Goal: Task Accomplishment & Management: Manage account settings

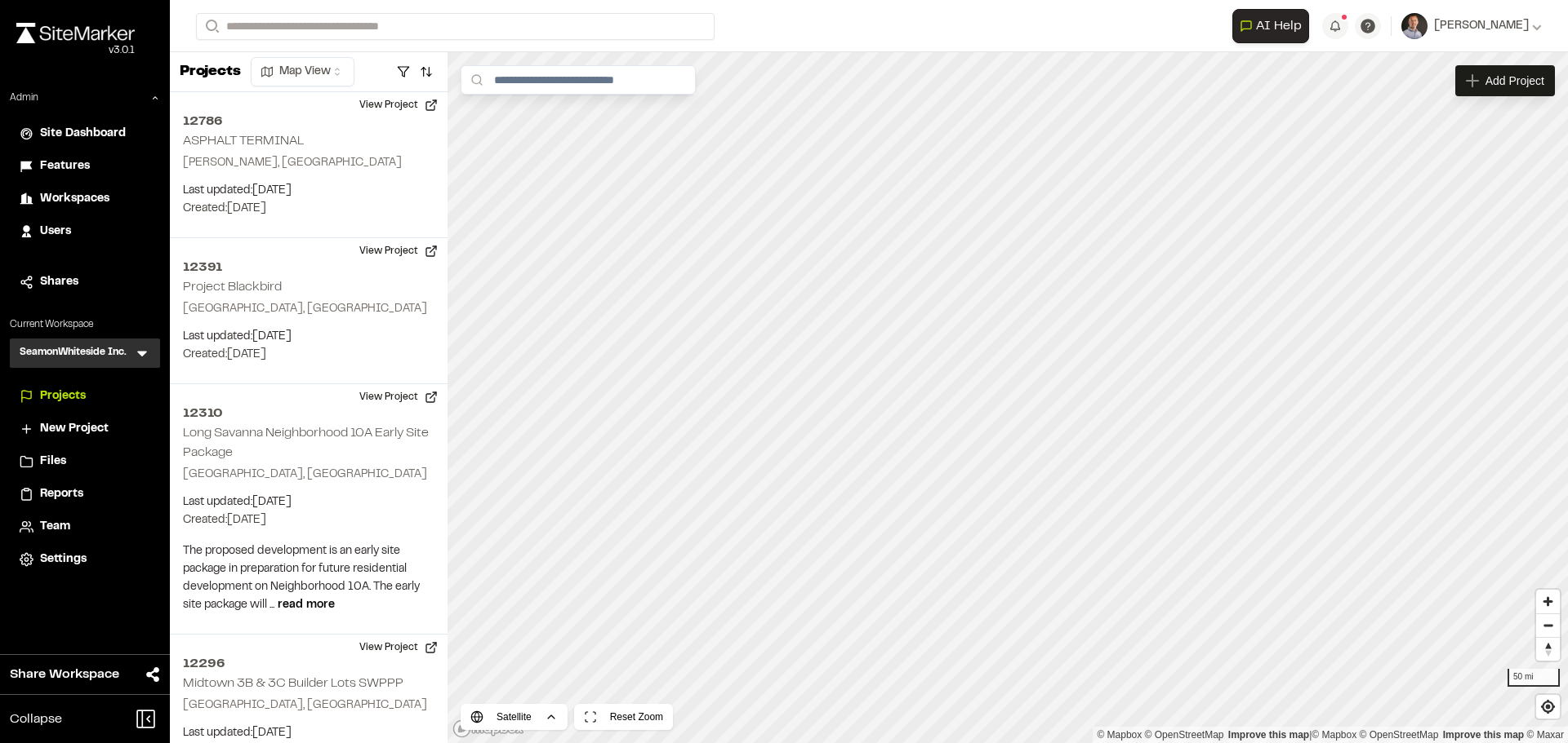
click at [143, 356] on icon at bounding box center [141, 355] width 10 height 5
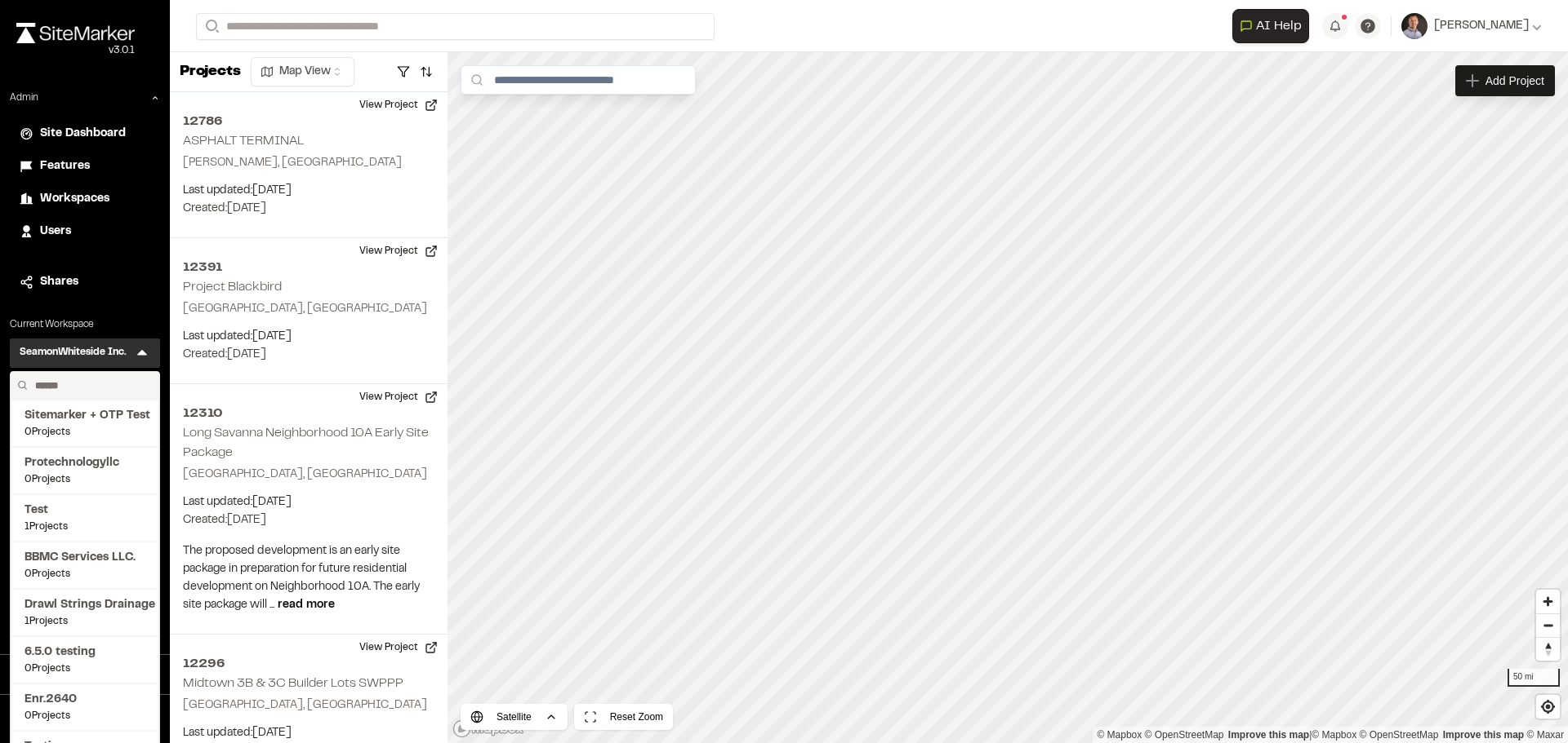
click at [84, 389] on input "text" at bounding box center [91, 385] width 124 height 28
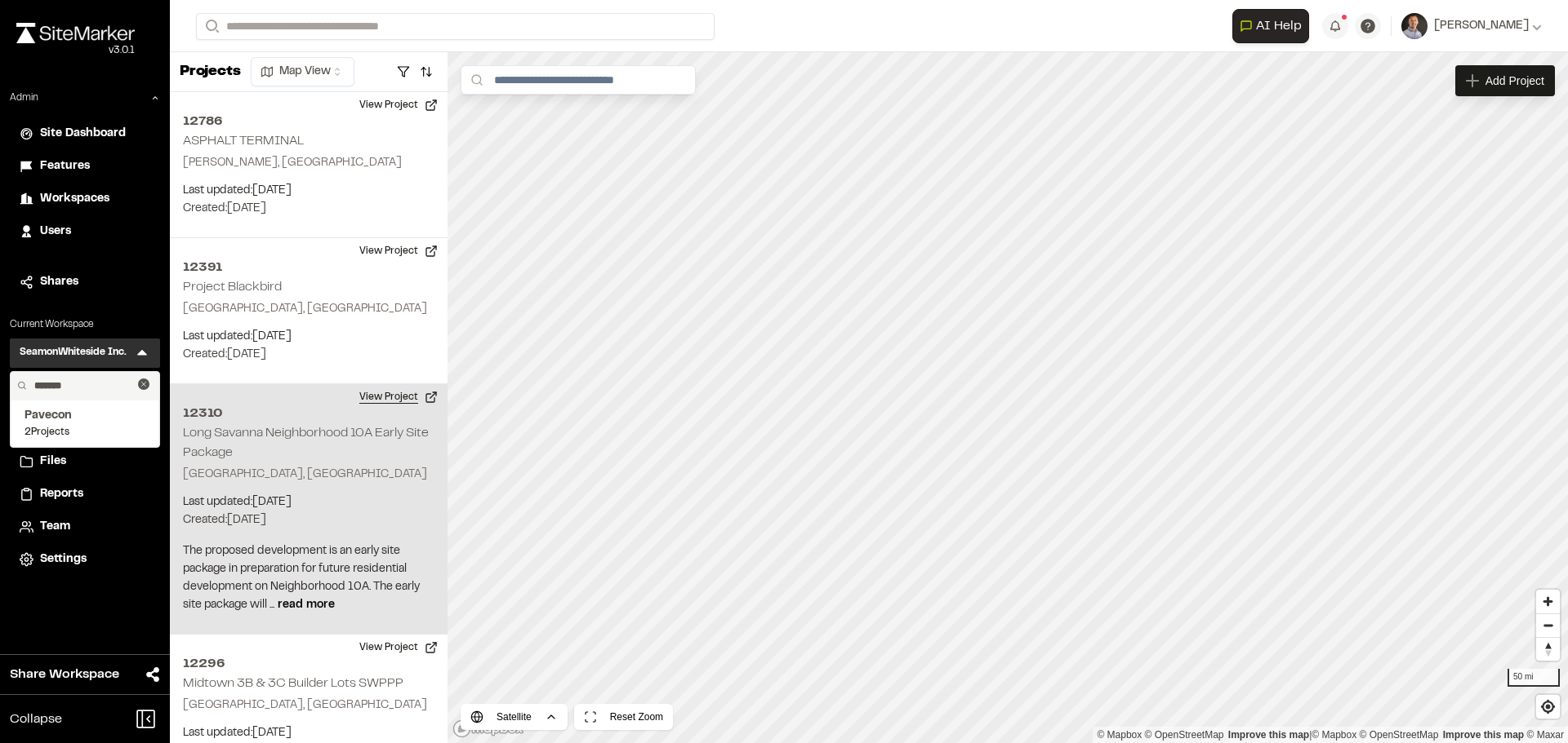
type input "*******"
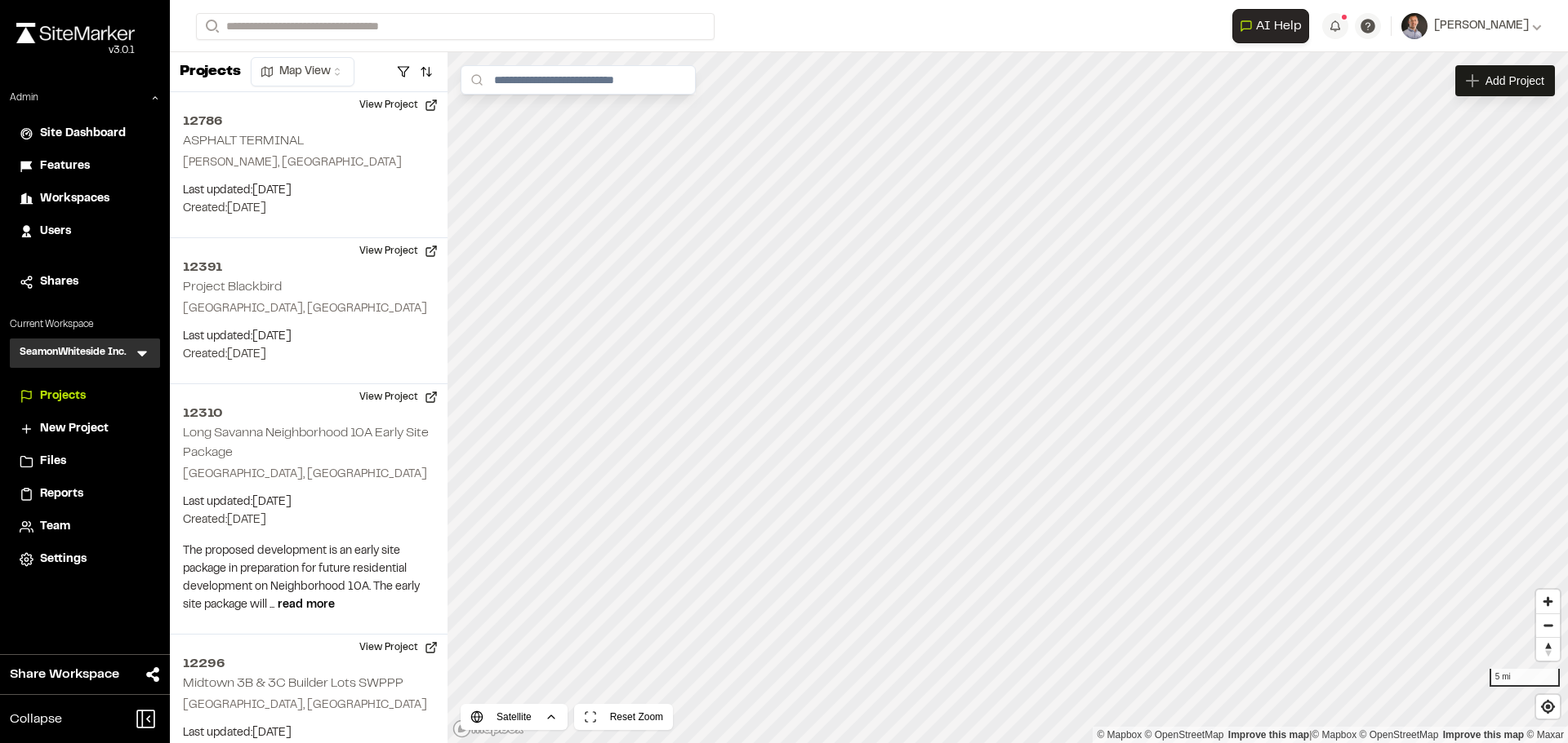
click at [90, 135] on span "Site Dashboard" at bounding box center [82, 134] width 86 height 18
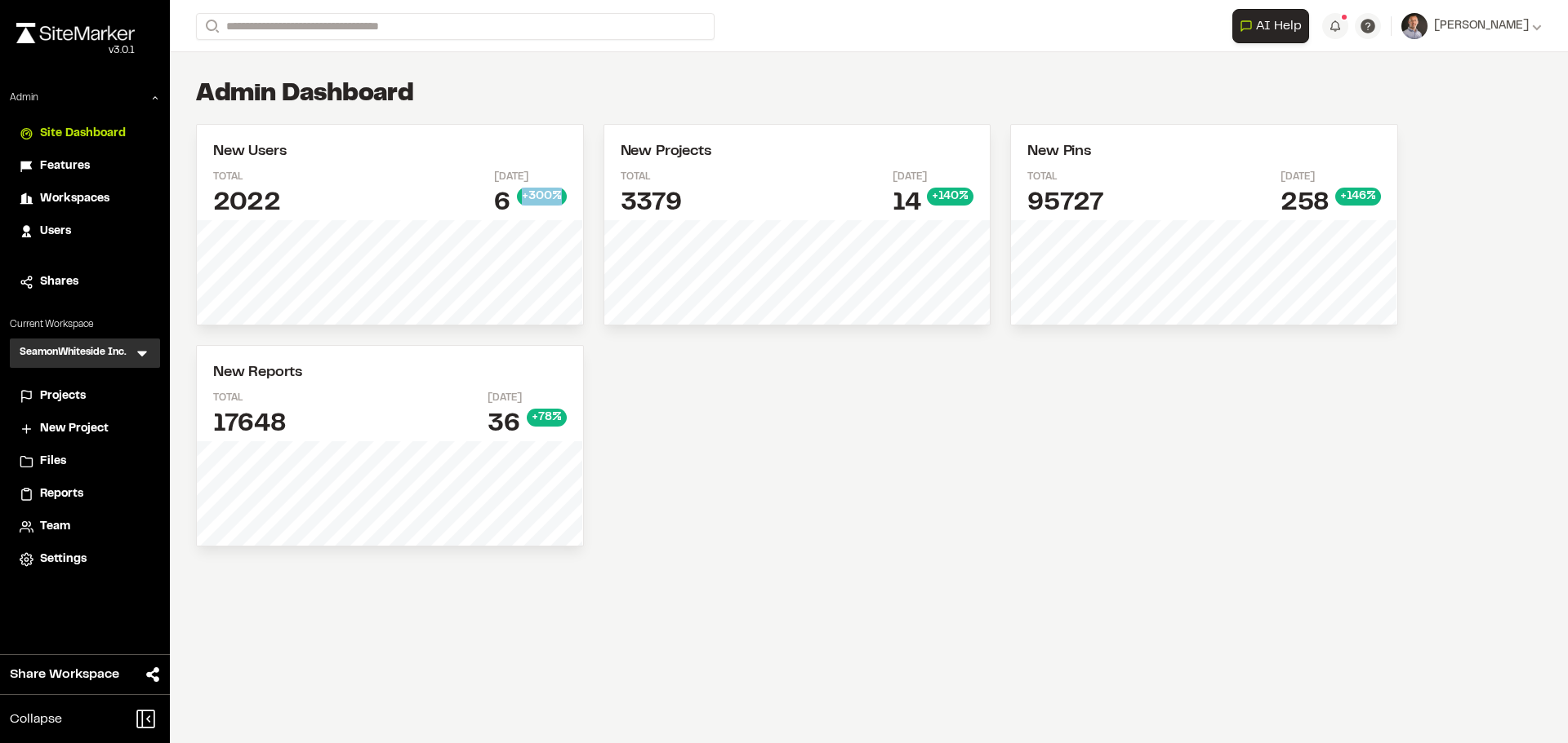
drag, startPoint x: 521, startPoint y: 198, endPoint x: 576, endPoint y: 195, distance: 55.1
click at [576, 195] on div "New Users Total 2022 Today 6 + 300 %" at bounding box center [389, 173] width 387 height 95
click at [663, 383] on div "New Users Total 2022 Today 6 + 300 % New Projects Total 3379 Today 14 + 140 % N…" at bounding box center [797, 335] width 1202 height 422
click at [81, 390] on span "Projects" at bounding box center [62, 396] width 46 height 18
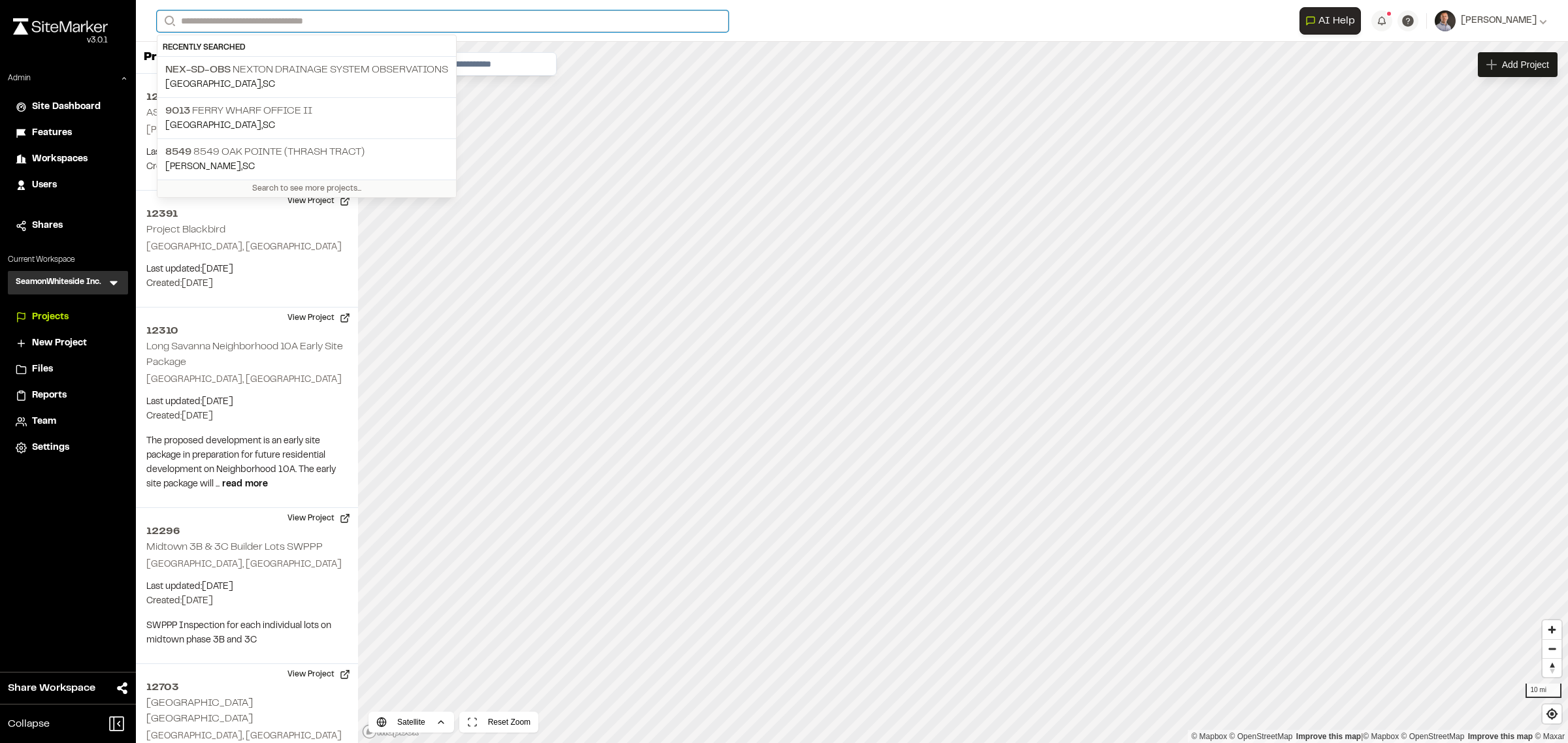
click at [281, 15] on input "Search" at bounding box center [442, 21] width 572 height 22
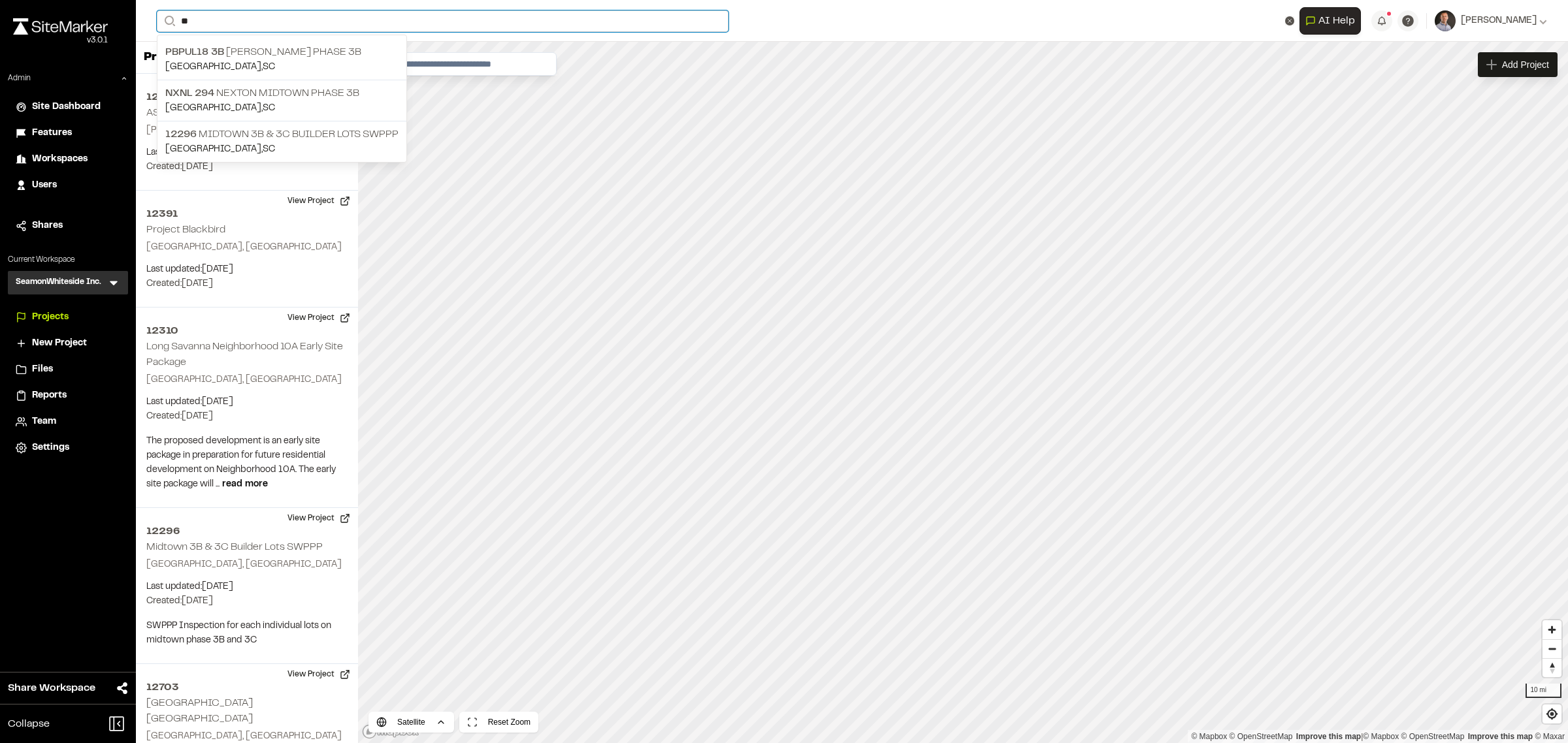
type input "**"
click at [279, 50] on p "PBPUL18 3B Del Webb Phase 3B" at bounding box center [281, 53] width 233 height 16
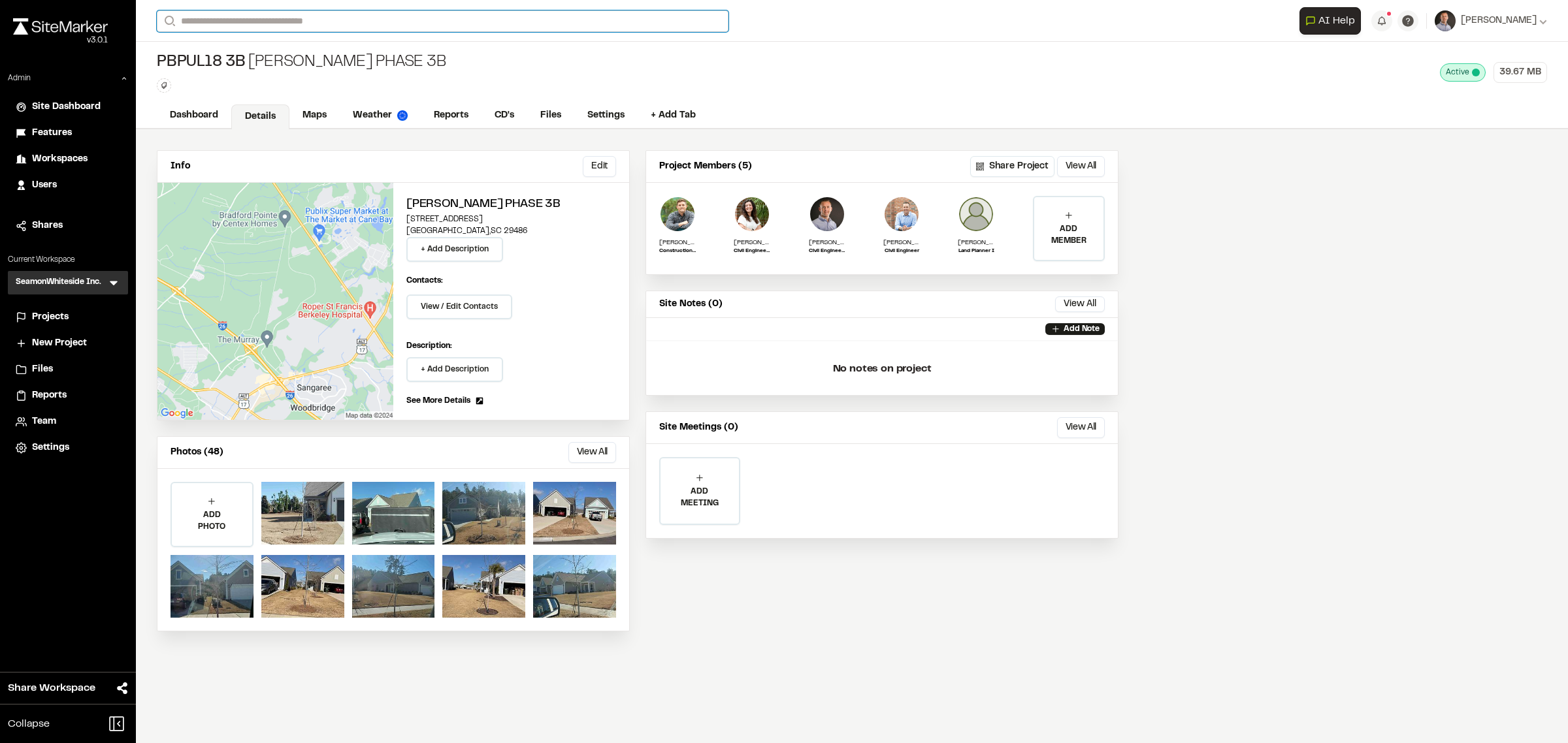
click at [295, 18] on input "Search" at bounding box center [442, 21] width 572 height 22
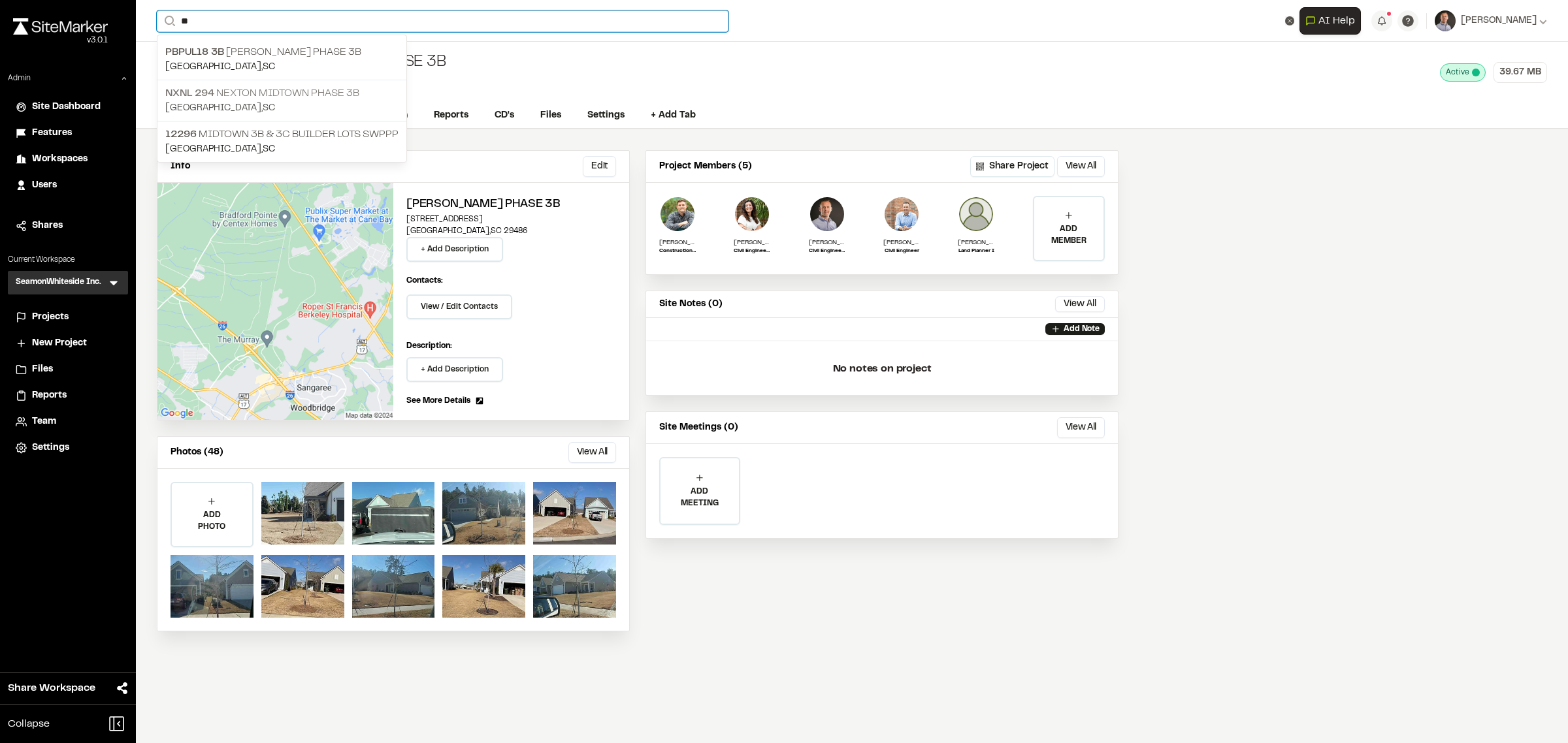
type input "**"
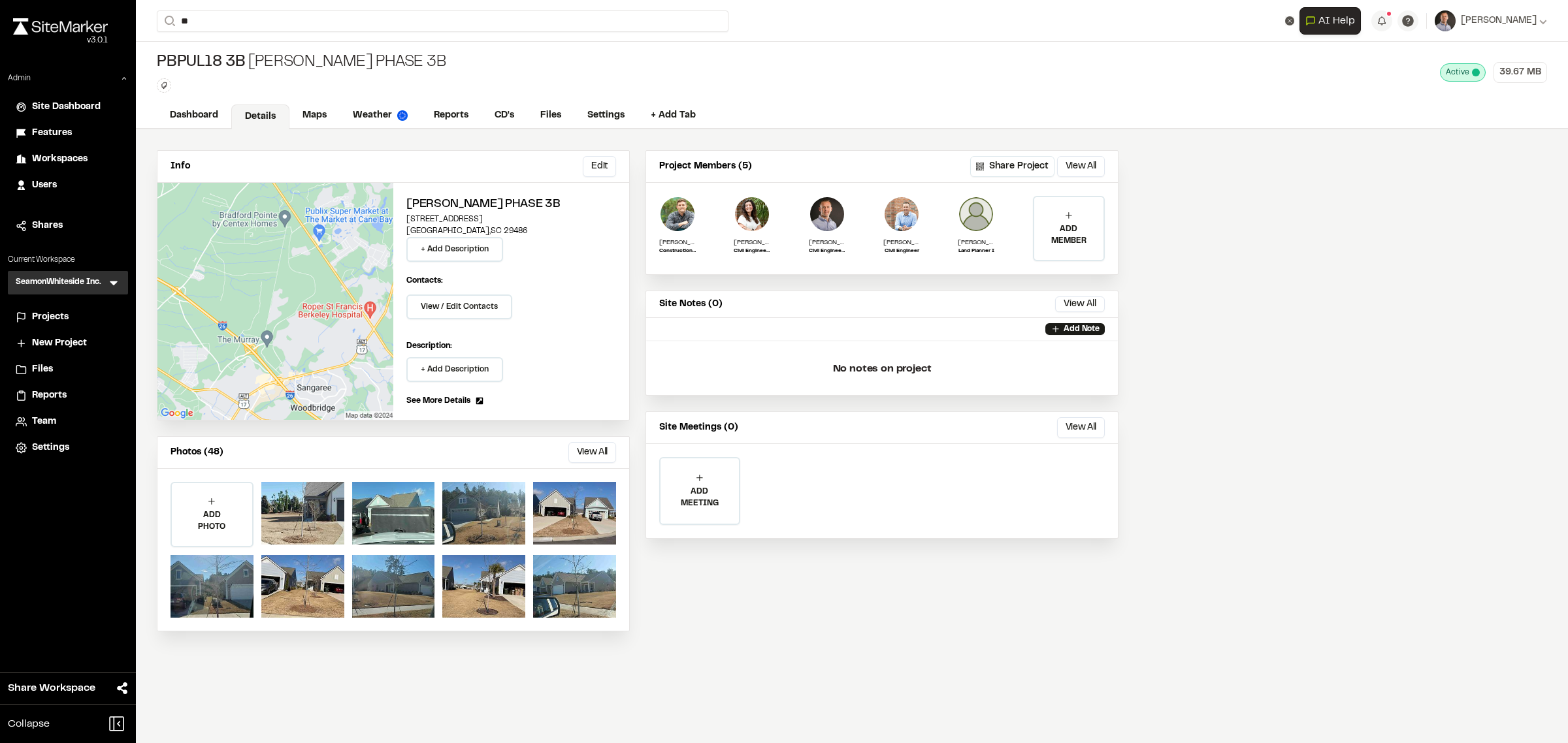
click at [296, 93] on p "NXNL 294 Nexton Midtown Phase 3B" at bounding box center [281, 94] width 233 height 16
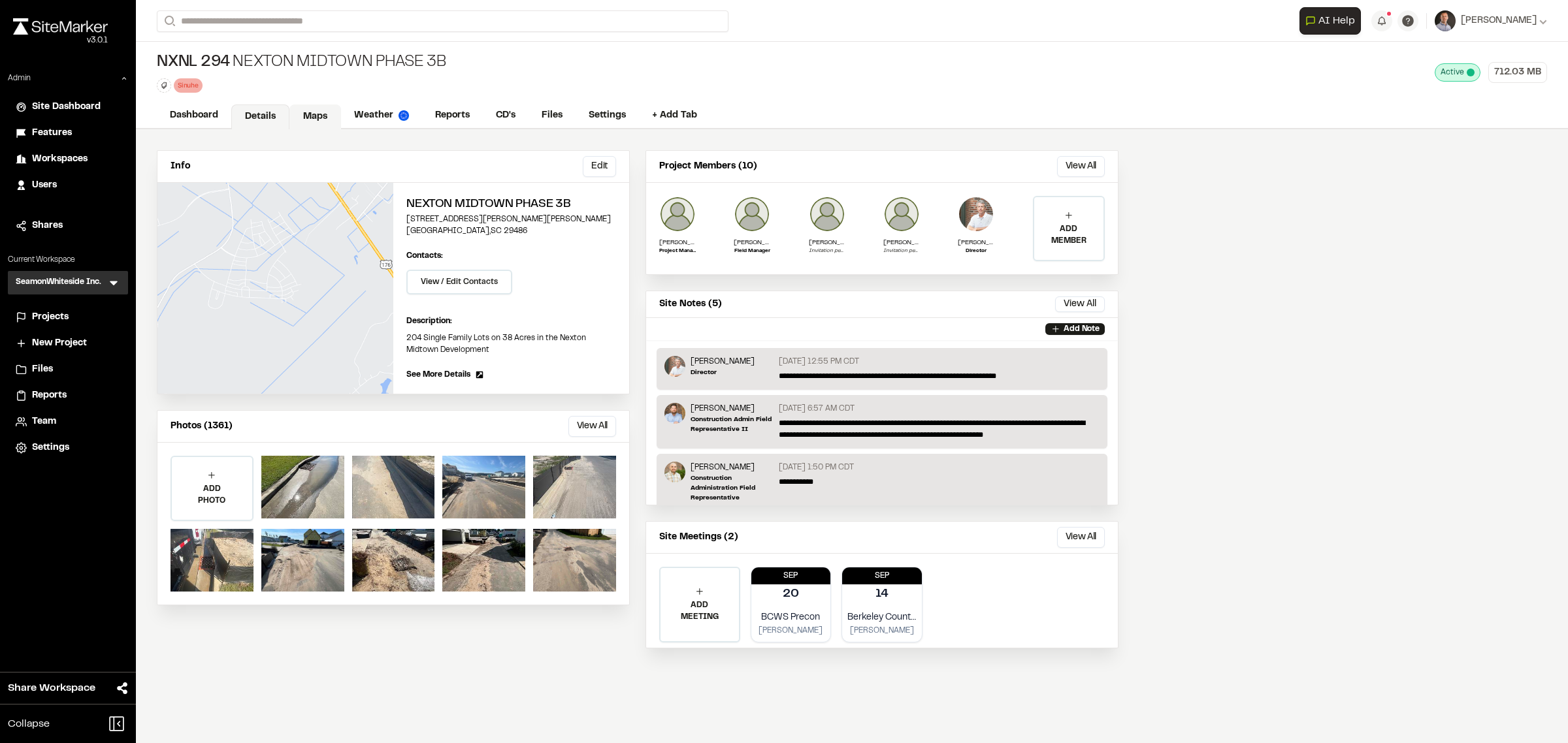
click at [322, 111] on link "Maps" at bounding box center [315, 117] width 52 height 25
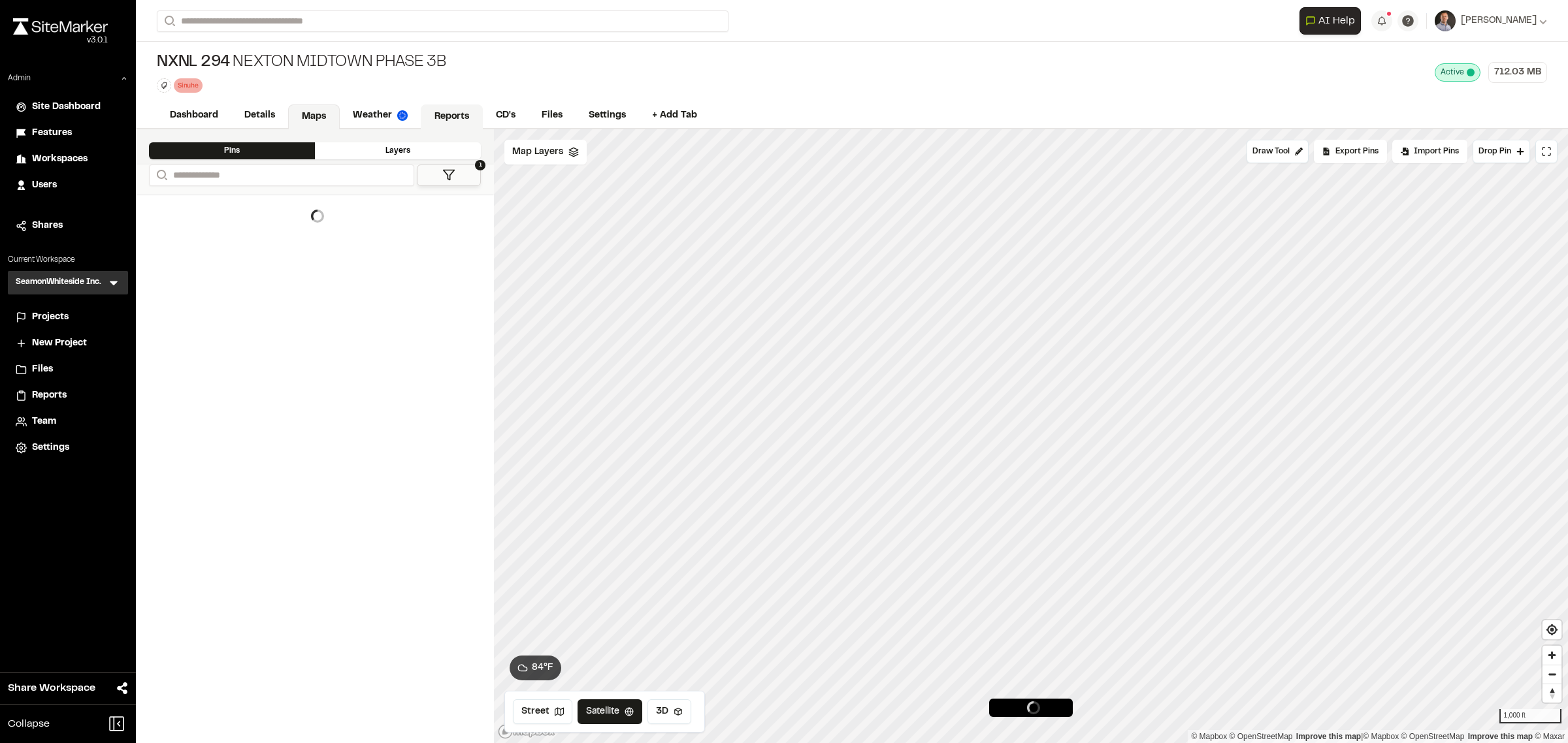
click at [448, 121] on link "Reports" at bounding box center [451, 117] width 62 height 25
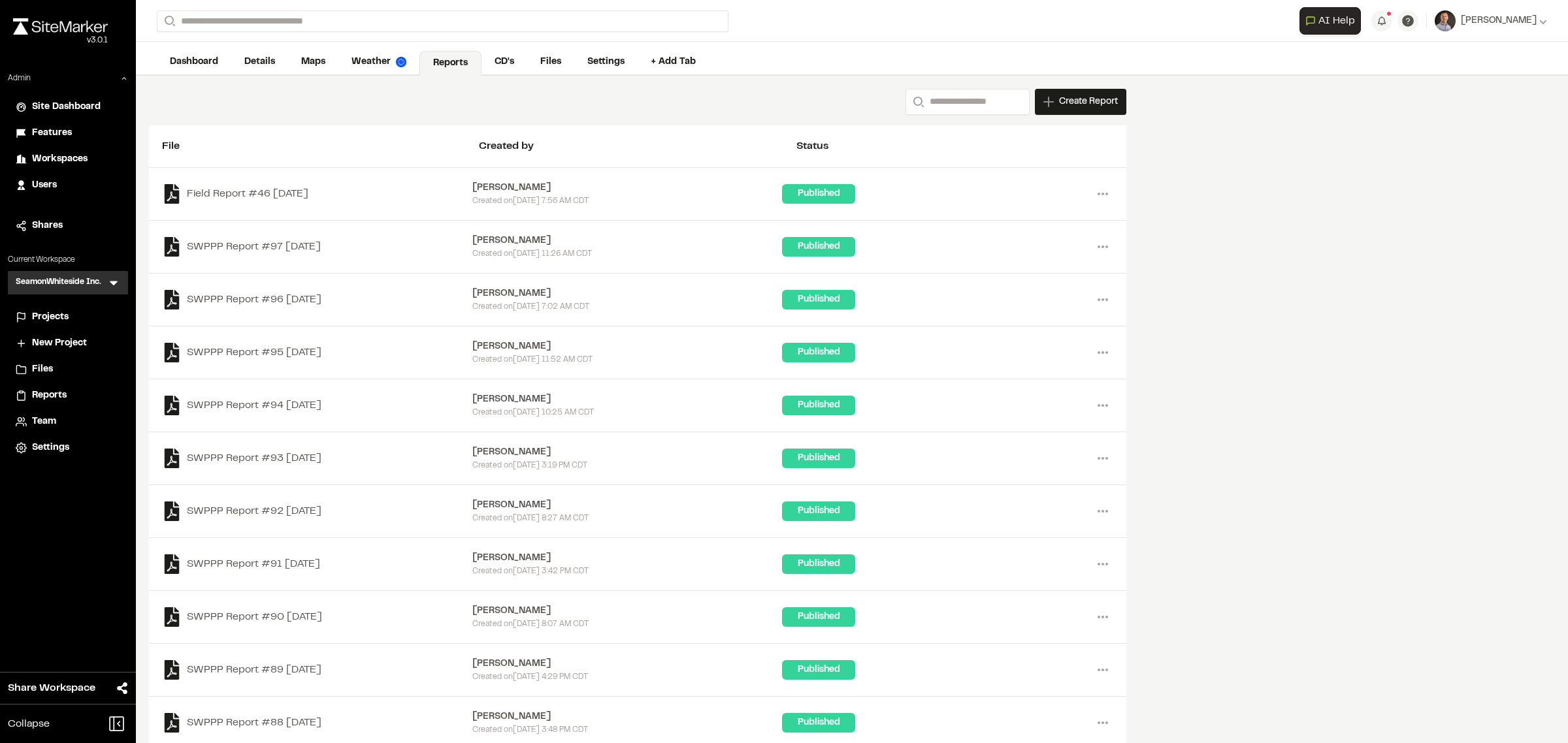
scroll to position [81, 0]
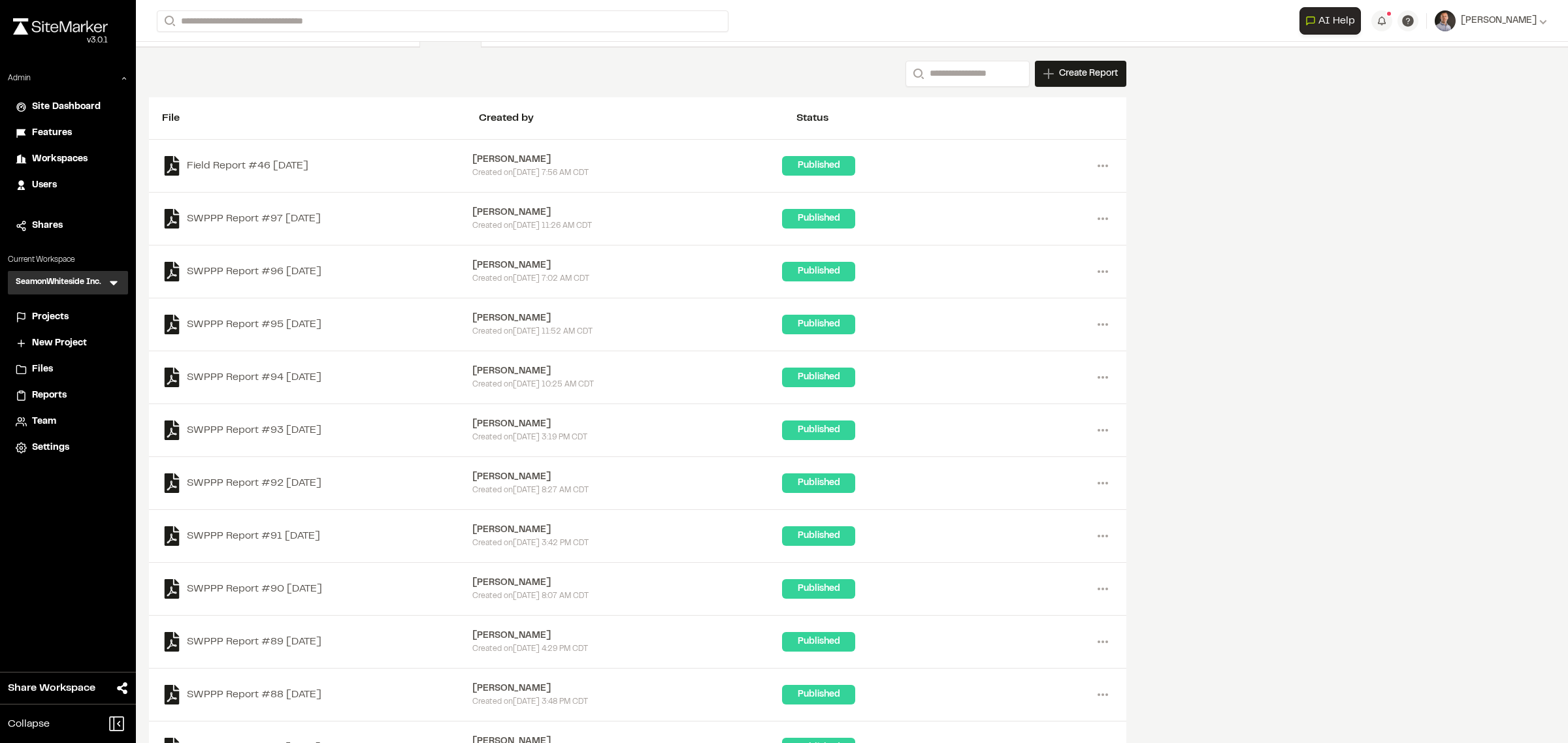
click at [72, 319] on div "Projects" at bounding box center [76, 317] width 88 height 14
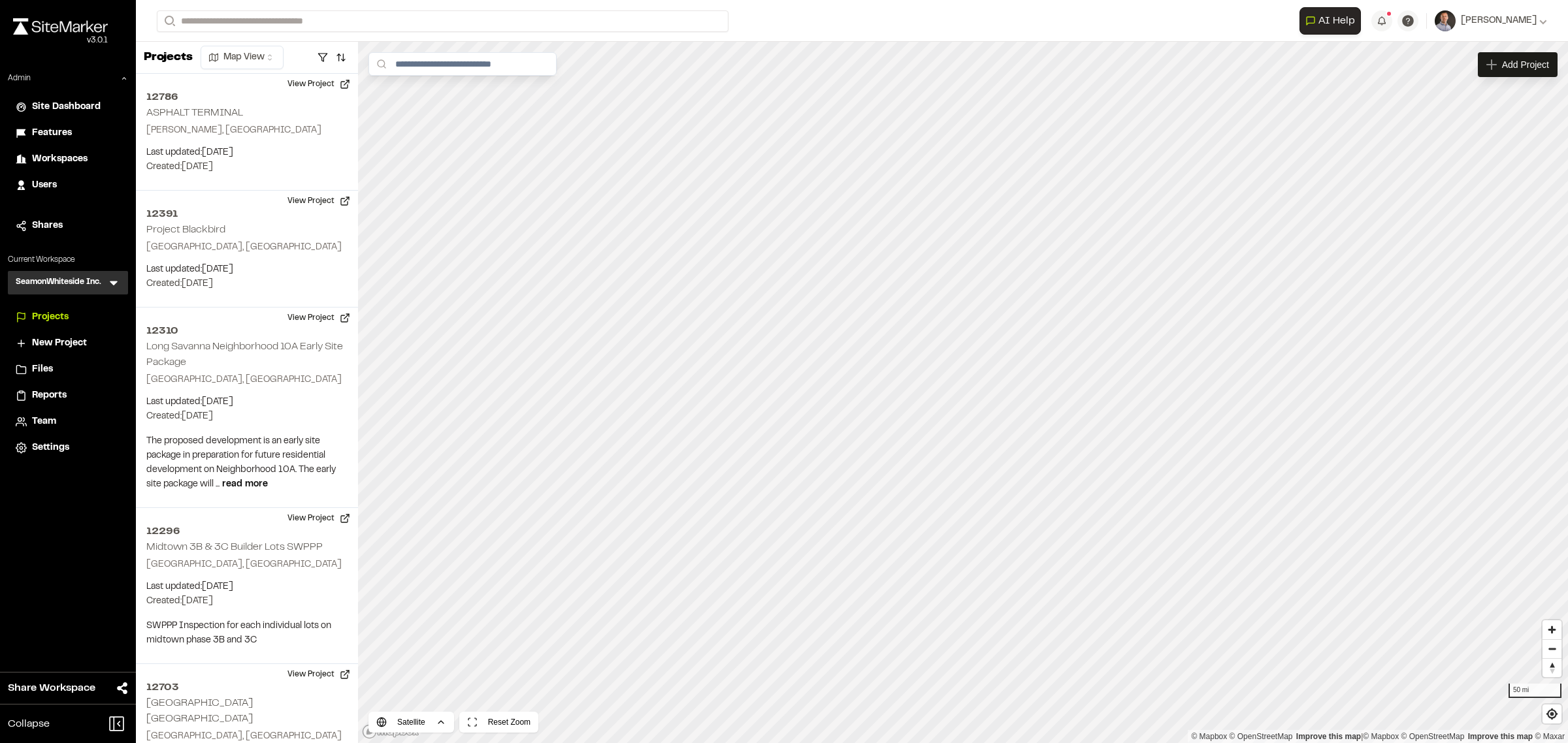
click at [71, 149] on li "Workspaces" at bounding box center [68, 159] width 120 height 25
click at [73, 154] on span "Workspaces" at bounding box center [59, 159] width 56 height 14
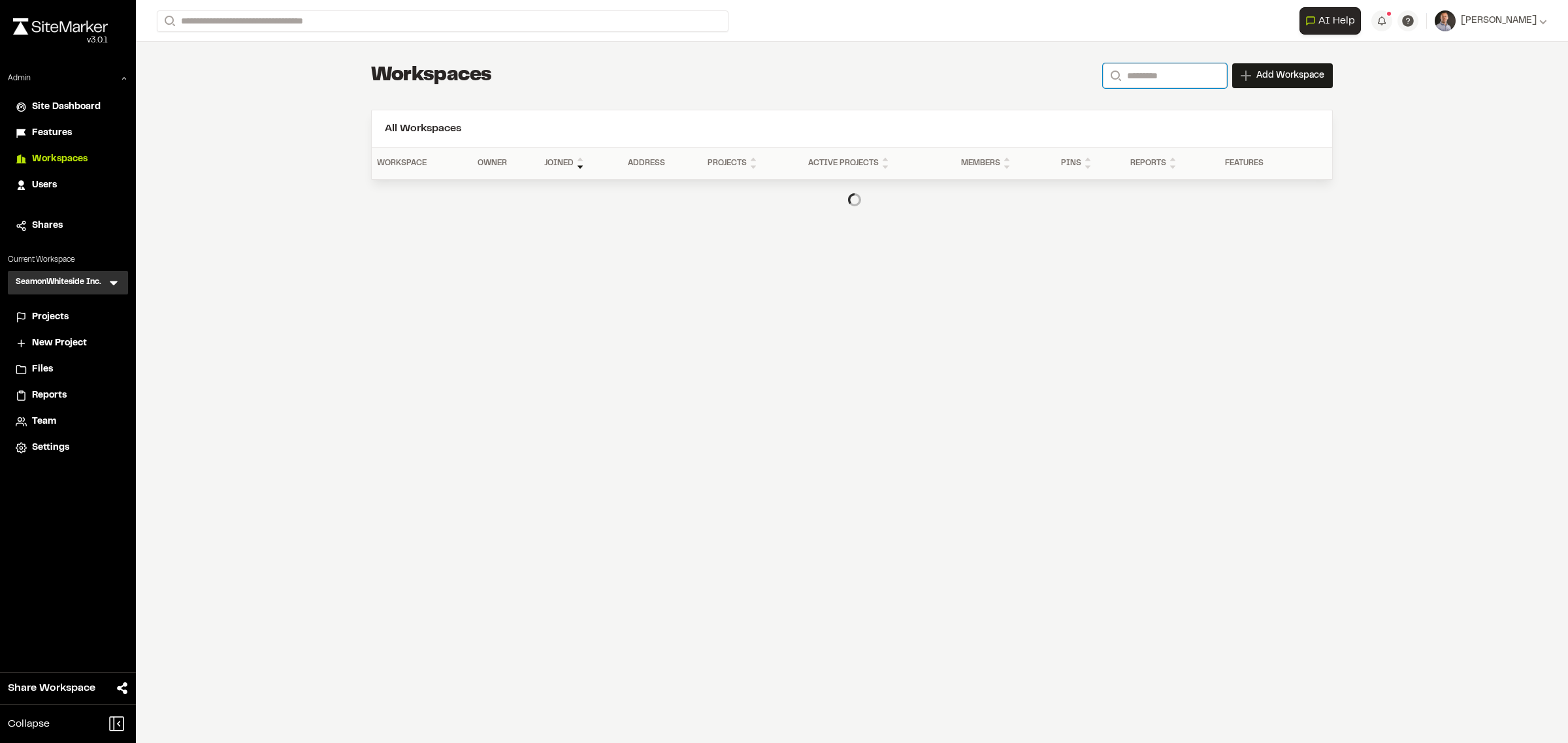
click at [1200, 63] on input "Search" at bounding box center [1164, 76] width 124 height 25
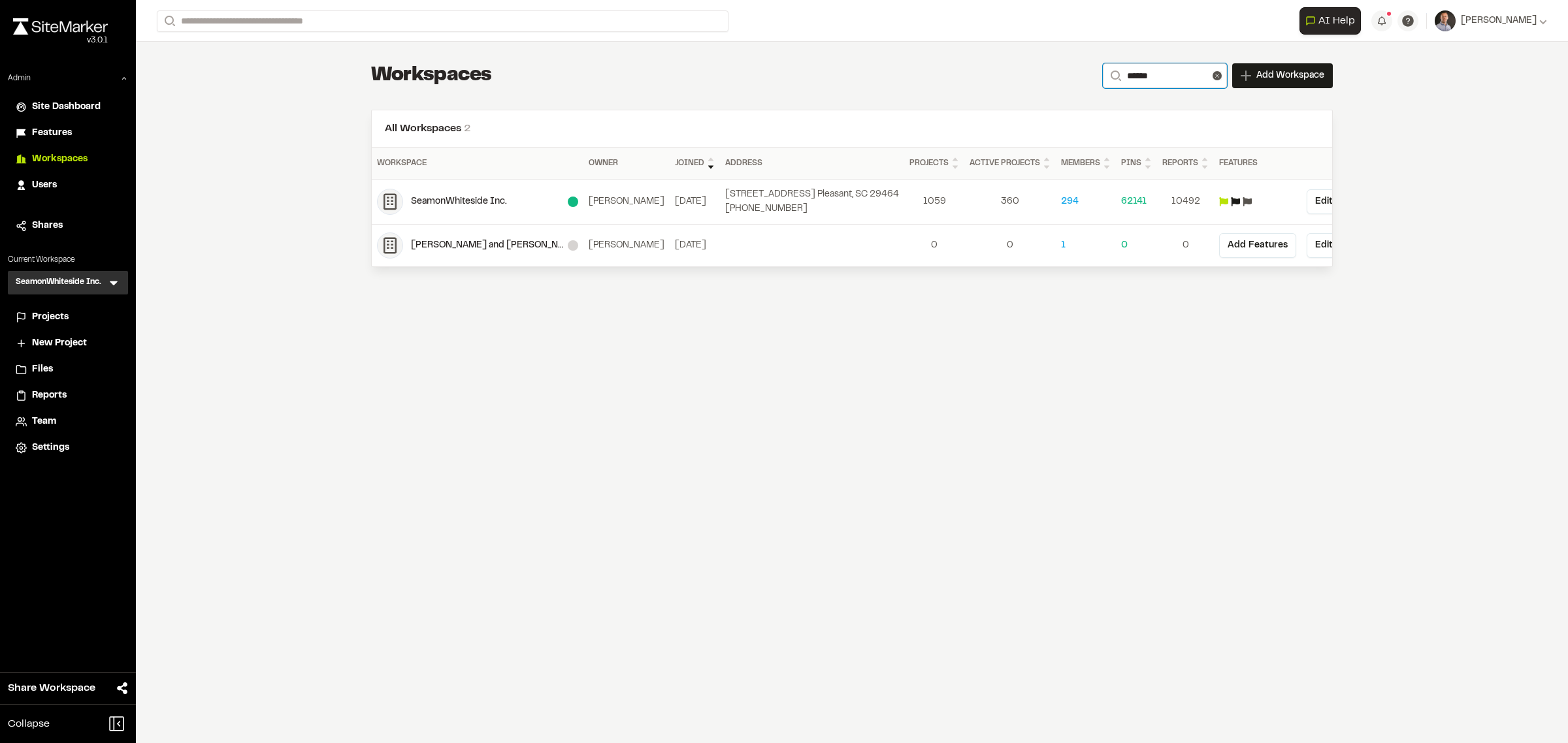
type input "******"
click at [113, 281] on icon at bounding box center [114, 282] width 13 height 13
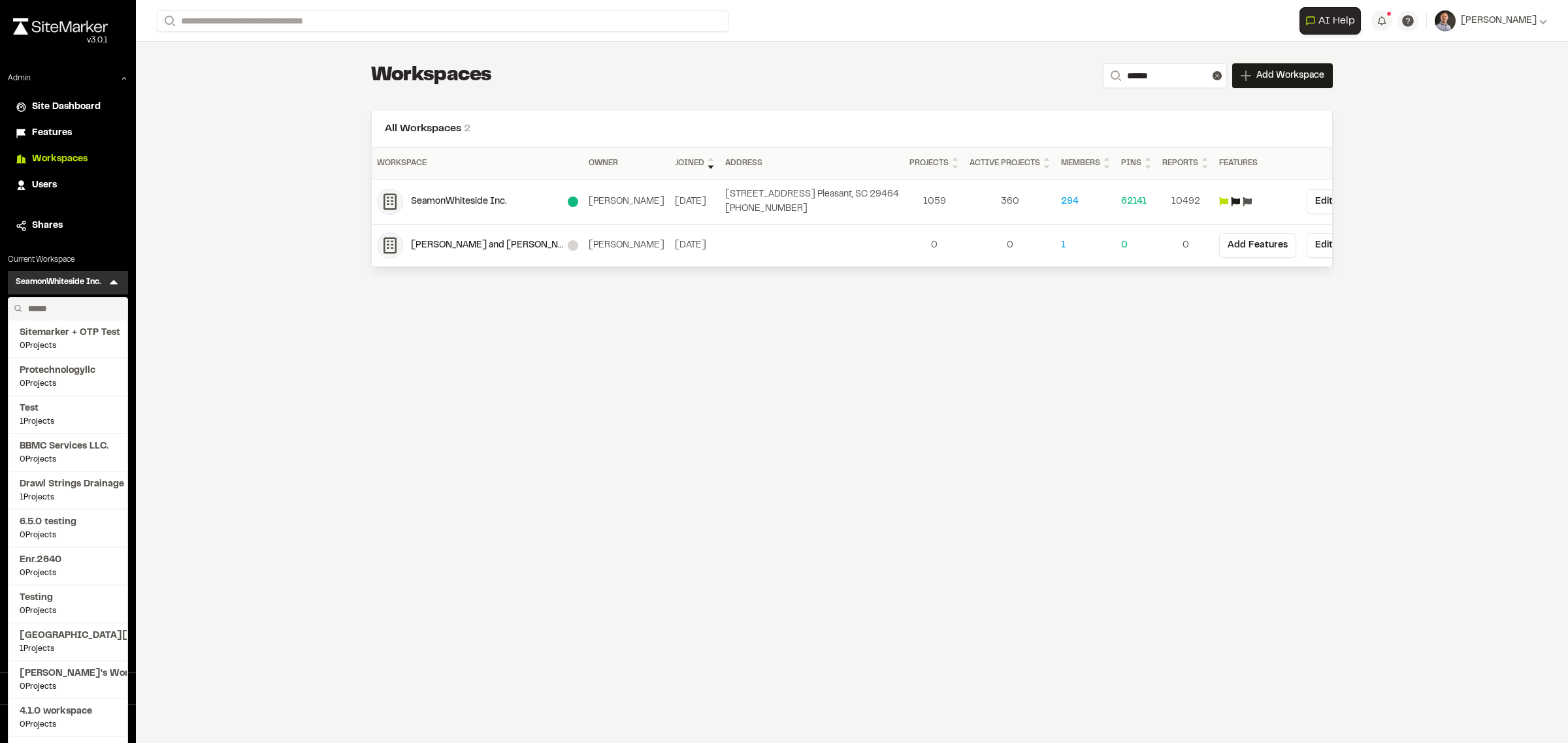
click at [115, 253] on div "Admin Site Dashboard Features Workspaces Users Shares Current Workspace SeamonW…" at bounding box center [68, 267] width 136 height 388
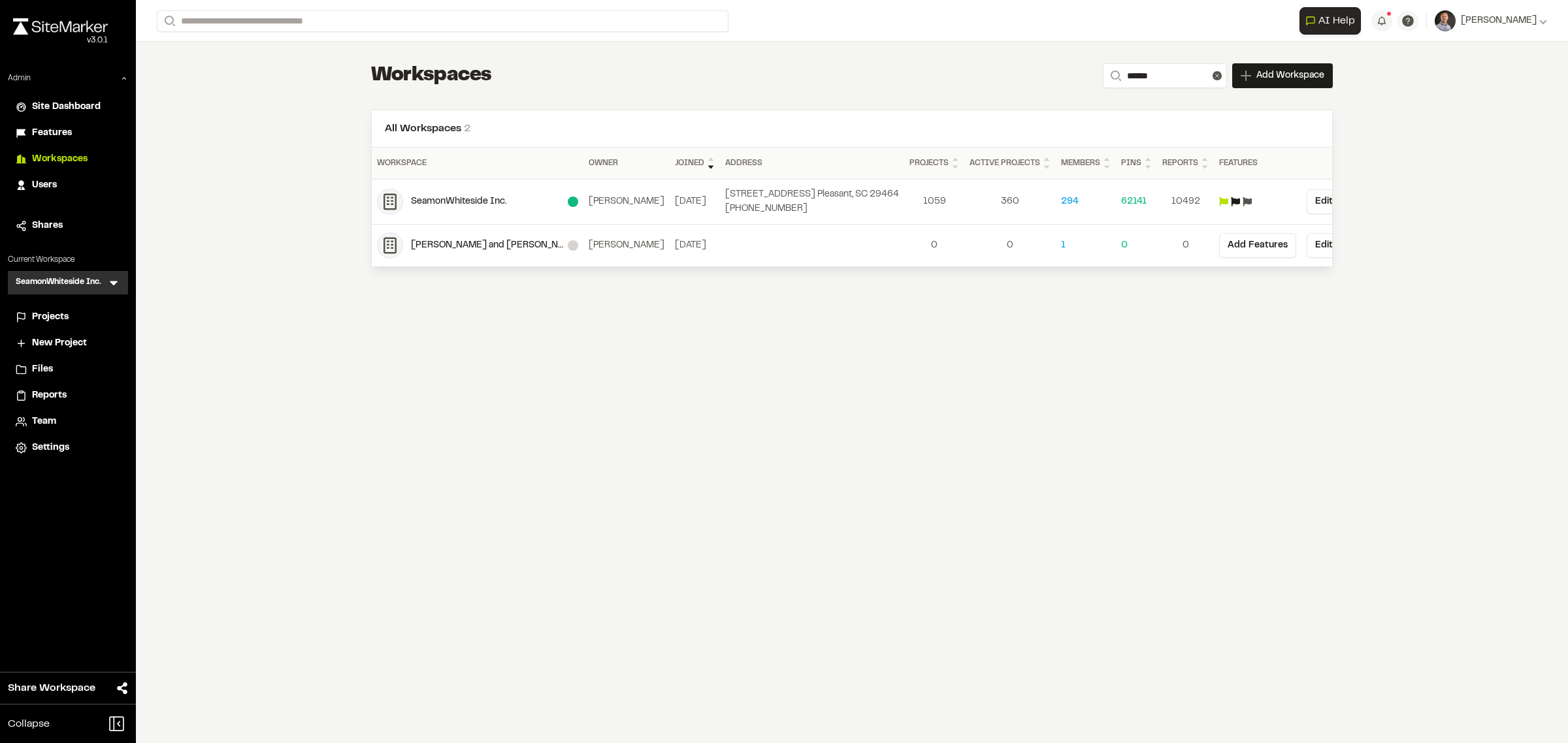
click at [66, 316] on span "Projects" at bounding box center [50, 317] width 37 height 14
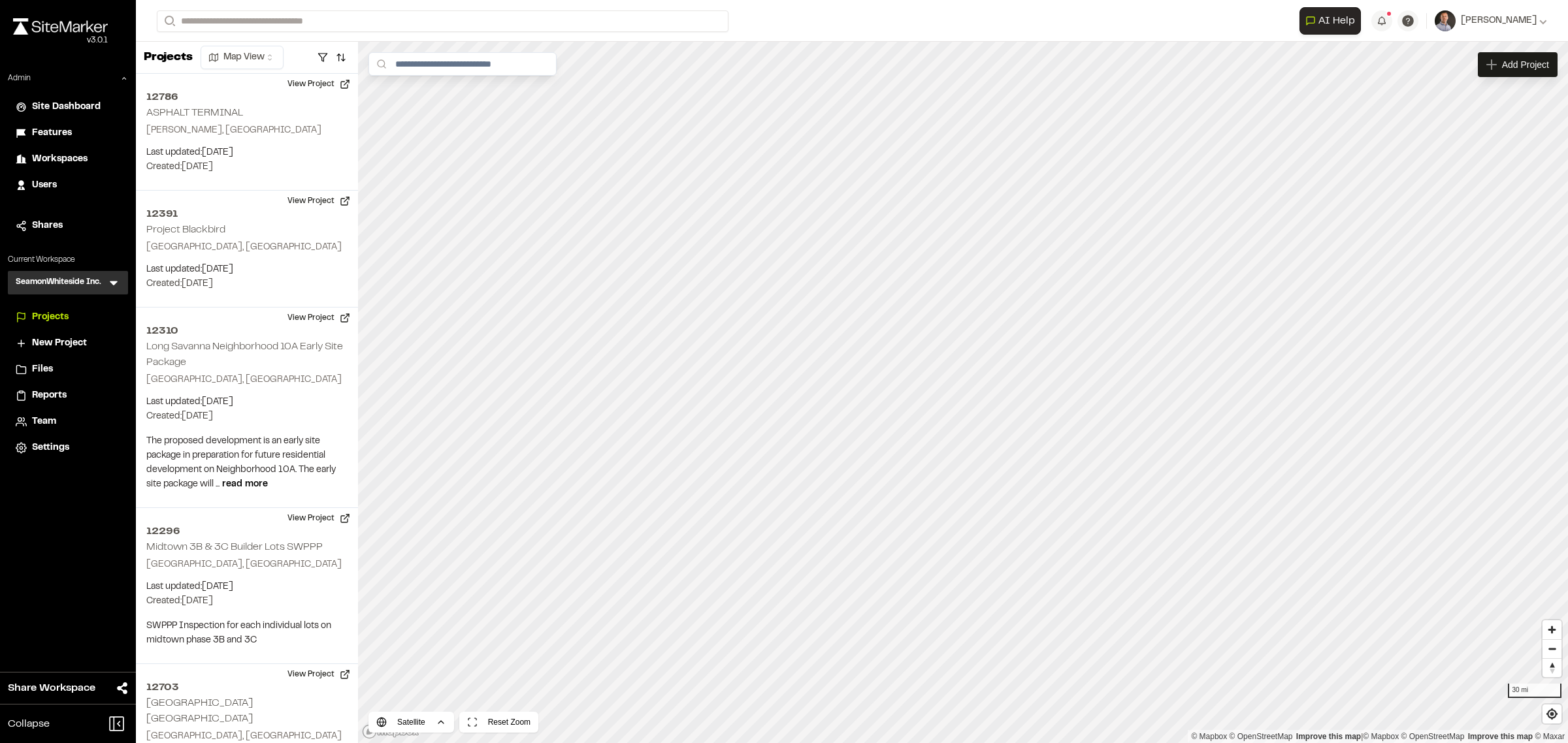
click at [43, 391] on span "Reports" at bounding box center [49, 396] width 35 height 14
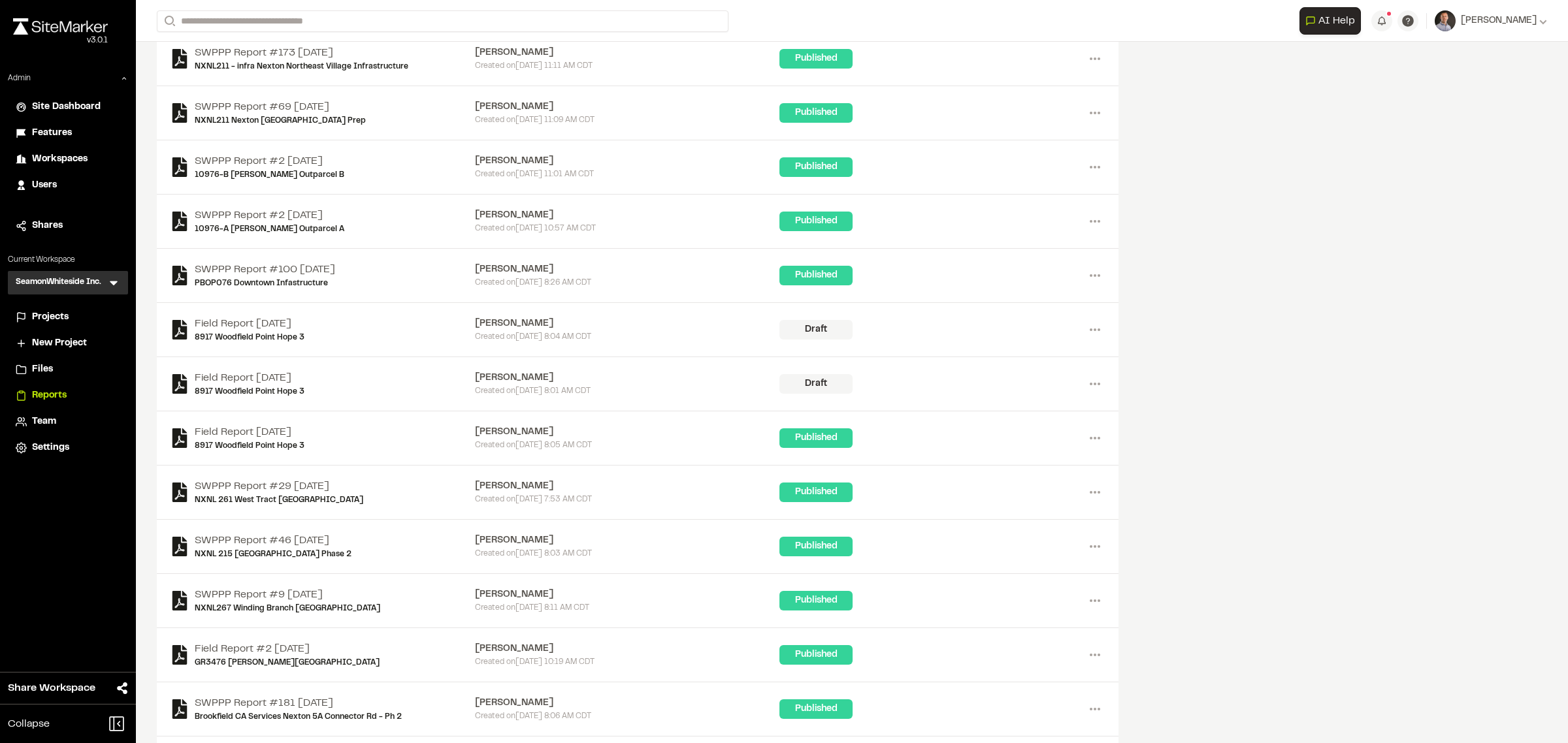
scroll to position [3062, 0]
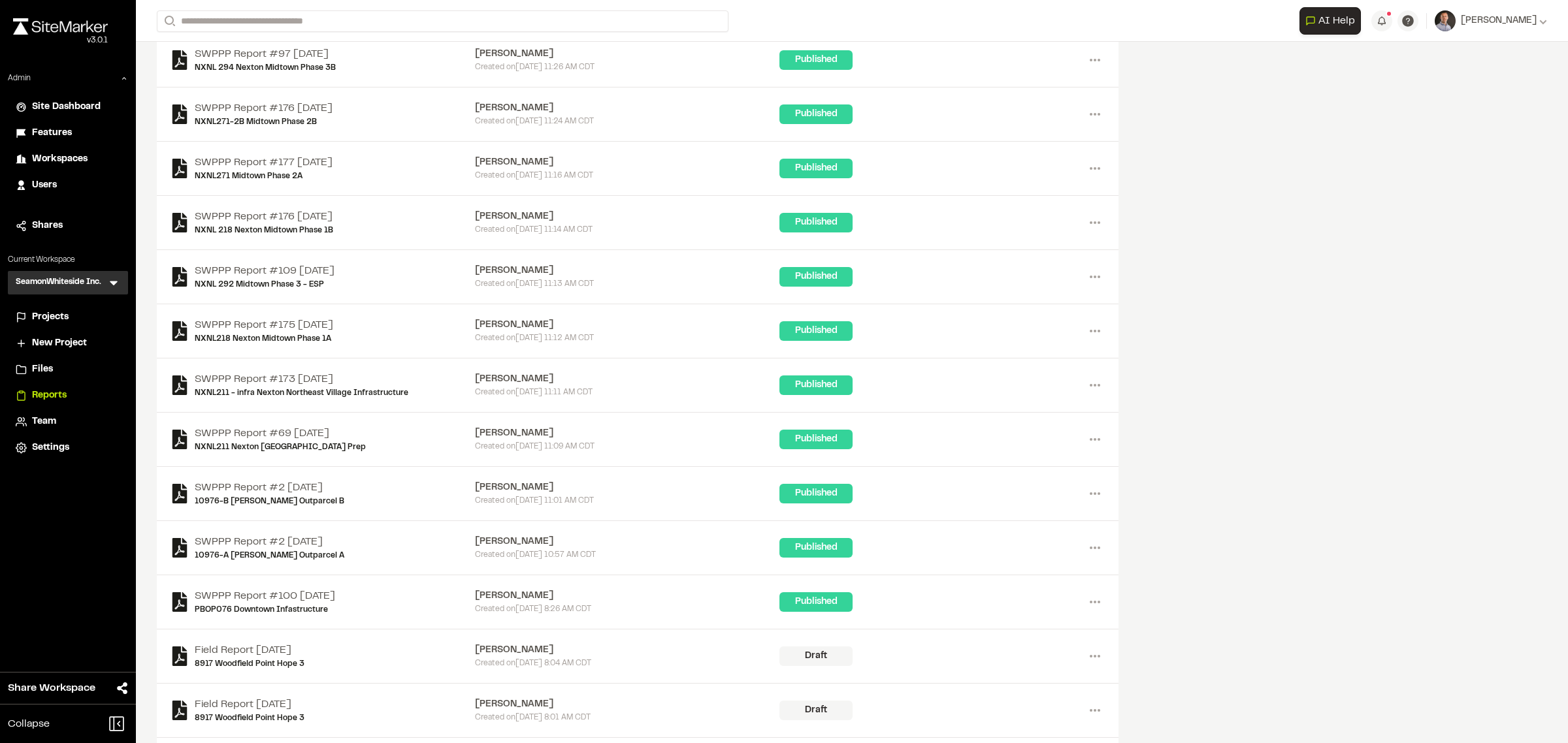
click at [61, 321] on span "Projects" at bounding box center [50, 317] width 37 height 14
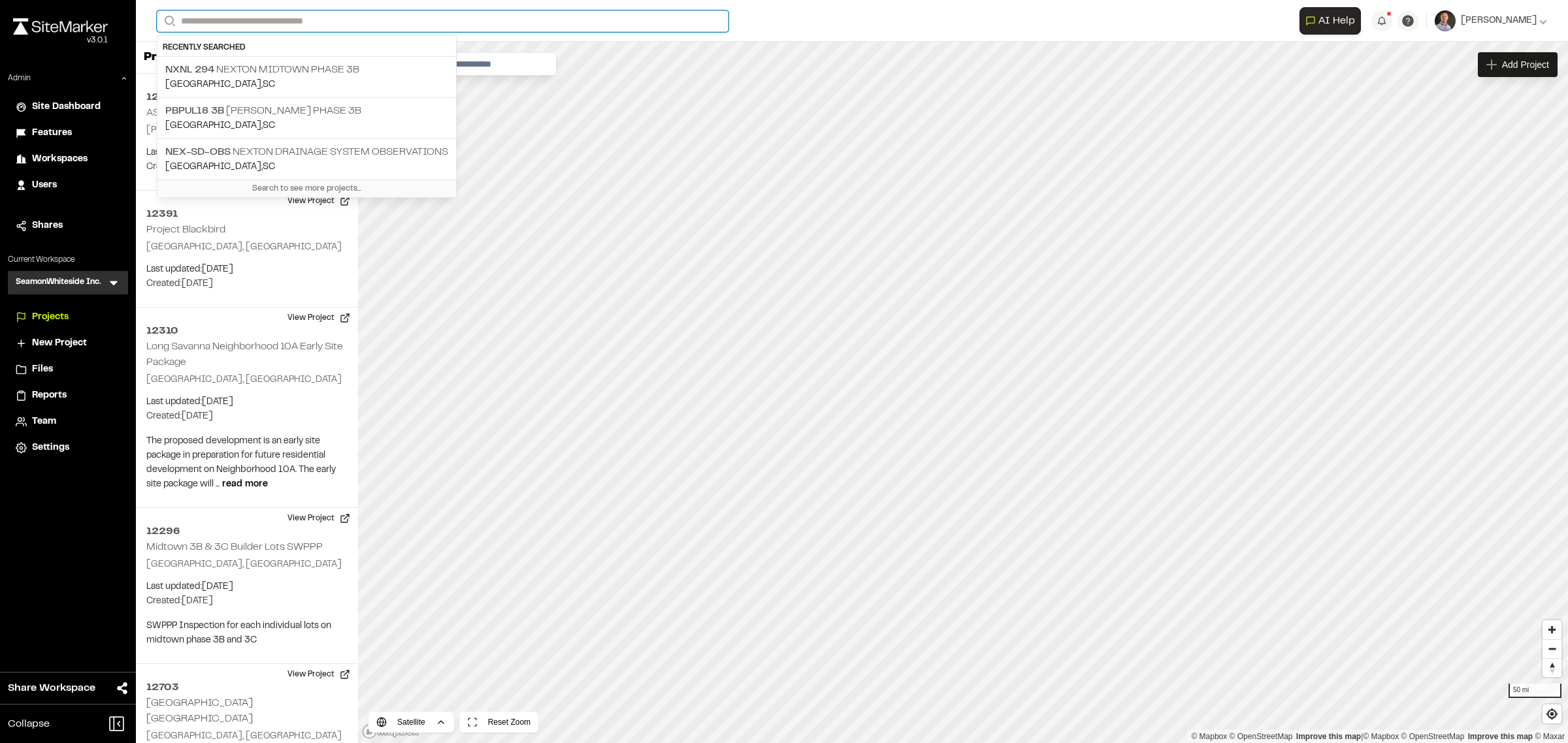
click at [254, 26] on input "Search" at bounding box center [442, 21] width 572 height 22
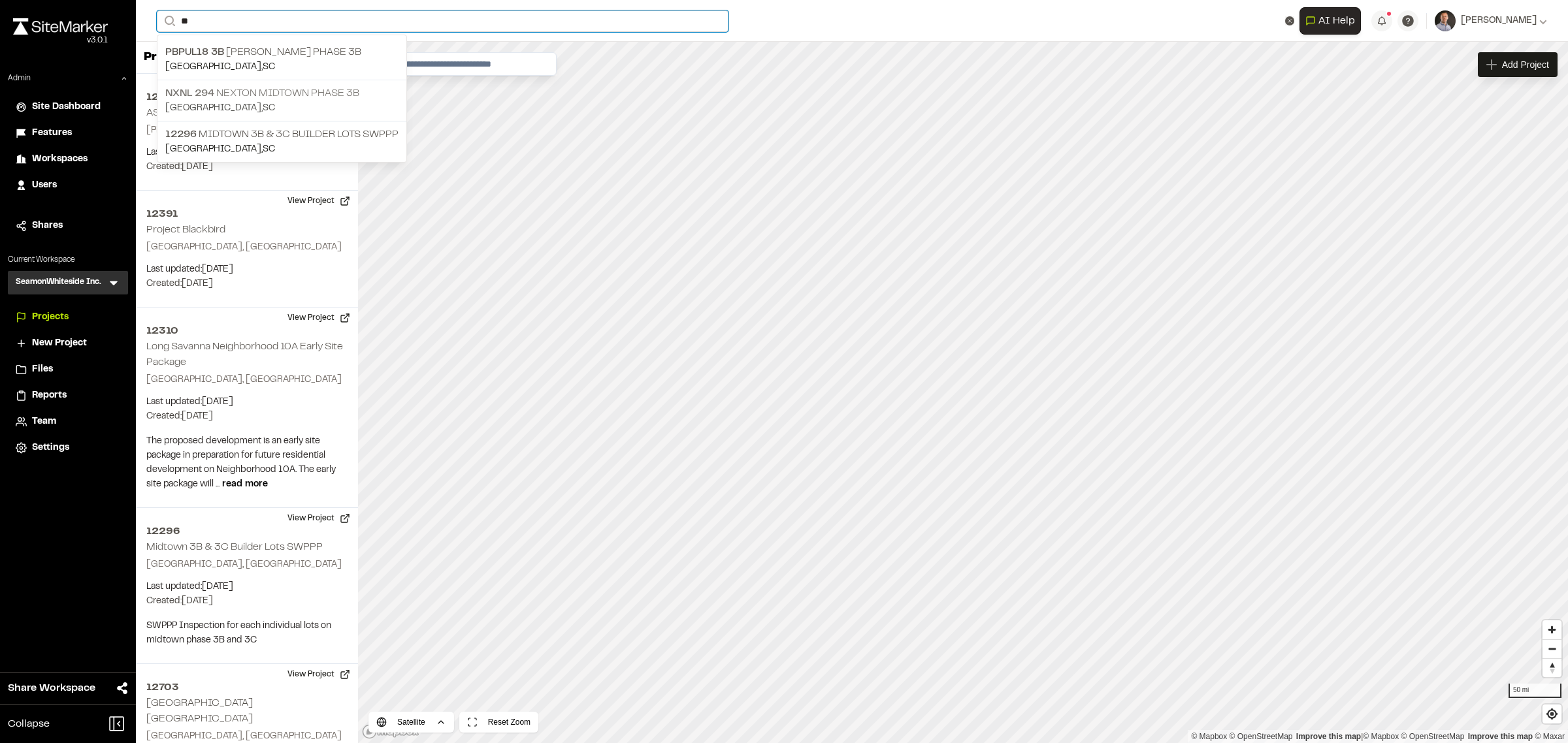
type input "**"
click at [259, 87] on p "NXNL 294 Nexton Midtown Phase 3B" at bounding box center [281, 94] width 233 height 16
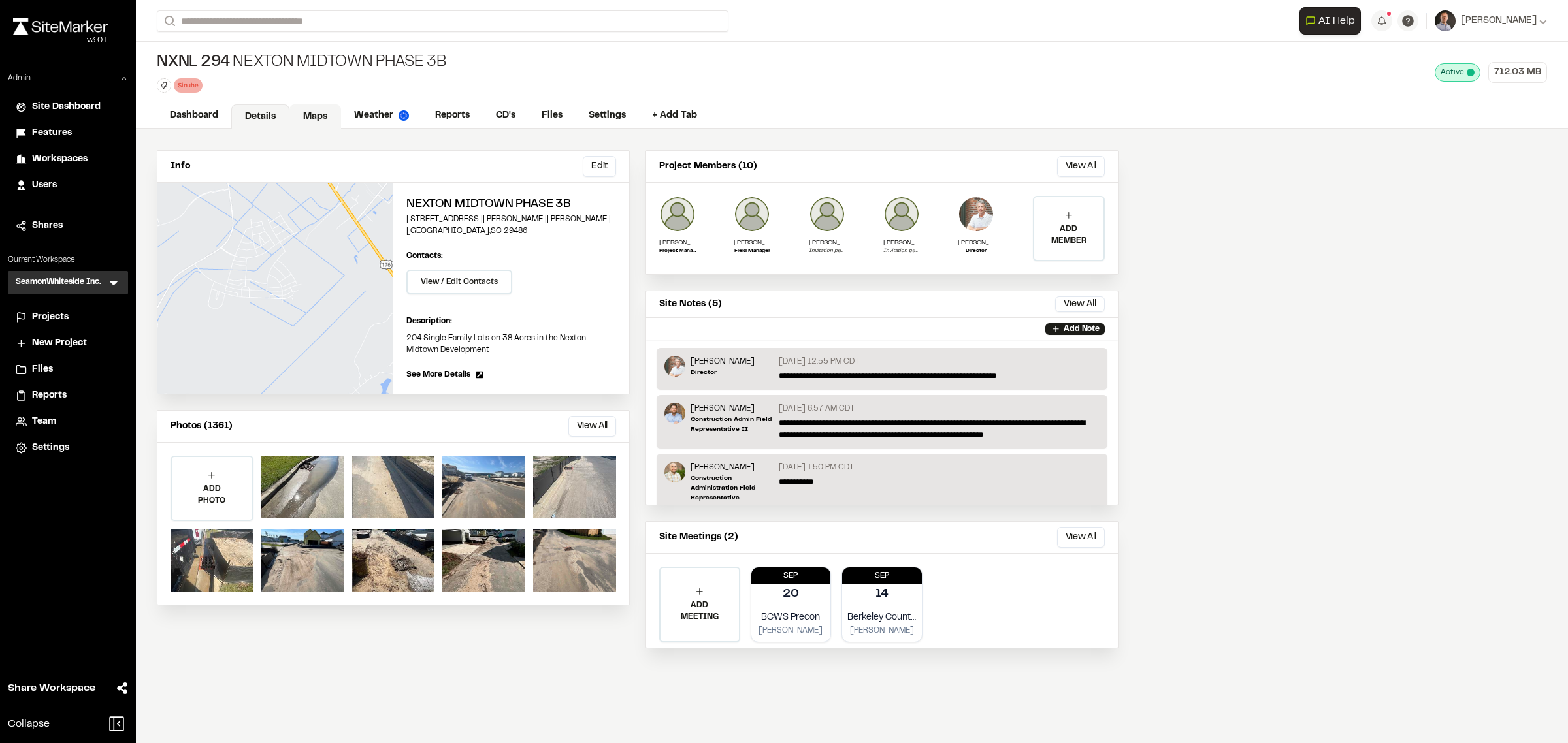
click at [315, 115] on link "Maps" at bounding box center [315, 117] width 52 height 25
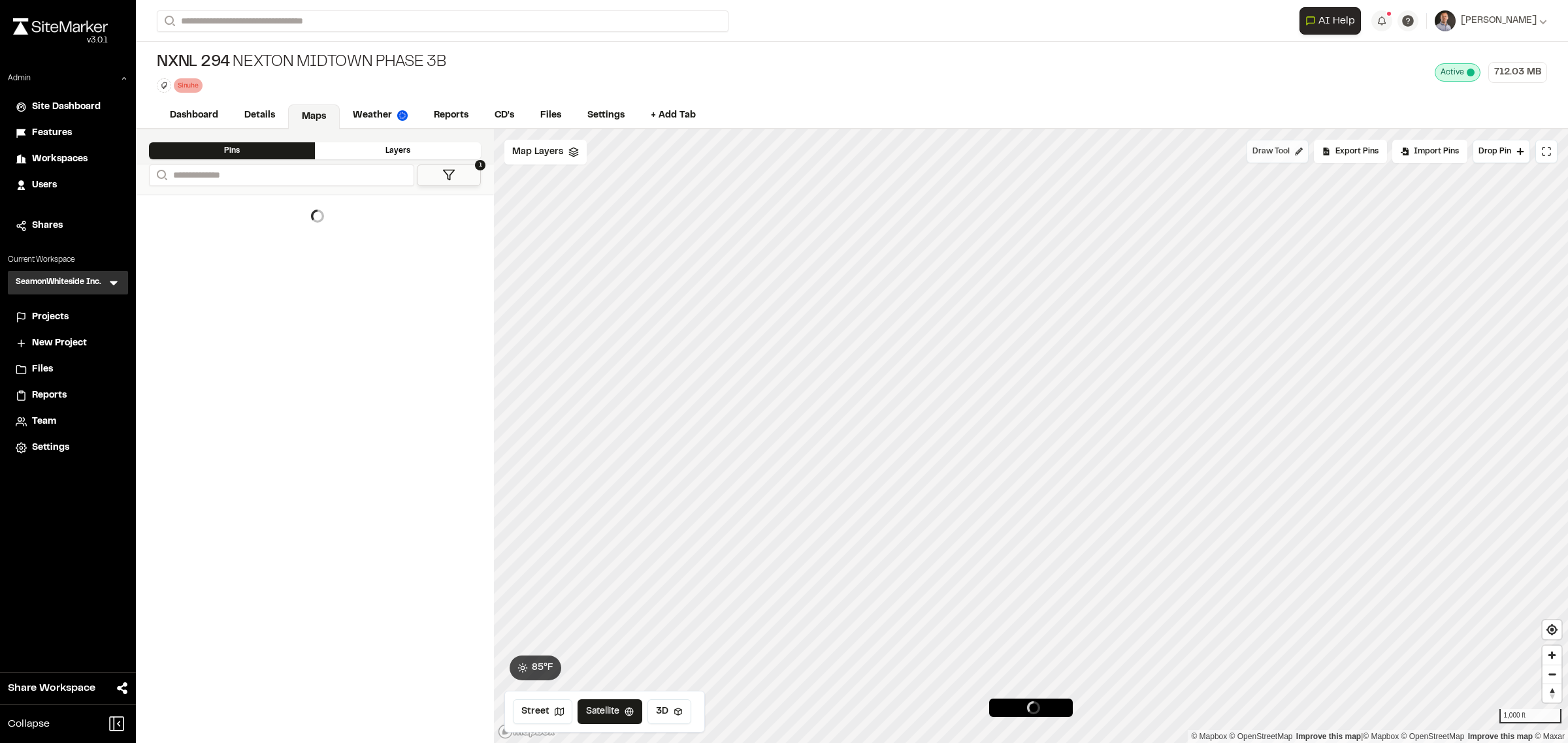
click at [1254, 160] on button "Draw Tool" at bounding box center [1277, 151] width 62 height 24
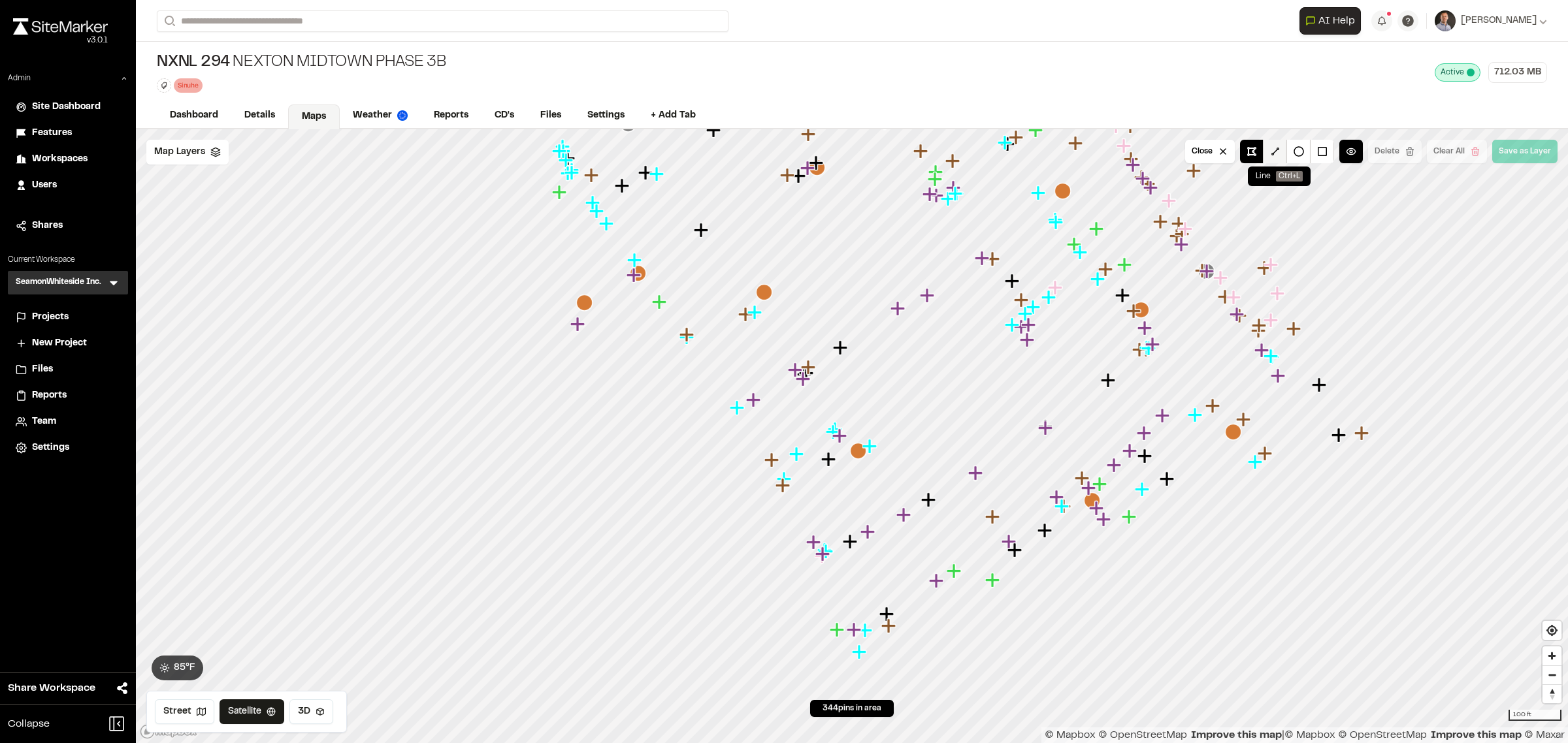
click at [1254, 145] on button at bounding box center [1275, 151] width 24 height 24
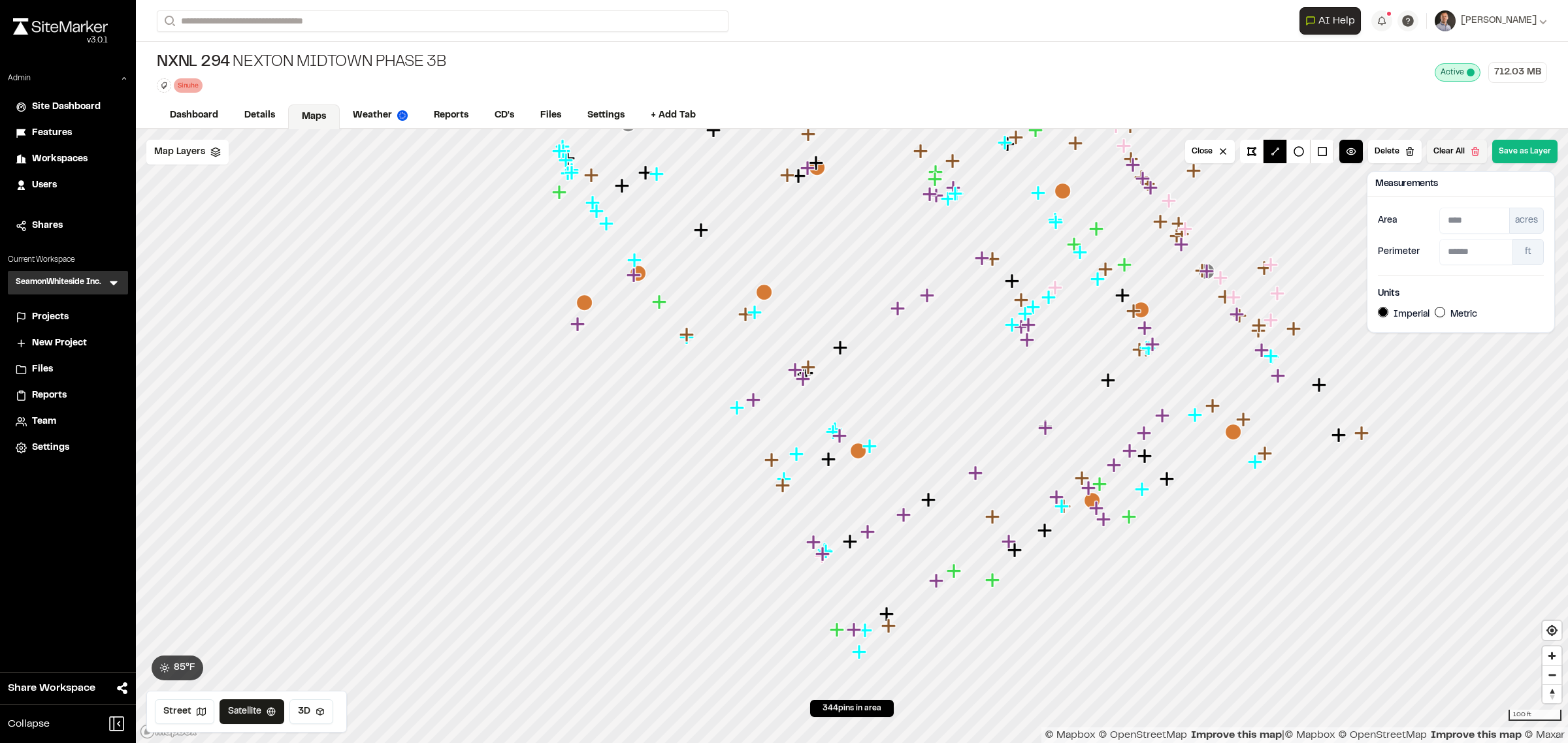
click at [1254, 145] on button "Clear All" at bounding box center [1456, 151] width 60 height 24
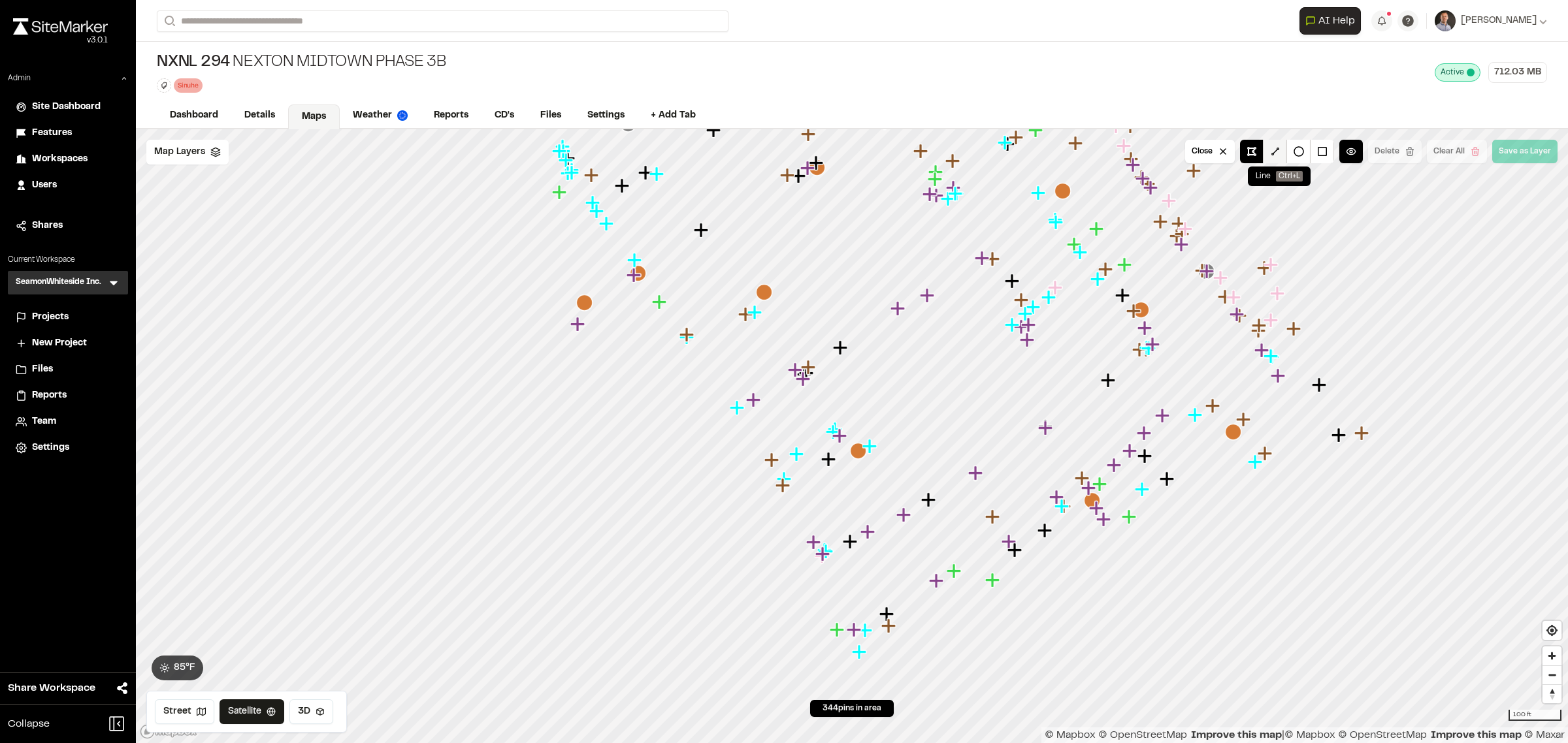
click at [1254, 148] on button at bounding box center [1275, 151] width 24 height 24
click at [877, 533] on icon "Map marker" at bounding box center [869, 533] width 17 height 17
click at [1053, 427] on icon "Map marker" at bounding box center [1045, 427] width 14 height 14
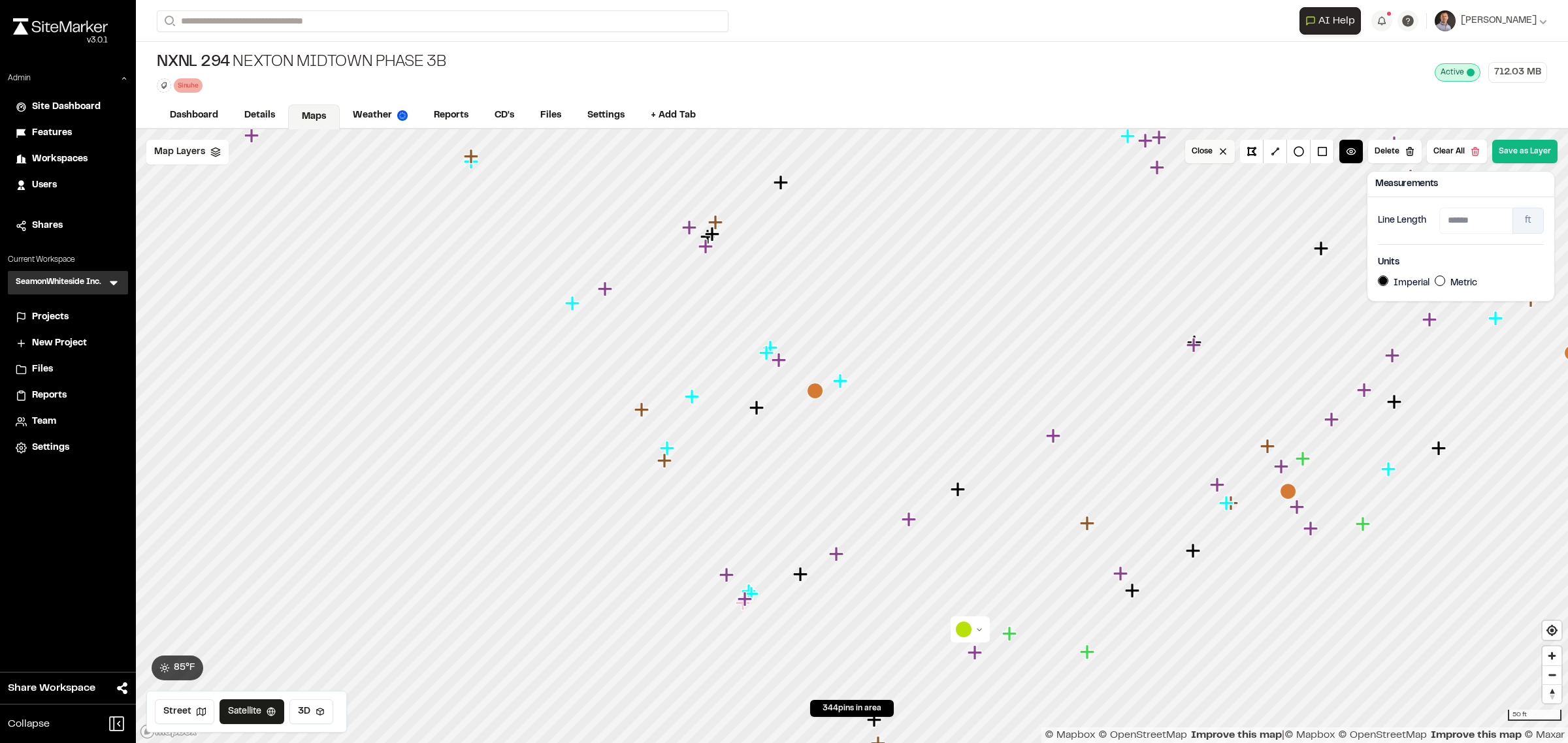
click at [1215, 156] on button "Close" at bounding box center [1210, 151] width 50 height 24
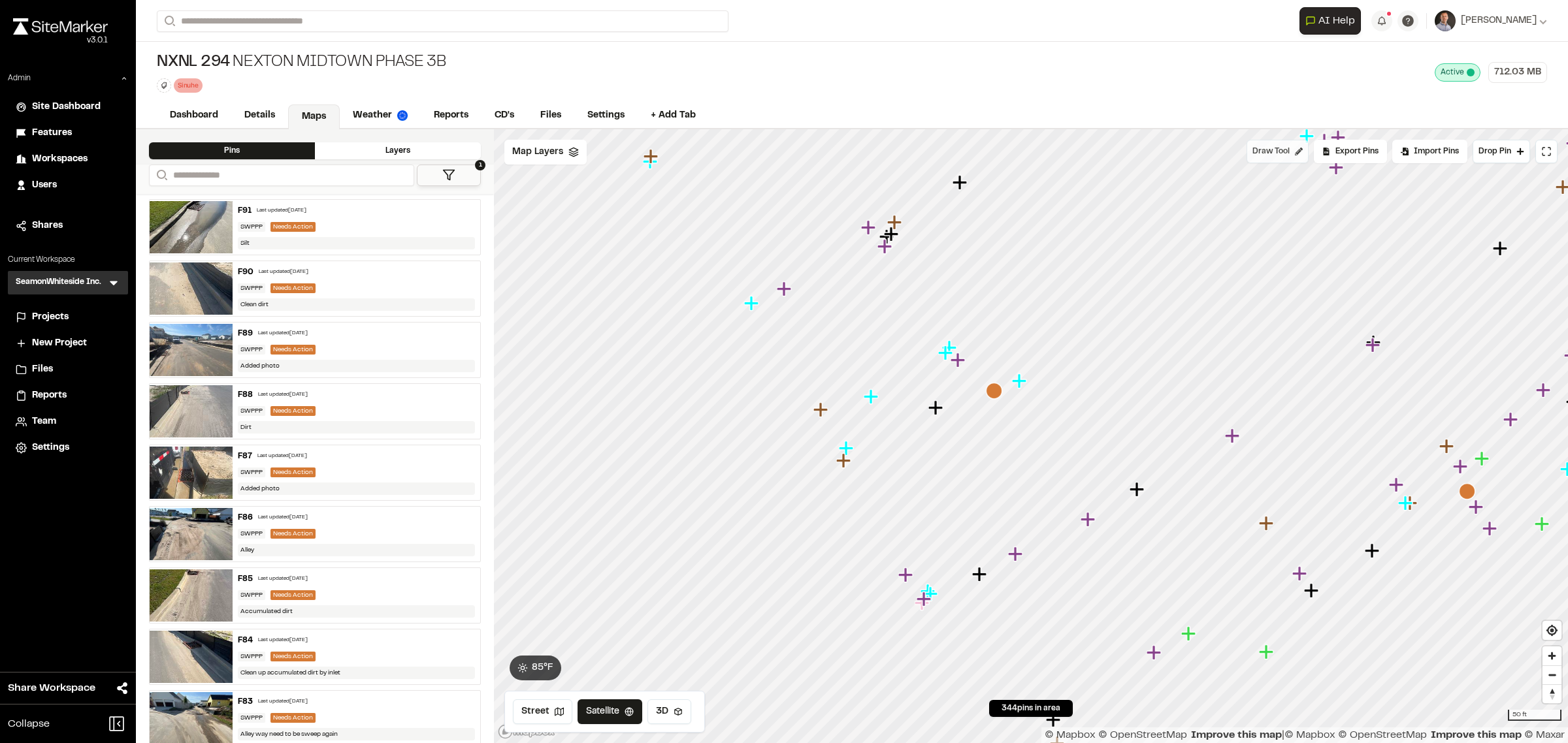
click at [1254, 154] on span "Draw Tool" at bounding box center [1271, 151] width 37 height 12
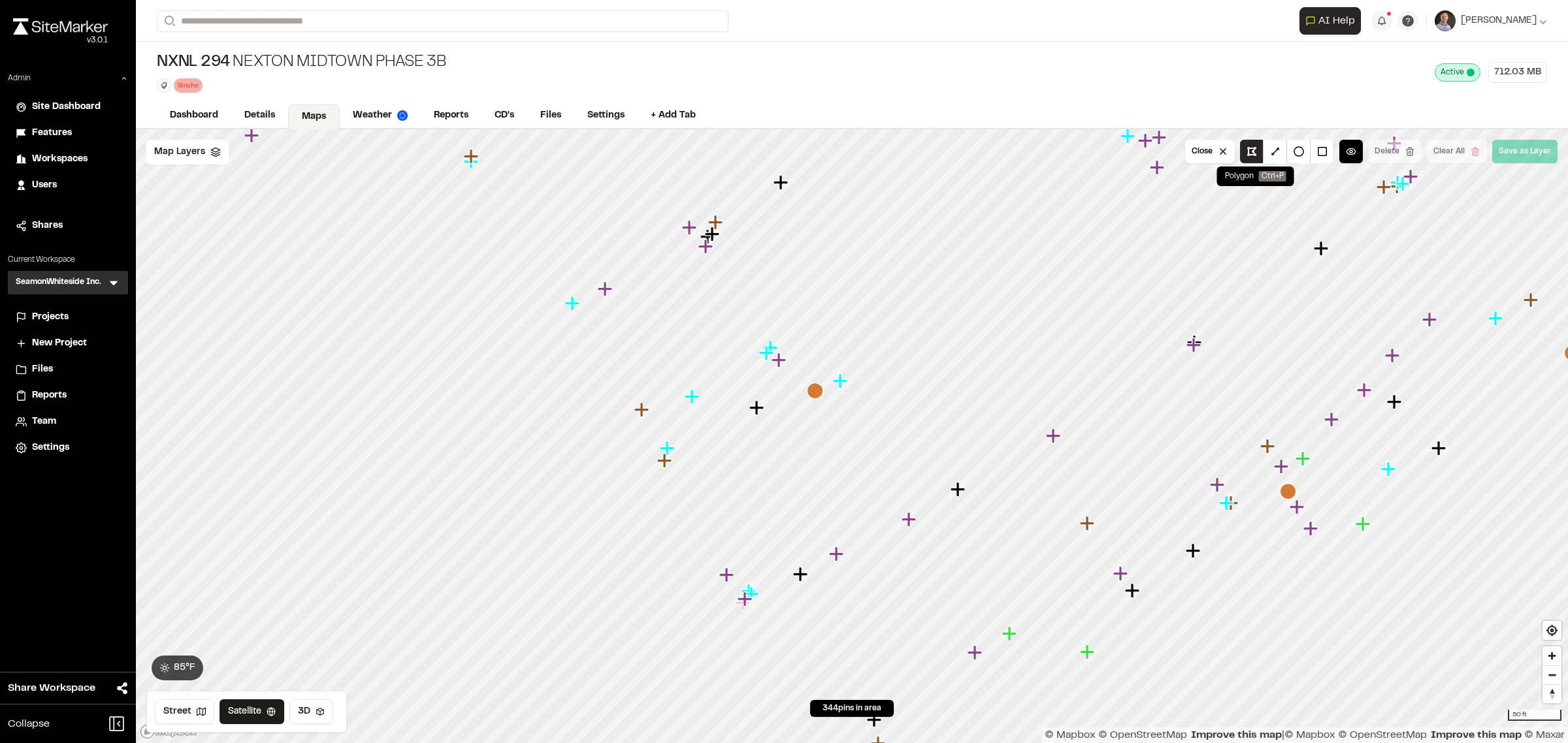
click at [1254, 150] on button at bounding box center [1252, 151] width 24 height 24
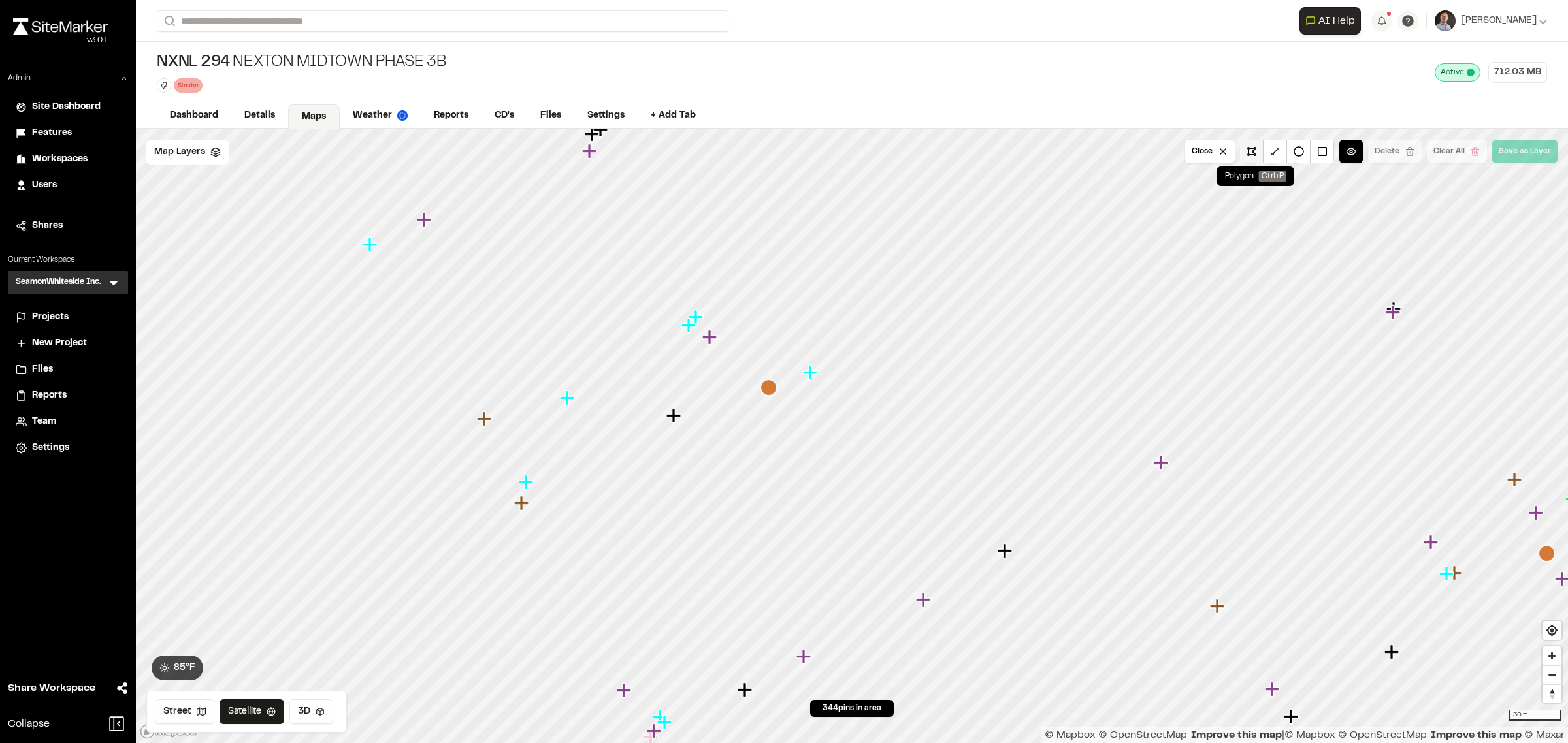
click at [1249, 150] on button at bounding box center [1252, 151] width 24 height 24
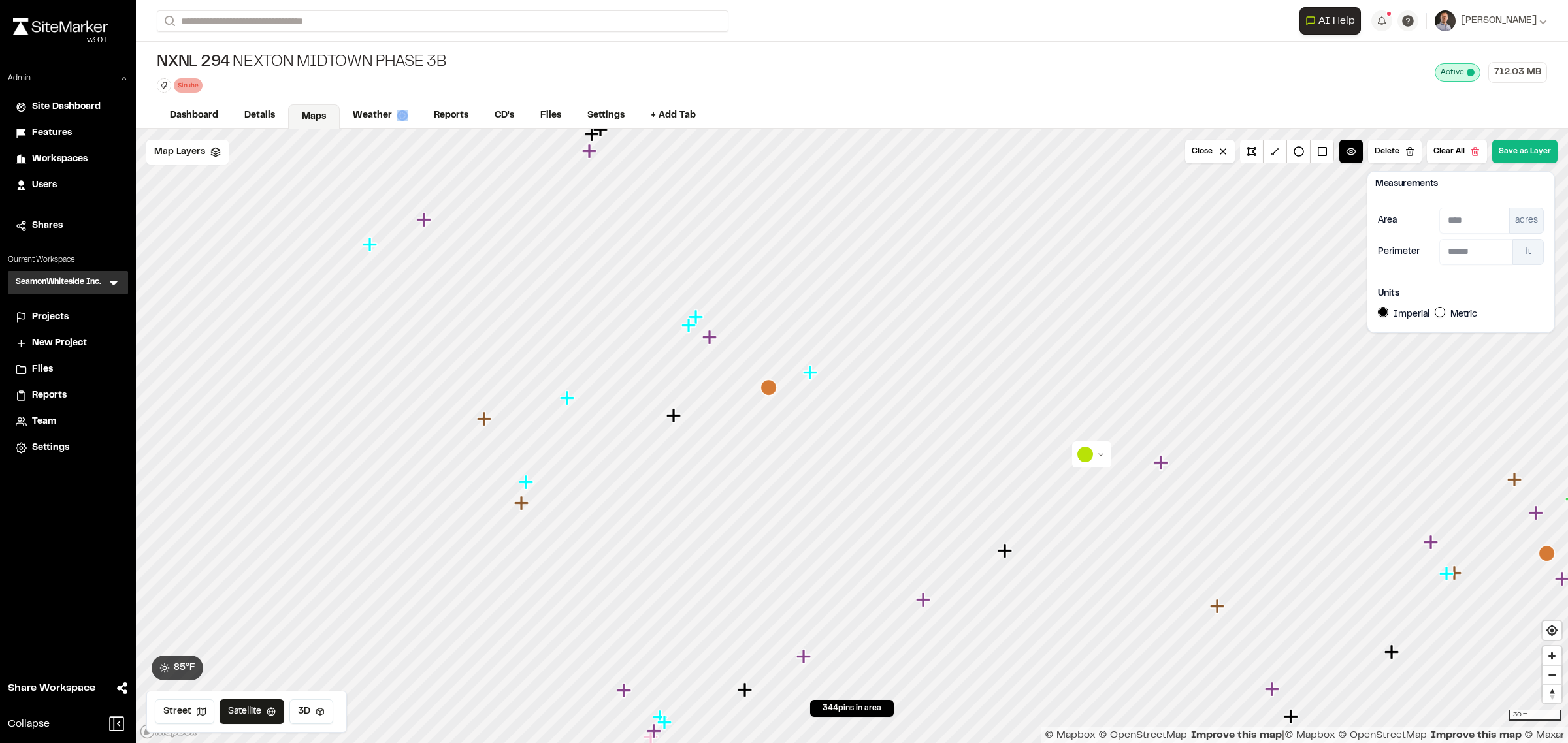
drag, startPoint x: 396, startPoint y: 116, endPoint x: 846, endPoint y: 58, distance: 453.7
click at [397, 115] on link "Weather" at bounding box center [380, 115] width 81 height 25
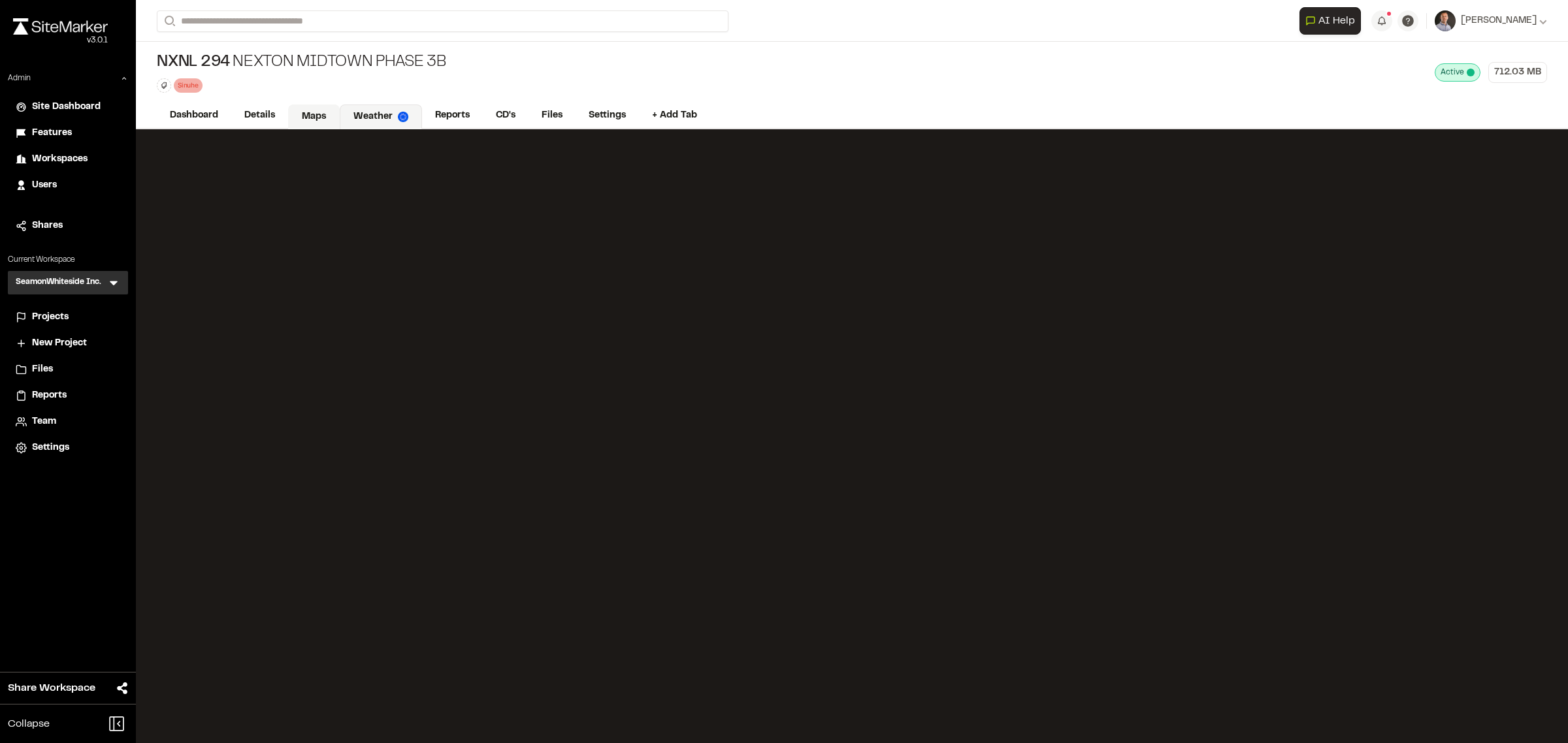
click at [304, 115] on link "Maps" at bounding box center [314, 117] width 52 height 25
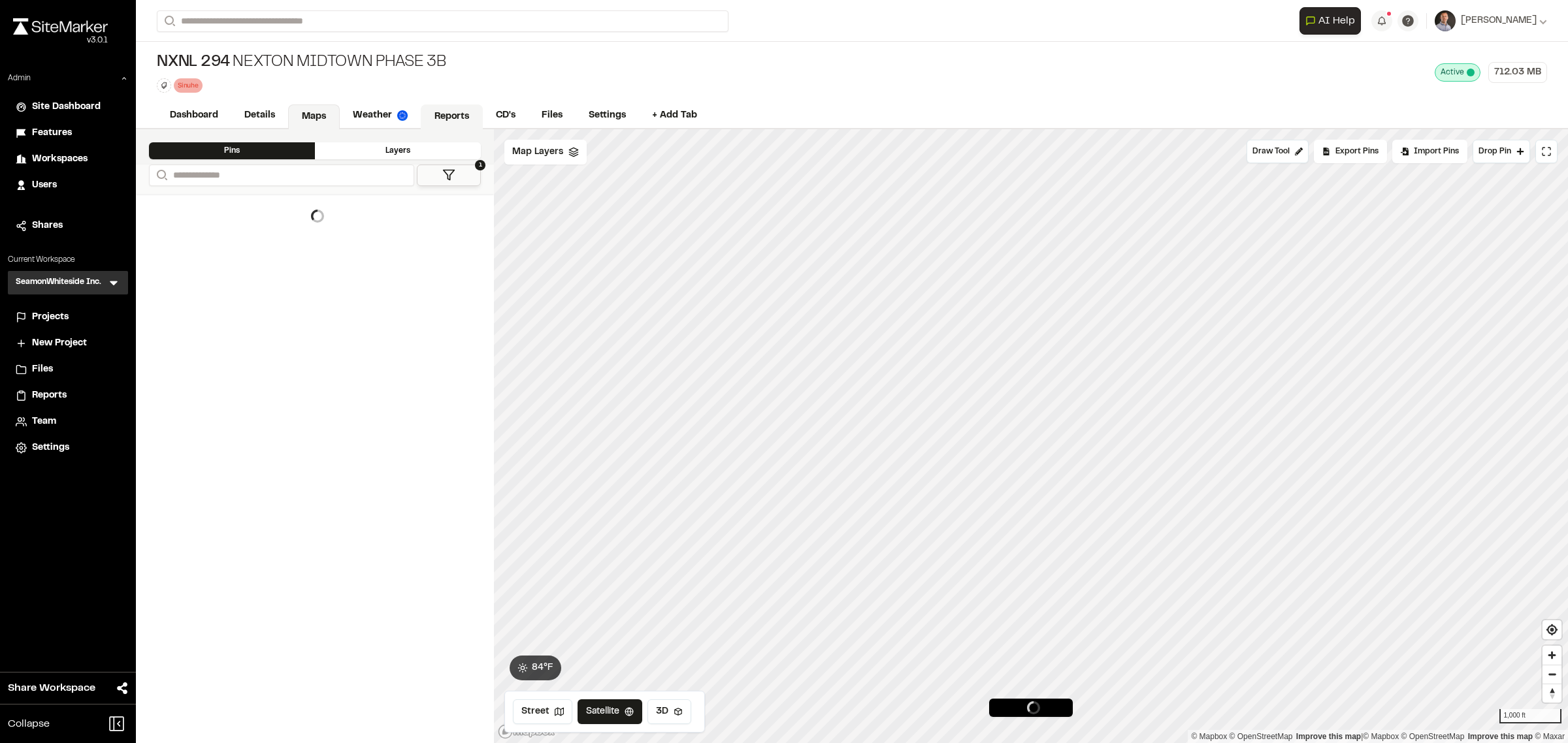
click at [459, 104] on link "Reports" at bounding box center [451, 117] width 62 height 25
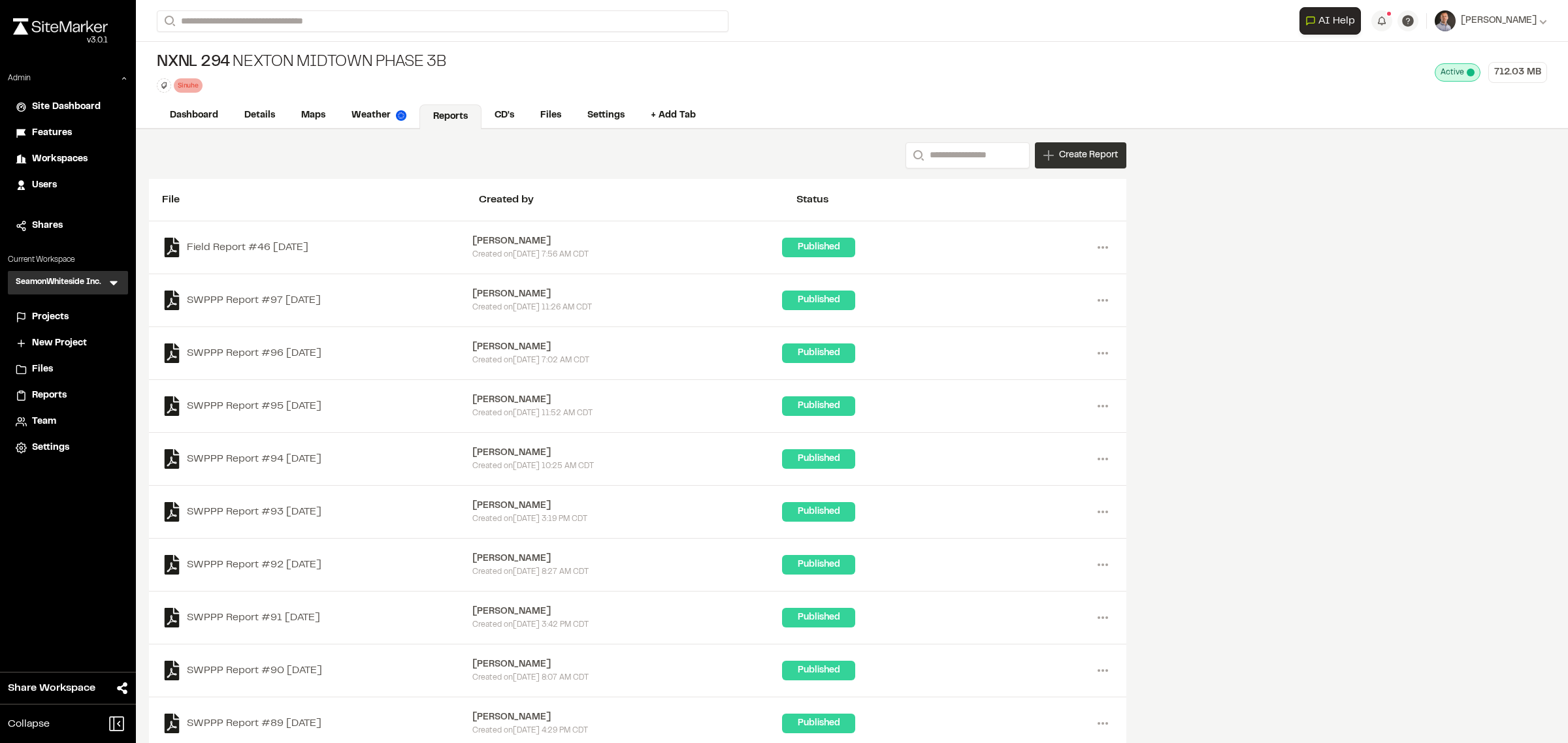
click at [1066, 154] on span "Create Report" at bounding box center [1089, 156] width 59 height 14
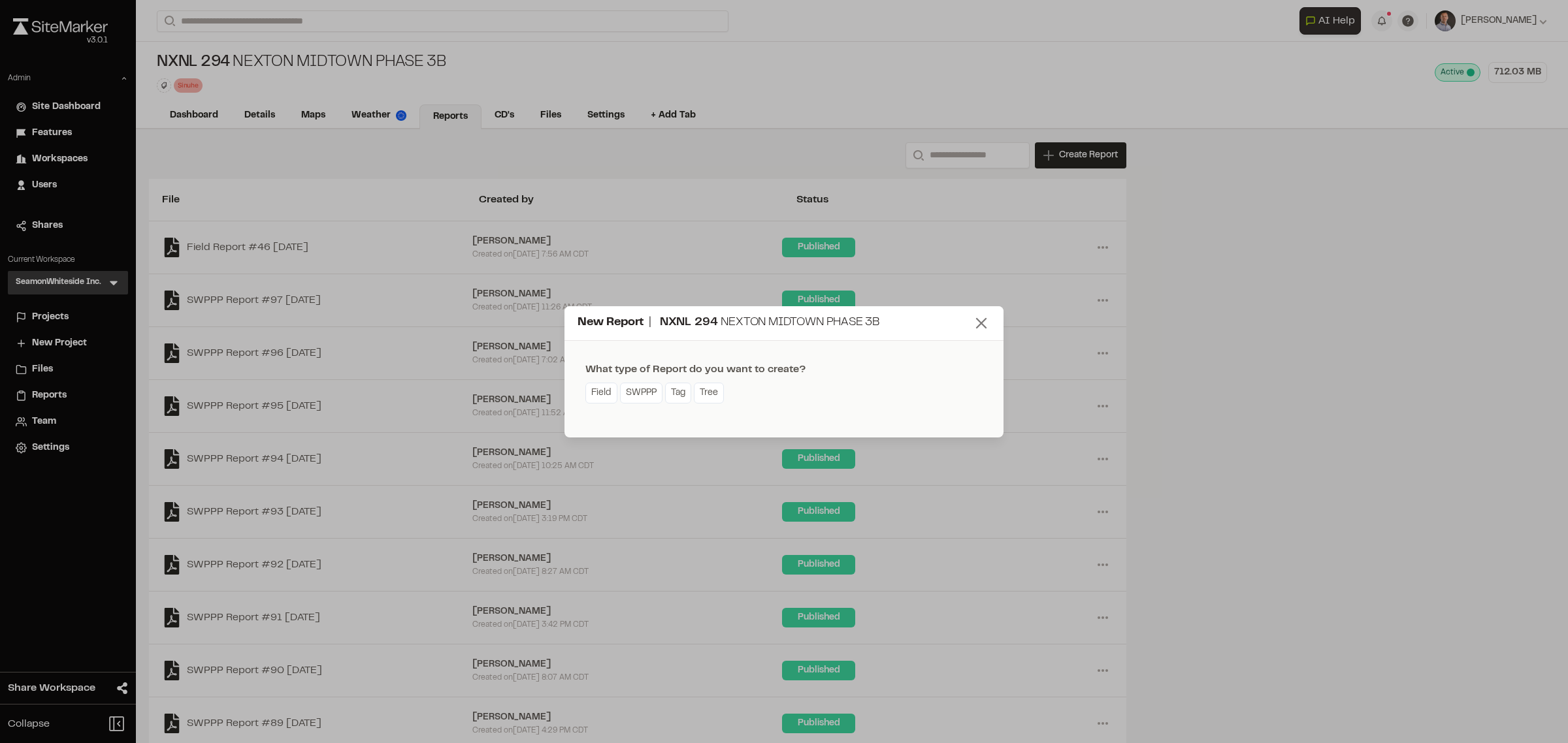
click at [985, 319] on line at bounding box center [981, 323] width 9 height 9
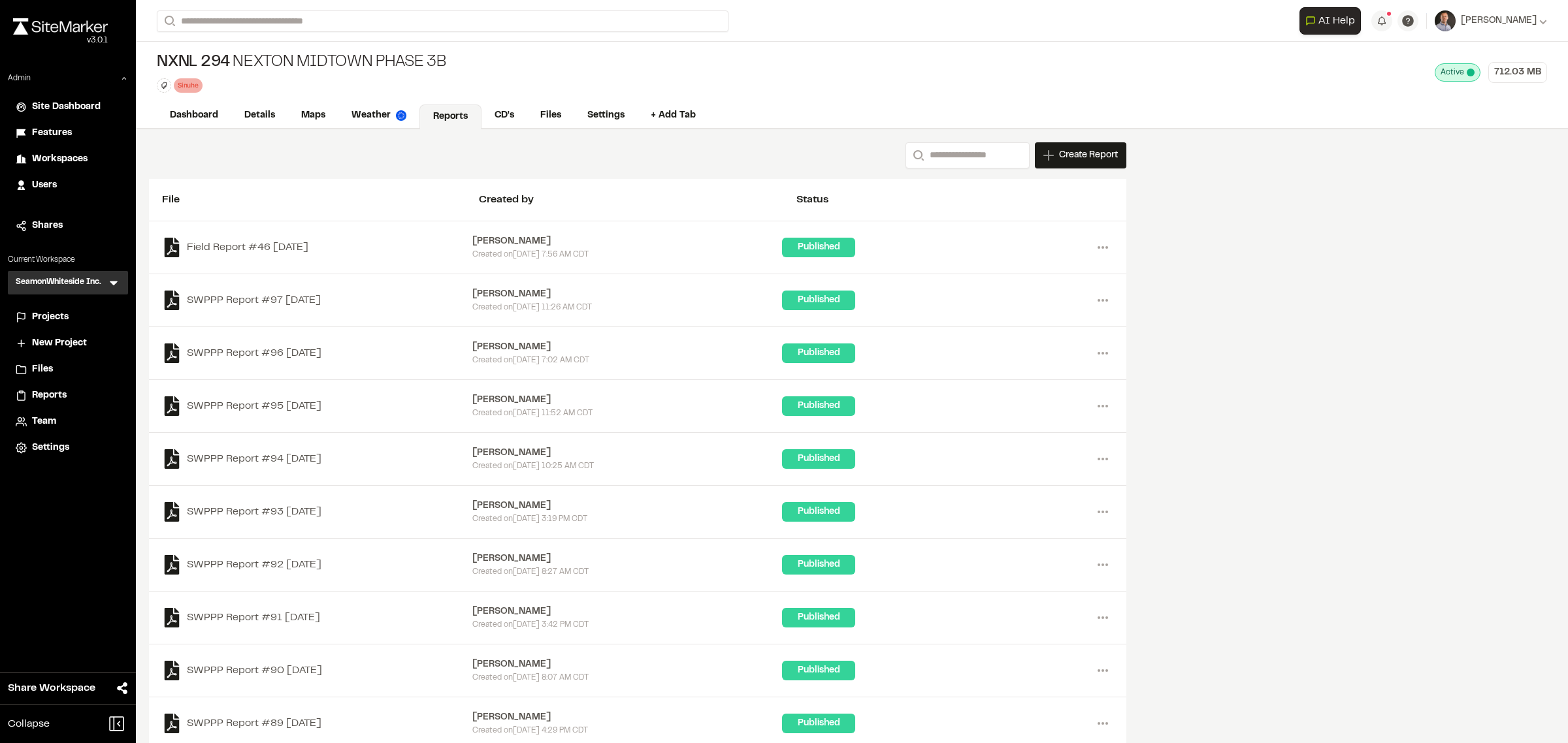
click at [107, 276] on icon at bounding box center [114, 282] width 13 height 13
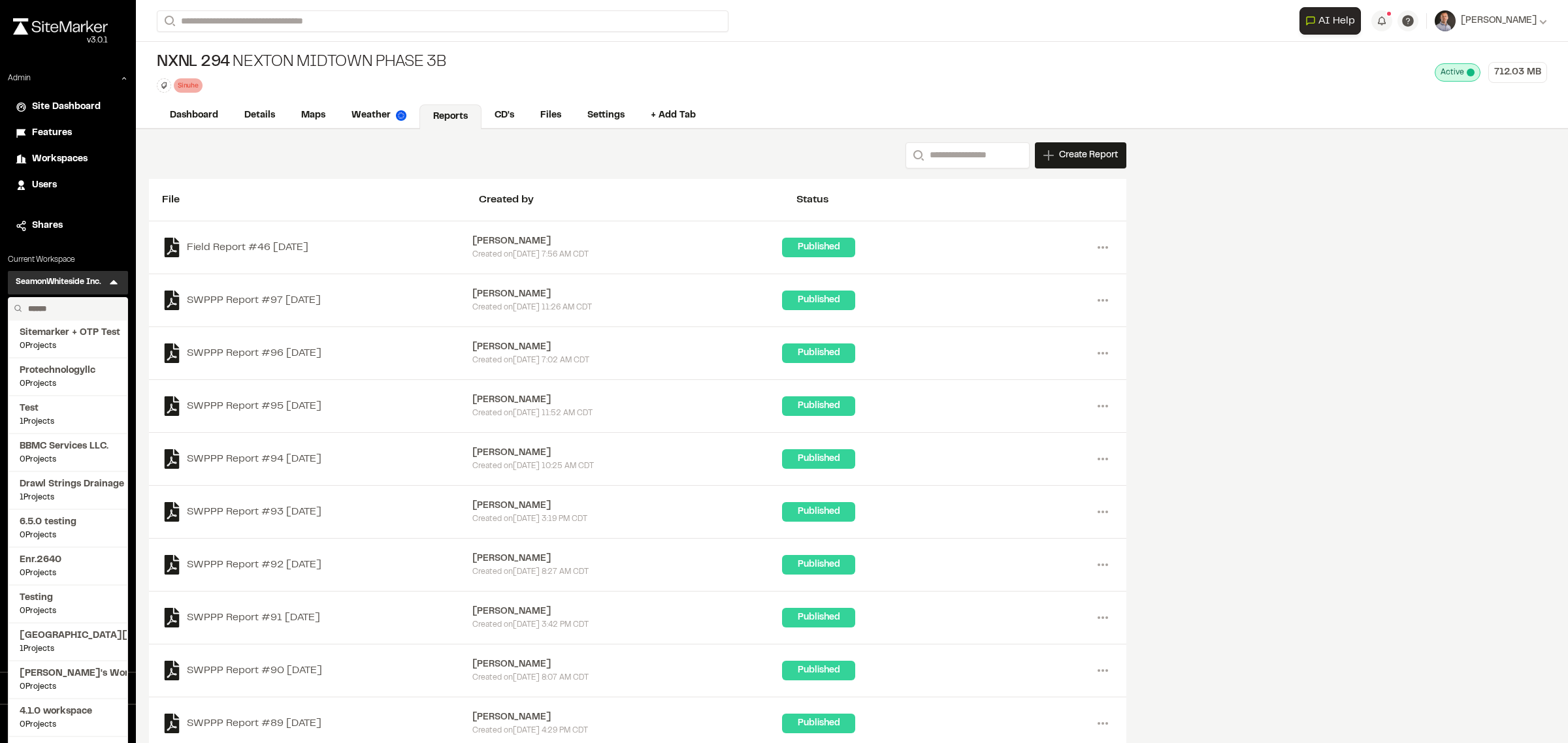
click at [63, 298] on input "text" at bounding box center [73, 308] width 99 height 22
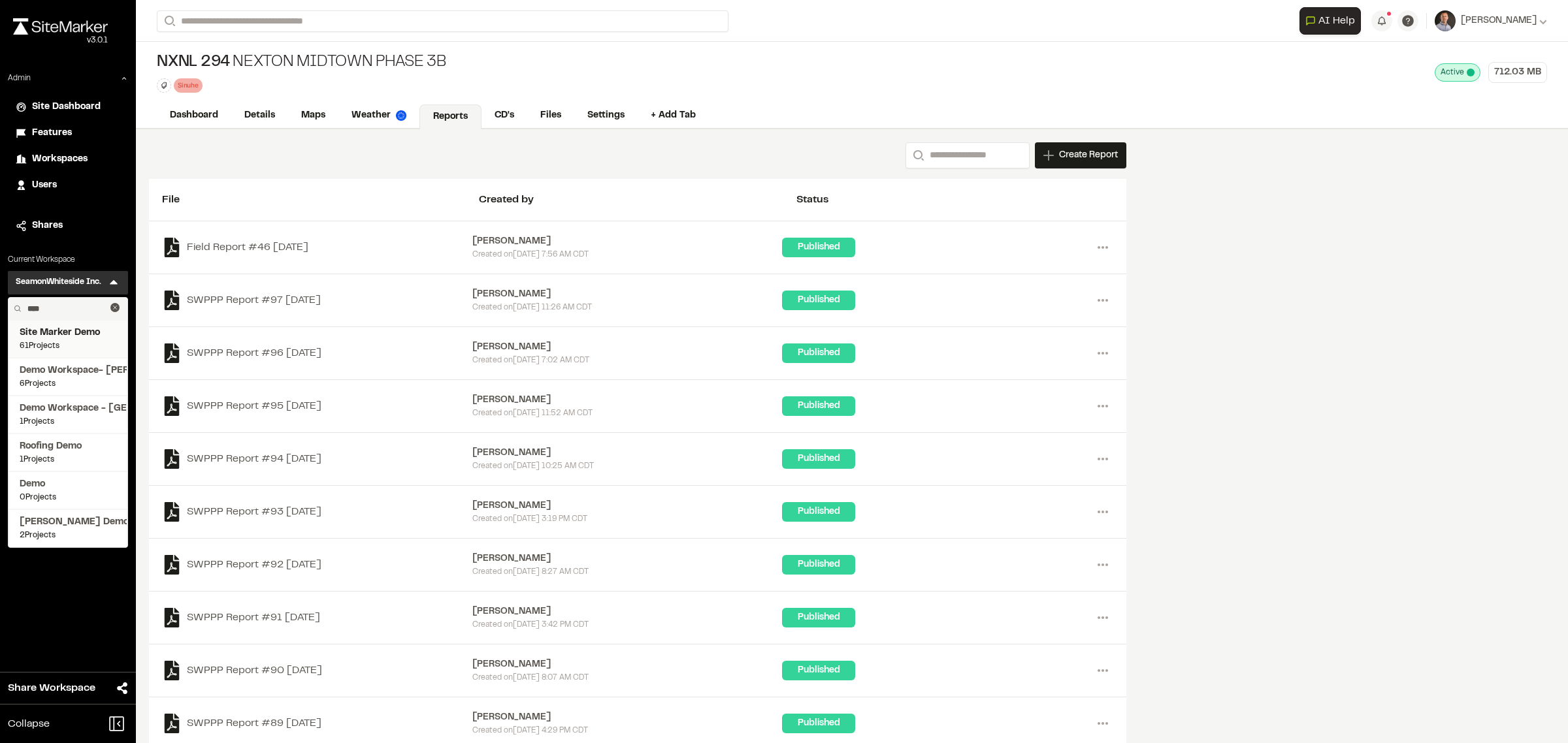
type input "****"
click at [88, 342] on span "61 Projects" at bounding box center [68, 346] width 97 height 12
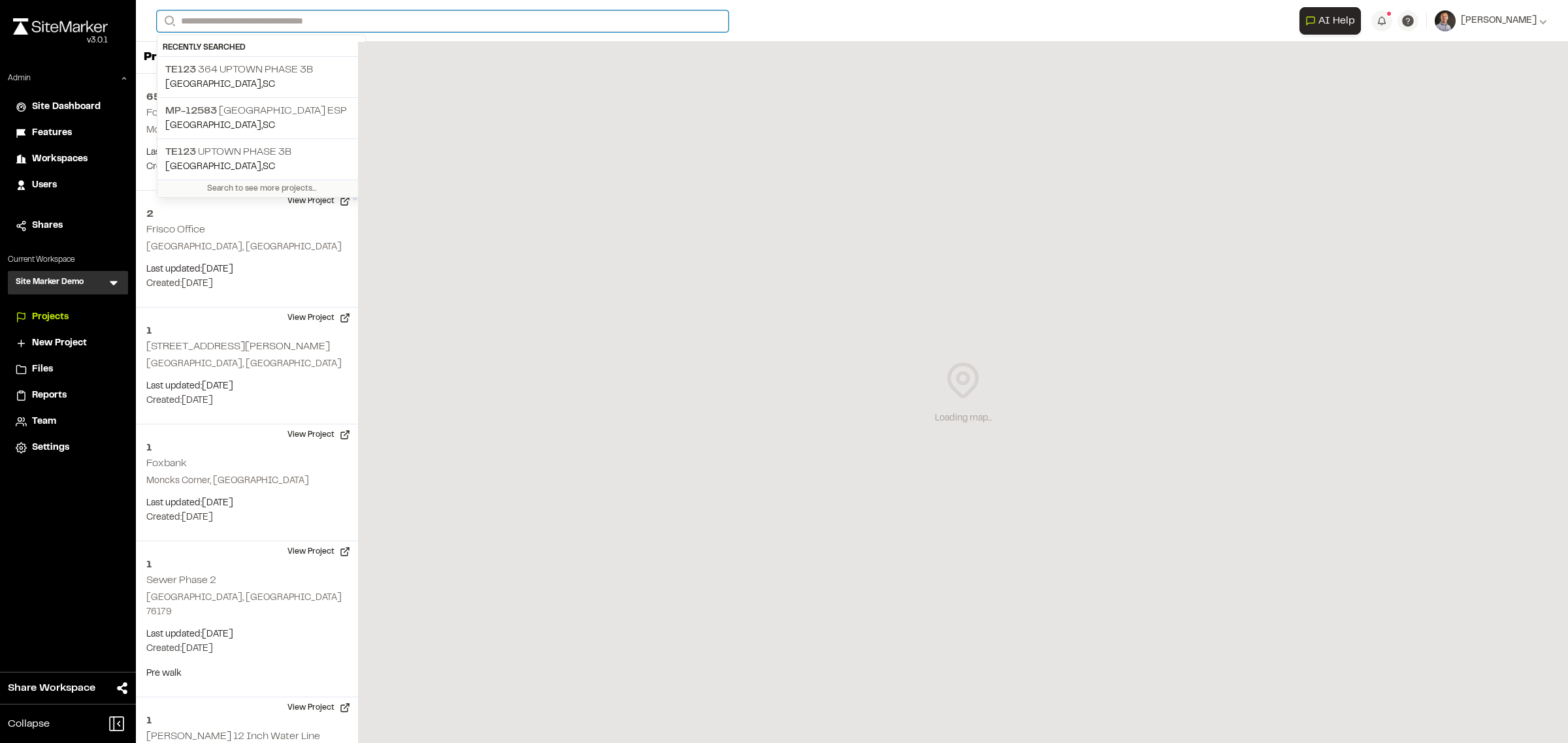
click at [296, 25] on input "Search" at bounding box center [442, 21] width 572 height 22
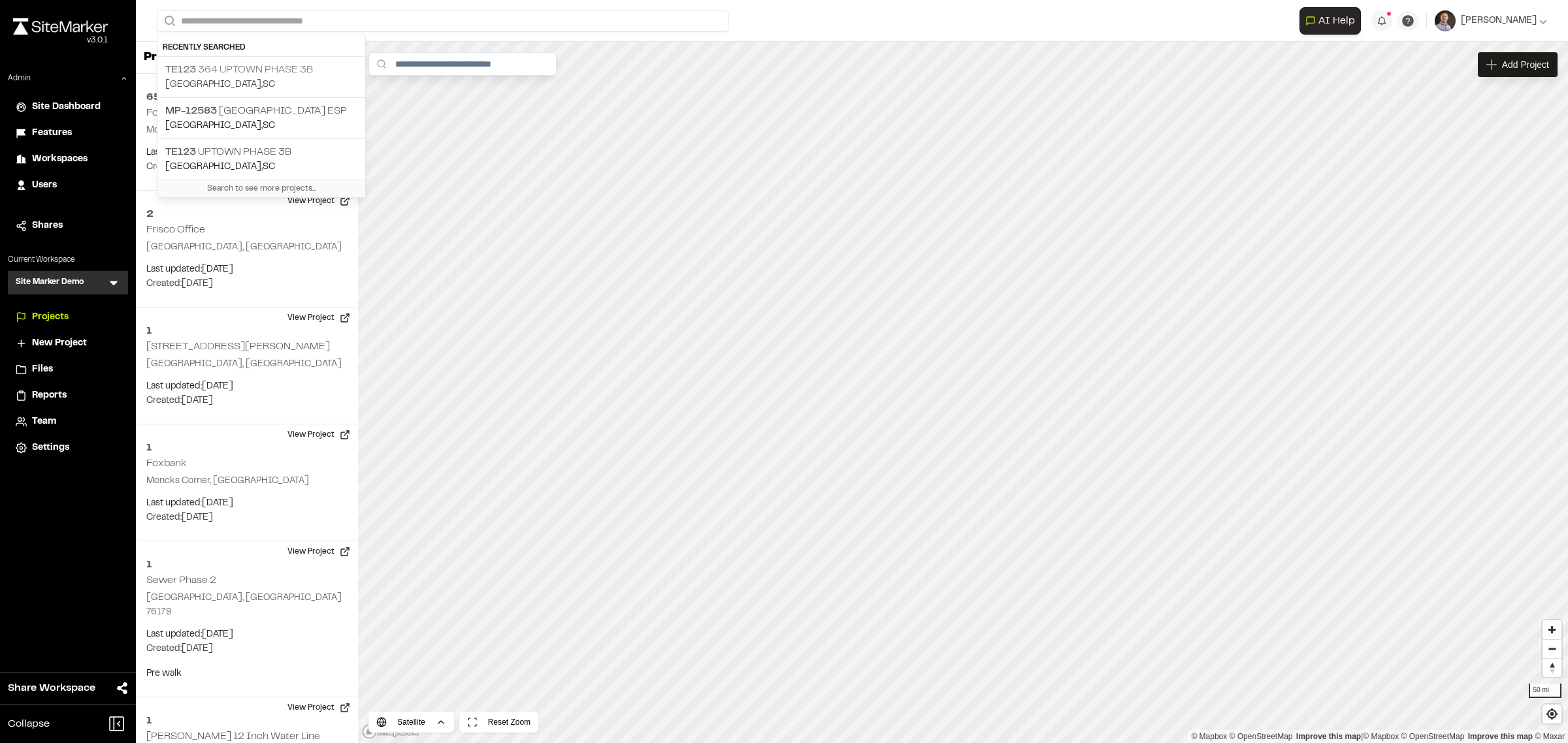
click at [286, 66] on p "TE123 364 Uptown Phase 3B" at bounding box center [261, 70] width 192 height 16
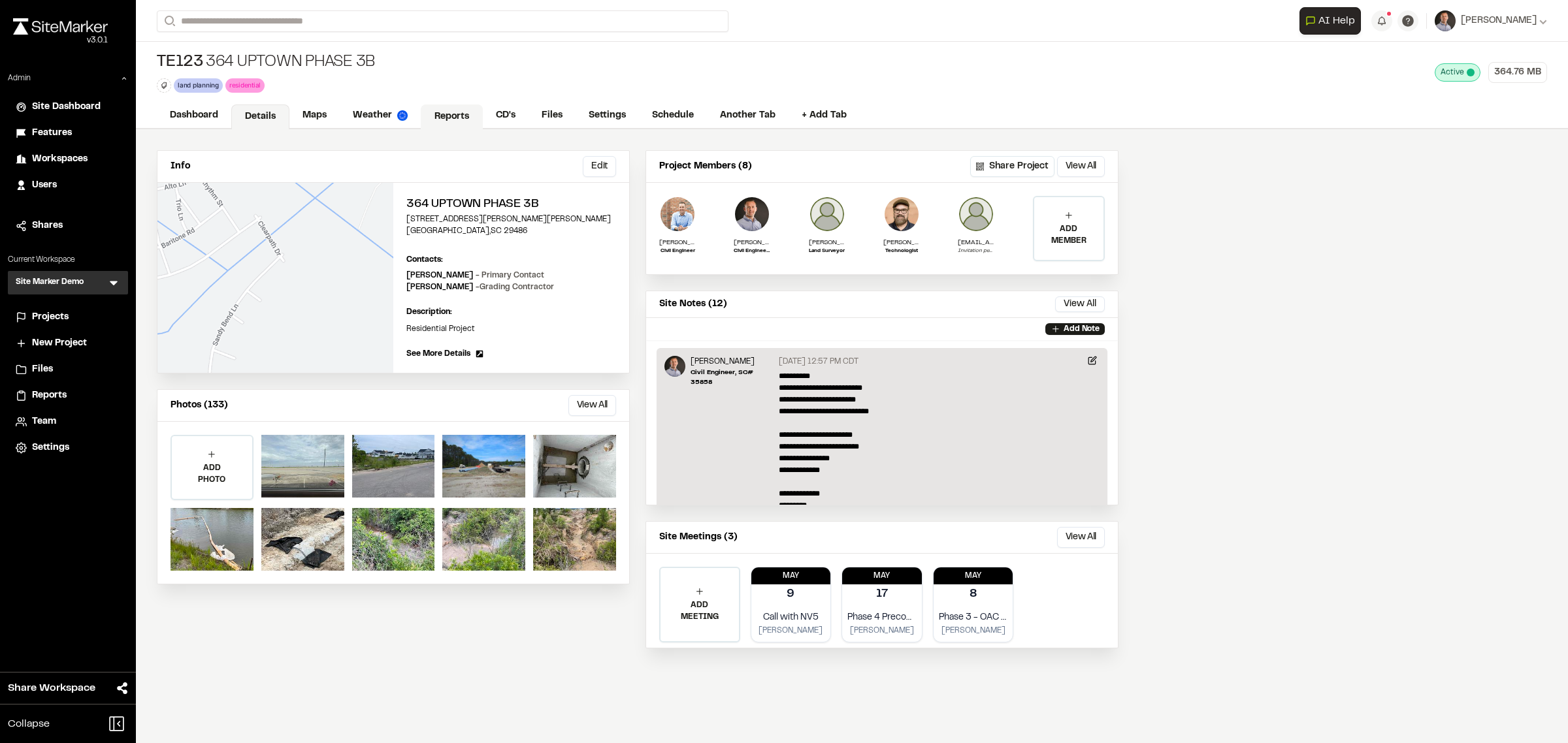
click at [457, 118] on link "Reports" at bounding box center [451, 117] width 62 height 25
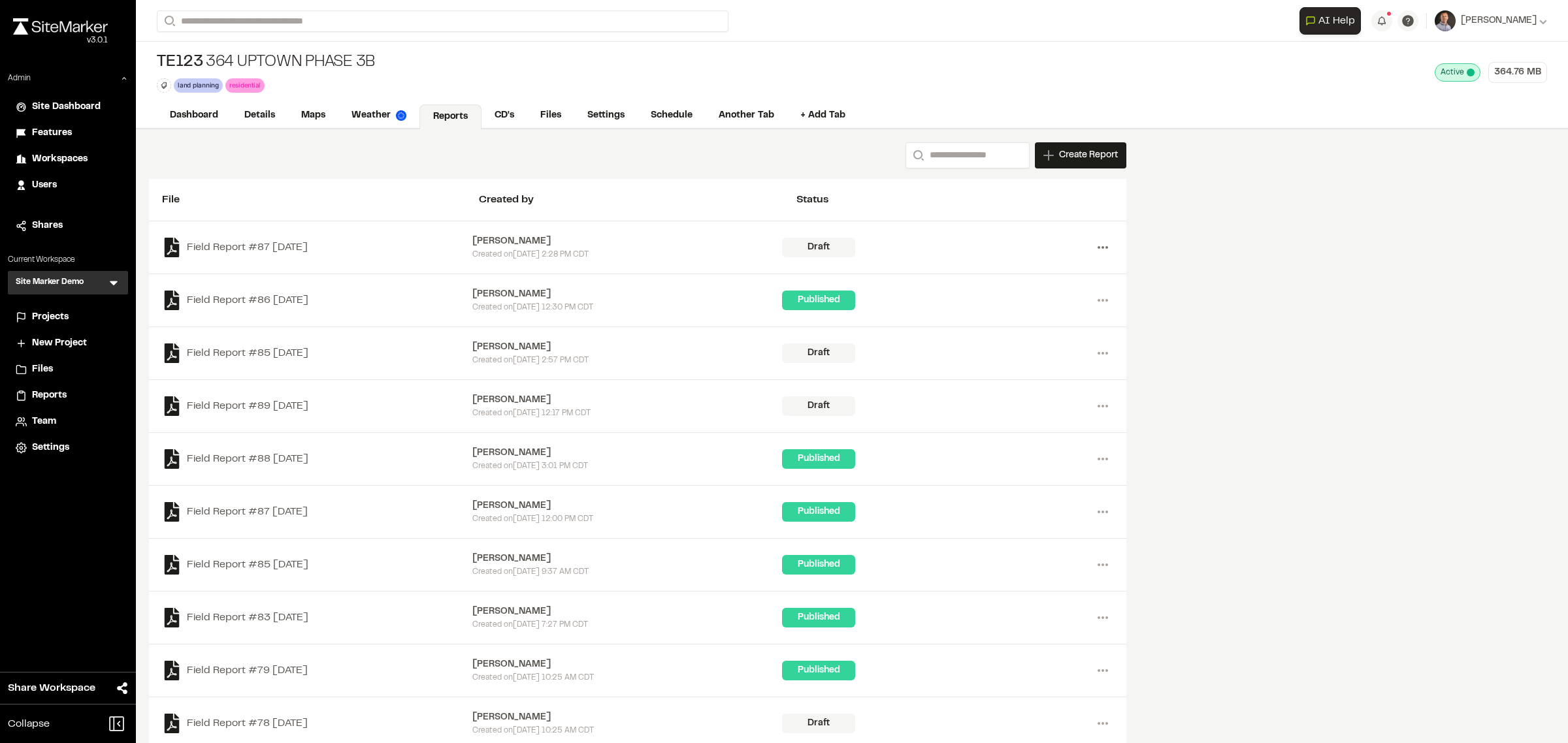
click at [1104, 246] on icon at bounding box center [1102, 247] width 21 height 21
click at [1043, 291] on link "Delete" at bounding box center [1055, 294] width 114 height 19
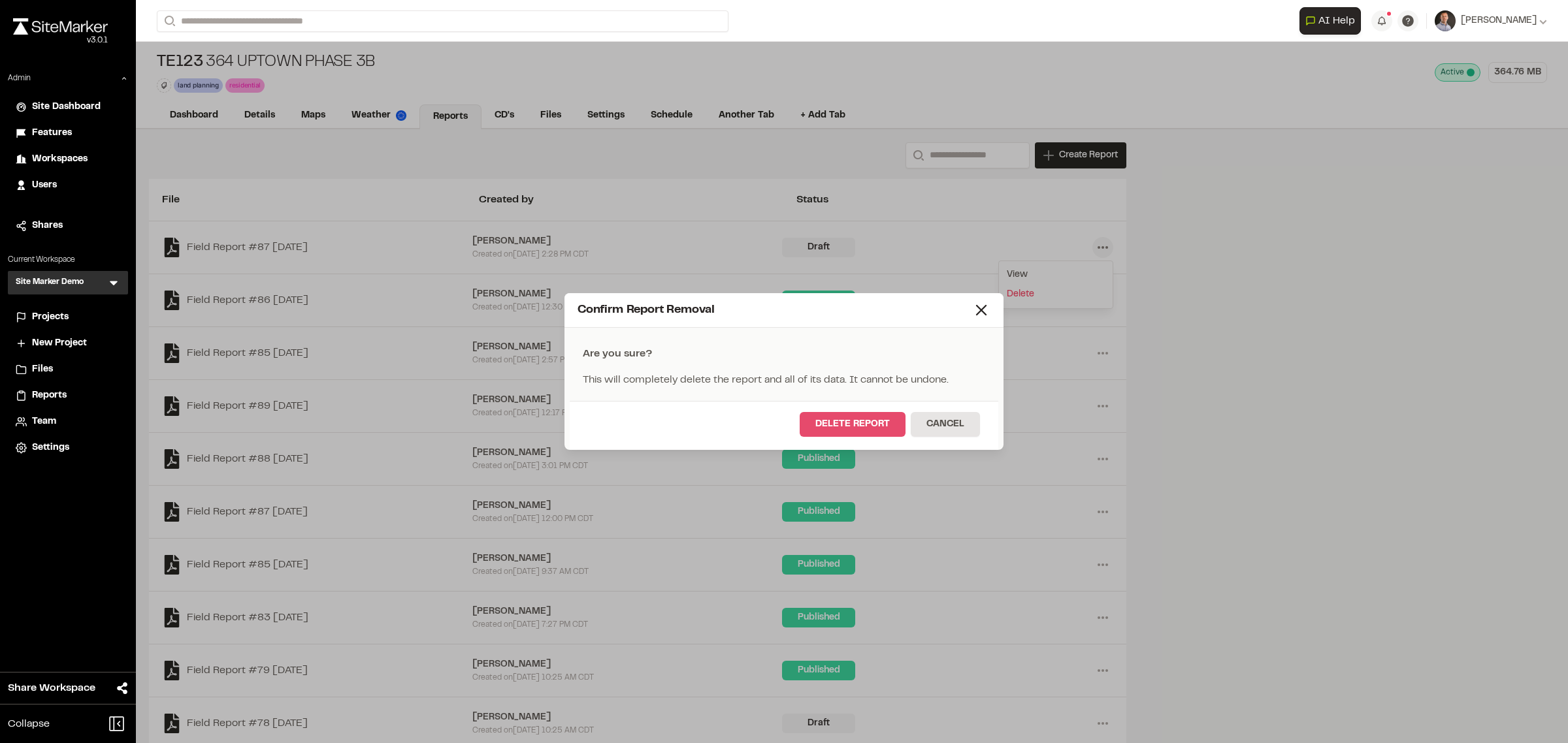
click at [874, 427] on button "Delete Report" at bounding box center [852, 424] width 106 height 25
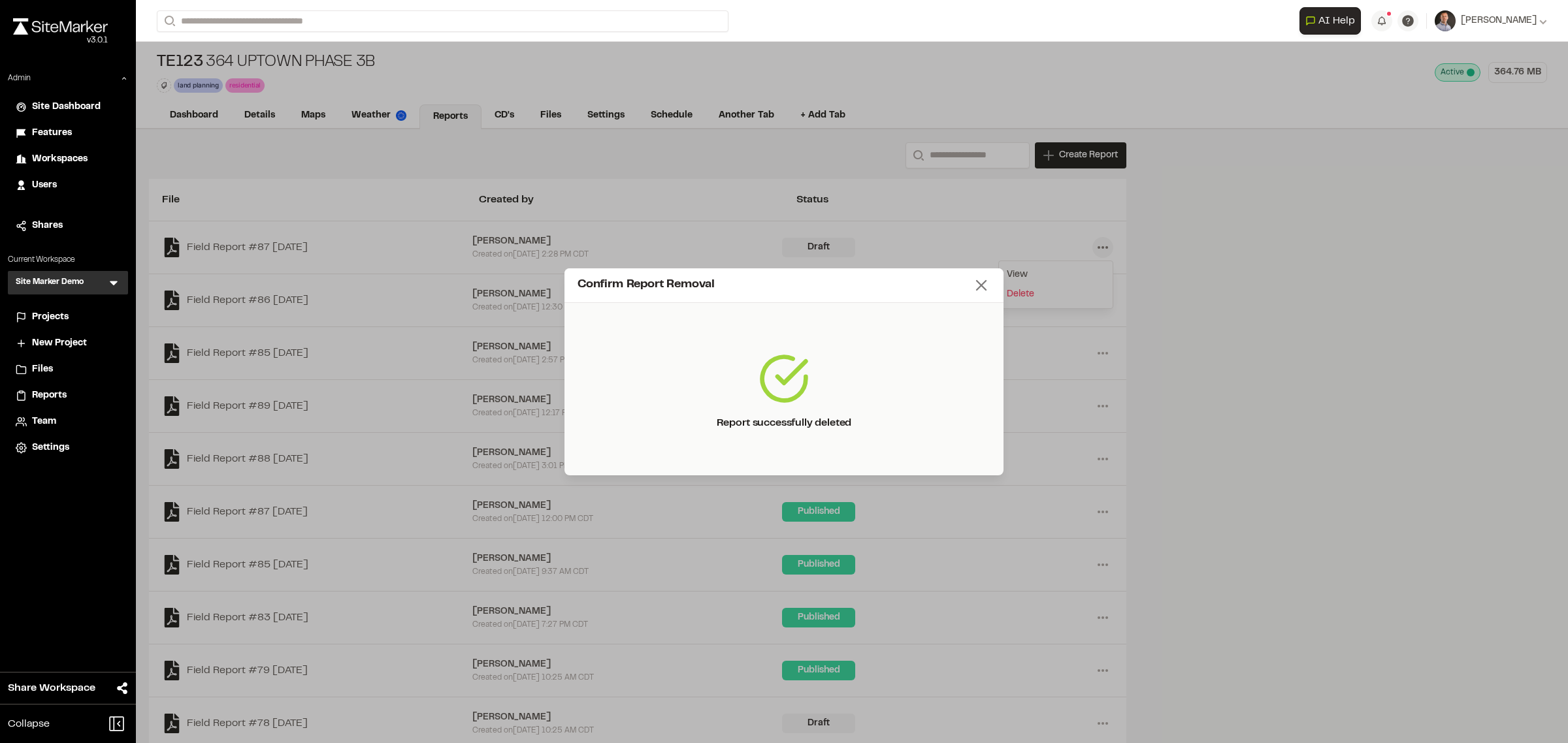
click at [986, 284] on icon at bounding box center [980, 285] width 18 height 18
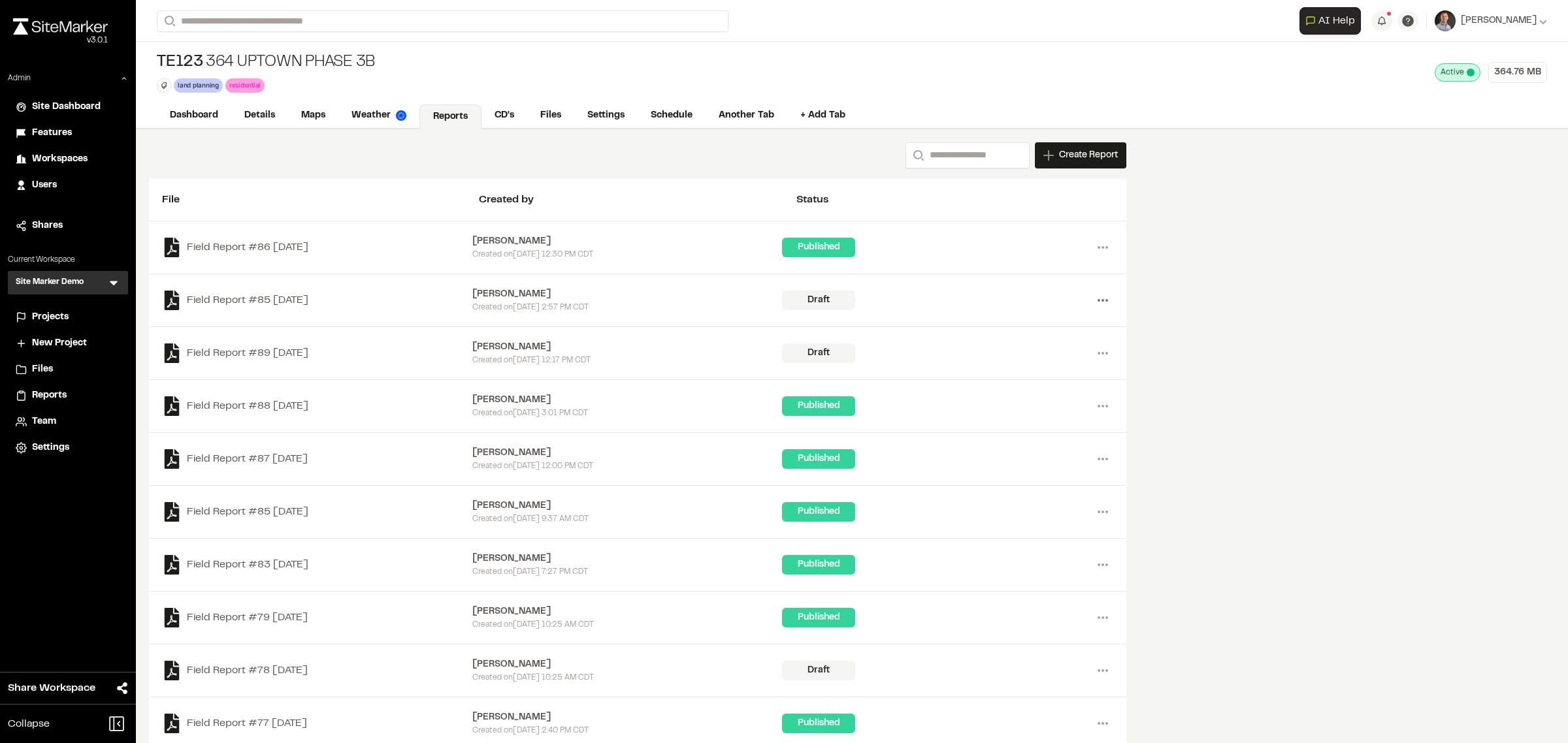
click at [1102, 303] on icon at bounding box center [1102, 300] width 21 height 21
click at [1035, 354] on link "Delete" at bounding box center [1055, 347] width 114 height 19
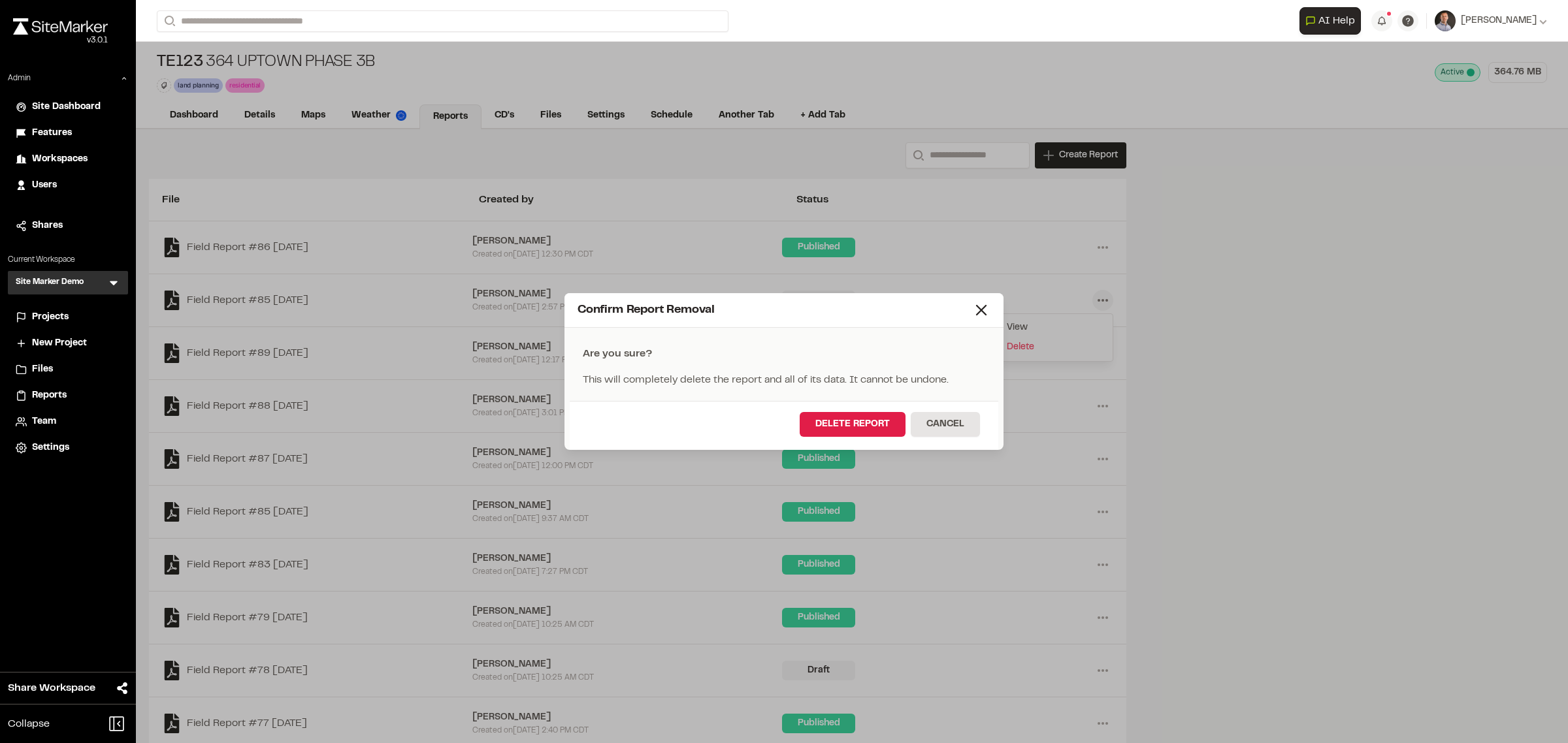
drag, startPoint x: 863, startPoint y: 419, endPoint x: 965, endPoint y: 384, distance: 107.8
click at [864, 419] on button "Delete Report" at bounding box center [852, 424] width 106 height 25
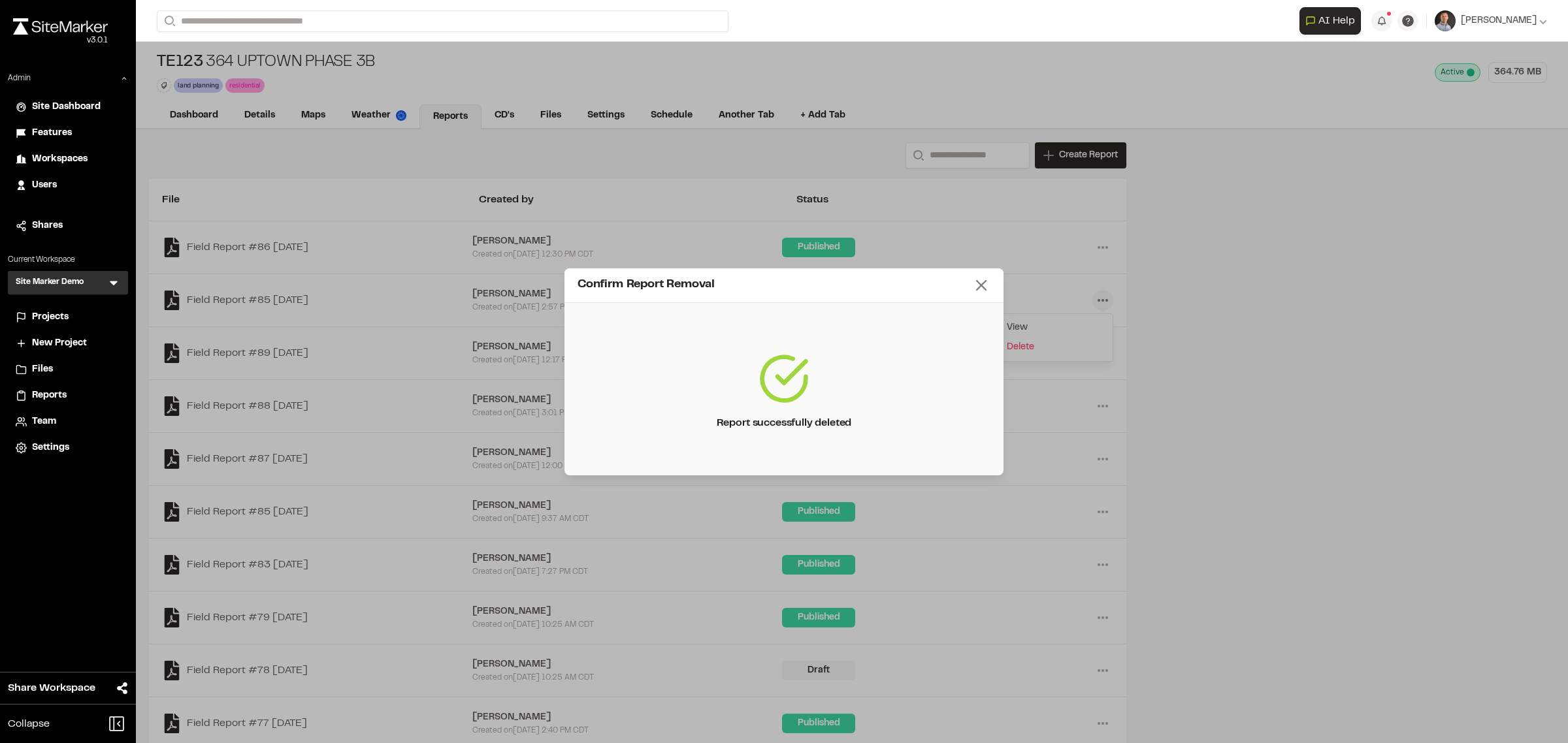
click at [982, 289] on icon at bounding box center [980, 285] width 18 height 18
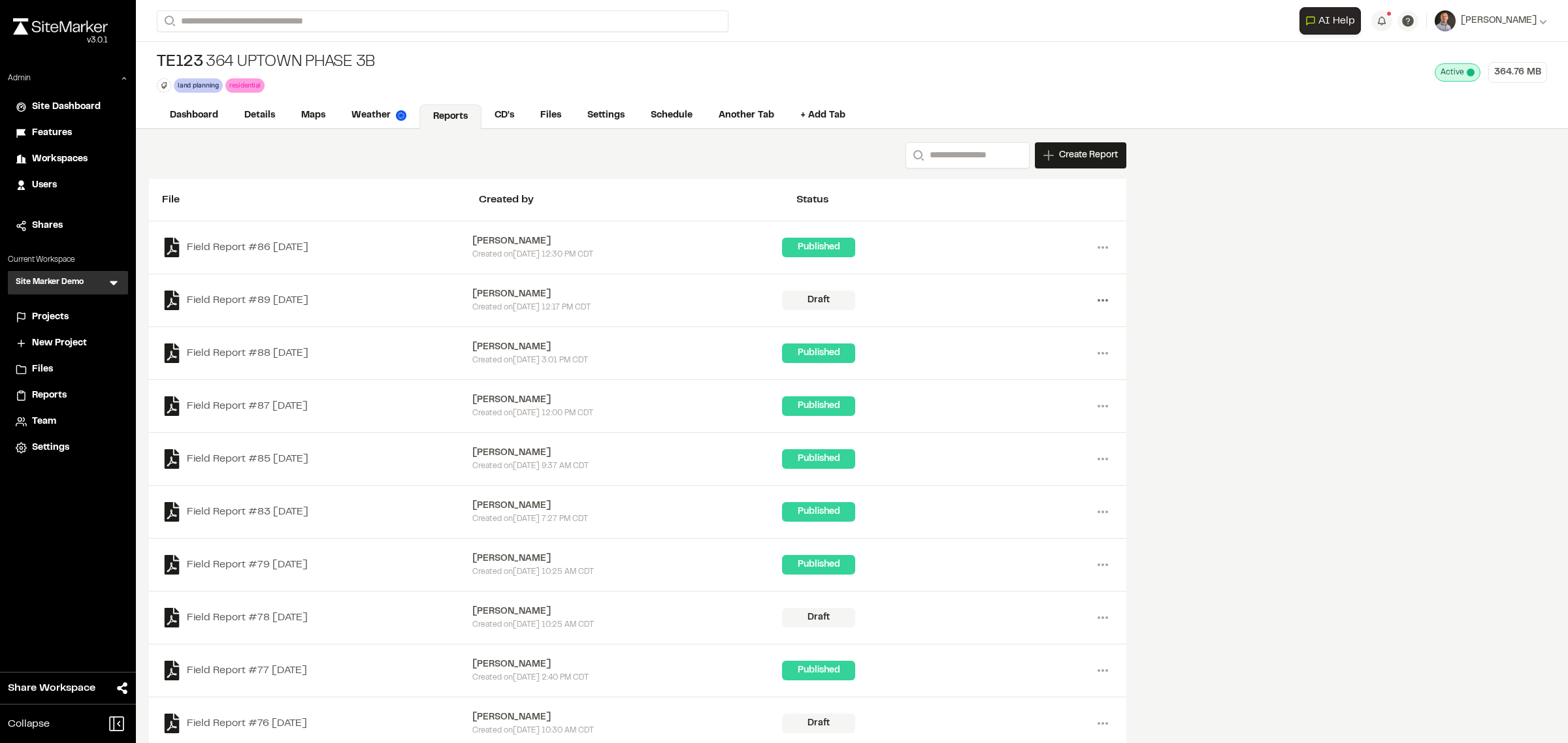
click at [1101, 308] on icon at bounding box center [1102, 300] width 21 height 21
click at [1019, 344] on link "Delete" at bounding box center [1055, 347] width 114 height 19
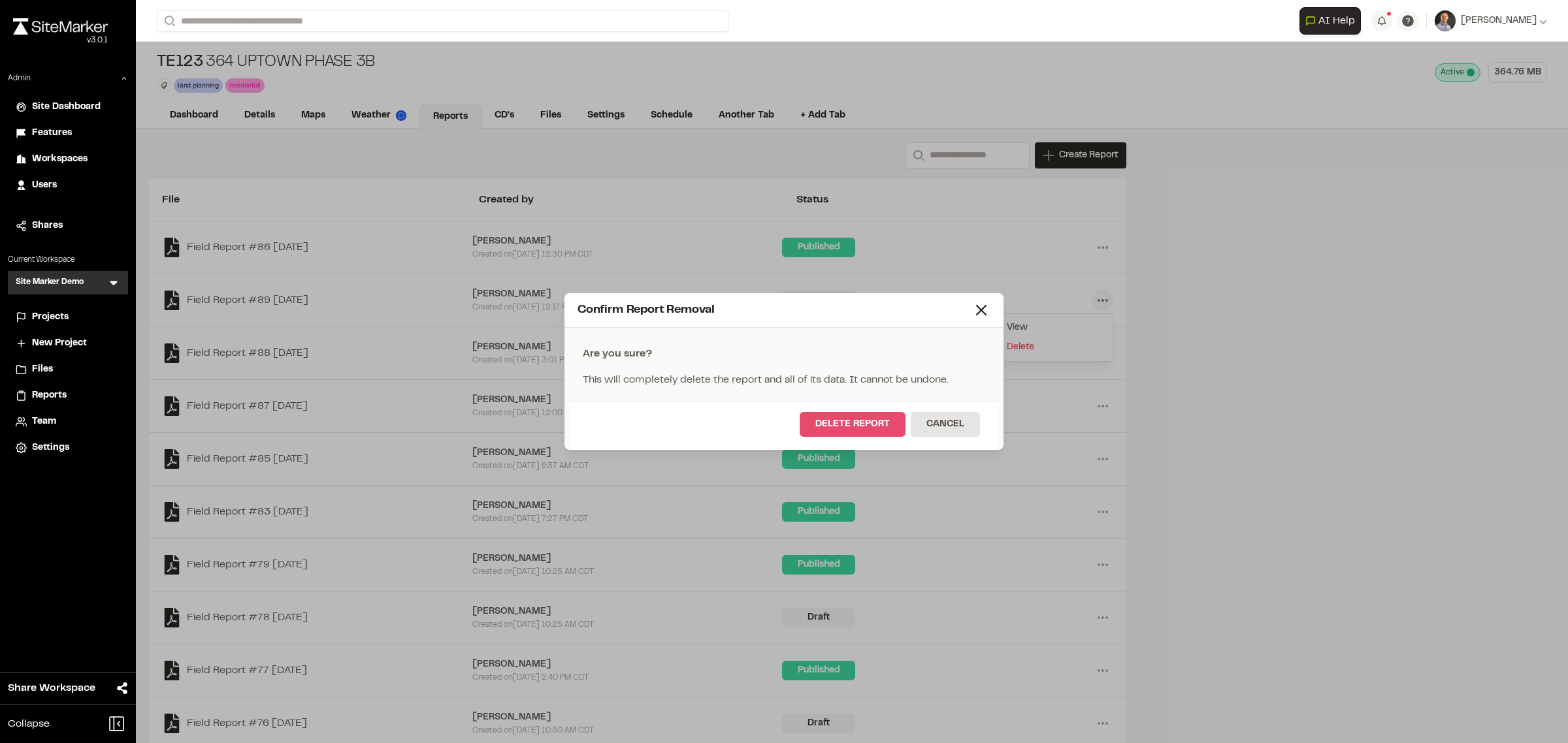
click at [848, 414] on button "Delete Report" at bounding box center [852, 424] width 106 height 25
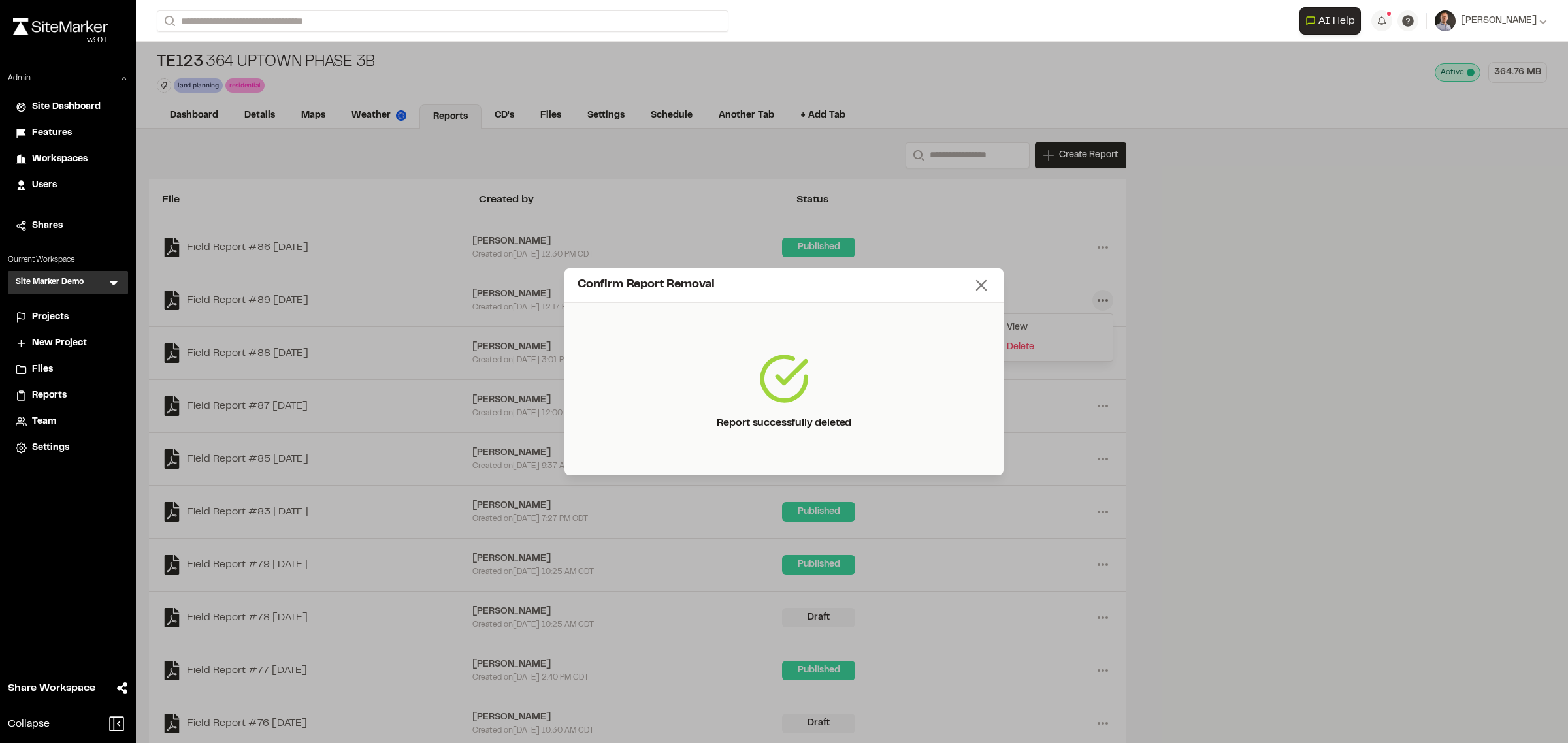
click at [978, 292] on icon at bounding box center [980, 285] width 18 height 18
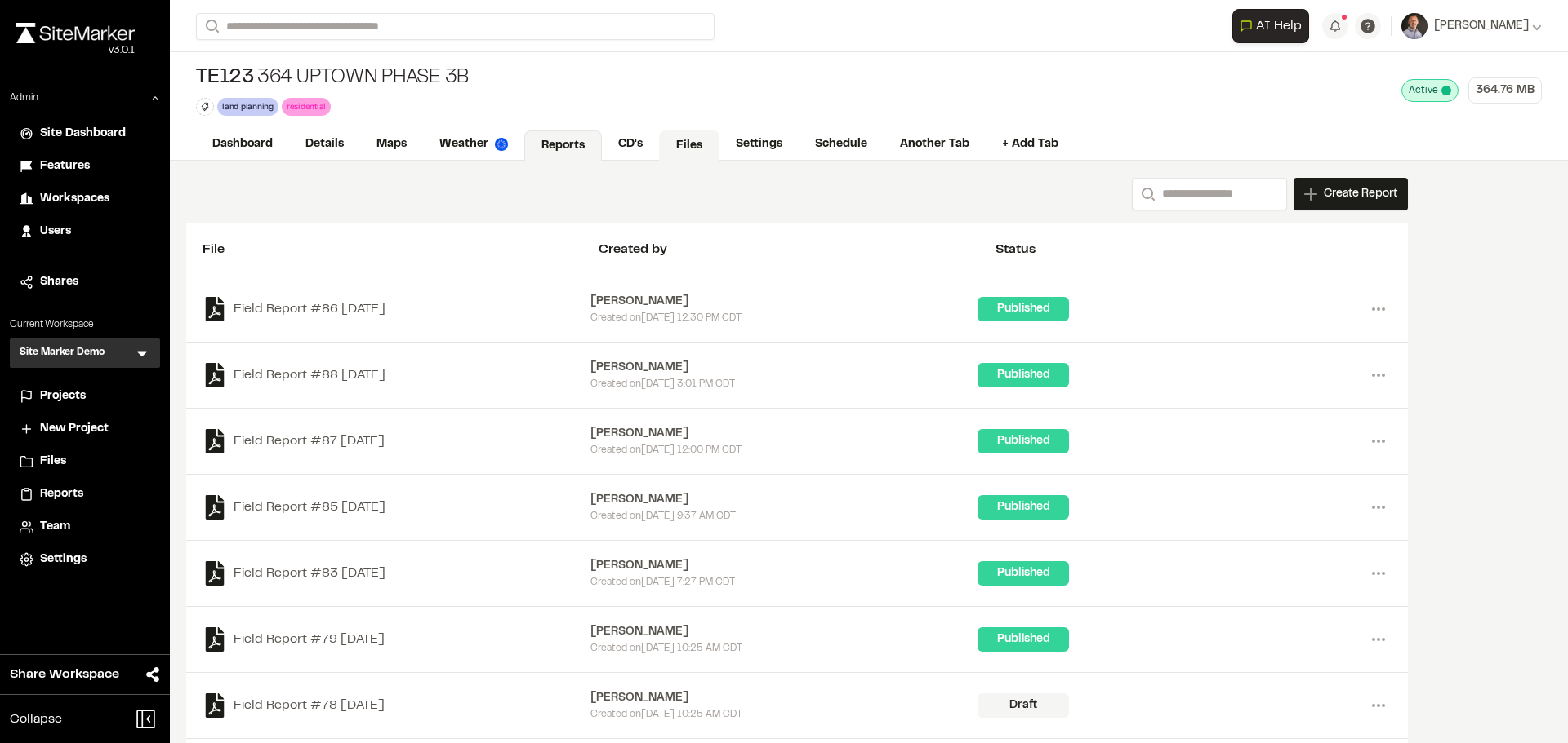
click at [699, 145] on link "Files" at bounding box center [688, 146] width 60 height 31
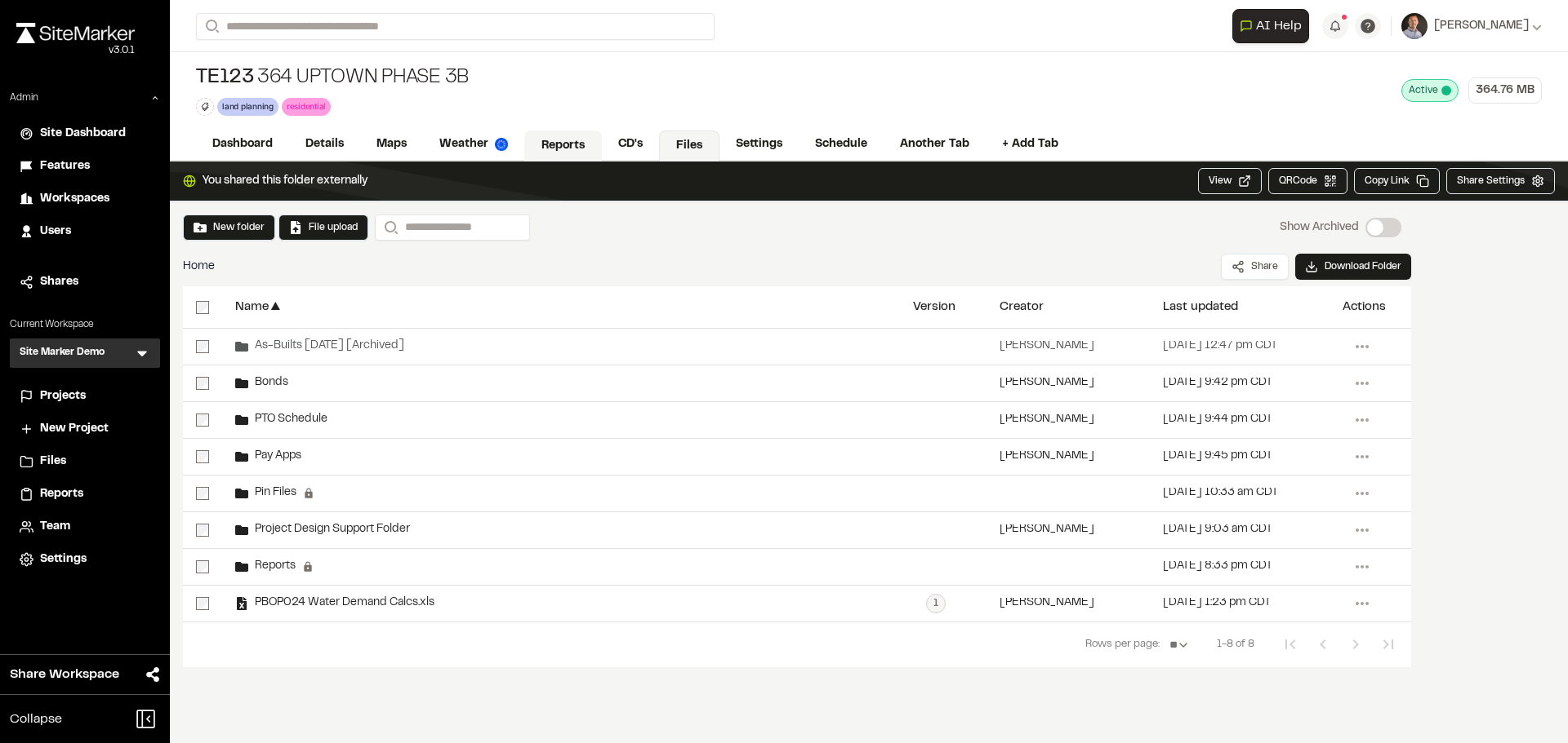
click at [556, 136] on link "Reports" at bounding box center [563, 146] width 77 height 31
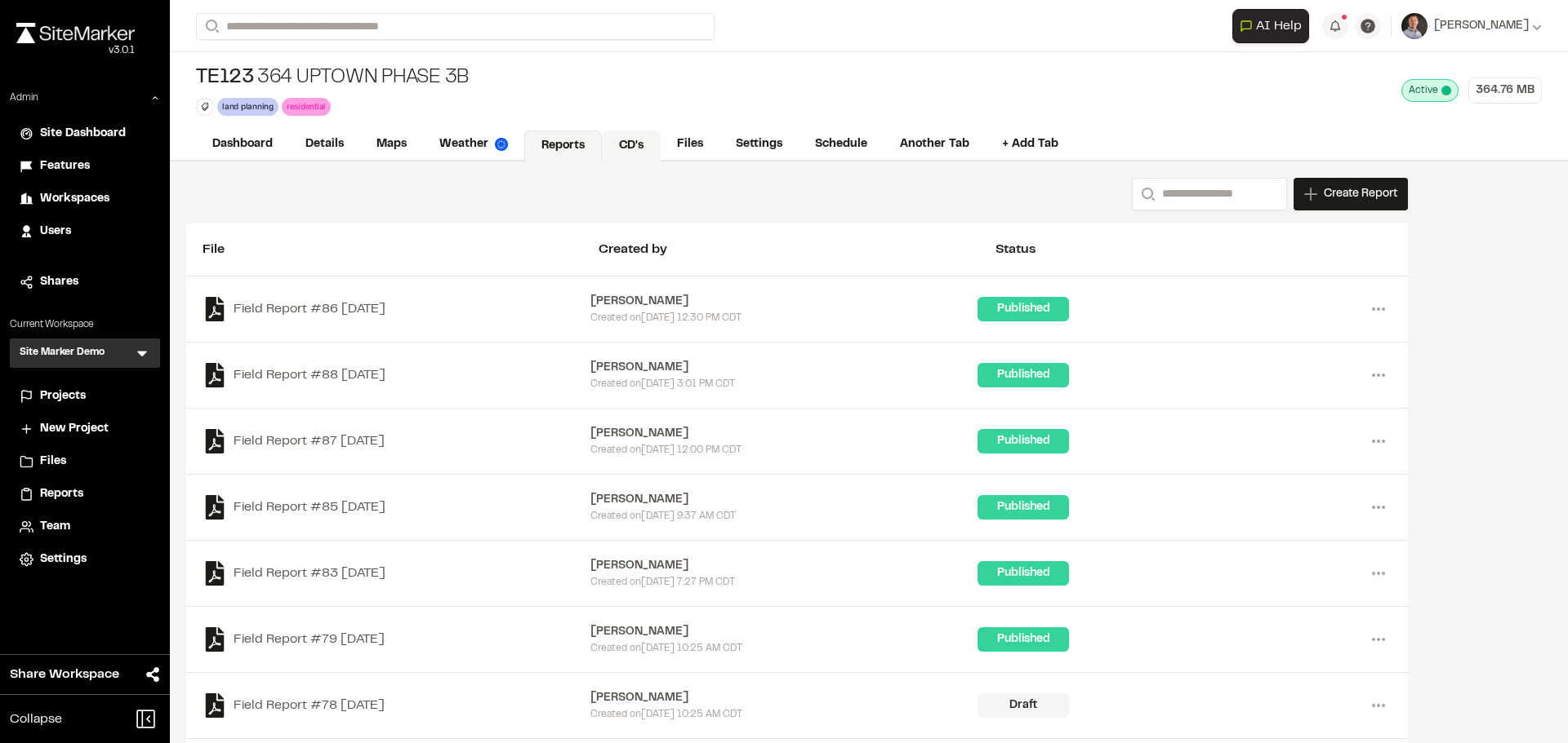
click at [637, 145] on link "CD's" at bounding box center [631, 146] width 59 height 31
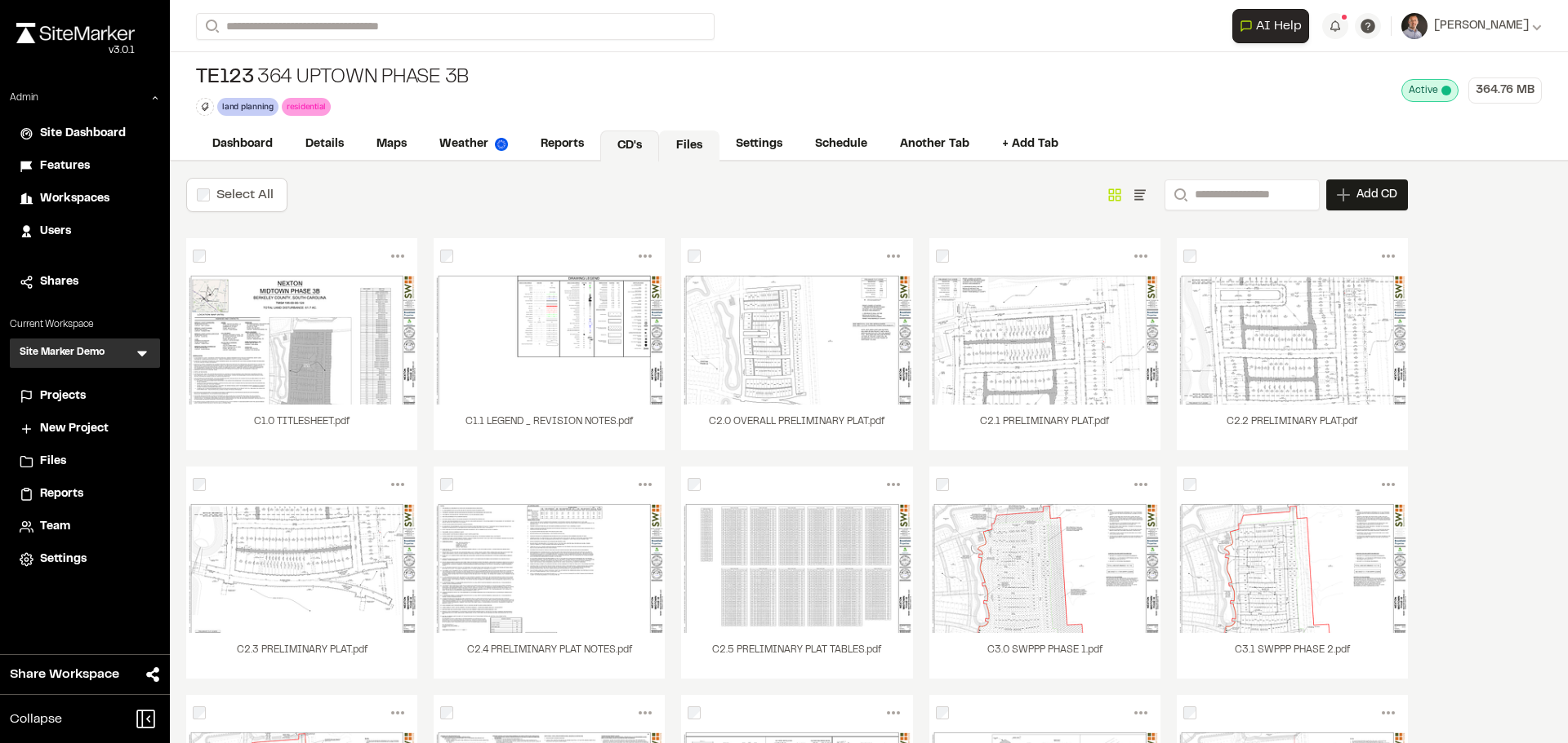
click at [681, 145] on link "Files" at bounding box center [688, 146] width 60 height 31
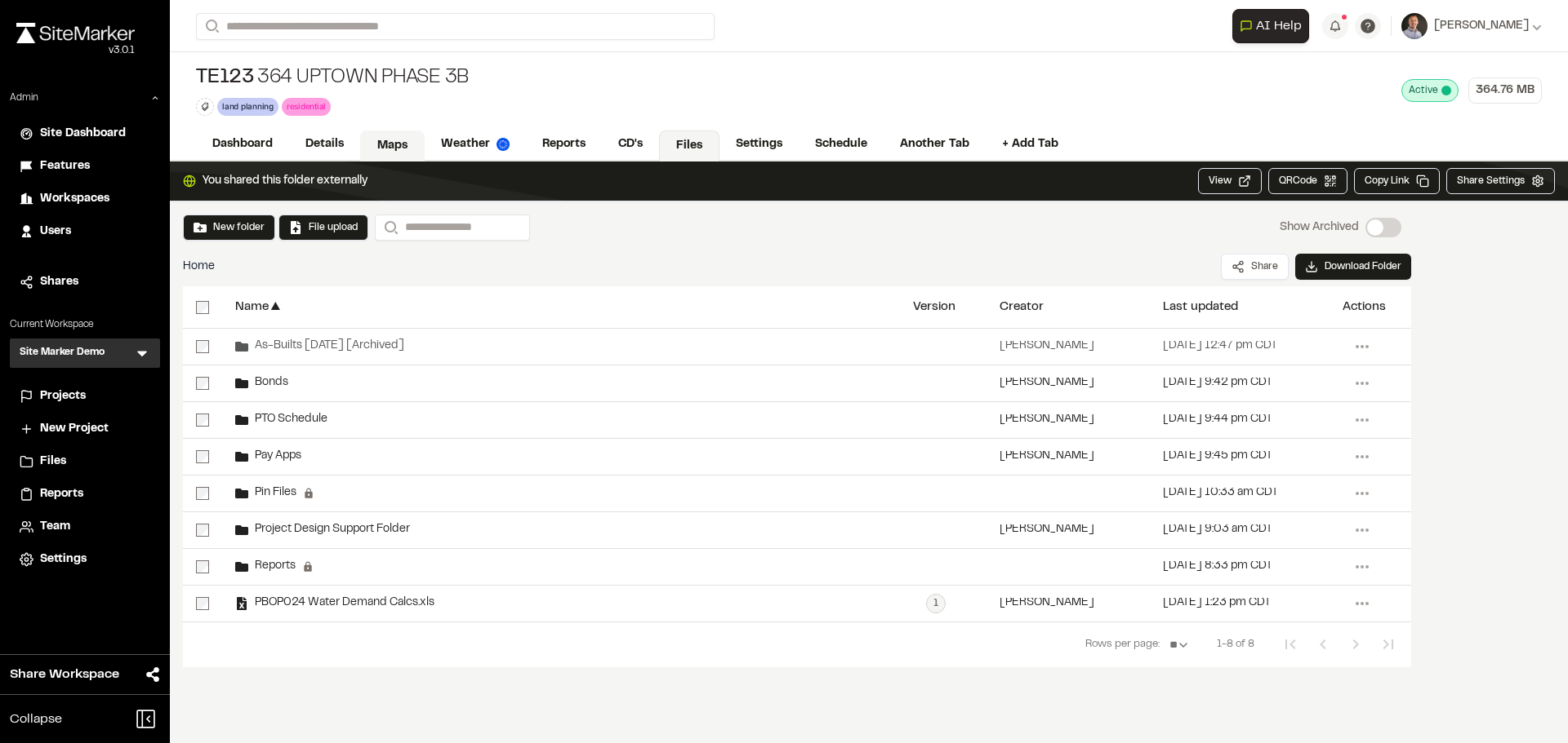
click at [388, 144] on link "Maps" at bounding box center [393, 146] width 65 height 31
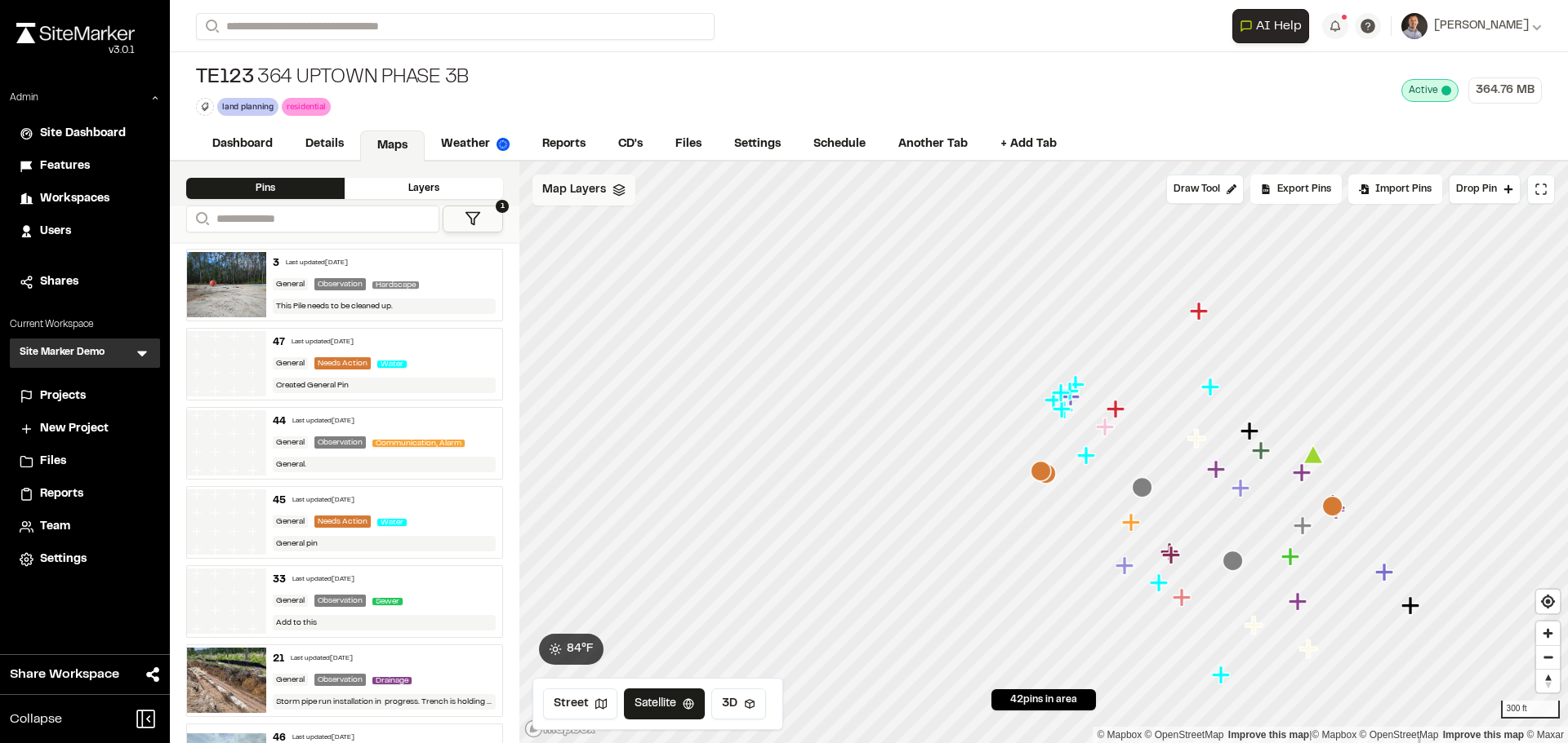
click at [600, 183] on span "Map Layers" at bounding box center [574, 190] width 64 height 18
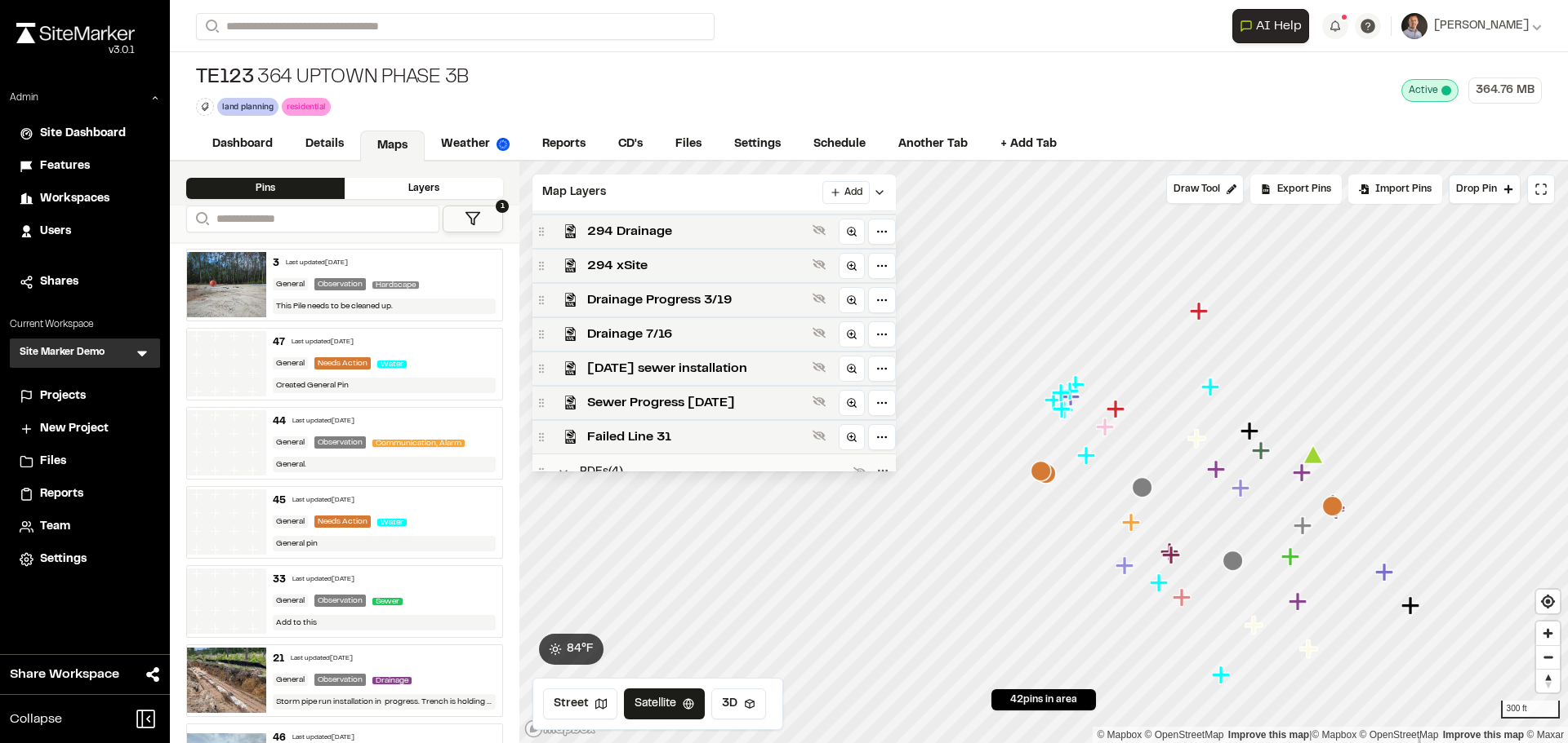
scroll to position [400, 0]
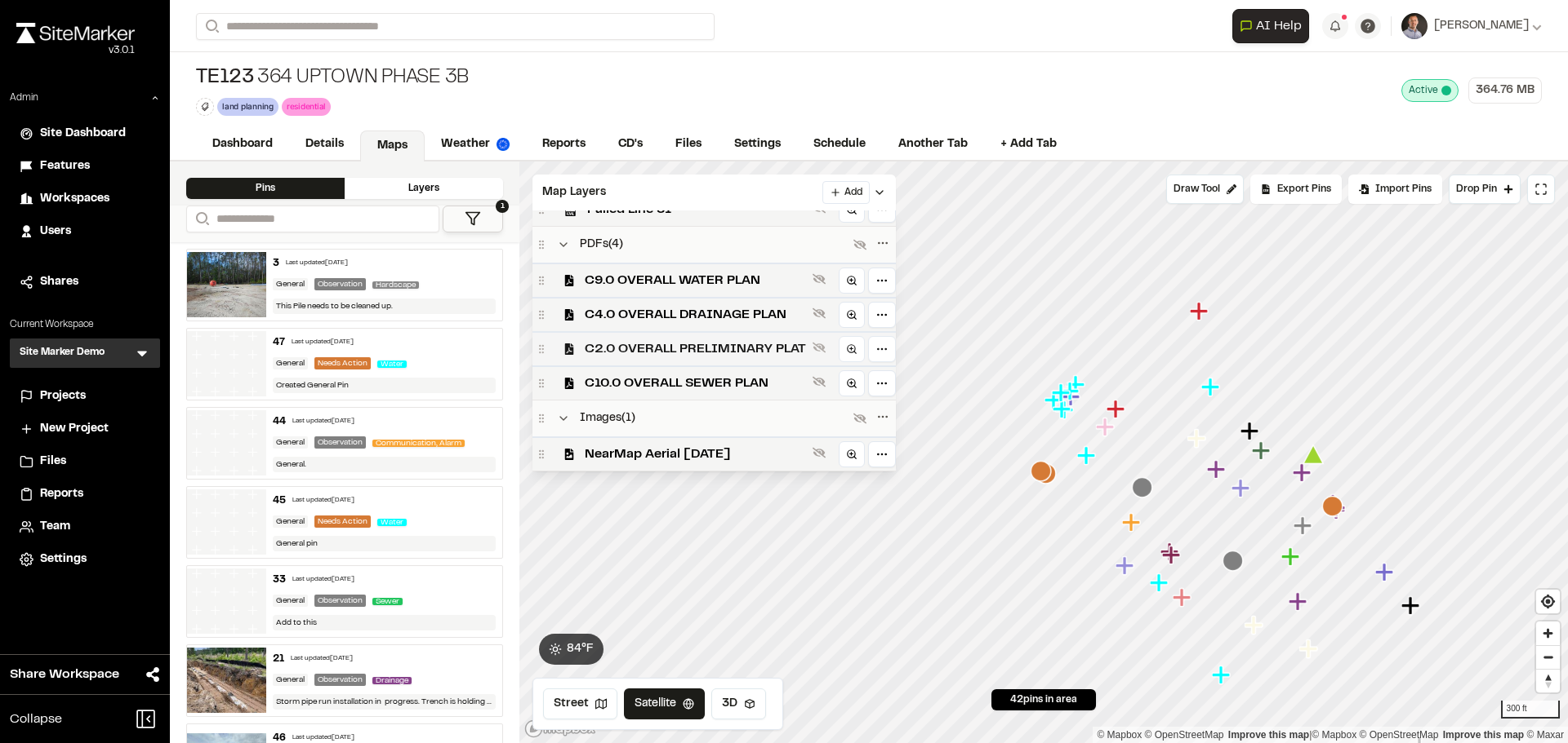
click at [678, 364] on div "C2.0 OVERALL PRELIMINARY PLAT" at bounding box center [714, 349] width 363 height 34
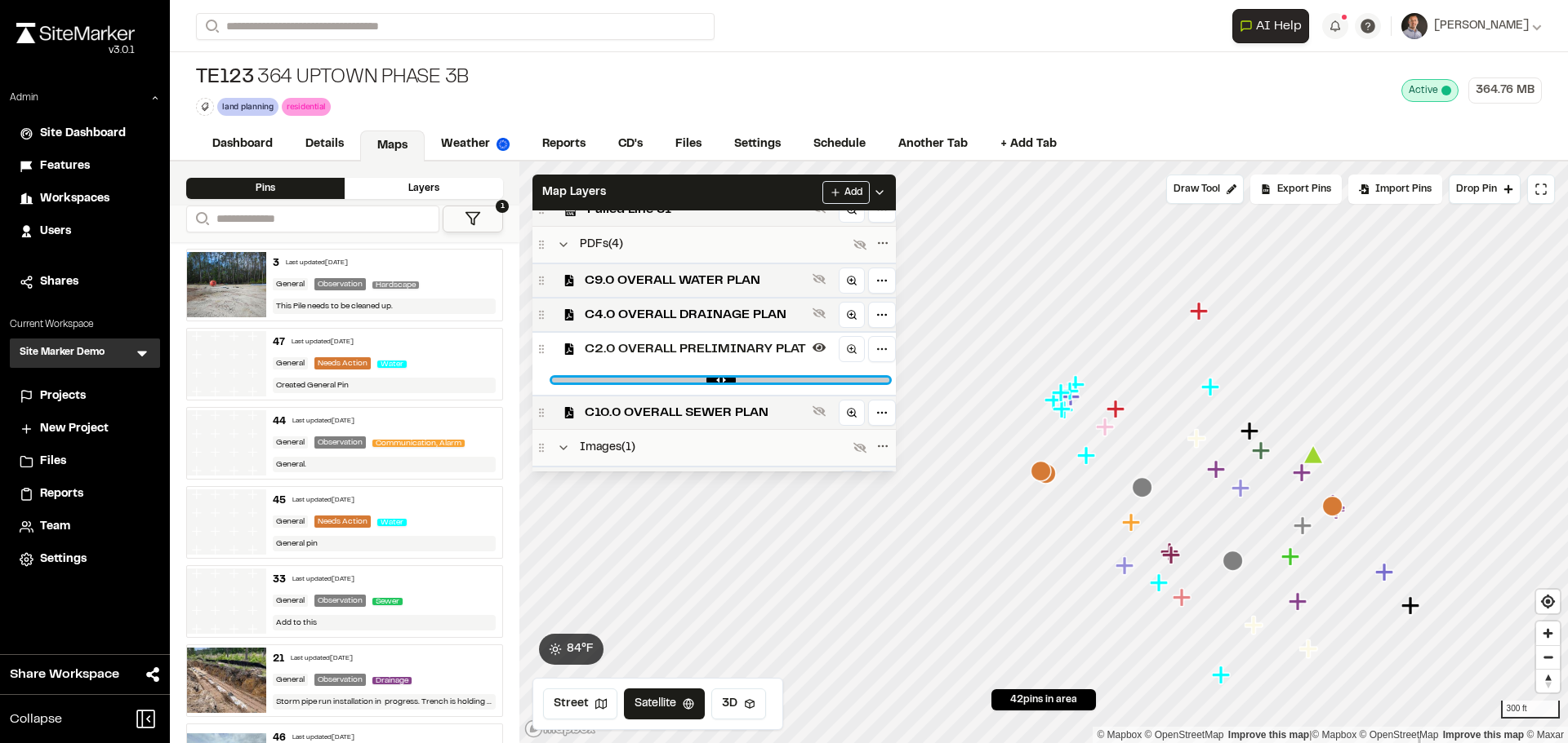
click at [687, 377] on input "range" at bounding box center [720, 379] width 337 height 5
drag, startPoint x: 684, startPoint y: 382, endPoint x: 896, endPoint y: 361, distance: 213.0
type input "*"
click at [889, 377] on input "range" at bounding box center [720, 379] width 337 height 5
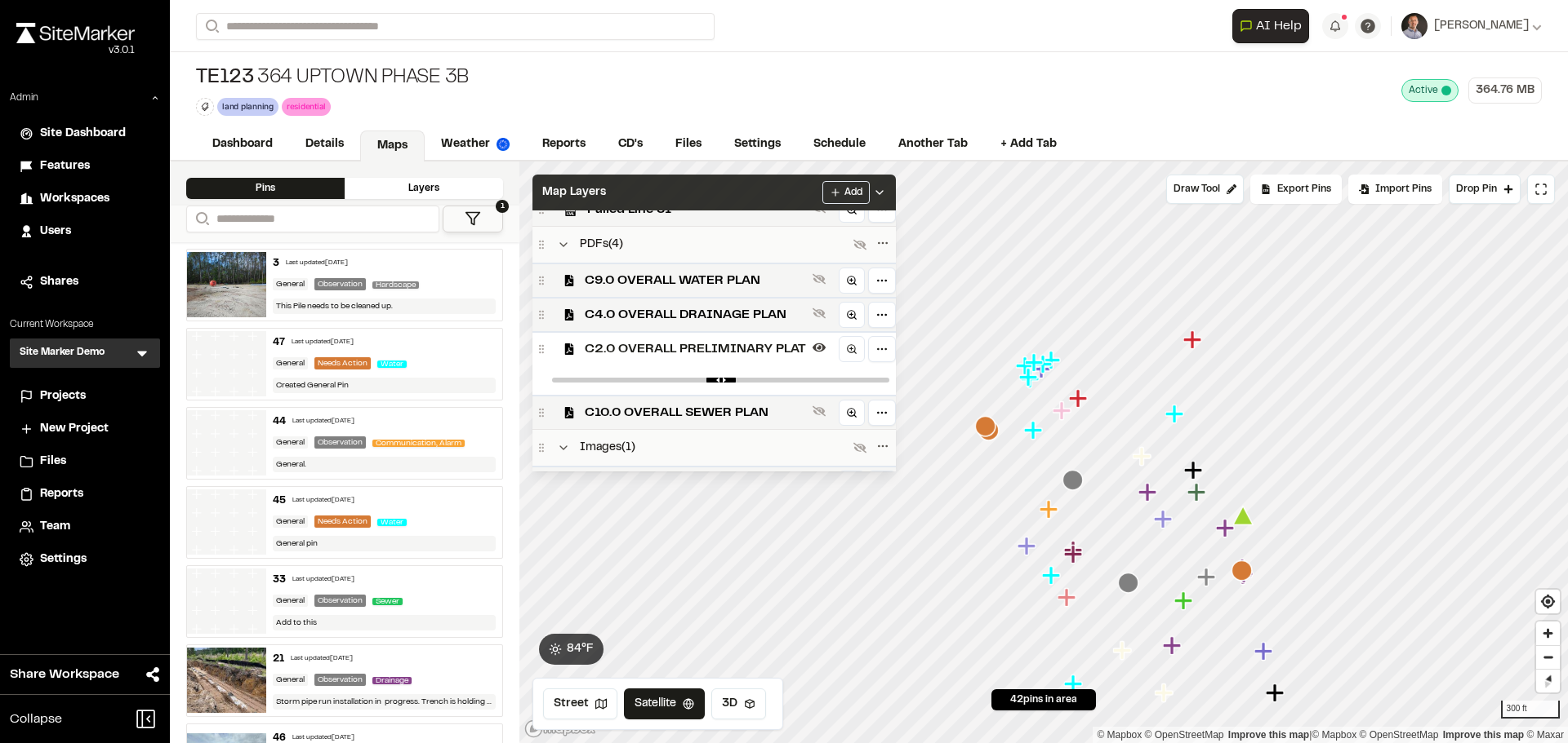
click at [752, 192] on div "Map Layers Add" at bounding box center [714, 193] width 363 height 36
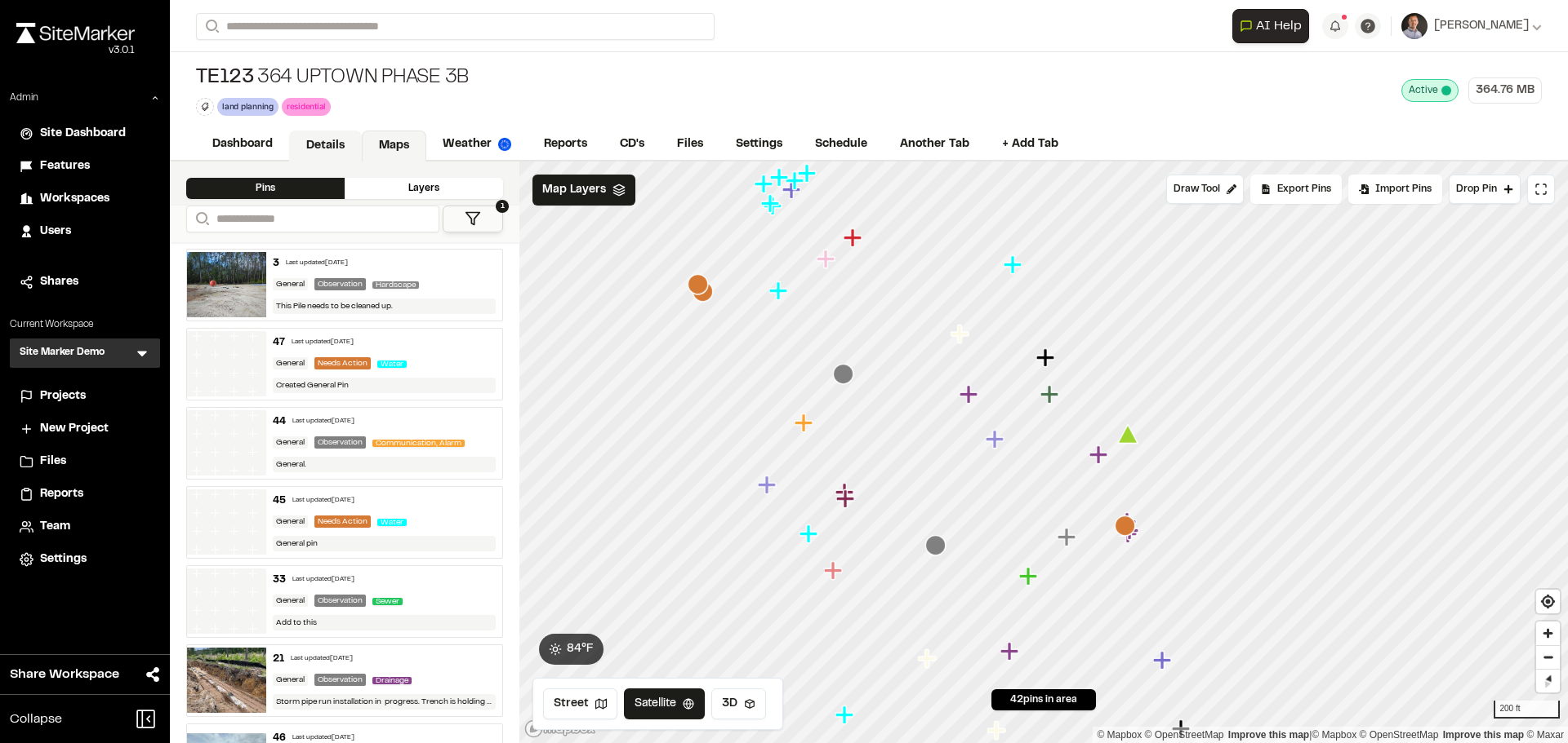
click at [333, 149] on link "Details" at bounding box center [325, 146] width 73 height 31
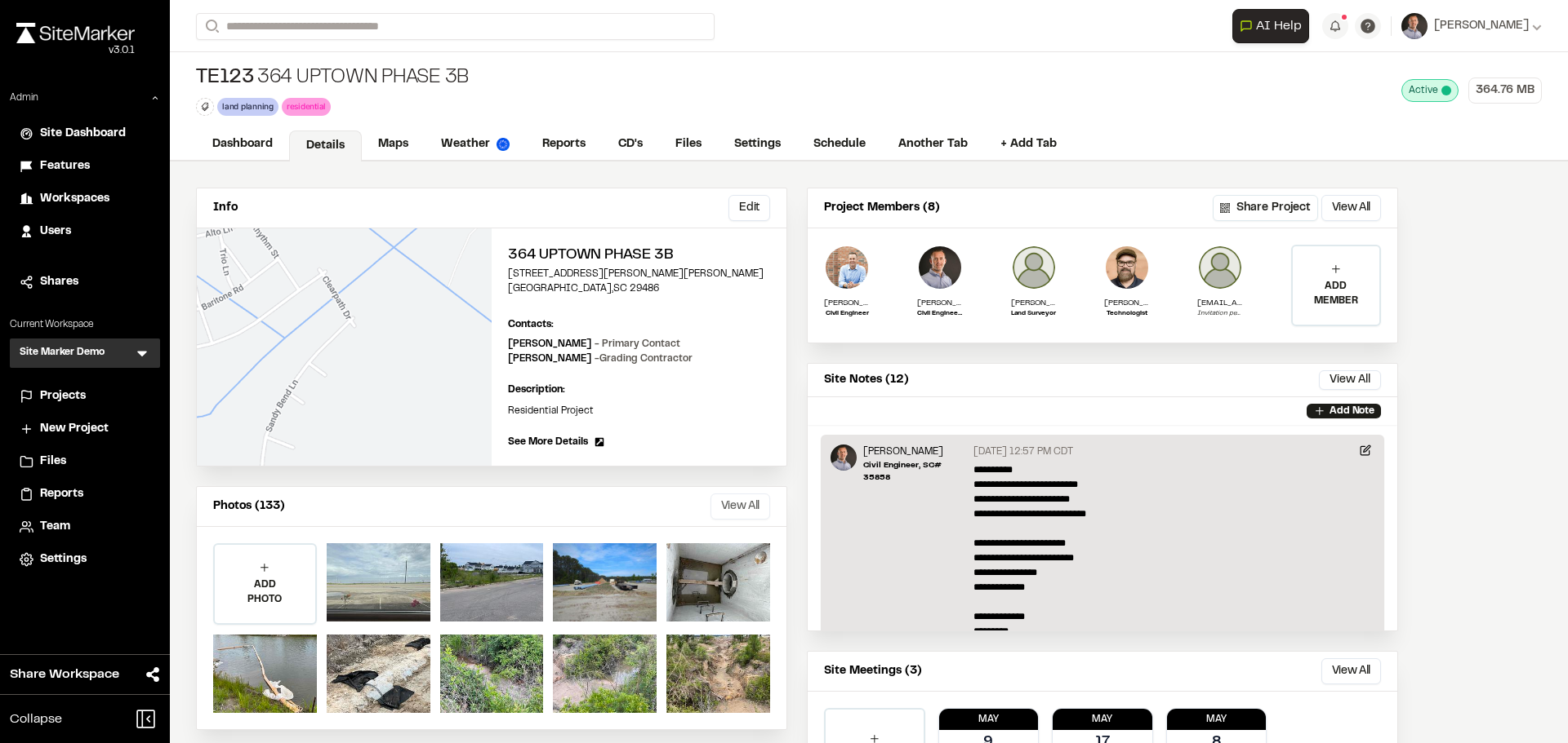
click at [756, 503] on button "View All" at bounding box center [740, 506] width 59 height 26
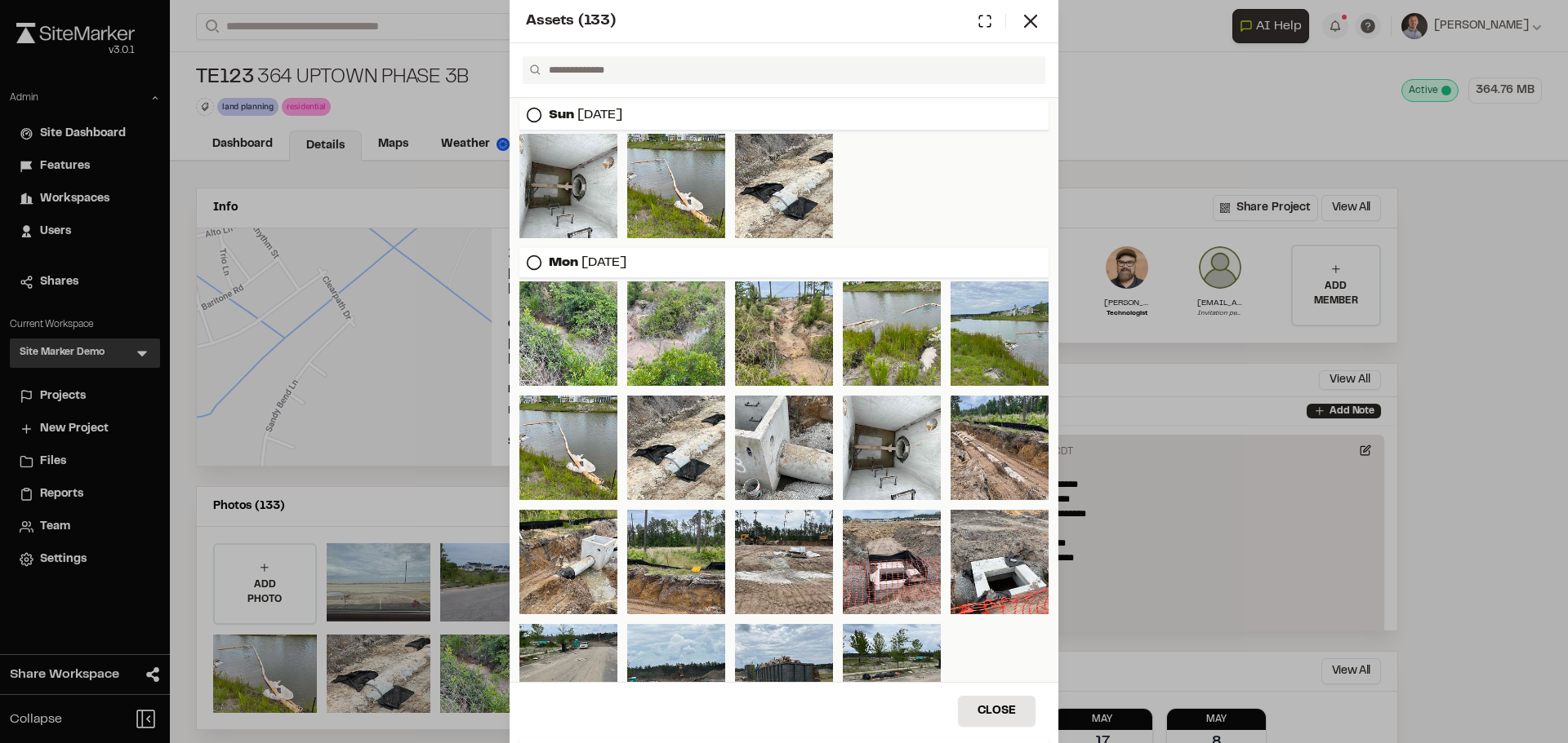
scroll to position [490, 0]
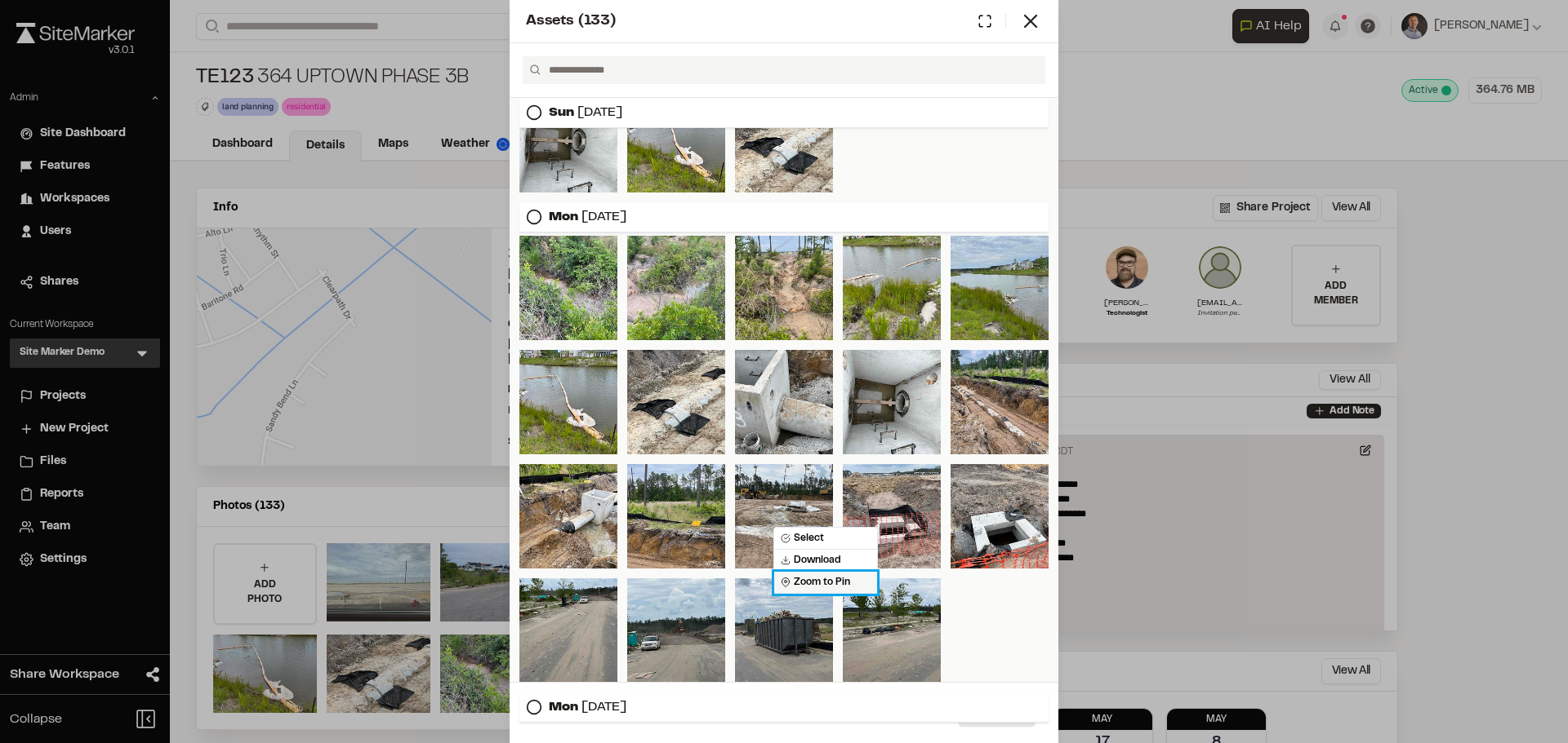
click at [834, 582] on span "Zoom to Pin" at bounding box center [815, 583] width 69 height 14
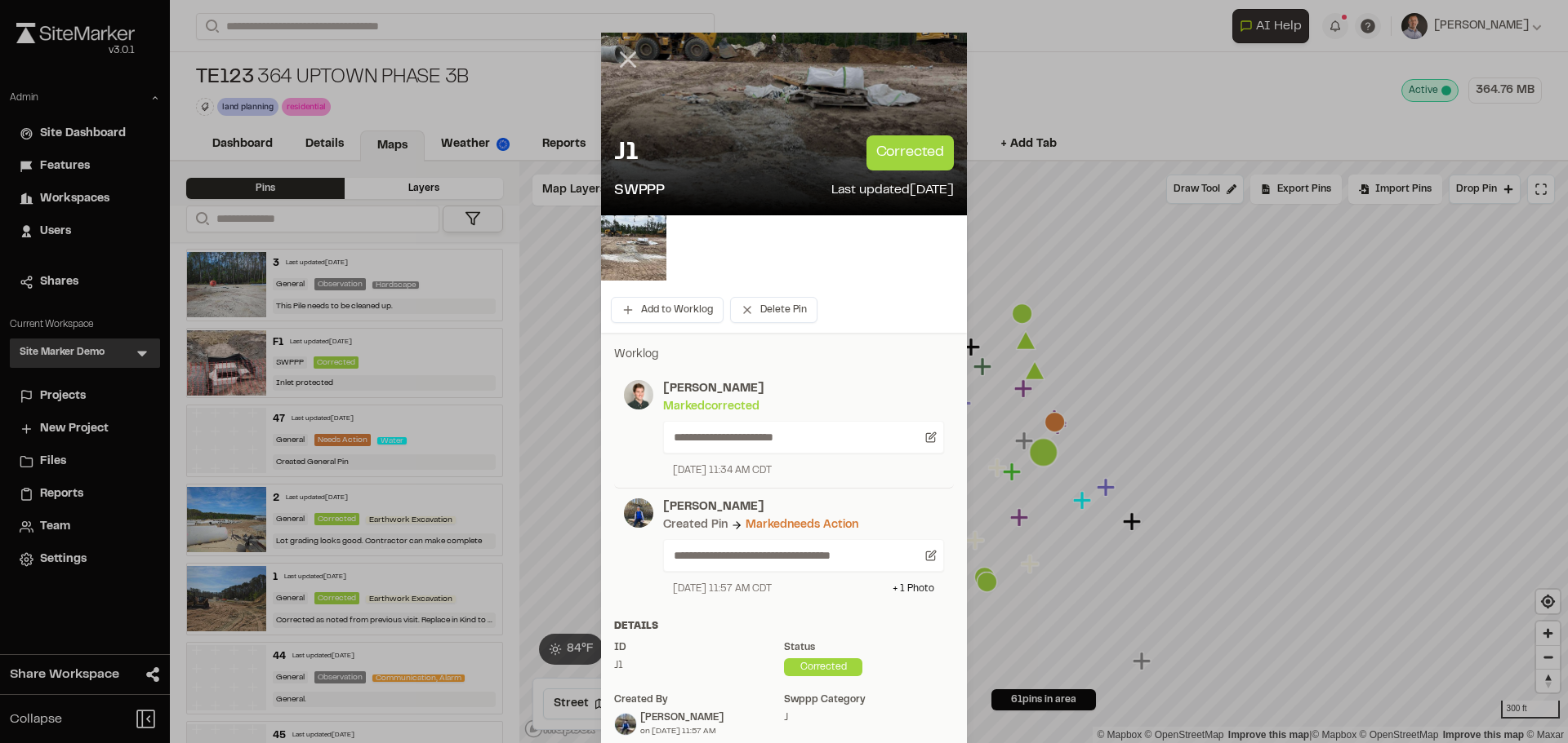
click at [620, 69] on icon at bounding box center [627, 59] width 28 height 28
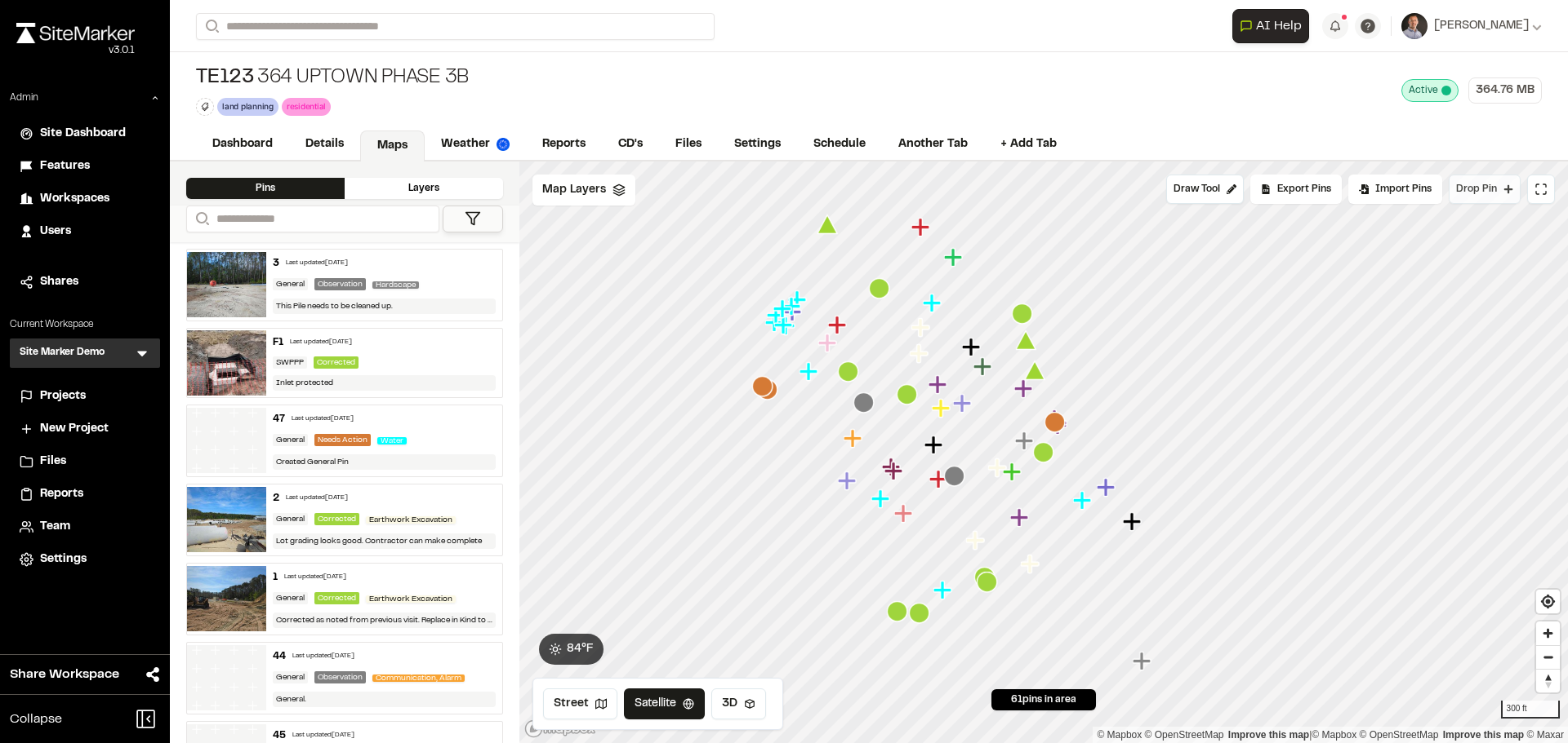
click at [1494, 197] on button "Drop Pin" at bounding box center [1484, 189] width 72 height 30
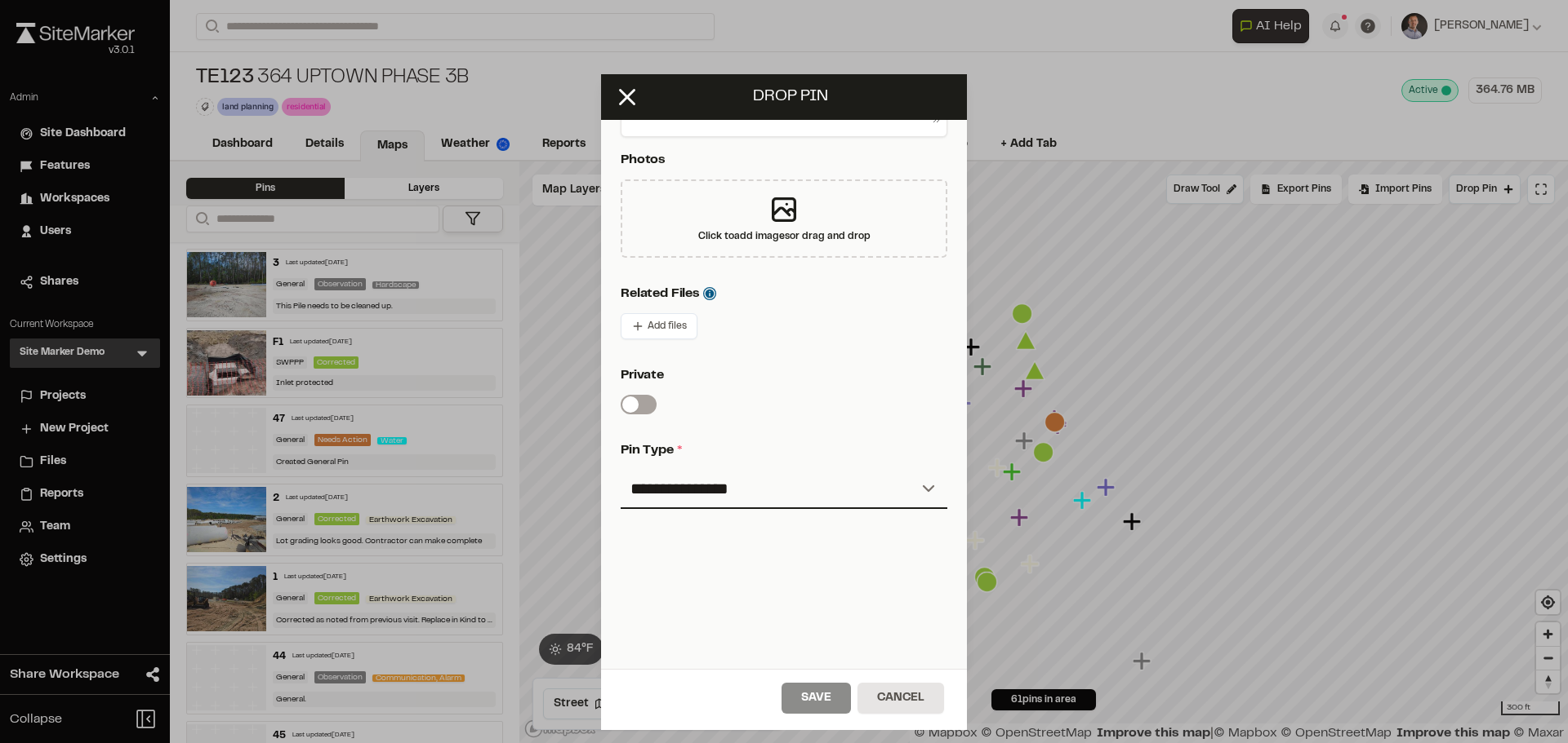
scroll to position [370, 0]
drag, startPoint x: 803, startPoint y: 485, endPoint x: 769, endPoint y: 490, distance: 34.4
click at [803, 485] on select "**********" at bounding box center [784, 489] width 326 height 39
select select "***"
click at [621, 470] on select "**********" at bounding box center [784, 489] width 326 height 39
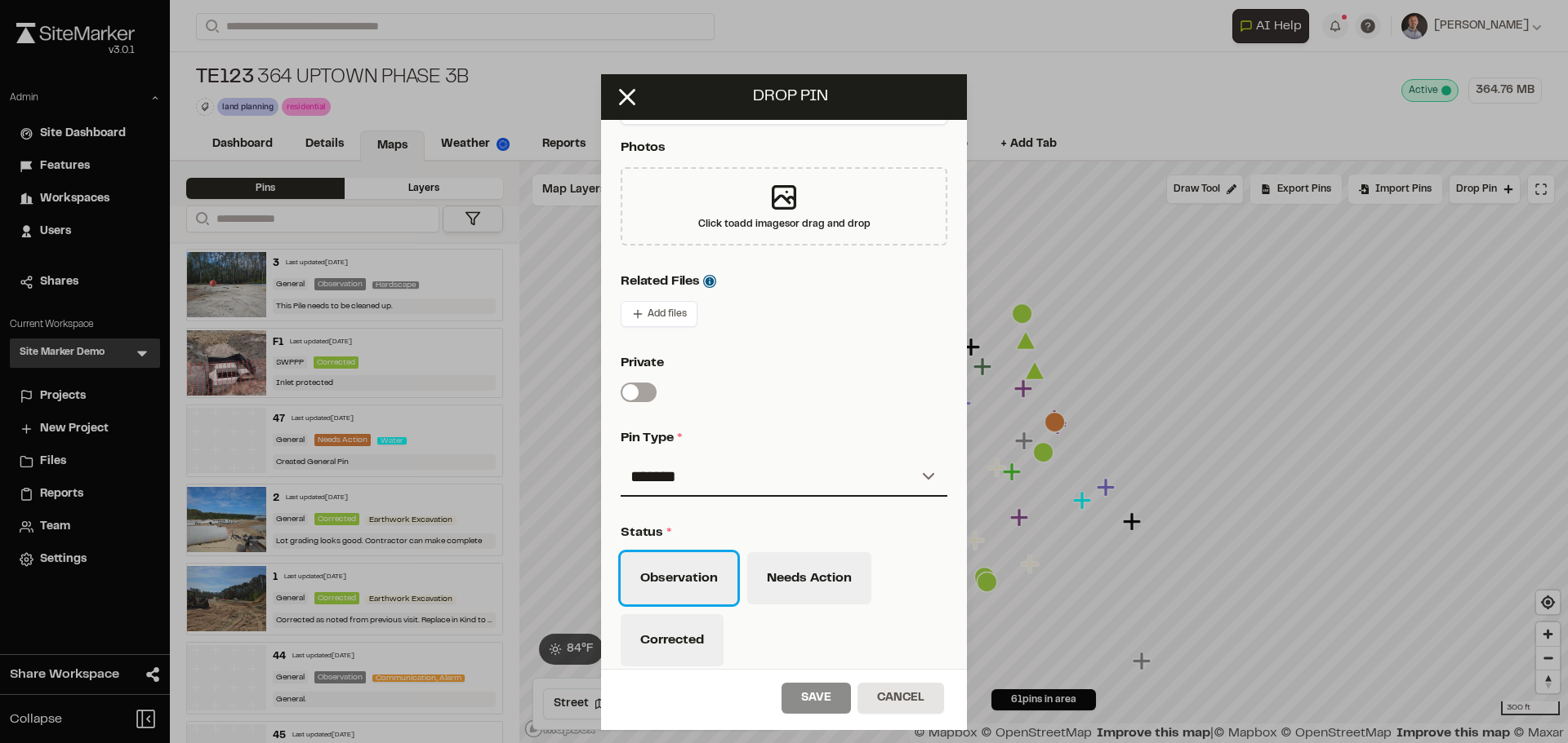
click at [708, 583] on button "Observation" at bounding box center [679, 578] width 117 height 52
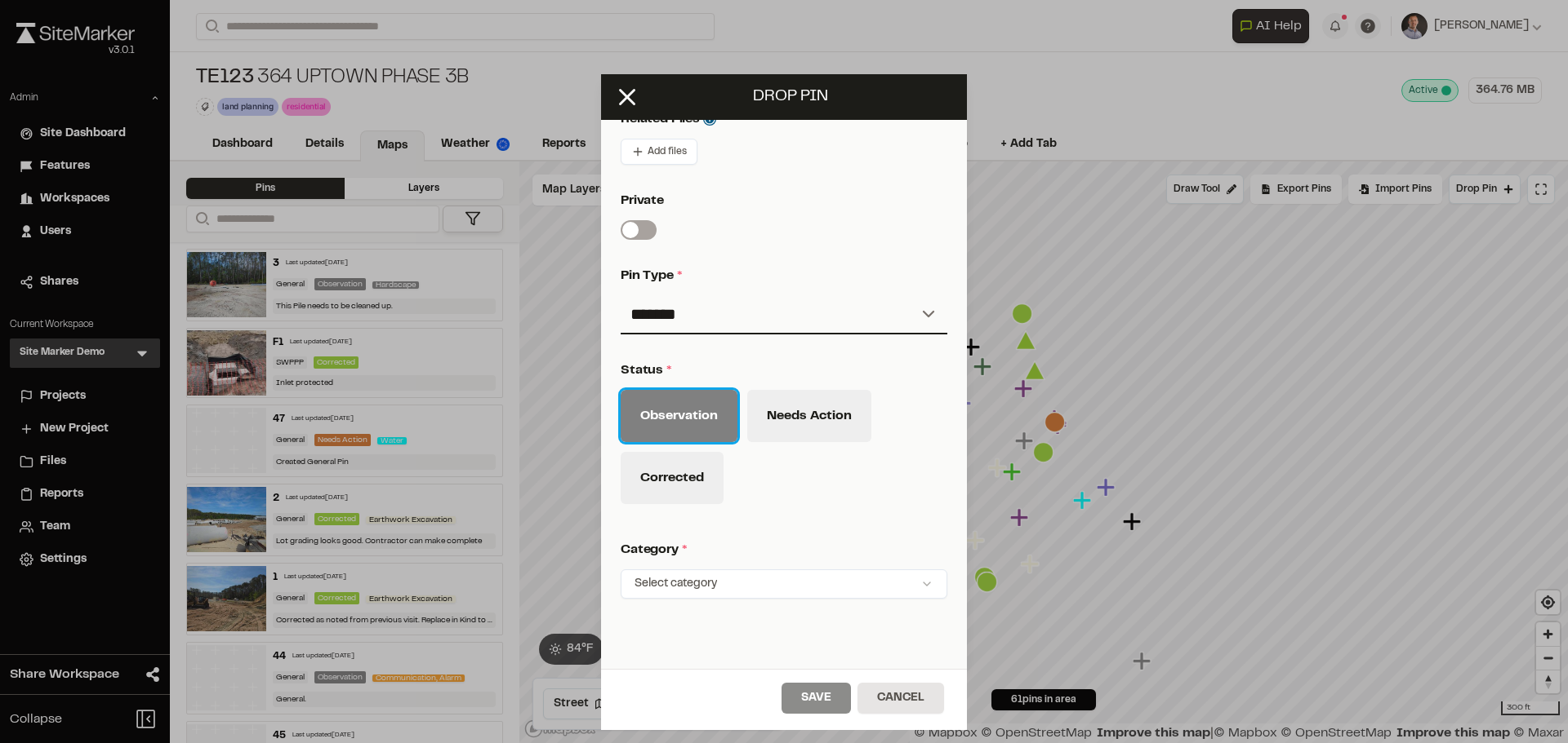
scroll to position [534, 0]
click at [823, 407] on button "Needs Action" at bounding box center [809, 415] width 124 height 52
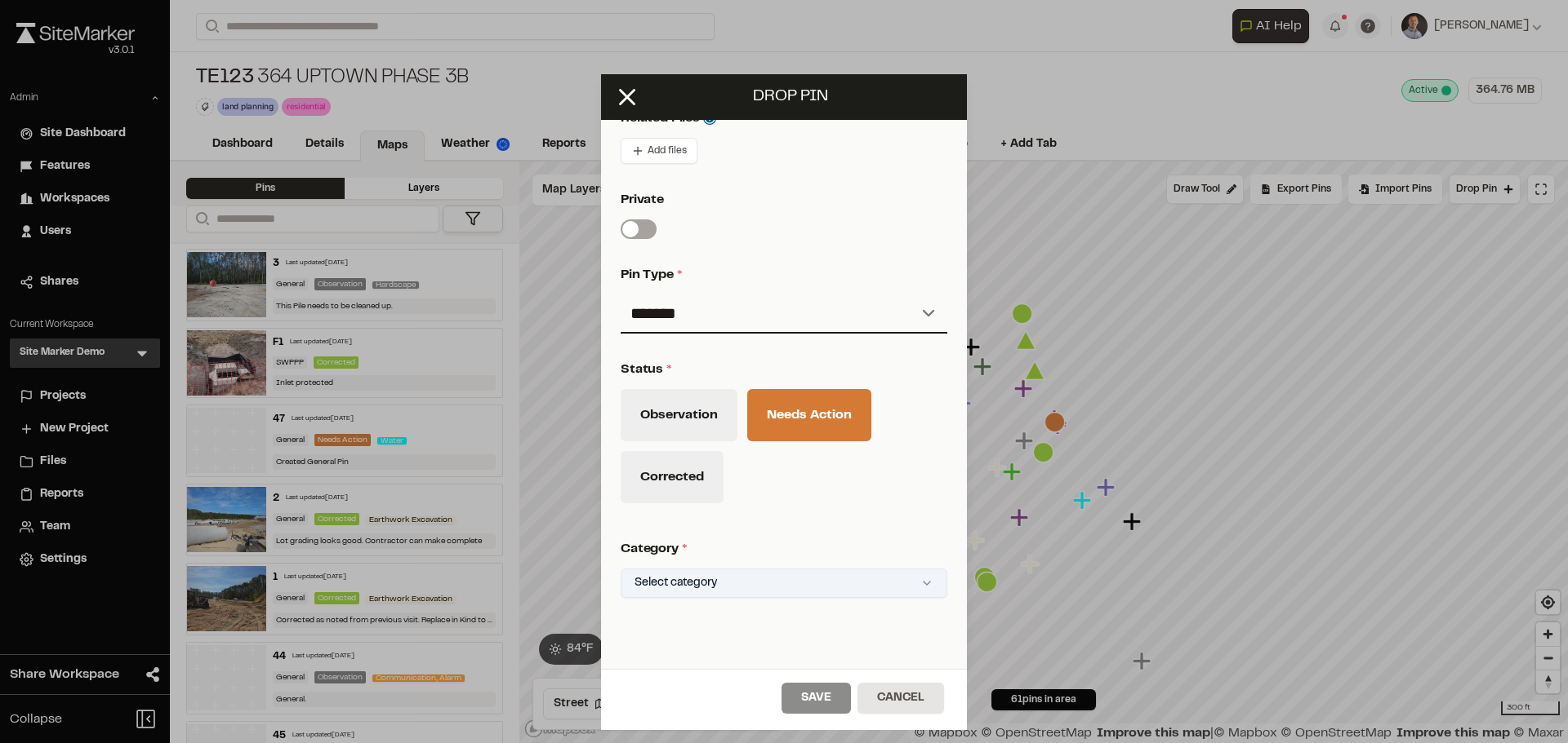
click at [782, 583] on html "Close sidebar v 3.0.1 Admin Site Dashboard Features Workspaces Users Shares Cur…" at bounding box center [784, 371] width 1568 height 743
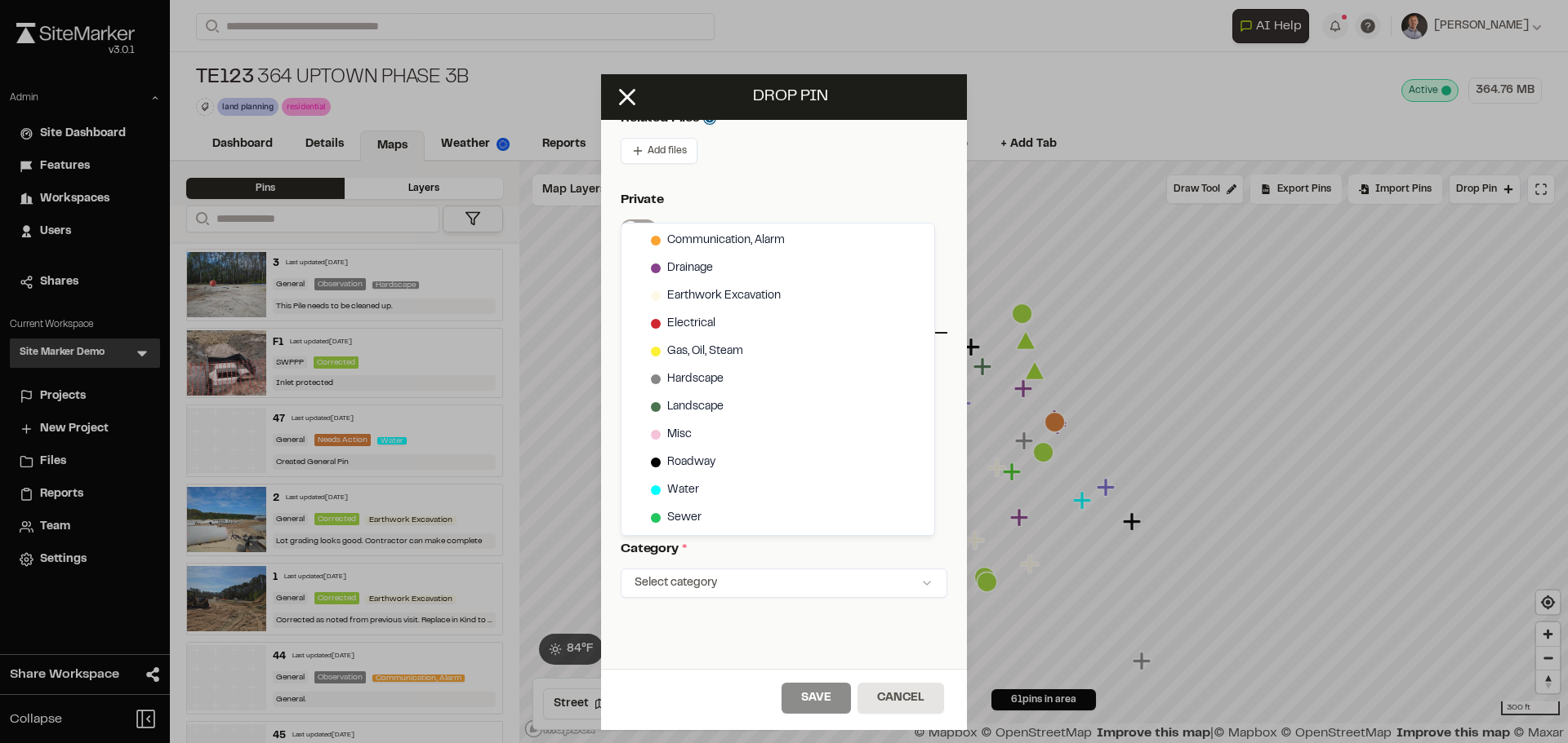
click at [882, 654] on html "Close sidebar v 3.0.1 Admin Site Dashboard Features Workspaces Users Shares Cur…" at bounding box center [784, 371] width 1568 height 743
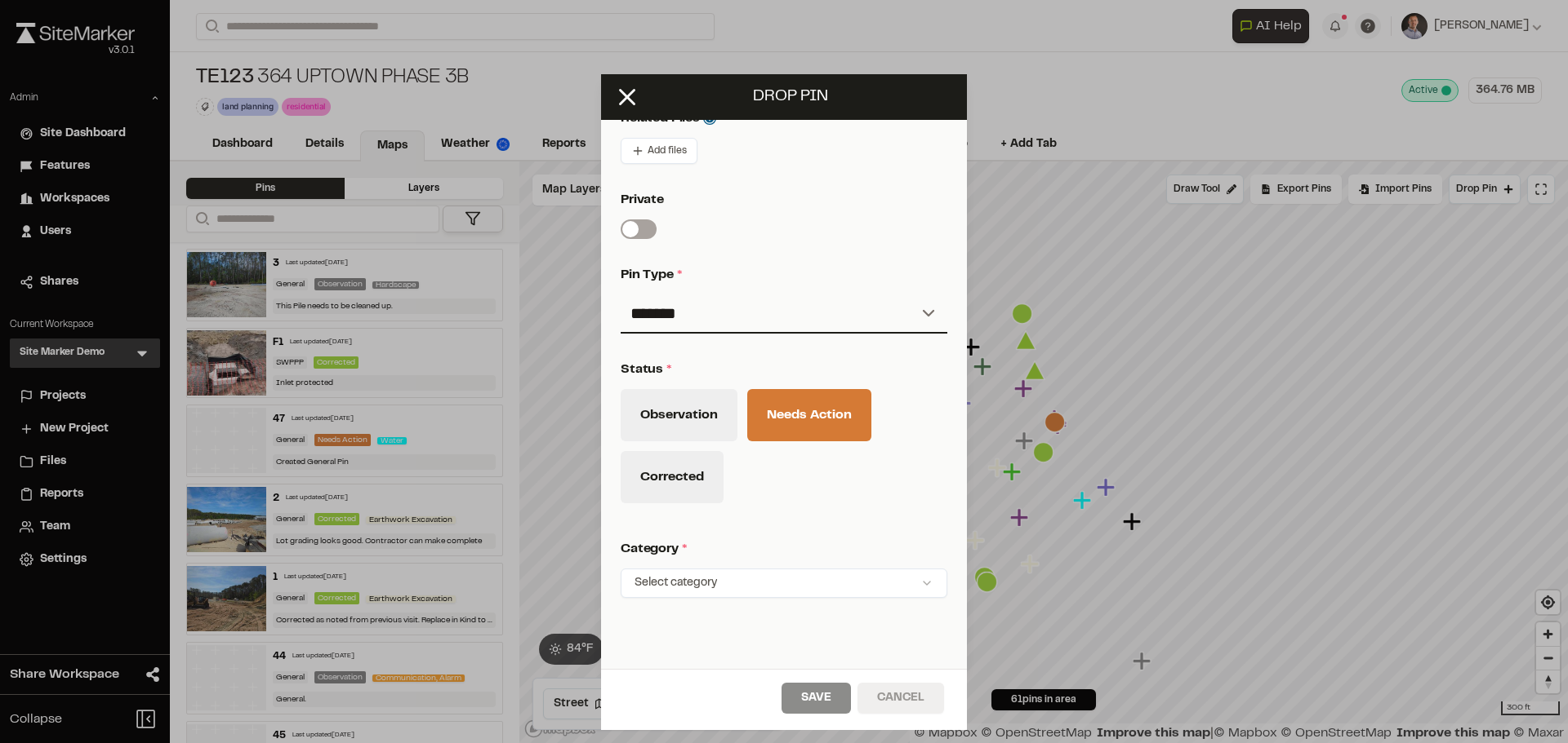
click at [903, 691] on button "Cancel" at bounding box center [900, 698] width 87 height 31
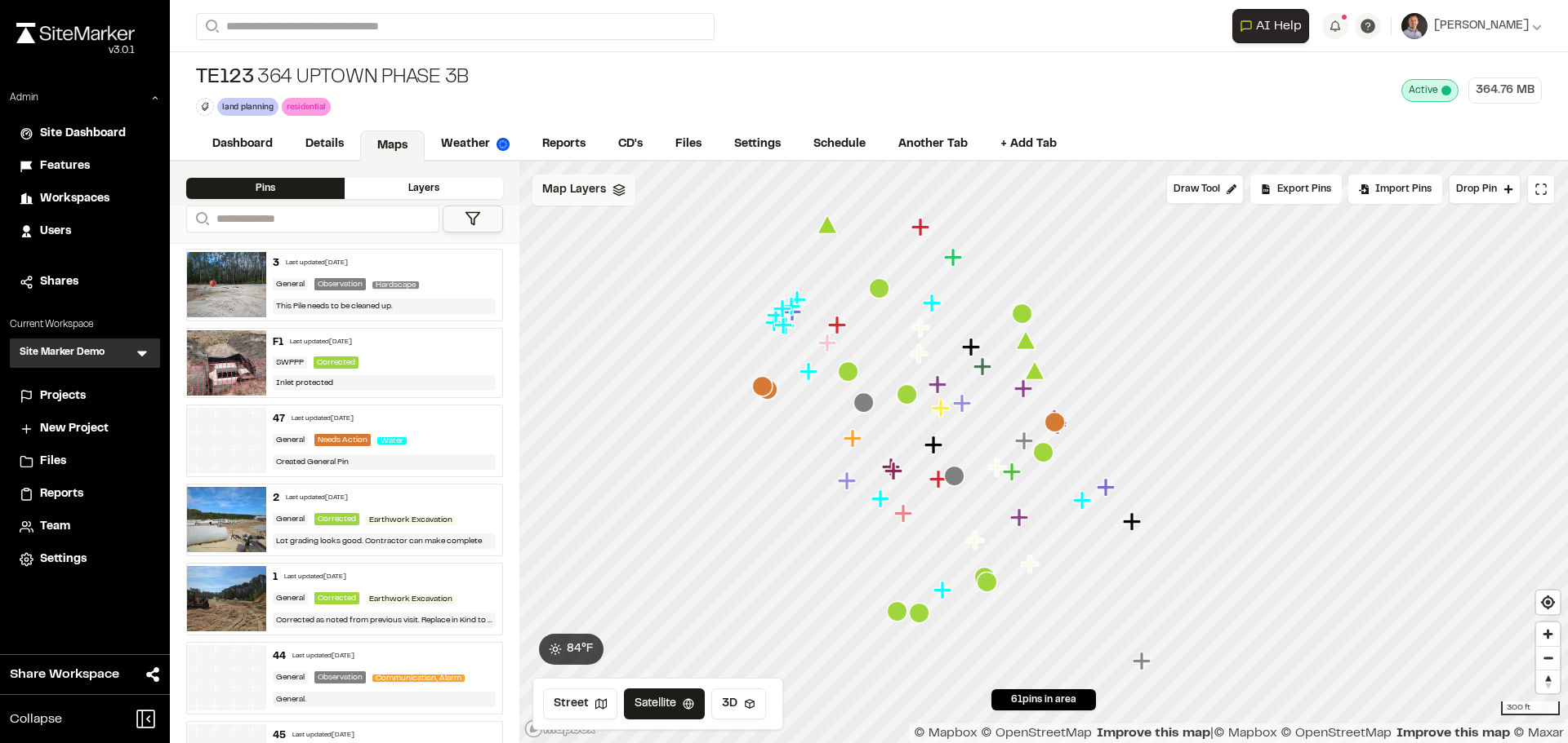
click at [570, 201] on div "Map Layers" at bounding box center [584, 190] width 103 height 31
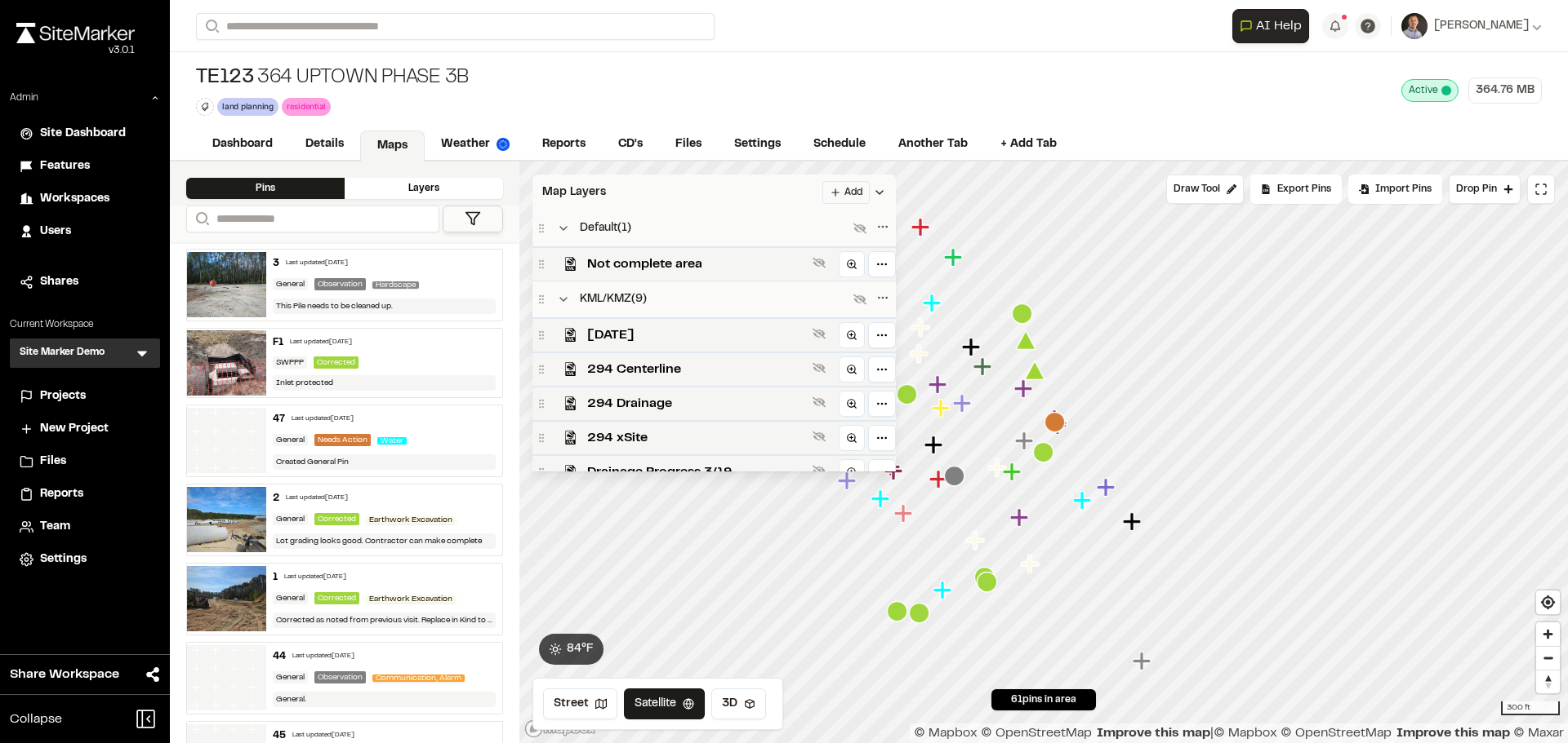
click at [699, 203] on div "Map Layers Add" at bounding box center [714, 193] width 363 height 36
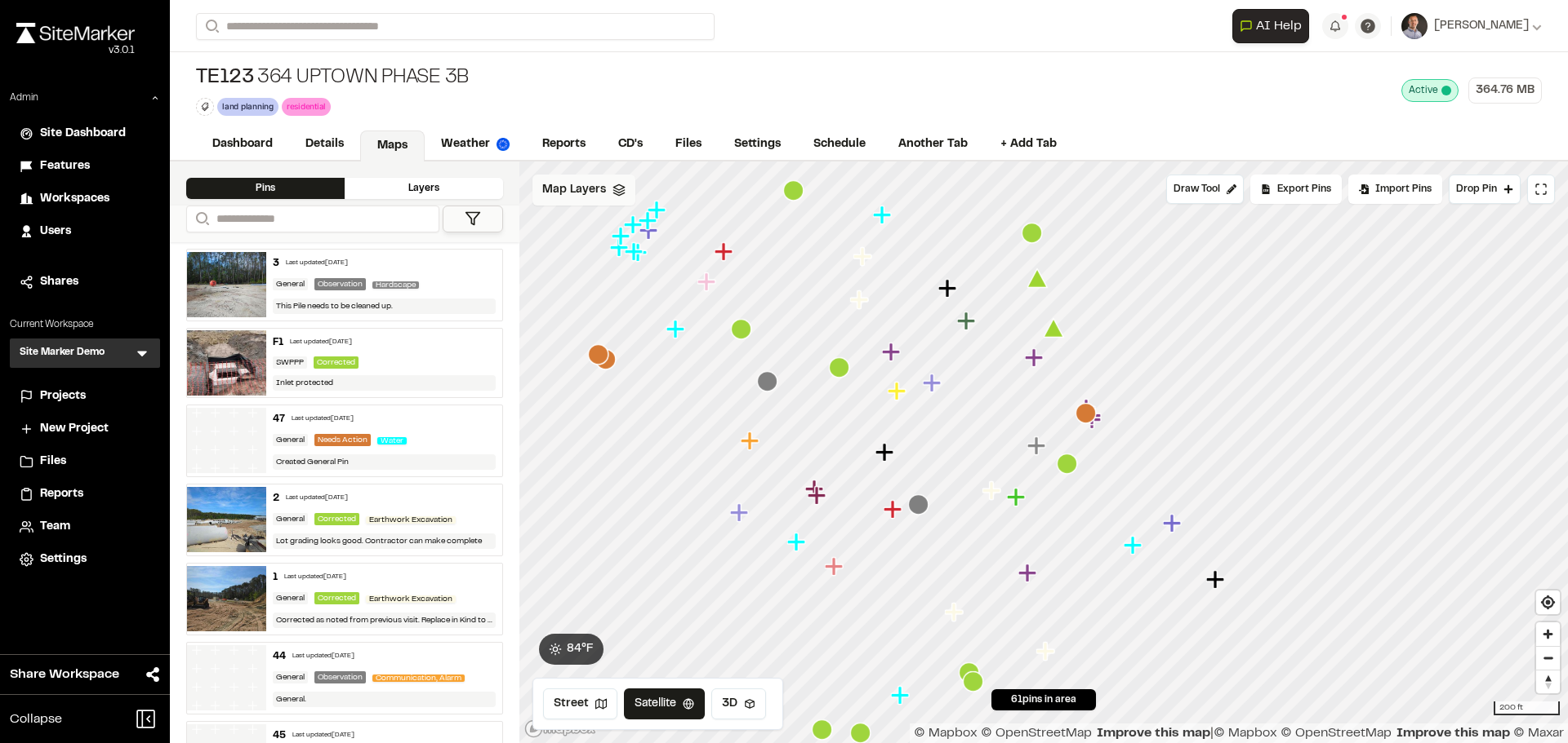
click at [587, 192] on span "Map Layers" at bounding box center [574, 190] width 64 height 18
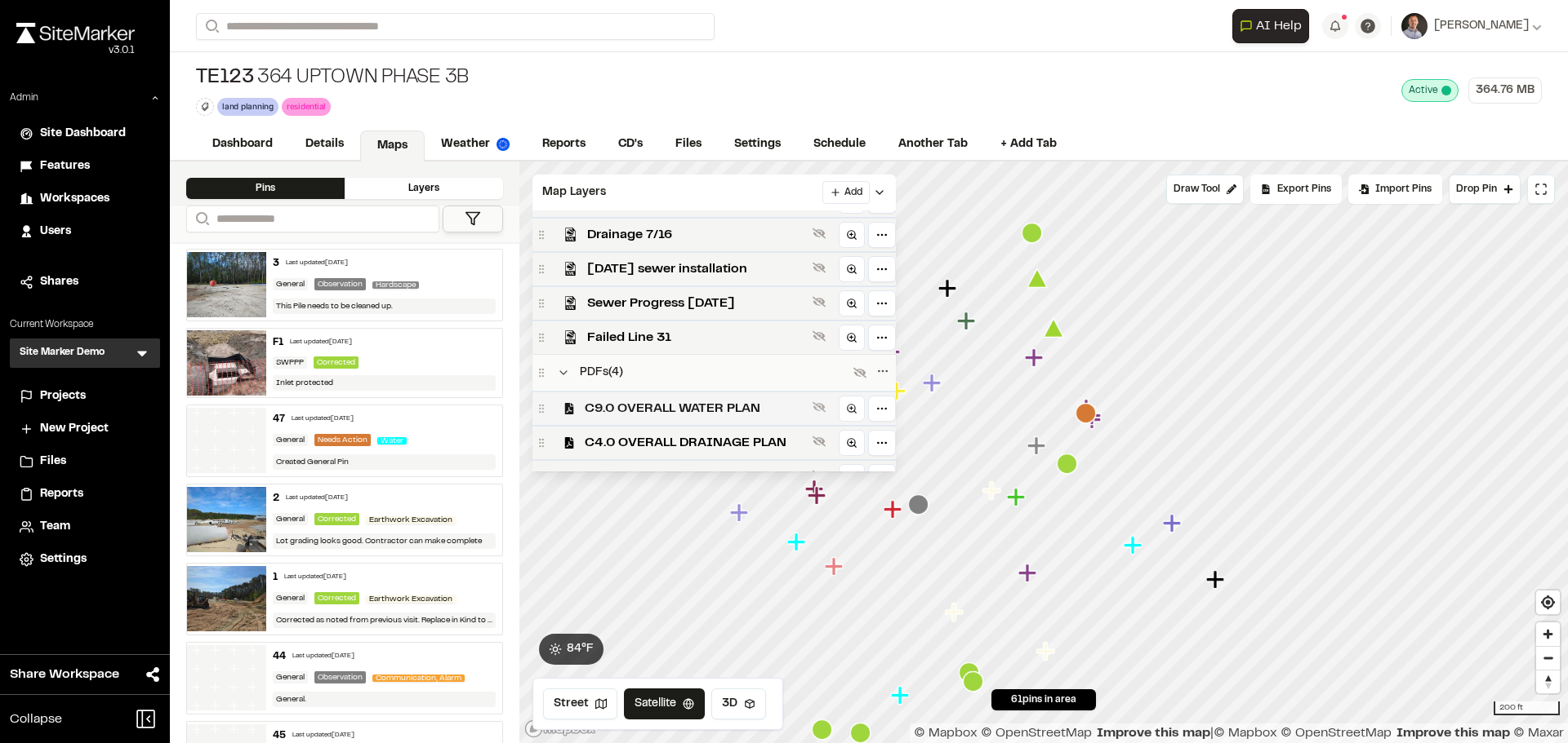
scroll to position [400, 0]
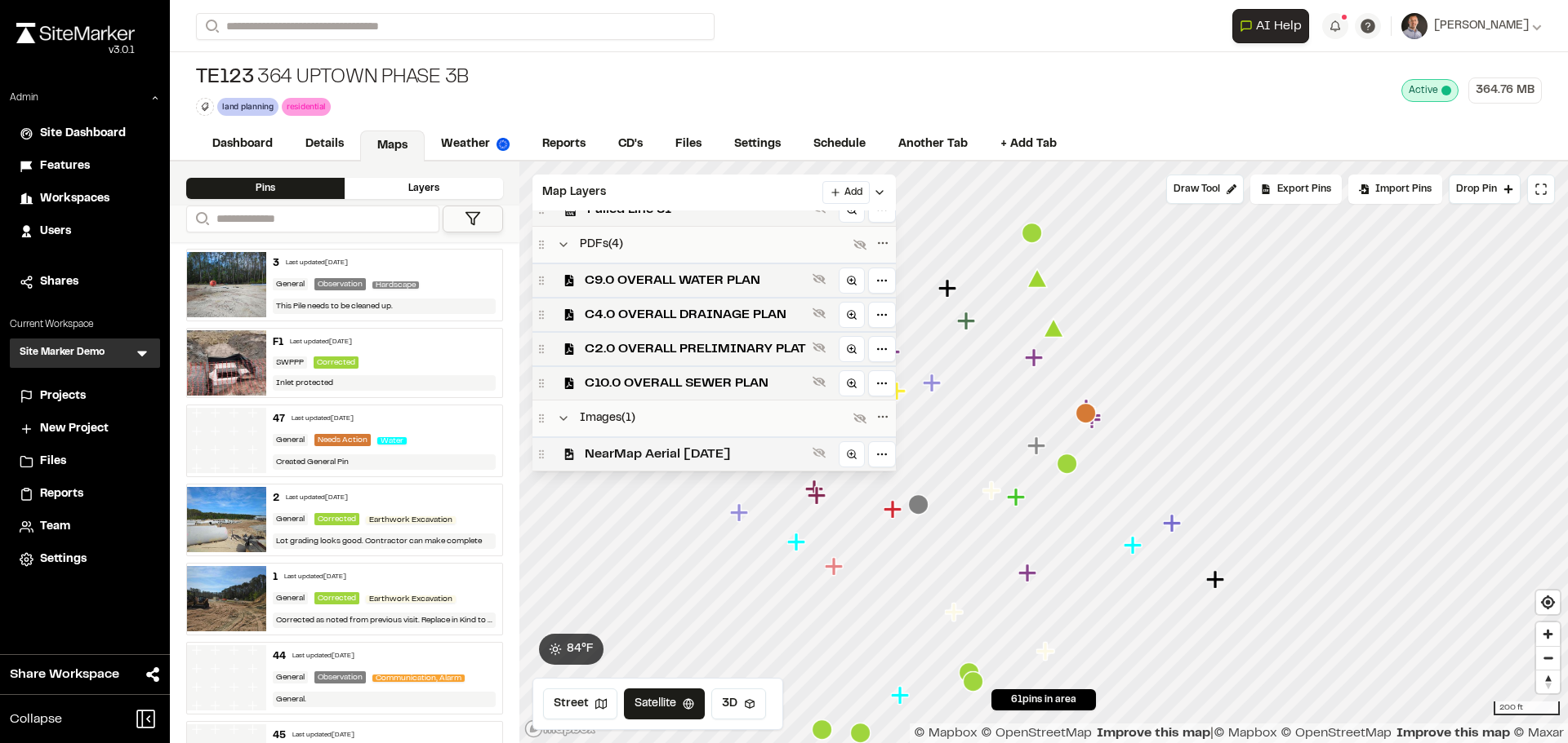
click at [686, 449] on span "NearMap Aerial 03-07-25" at bounding box center [696, 455] width 222 height 20
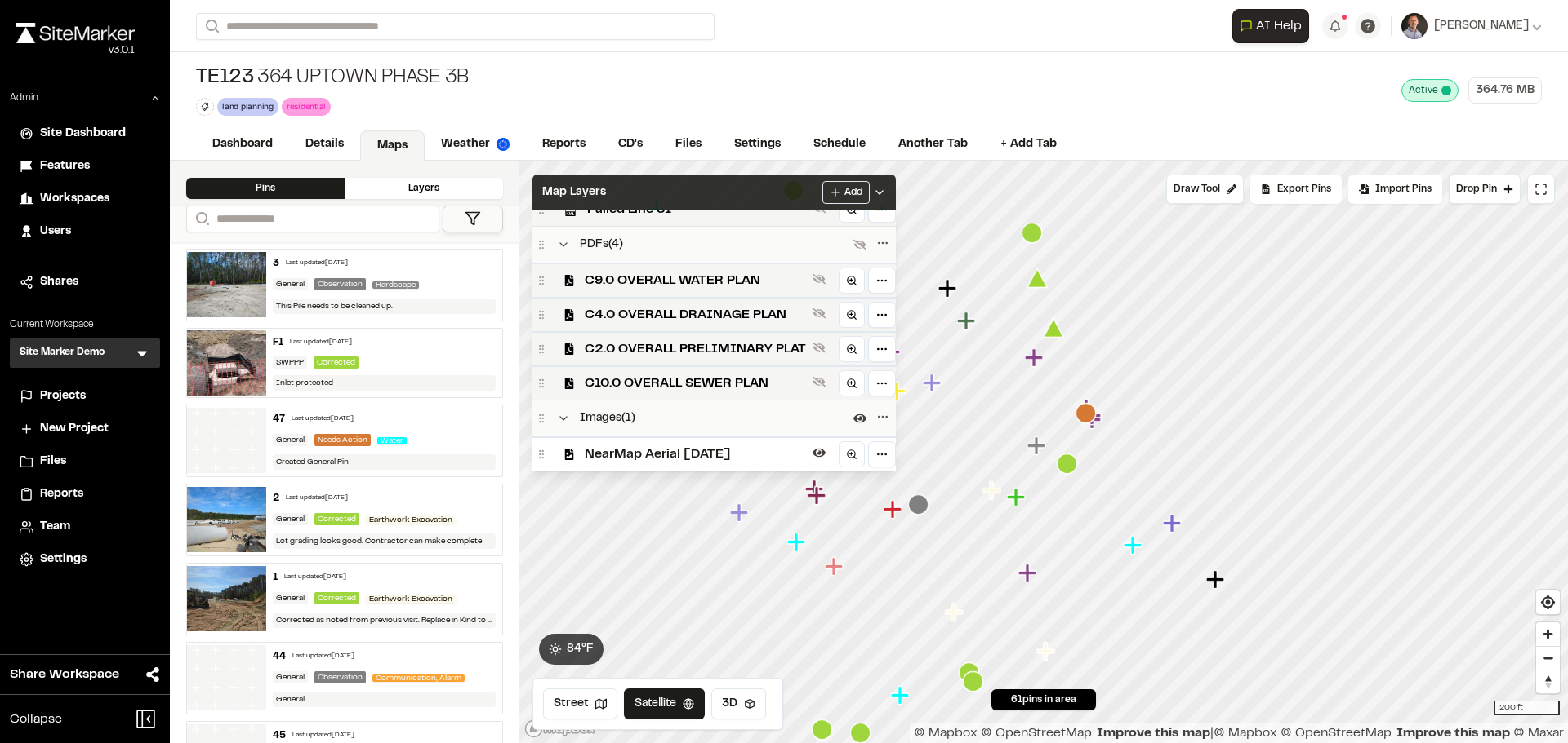
click at [757, 182] on div "Map Layers Add" at bounding box center [714, 193] width 363 height 36
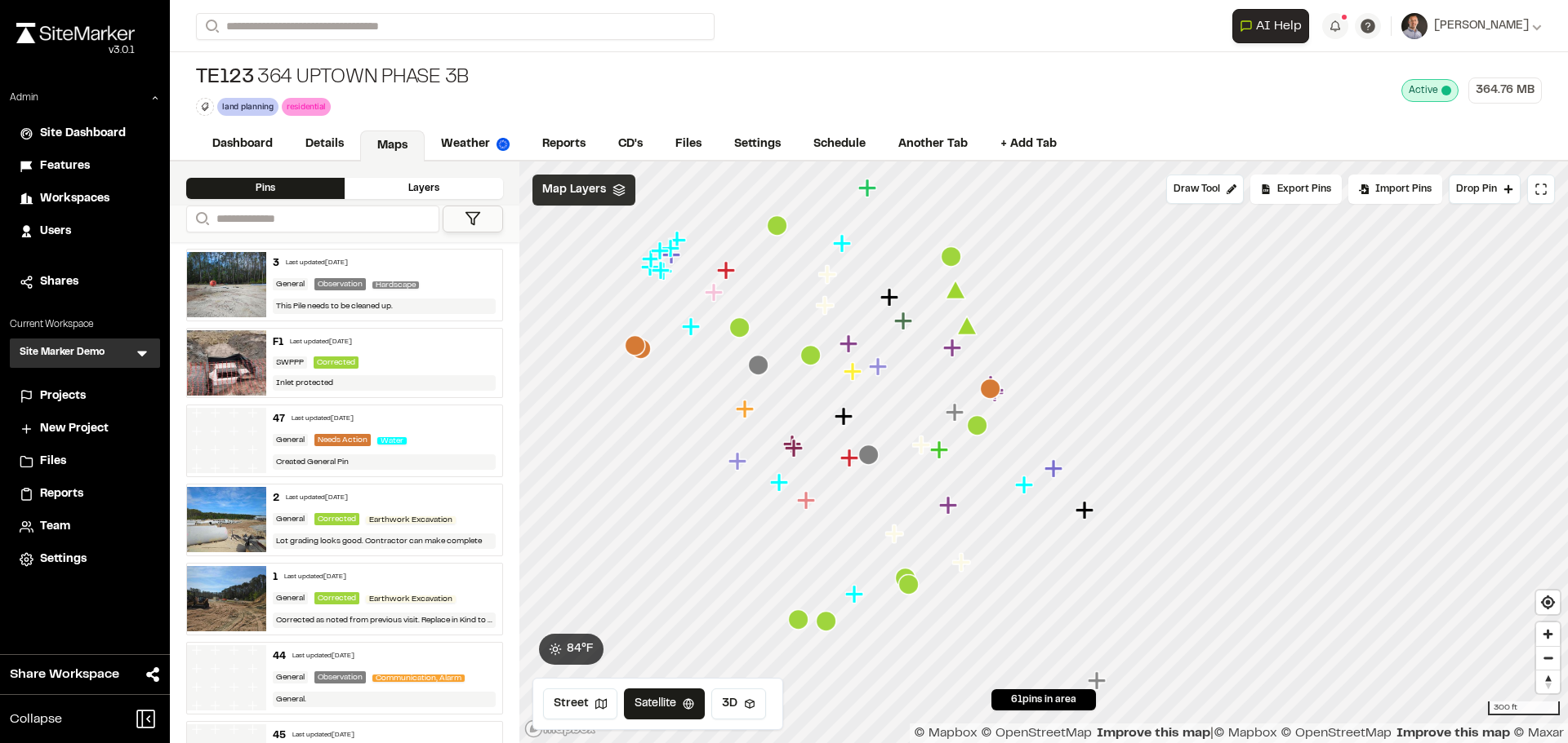
click at [579, 187] on span "Map Layers" at bounding box center [574, 190] width 64 height 18
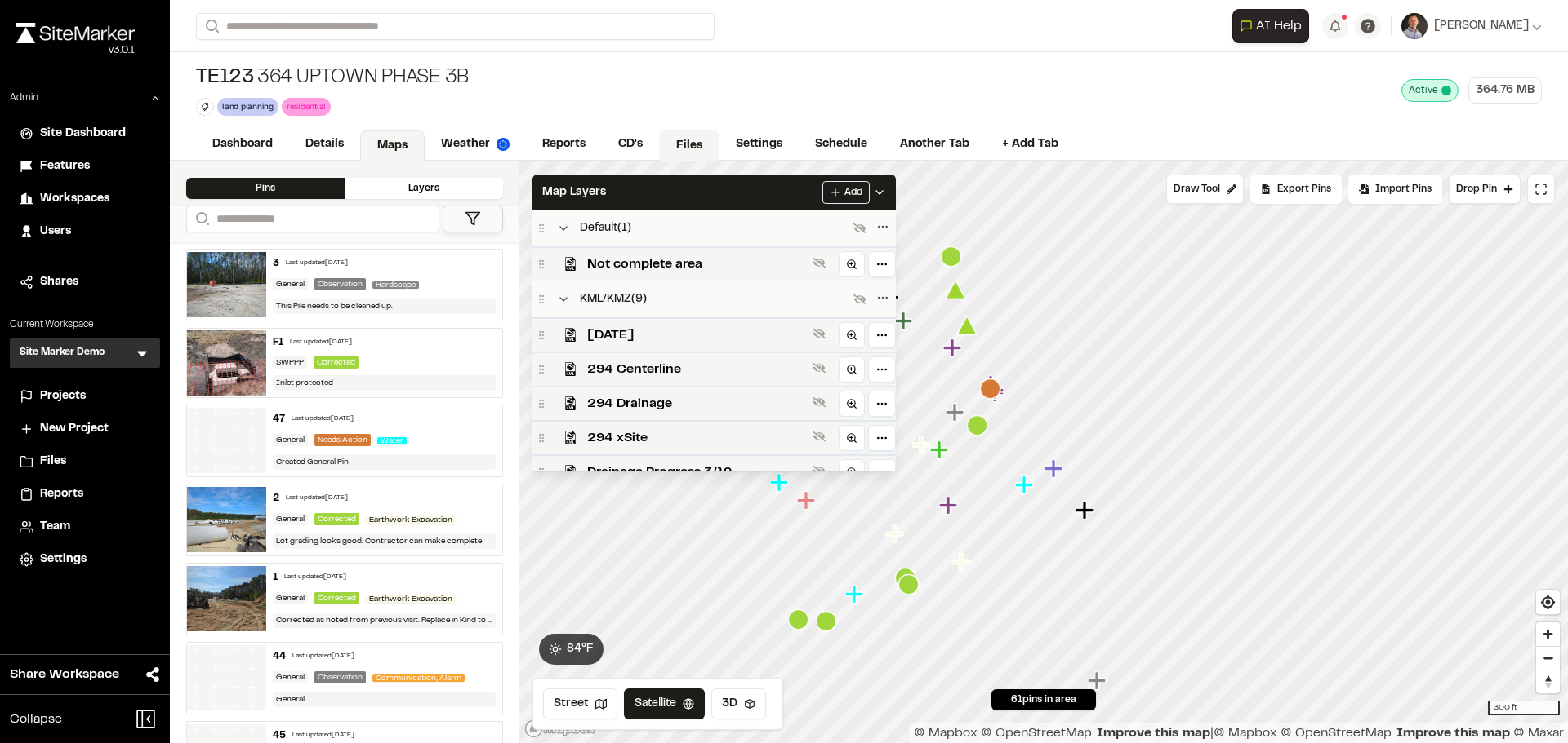
drag, startPoint x: 650, startPoint y: 403, endPoint x: 698, endPoint y: 147, distance: 260.5
click at [650, 401] on span "294 Drainage" at bounding box center [696, 404] width 219 height 20
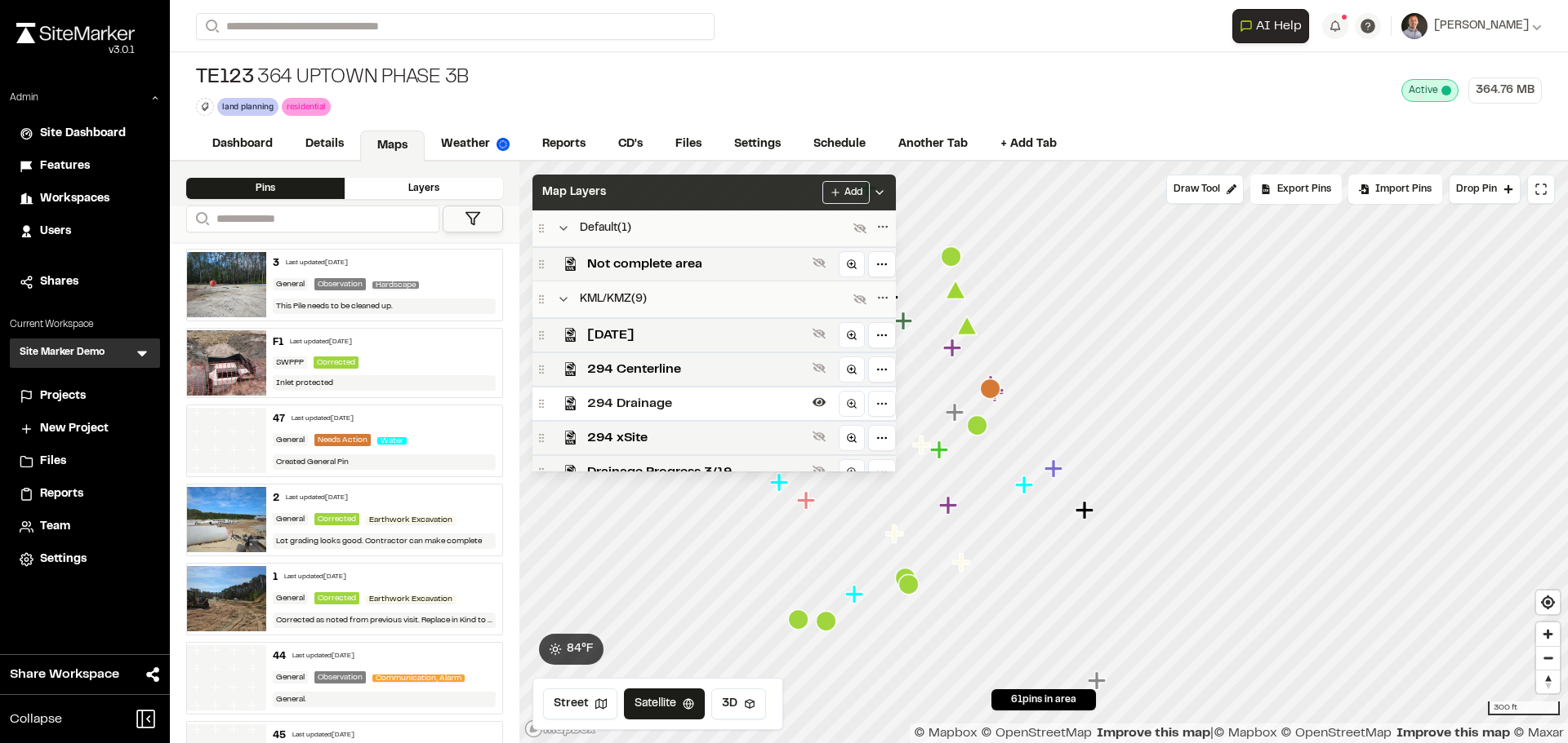
click at [697, 191] on div "Map Layers Add" at bounding box center [714, 193] width 363 height 36
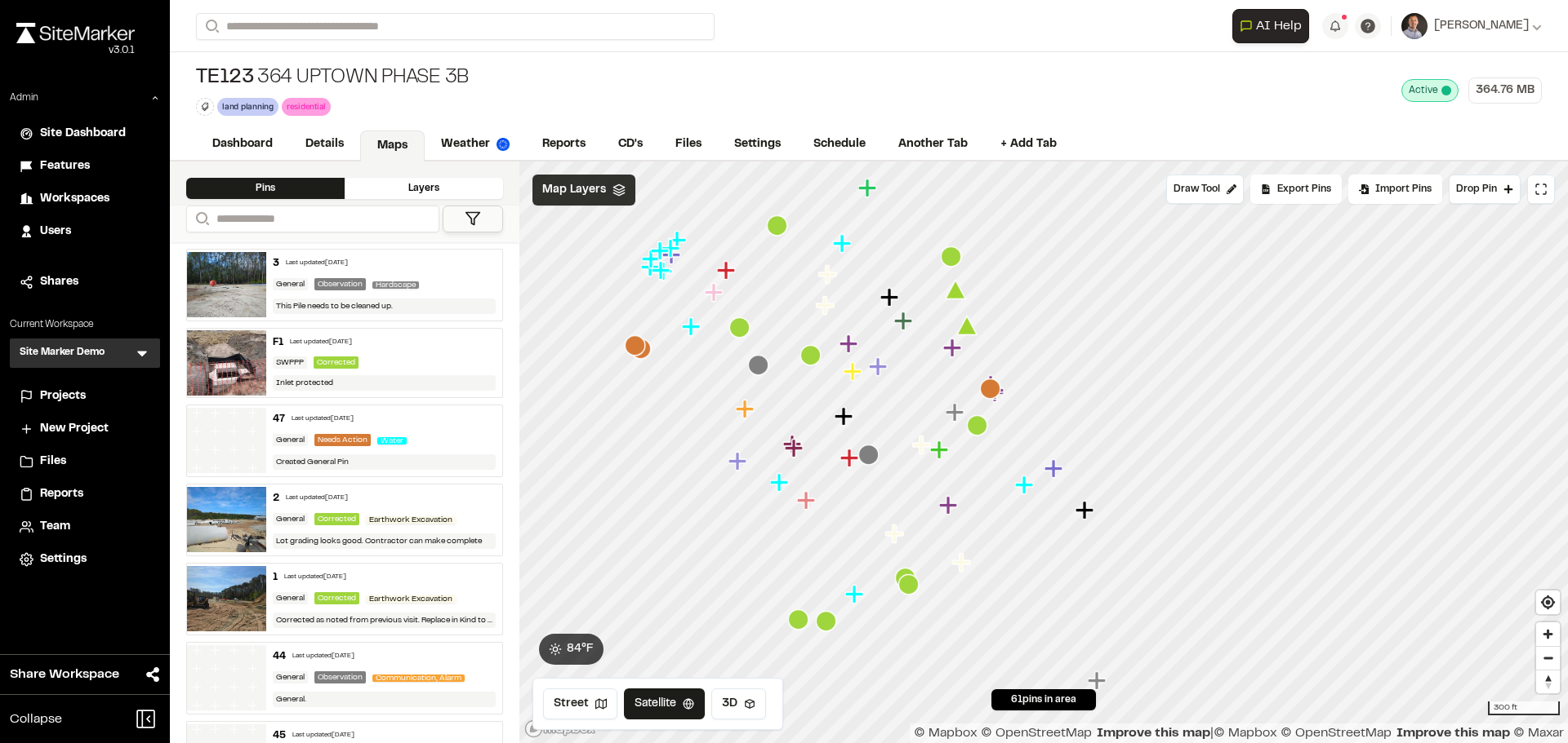
click at [586, 192] on span "Map Layers" at bounding box center [574, 190] width 64 height 18
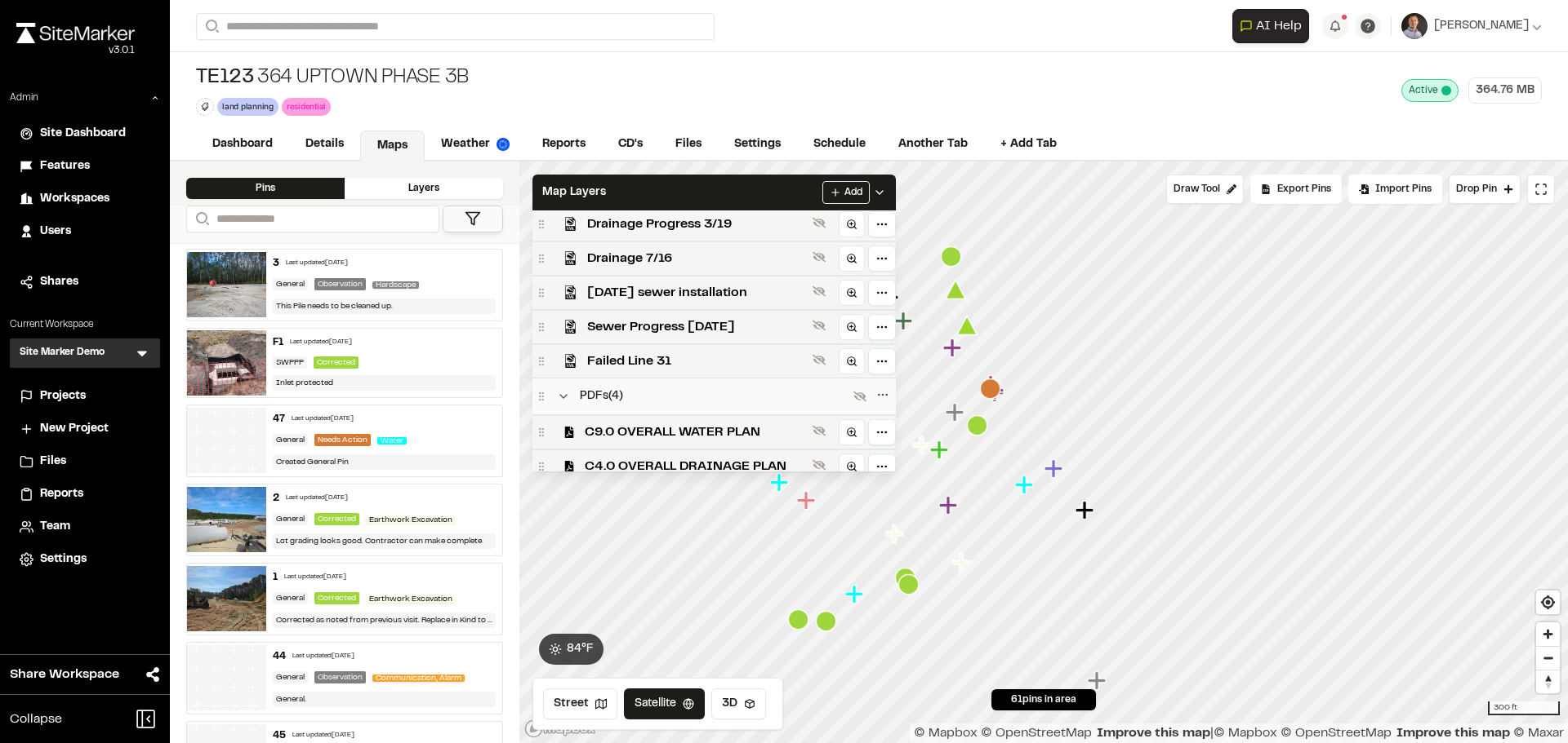
scroll to position [430, 0]
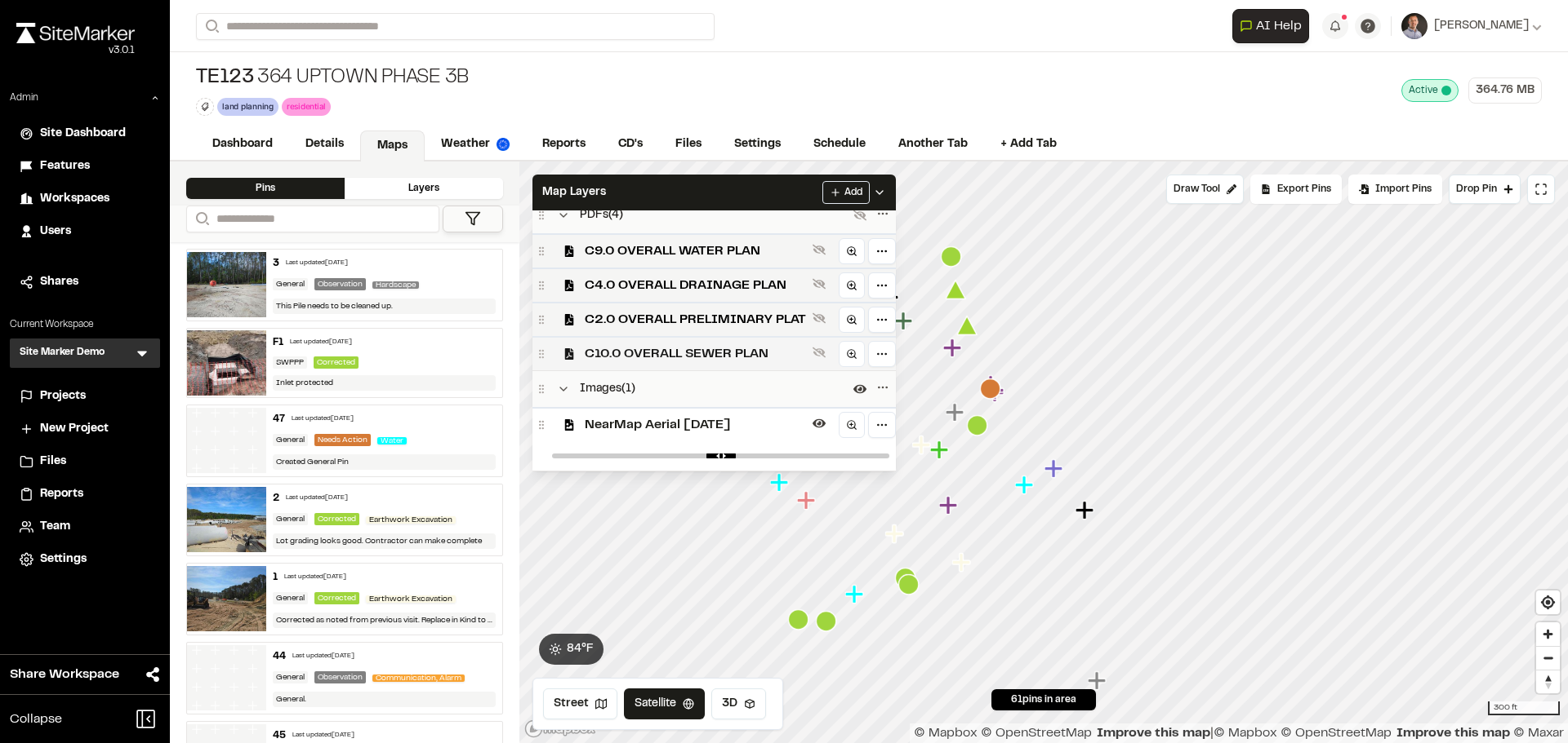
click at [660, 353] on span "C10.0 OVERALL SEWER PLAN" at bounding box center [696, 354] width 222 height 20
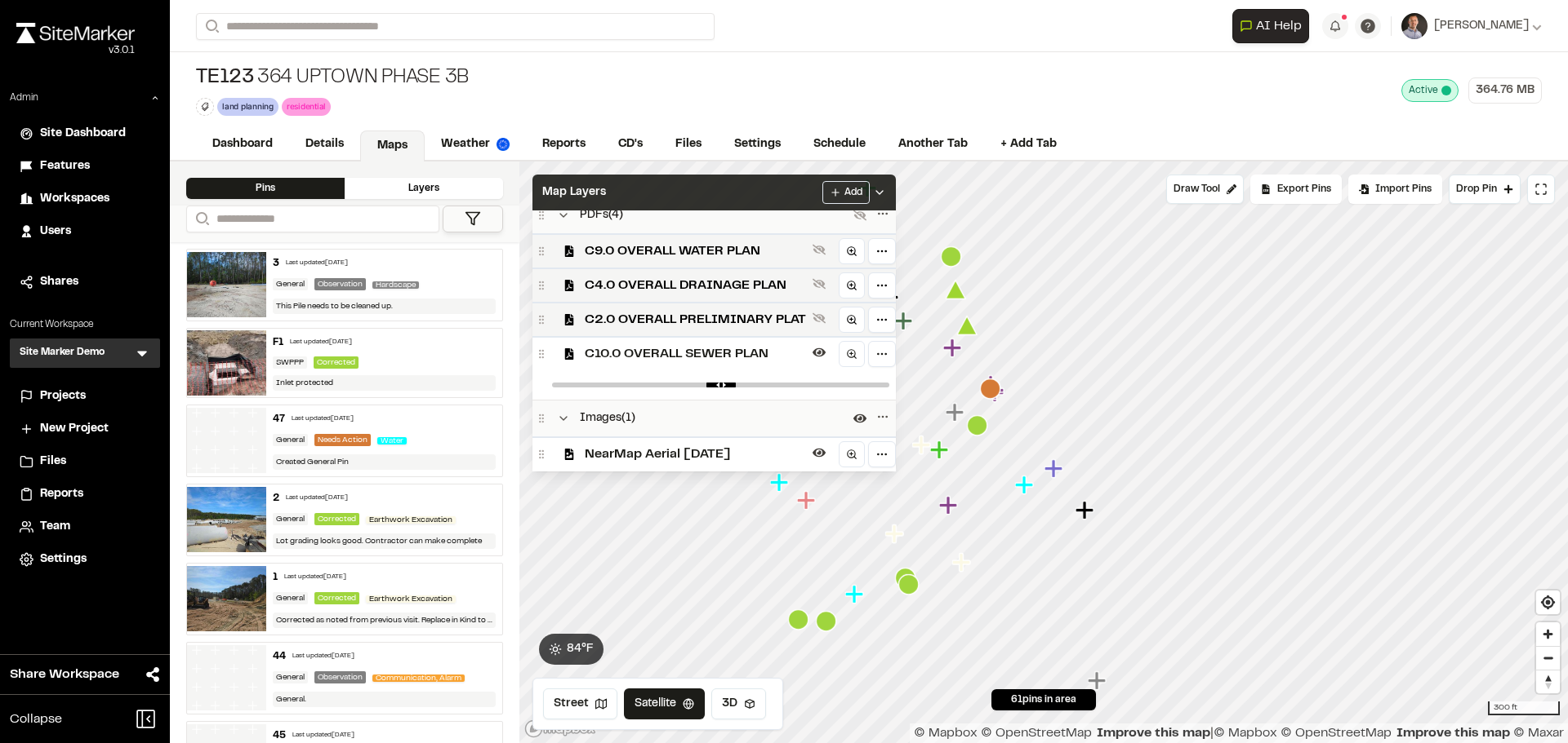
click at [707, 199] on div "Map Layers Add" at bounding box center [714, 193] width 363 height 36
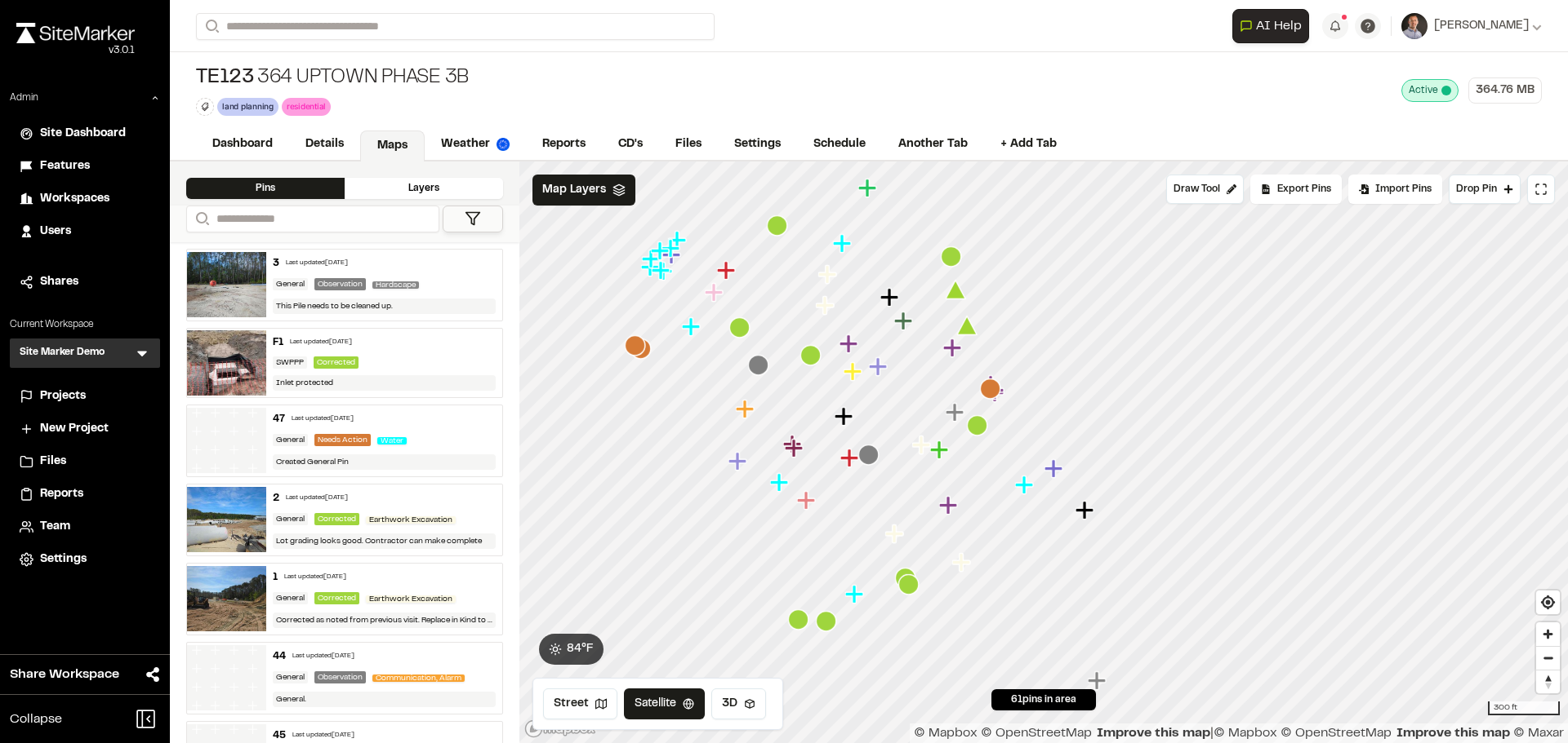
click at [57, 390] on span "Projects" at bounding box center [62, 396] width 46 height 18
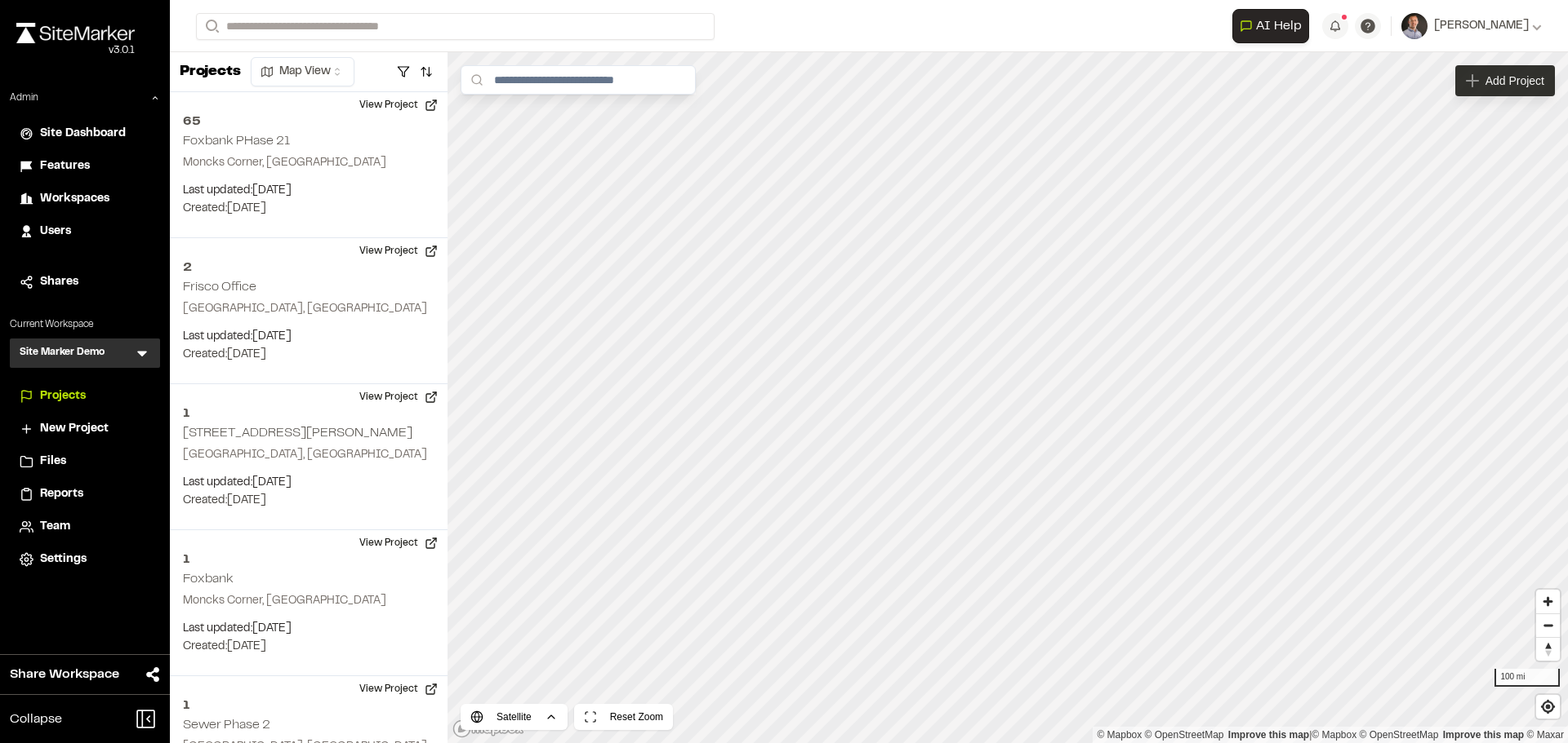
click at [1500, 91] on div "Add Project" at bounding box center [1505, 80] width 100 height 31
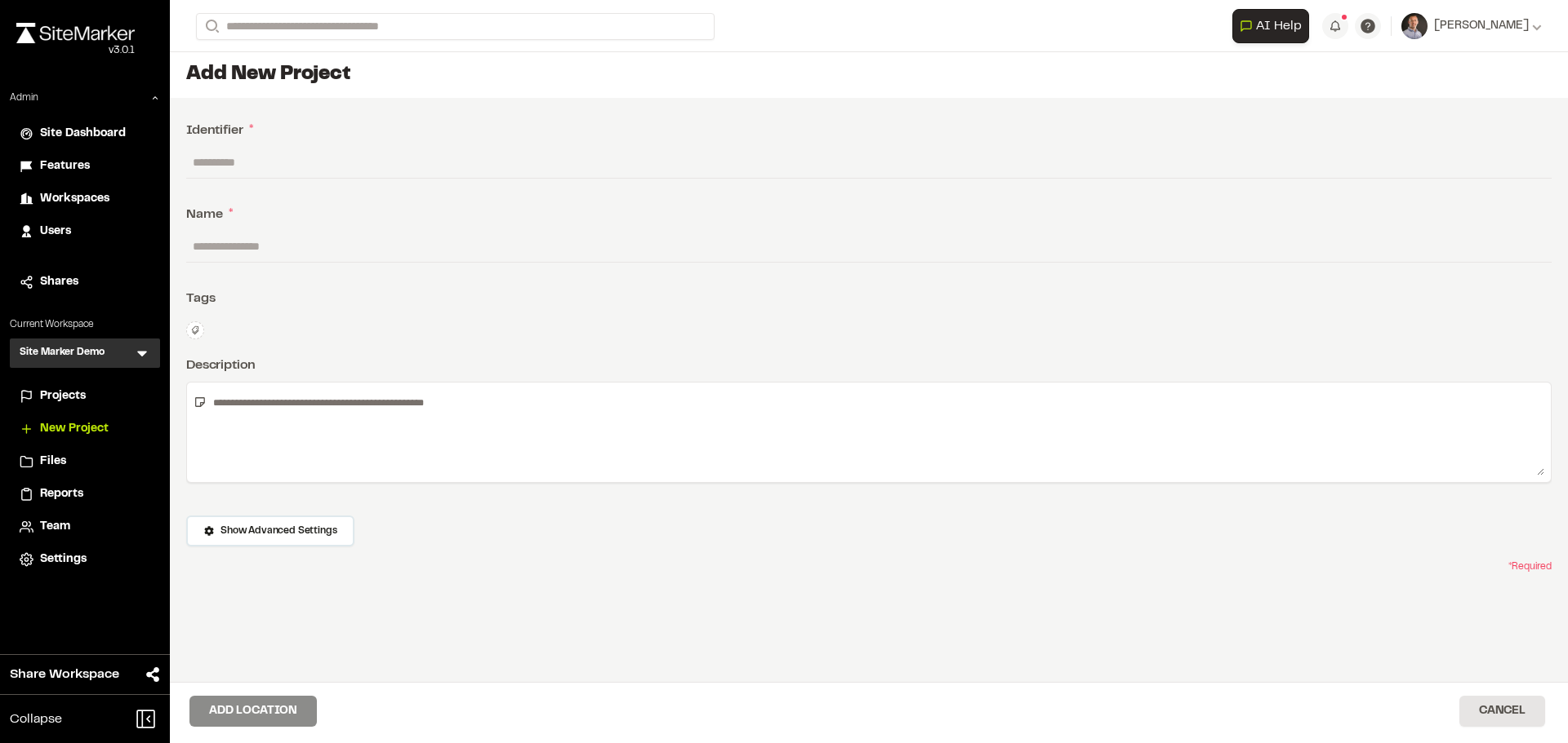
click at [484, 167] on input "text" at bounding box center [869, 162] width 1365 height 31
type input "***"
click at [439, 248] on input "text" at bounding box center [869, 246] width 1365 height 31
type input "*******"
click at [257, 716] on button "Add Location" at bounding box center [252, 711] width 127 height 31
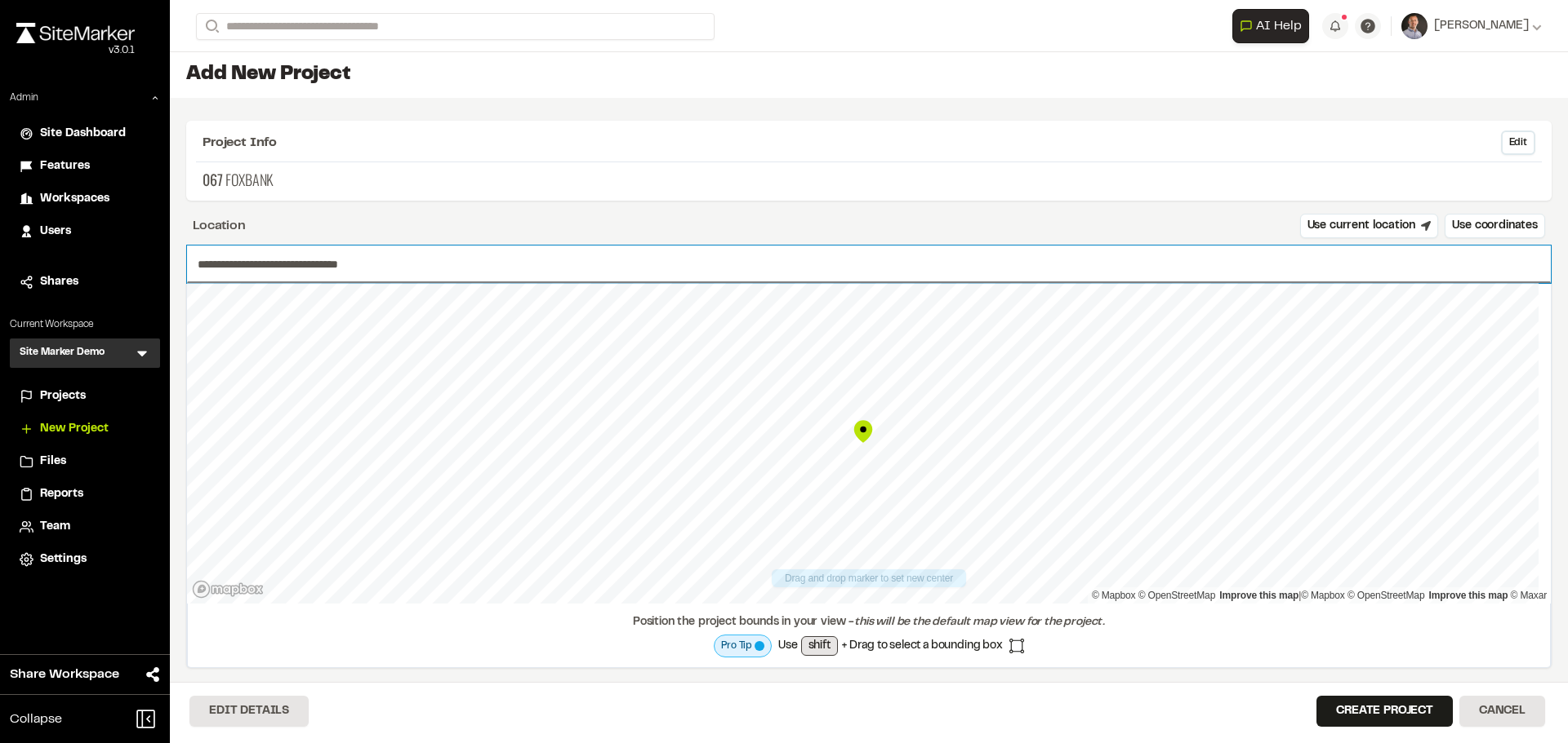
click at [732, 279] on input "**********" at bounding box center [868, 265] width 1363 height 38
click at [779, 283] on div at bounding box center [868, 283] width 1363 height 0
type input "**********"
click at [1360, 705] on button "Create Project" at bounding box center [1384, 711] width 136 height 31
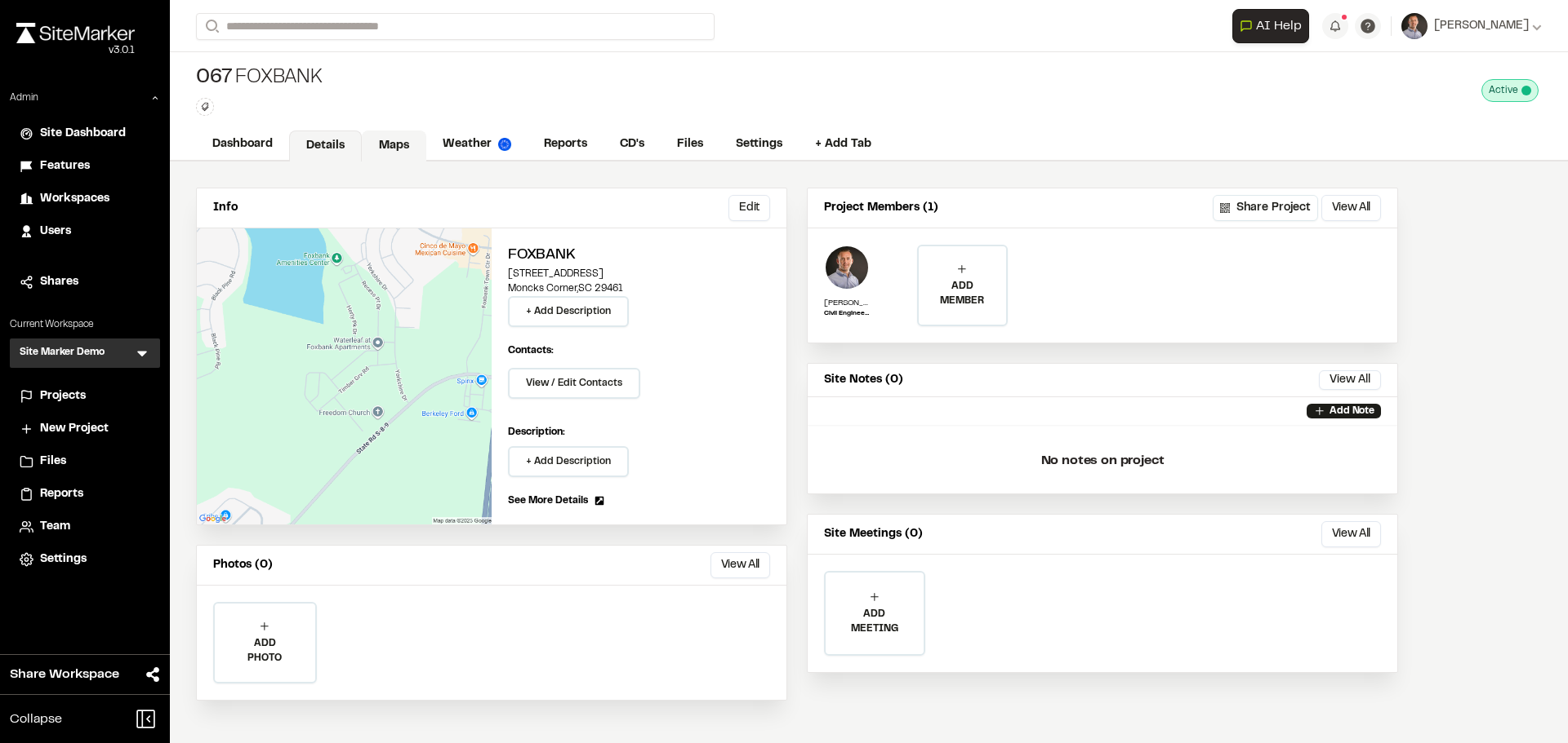
click at [393, 143] on link "Maps" at bounding box center [394, 146] width 65 height 31
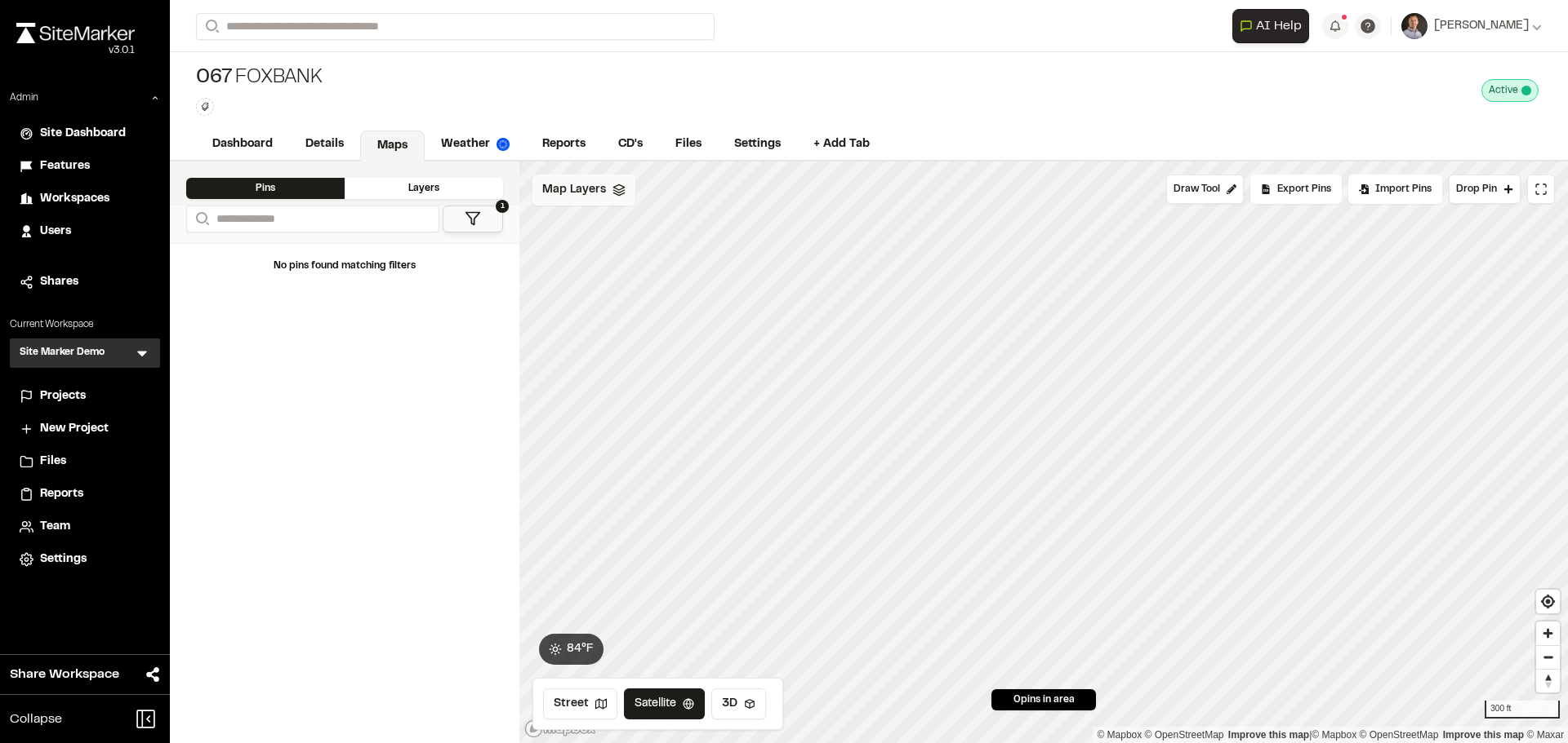
click at [587, 198] on span "Map Layers" at bounding box center [574, 190] width 64 height 18
click at [615, 229] on div "All Layers" at bounding box center [609, 226] width 153 height 31
click at [633, 195] on html "Close sidebar v 3.0.1 Admin Site Dashboard Features Workspaces Users Shares Cur…" at bounding box center [784, 371] width 1568 height 743
drag, startPoint x: 583, startPoint y: 221, endPoint x: 567, endPoint y: 258, distance: 40.3
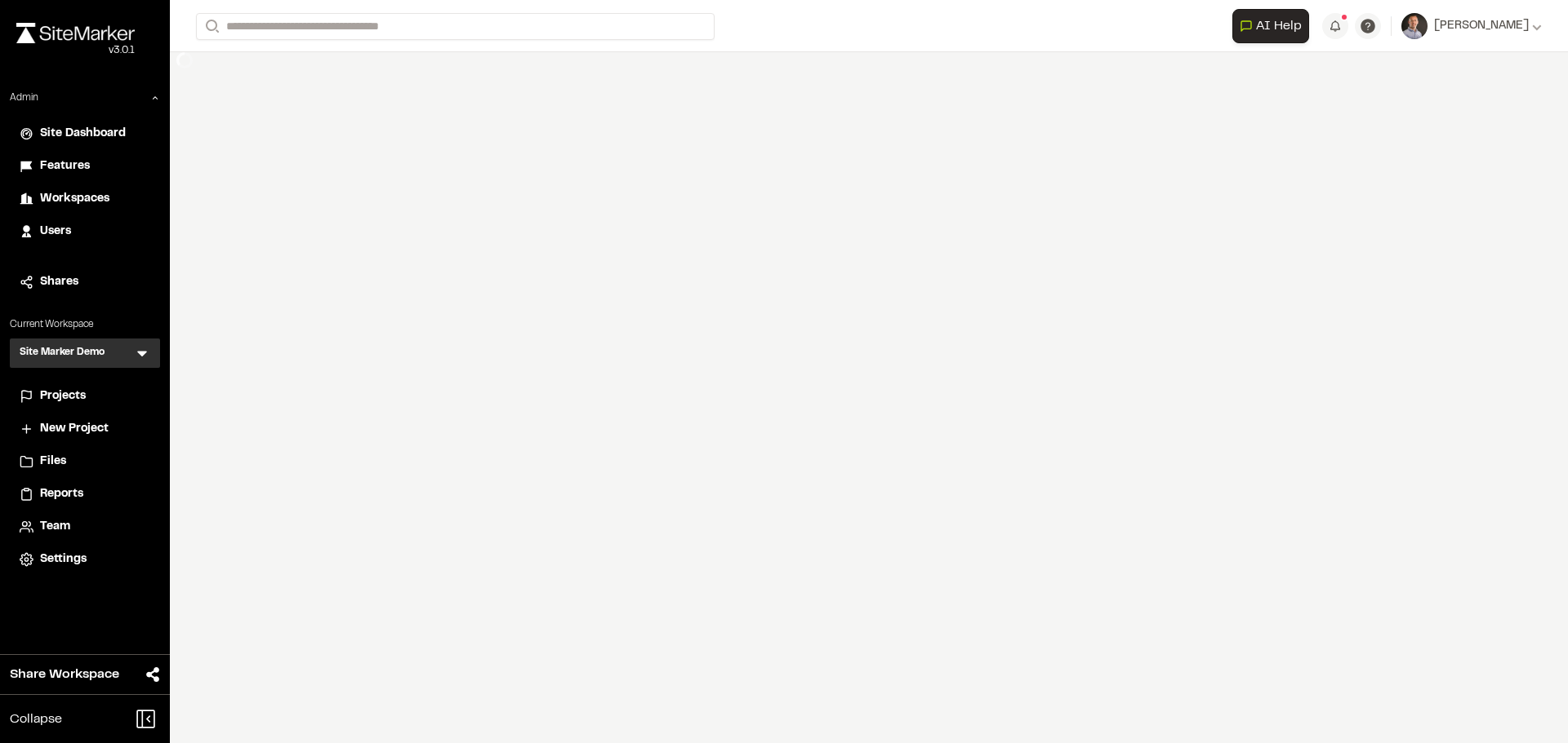
click at [567, 257] on div "**********" at bounding box center [868, 371] width 1398 height 743
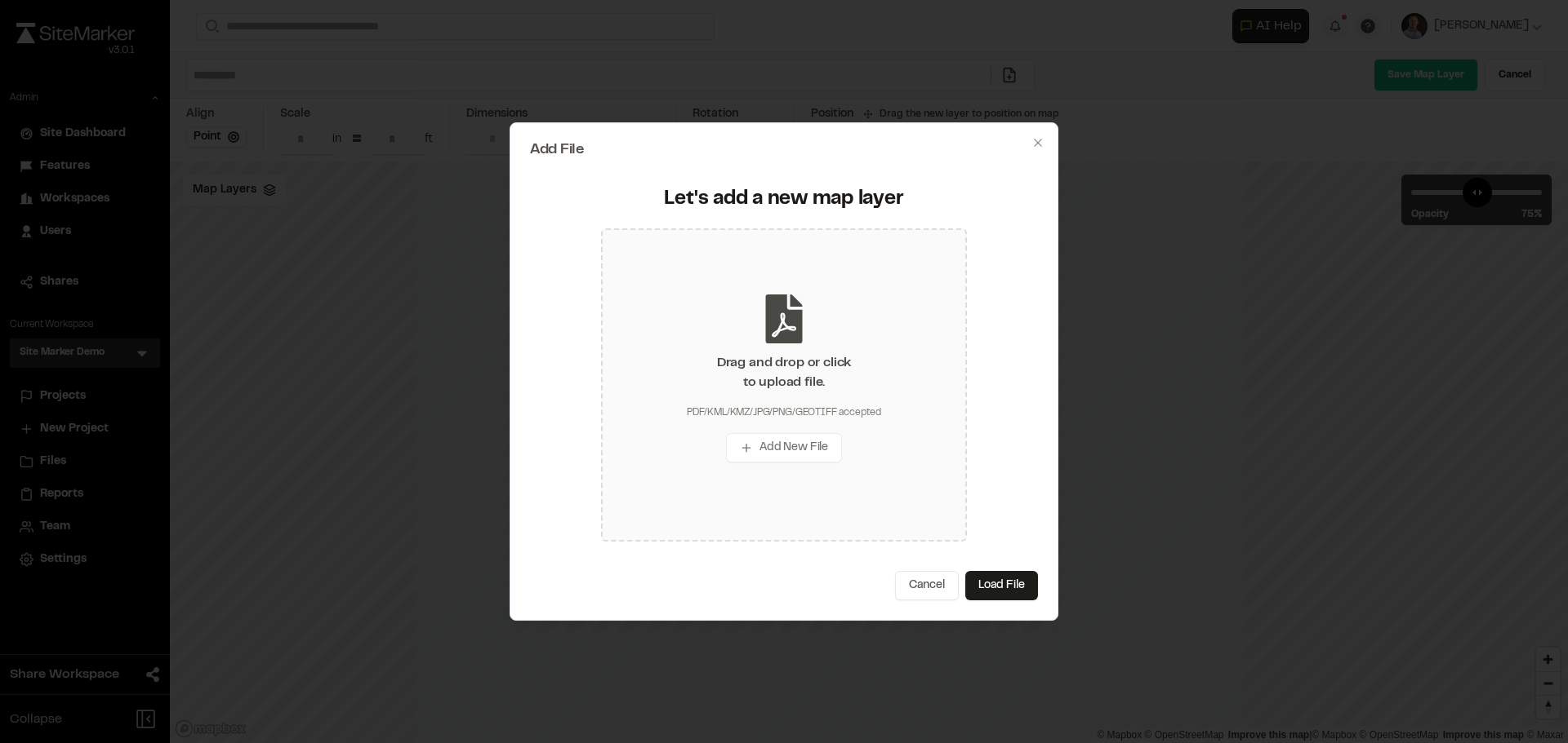
click at [737, 366] on div "Drag and drop or click to upload file." at bounding box center [784, 372] width 134 height 39
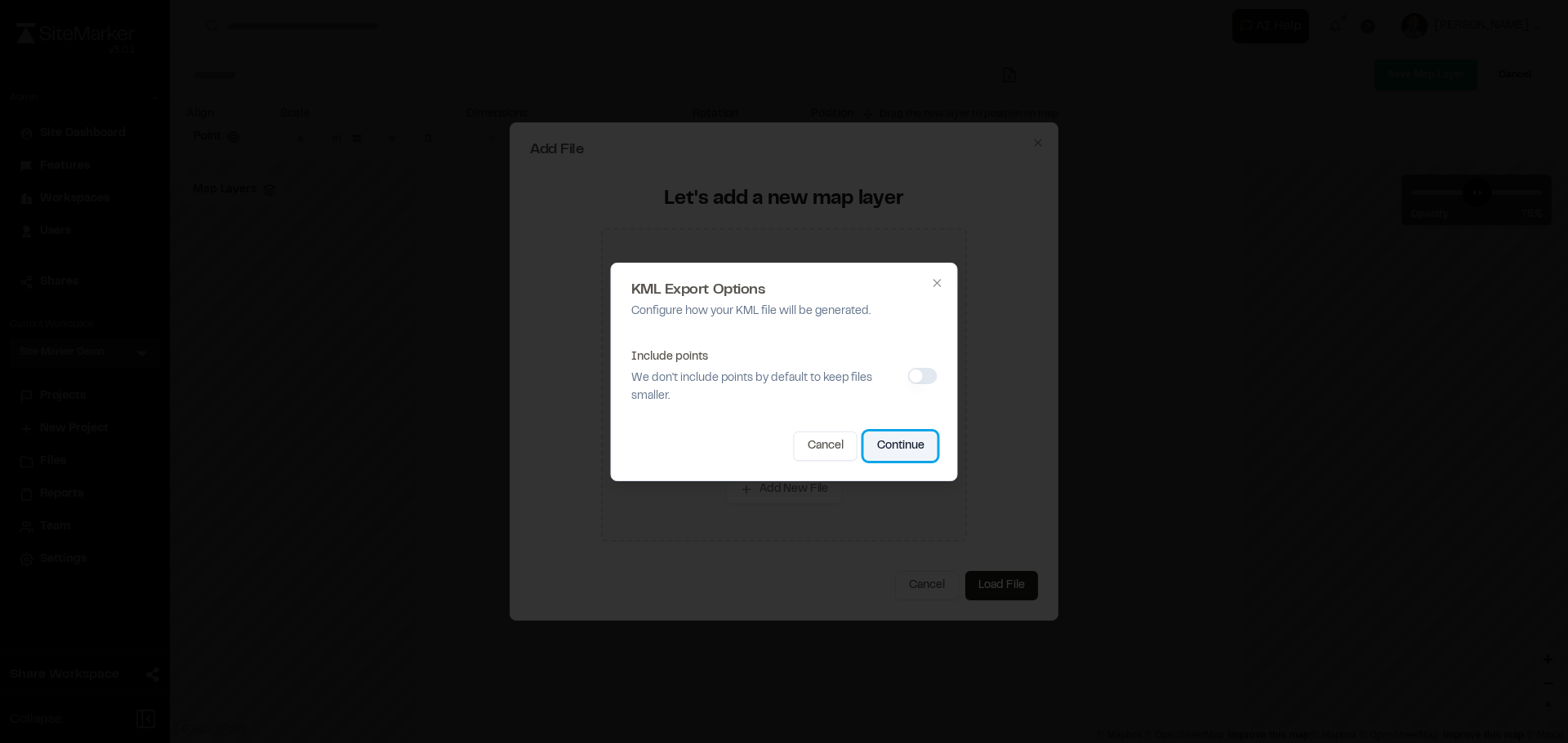
click at [899, 444] on button "Continue" at bounding box center [901, 446] width 74 height 30
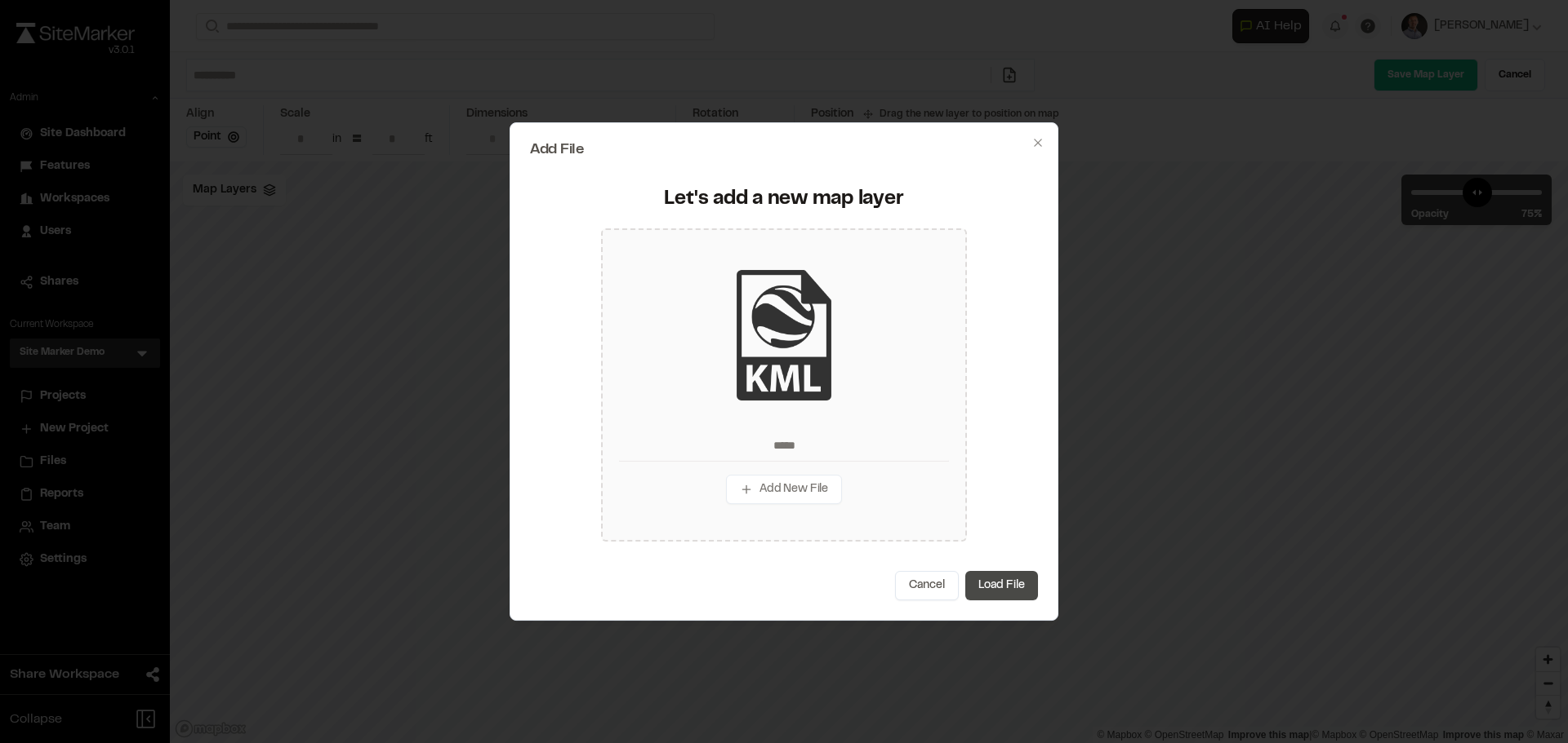
click at [1005, 590] on button "Load File" at bounding box center [1001, 585] width 73 height 30
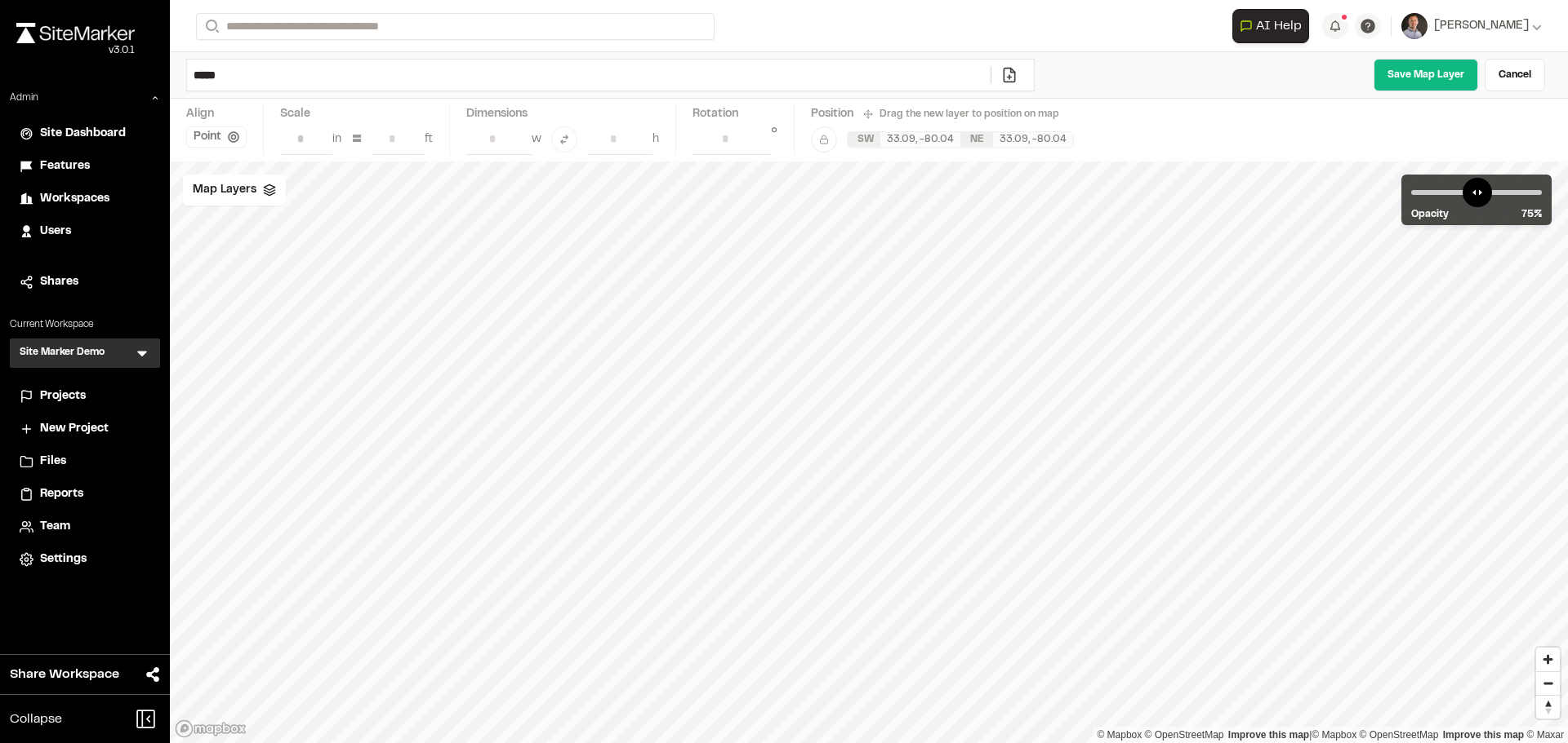
drag, startPoint x: 555, startPoint y: 80, endPoint x: 170, endPoint y: 74, distance: 385.0
click at [169, 74] on div "Close sidebar v 3.0.1 Admin Site Dashboard Features Workspaces Users Shares Cur…" at bounding box center [784, 371] width 1568 height 743
type input "**********"
click at [1429, 68] on link "Save Map Layer" at bounding box center [1426, 75] width 105 height 32
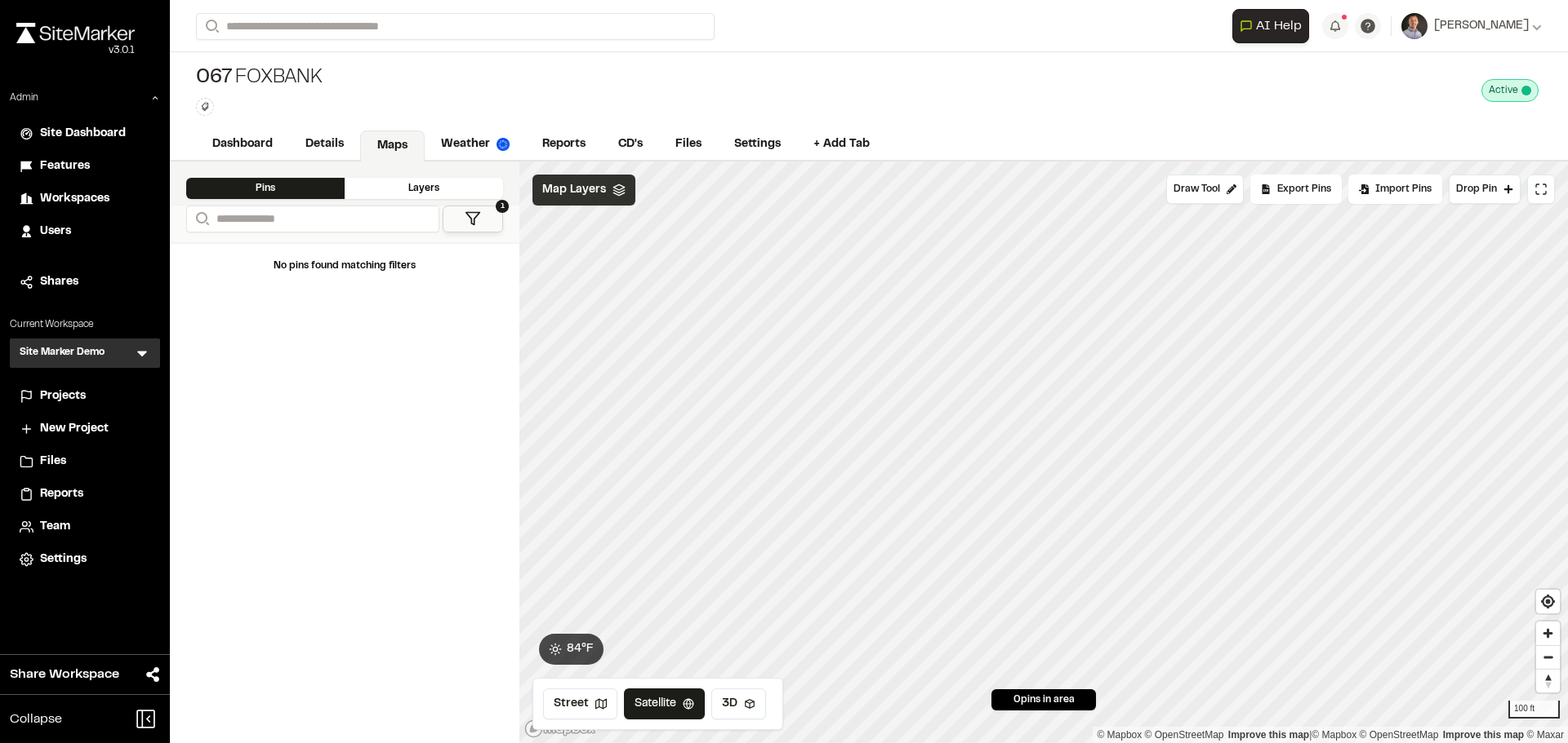
click at [579, 186] on span "Map Layers" at bounding box center [574, 190] width 64 height 18
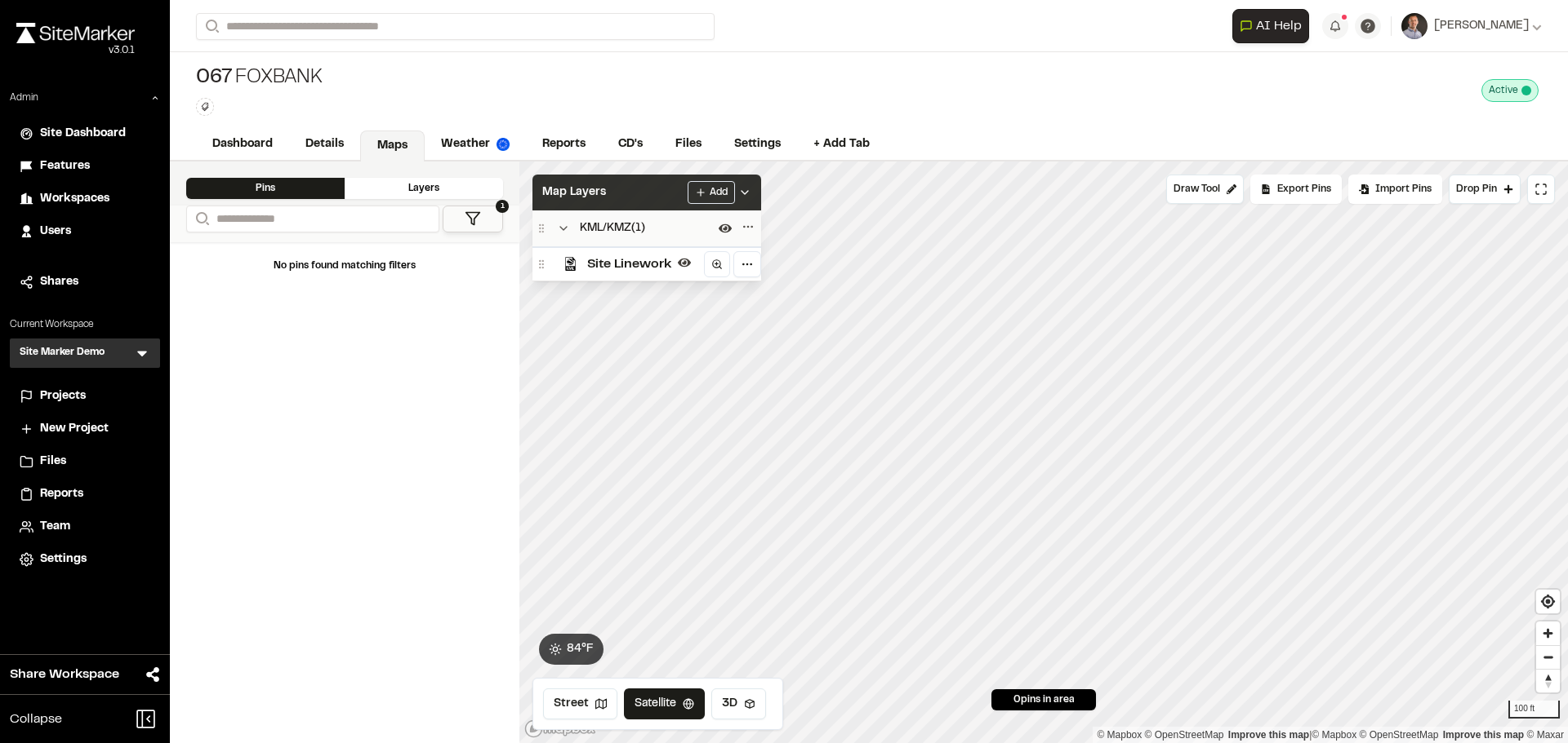
click at [647, 193] on div "Map Layers Add" at bounding box center [647, 193] width 229 height 36
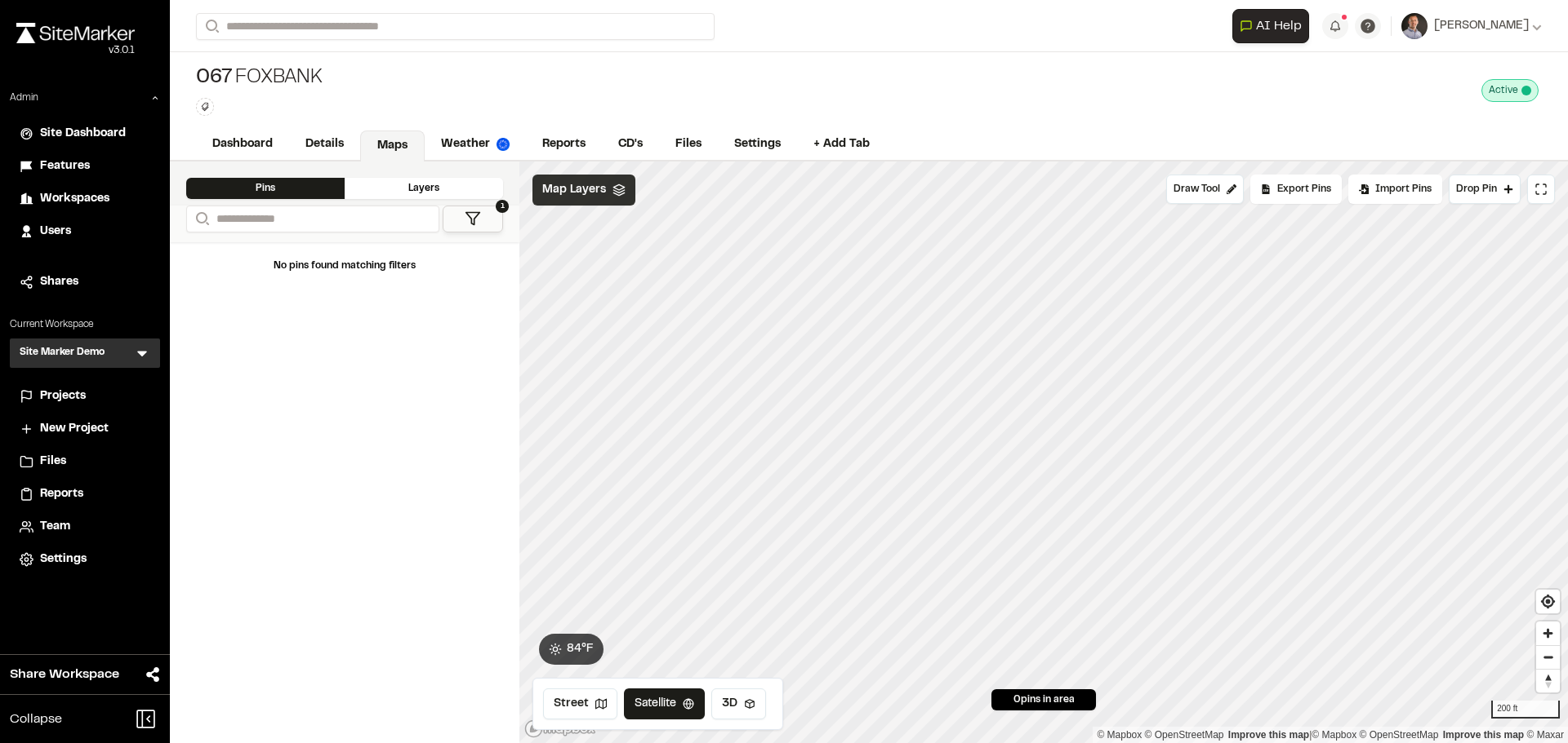
click at [579, 191] on span "Map Layers" at bounding box center [574, 190] width 64 height 18
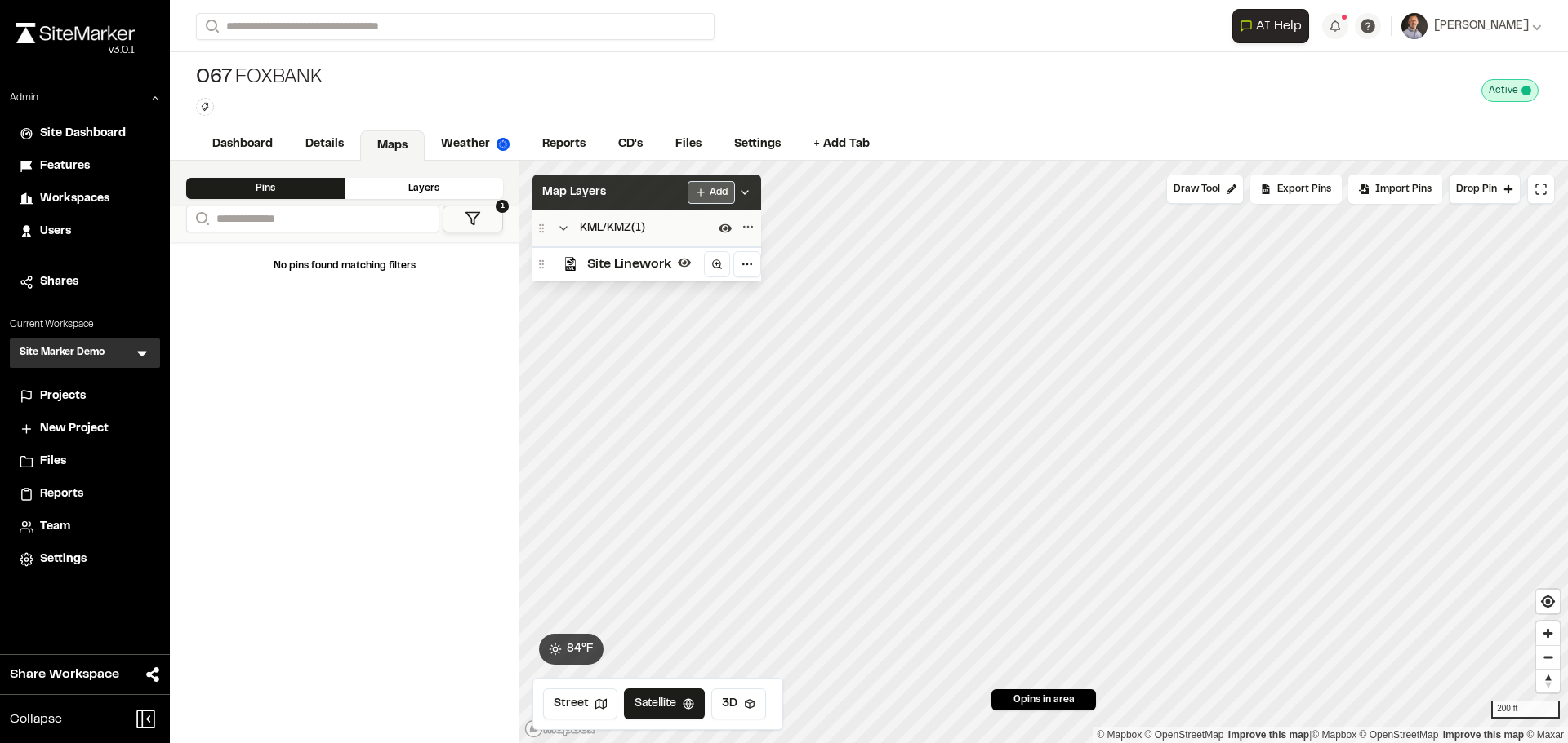
click at [717, 195] on html "Close sidebar v 3.0.1 Admin Site Dashboard Features Workspaces Users Shares Cur…" at bounding box center [784, 371] width 1568 height 743
click at [651, 245] on link "Add Layer" at bounding box center [670, 252] width 123 height 28
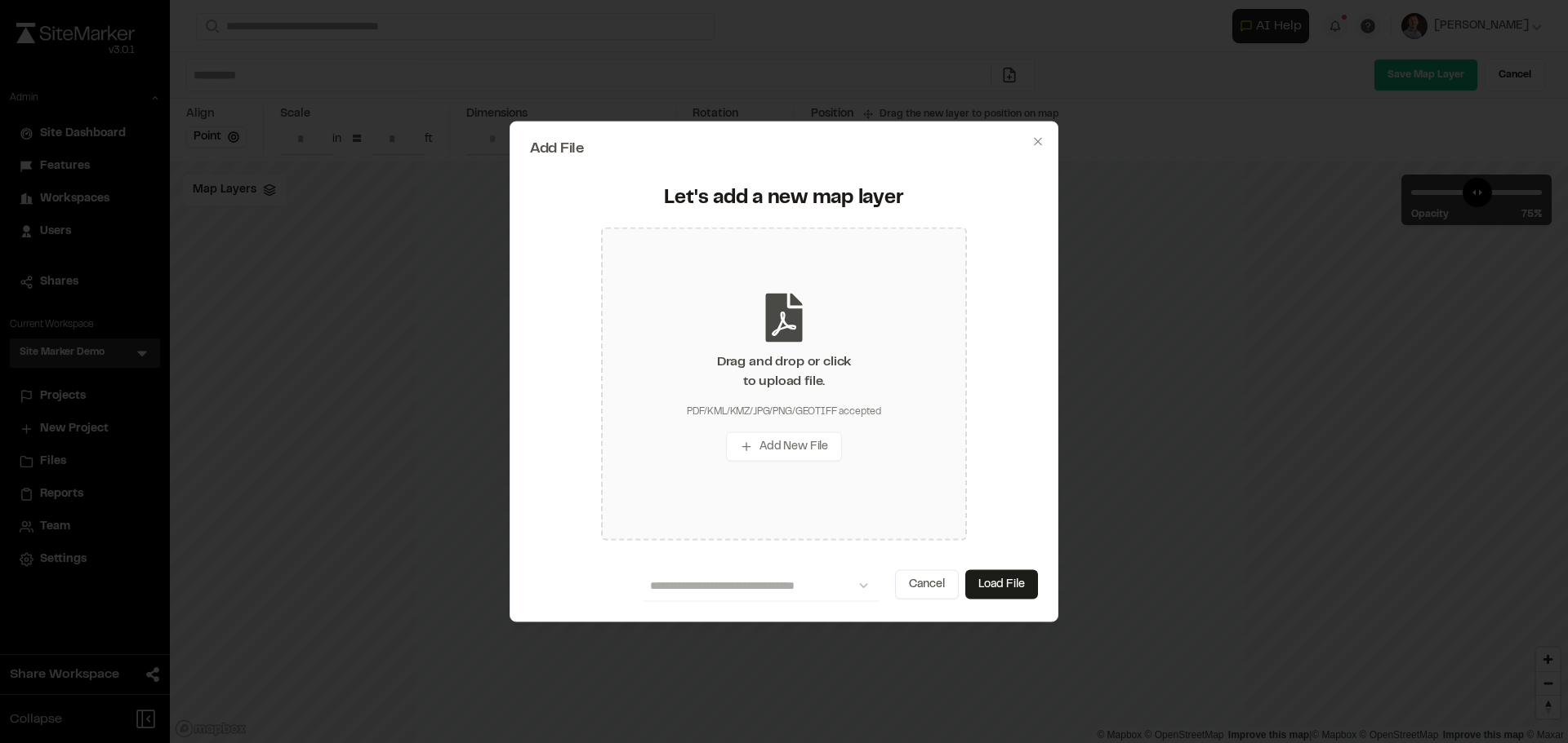
click at [743, 375] on div "Drag and drop or click to upload file." at bounding box center [784, 371] width 134 height 39
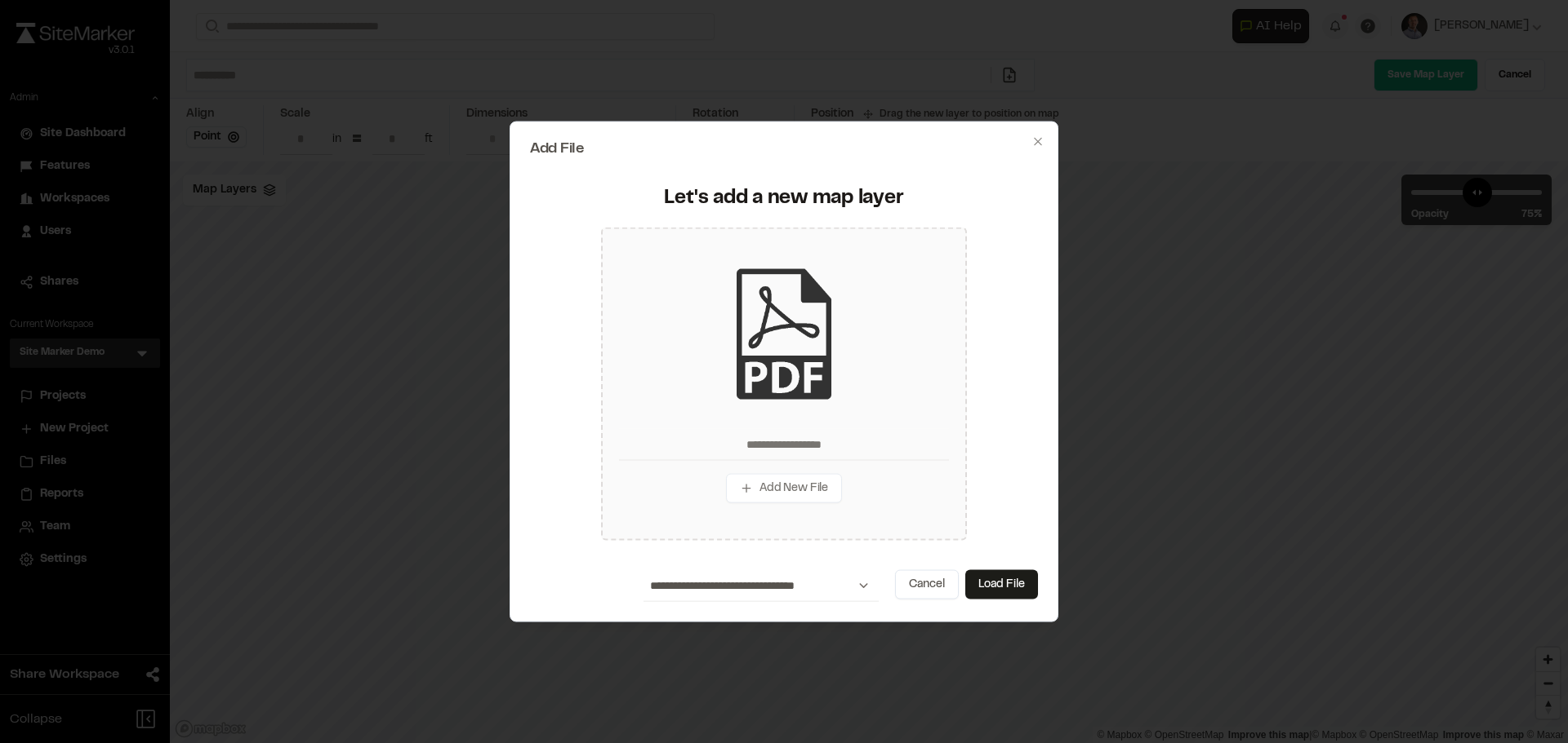
drag, startPoint x: 1000, startPoint y: 586, endPoint x: 998, endPoint y: 603, distance: 17.1
click at [1000, 587] on button "Load File" at bounding box center [1001, 584] width 73 height 30
type input "**********"
type input "****"
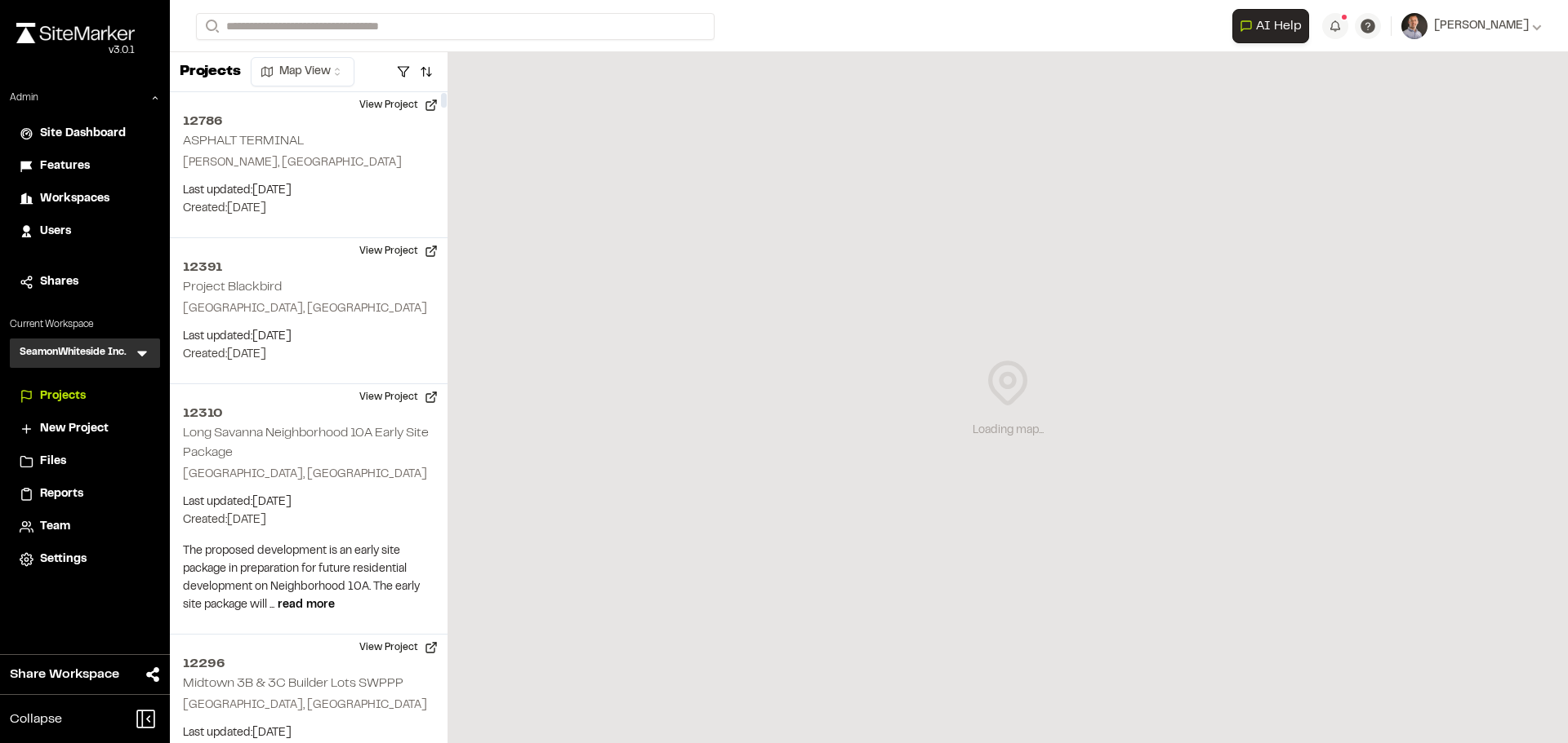
click at [142, 347] on icon at bounding box center [142, 353] width 16 height 16
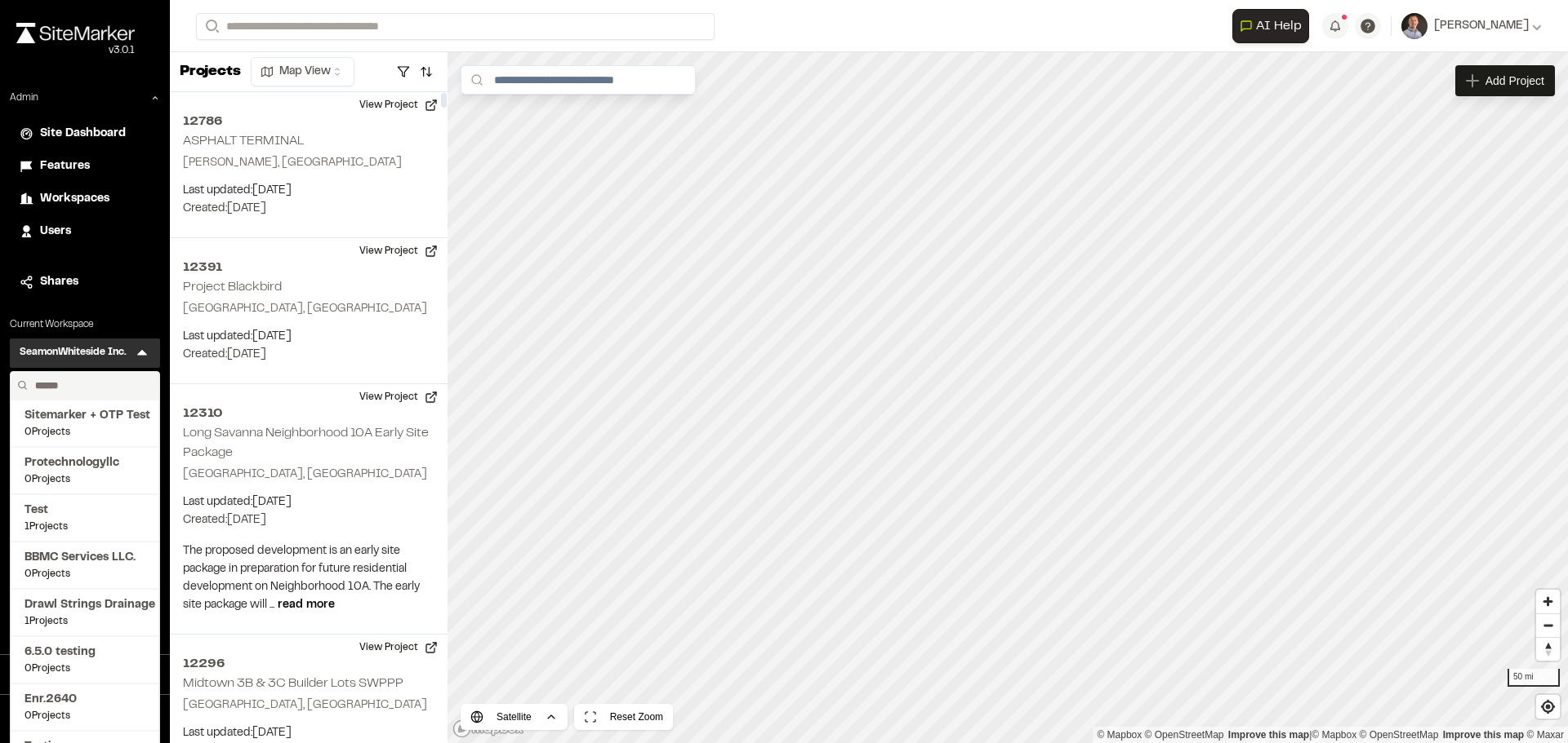
click at [100, 385] on input "text" at bounding box center [91, 385] width 124 height 28
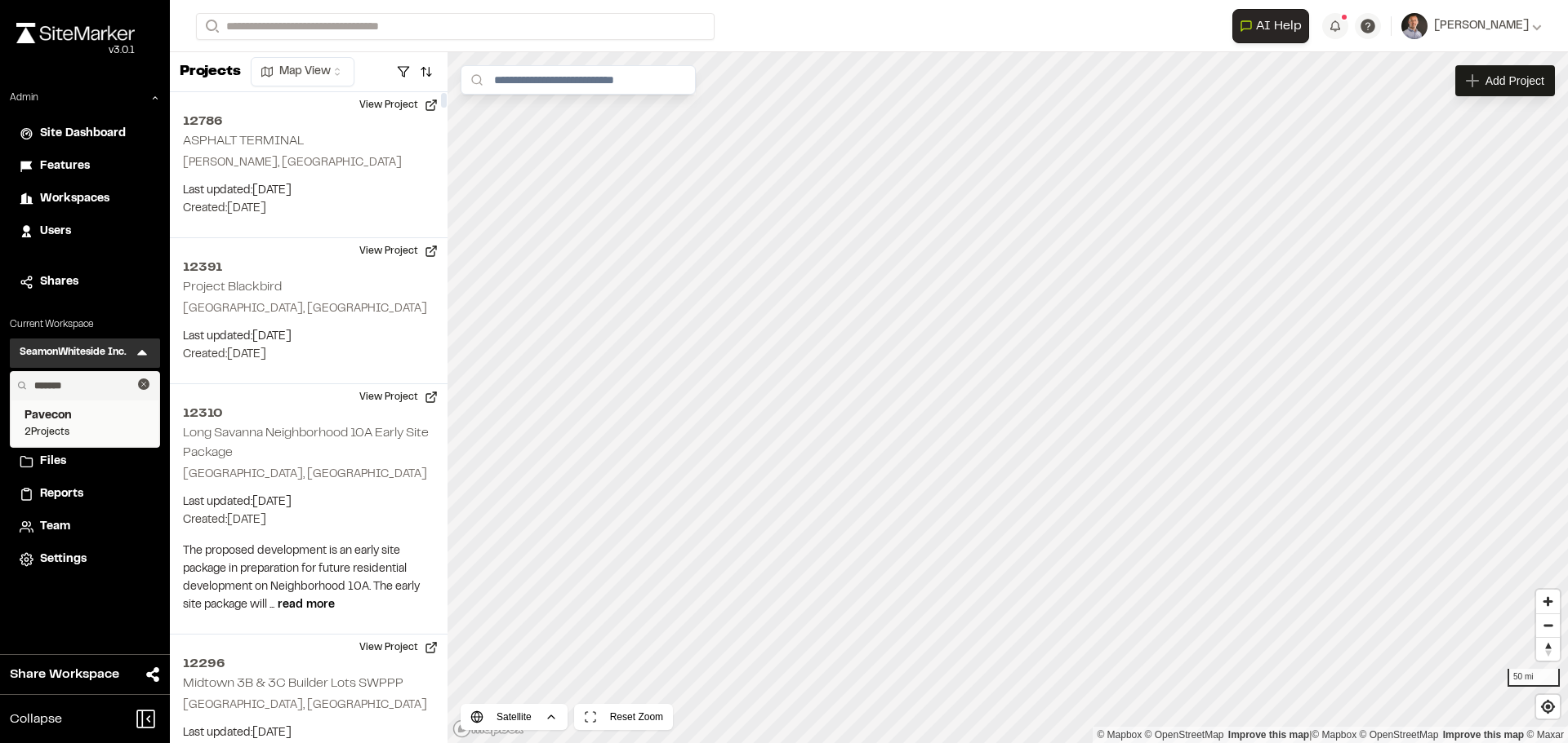
type input "*******"
click at [85, 432] on span "2 Projects" at bounding box center [85, 432] width 121 height 14
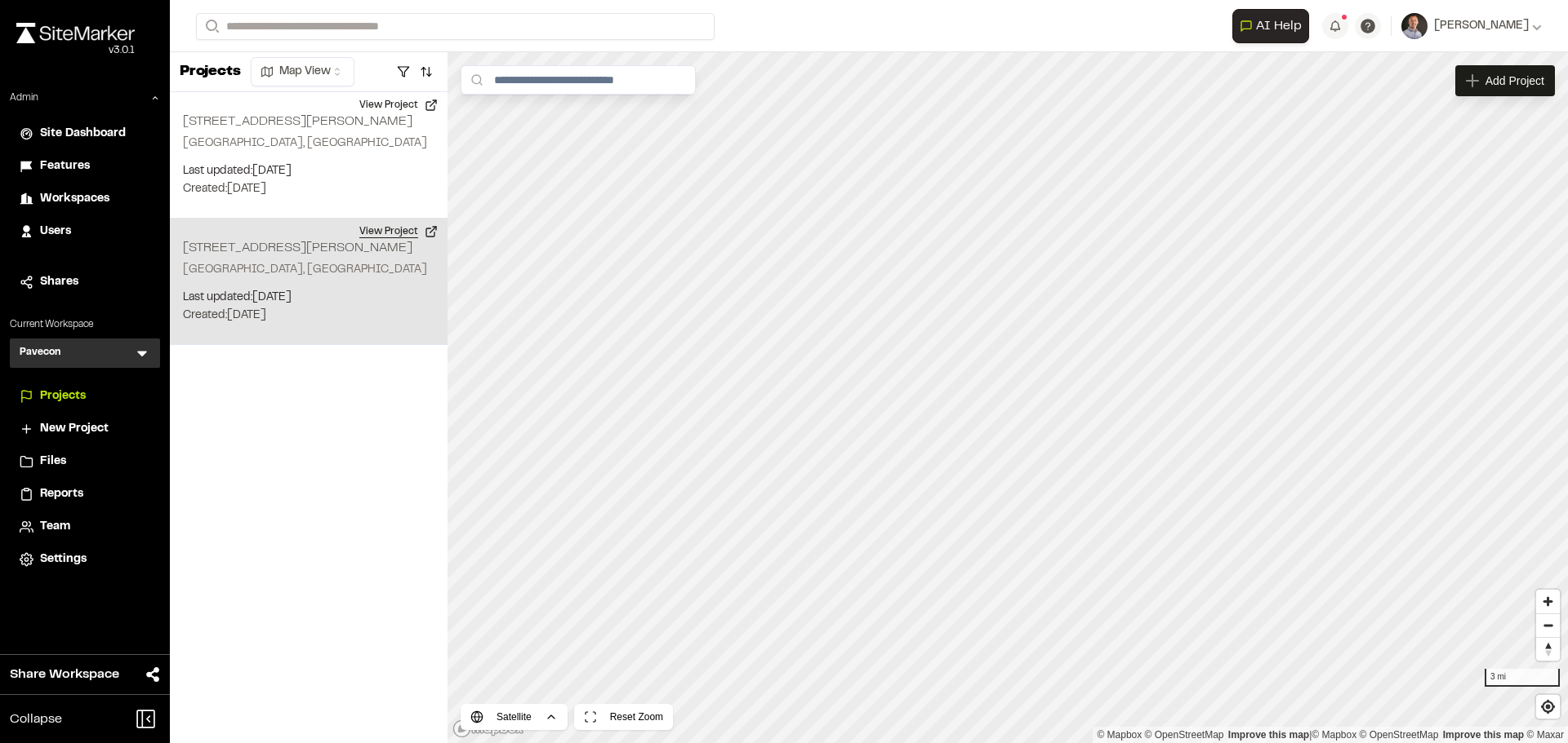
click at [383, 229] on button "View Project" at bounding box center [398, 231] width 98 height 26
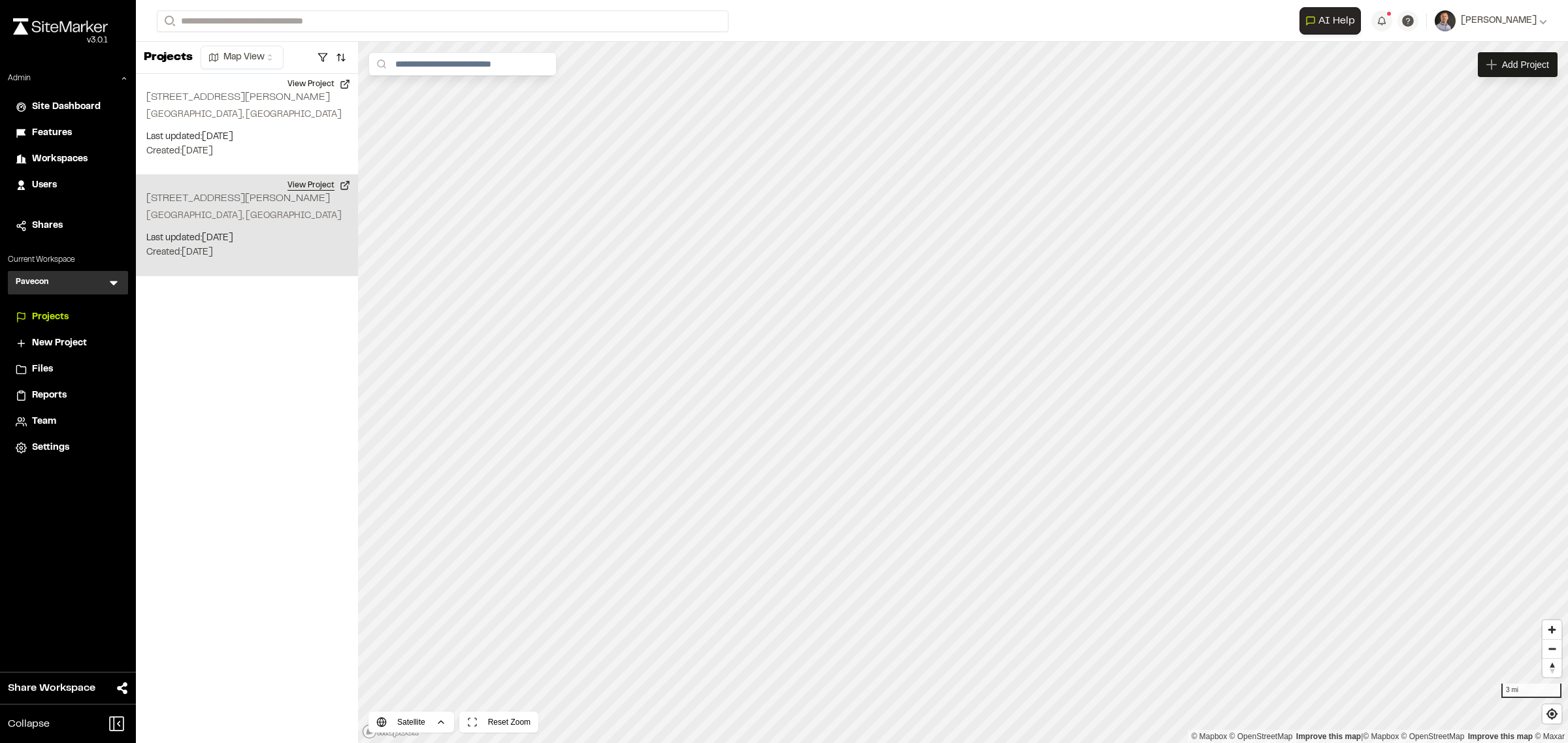
click at [307, 194] on button "View Project" at bounding box center [319, 185] width 79 height 21
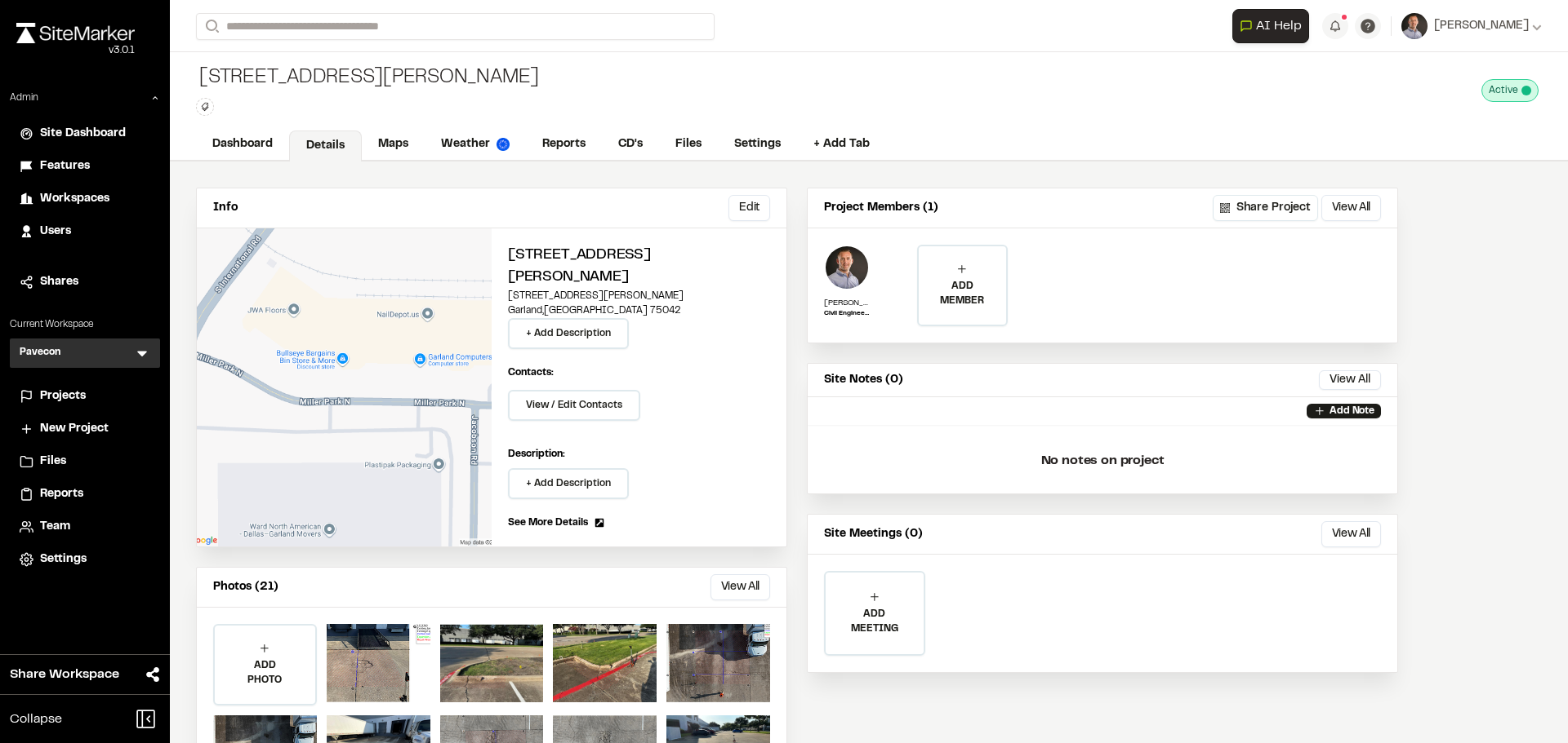
click at [74, 391] on span "Projects" at bounding box center [62, 396] width 46 height 18
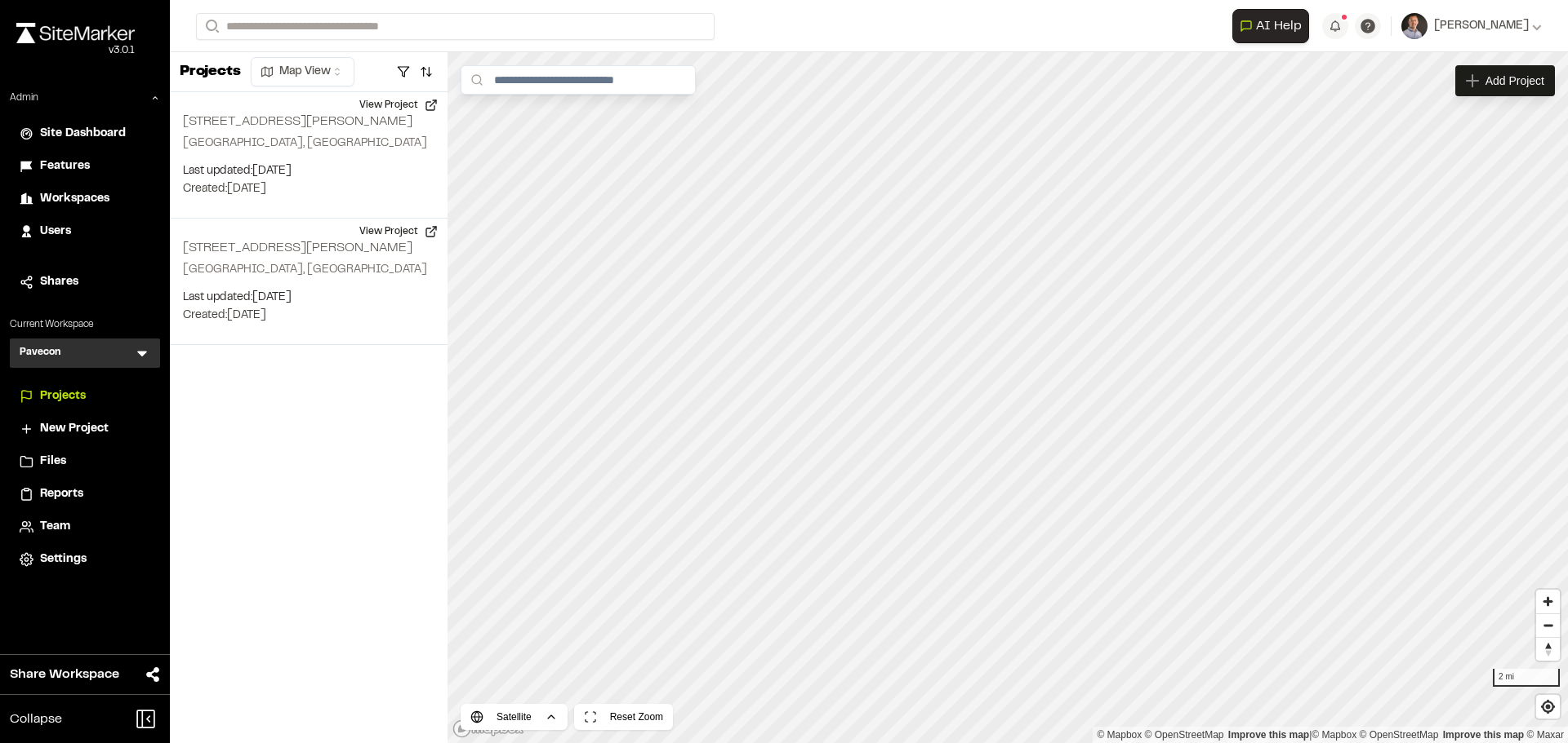
click at [145, 357] on icon at bounding box center [142, 353] width 16 height 16
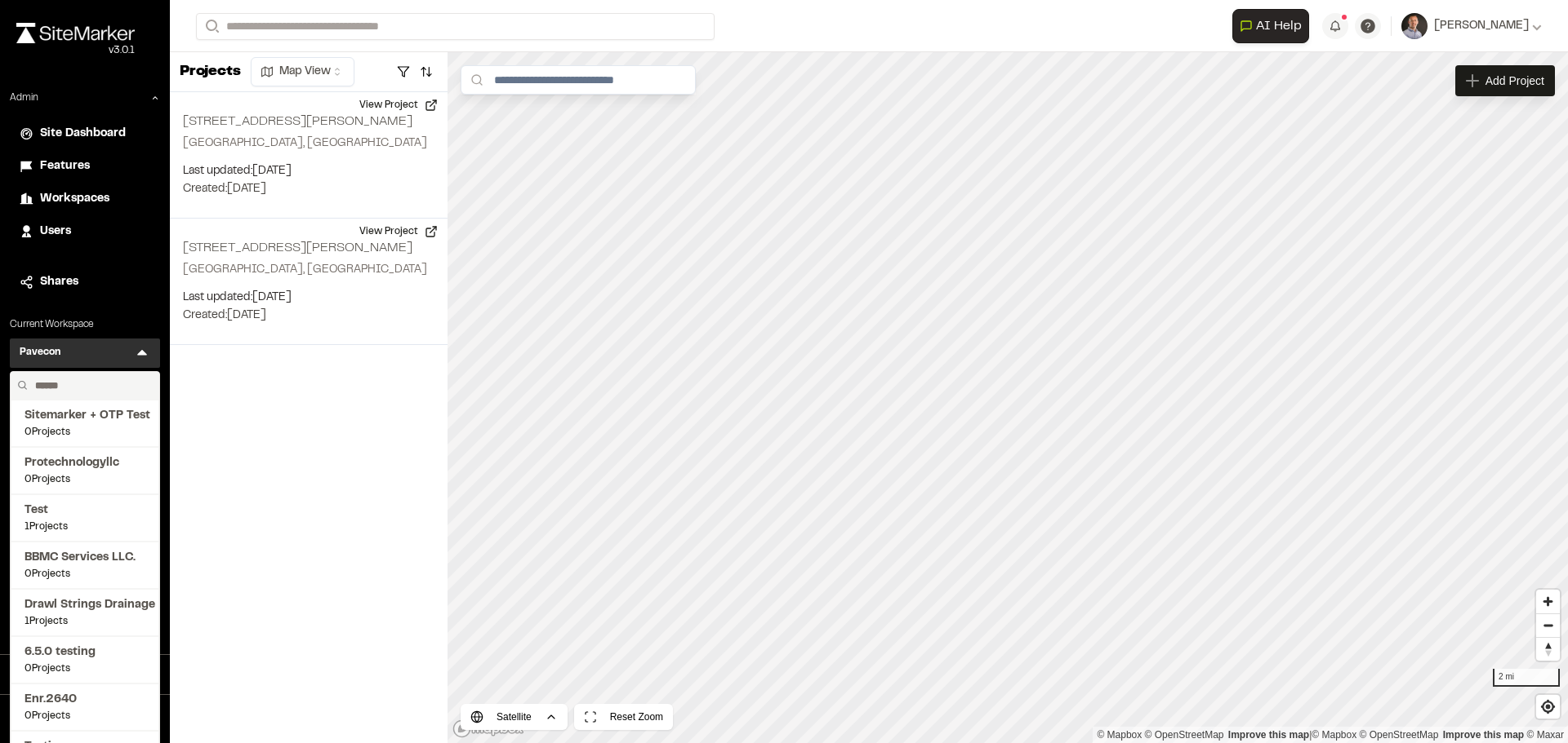
click at [87, 376] on input "text" at bounding box center [91, 385] width 124 height 28
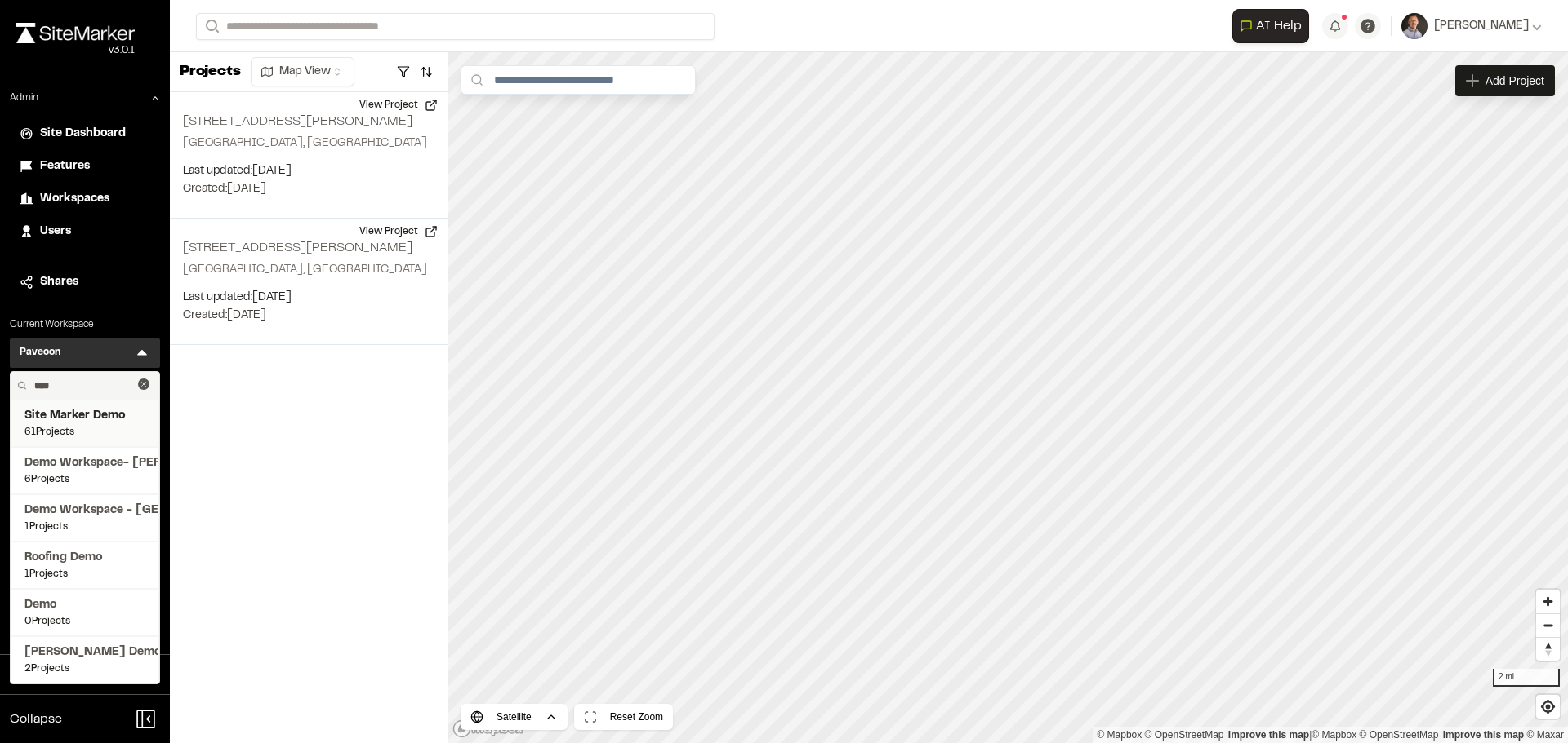
type input "****"
click at [96, 424] on span "Site Marker Demo" at bounding box center [85, 416] width 121 height 18
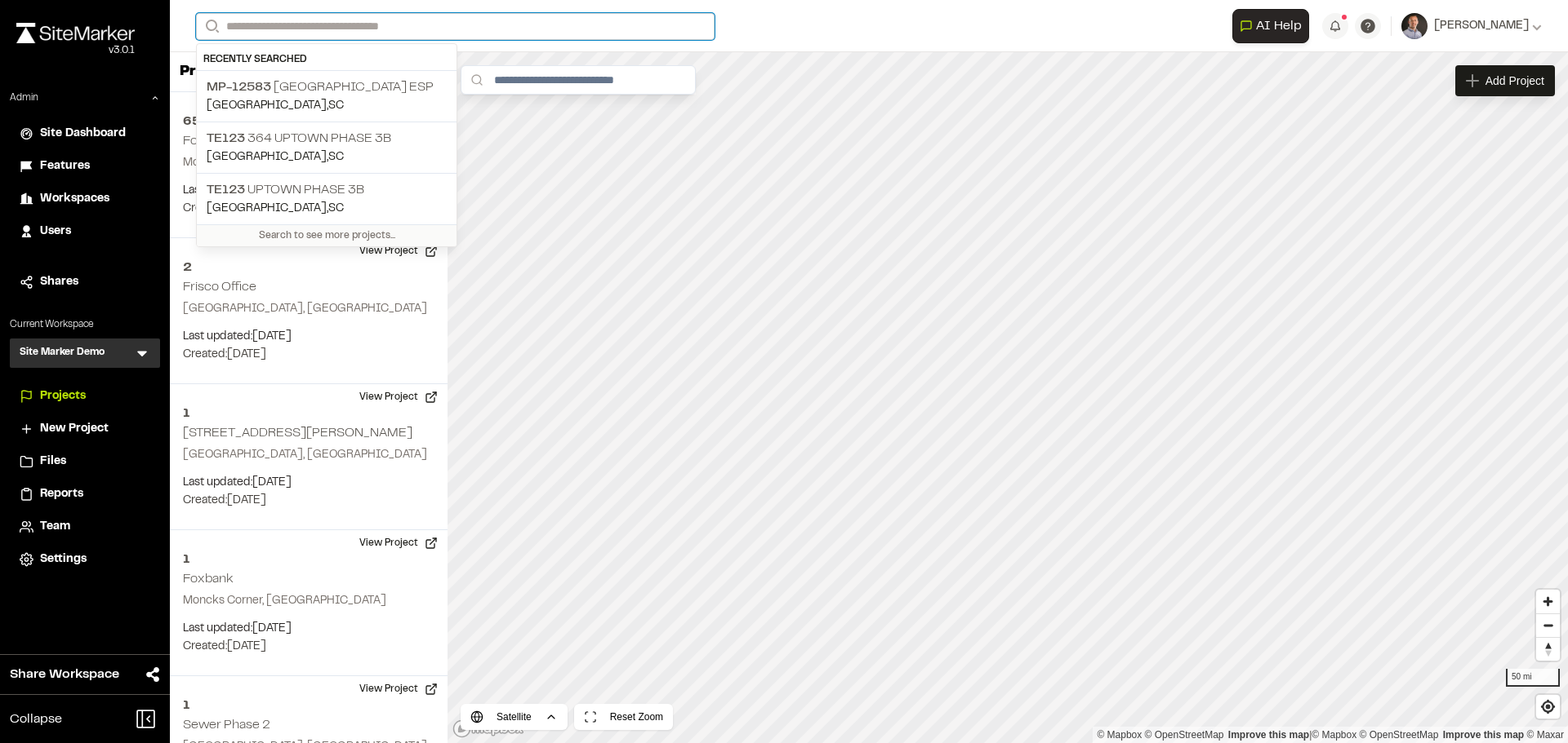
click at [376, 31] on input "Search" at bounding box center [454, 26] width 518 height 27
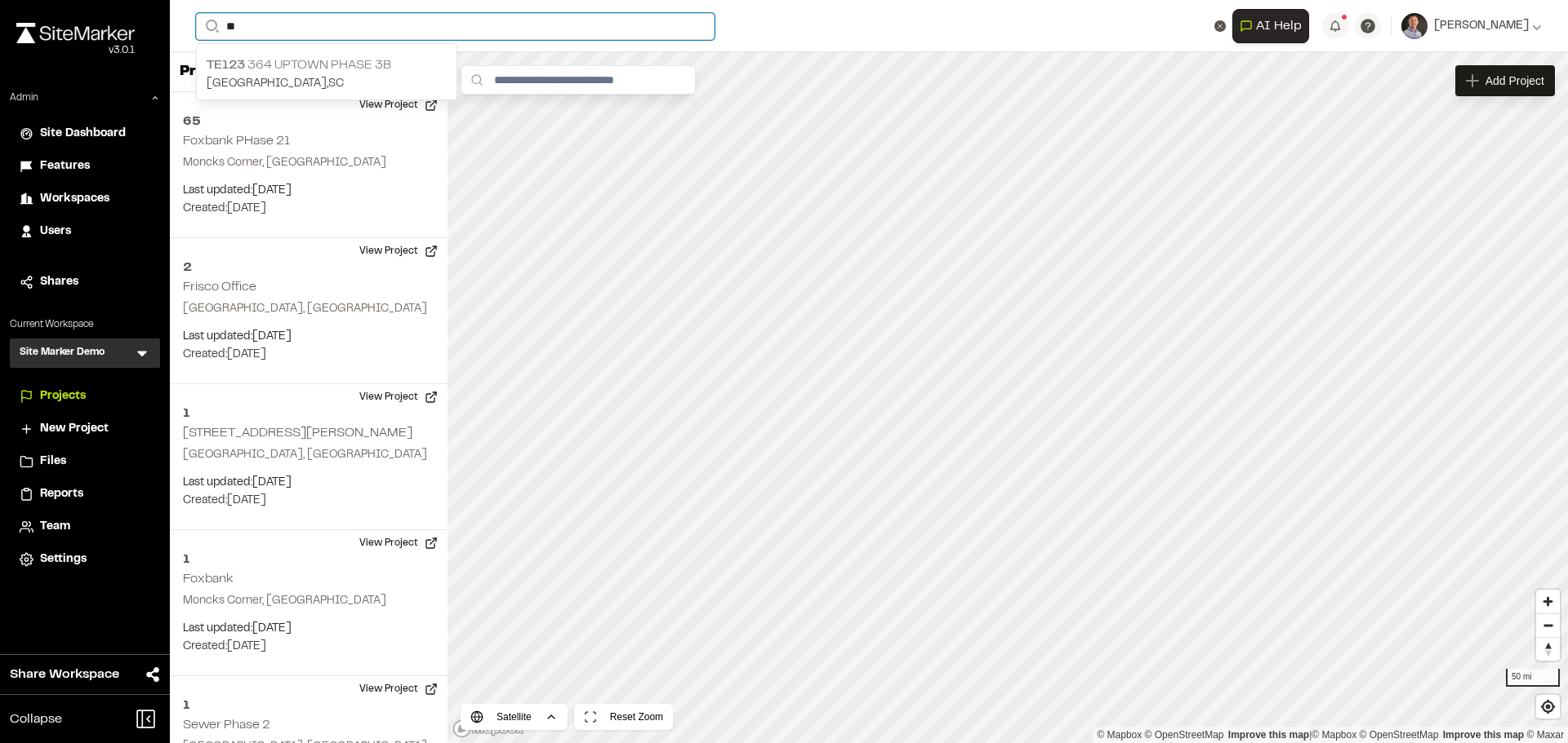
type input "**"
click at [367, 68] on p "TE123 364 Uptown Phase 3B" at bounding box center [326, 66] width 240 height 20
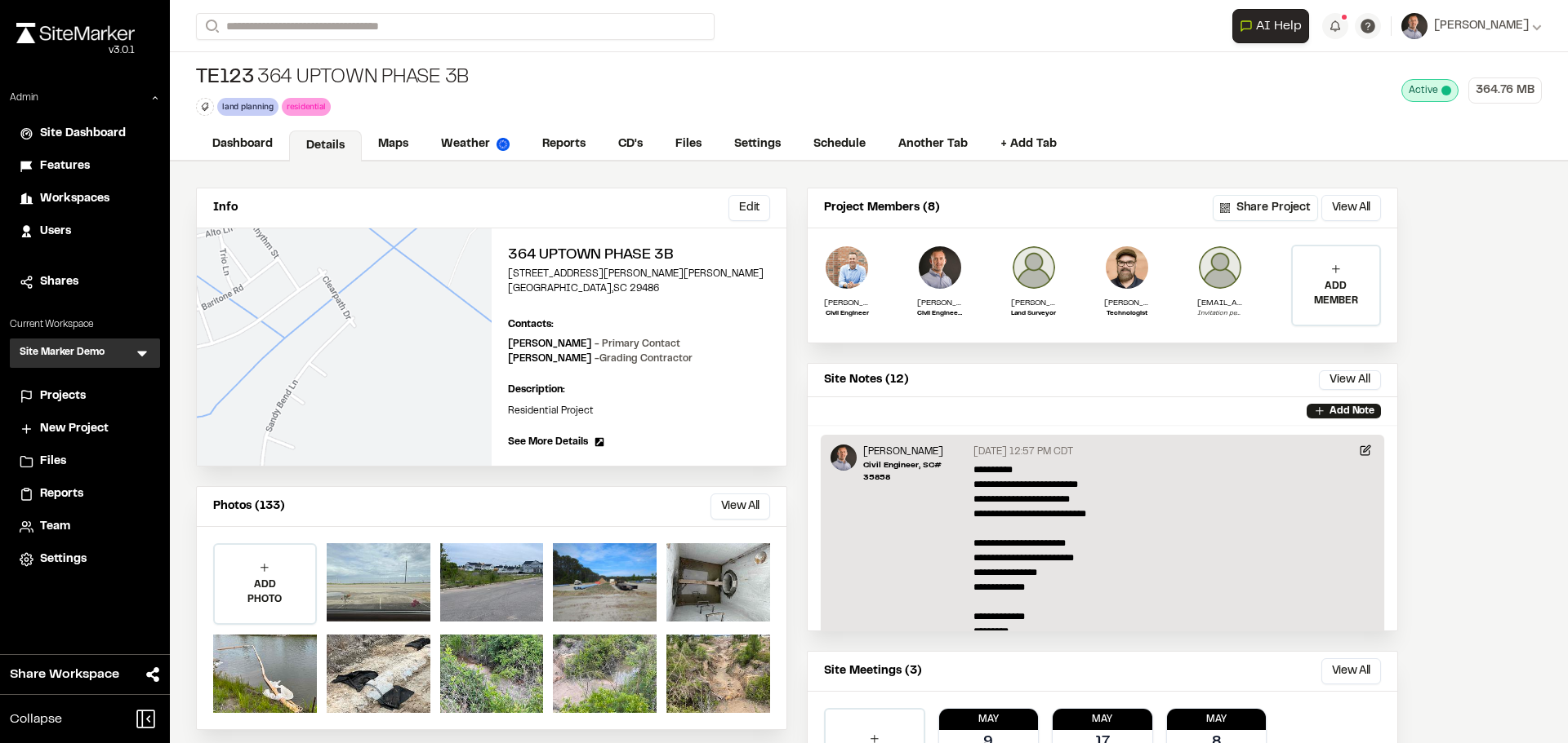
scroll to position [82, 0]
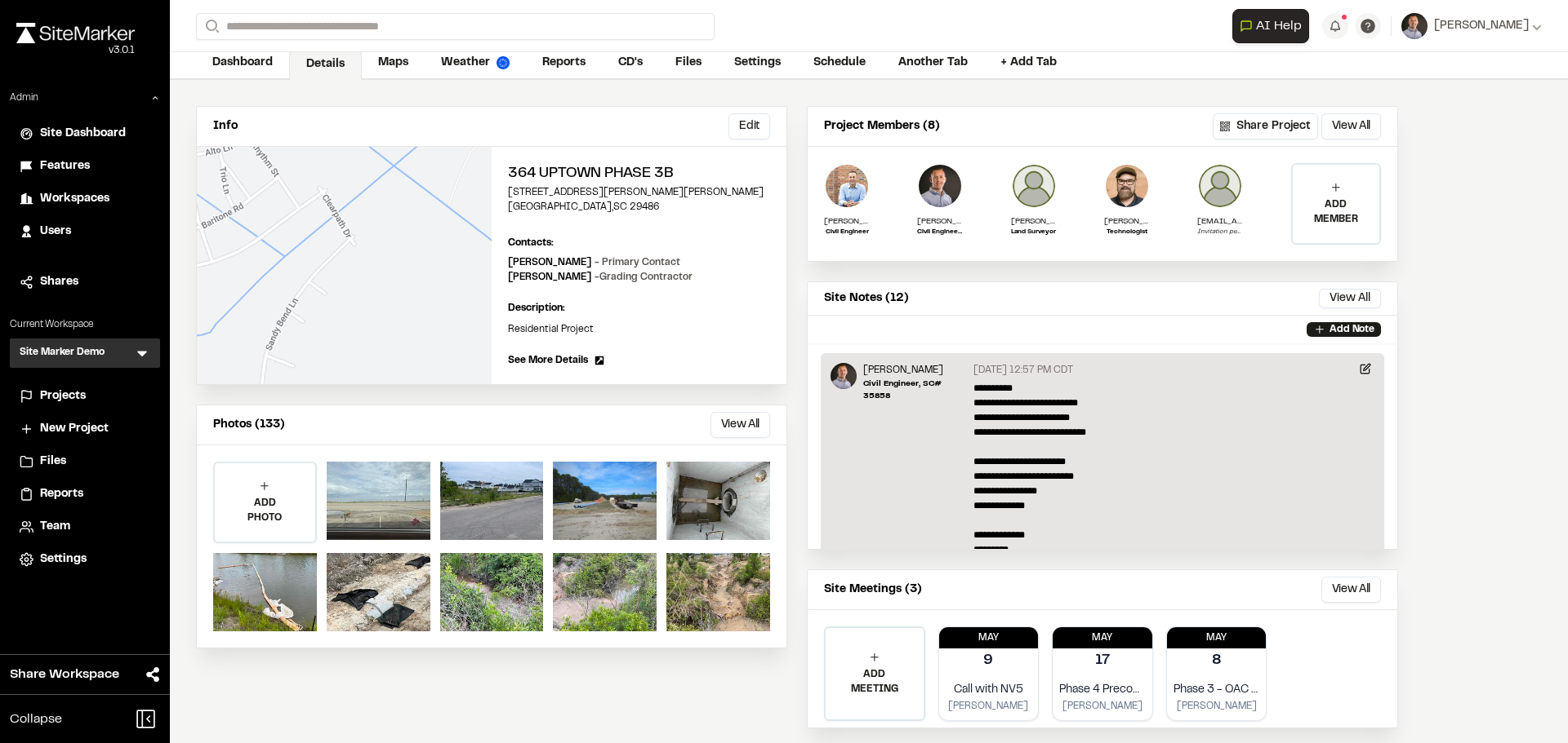
click at [739, 420] on button "View All" at bounding box center [740, 425] width 59 height 26
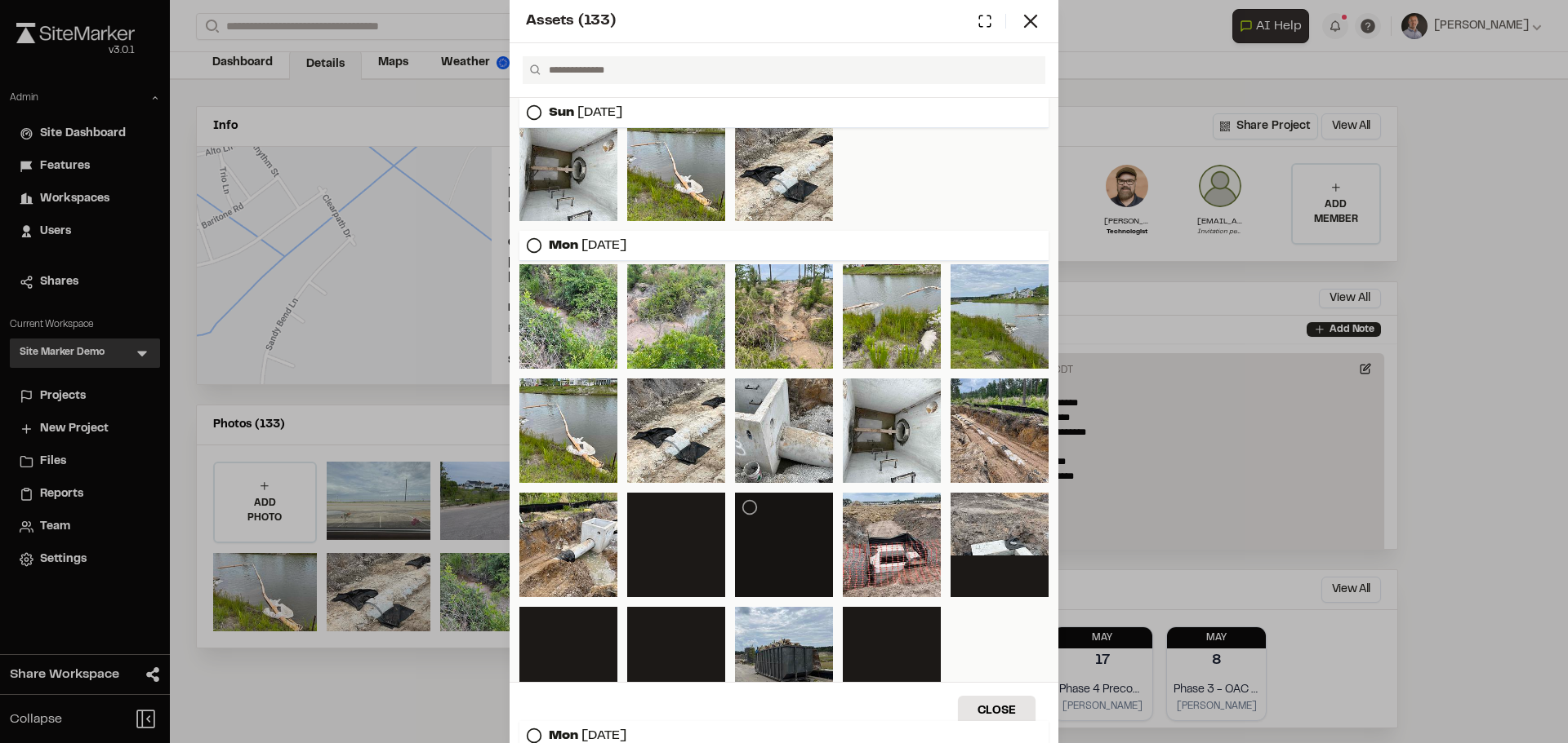
scroll to position [571, 0]
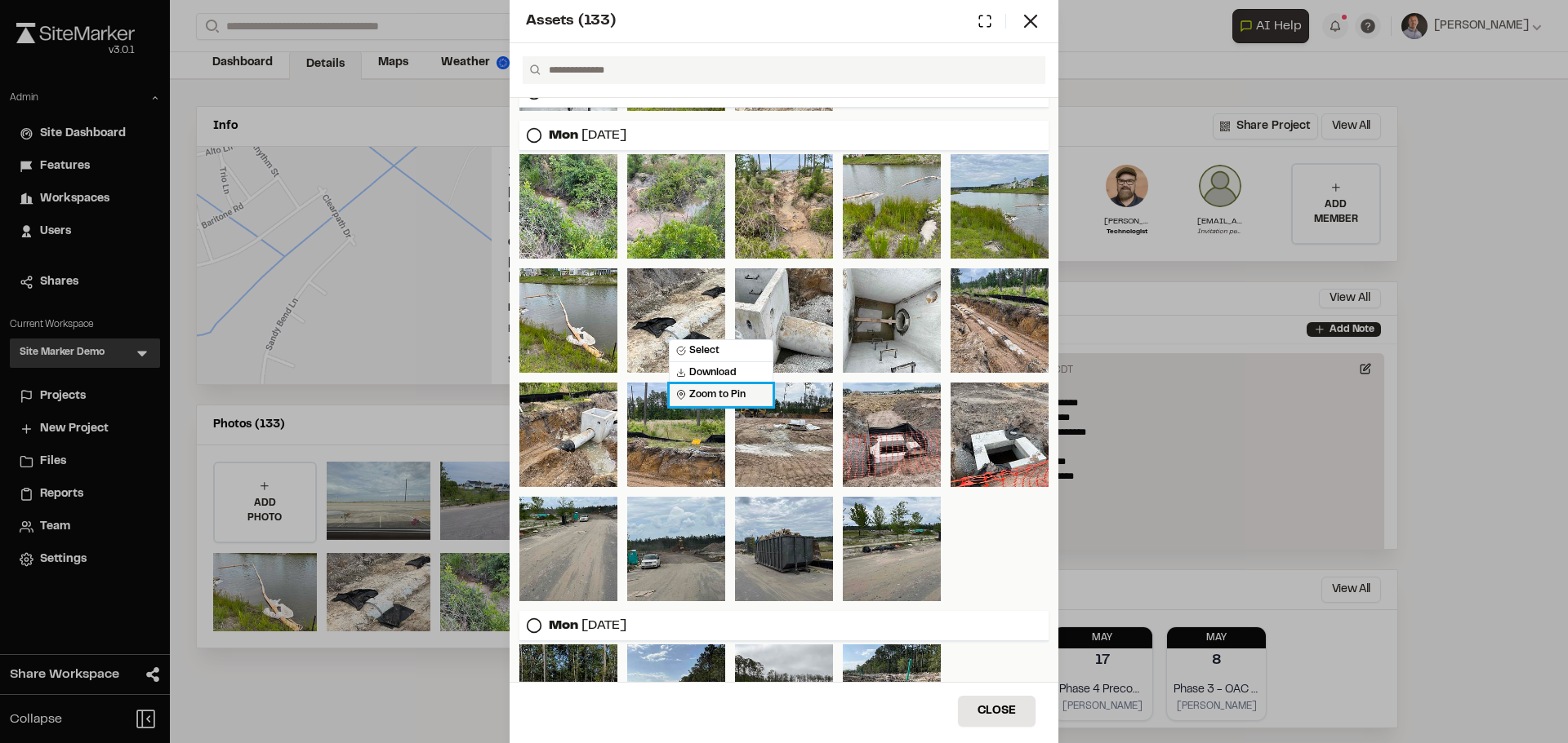
click at [727, 394] on span "Zoom to Pin" at bounding box center [710, 394] width 69 height 14
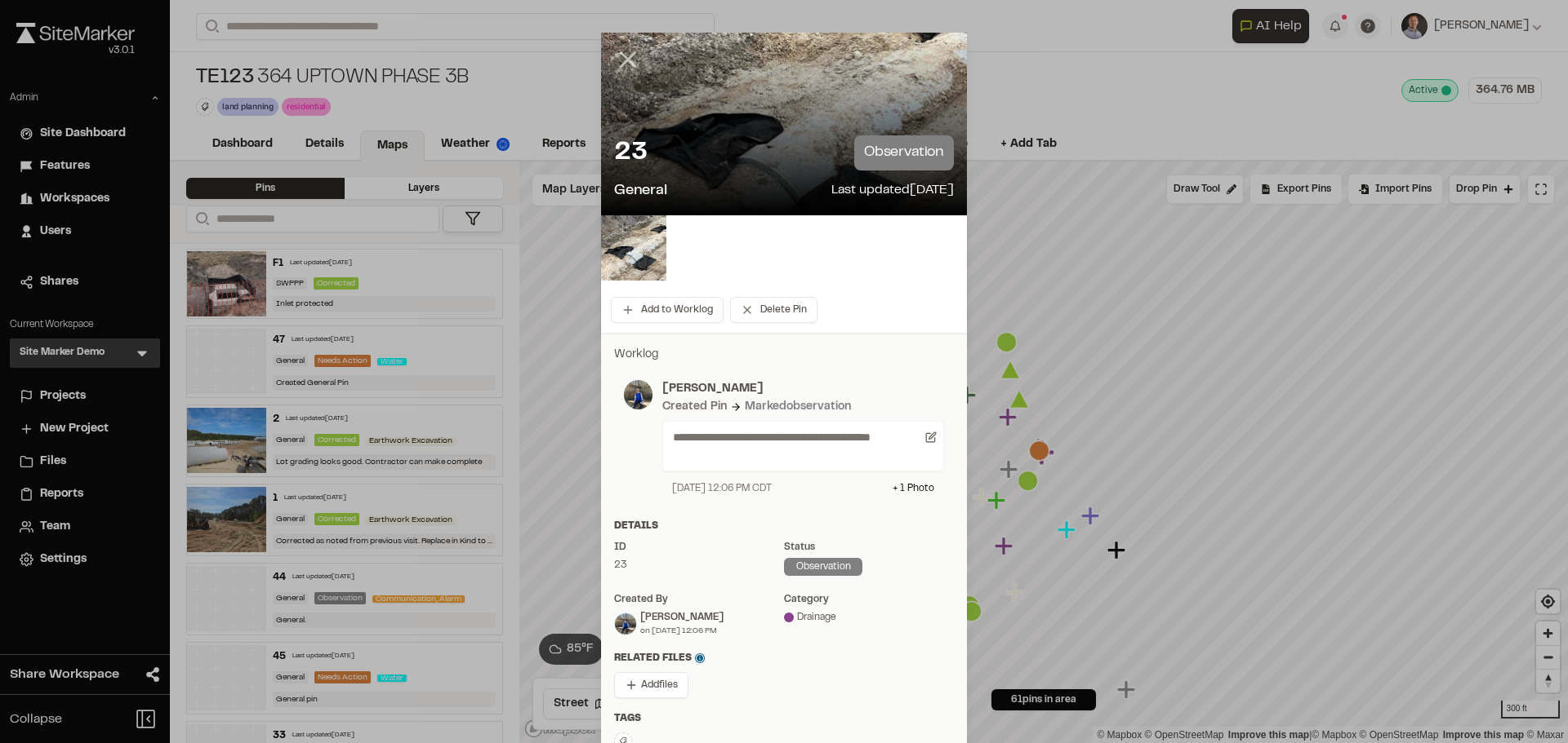
click at [624, 60] on icon at bounding box center [627, 59] width 28 height 28
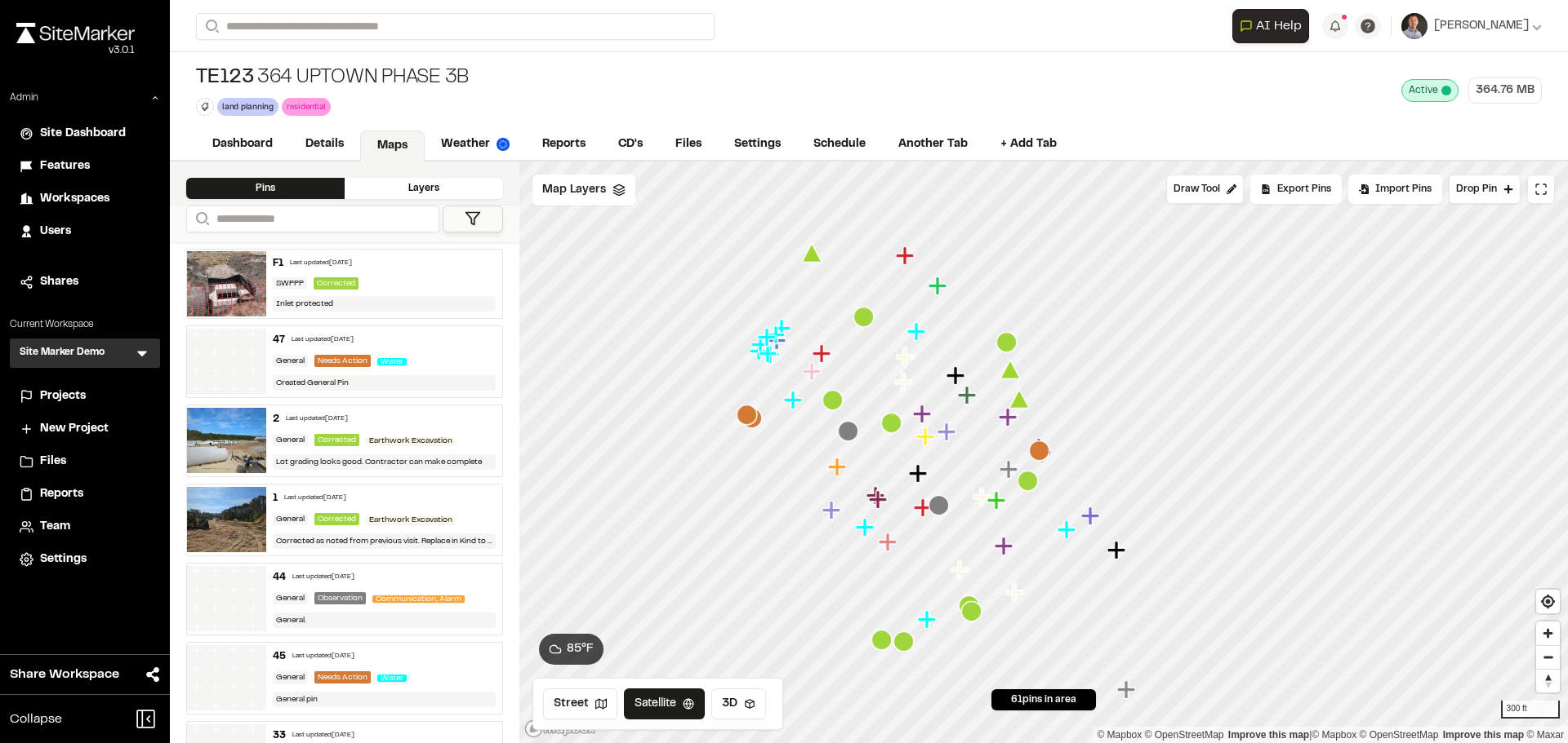
click at [830, 406] on icon "Map marker" at bounding box center [832, 400] width 21 height 21
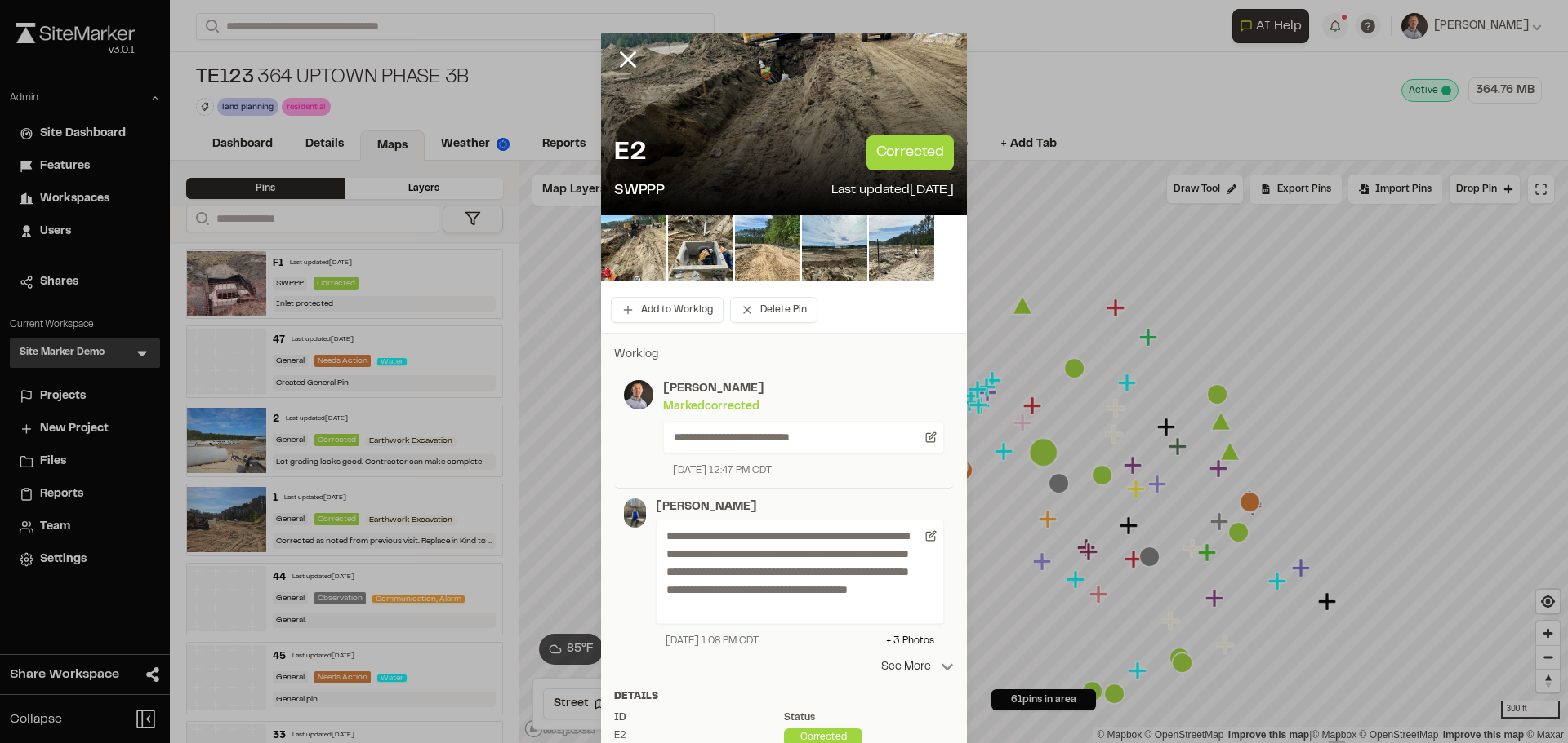
click at [919, 666] on p "See More" at bounding box center [917, 667] width 73 height 18
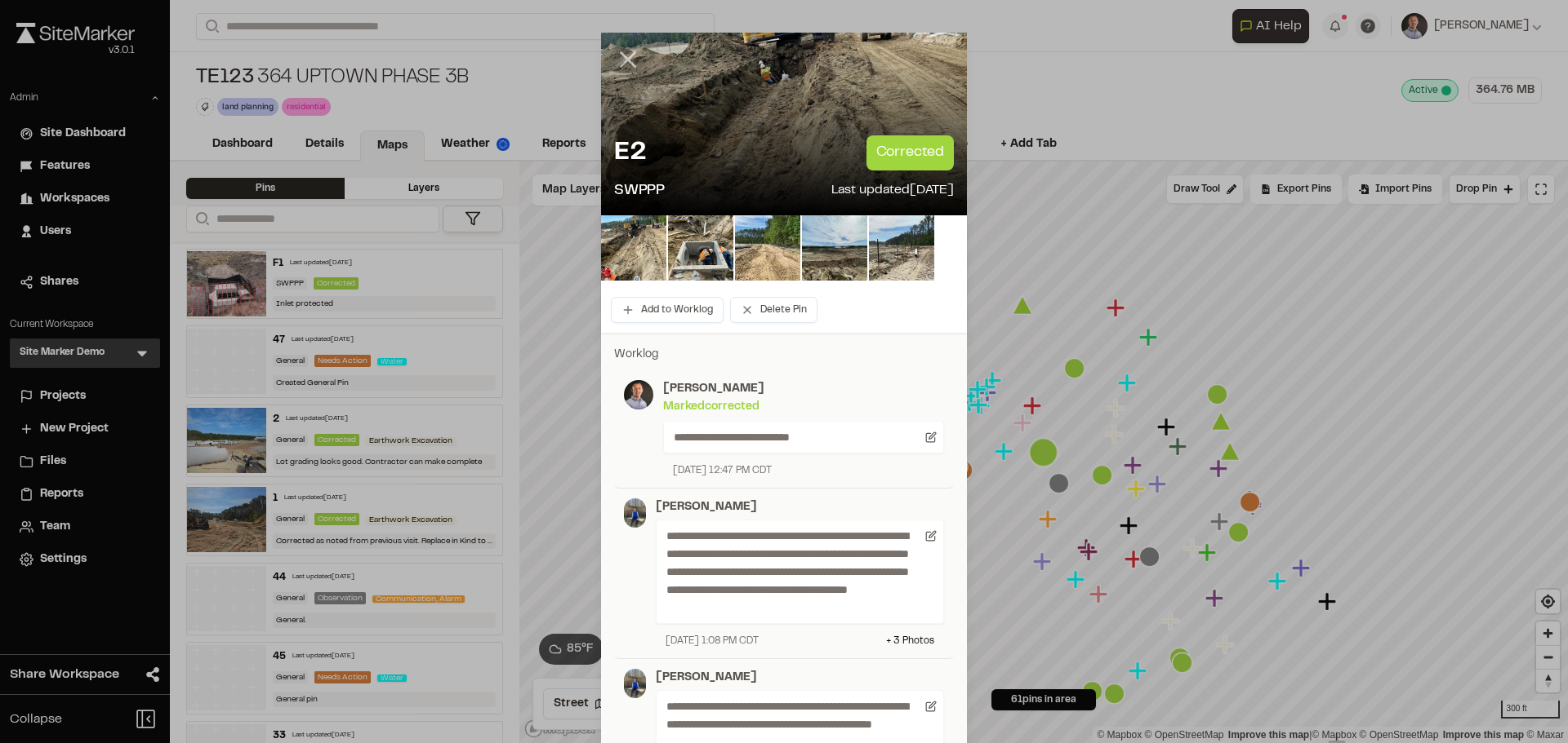
click at [614, 62] on icon at bounding box center [627, 59] width 28 height 28
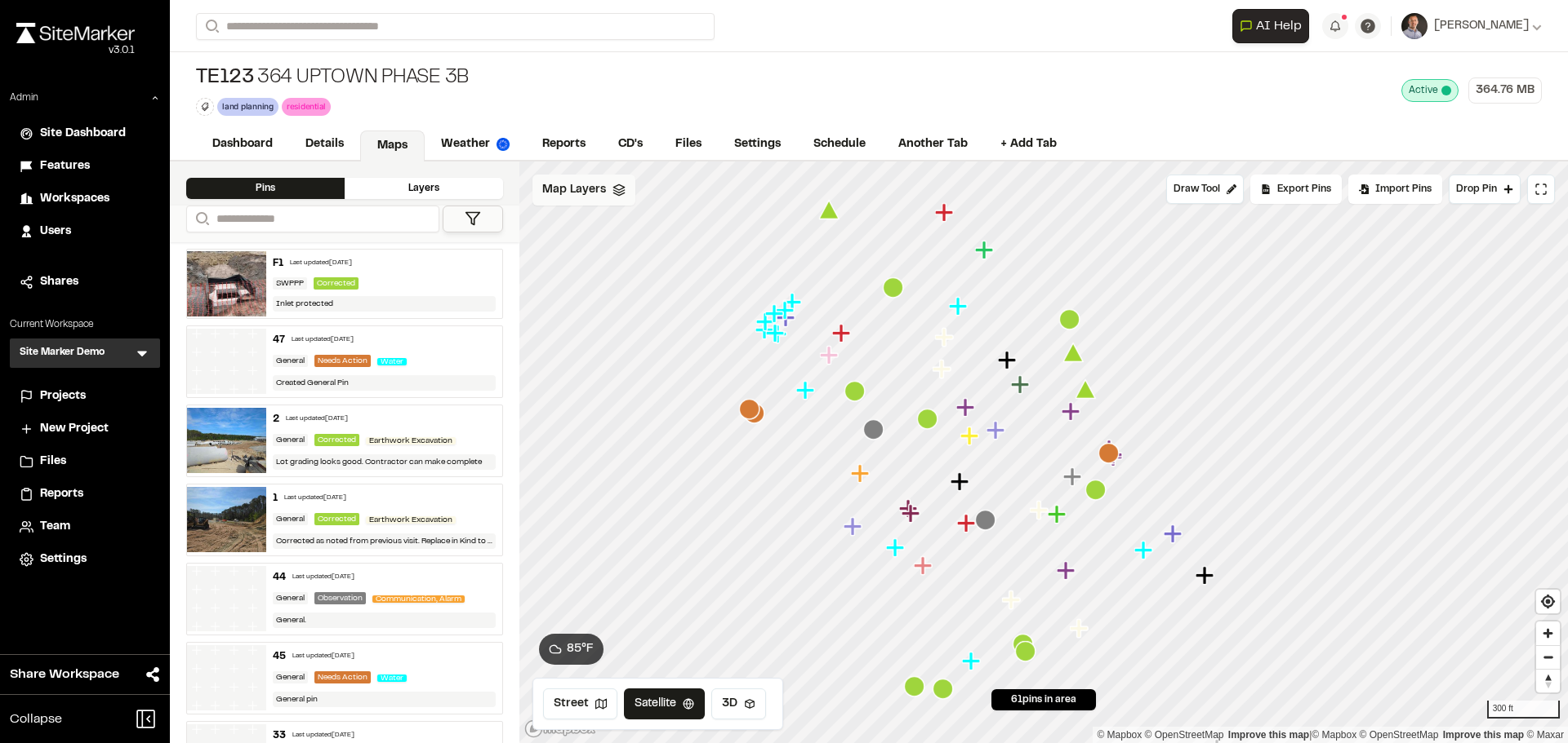
click at [595, 200] on div "Map Layers" at bounding box center [584, 190] width 103 height 31
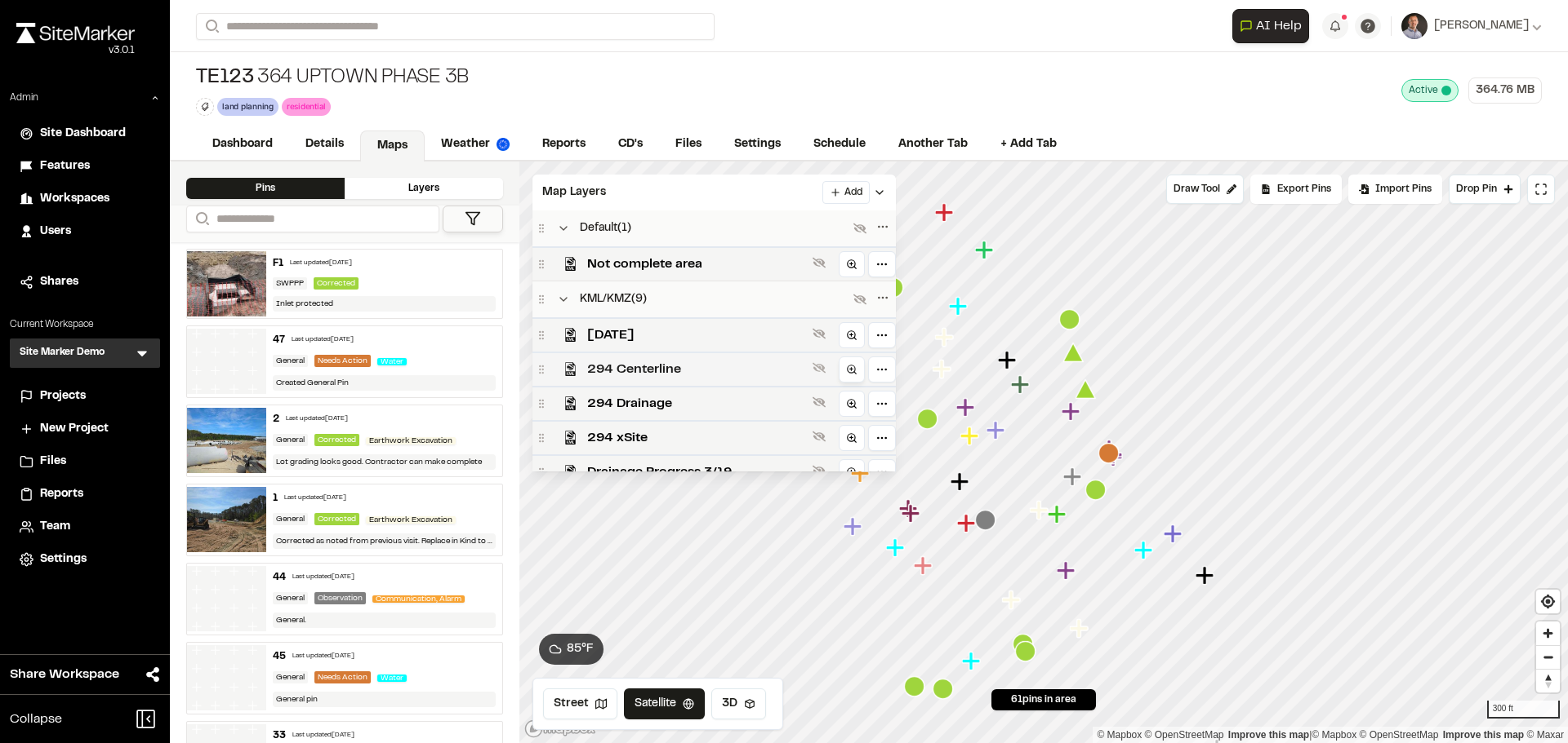
click at [848, 364] on icon at bounding box center [852, 369] width 12 height 12
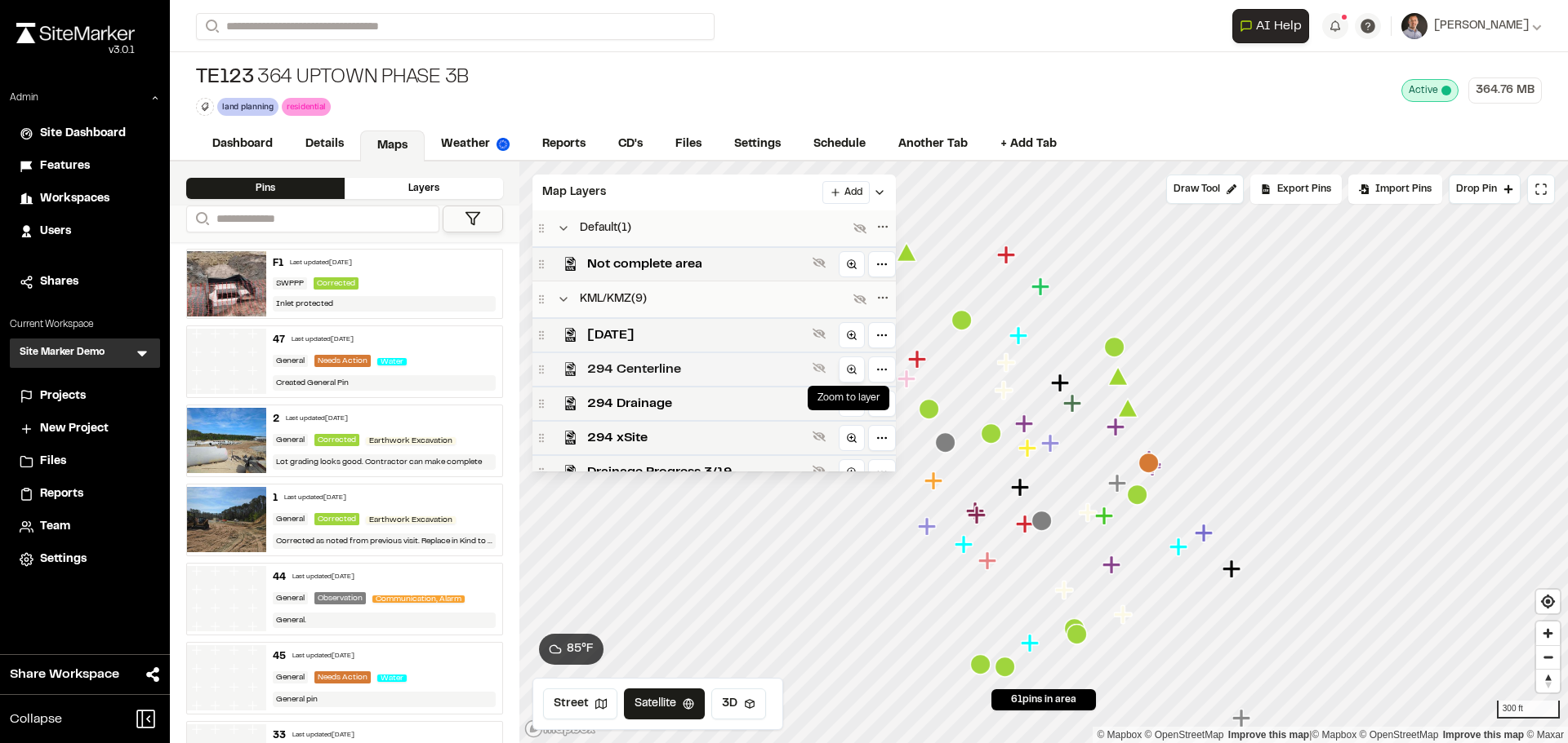
click at [847, 371] on circle at bounding box center [851, 369] width 7 height 7
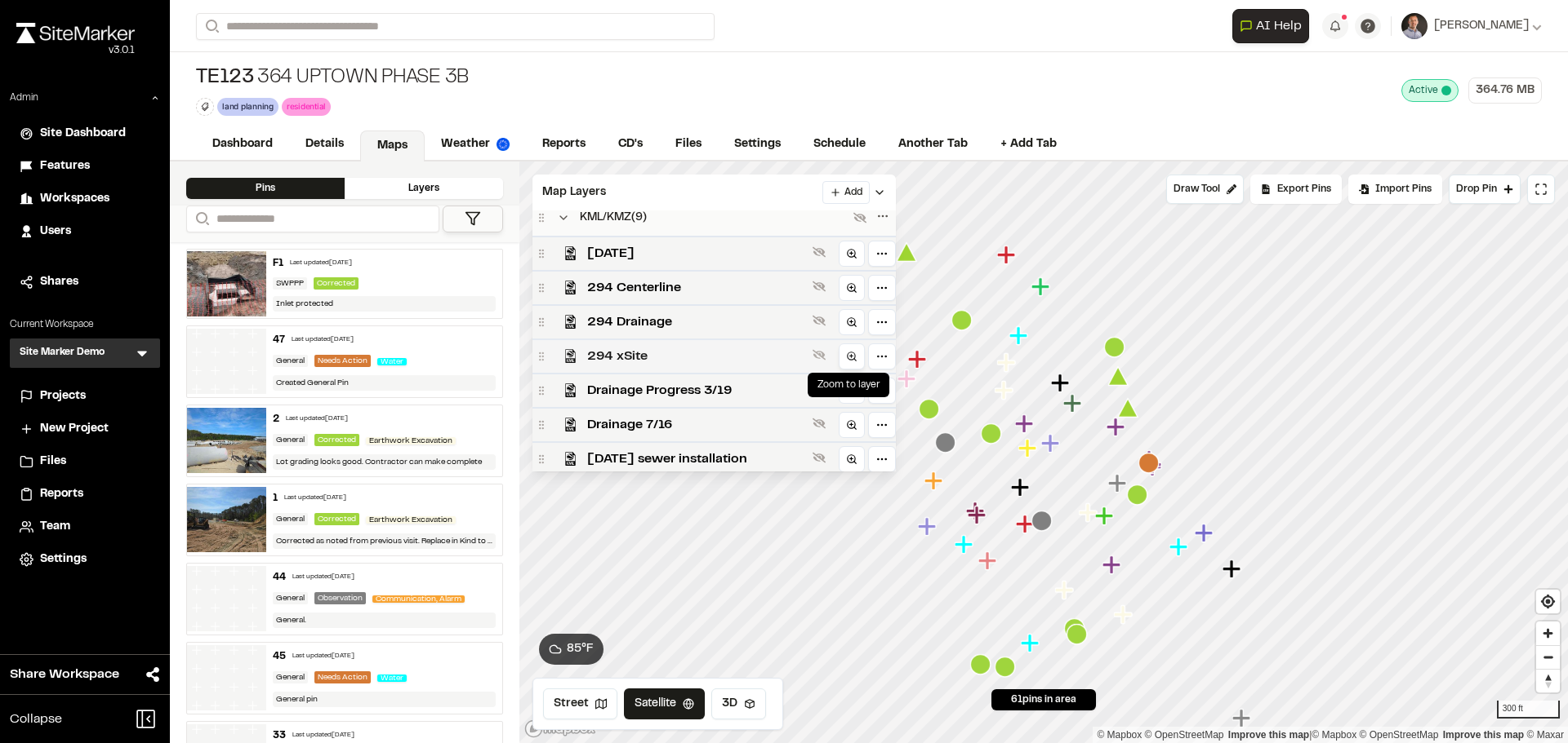
click at [853, 361] on icon at bounding box center [852, 357] width 12 height 12
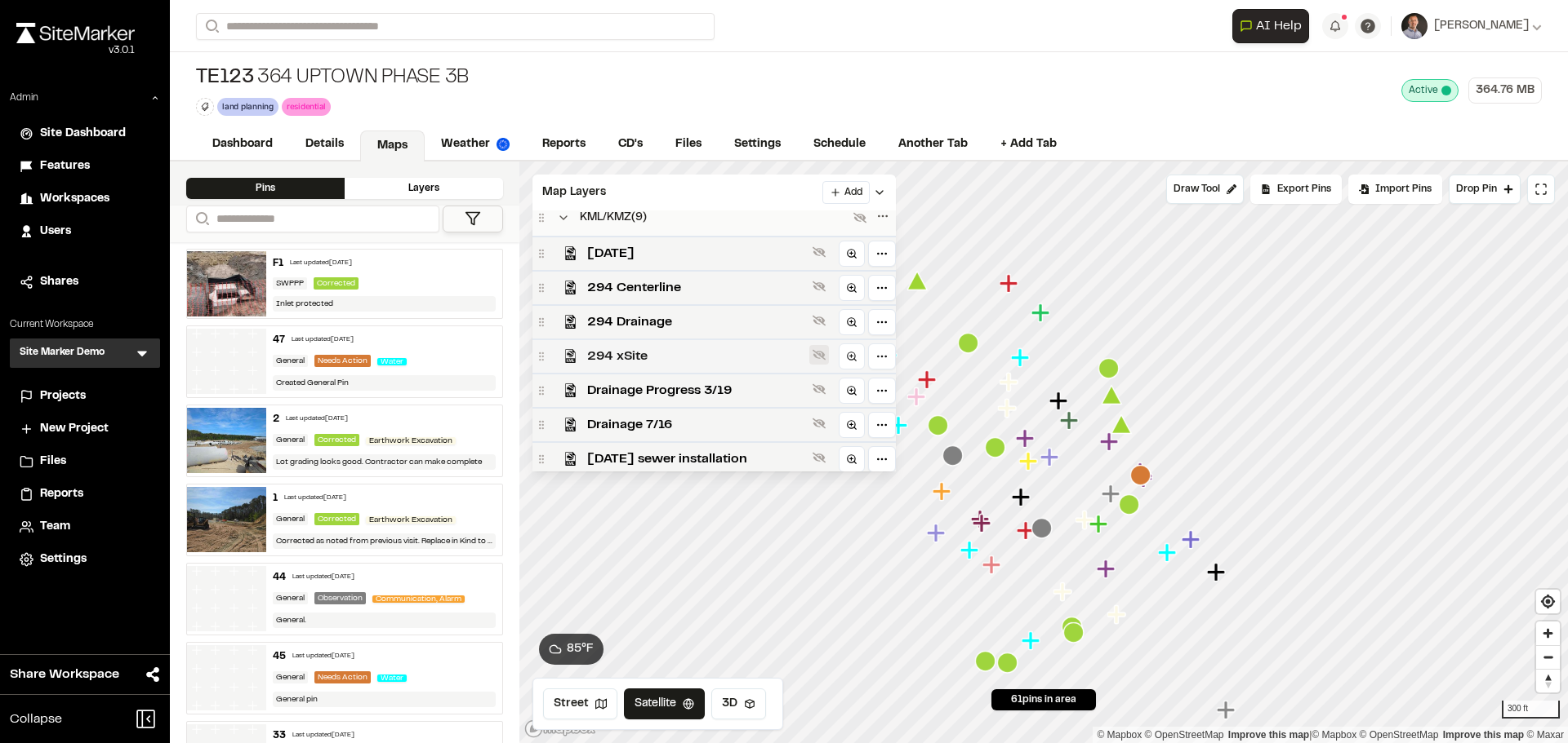
click at [814, 356] on icon at bounding box center [819, 356] width 13 height 11
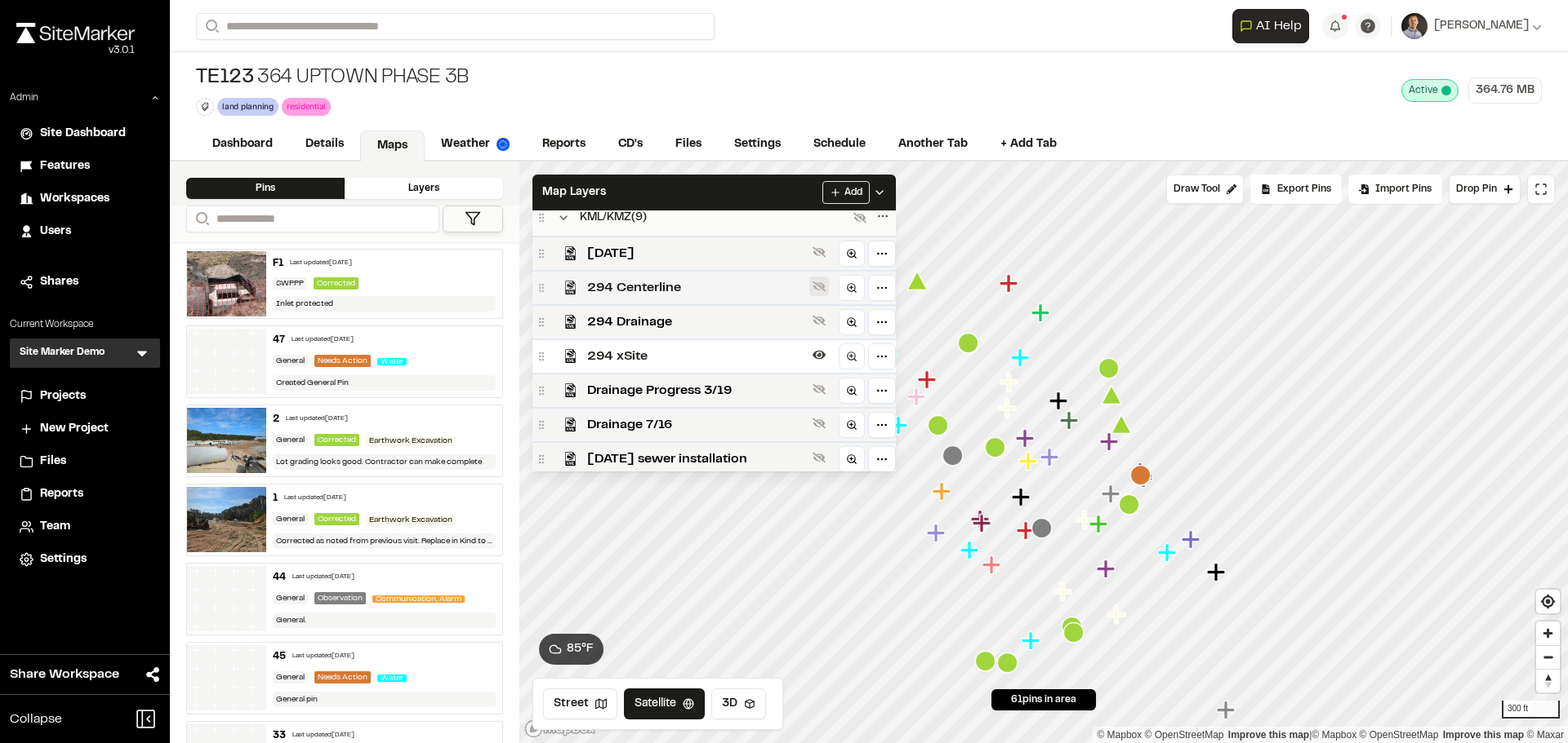
click at [817, 286] on icon at bounding box center [819, 287] width 13 height 11
click at [779, 192] on div "Map Layers Add" at bounding box center [714, 193] width 363 height 36
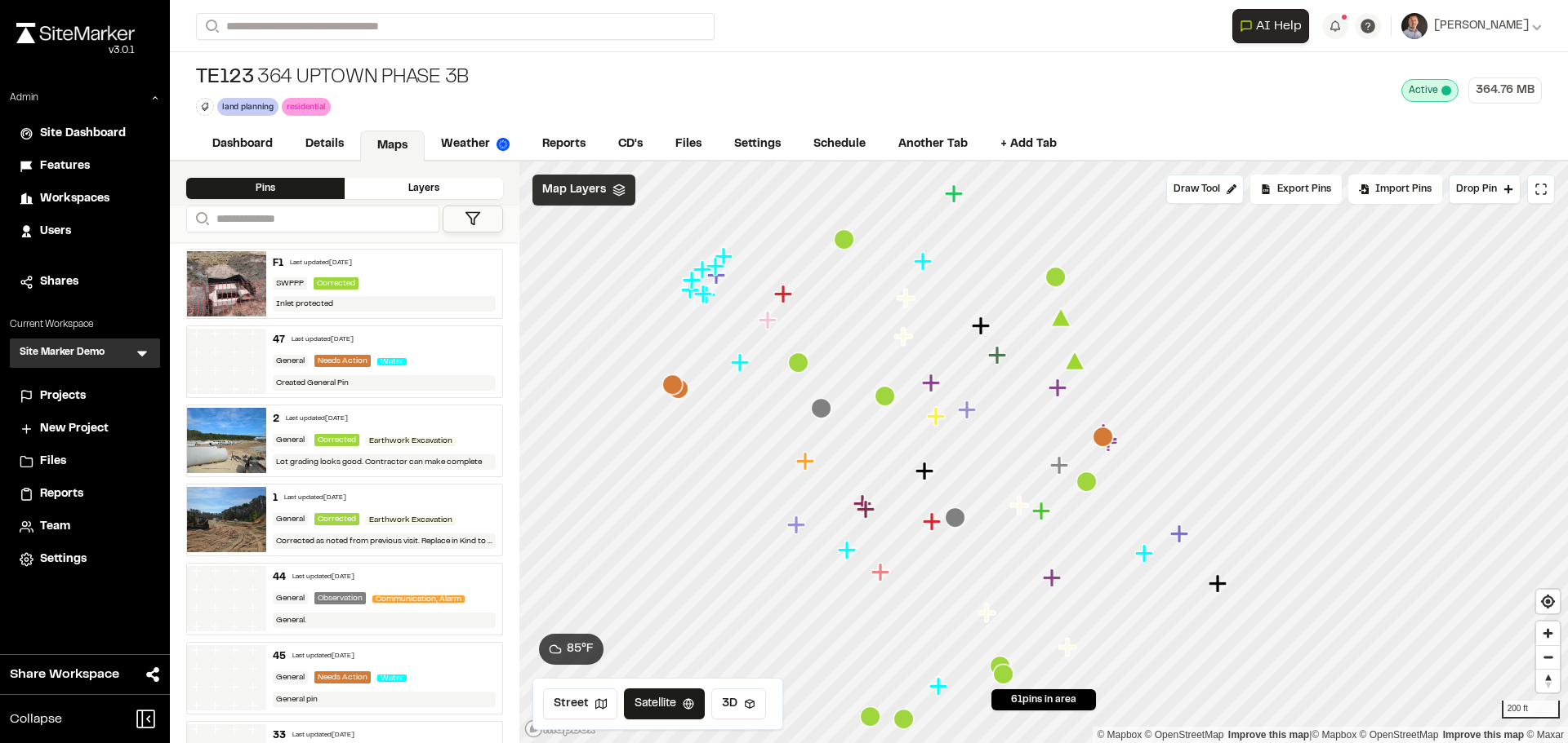
click at [596, 187] on span "Map Layers" at bounding box center [574, 190] width 64 height 18
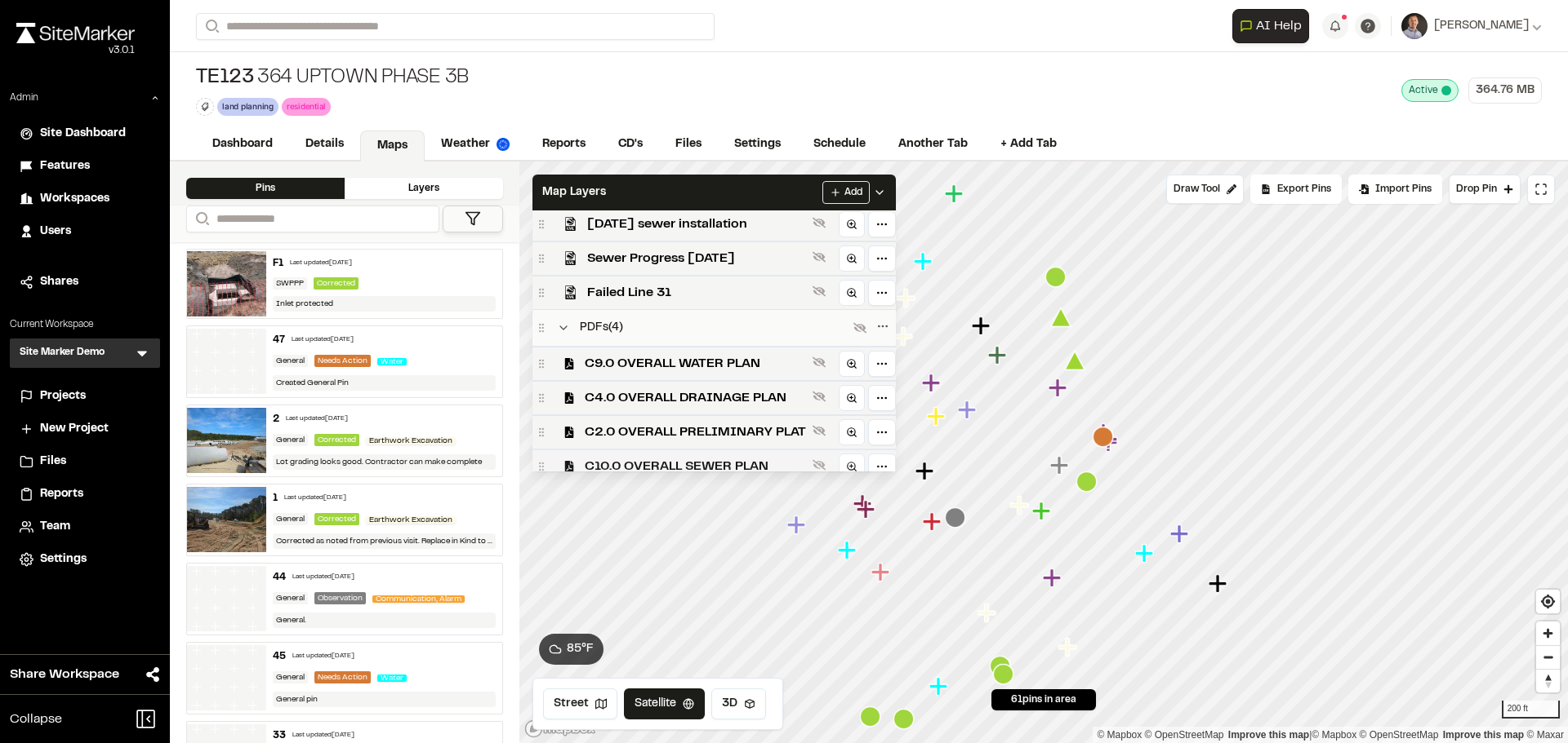
scroll to position [400, 0]
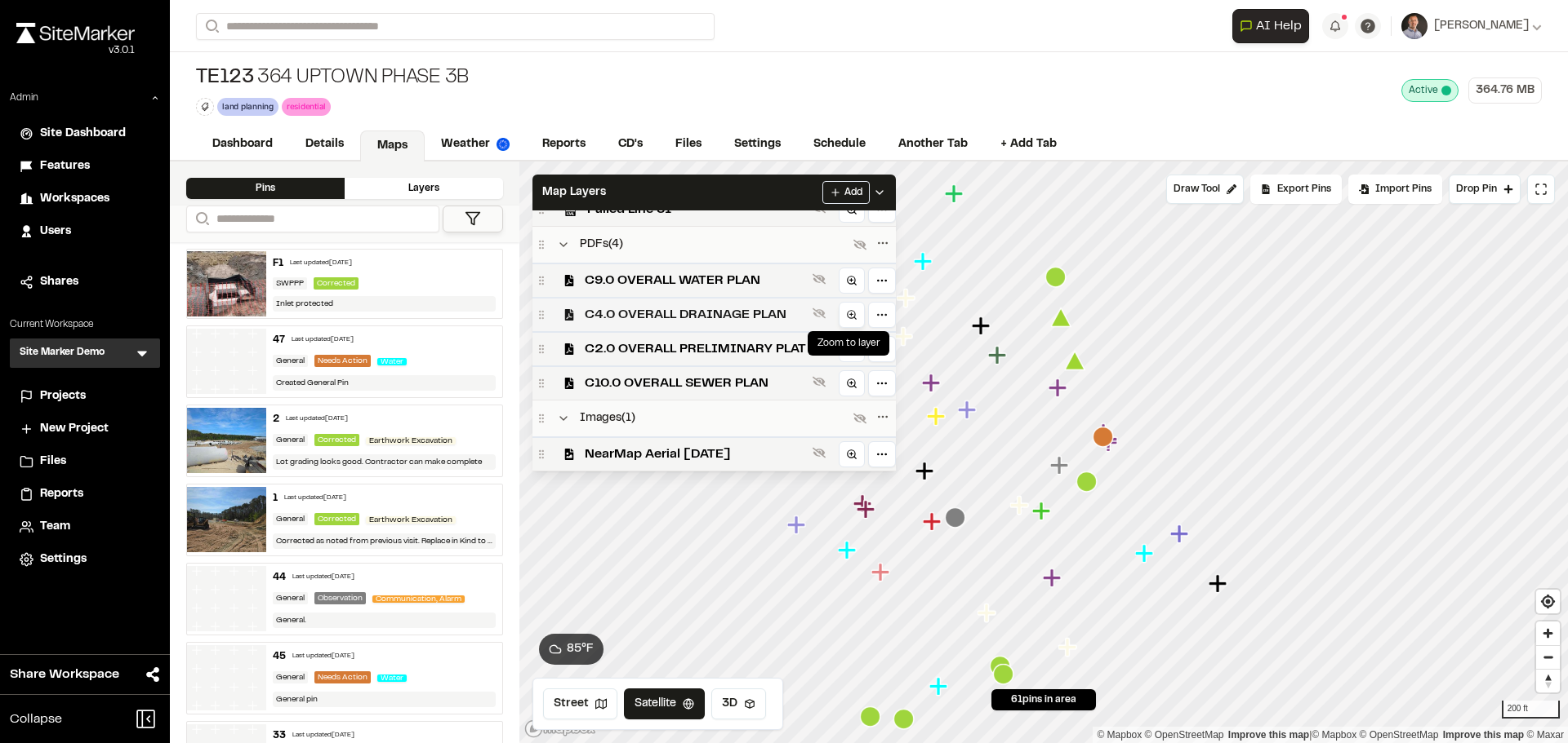
click at [846, 314] on icon at bounding box center [852, 314] width 12 height 12
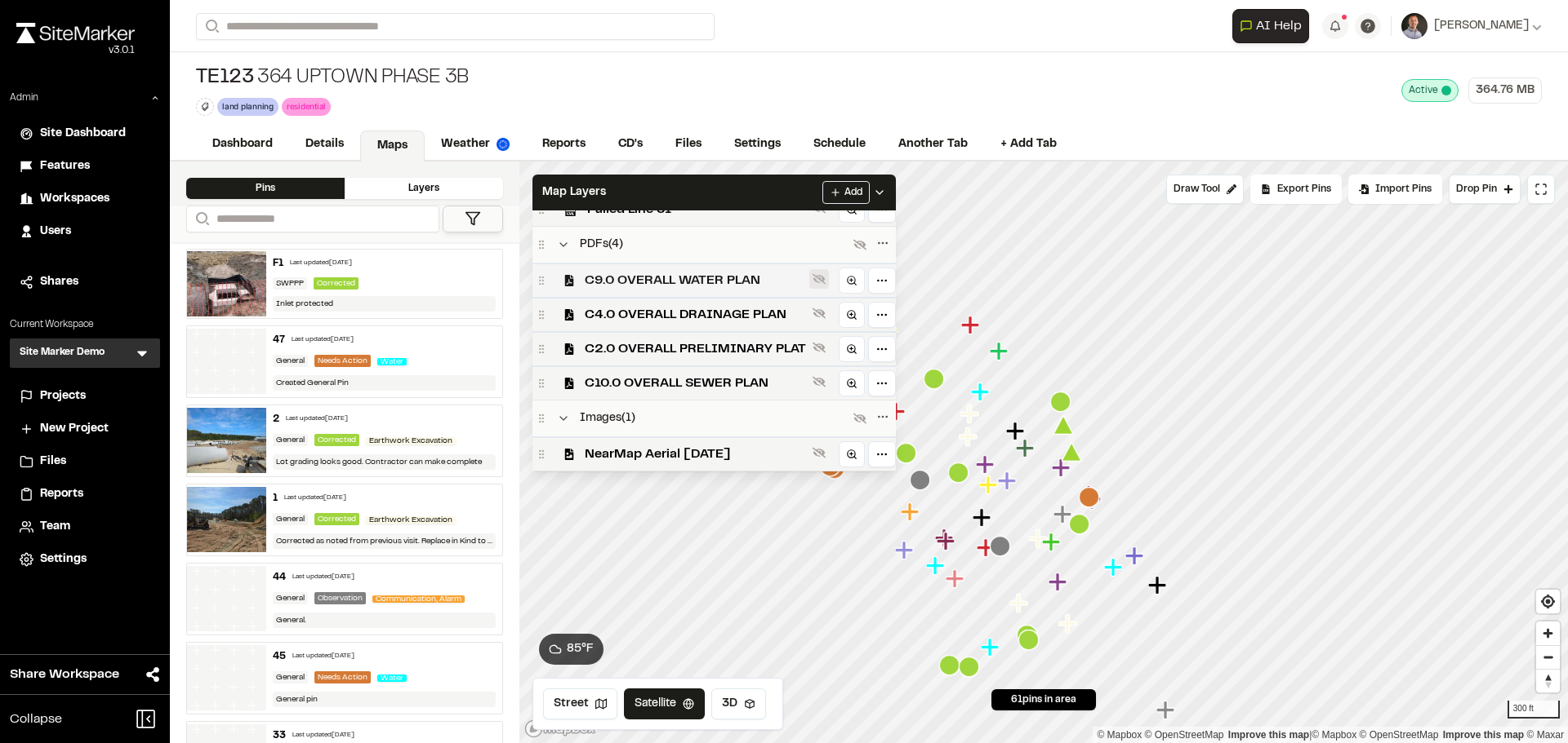
click at [816, 311] on icon at bounding box center [819, 313] width 13 height 11
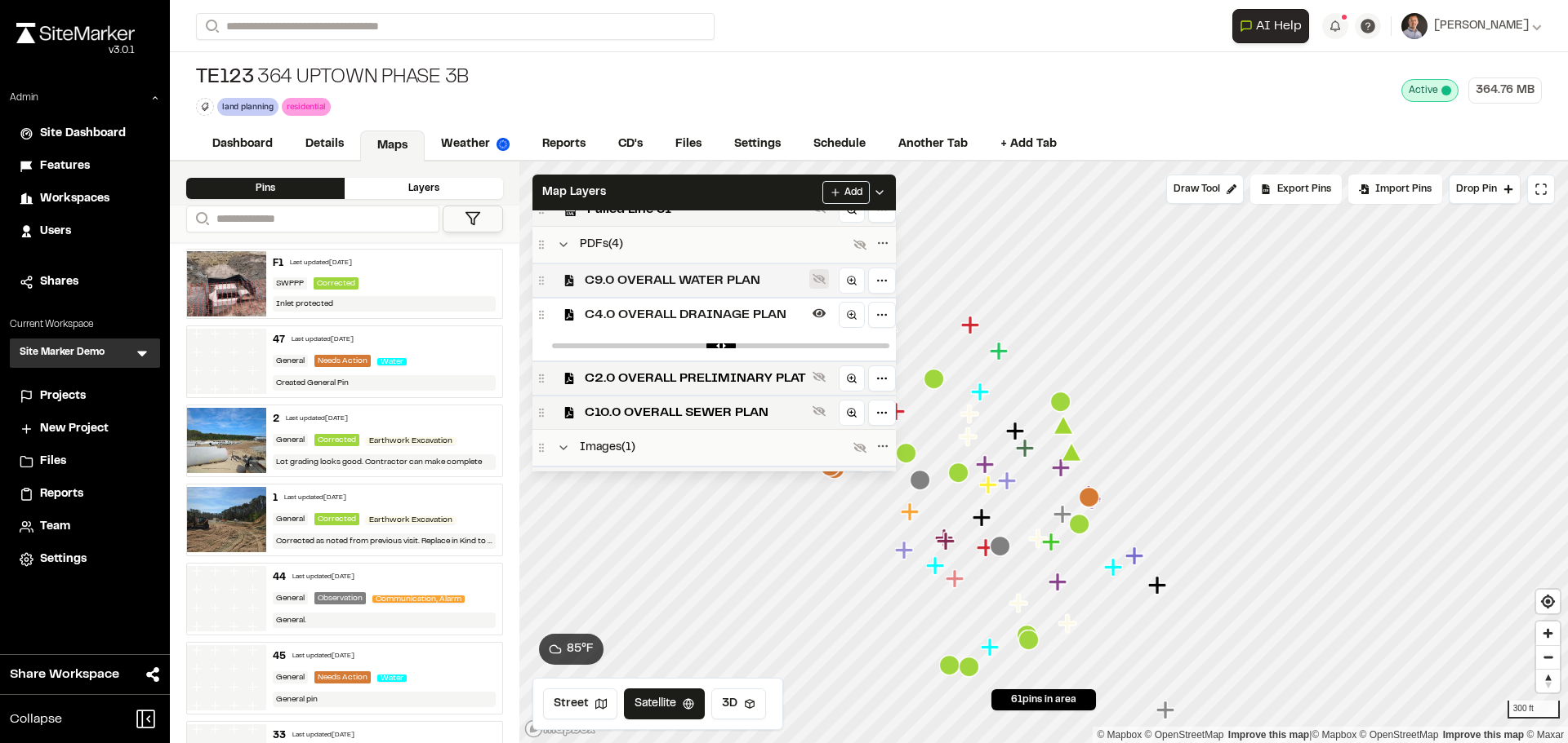
click at [816, 280] on icon at bounding box center [819, 279] width 13 height 13
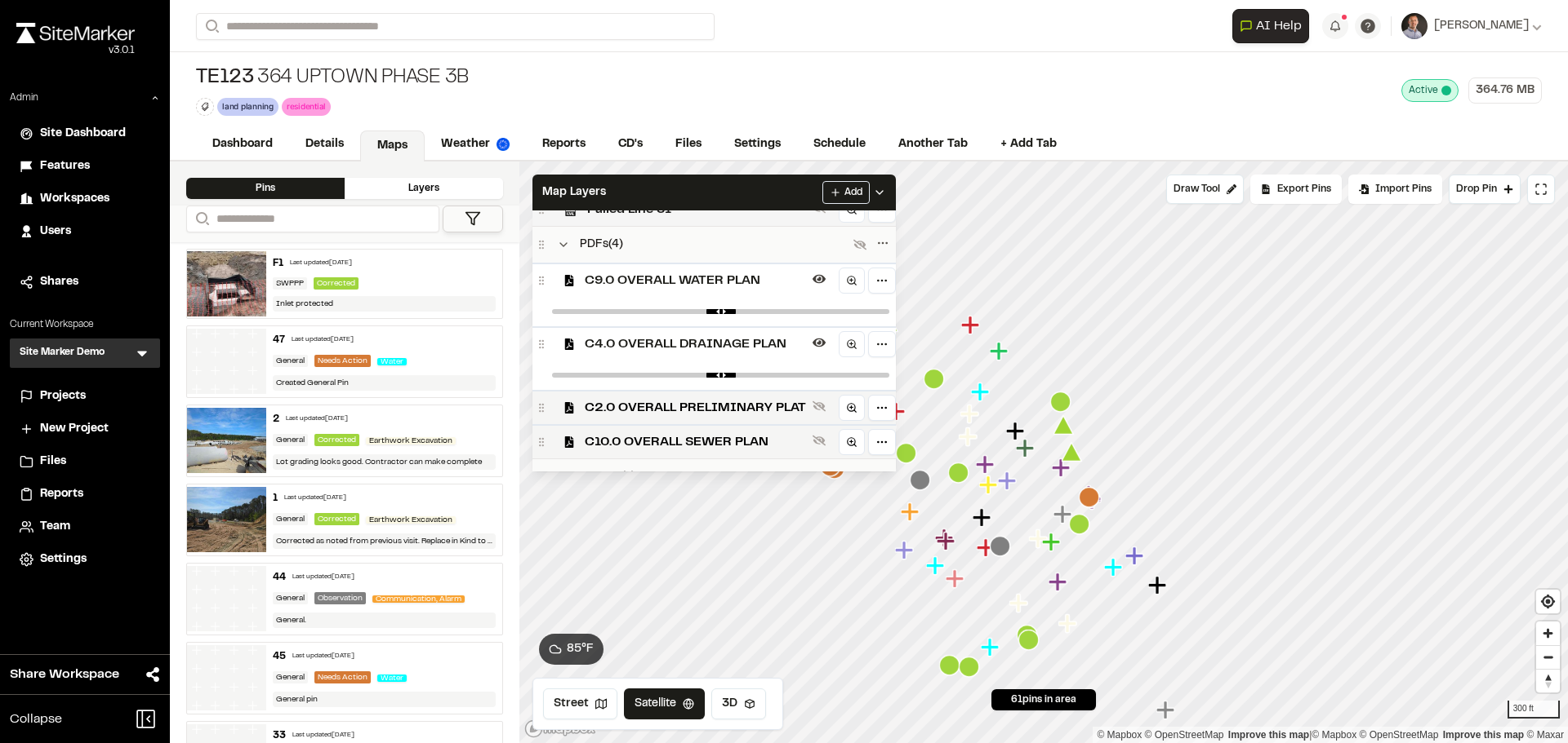
drag, startPoint x: 817, startPoint y: 285, endPoint x: 780, endPoint y: 210, distance: 83.6
click at [816, 285] on button at bounding box center [819, 279] width 20 height 20
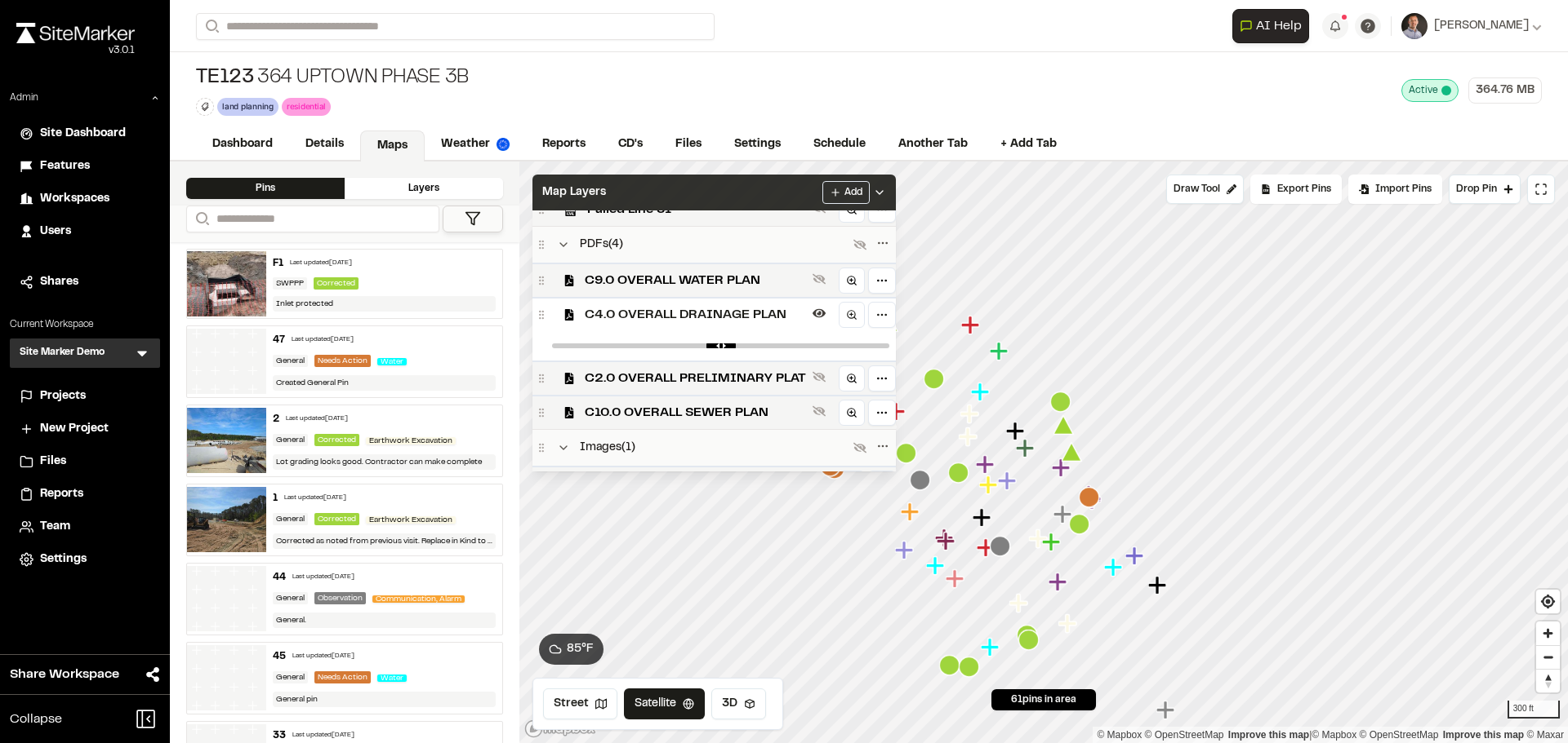
click at [777, 197] on div "Map Layers Add" at bounding box center [714, 193] width 363 height 36
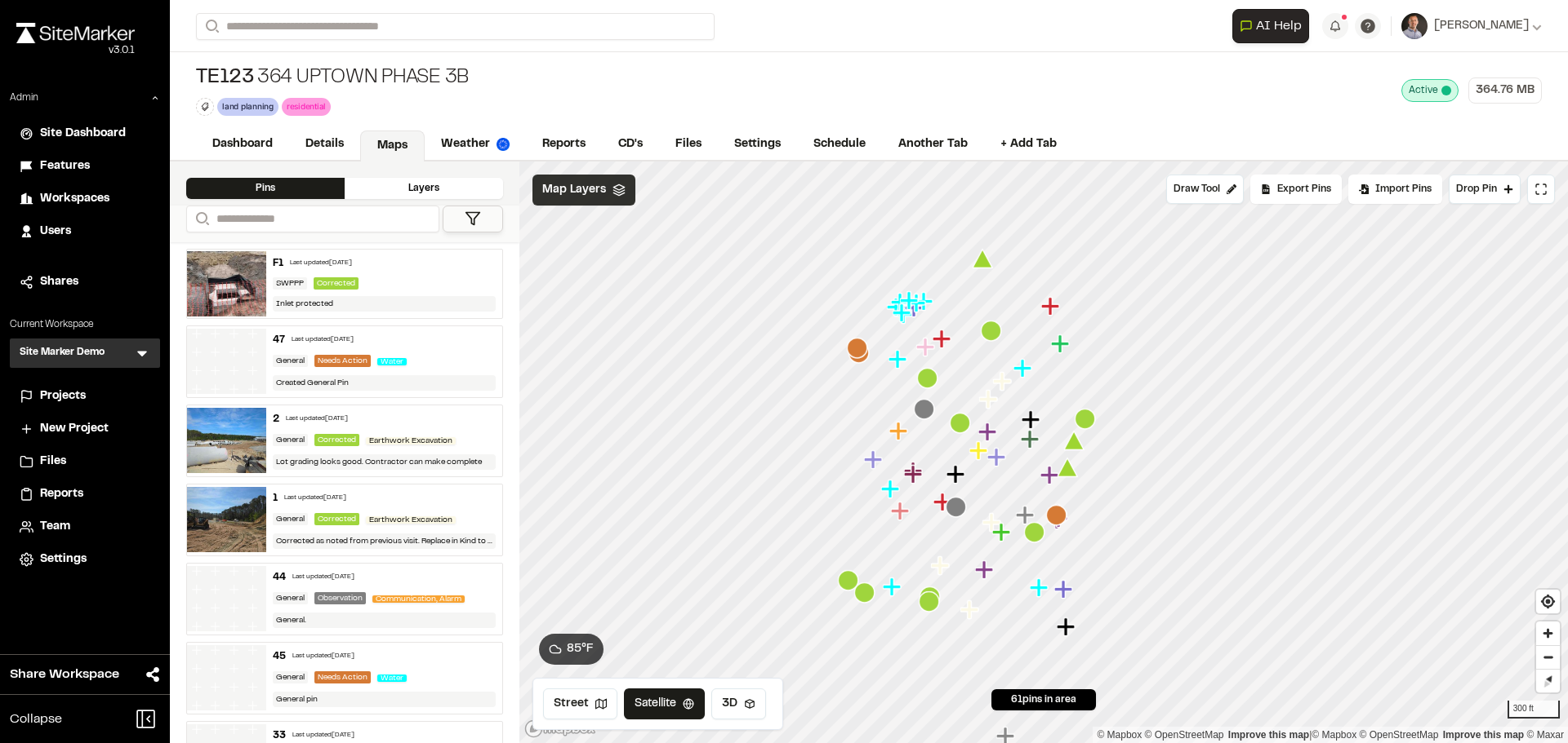
click at [590, 193] on span "Map Layers" at bounding box center [574, 190] width 64 height 18
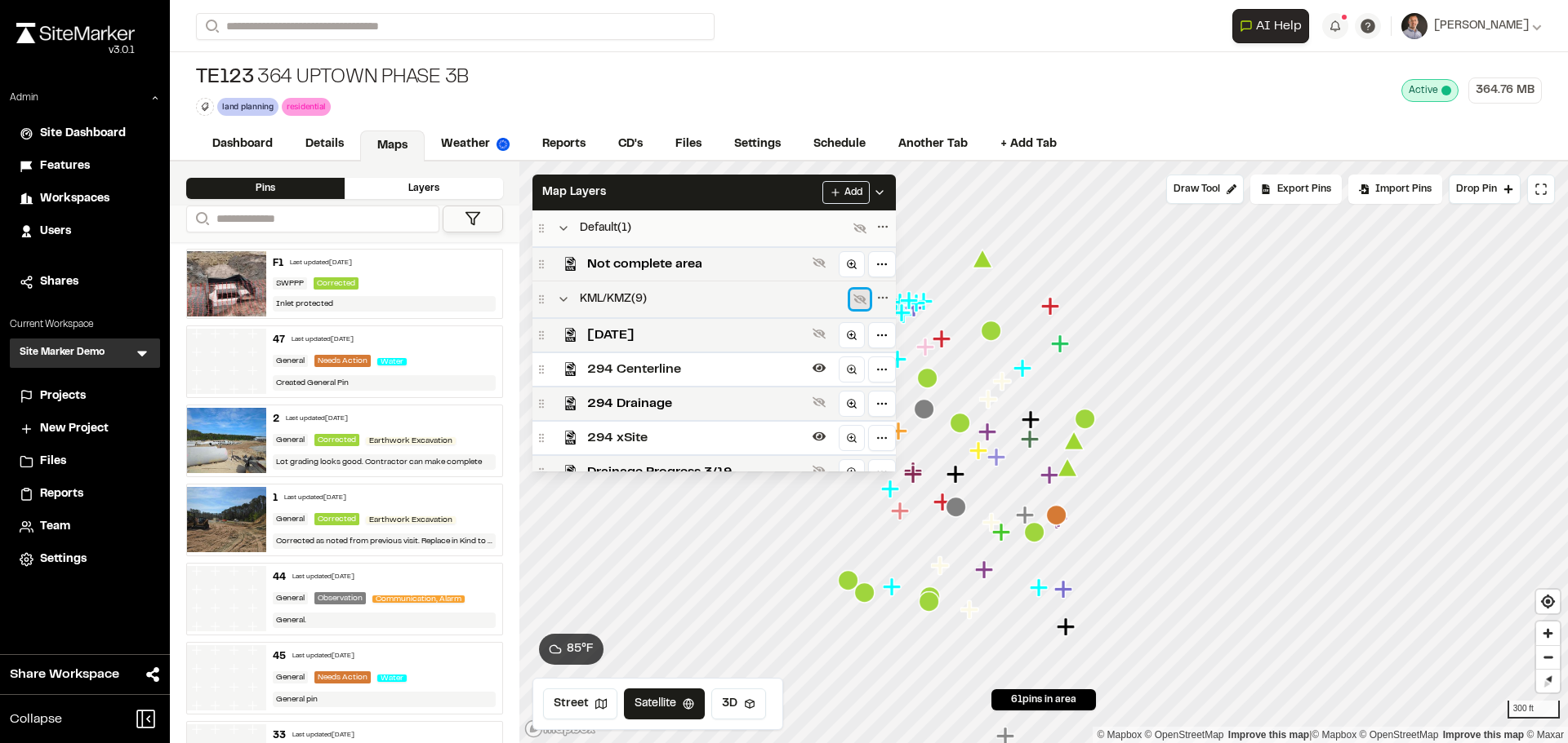
click at [861, 294] on icon at bounding box center [860, 299] width 13 height 13
click at [854, 298] on icon at bounding box center [860, 300] width 13 height 9
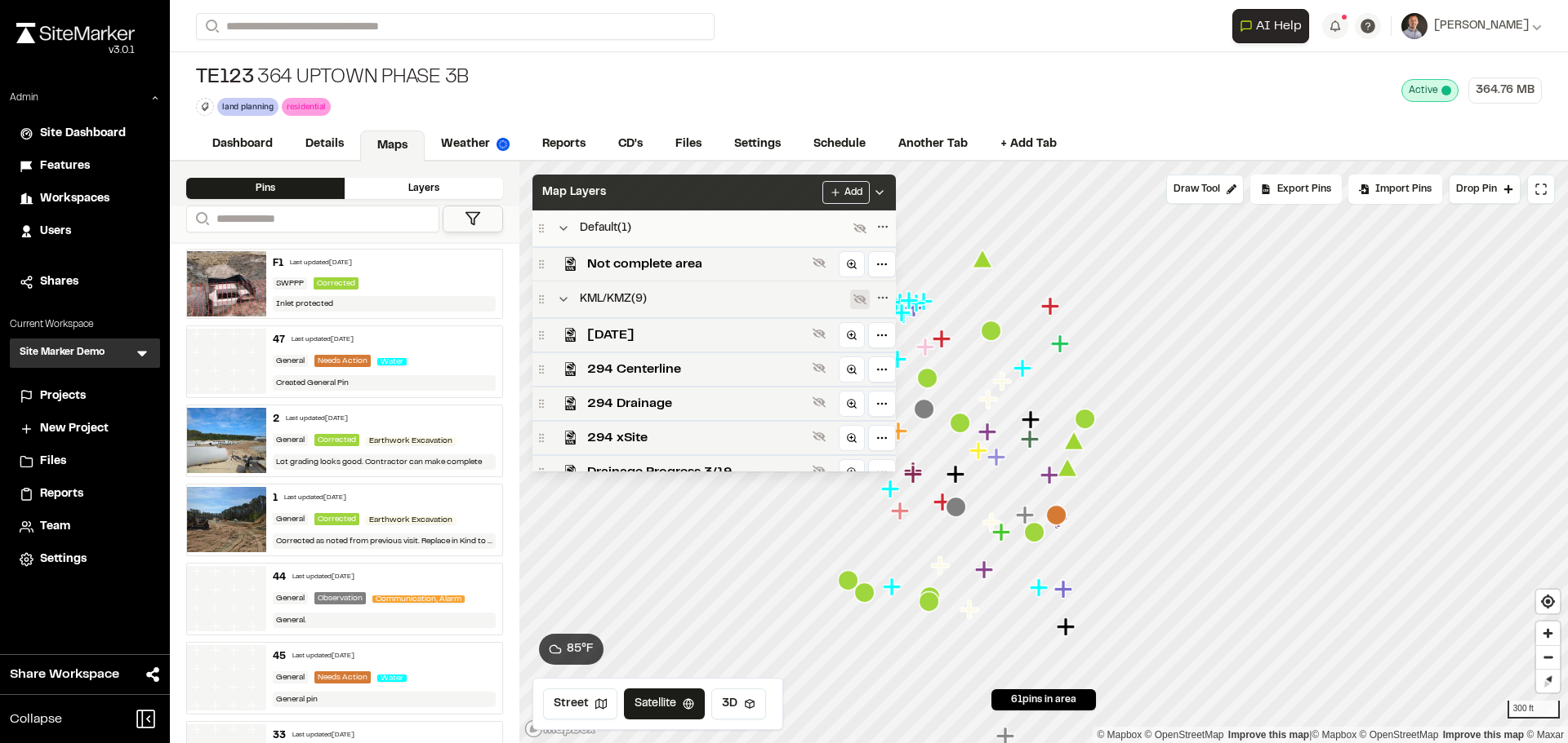
click at [751, 193] on div "Map Layers Add" at bounding box center [714, 193] width 363 height 36
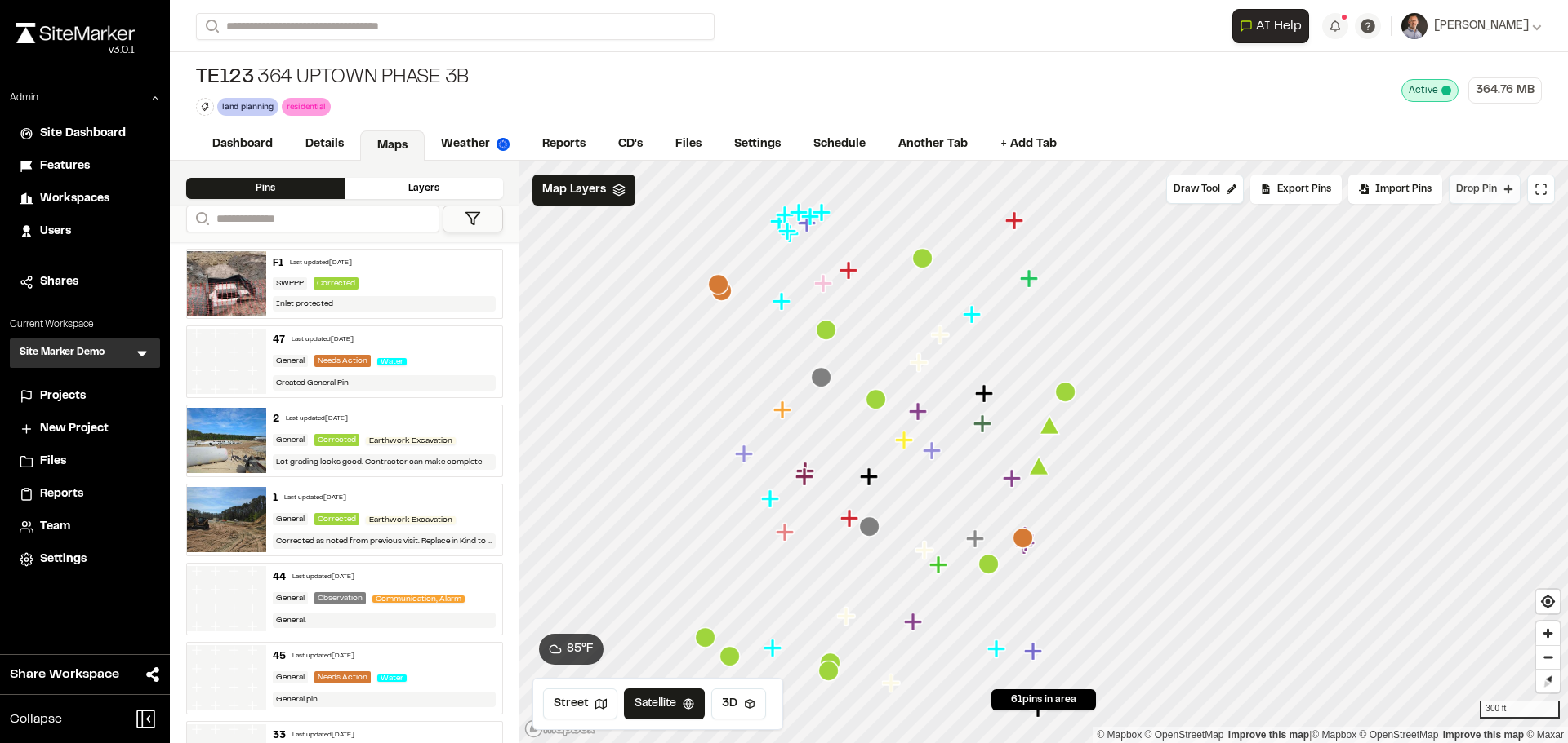
click at [1498, 190] on button "Drop Pin" at bounding box center [1484, 189] width 72 height 30
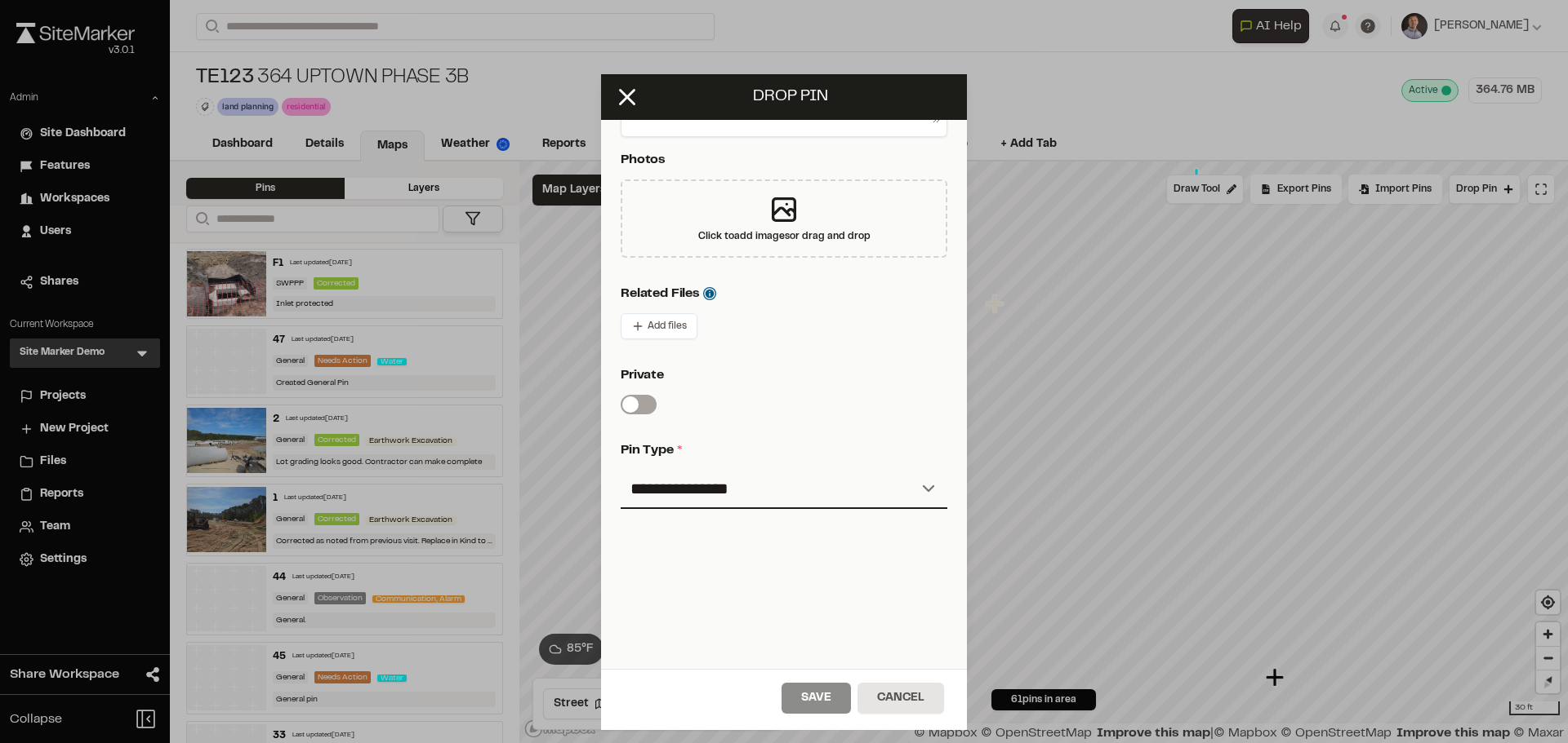
scroll to position [370, 0]
drag, startPoint x: 778, startPoint y: 486, endPoint x: 761, endPoint y: 497, distance: 20.2
click at [778, 486] on select "**********" at bounding box center [784, 489] width 326 height 39
click at [621, 470] on select "**********" at bounding box center [784, 489] width 326 height 39
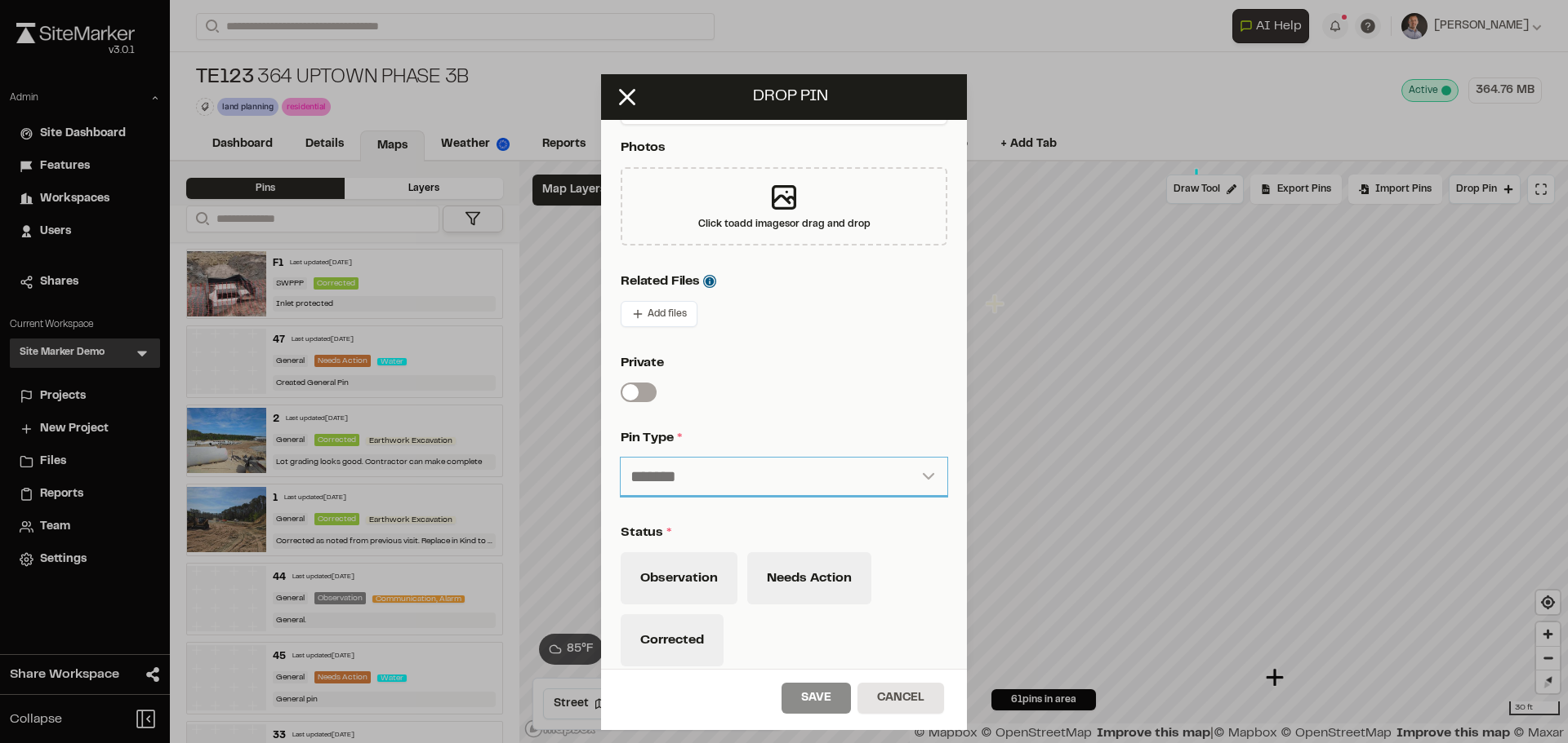
click at [702, 486] on select "**********" at bounding box center [784, 476] width 326 height 39
select select "***"
click at [621, 458] on select "**********" at bounding box center [784, 476] width 326 height 39
click at [717, 585] on button "Observation" at bounding box center [679, 578] width 117 height 52
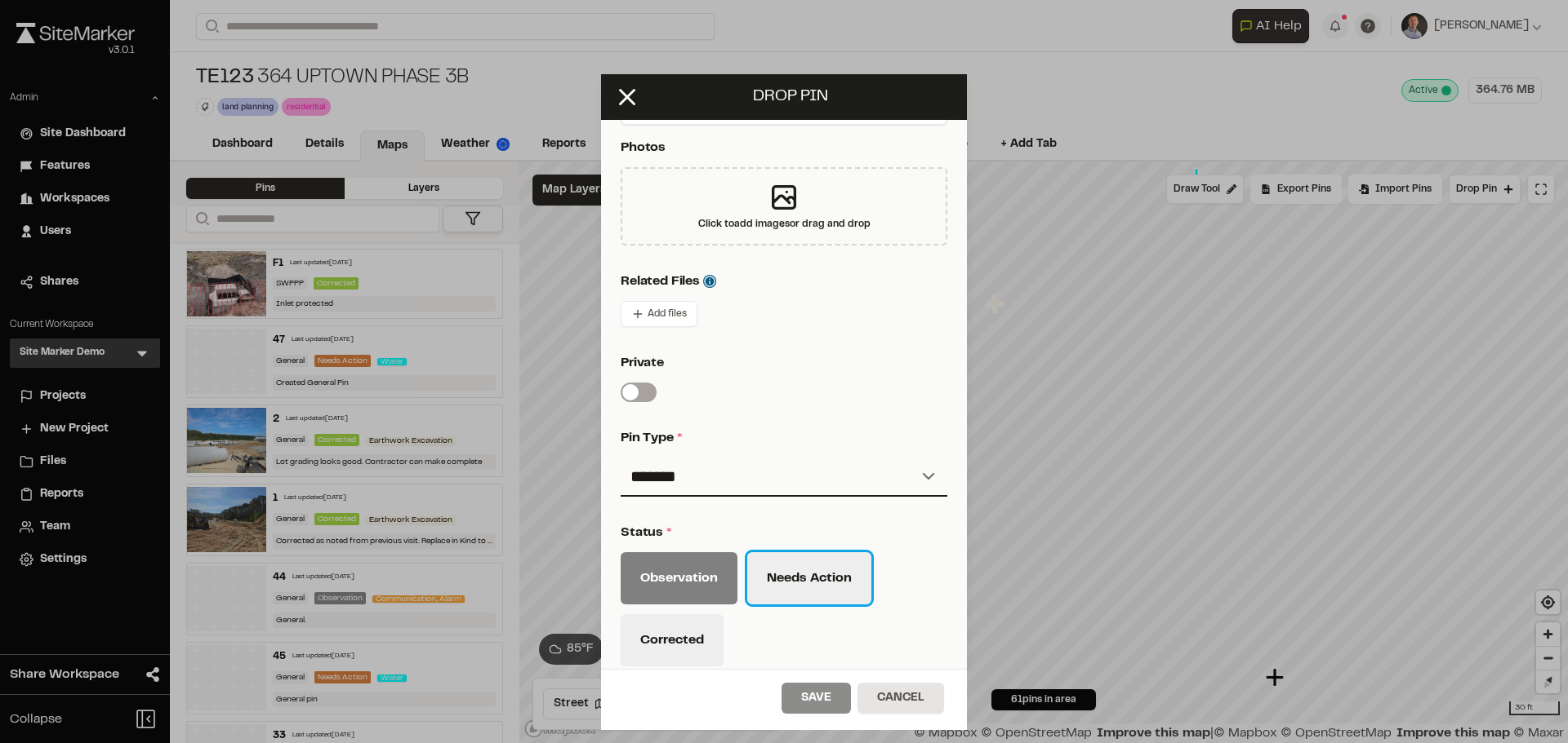
click at [765, 587] on button "Needs Action" at bounding box center [809, 578] width 124 height 52
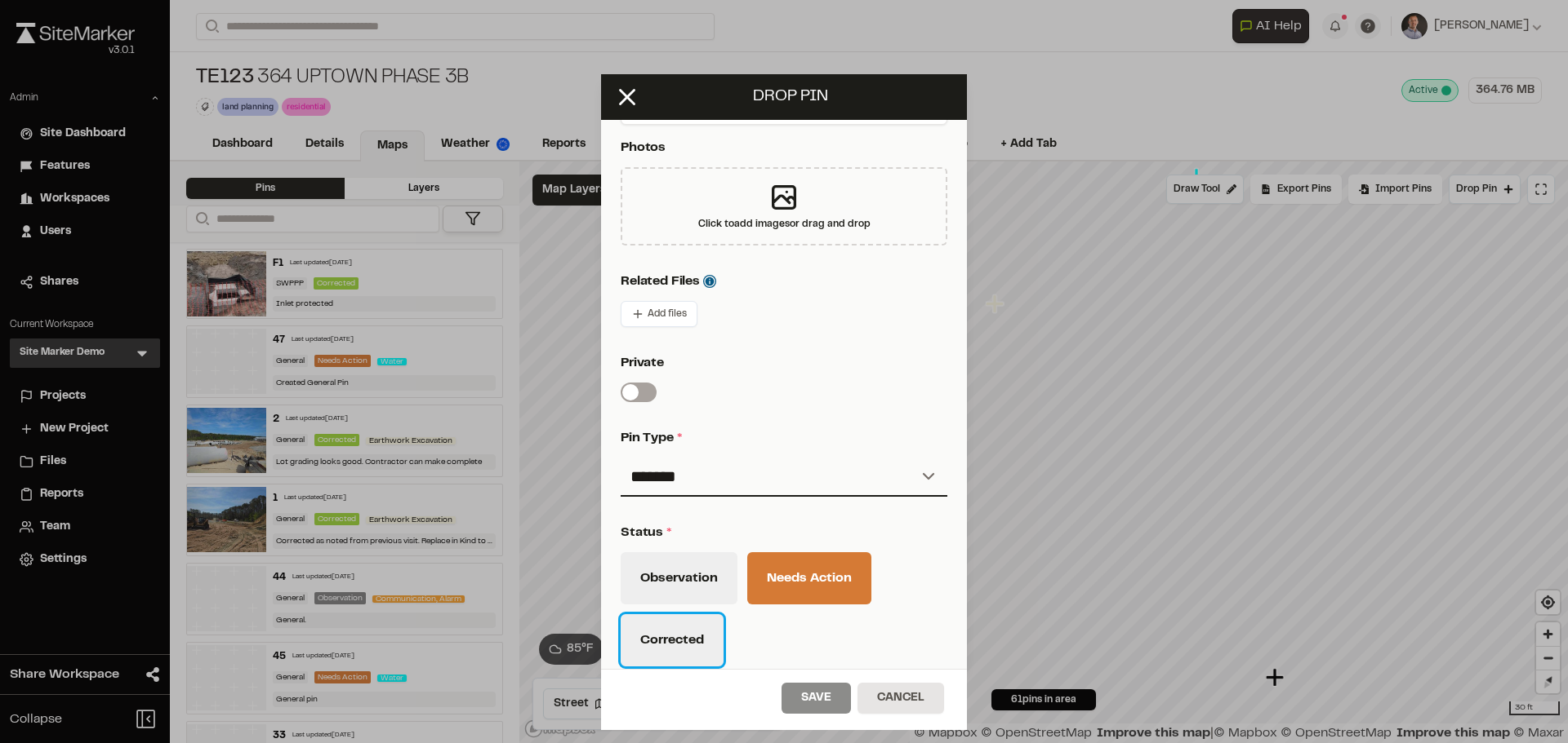
click at [669, 639] on button "Corrected" at bounding box center [672, 640] width 103 height 52
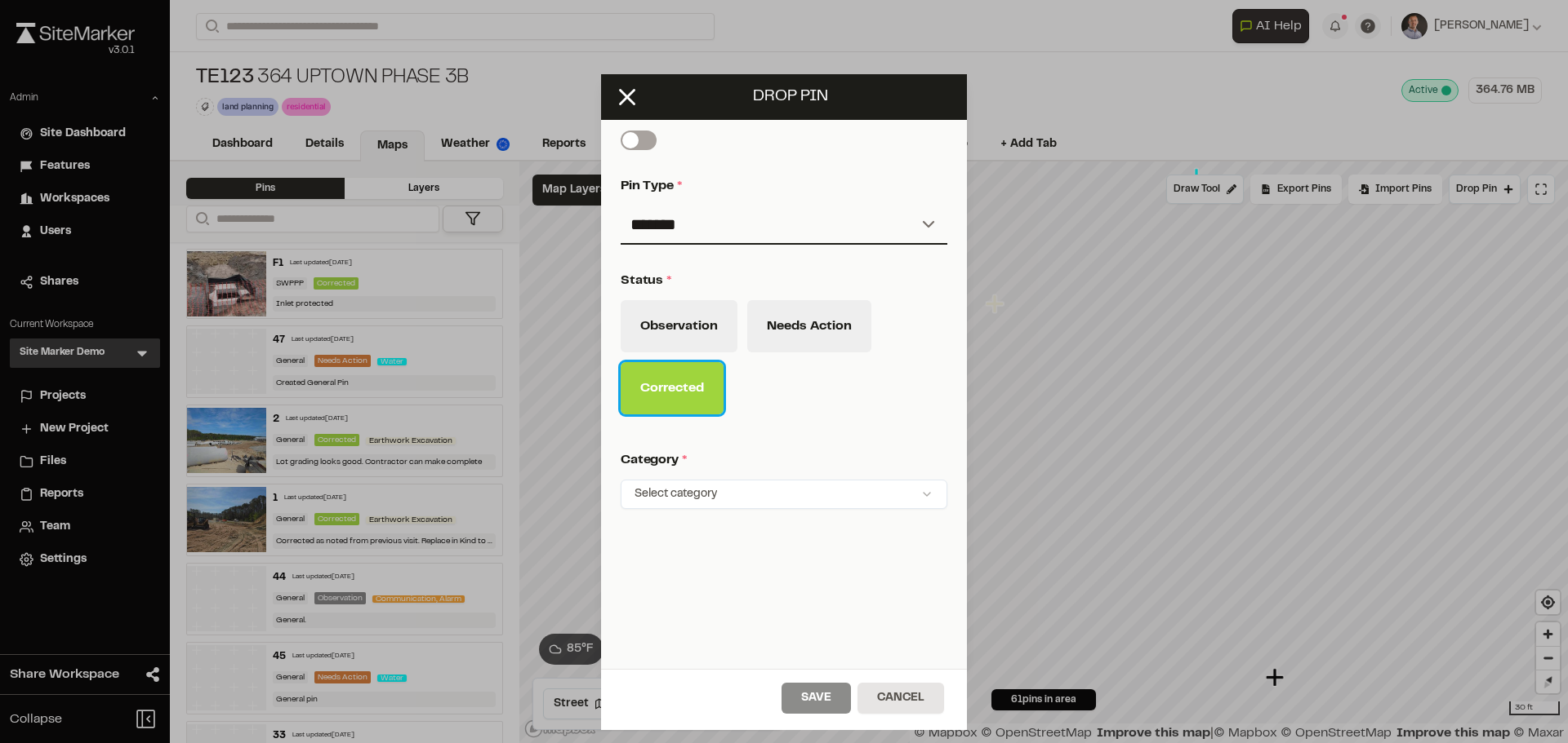
scroll to position [635, 0]
click at [660, 487] on html "Close sidebar v 3.0.1 Admin Site Dashboard Features Workspaces Users Shares Cur…" at bounding box center [784, 371] width 1568 height 743
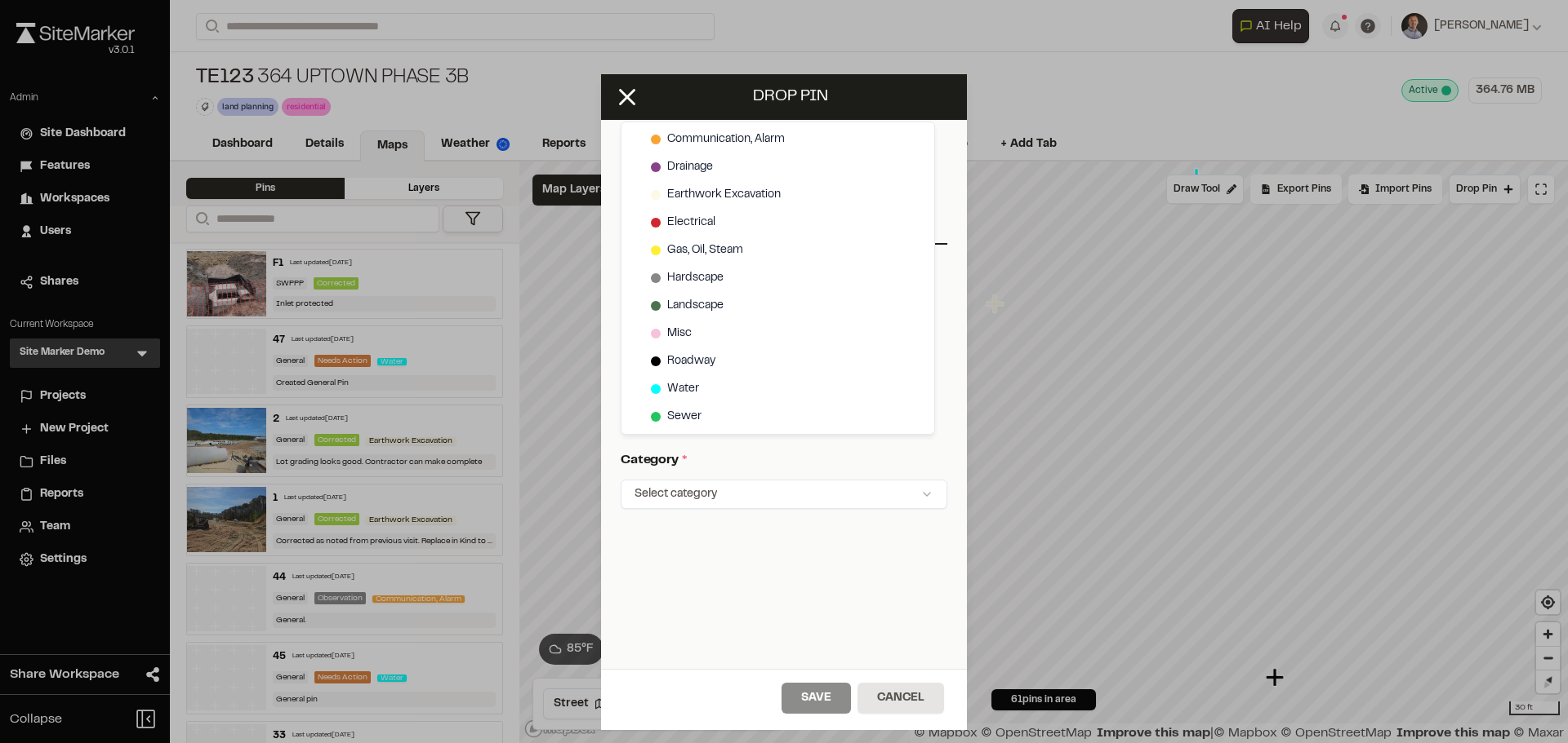
click at [950, 451] on html "Close sidebar v 3.0.1 Admin Site Dashboard Features Workspaces Users Shares Cur…" at bounding box center [784, 371] width 1568 height 743
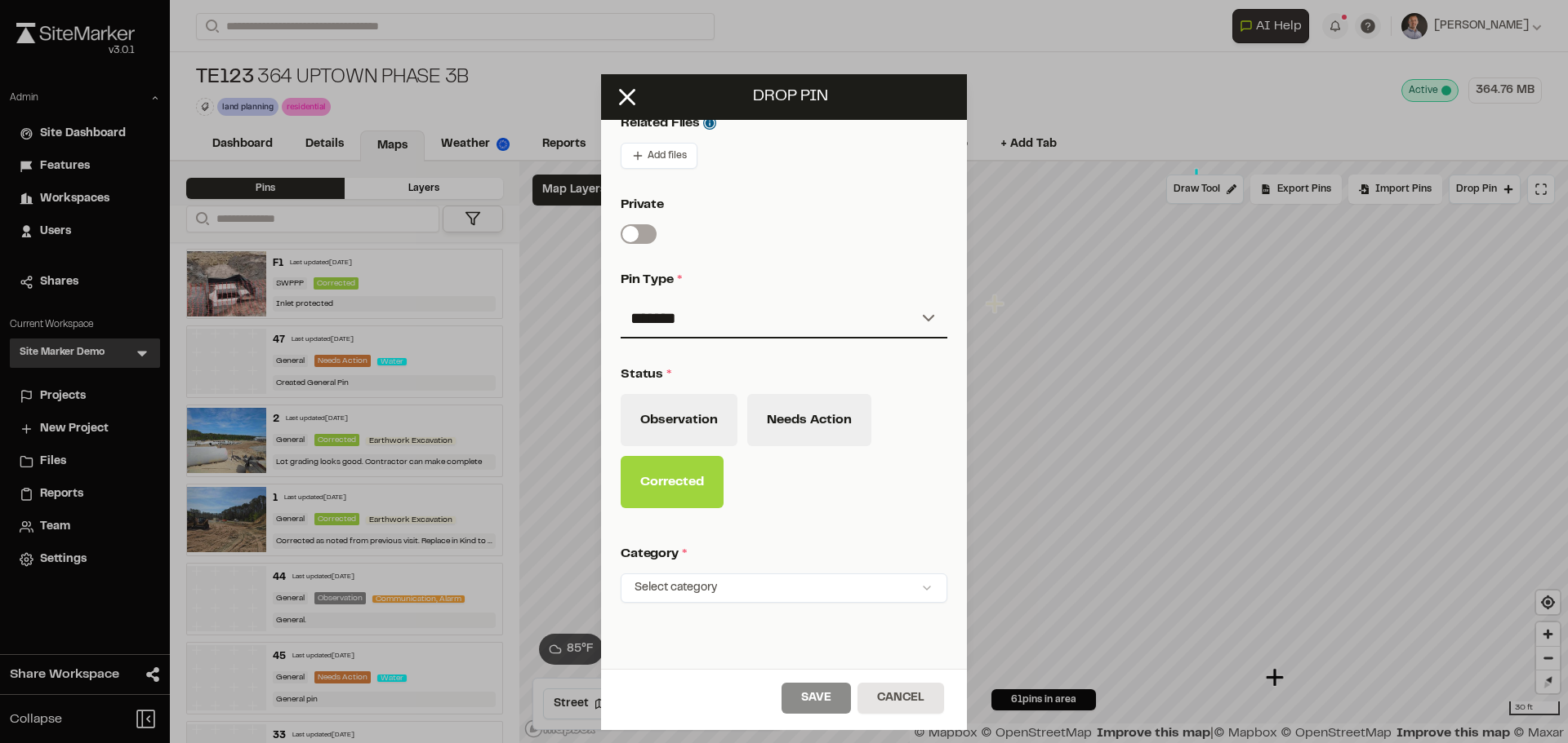
scroll to position [470, 0]
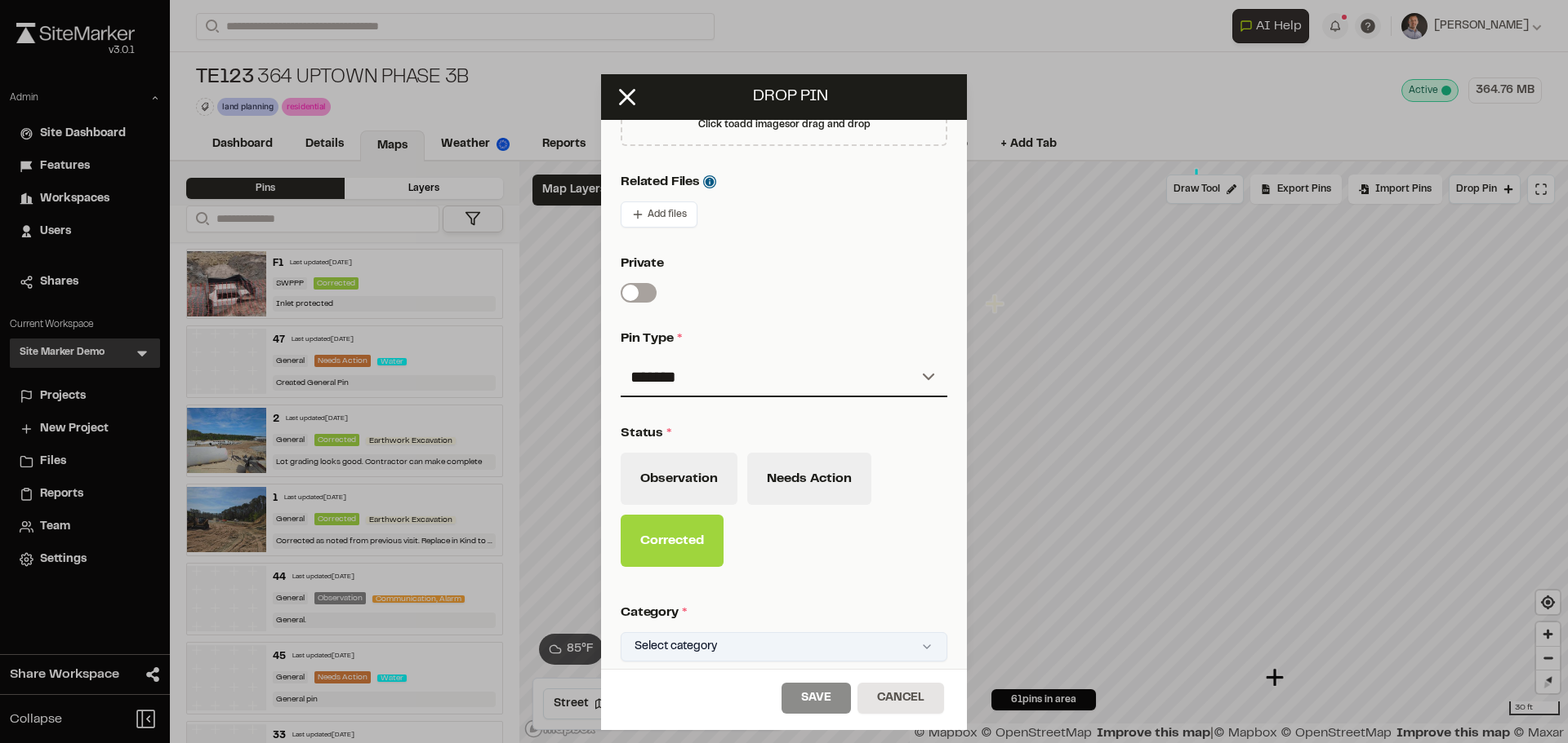
click at [842, 648] on html "Close sidebar v 3.0.1 Admin Site Dashboard Features Workspaces Users Shares Cur…" at bounding box center [784, 371] width 1568 height 743
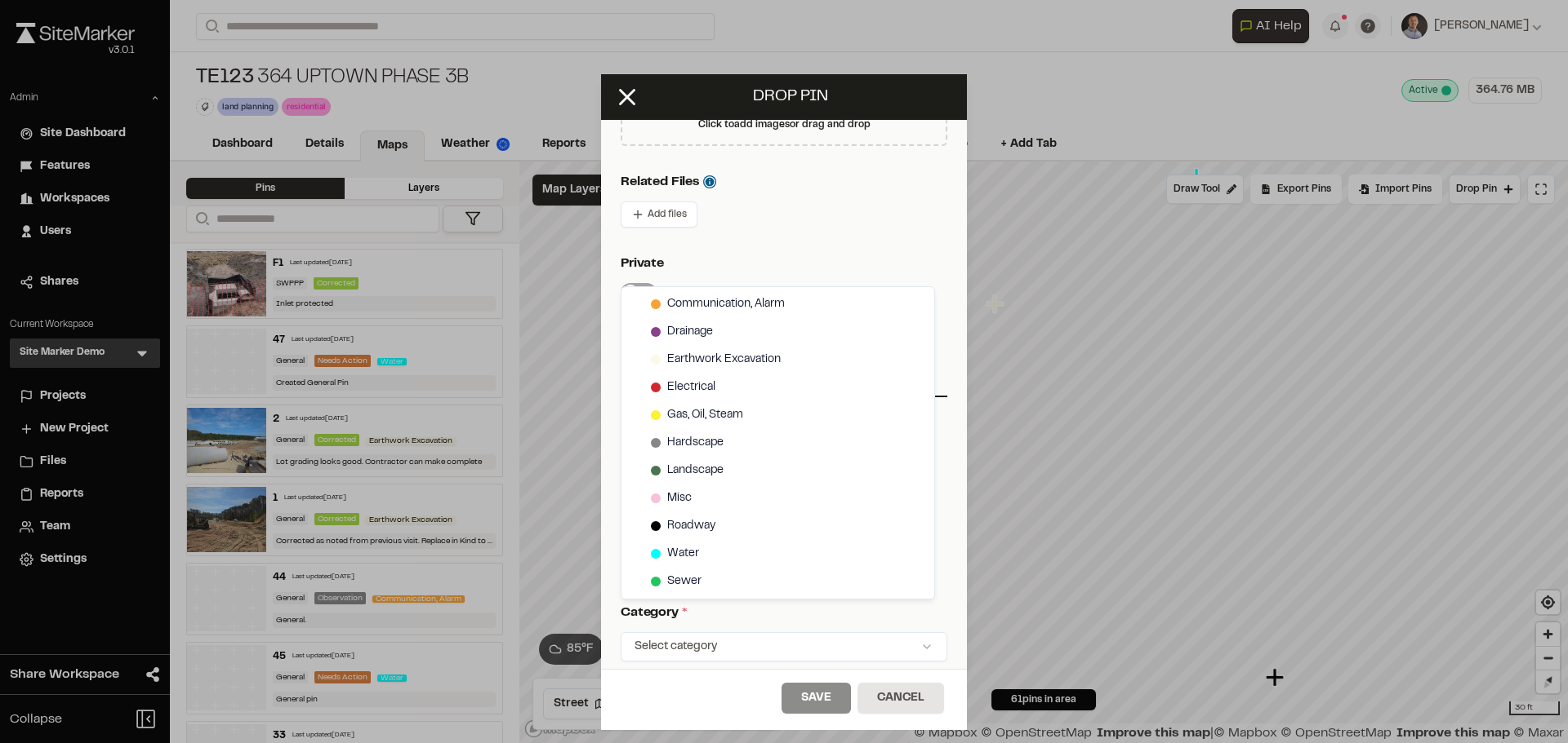
click at [871, 191] on html "Close sidebar v 3.0.1 Admin Site Dashboard Features Workspaces Users Shares Cur…" at bounding box center [784, 371] width 1568 height 743
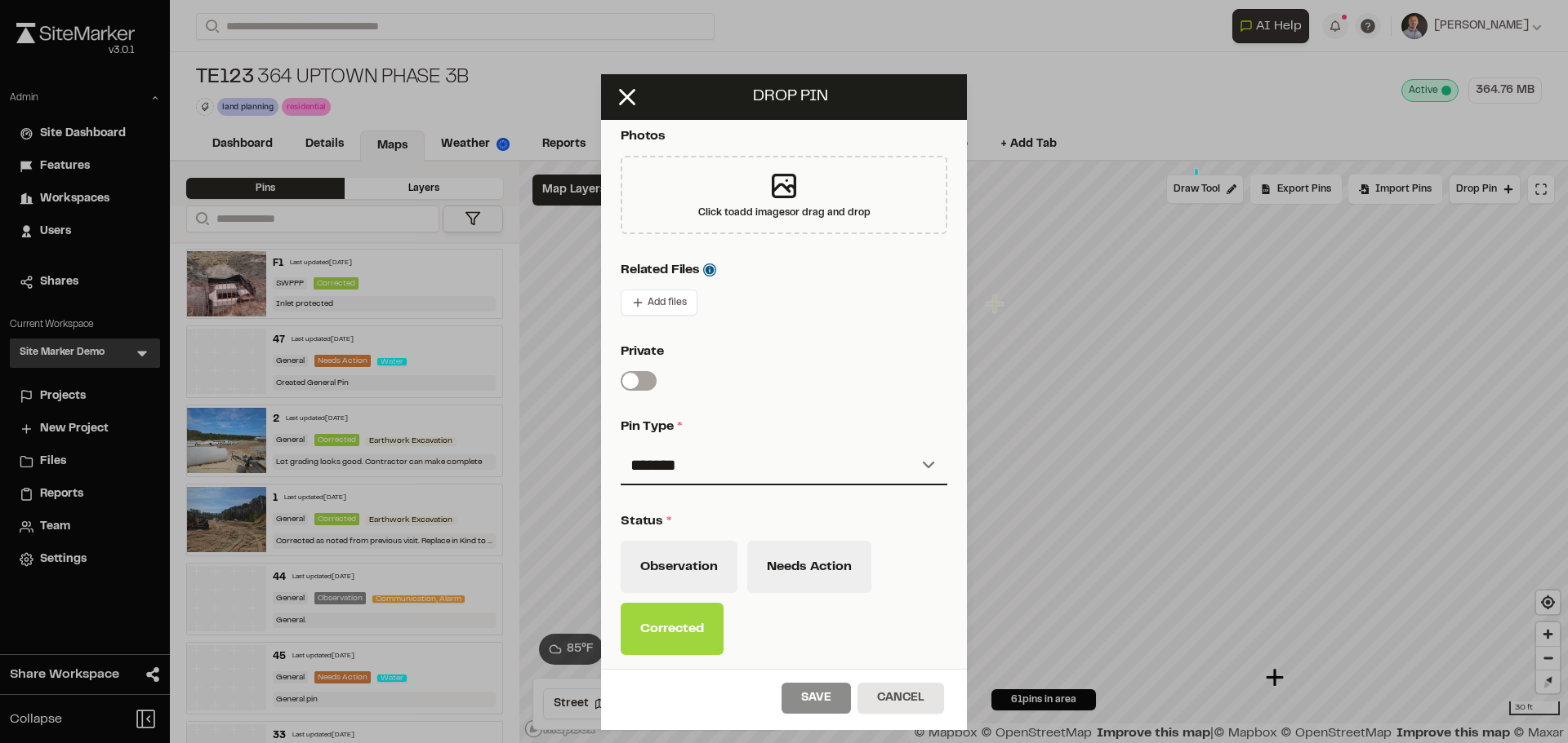
scroll to position [307, 0]
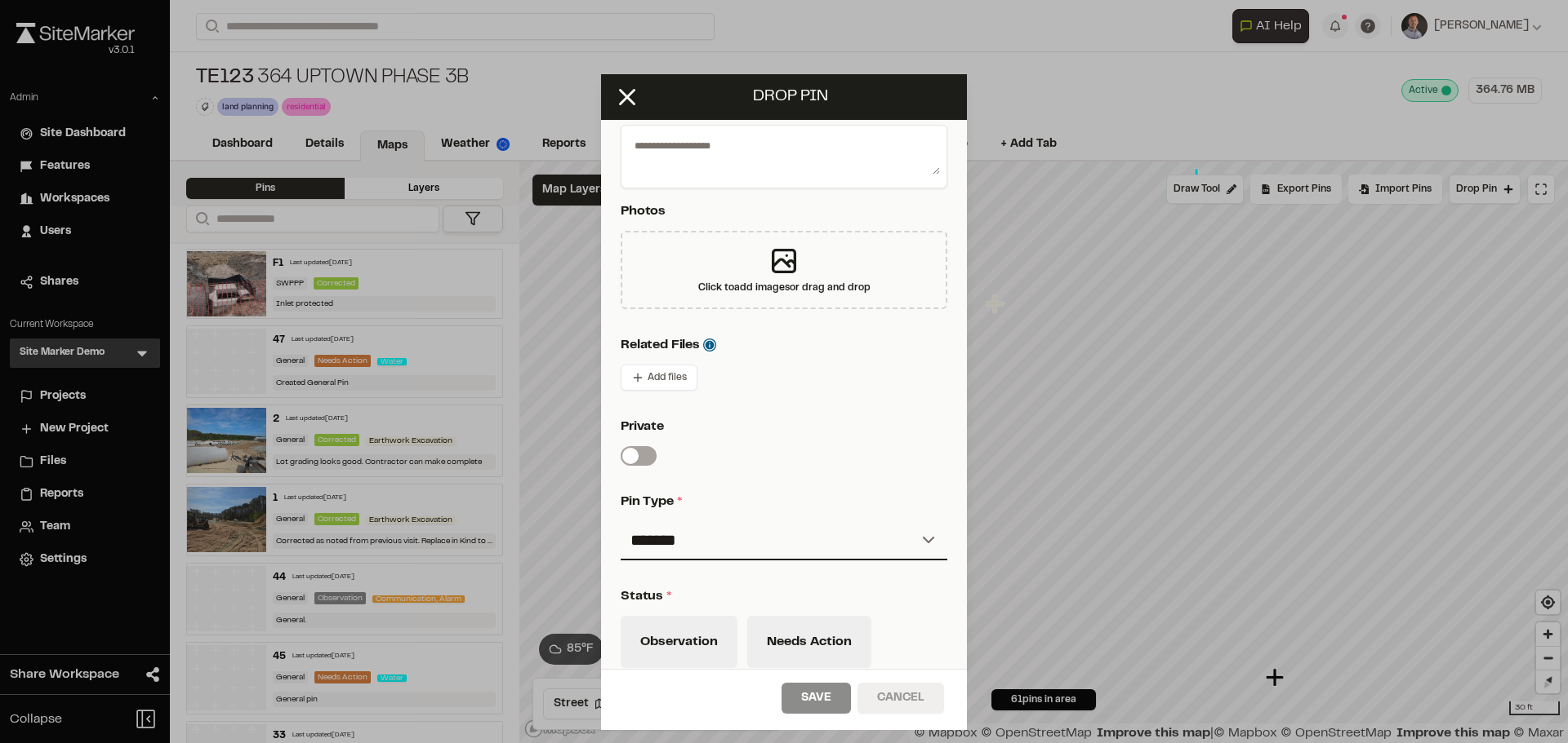
click at [883, 699] on button "Cancel" at bounding box center [900, 698] width 87 height 31
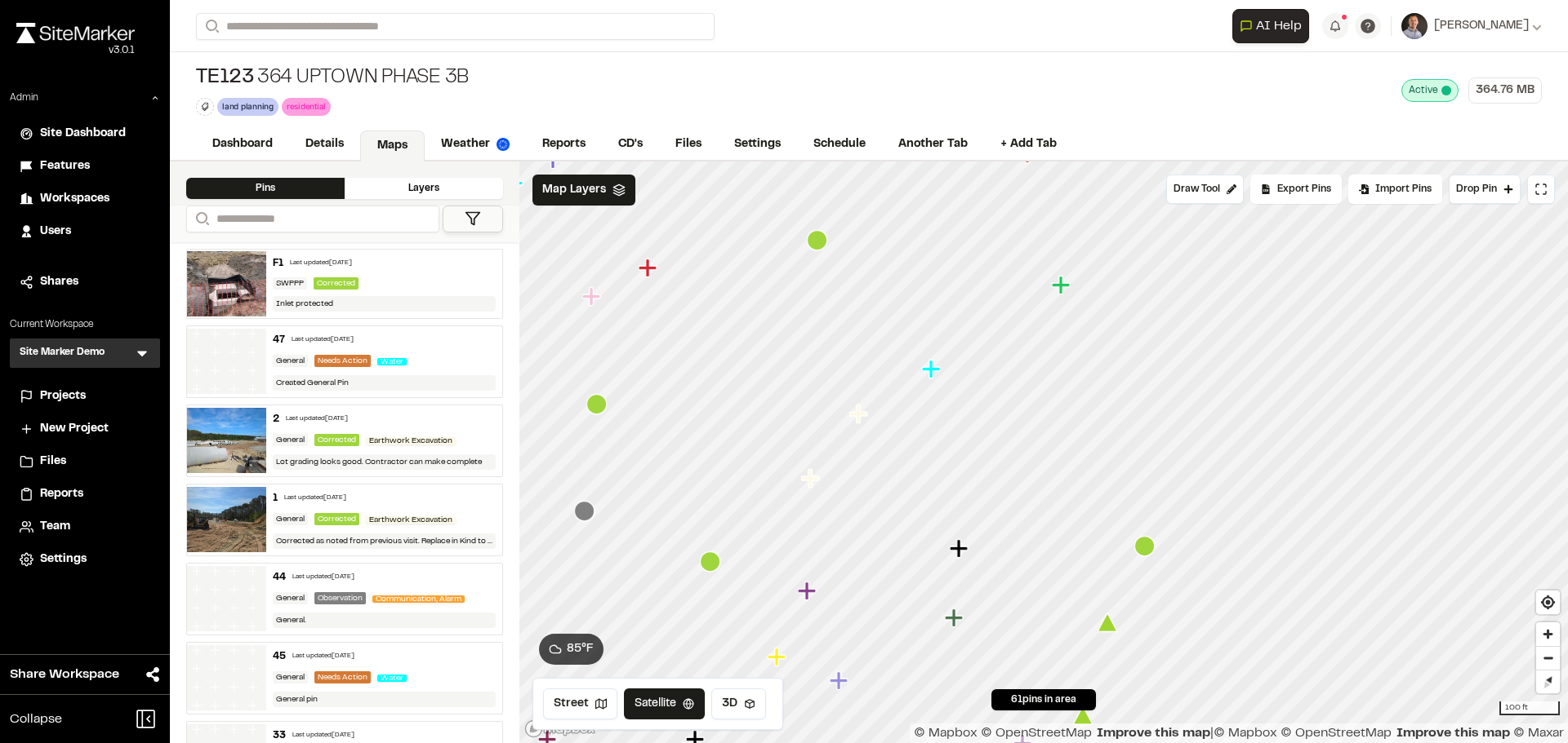
click at [934, 369] on icon "Map marker" at bounding box center [931, 369] width 18 height 18
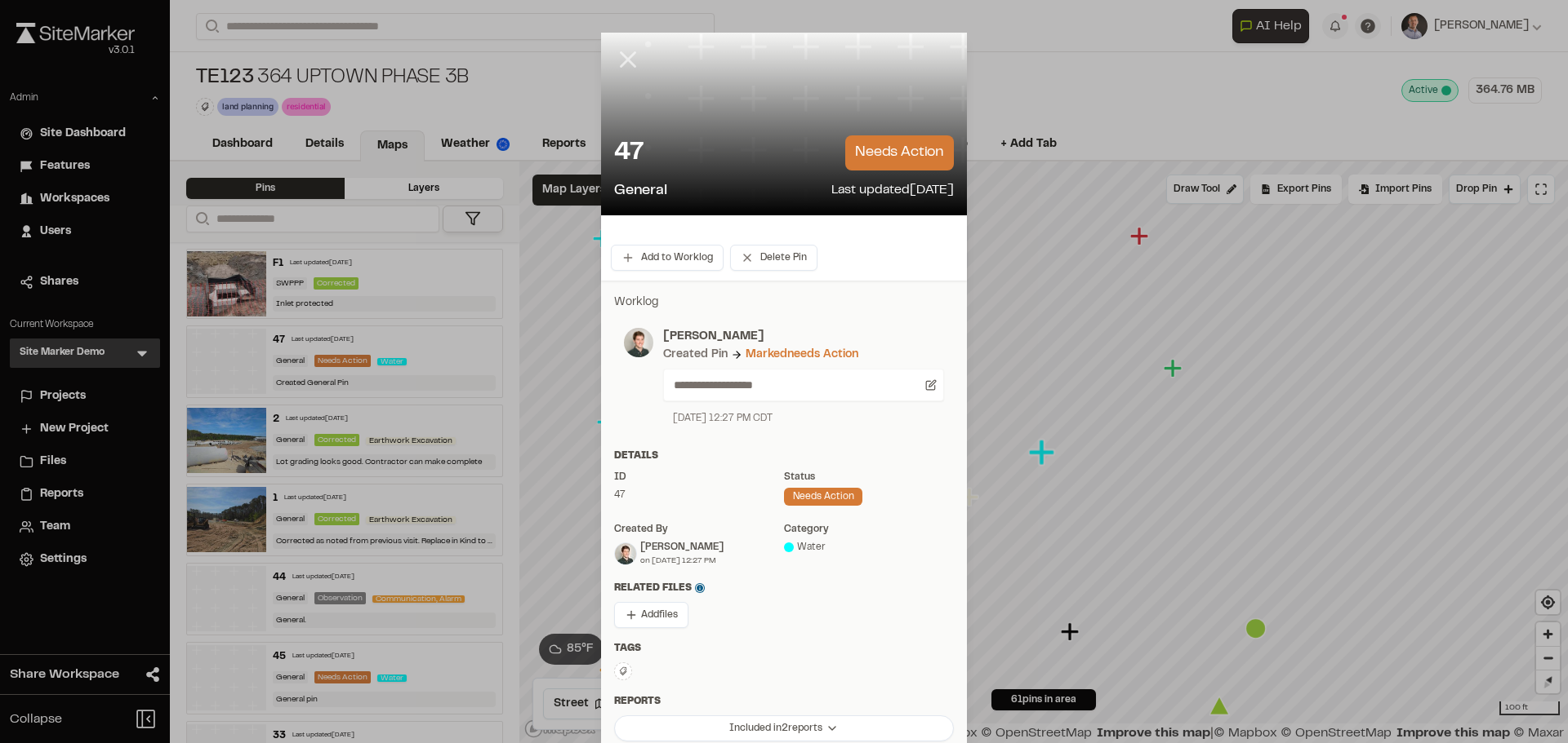
click at [619, 65] on icon at bounding box center [627, 59] width 28 height 28
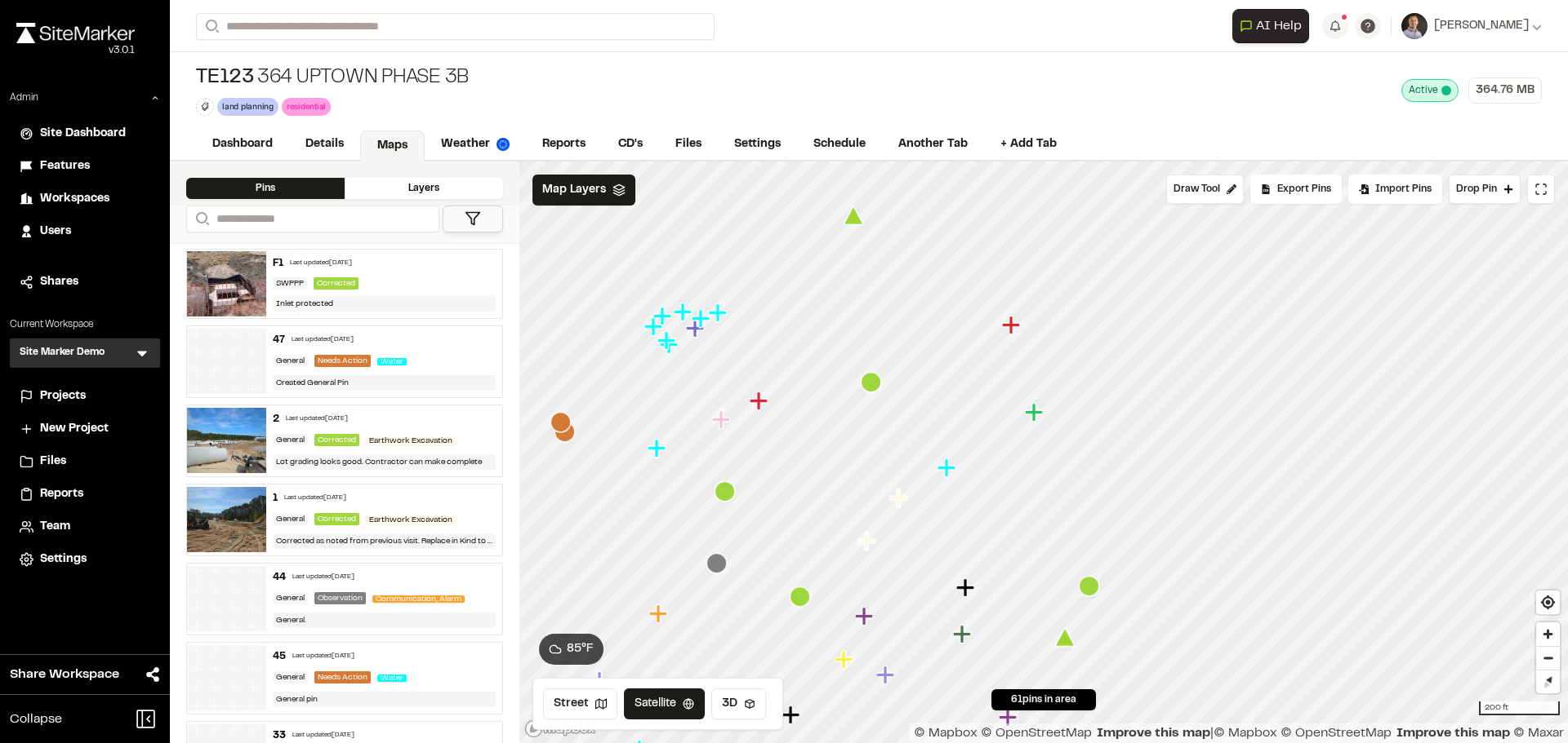
click at [658, 451] on icon "Map marker" at bounding box center [656, 448] width 18 height 18
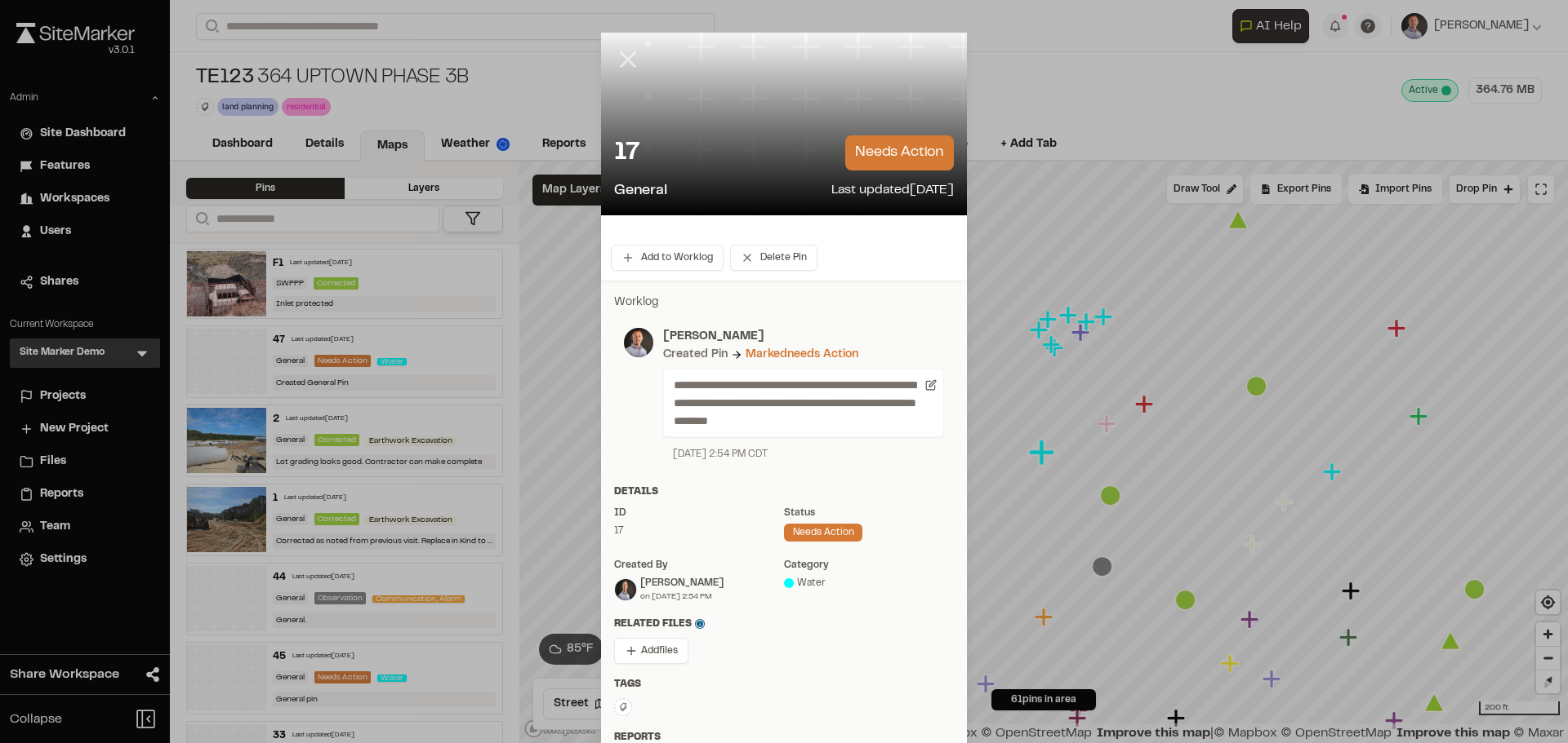
click at [618, 59] on icon at bounding box center [627, 59] width 28 height 28
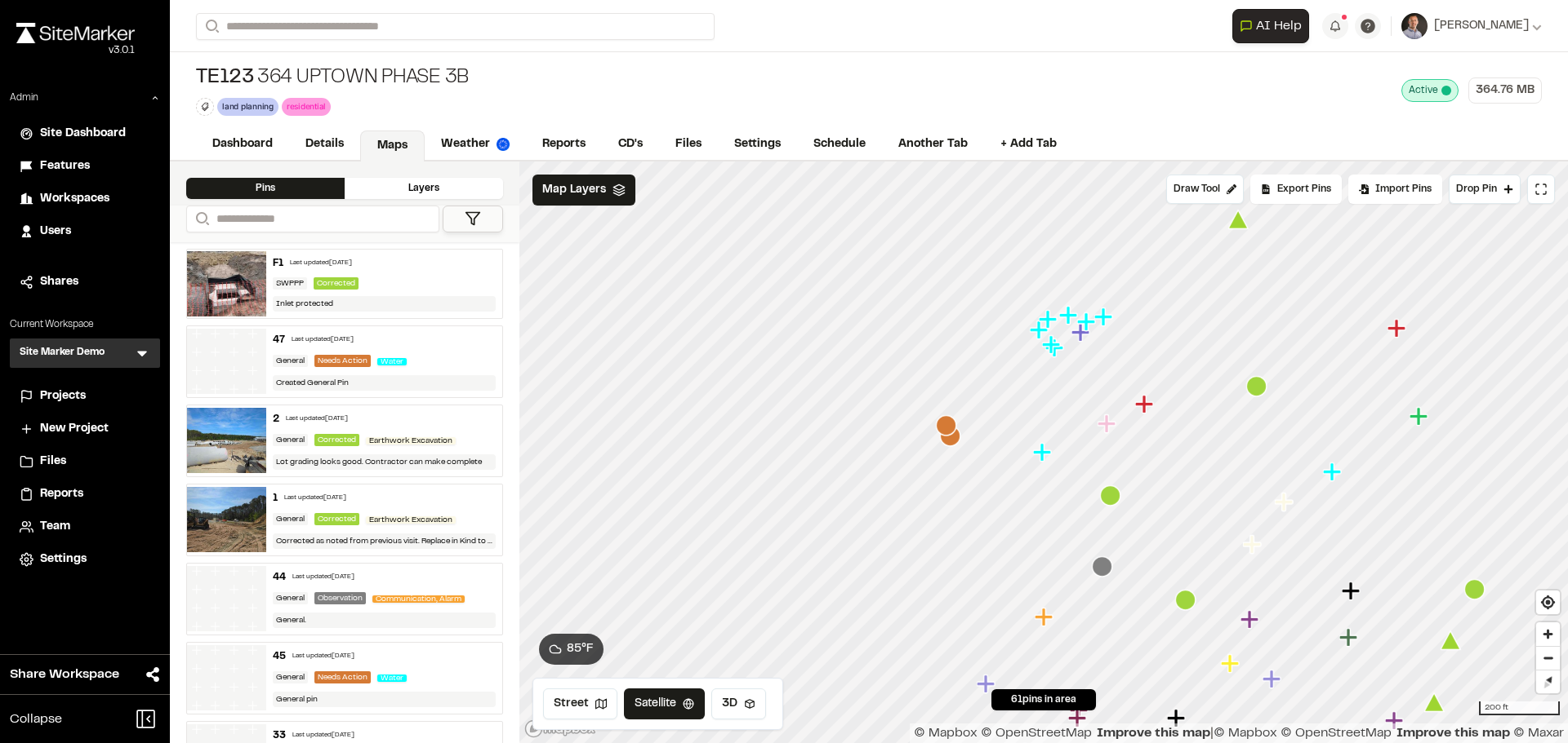
click at [1144, 408] on icon "Map marker" at bounding box center [1144, 404] width 18 height 18
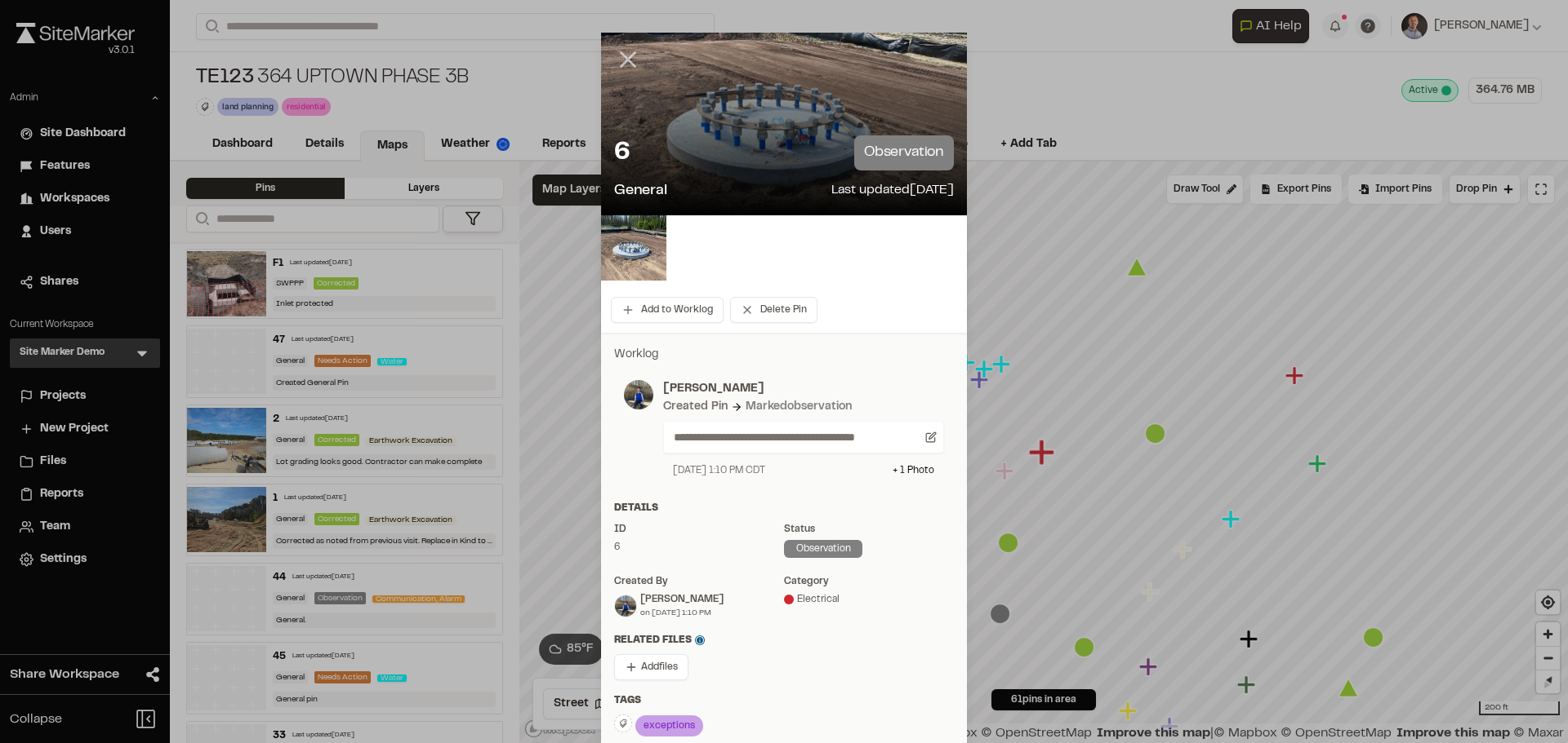
click at [624, 65] on icon at bounding box center [627, 59] width 28 height 28
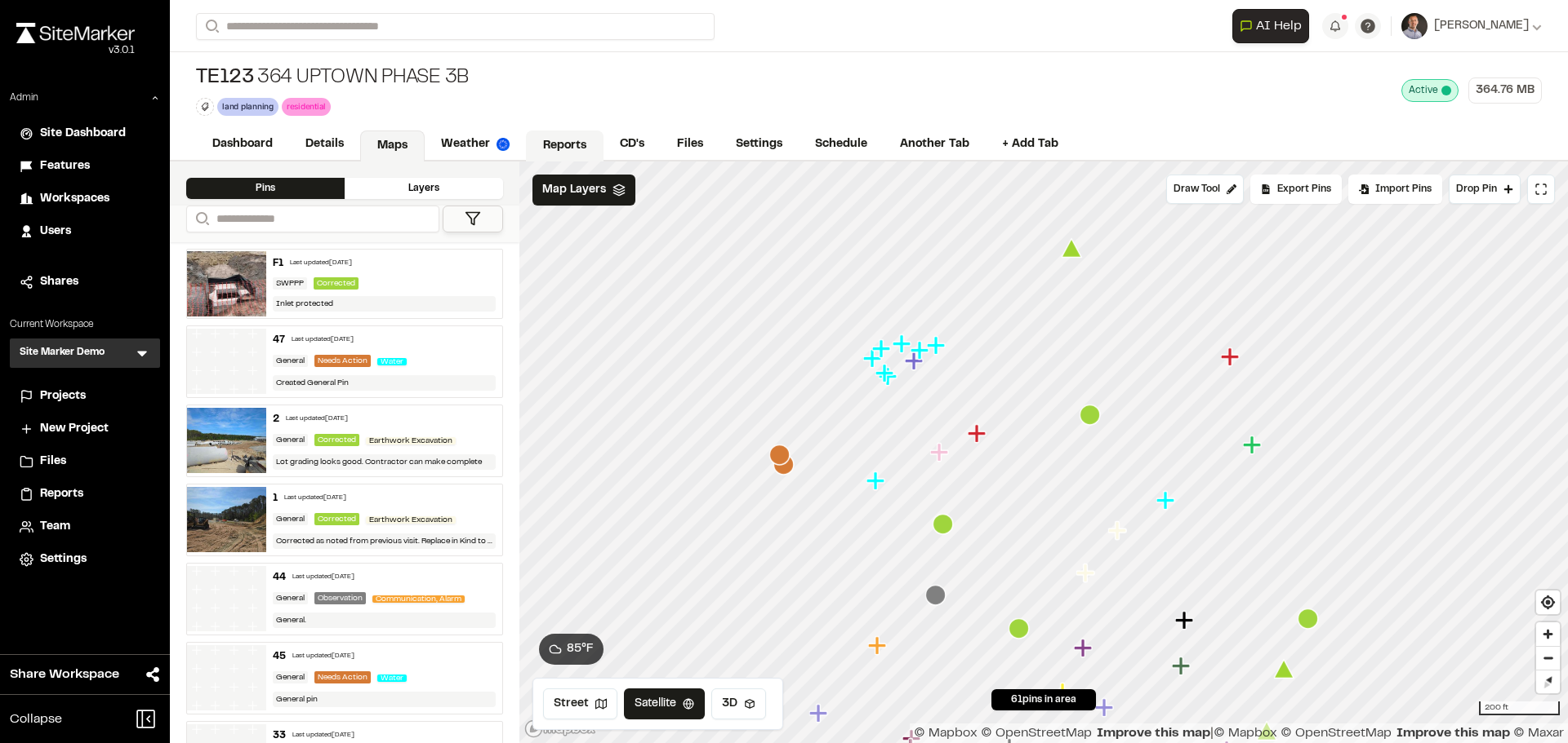
click at [574, 131] on link "Reports" at bounding box center [564, 146] width 77 height 31
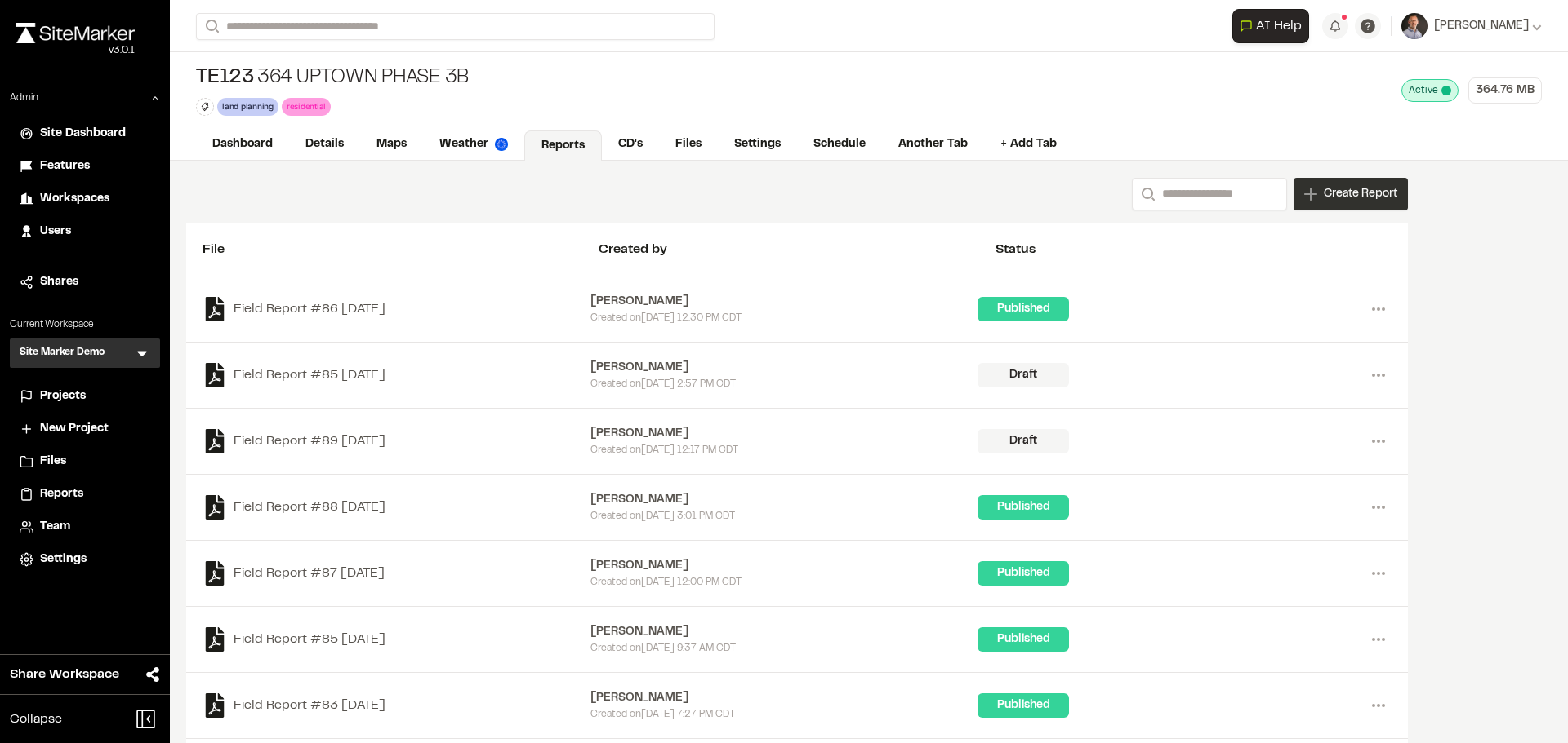
click at [1345, 195] on span "Create Report" at bounding box center [1361, 195] width 74 height 18
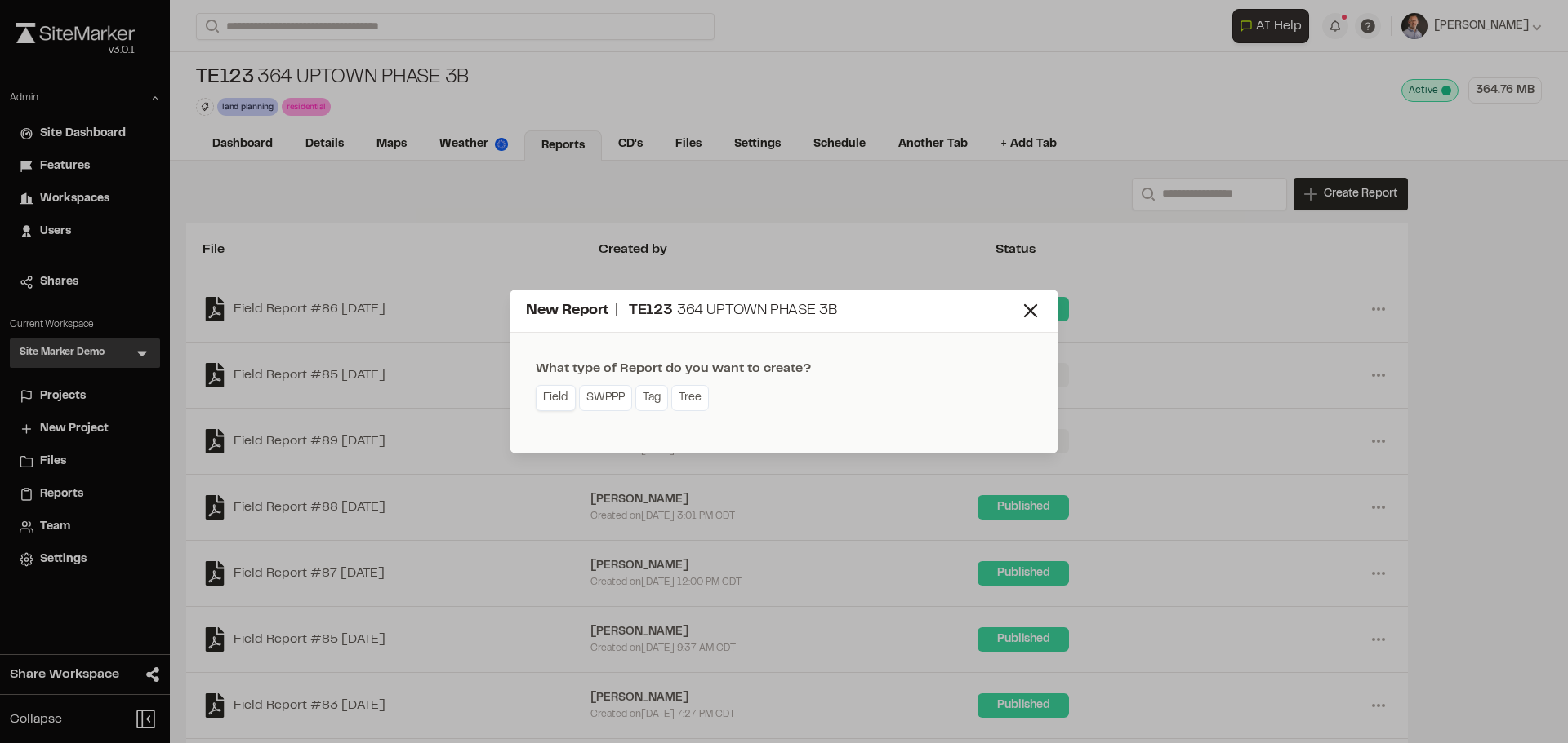
click at [544, 406] on link "Field" at bounding box center [555, 398] width 40 height 26
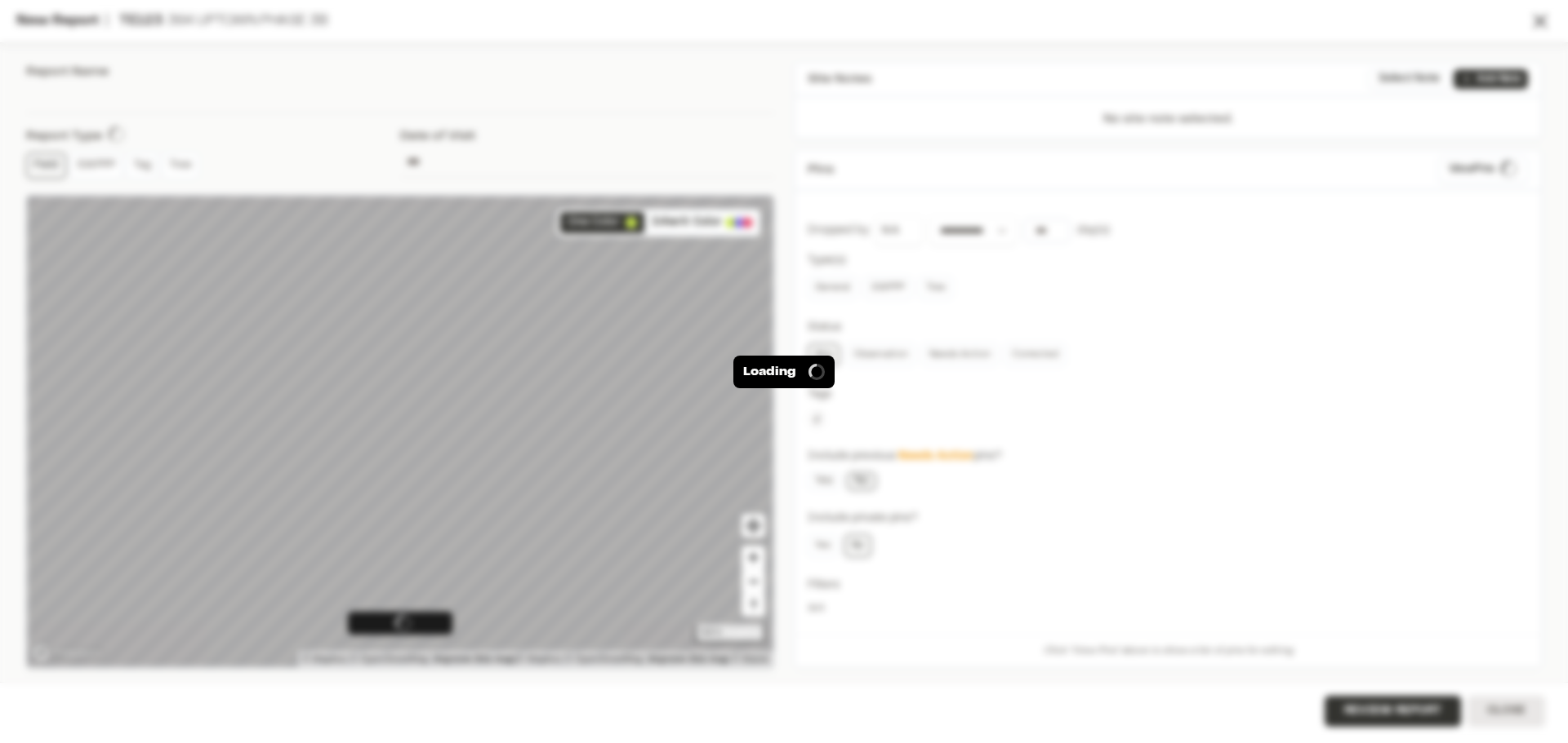
type input "**********"
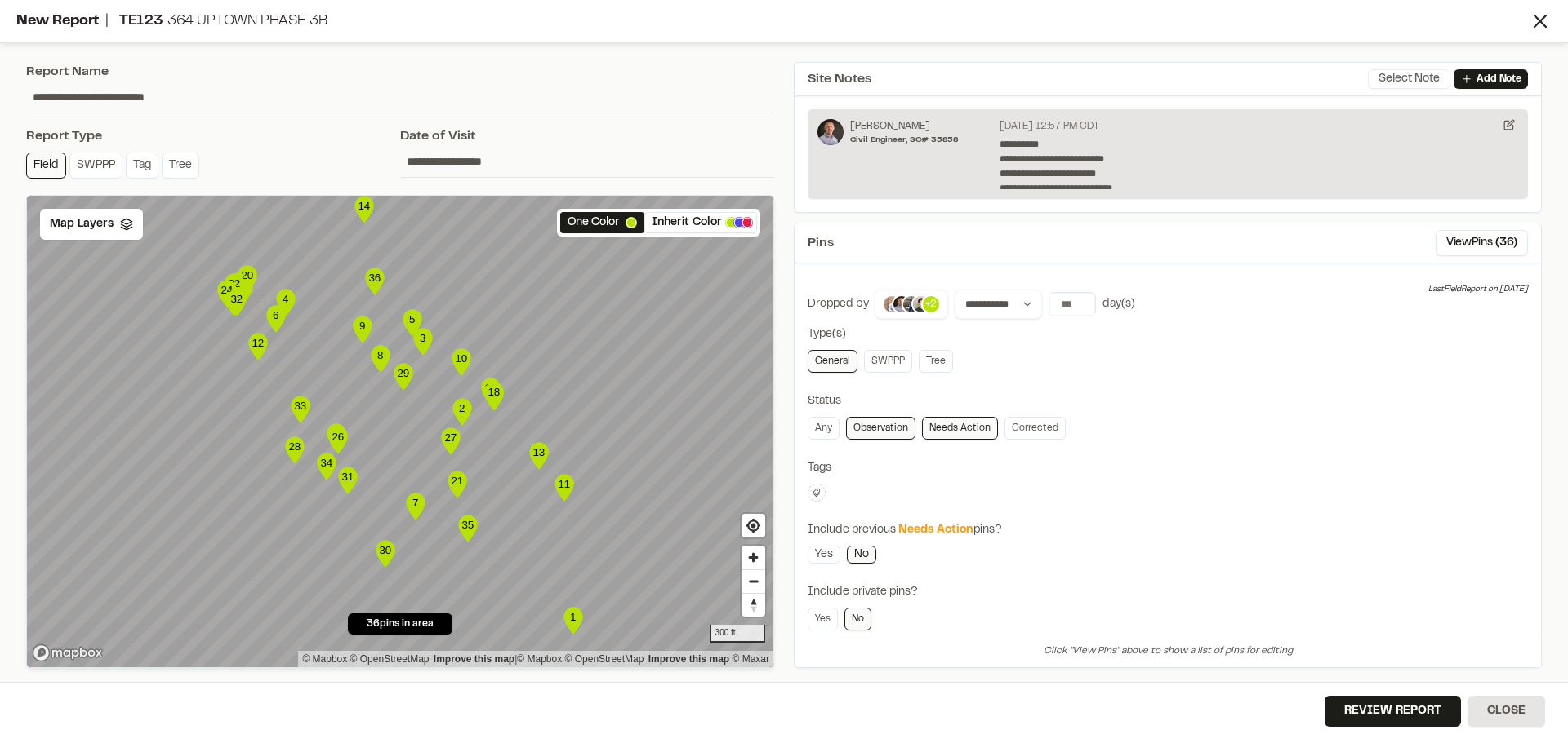
click at [1417, 80] on button "Select Note" at bounding box center [1409, 79] width 83 height 20
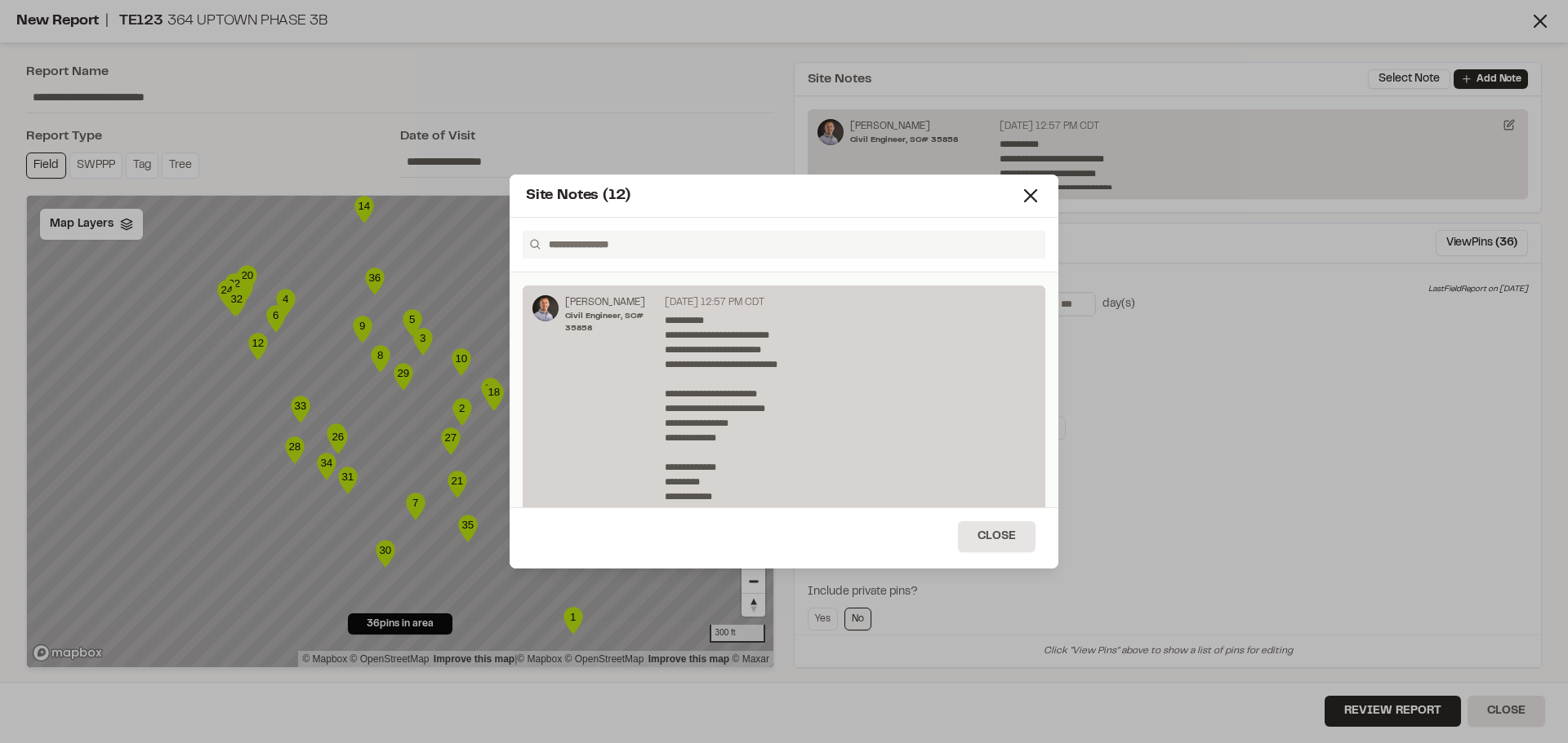
click at [886, 382] on p "**********" at bounding box center [845, 475] width 361 height 323
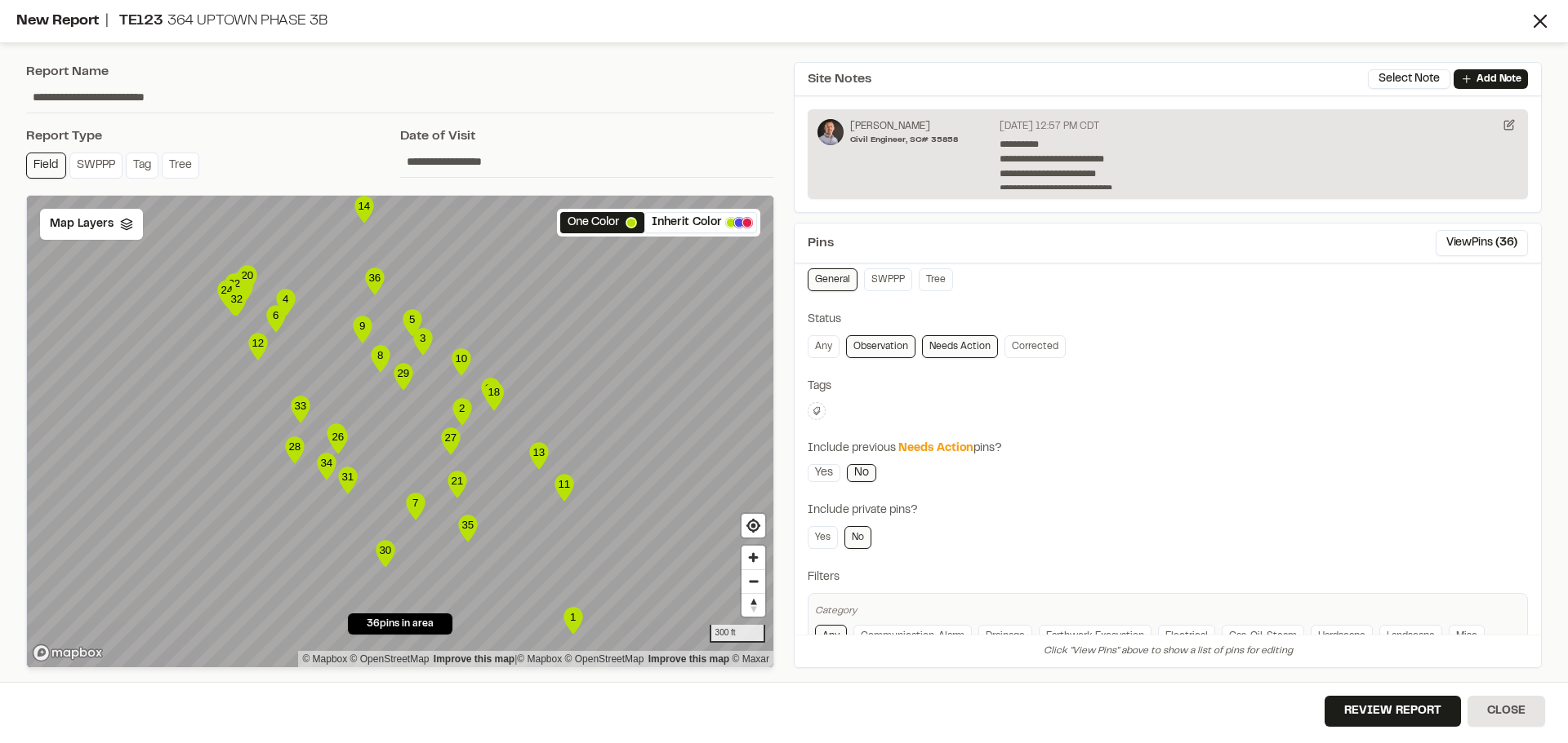
scroll to position [160, 0]
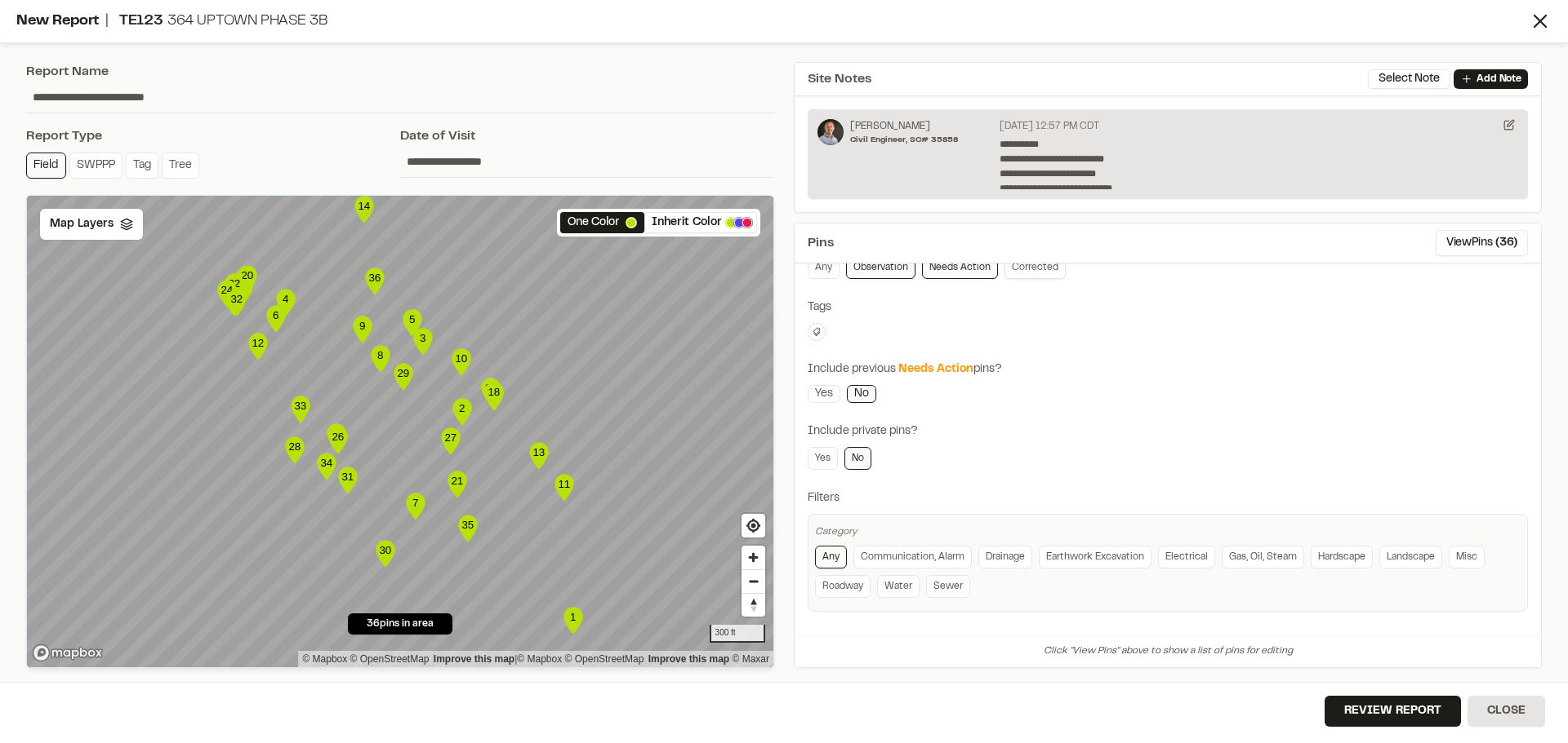
click at [1056, 269] on link "Corrected" at bounding box center [1035, 267] width 61 height 23
click at [81, 225] on span "Map Layers" at bounding box center [81, 224] width 64 height 18
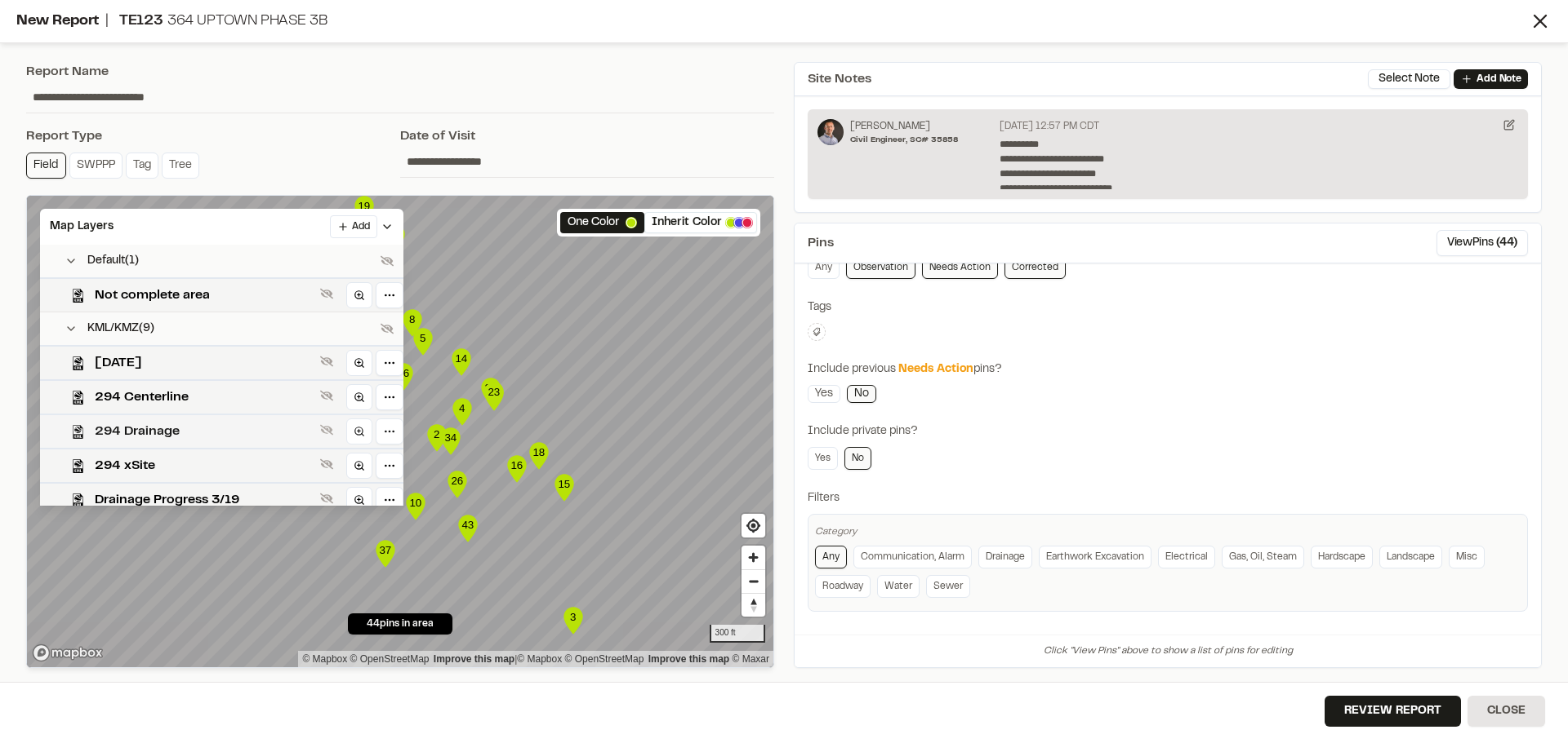
click at [241, 434] on span "294 Drainage" at bounding box center [204, 431] width 219 height 20
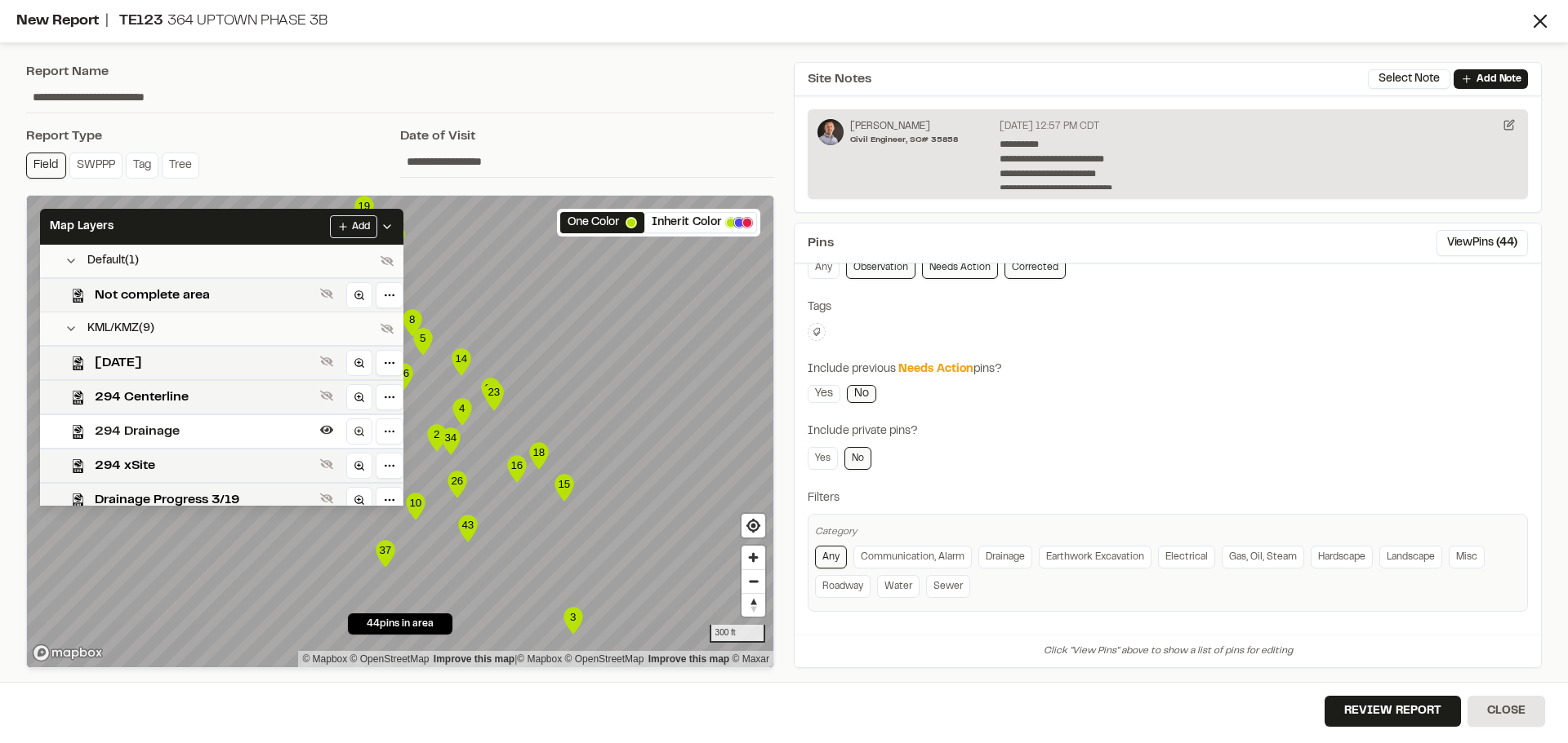
click at [241, 434] on span "294 Drainage" at bounding box center [204, 431] width 219 height 20
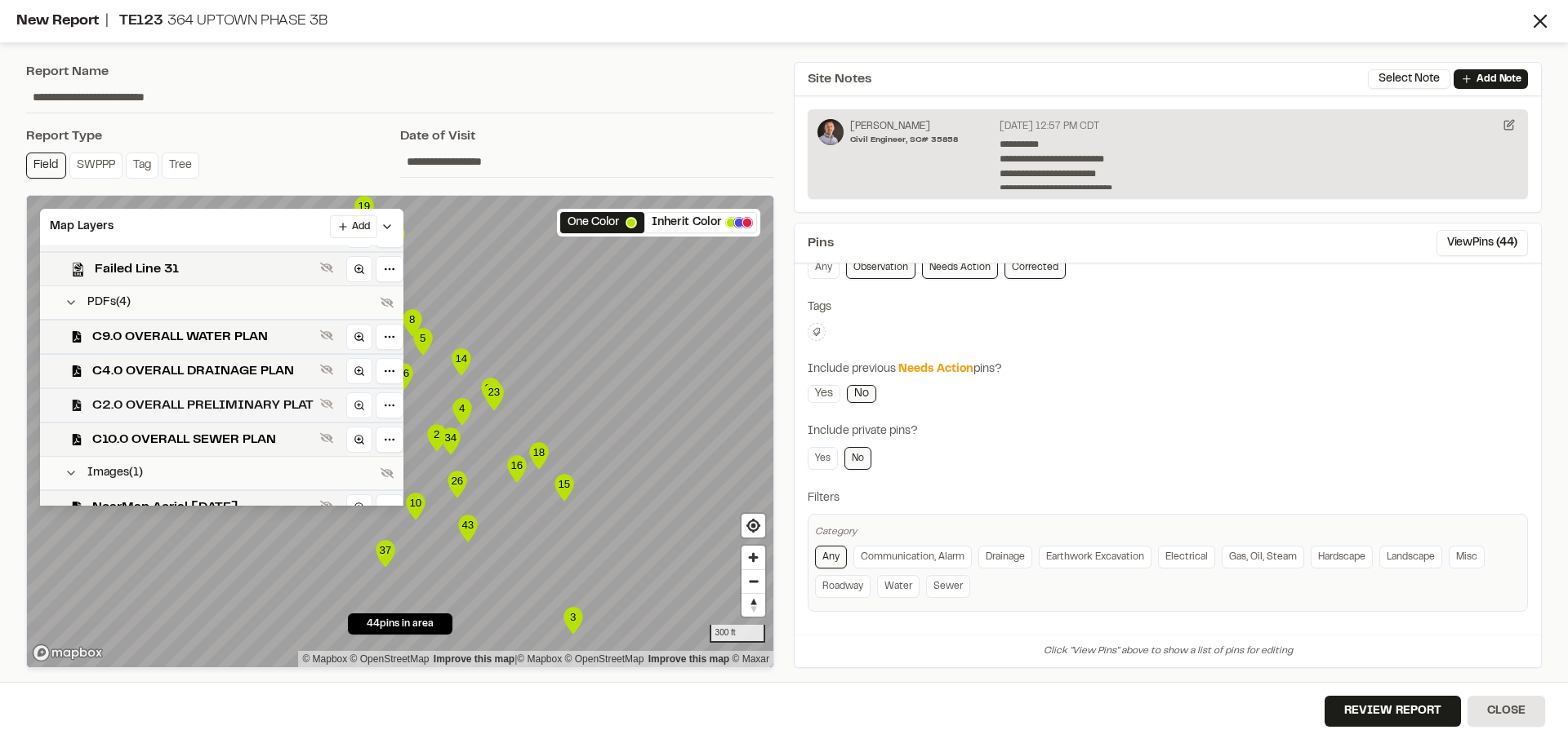
scroll to position [386, 0]
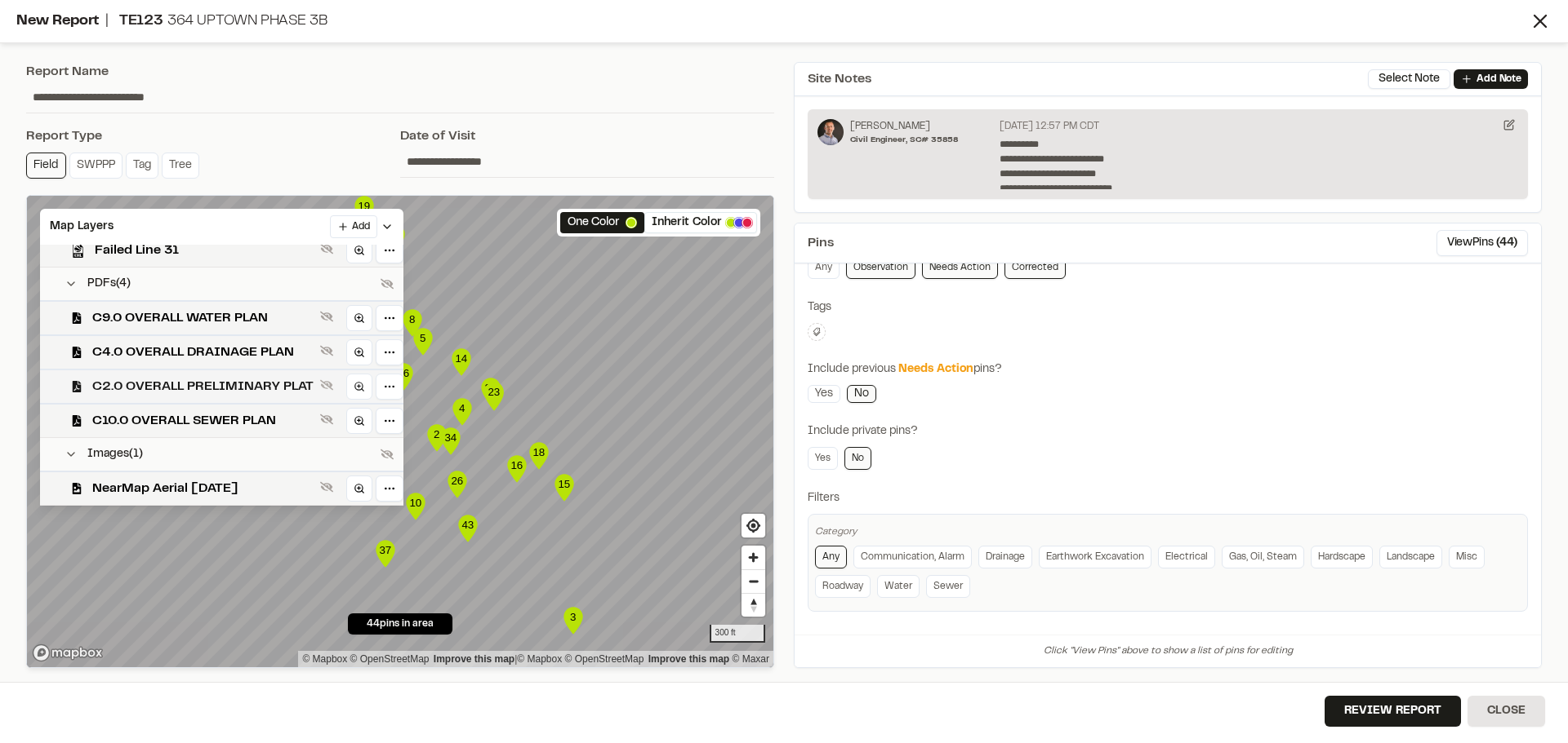
click at [198, 377] on span "C2.0 OVERALL PRELIMINARY PLAT" at bounding box center [203, 387] width 222 height 20
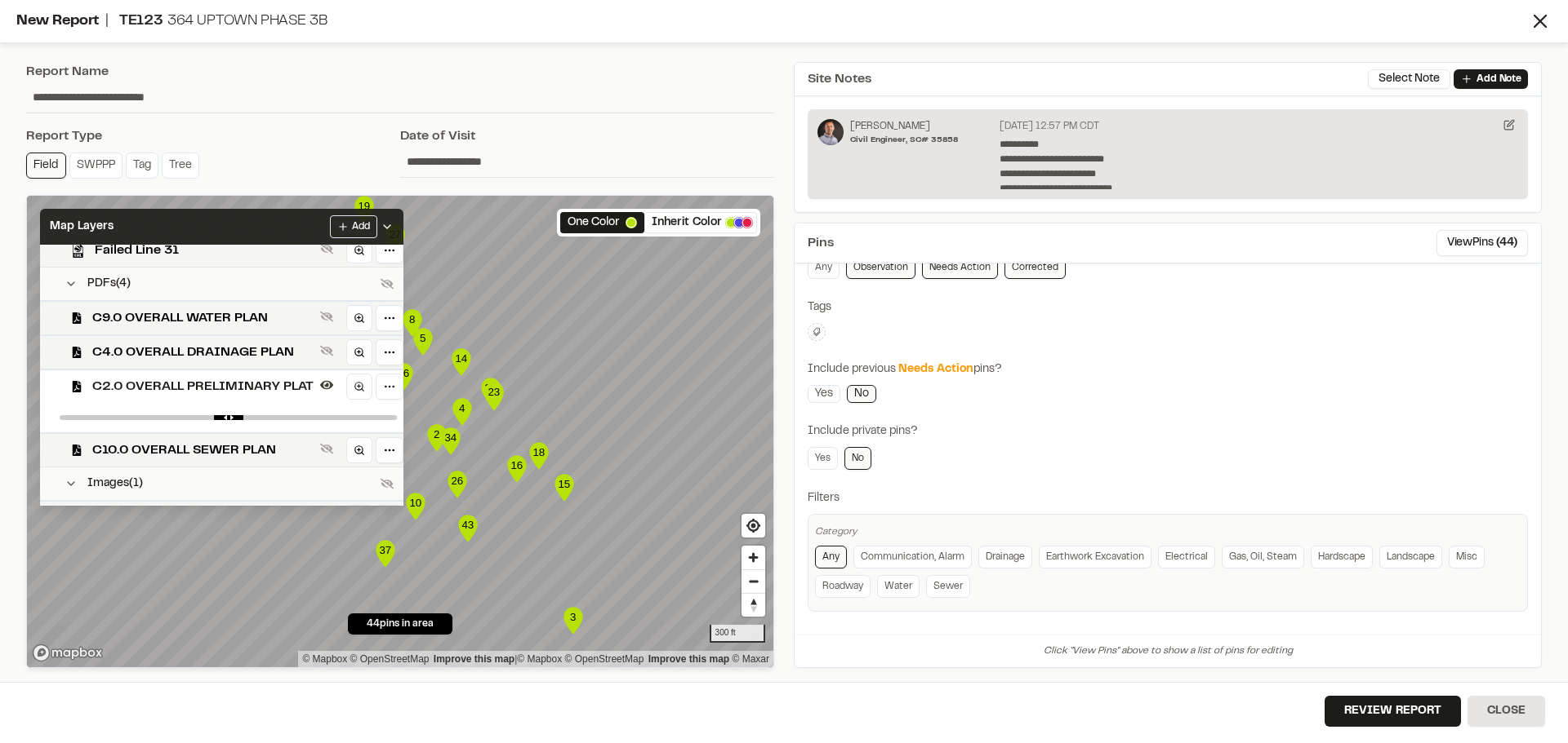
click at [246, 223] on div "Map Layers Add" at bounding box center [221, 227] width 363 height 36
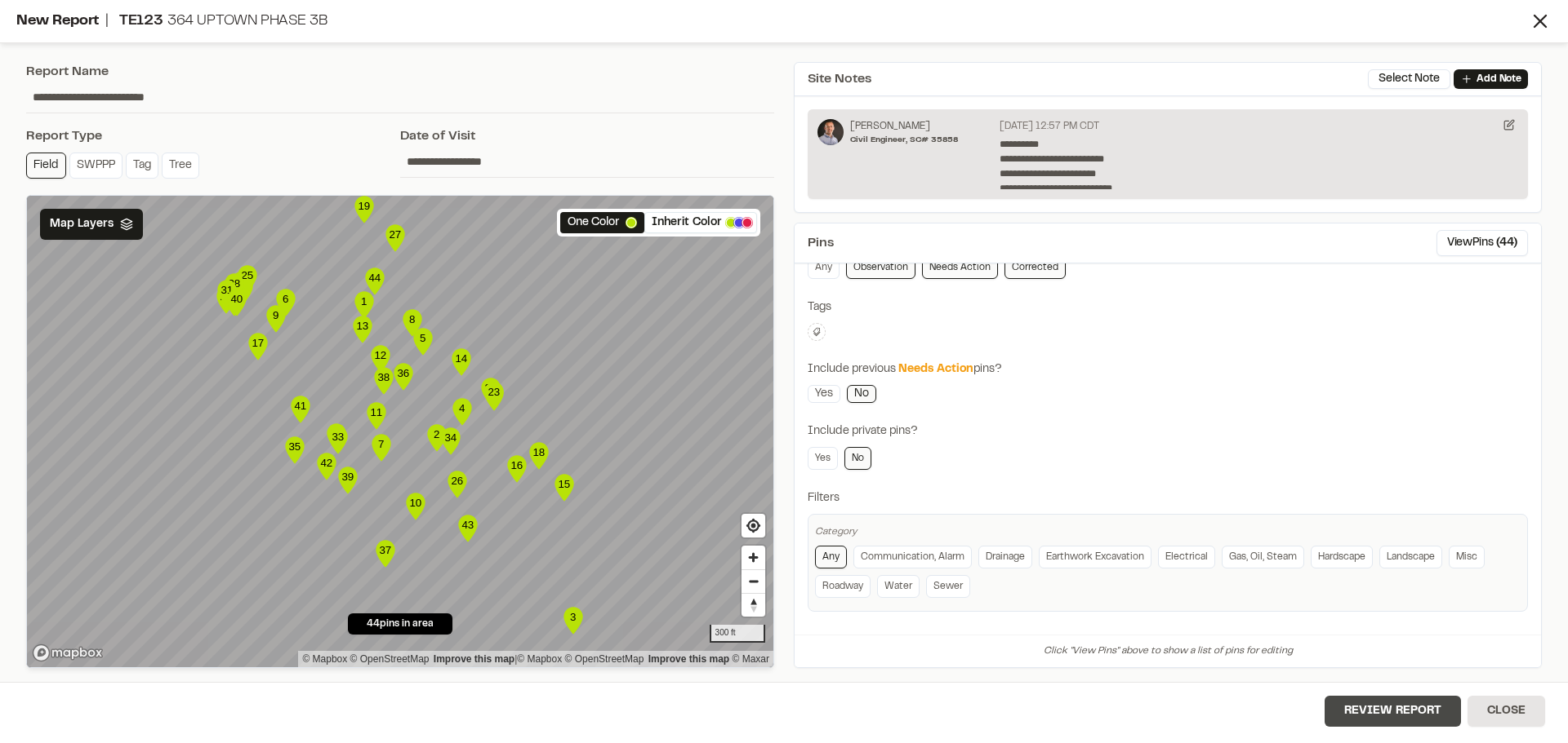
click at [1403, 719] on button "Review Report" at bounding box center [1392, 711] width 136 height 31
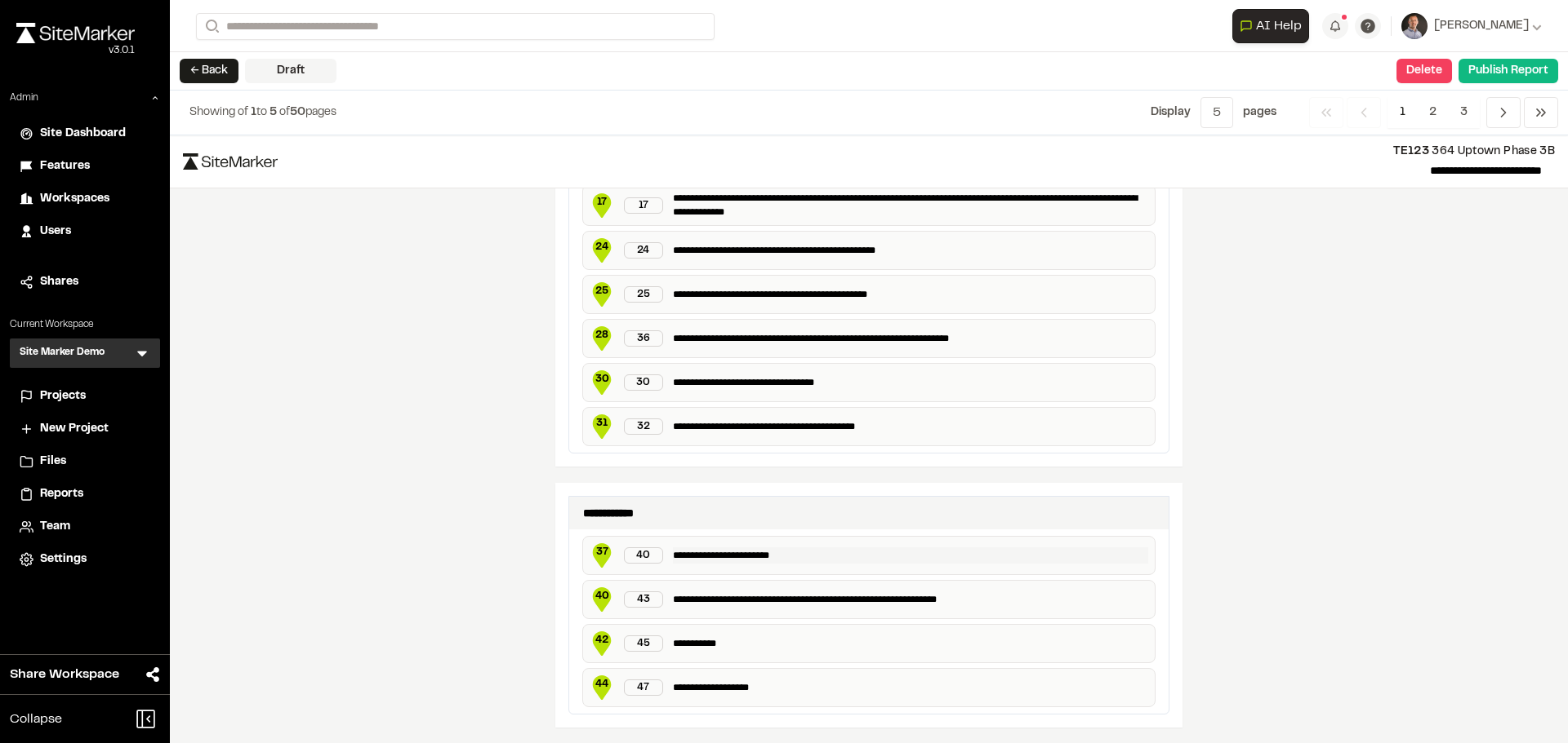
scroll to position [2618, 0]
click at [1440, 106] on span "2" at bounding box center [1432, 113] width 32 height 31
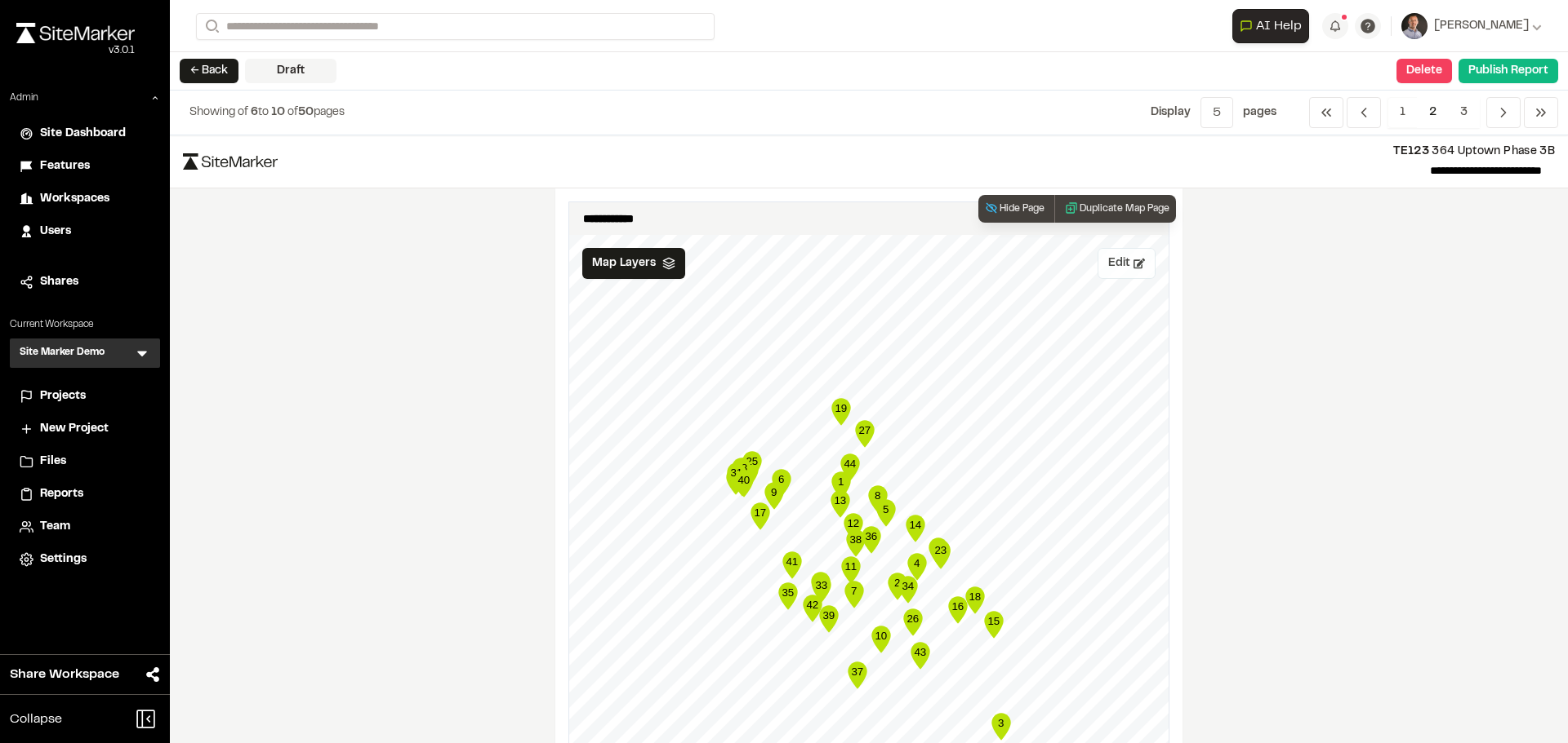
click at [1108, 274] on button "Edit" at bounding box center [1126, 263] width 58 height 31
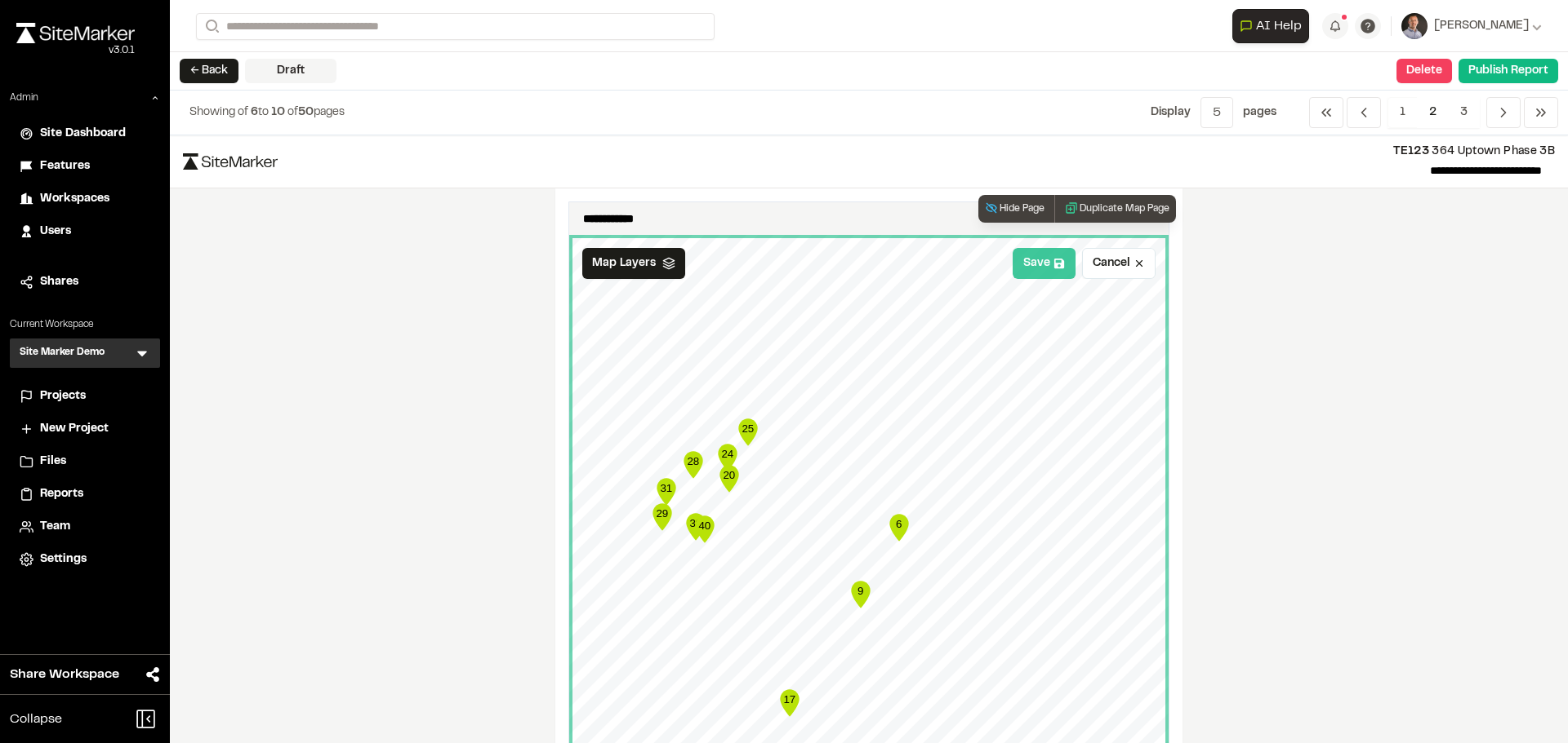
click at [1017, 258] on button "Save" at bounding box center [1044, 263] width 63 height 31
click at [1086, 213] on button "Duplicate Map Page" at bounding box center [1115, 209] width 122 height 28
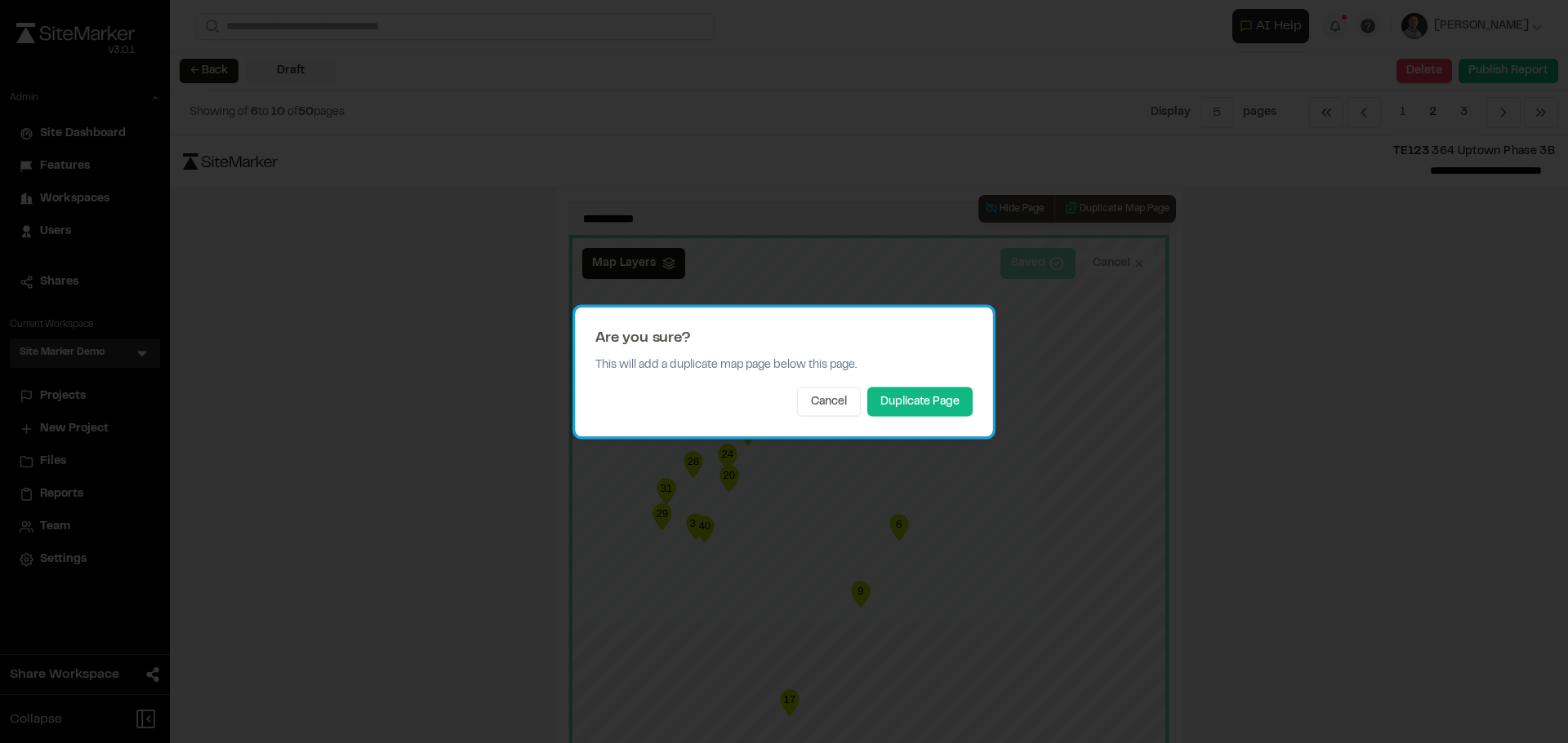
click at [934, 384] on div "Are you sure? This will add a duplicate map page below this page. Cancel Duplic…" at bounding box center [784, 372] width 418 height 130
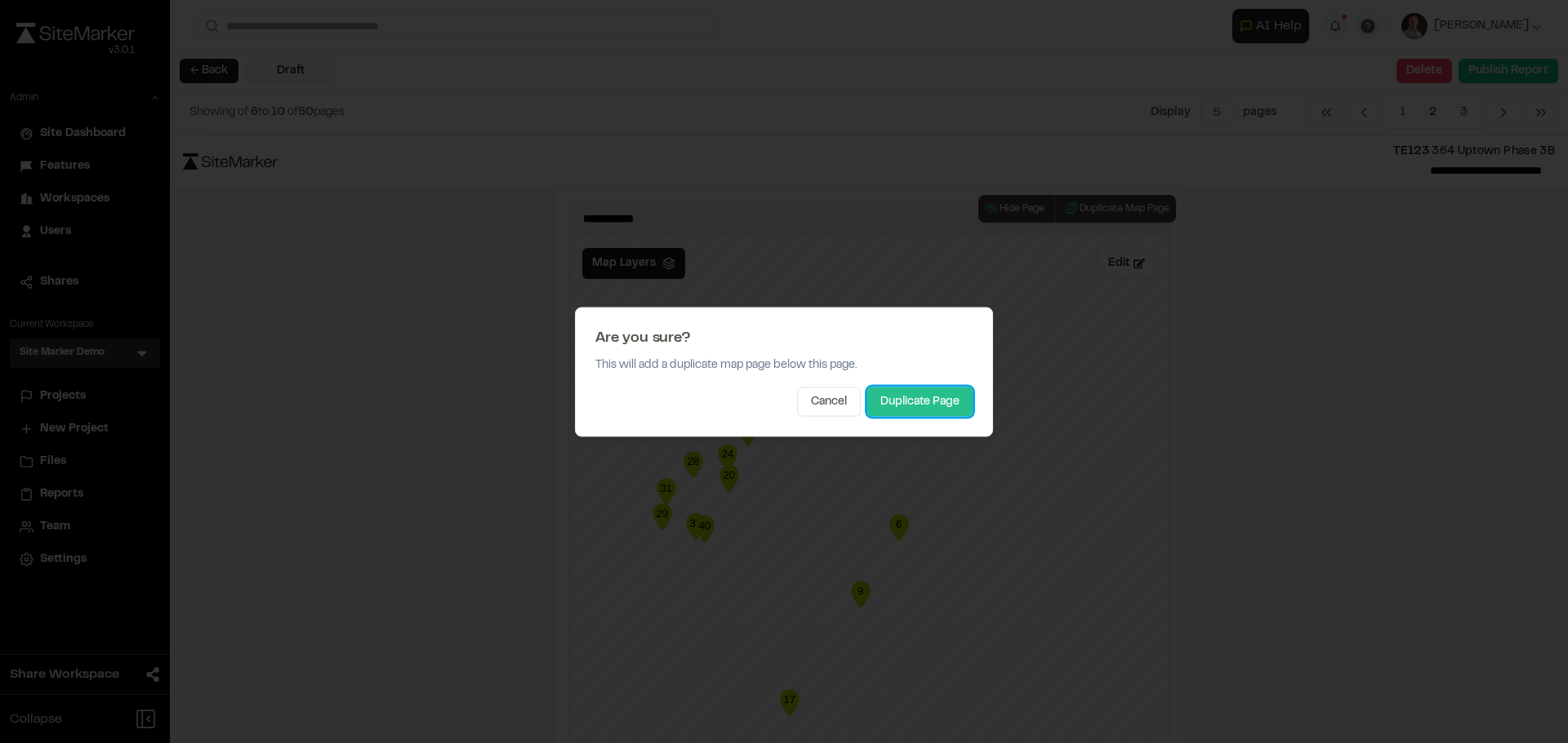
click at [945, 391] on button "Duplicate Page" at bounding box center [919, 401] width 105 height 30
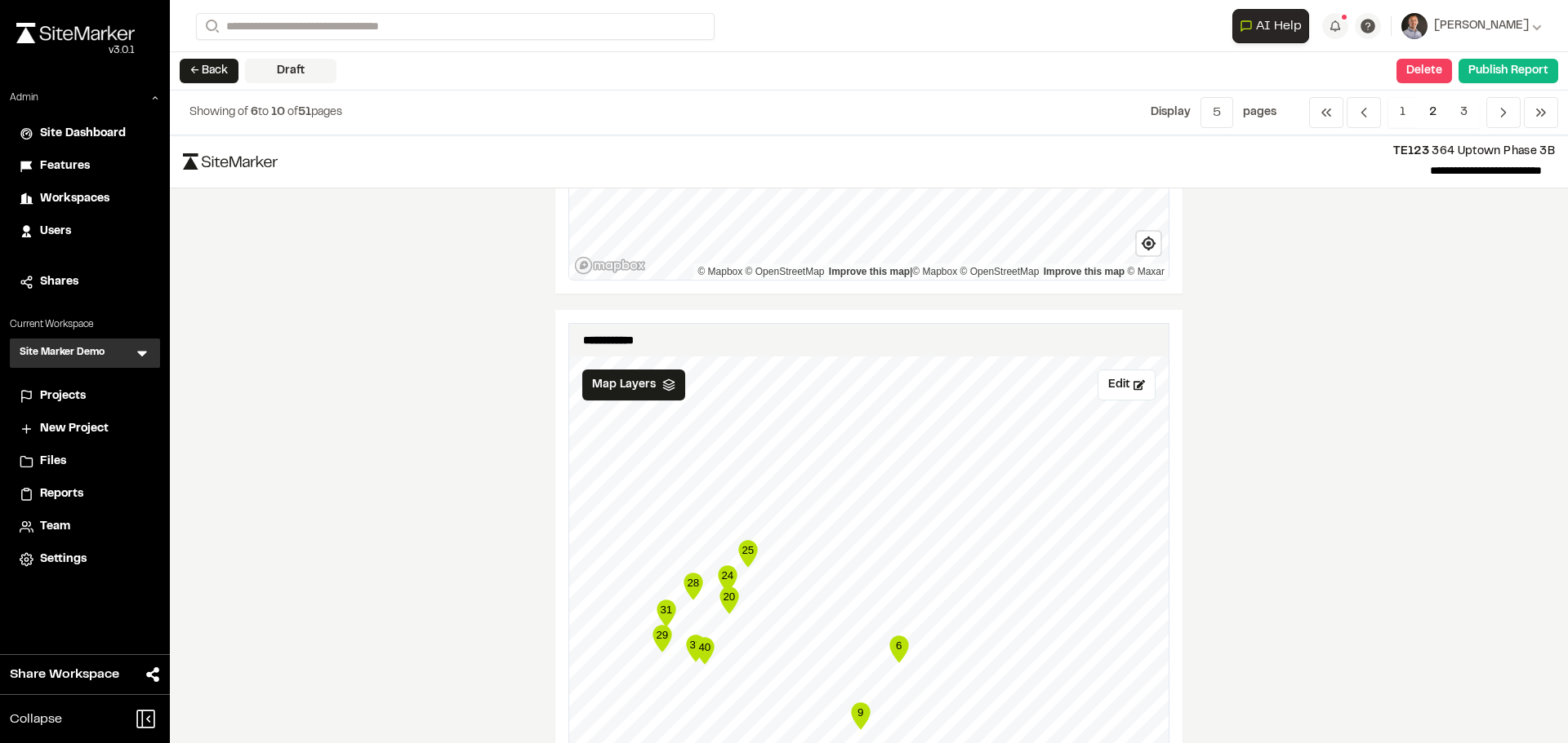
scroll to position [734, 0]
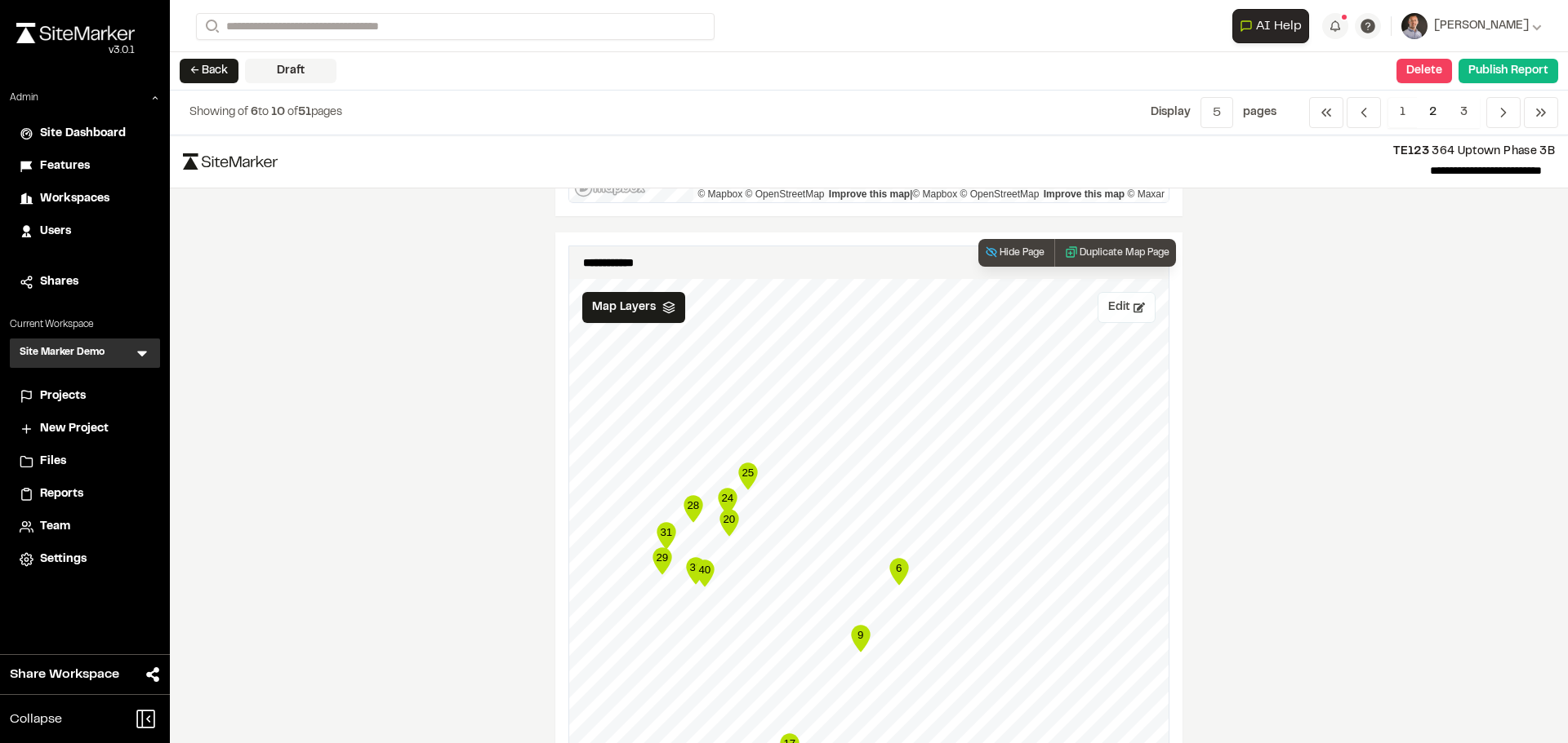
click at [1099, 297] on button "Edit" at bounding box center [1126, 307] width 58 height 31
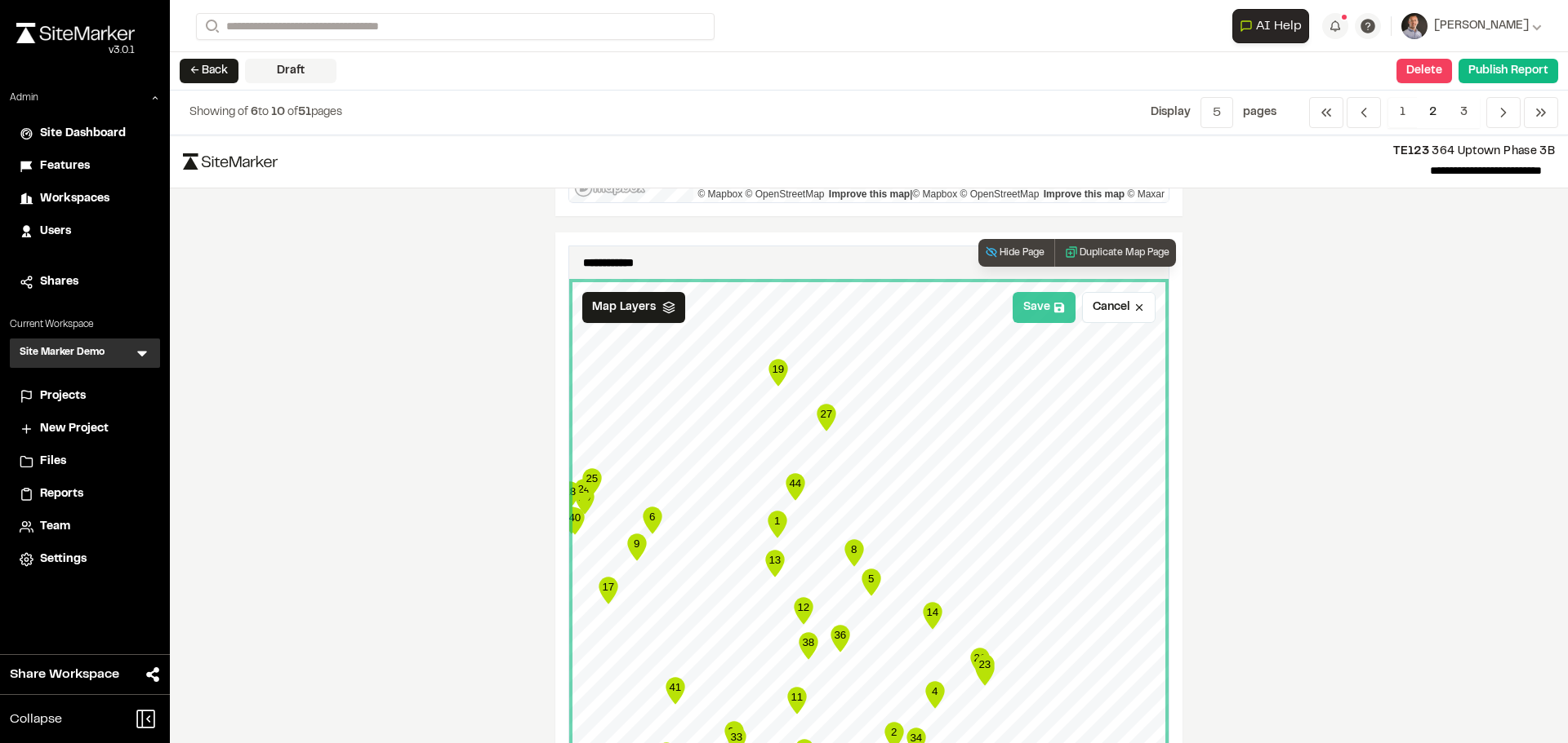
click at [1027, 302] on button "Save" at bounding box center [1044, 307] width 63 height 31
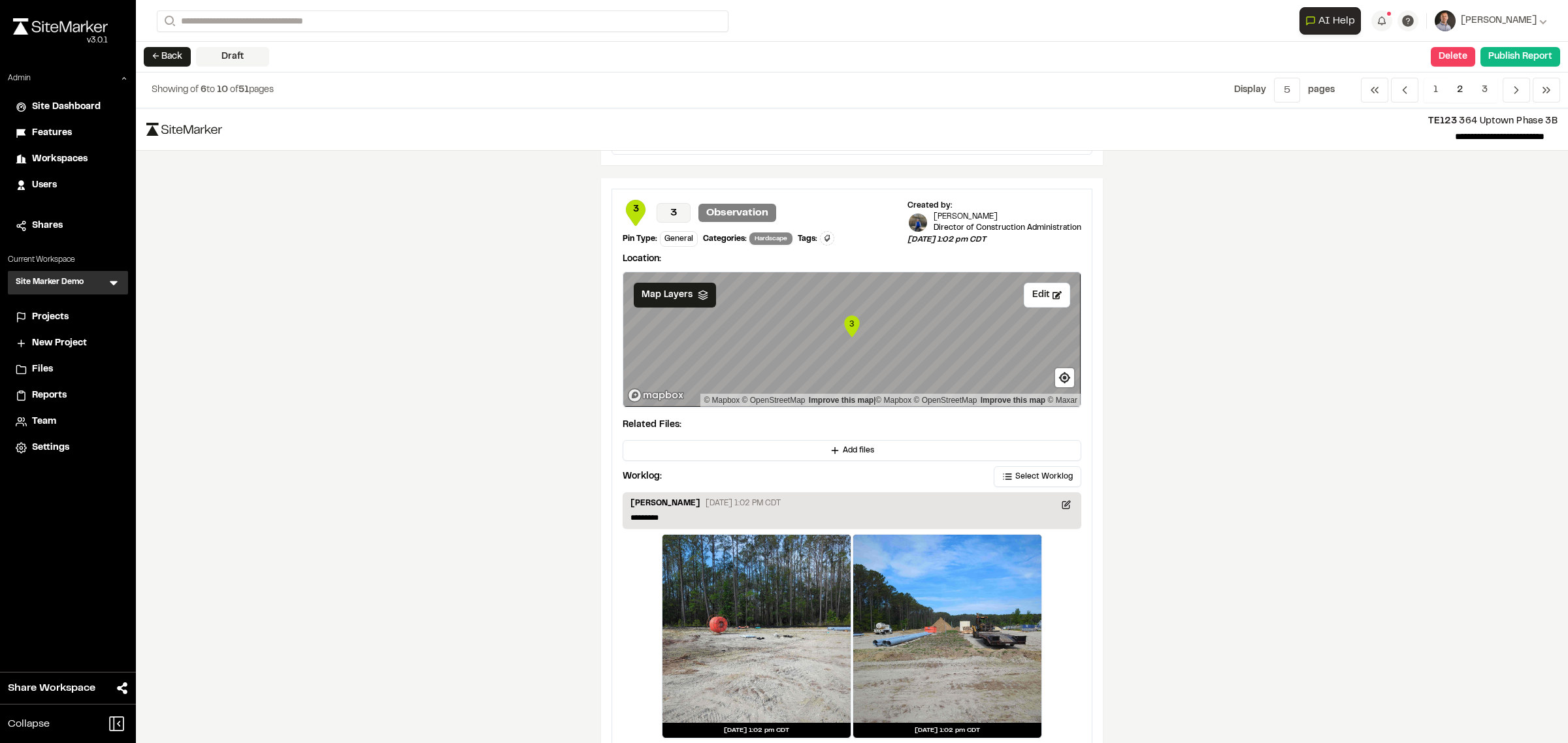
scroll to position [2040, 0]
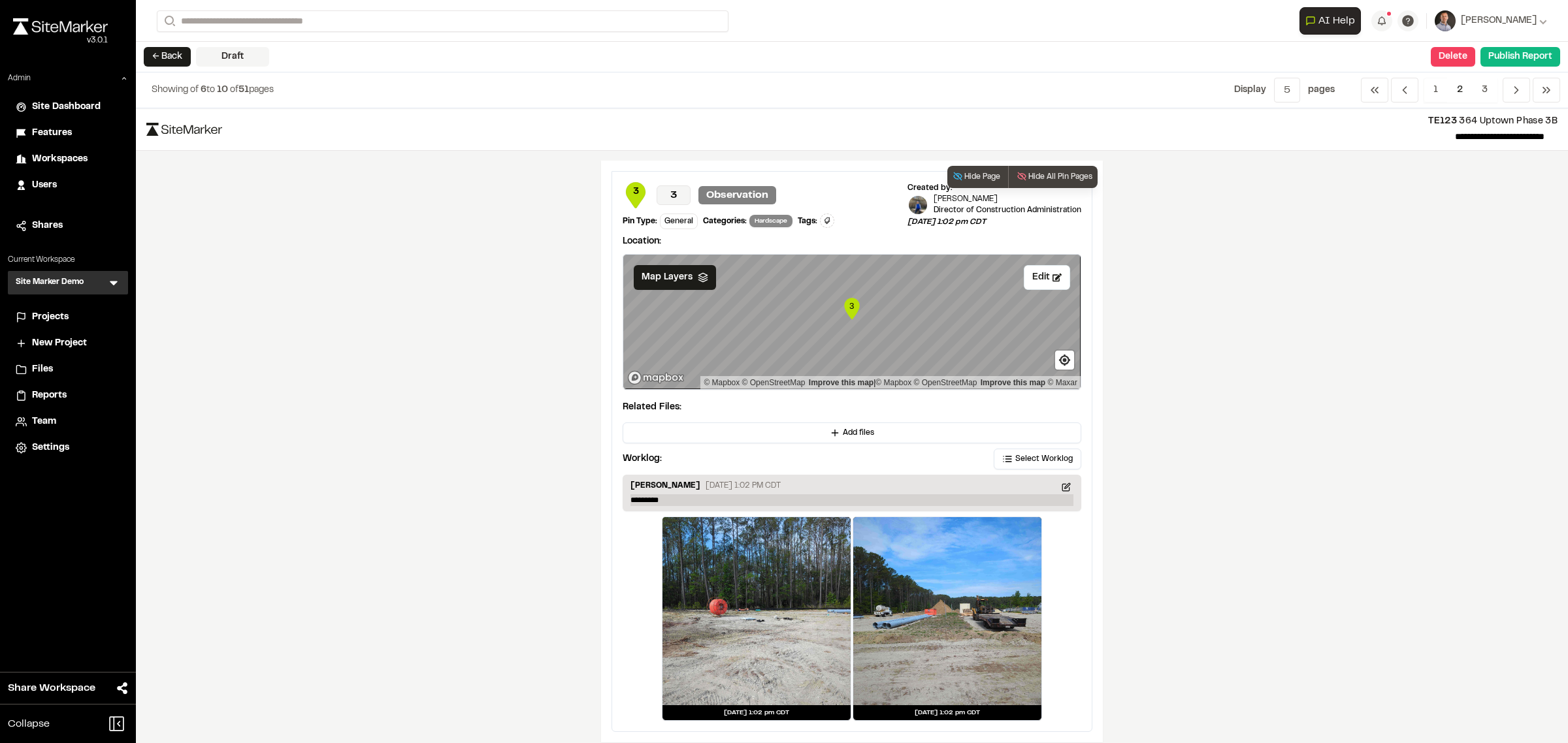
click at [786, 504] on p "*********" at bounding box center [851, 500] width 443 height 12
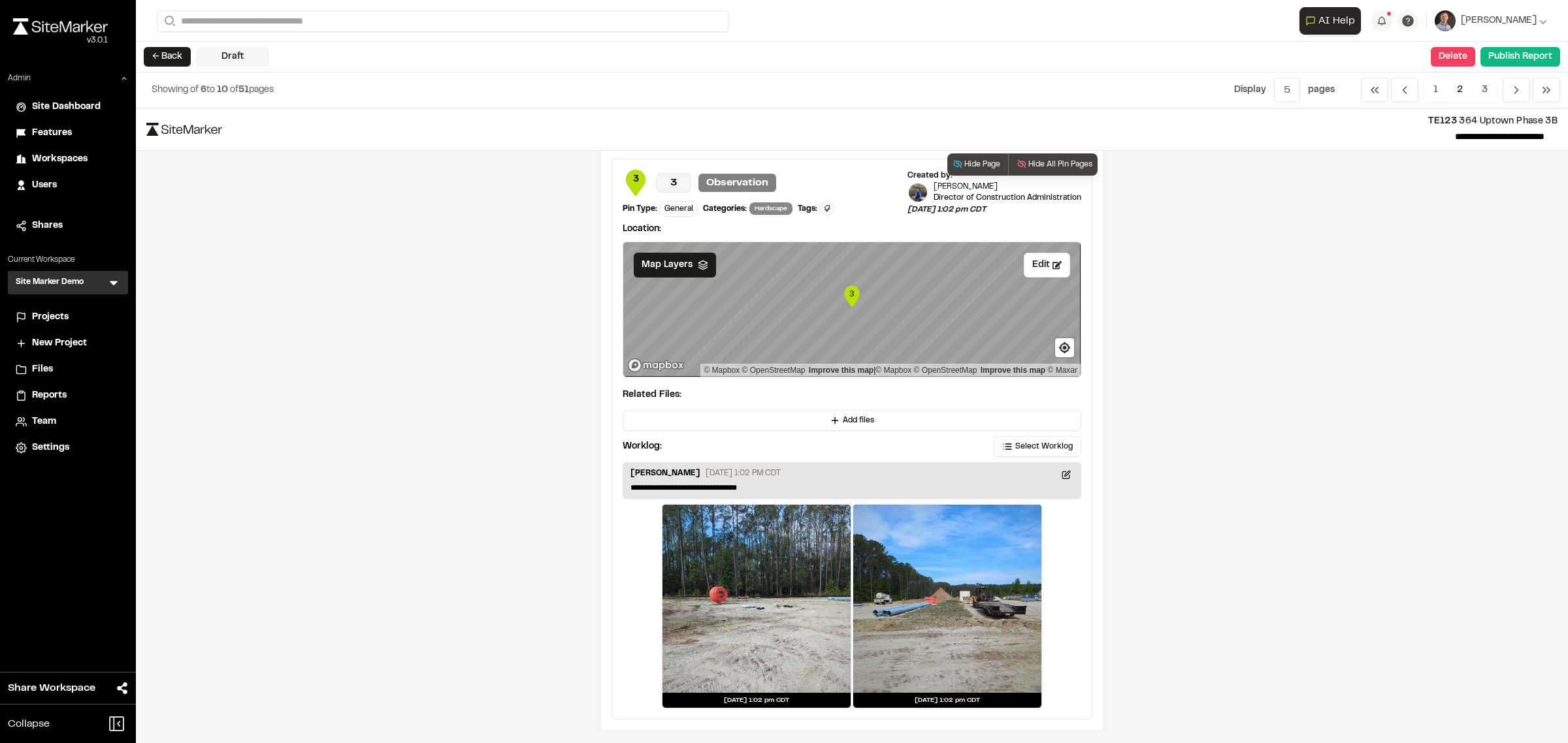
scroll to position [2057, 0]
click at [1254, 79] on span "3" at bounding box center [1484, 90] width 25 height 25
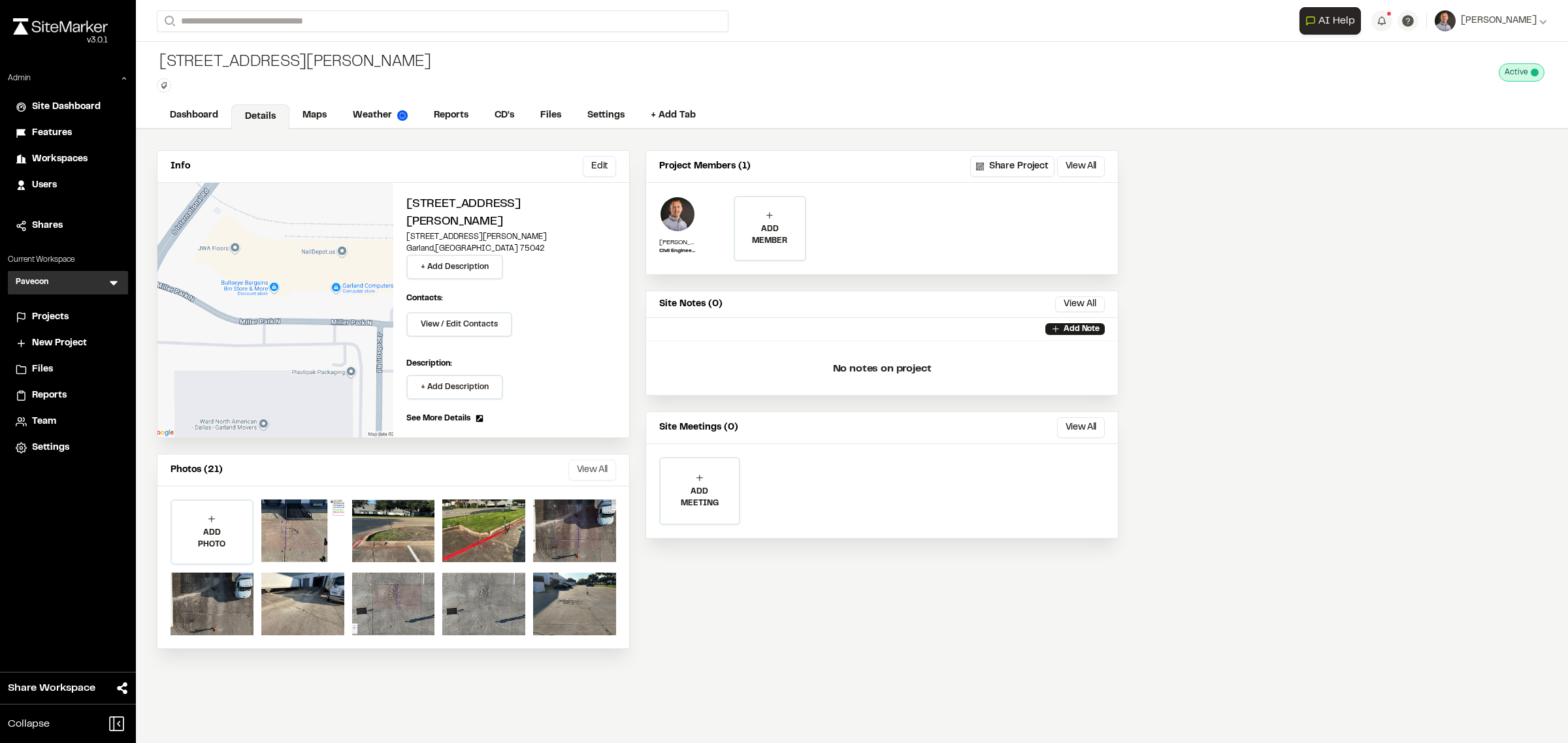
click at [595, 460] on button "View All" at bounding box center [592, 470] width 48 height 21
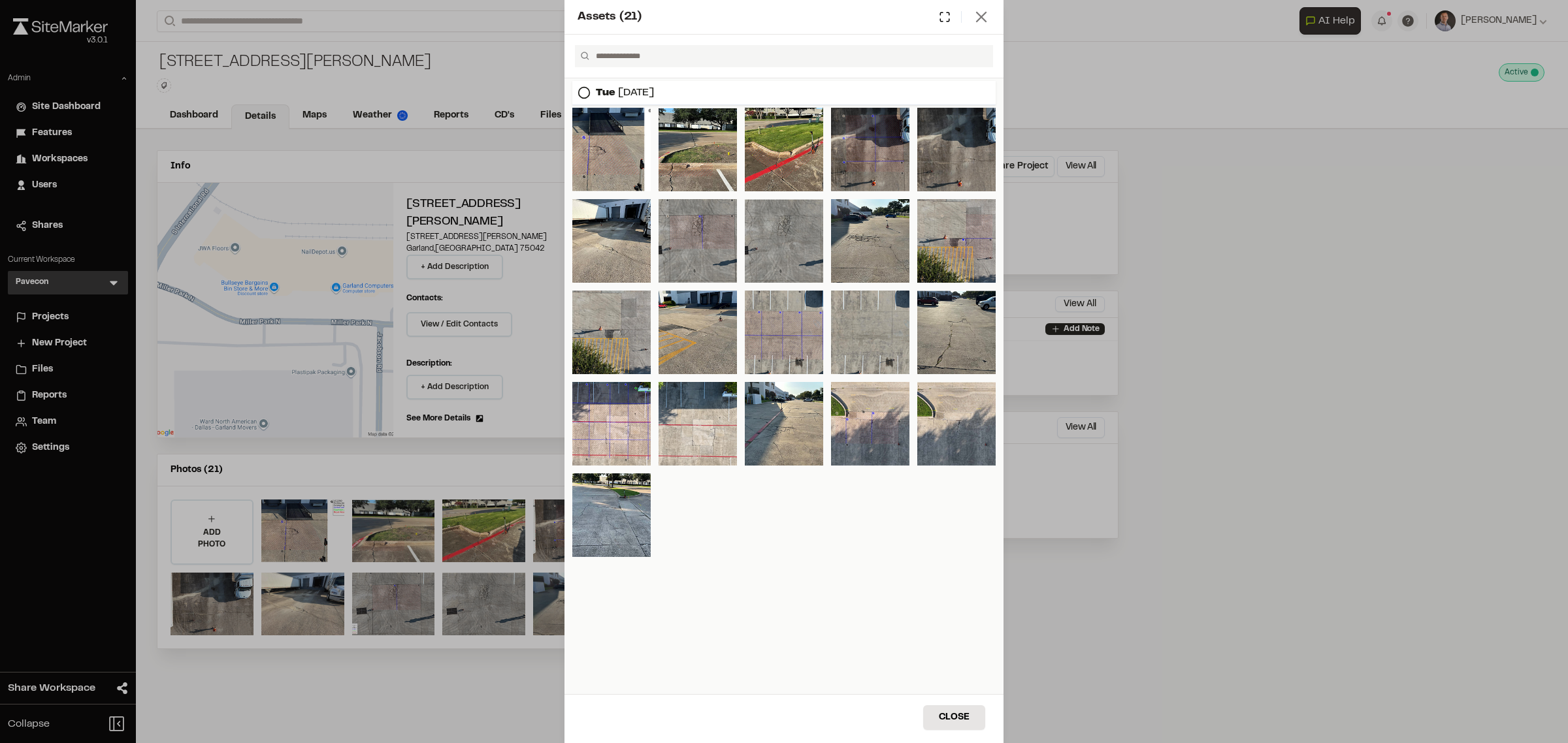
click at [978, 21] on icon at bounding box center [980, 17] width 18 height 18
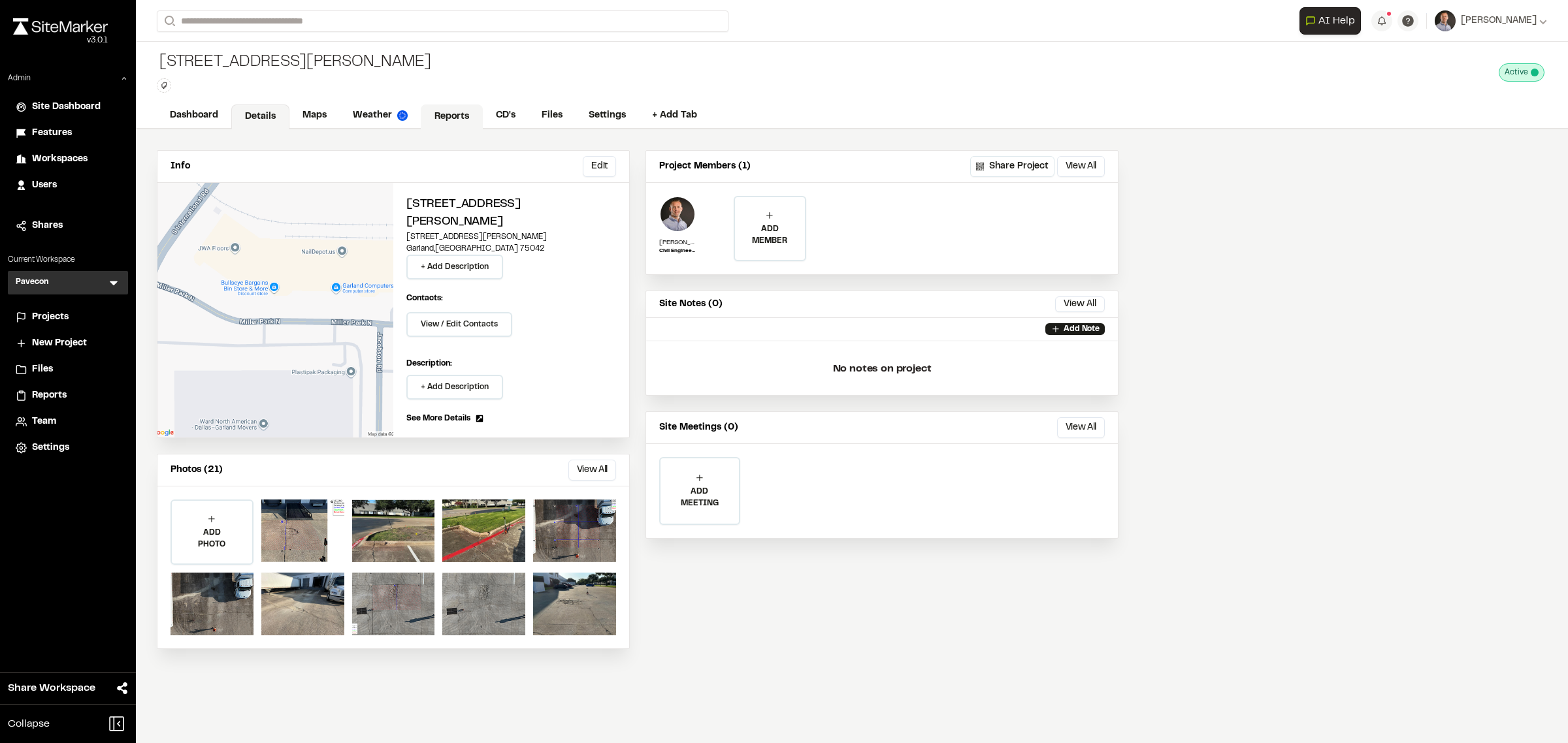
click at [439, 124] on link "Reports" at bounding box center [451, 117] width 62 height 25
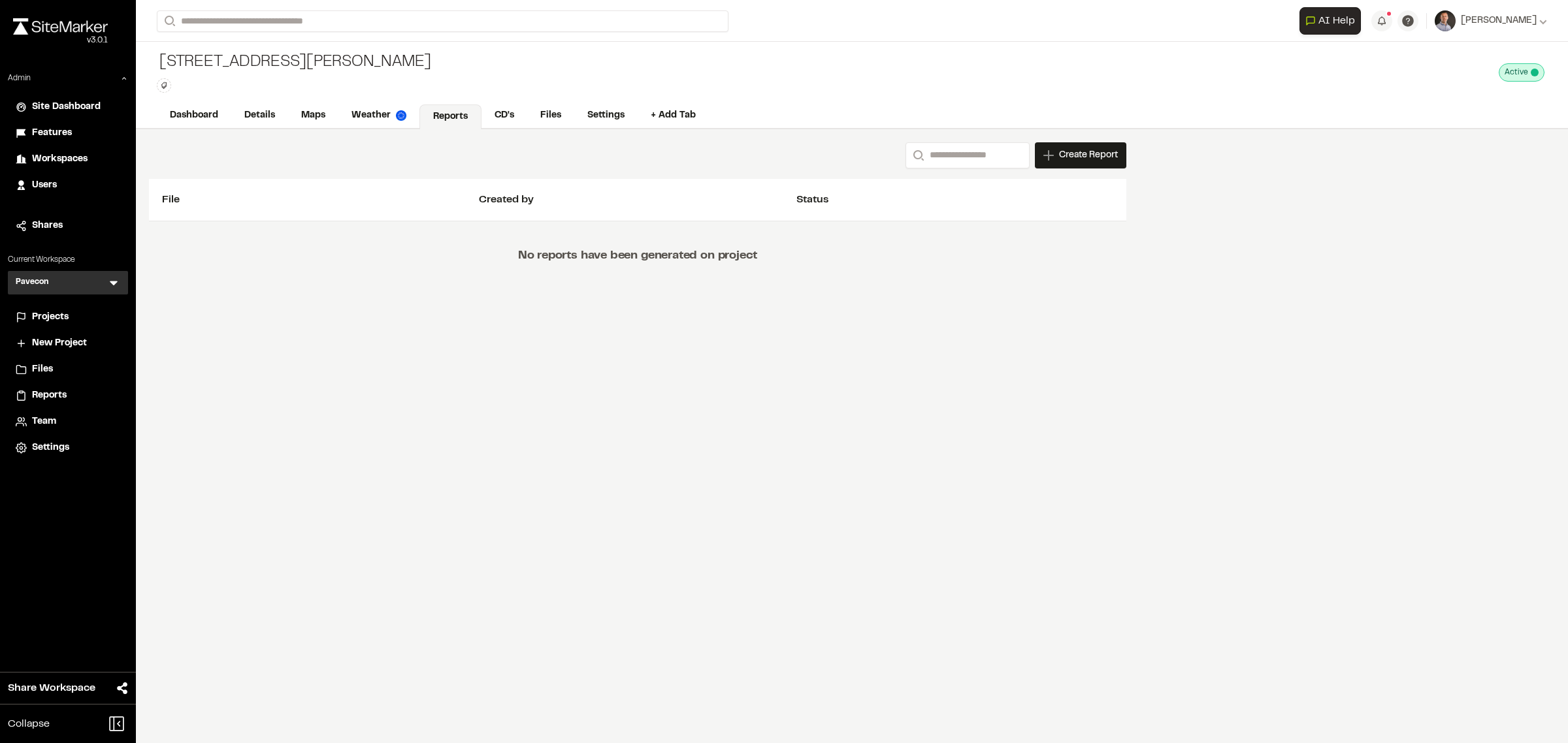
click at [1102, 139] on div "Search Create Report New Report | 2755 Miller Park North What type of Report do…" at bounding box center [637, 216] width 1004 height 175
click at [1102, 150] on span "Create Report" at bounding box center [1089, 156] width 59 height 14
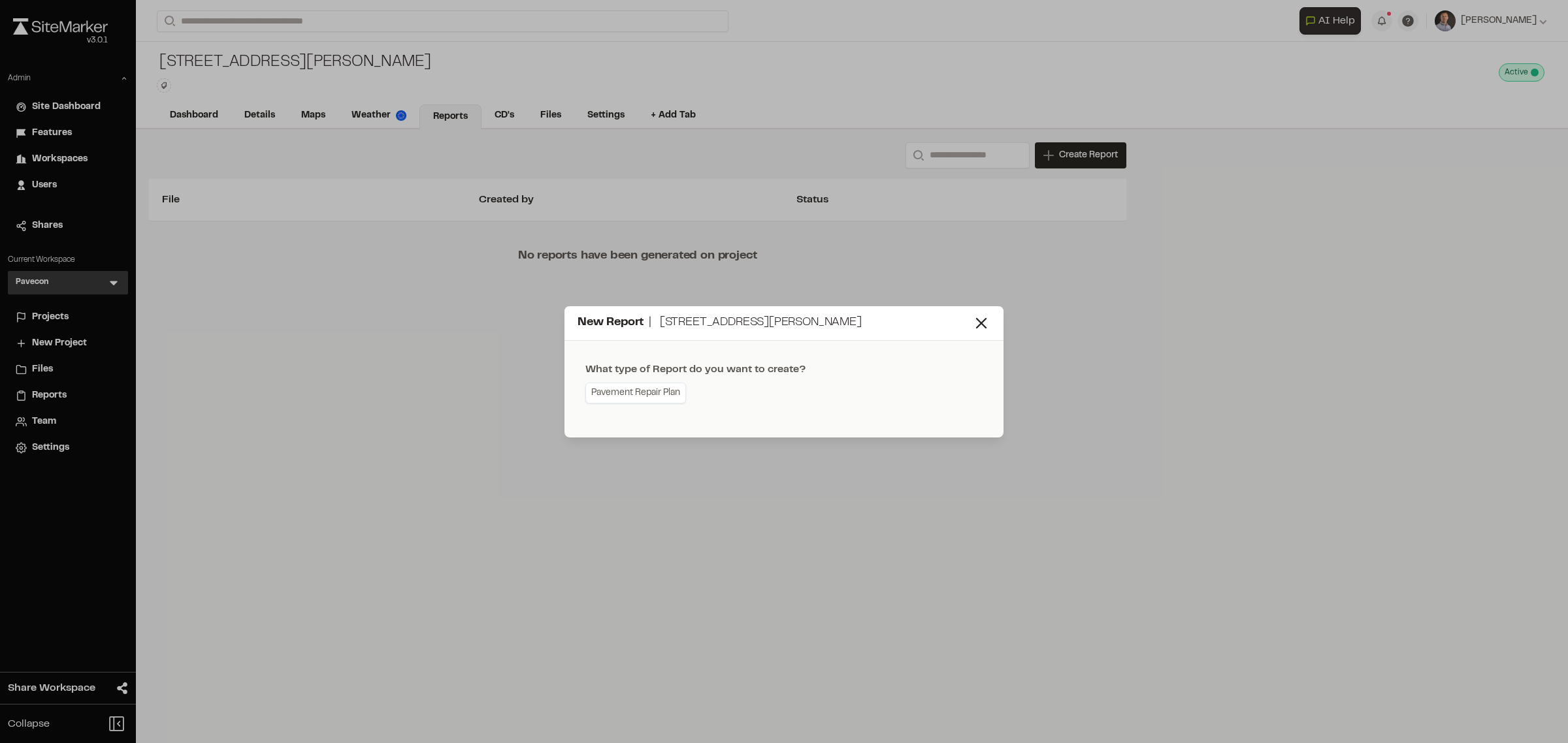
click at [637, 393] on link "Pavement Repair Plan" at bounding box center [636, 393] width 101 height 21
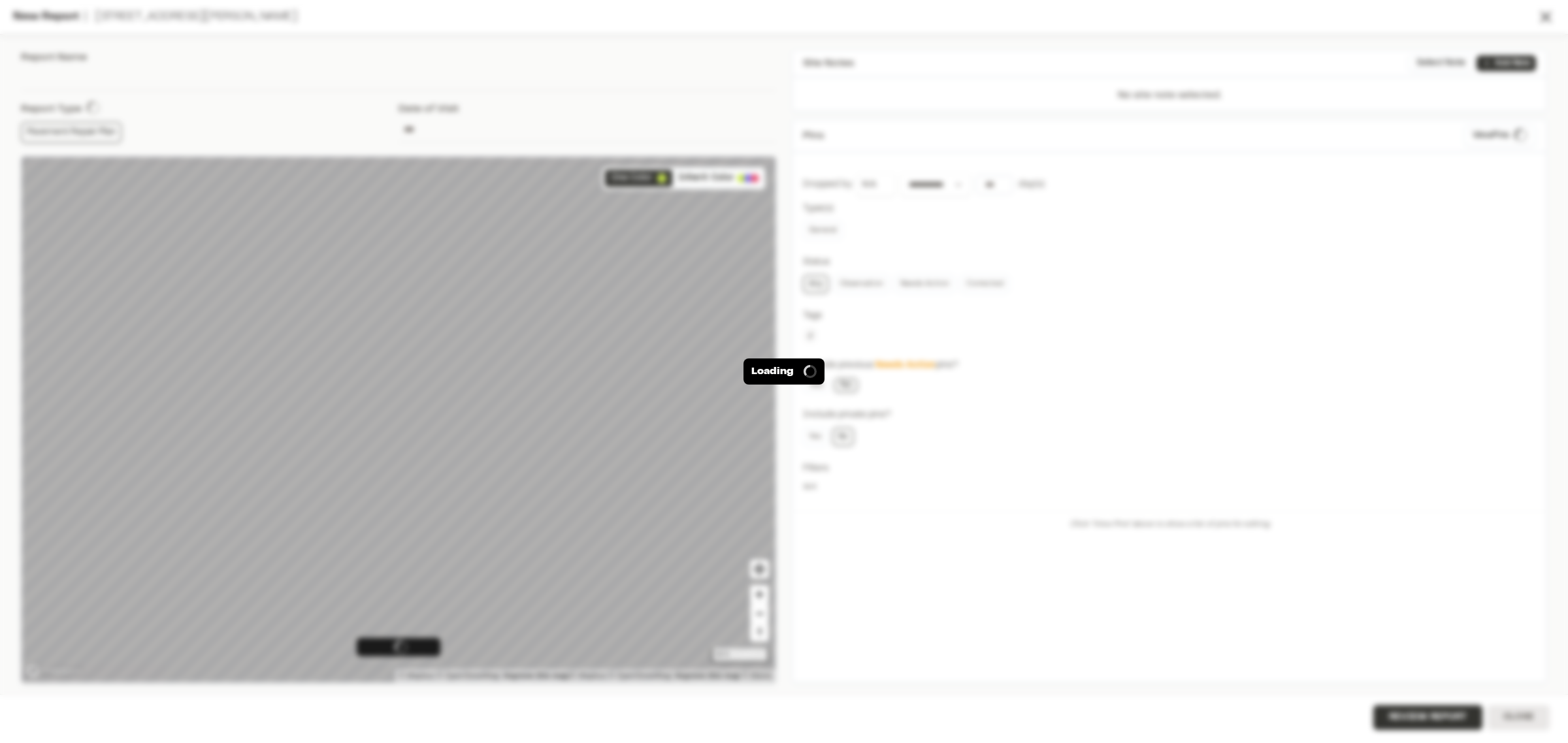
type input "**********"
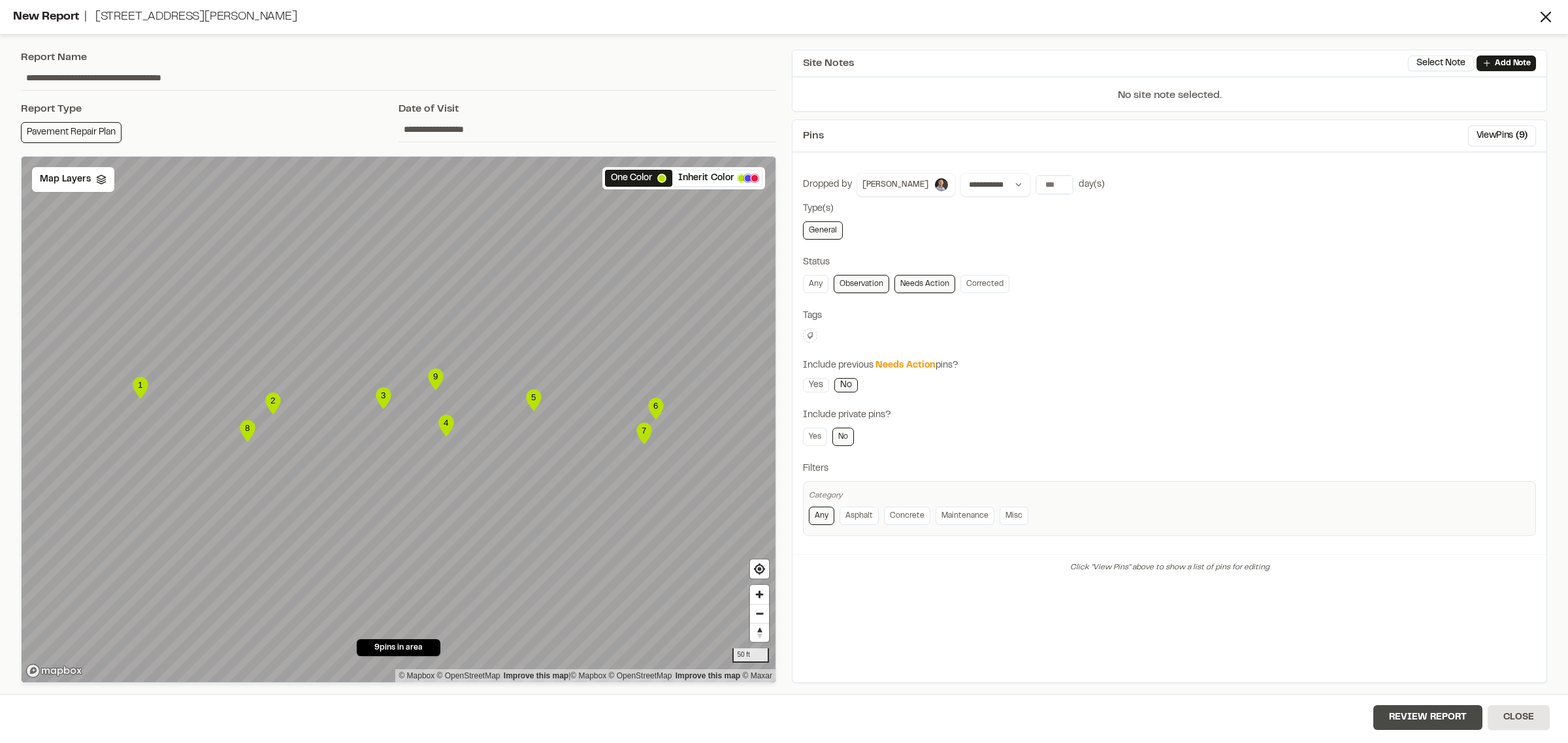
click at [1438, 716] on button "Review Report" at bounding box center [1427, 718] width 109 height 25
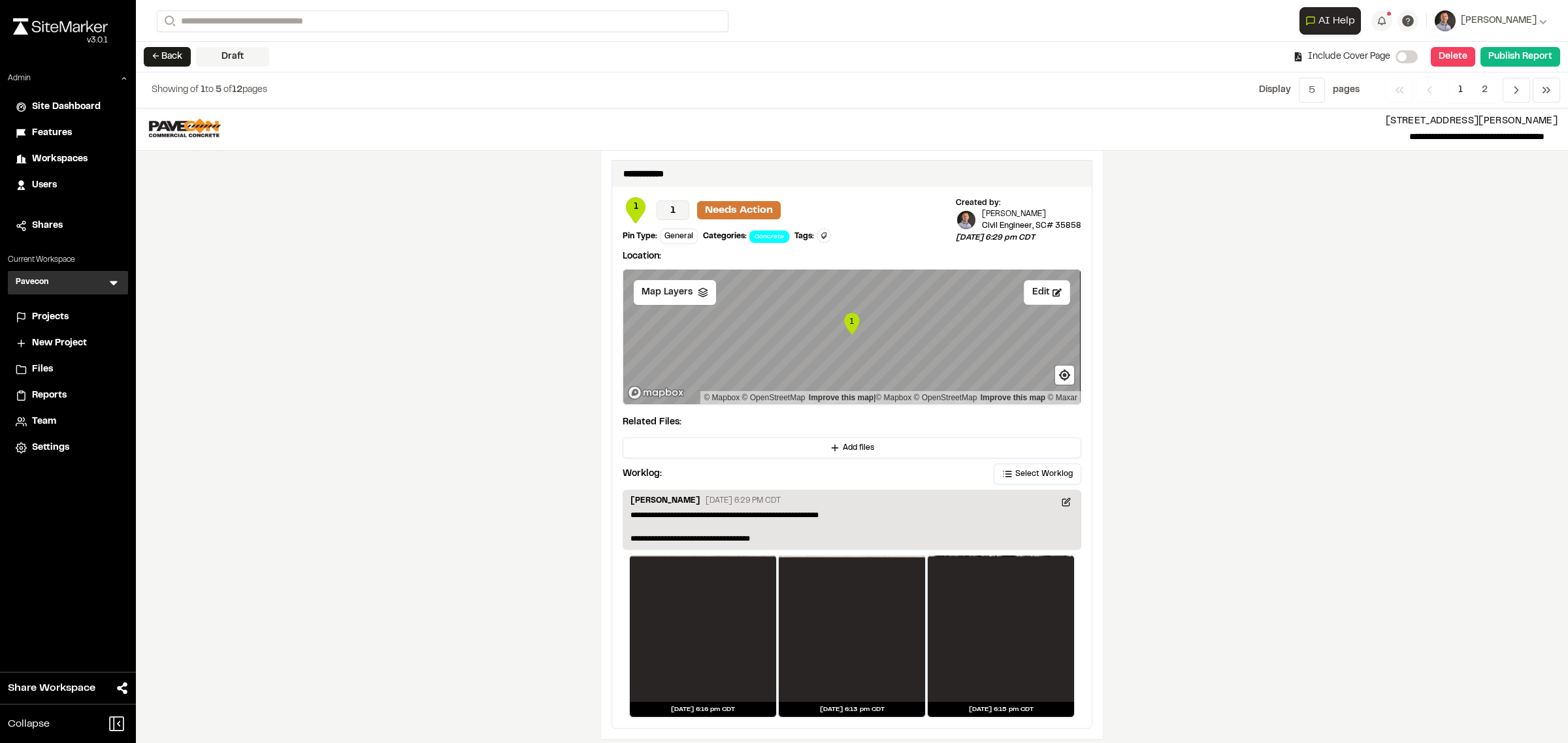
scroll to position [1551, 0]
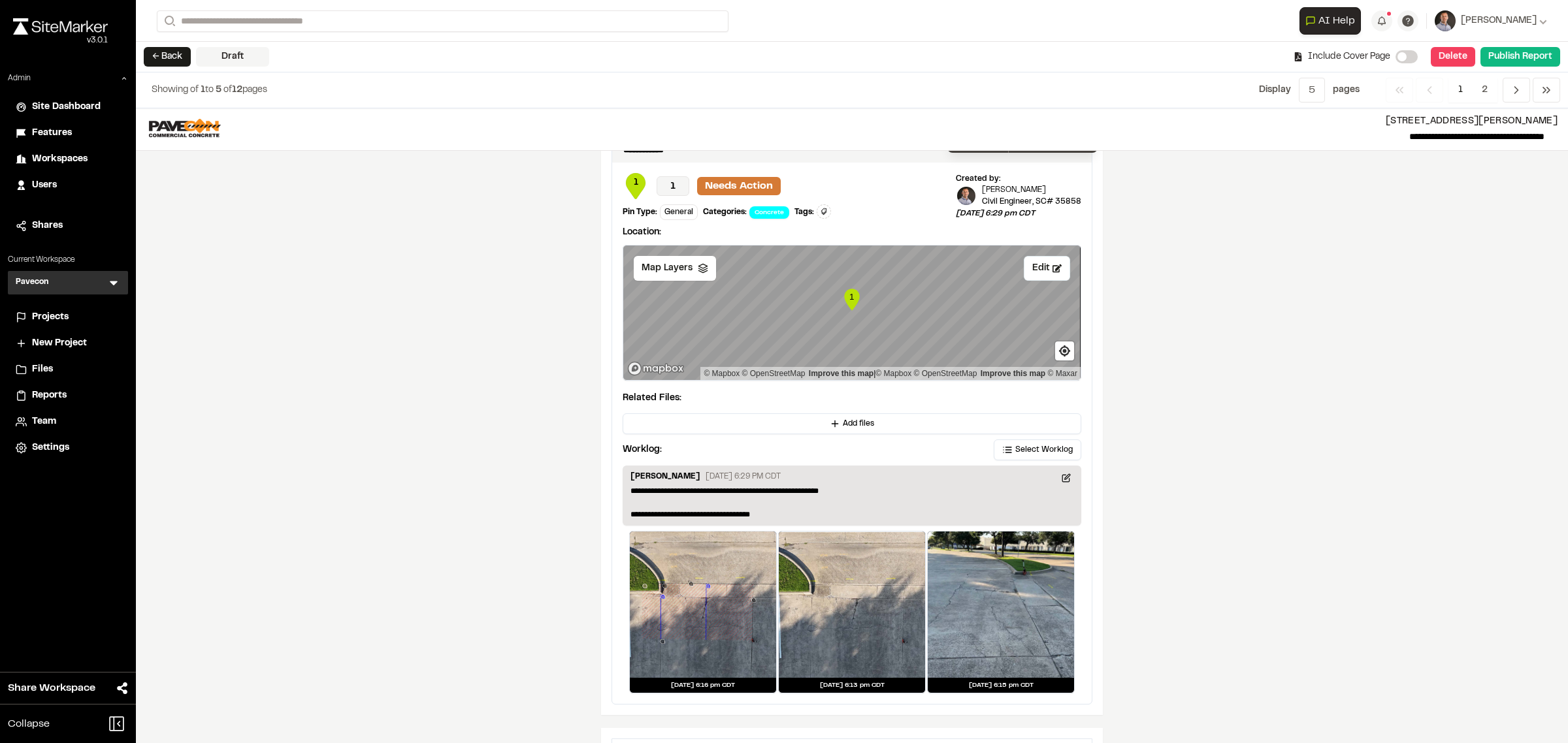
click at [706, 655] on div at bounding box center [702, 605] width 146 height 146
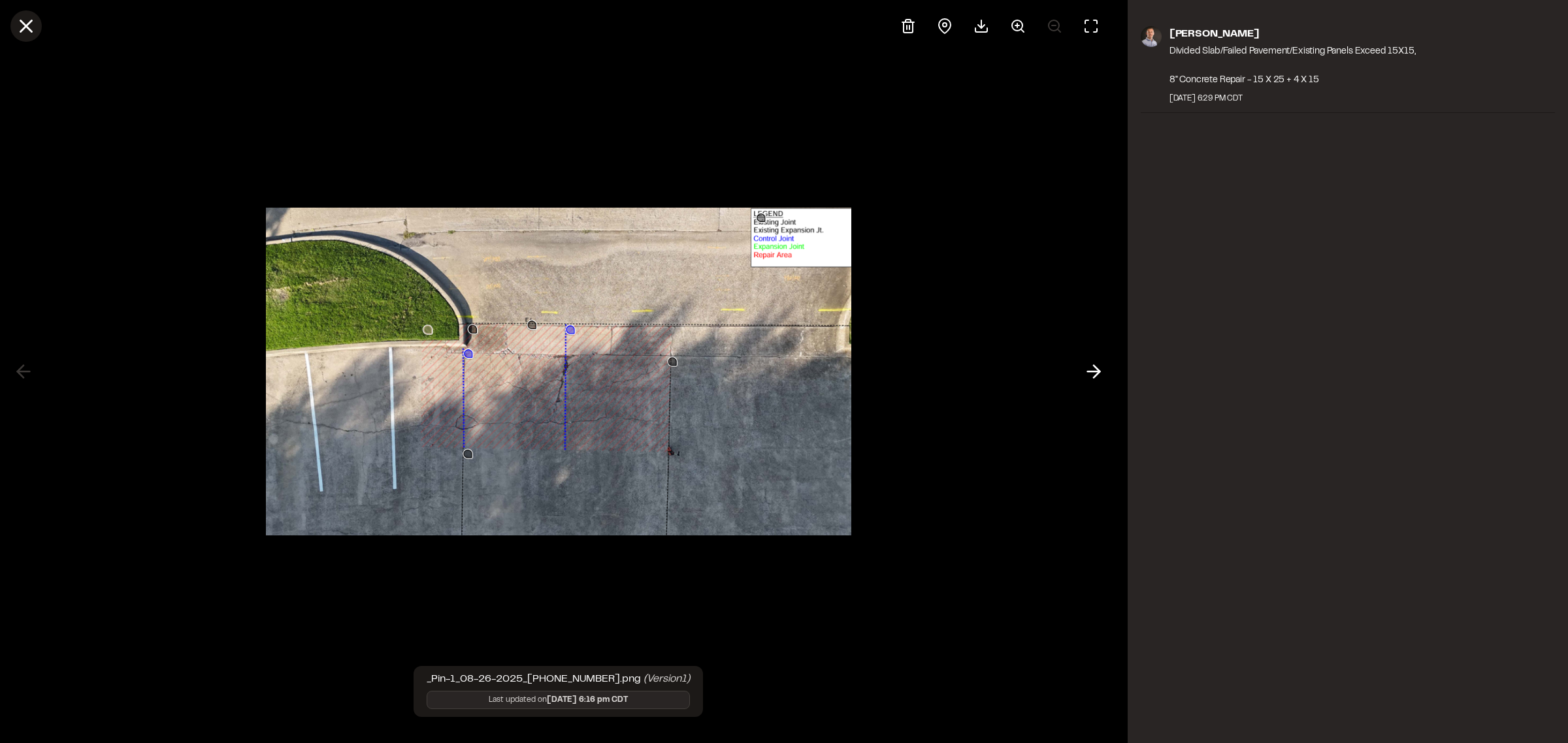
click at [31, 27] on icon at bounding box center [26, 26] width 22 height 22
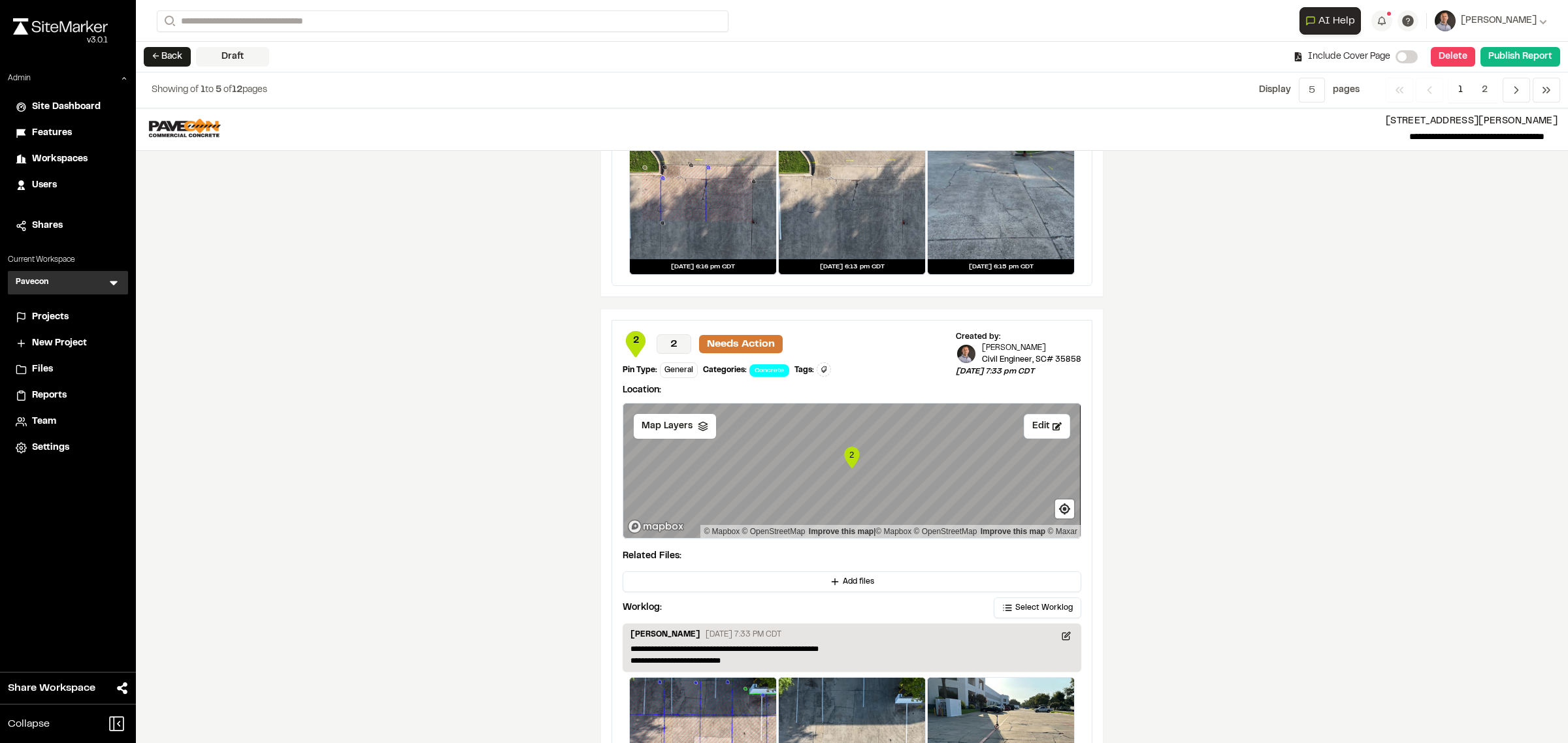
scroll to position [2109, 0]
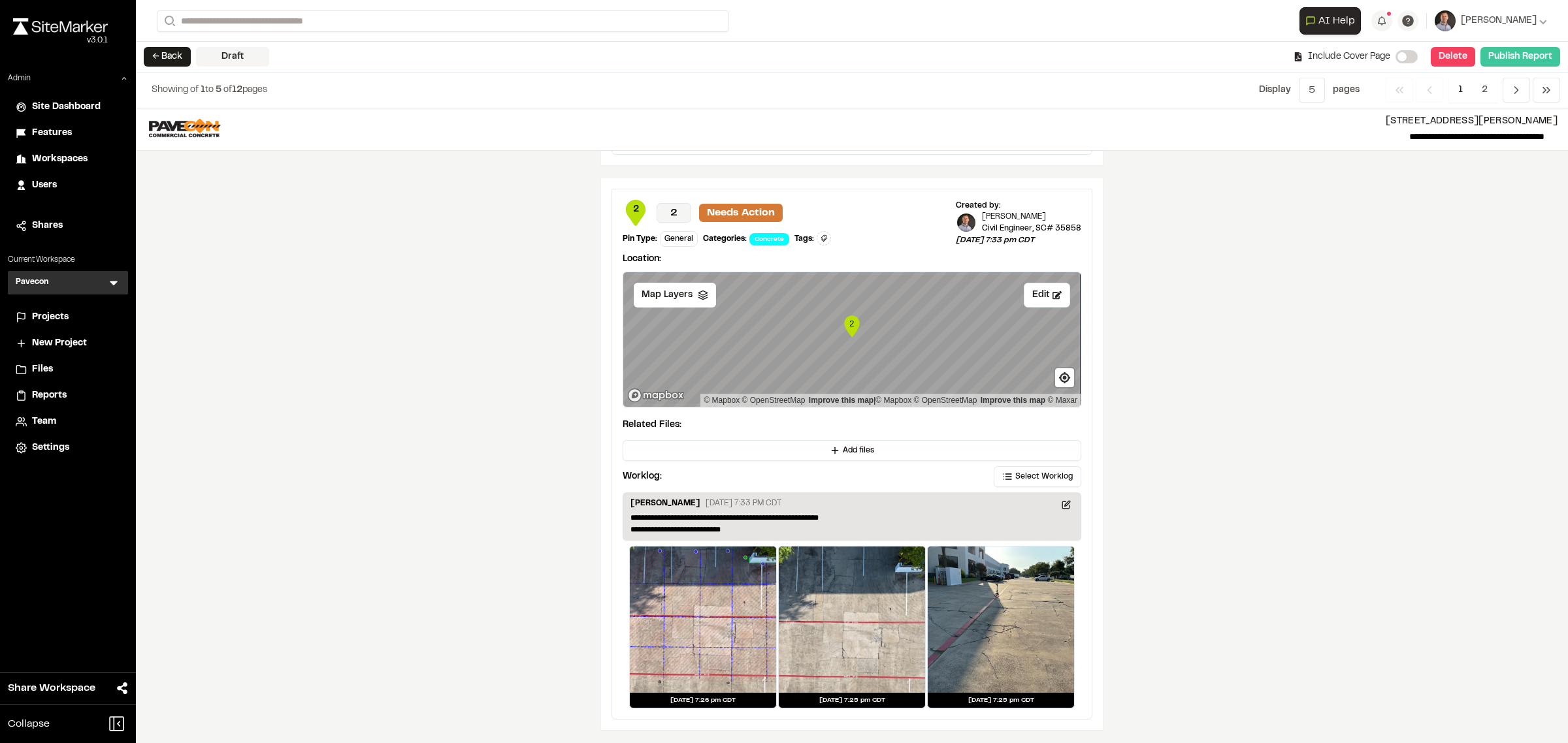
click at [1527, 50] on button "Publish Report" at bounding box center [1520, 56] width 80 height 19
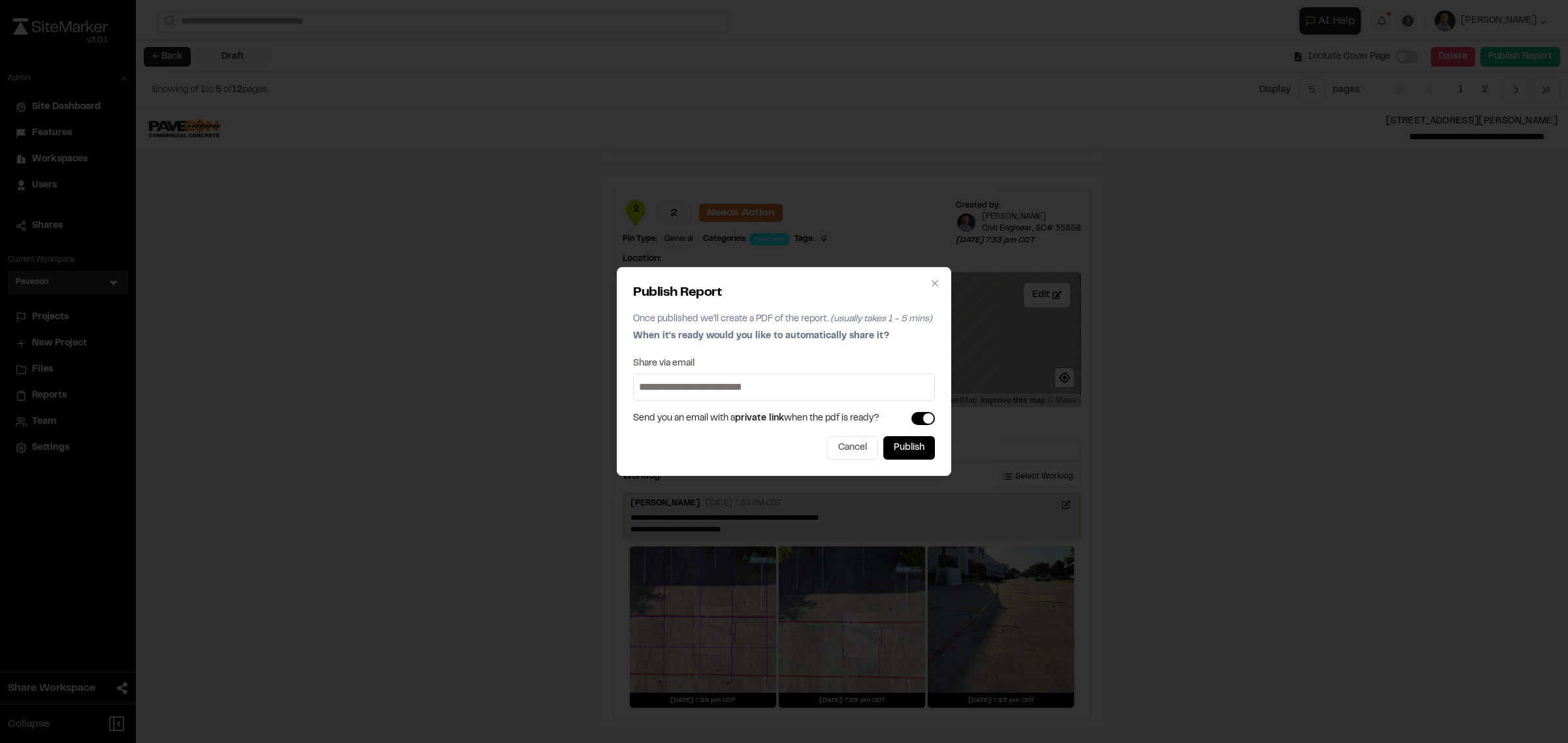
click at [887, 392] on input at bounding box center [784, 387] width 296 height 21
click at [932, 286] on icon "button" at bounding box center [934, 283] width 10 height 10
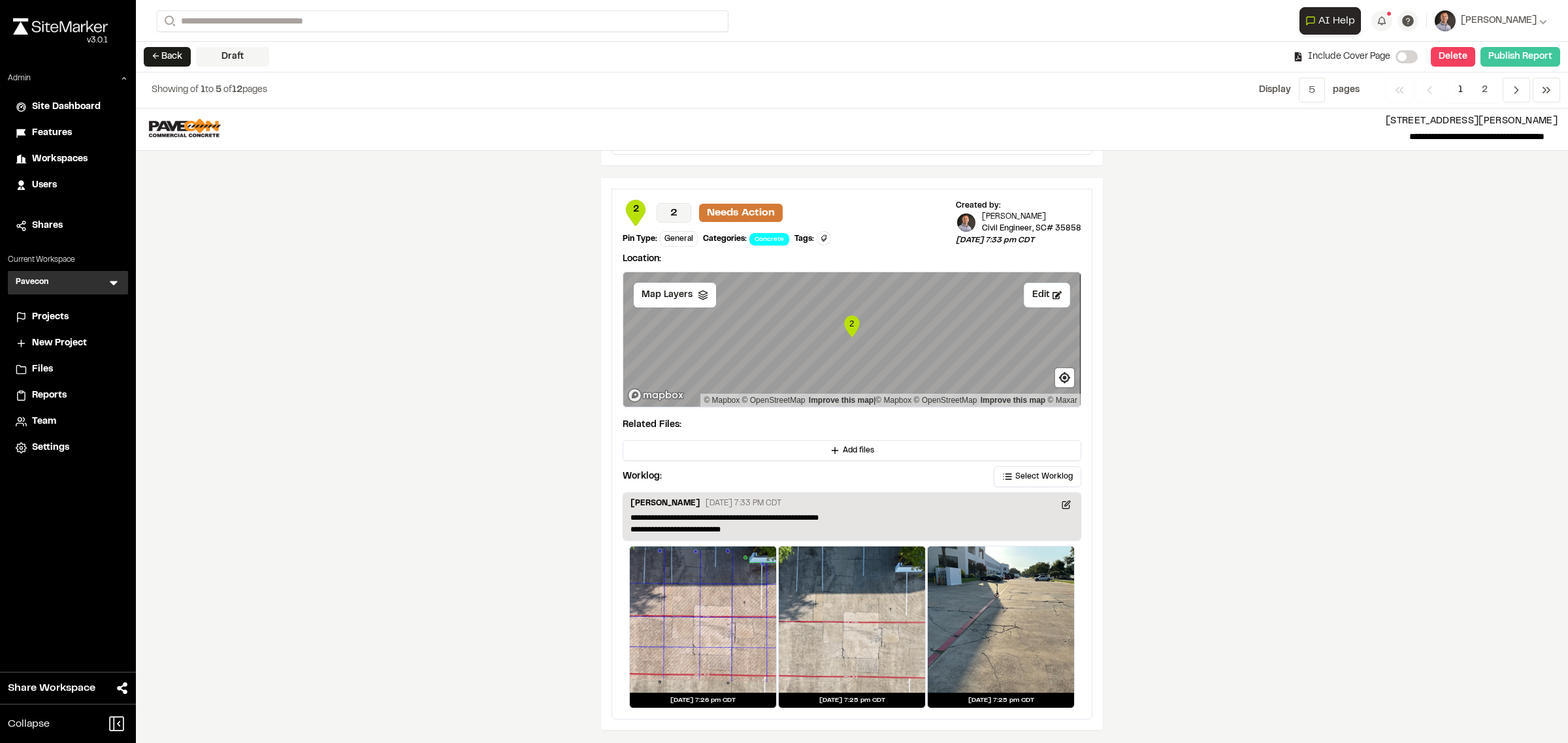
click at [1505, 51] on button "Publish Report" at bounding box center [1520, 56] width 80 height 19
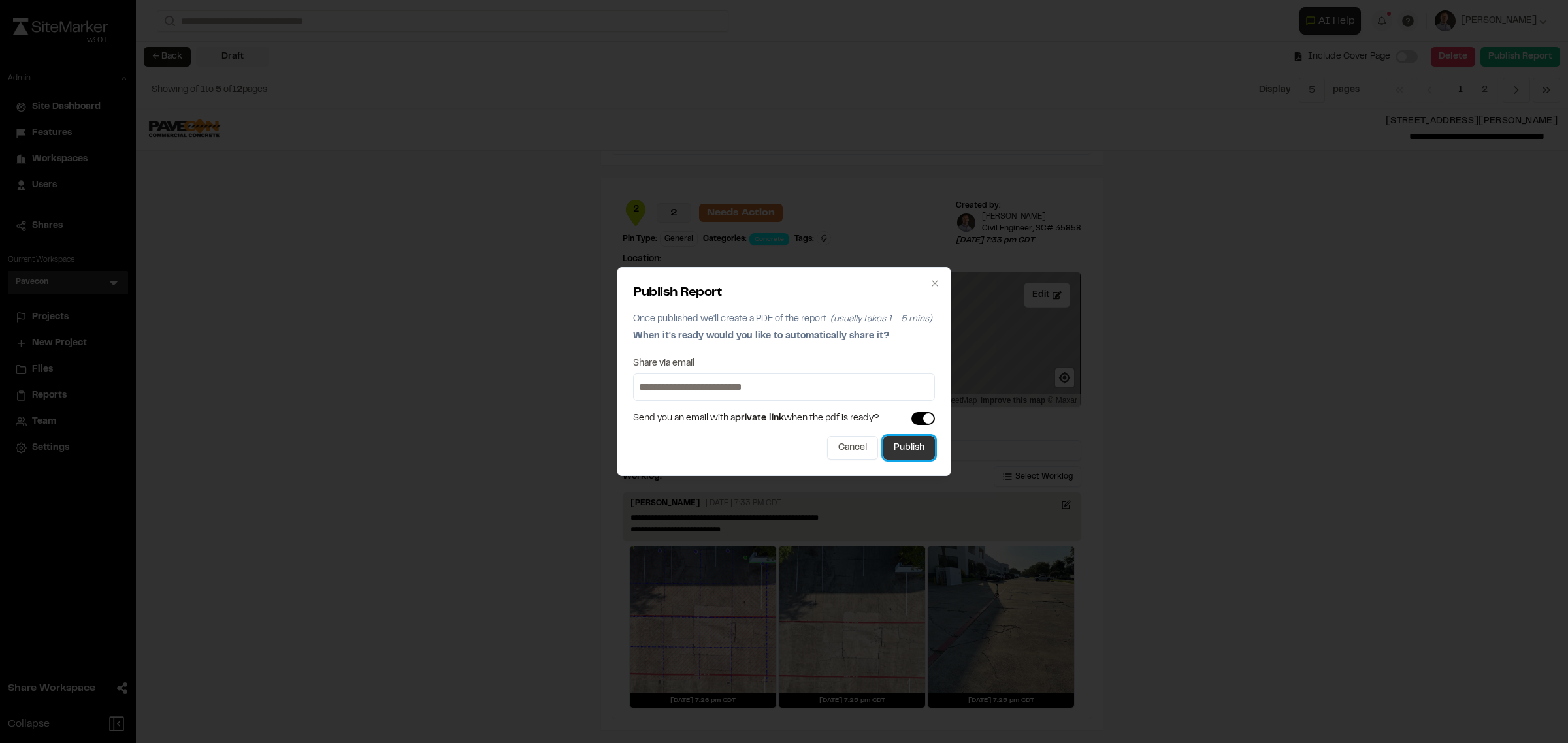
click at [898, 451] on button "Publish" at bounding box center [909, 448] width 52 height 24
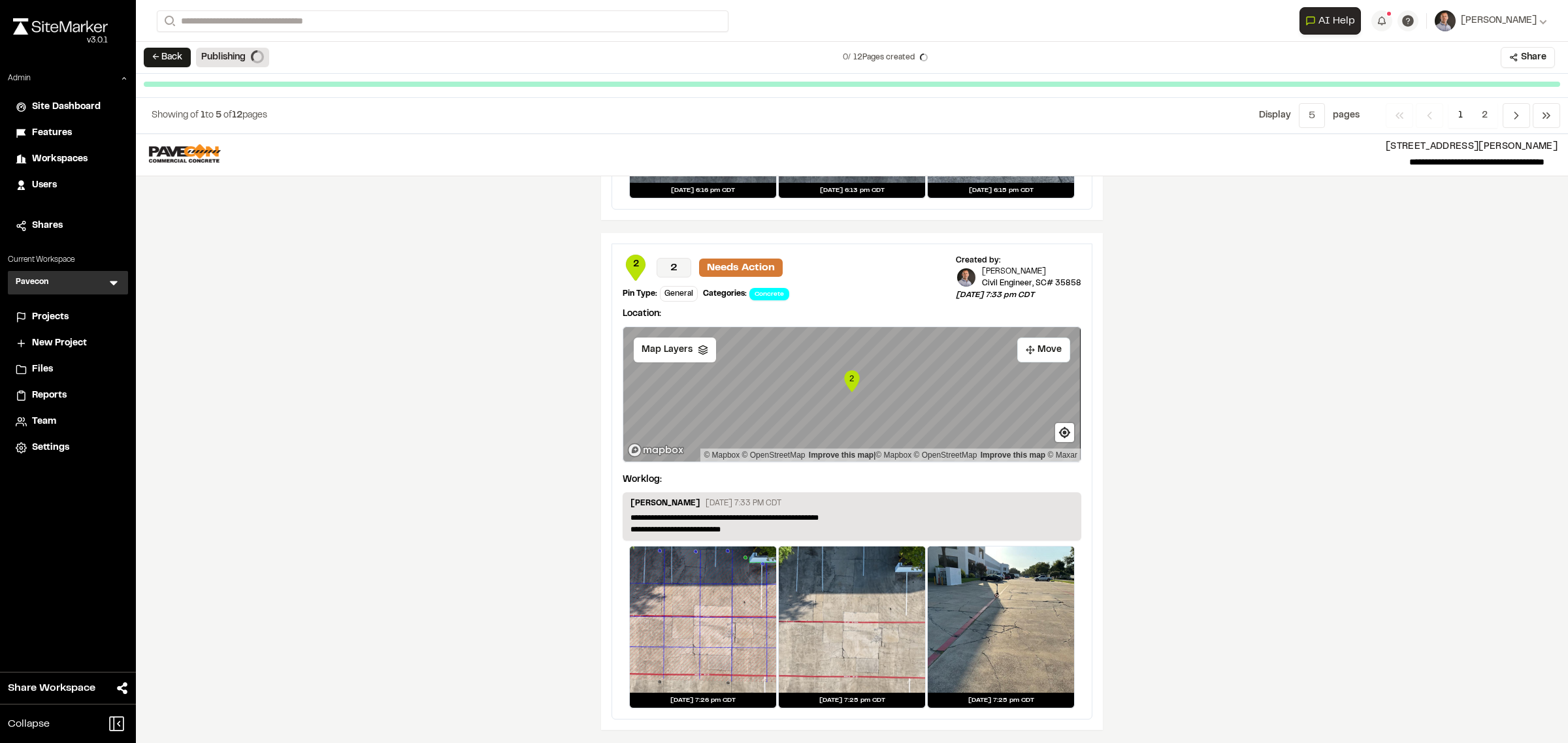
scroll to position [2012, 0]
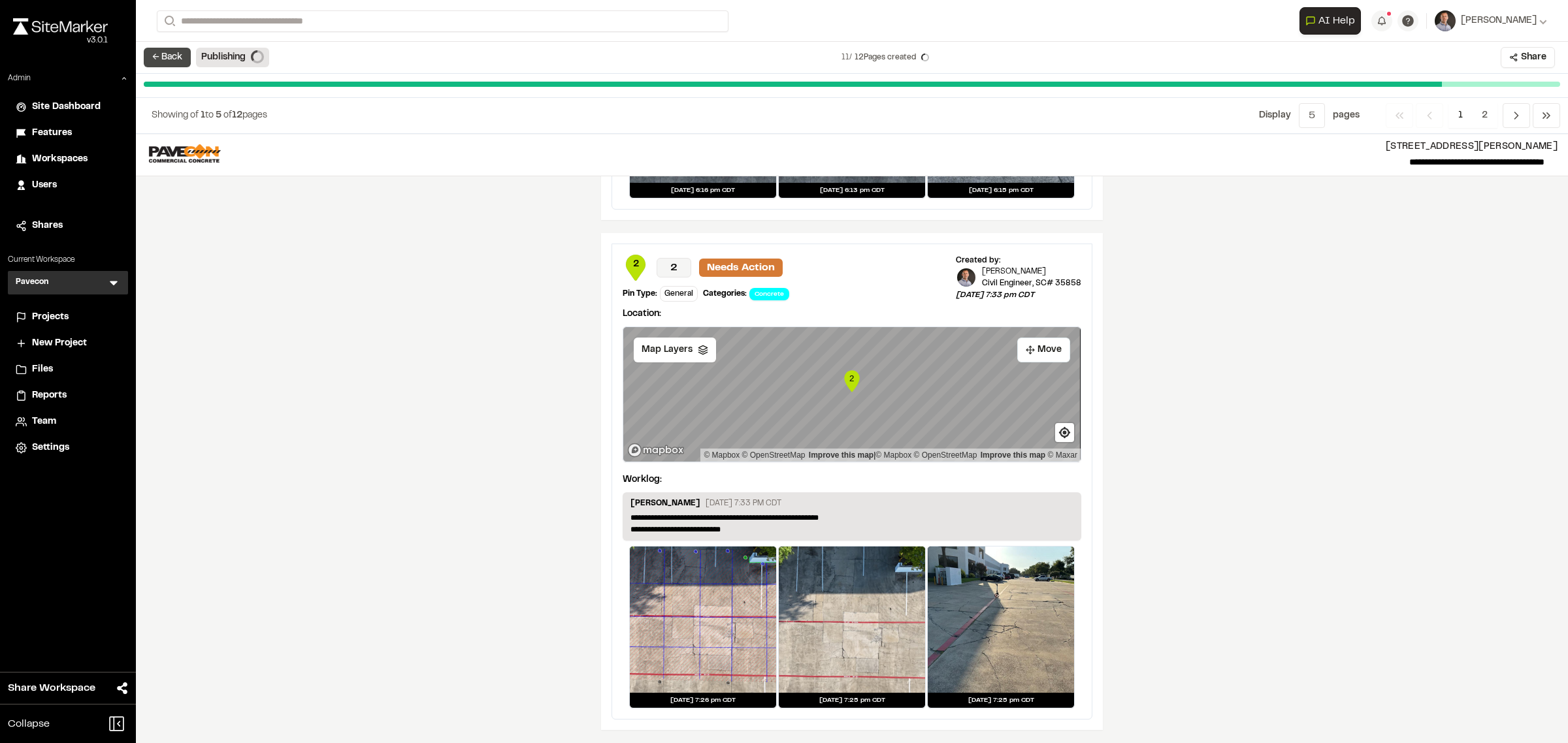
click at [183, 54] on button "← Back" at bounding box center [167, 57] width 47 height 19
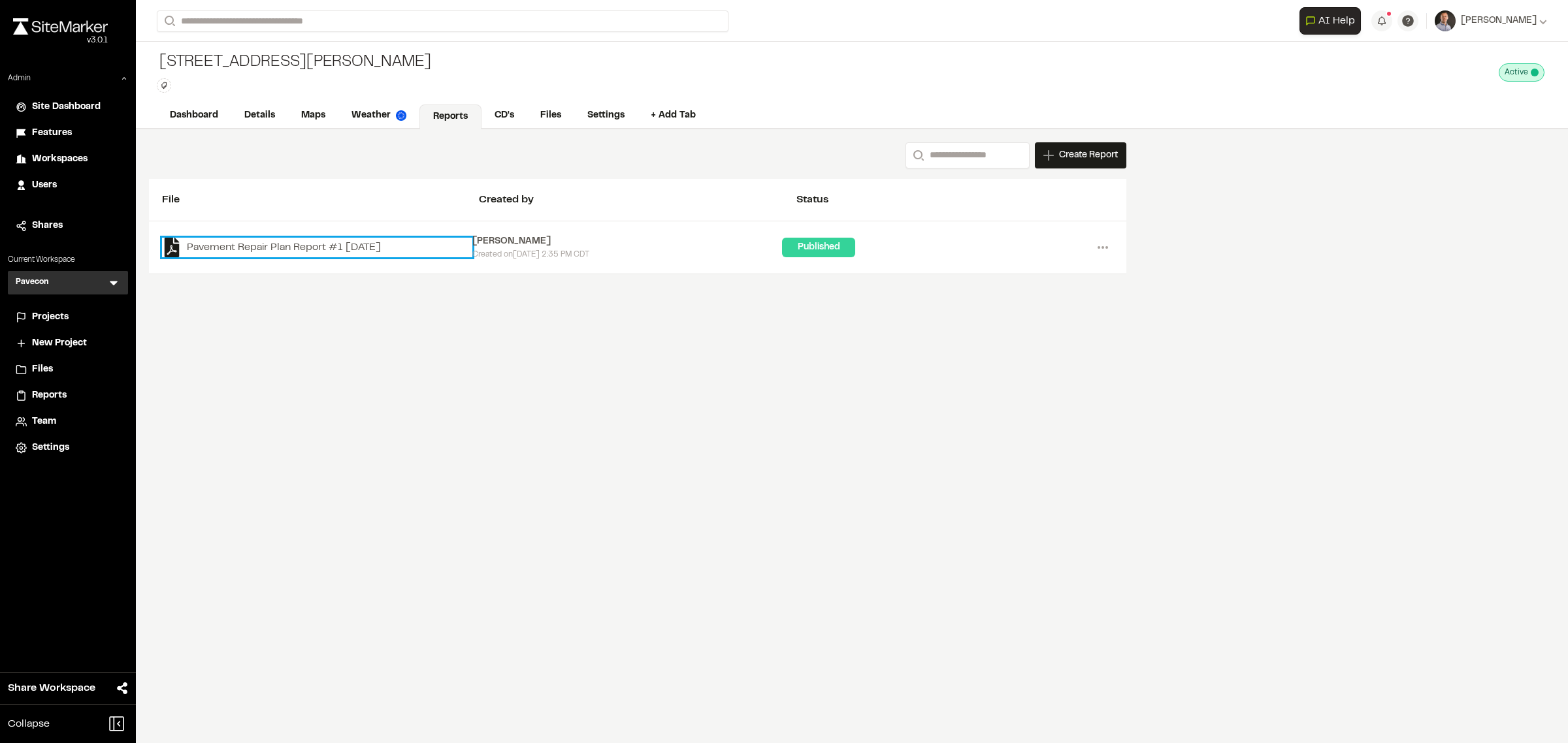
drag, startPoint x: 364, startPoint y: 249, endPoint x: 815, endPoint y: 149, distance: 462.0
click at [364, 249] on link "Pavement Repair Plan Report #1 2025-08-27" at bounding box center [317, 247] width 310 height 19
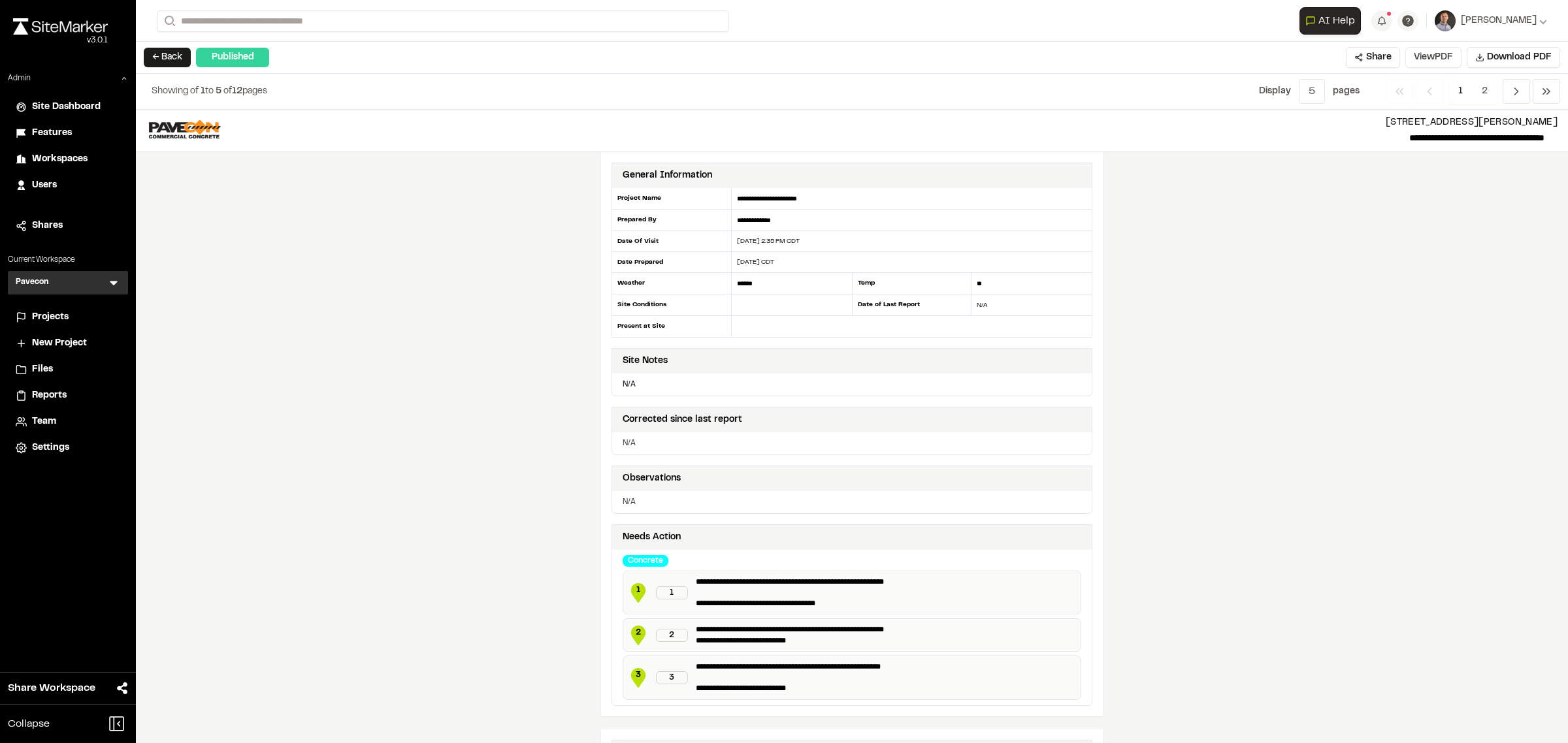
click at [1421, 50] on button "View PDF" at bounding box center [1433, 57] width 56 height 21
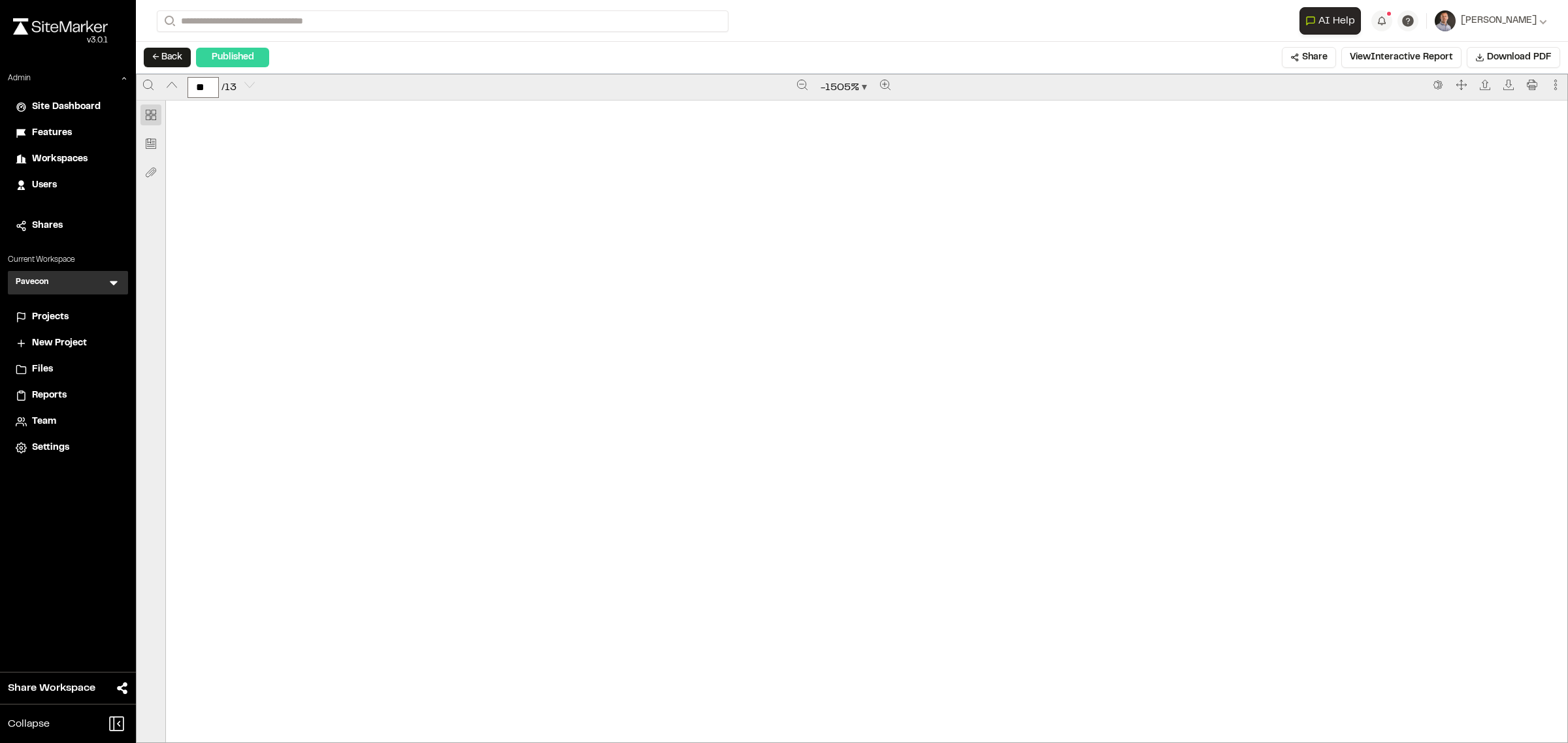
scroll to position [326, 0]
click at [797, 81] on icon "Zoom out" at bounding box center [802, 85] width 10 height 10
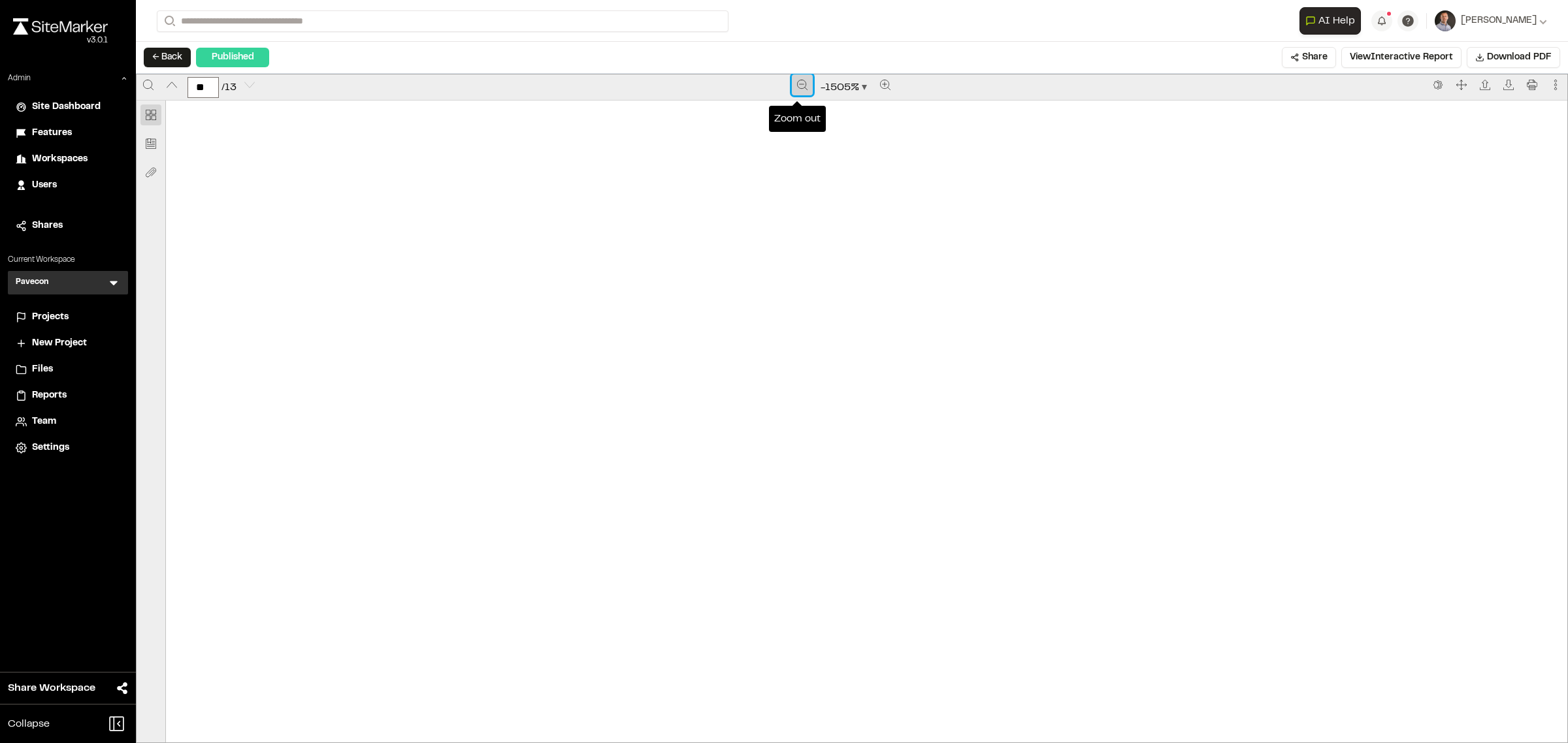
click at [797, 81] on icon "Zoom out" at bounding box center [802, 85] width 10 height 10
click at [833, 93] on span "-1505 %" at bounding box center [839, 88] width 38 height 16
click at [837, 231] on div "100%" at bounding box center [841, 229] width 75 height 16
type input "*"
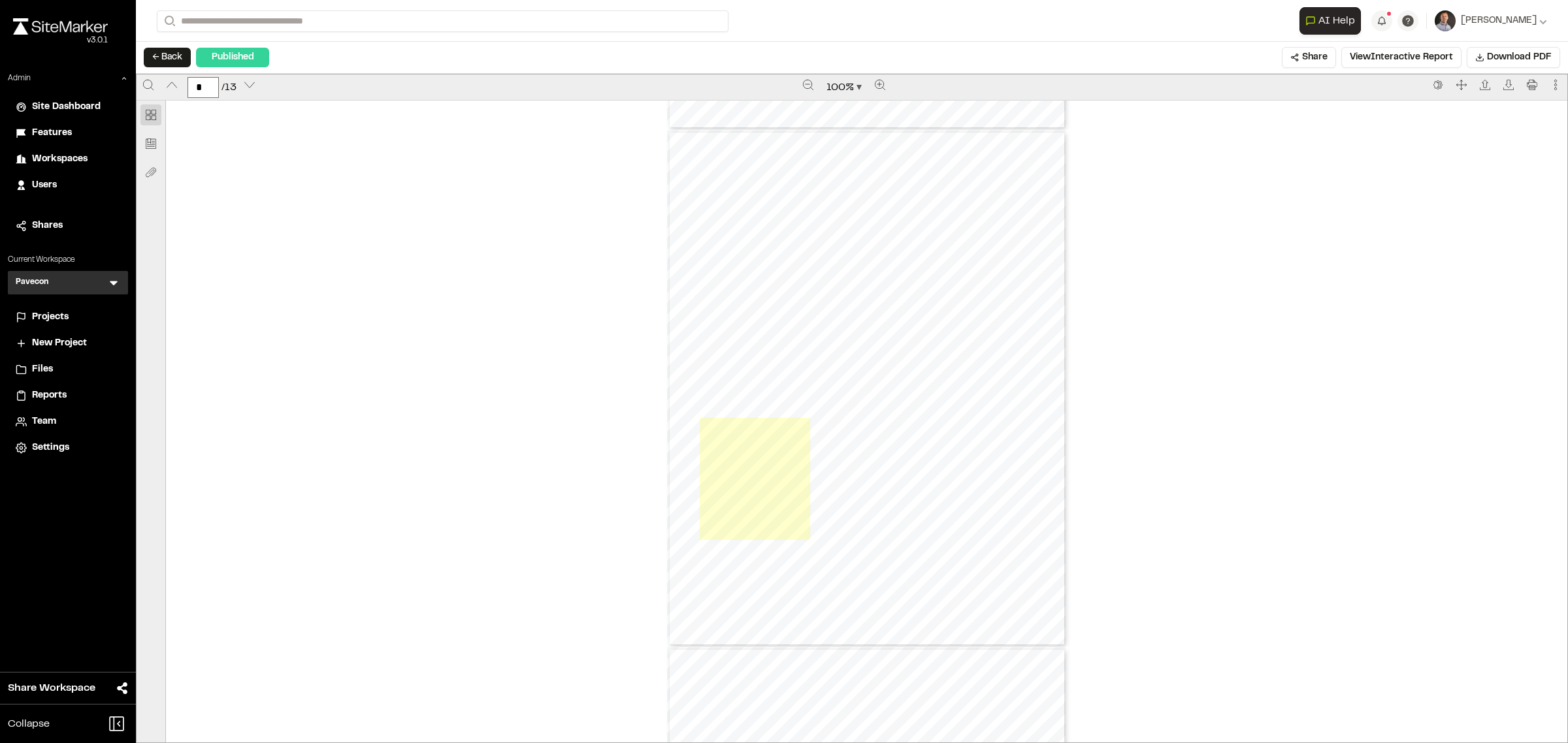
scroll to position [2040, 0]
click at [737, 500] on link "Page 5" at bounding box center [755, 477] width 111 height 122
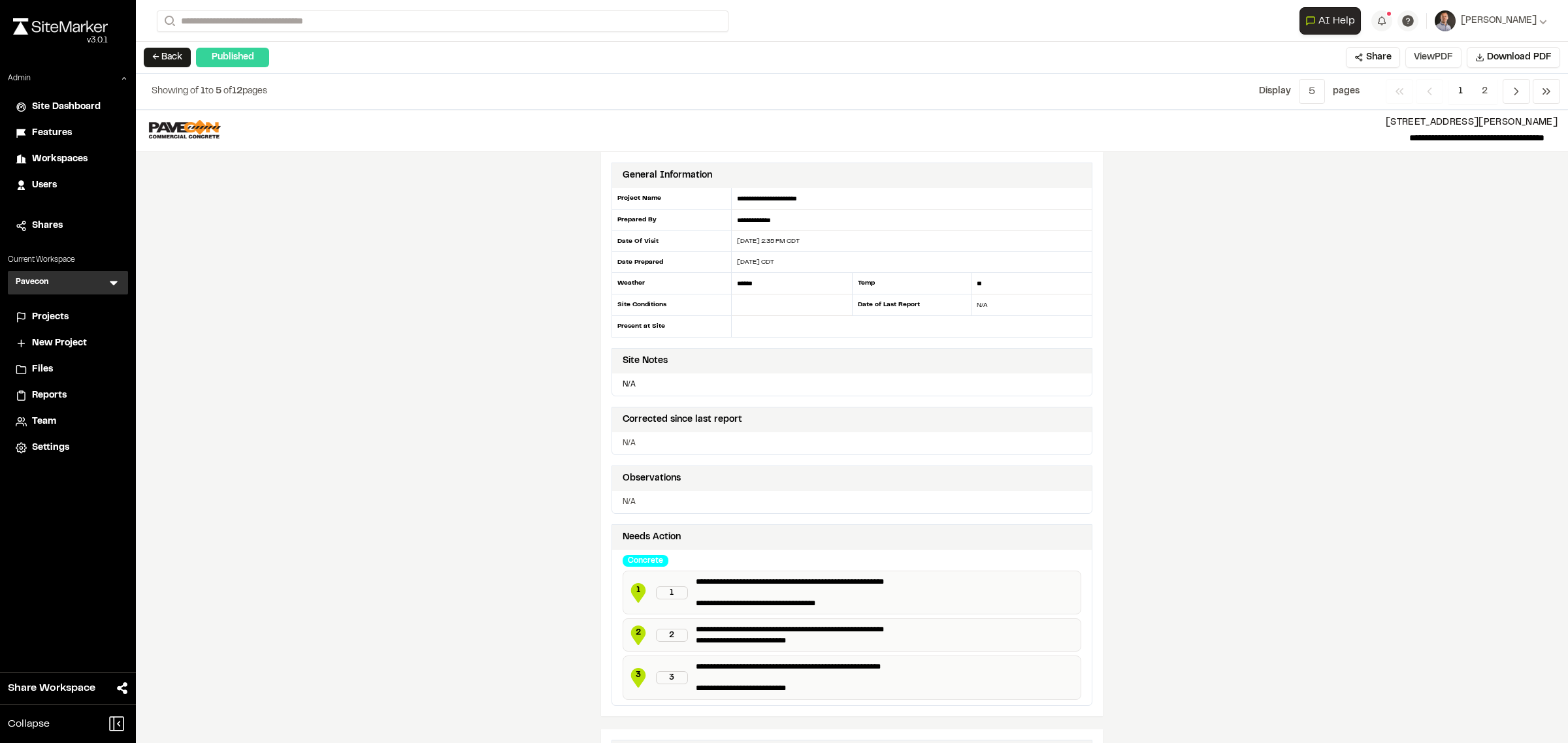
click at [1435, 56] on button "View PDF" at bounding box center [1433, 57] width 56 height 21
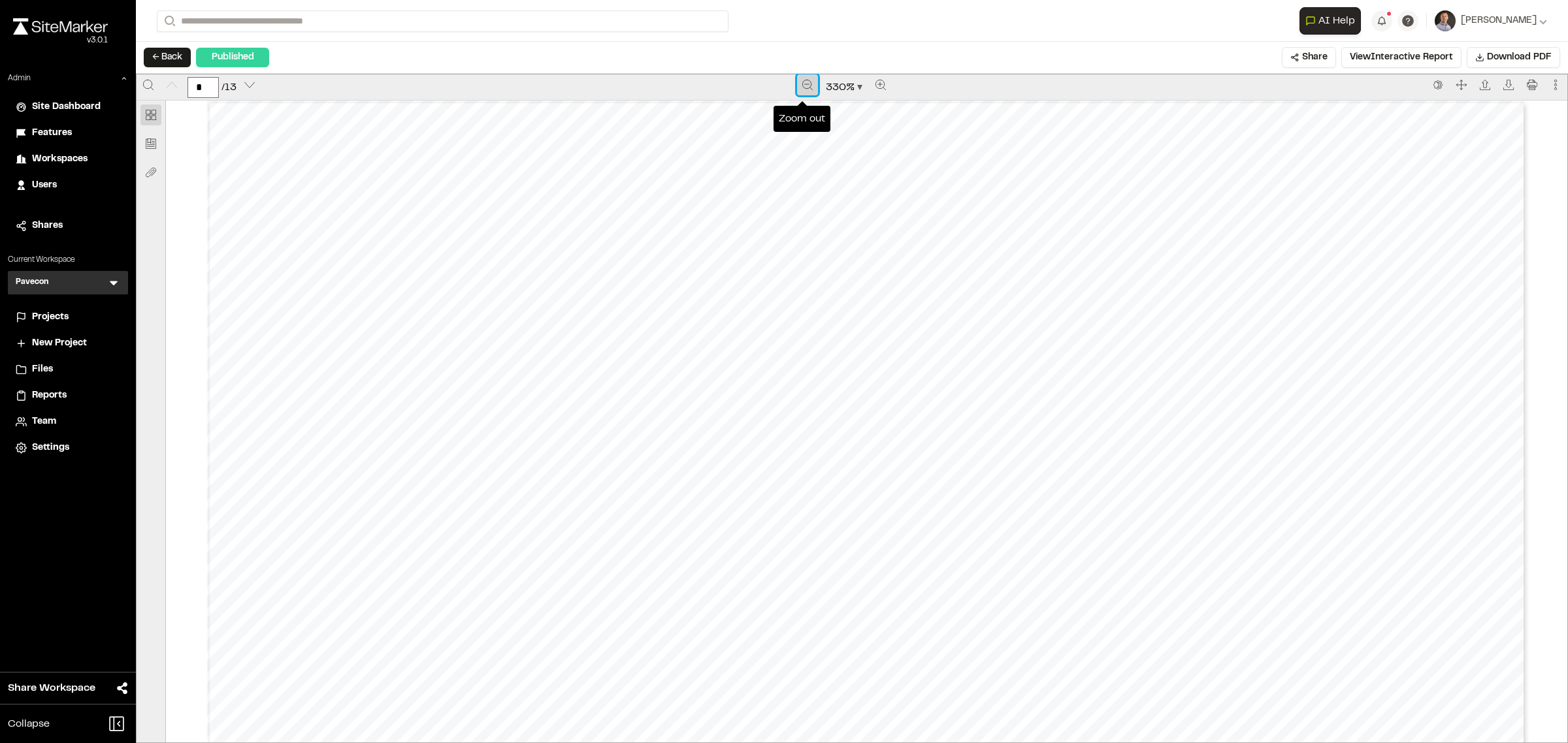
click at [802, 92] on button "Zoom out" at bounding box center [807, 84] width 21 height 21
click at [802, 92] on button "Zoom out" at bounding box center [806, 84] width 21 height 21
click at [802, 92] on button "Zoom out" at bounding box center [807, 84] width 21 height 21
click at [802, 92] on button "Zoom out" at bounding box center [807, 84] width 21 height 21
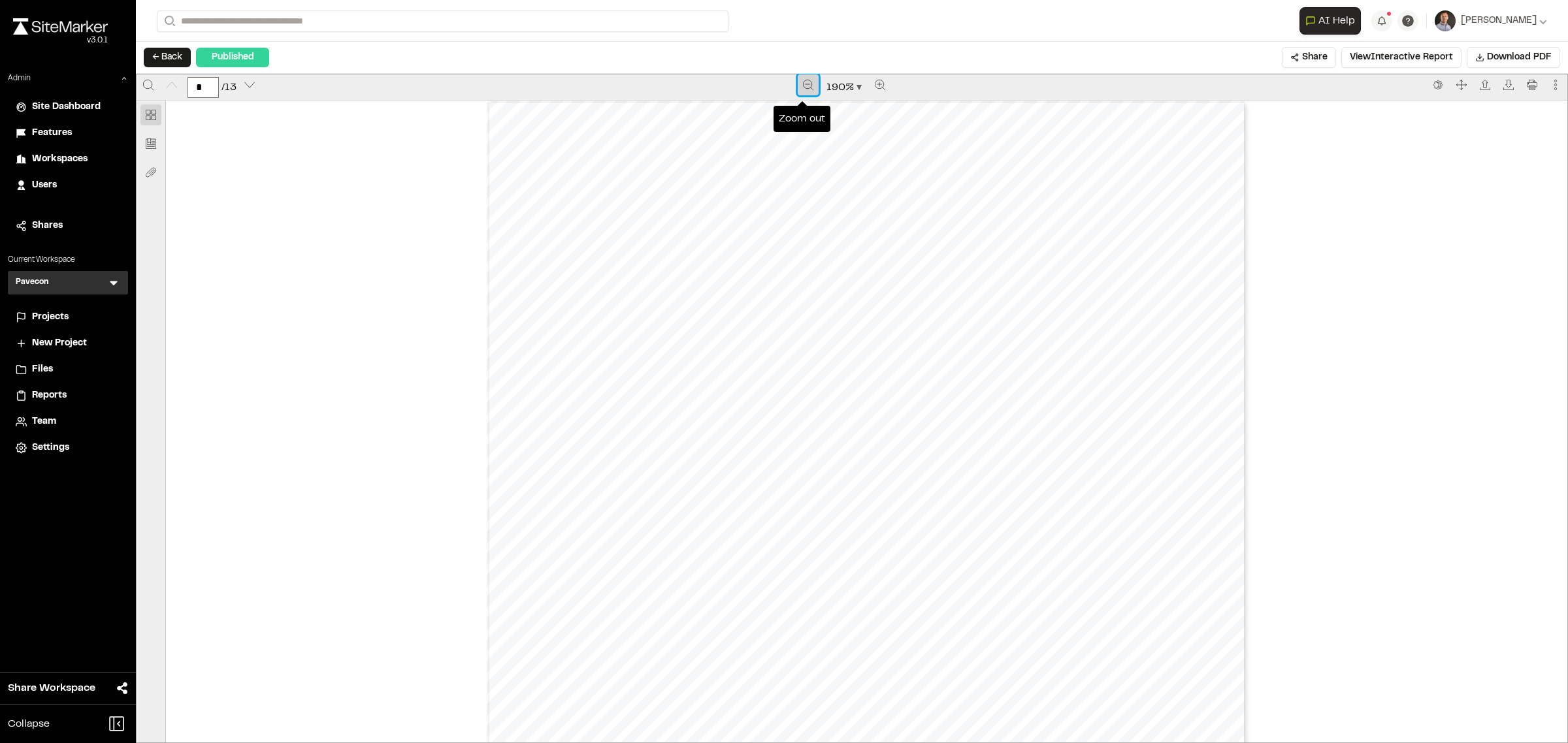
click at [802, 92] on button "Zoom out" at bounding box center [807, 84] width 21 height 21
click at [802, 92] on button "Zoom out" at bounding box center [808, 84] width 21 height 21
click at [802, 92] on button "Zoom out" at bounding box center [807, 84] width 21 height 21
click at [44, 317] on span "Projects" at bounding box center [50, 317] width 37 height 14
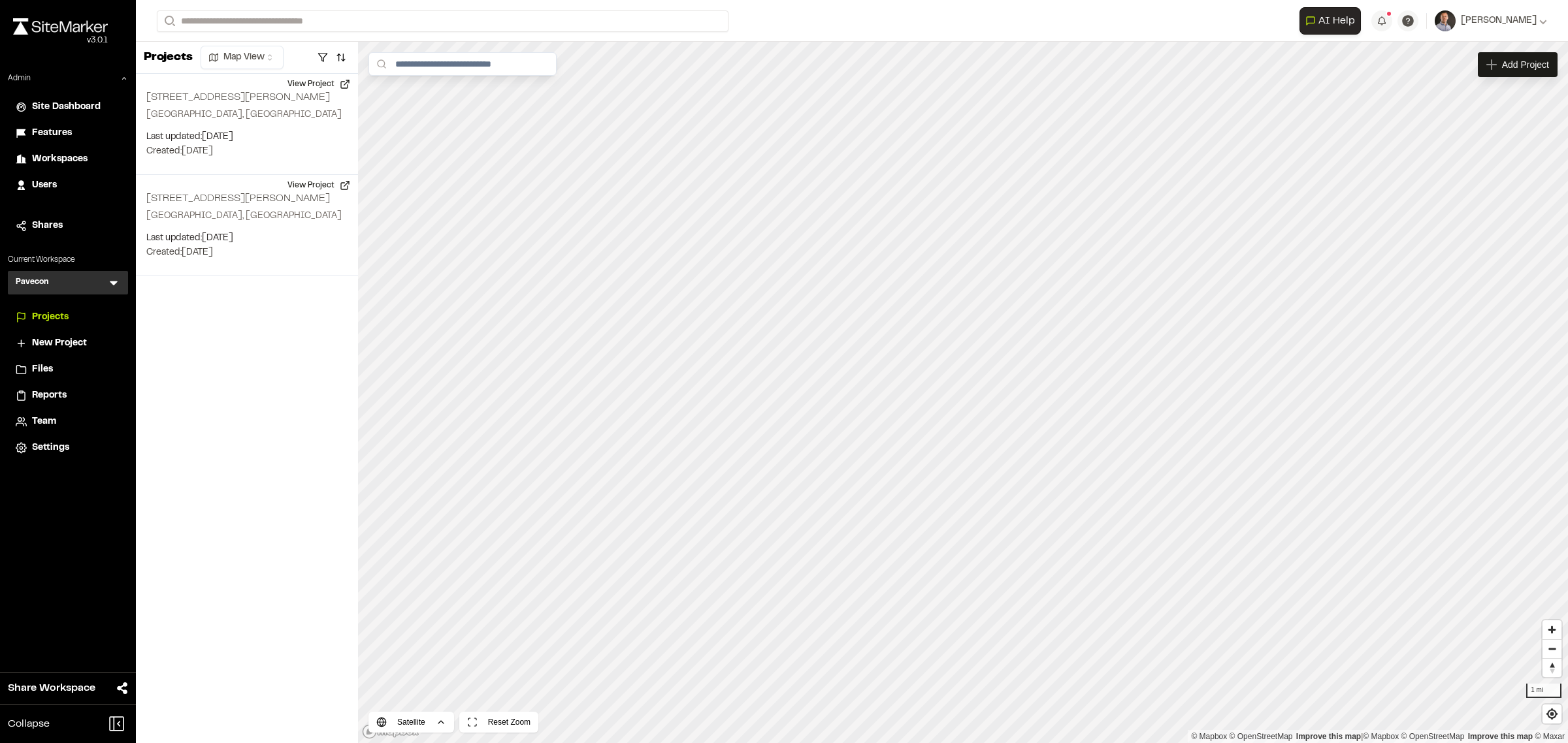
click at [115, 281] on icon at bounding box center [114, 282] width 13 height 13
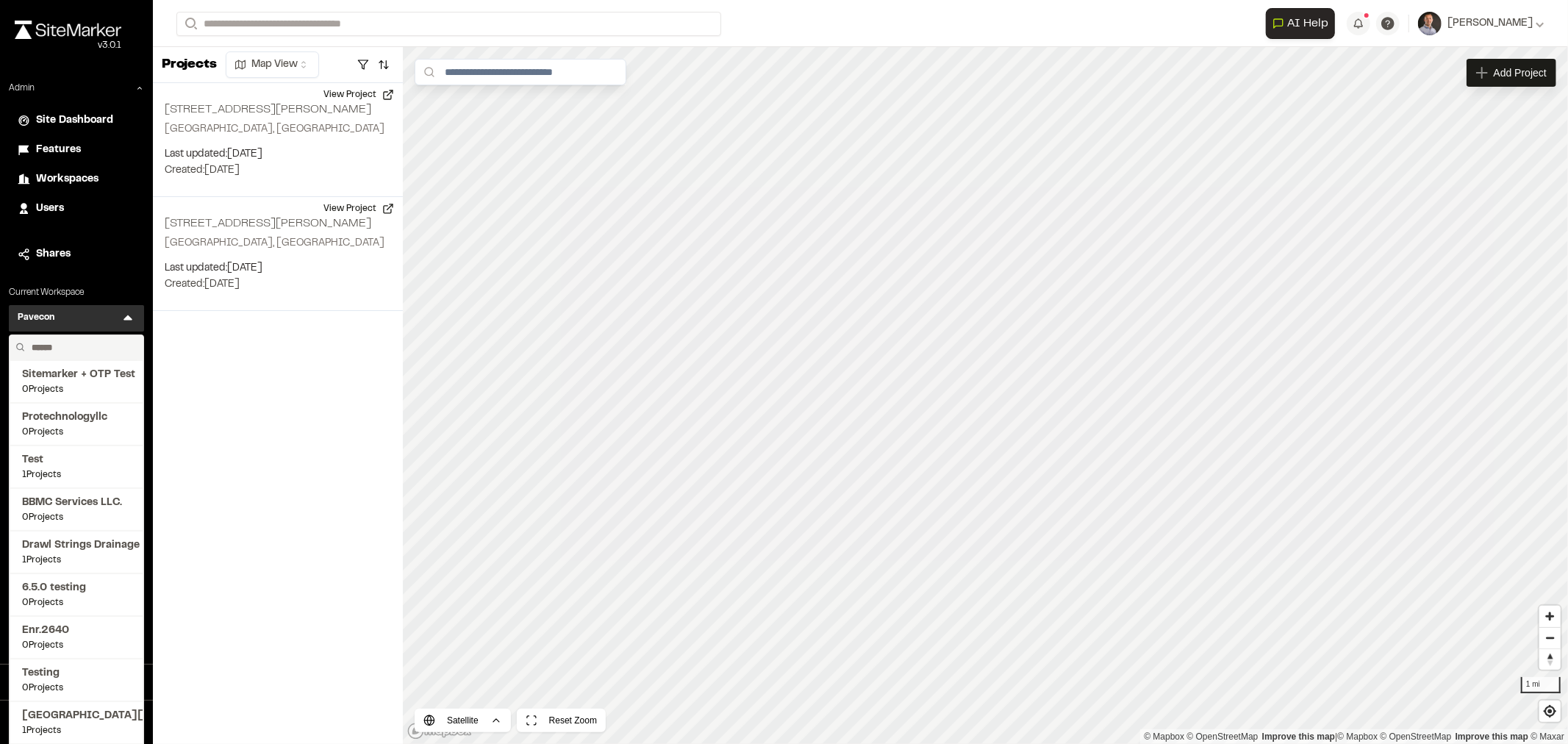
click at [50, 348] on input "text" at bounding box center [82, 347] width 112 height 25
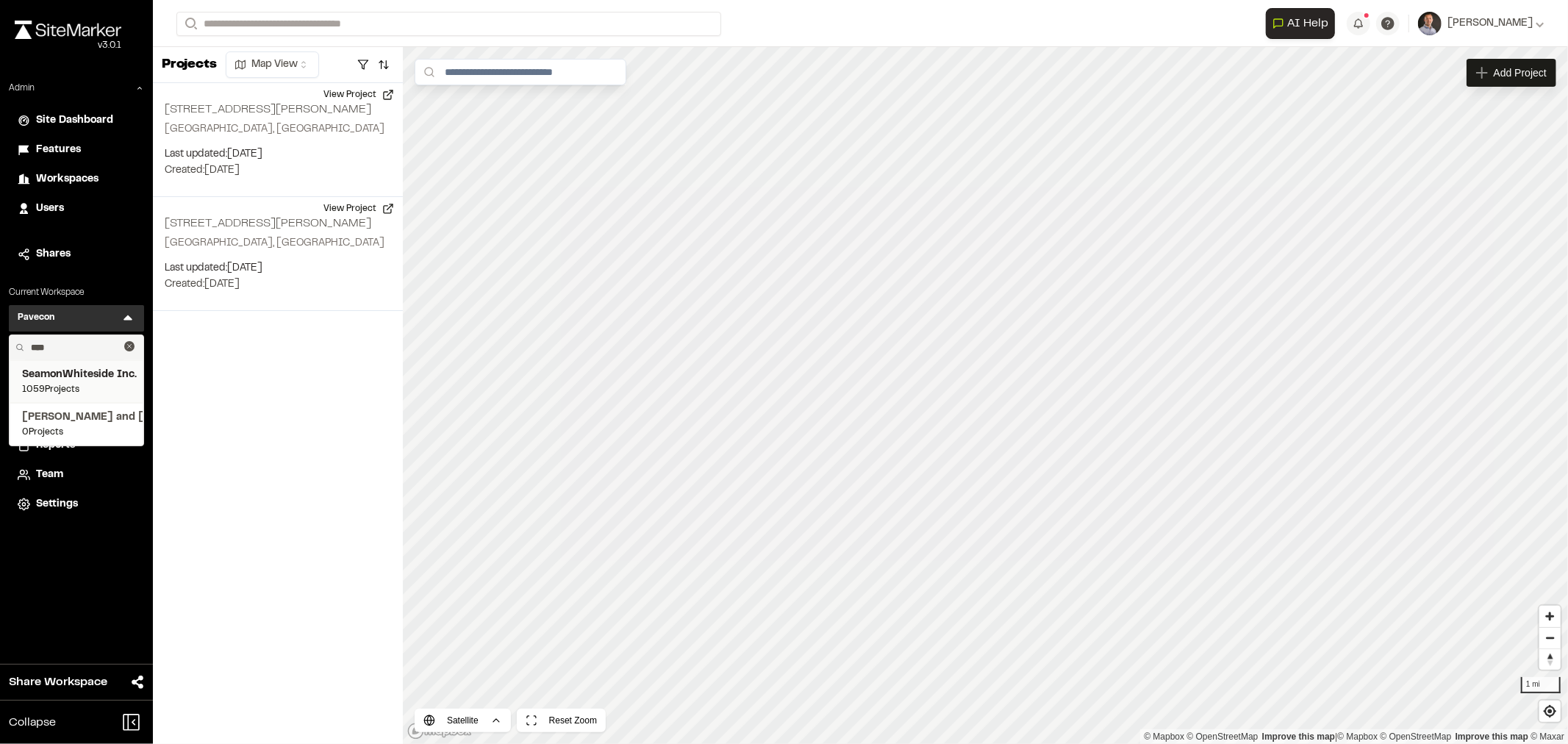
type input "****"
click at [83, 372] on span "SeamonWhiteside Inc." at bounding box center [76, 375] width 109 height 16
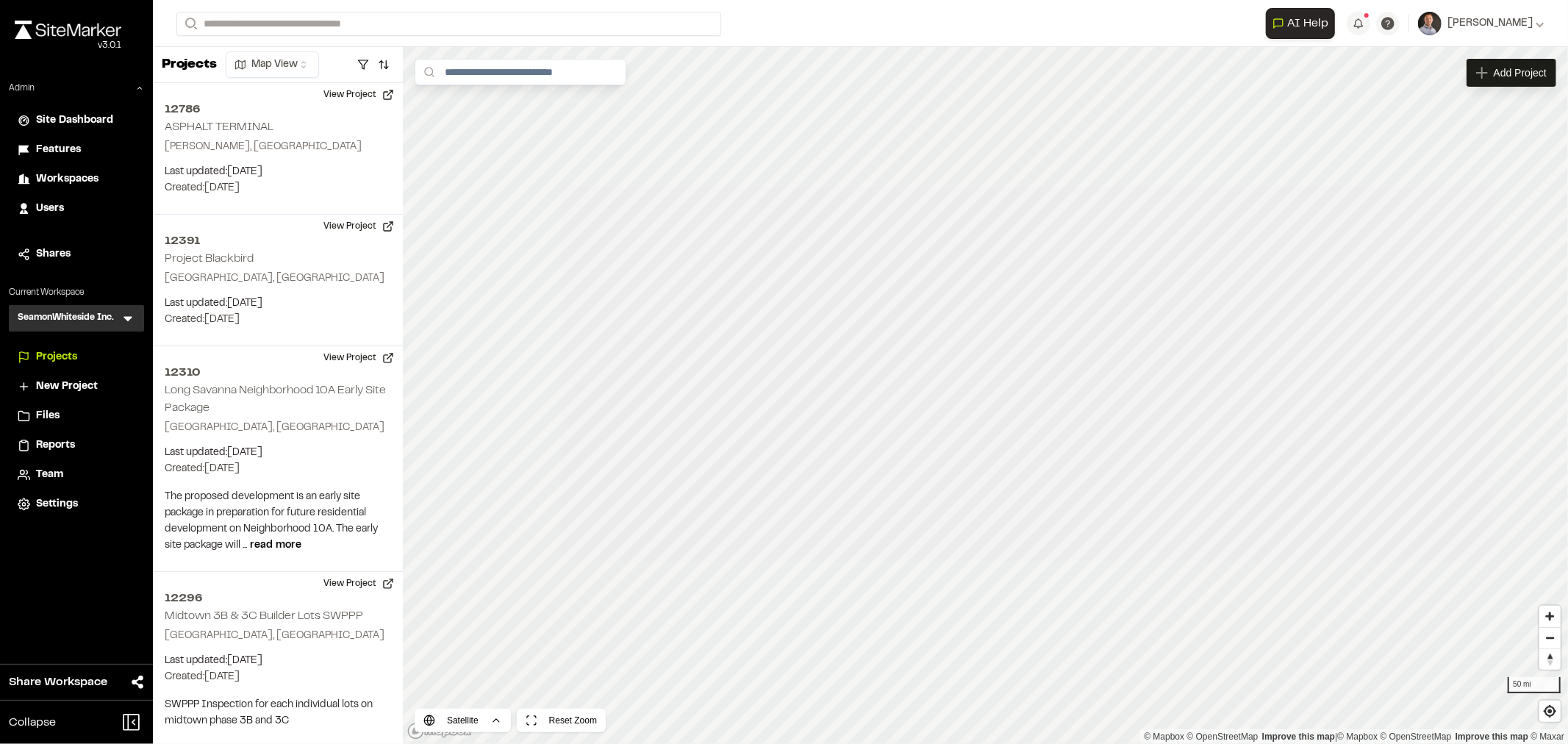
click at [131, 316] on icon at bounding box center [128, 318] width 15 height 15
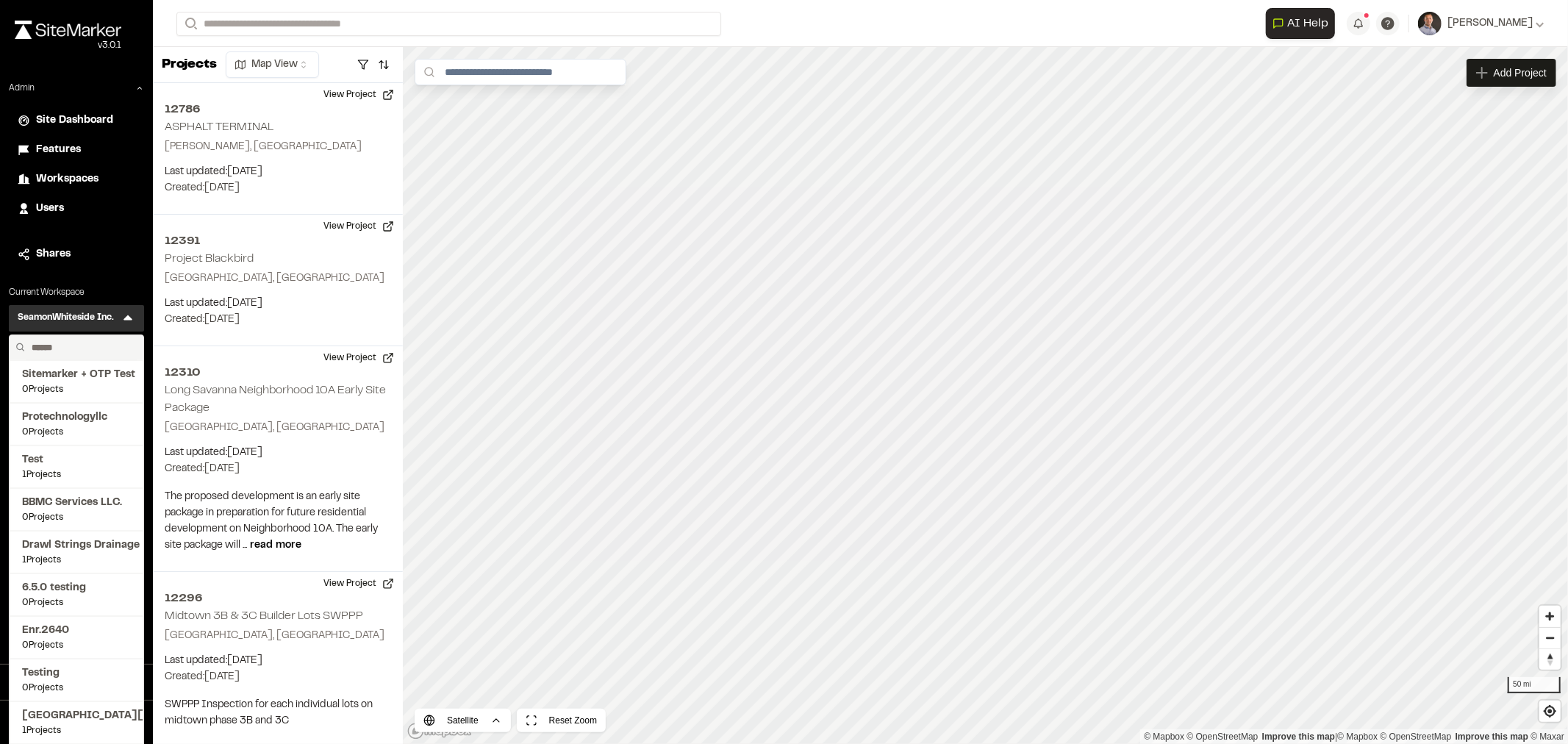
click at [92, 343] on input "text" at bounding box center [82, 347] width 112 height 25
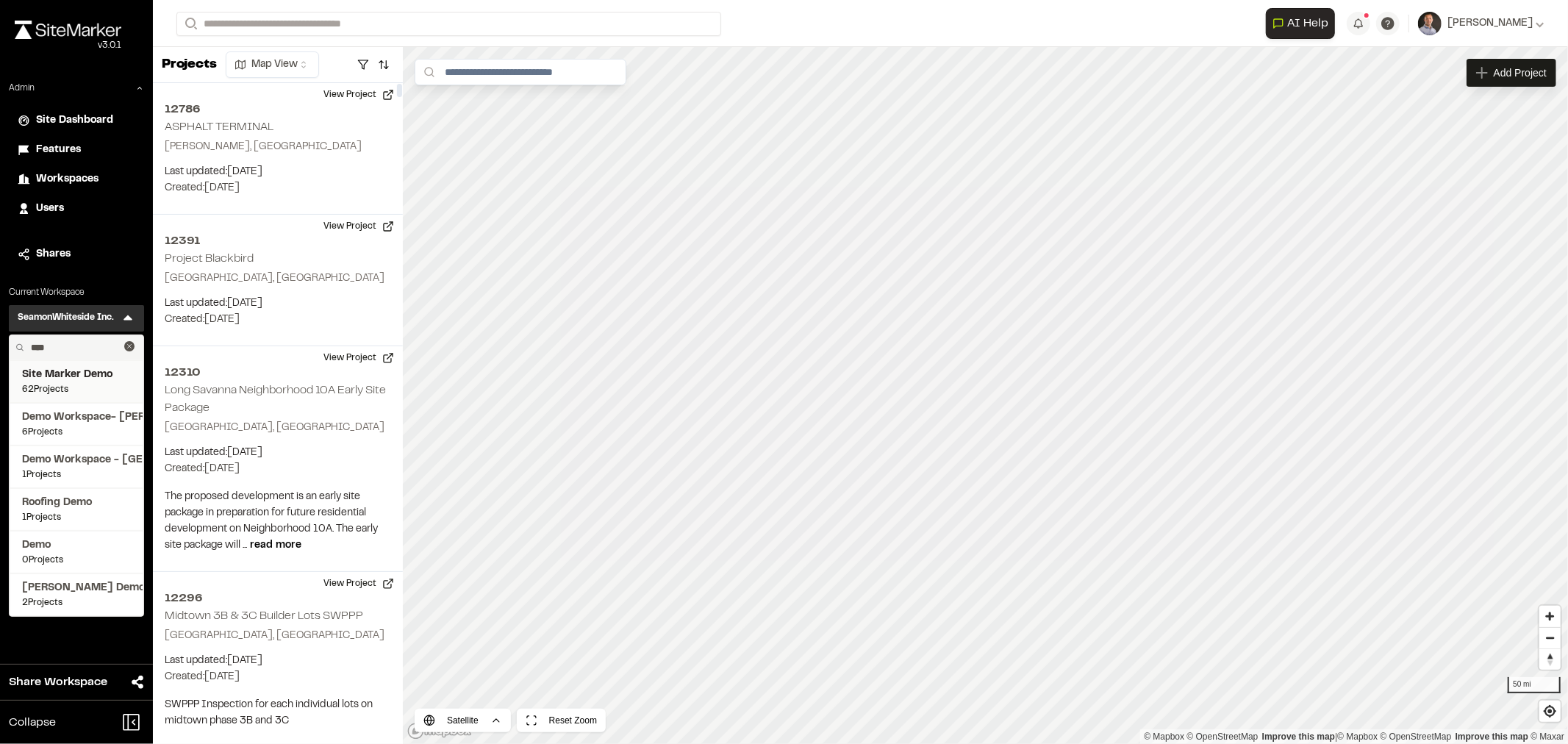
type input "****"
click at [100, 385] on span "62 Projects" at bounding box center [76, 389] width 109 height 13
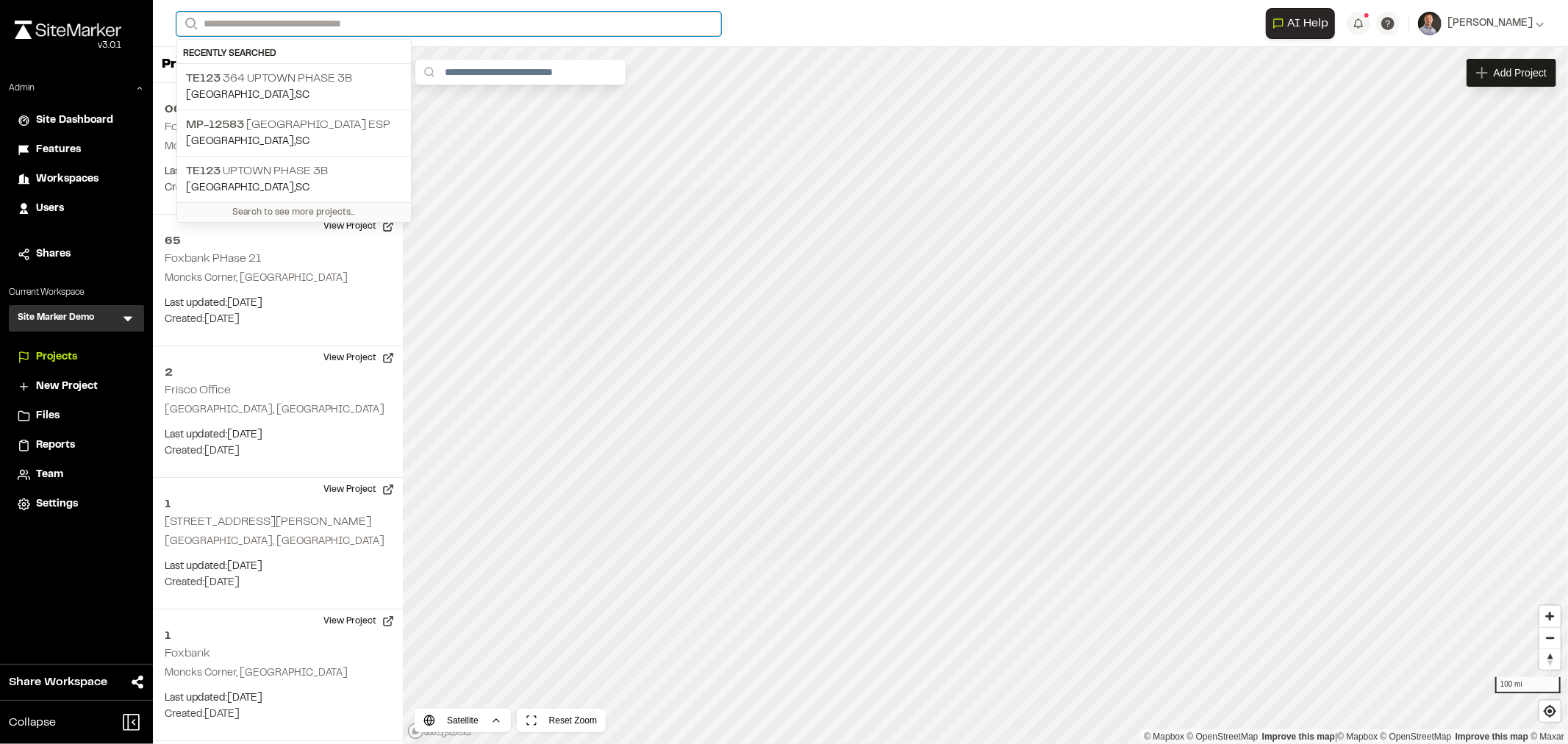
click at [346, 20] on input "Search" at bounding box center [448, 24] width 544 height 24
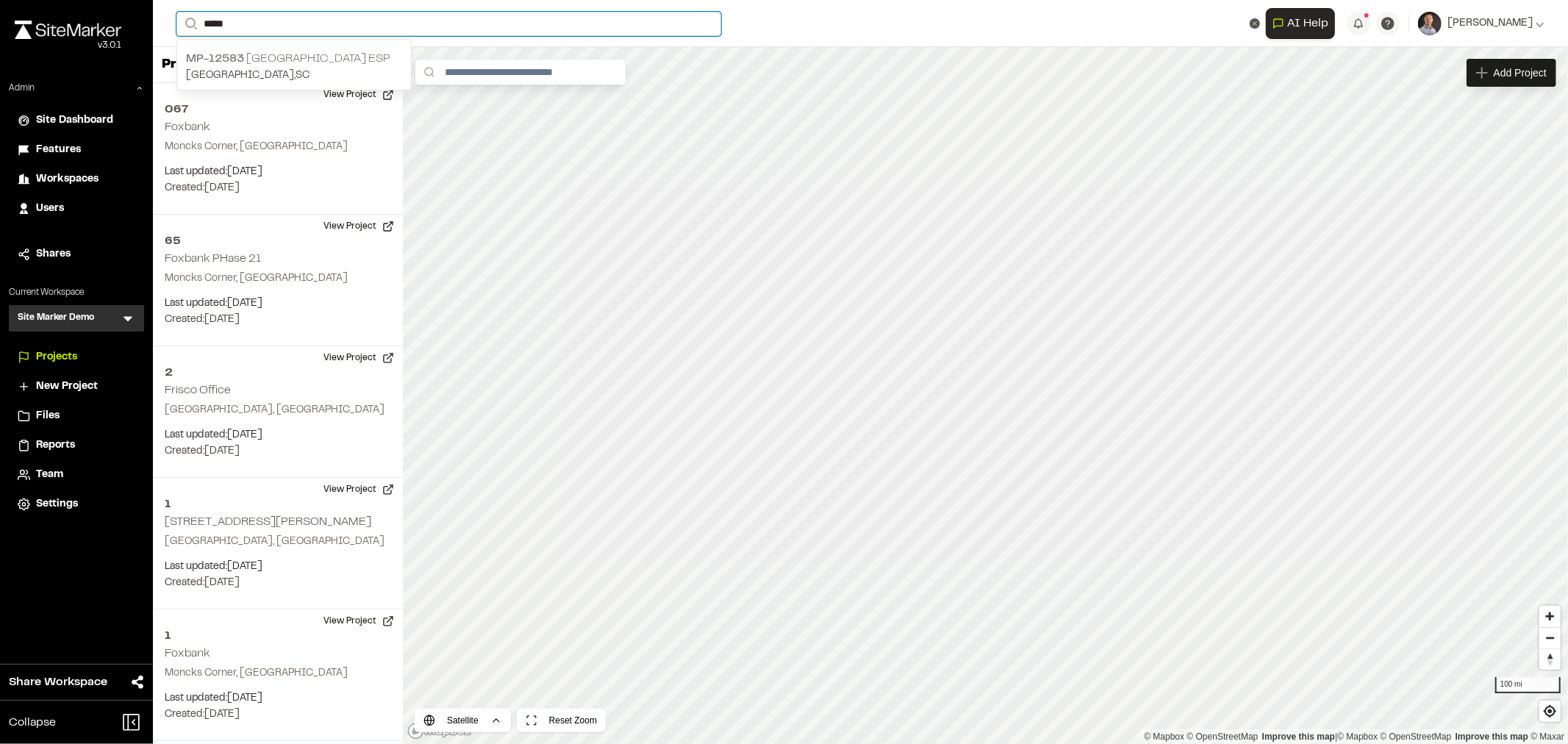
type input "*****"
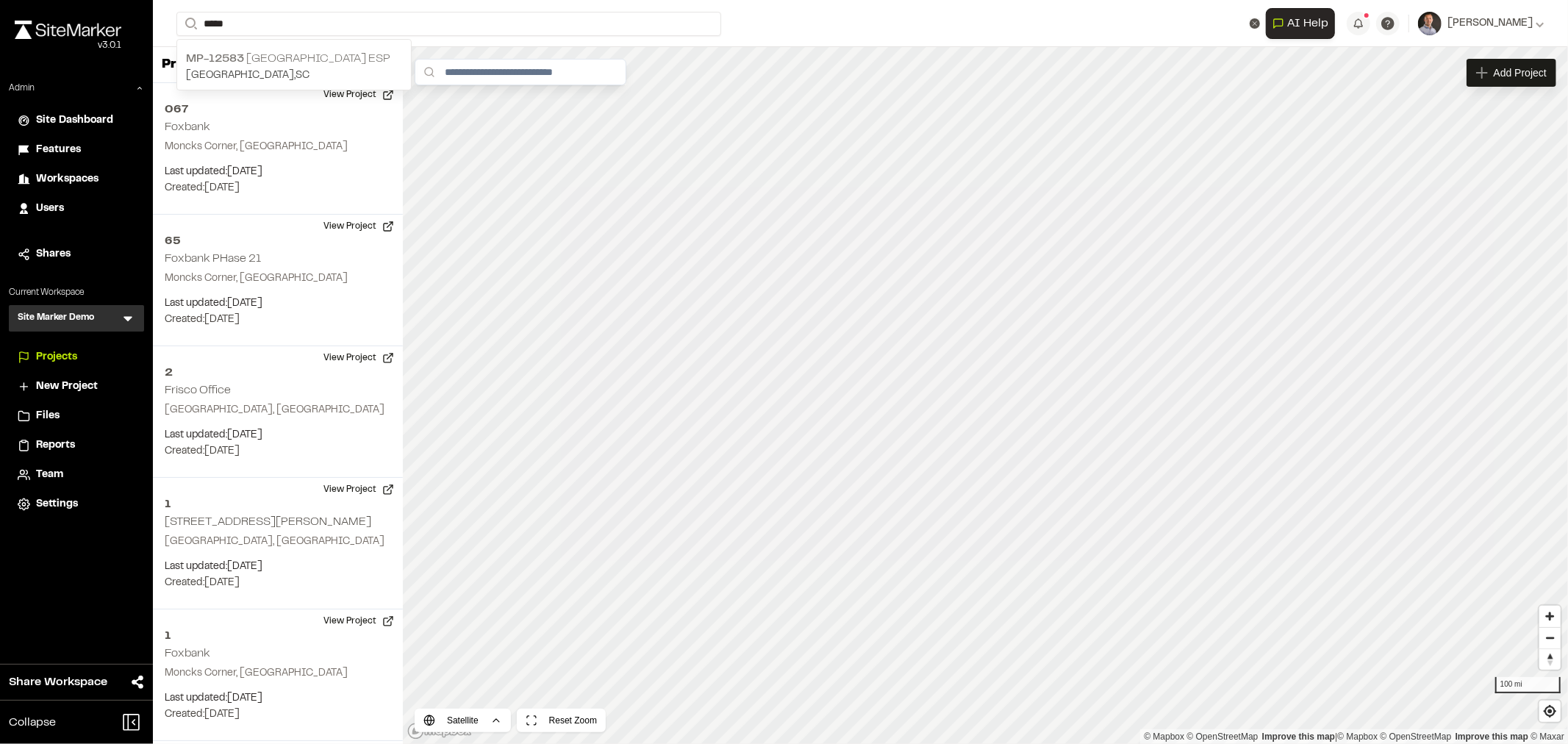
click at [317, 54] on p "MP-12583 Crossroads Industrial Park ESP" at bounding box center [294, 59] width 216 height 18
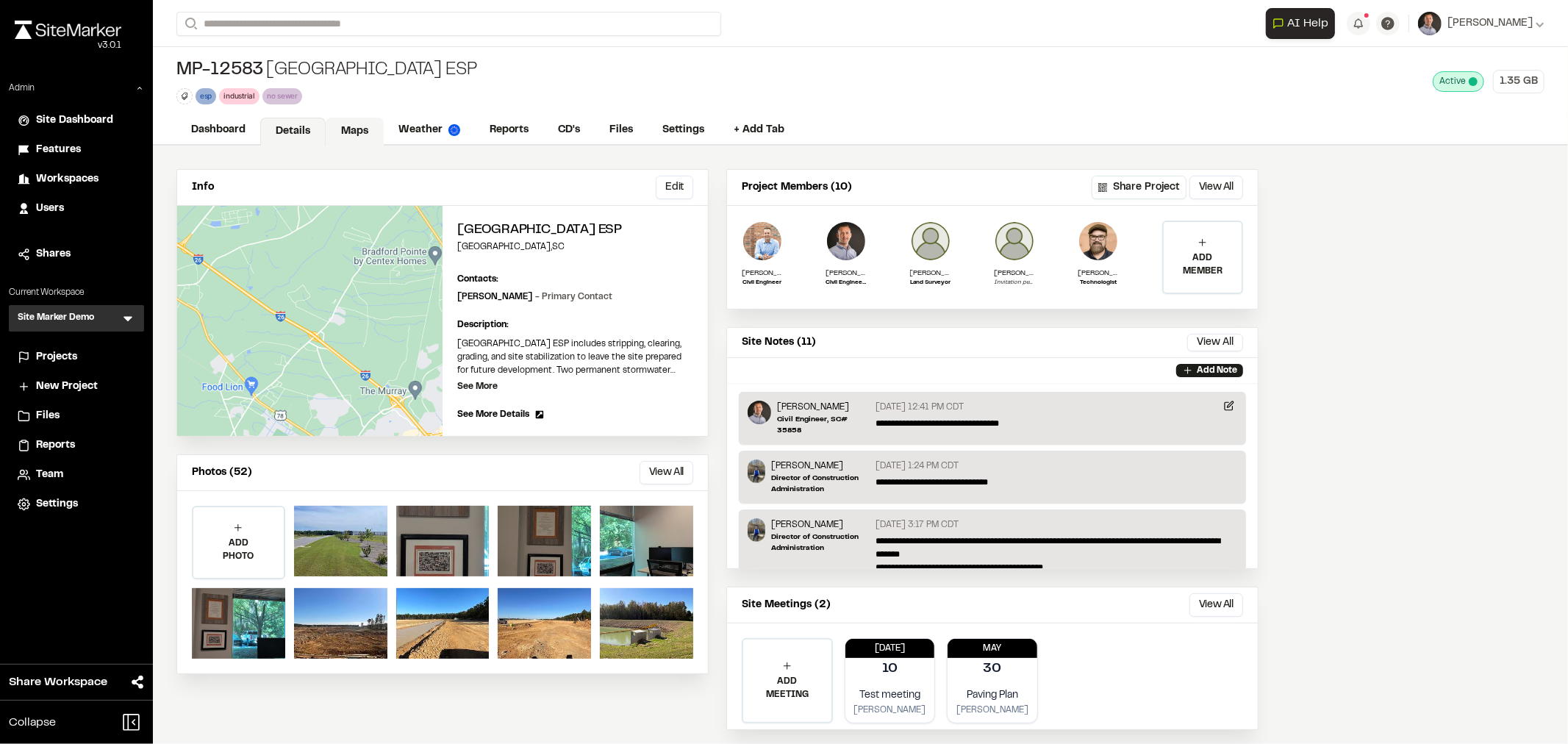
click at [346, 123] on link "Maps" at bounding box center [354, 131] width 58 height 28
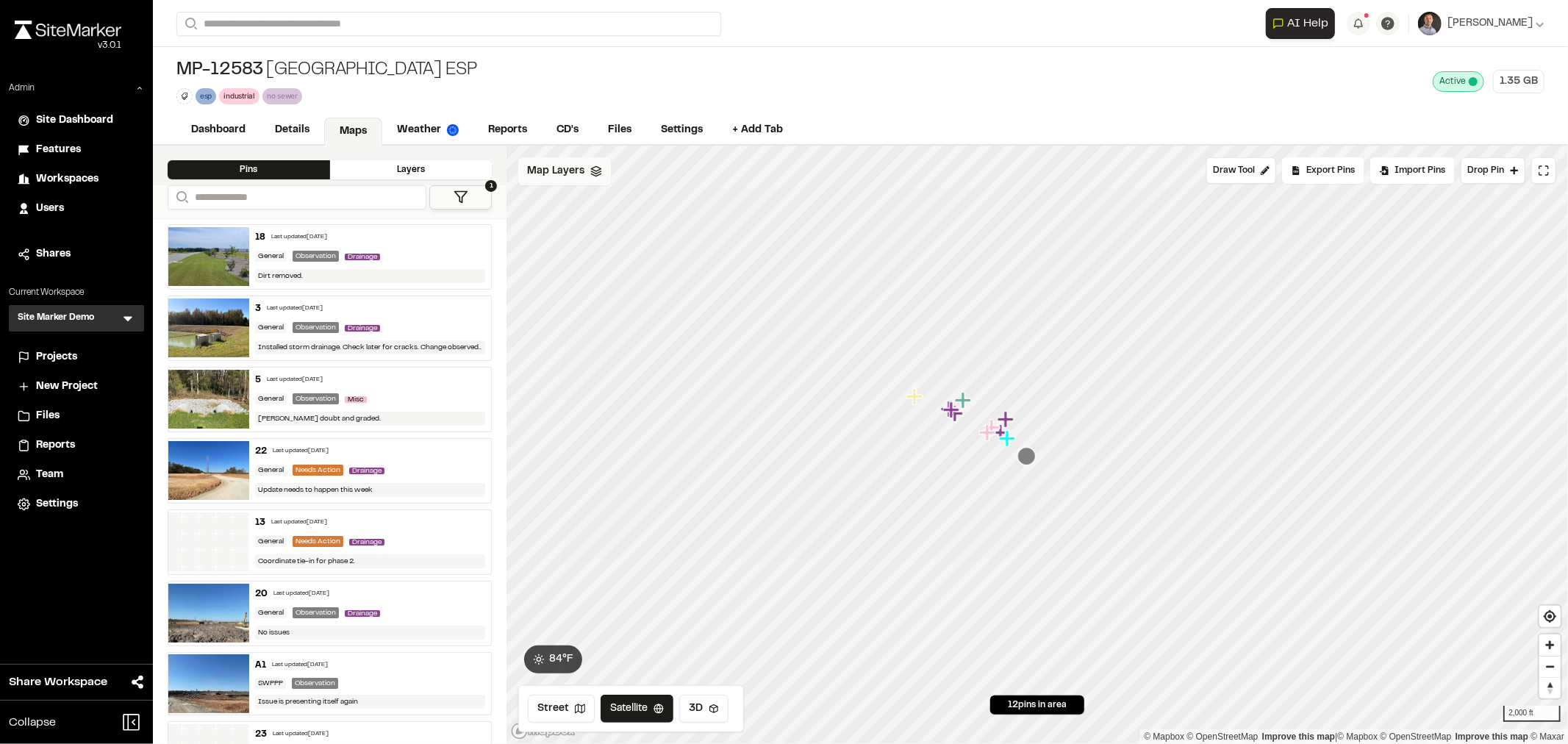
click at [556, 184] on div "Map Layers" at bounding box center [565, 171] width 92 height 28
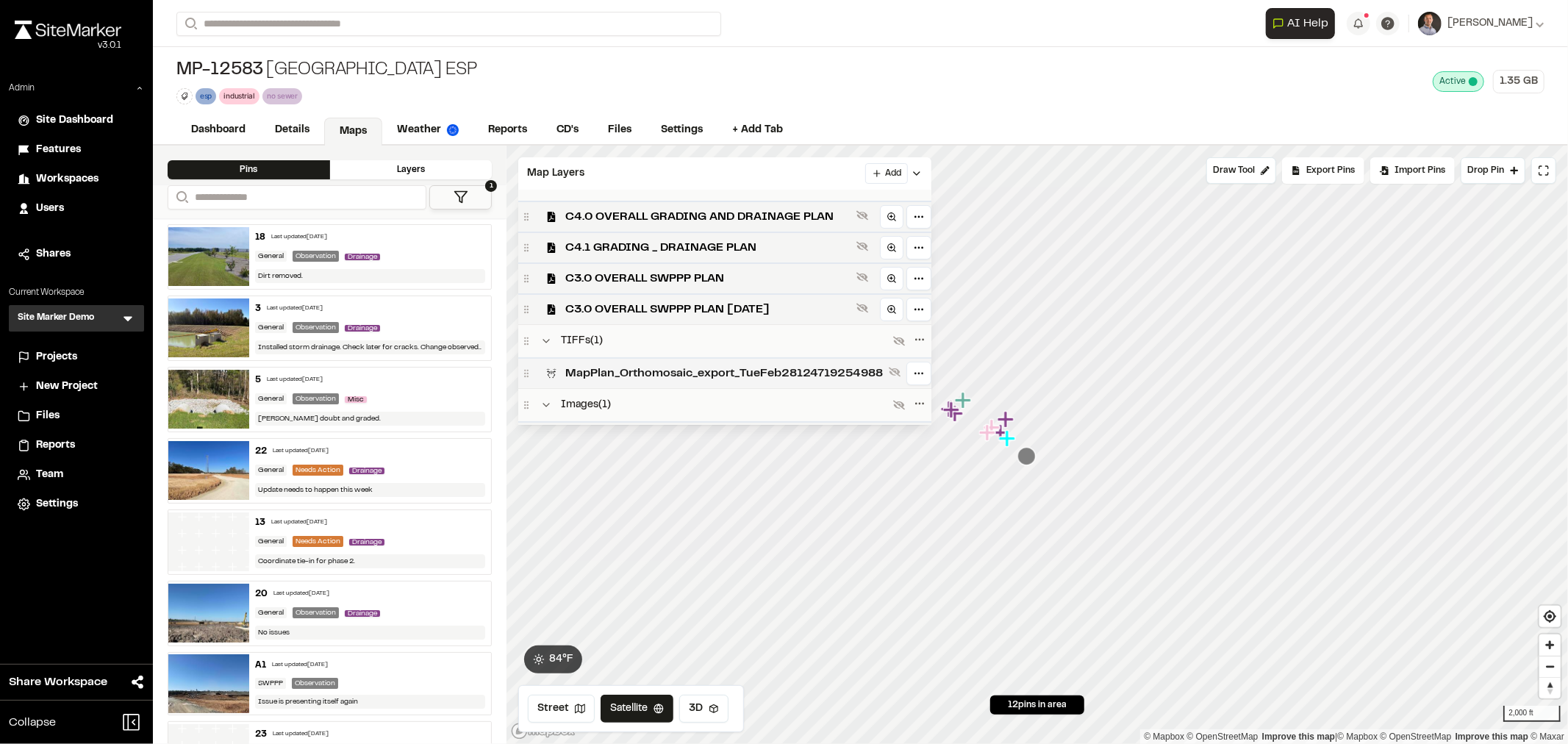
scroll to position [328, 0]
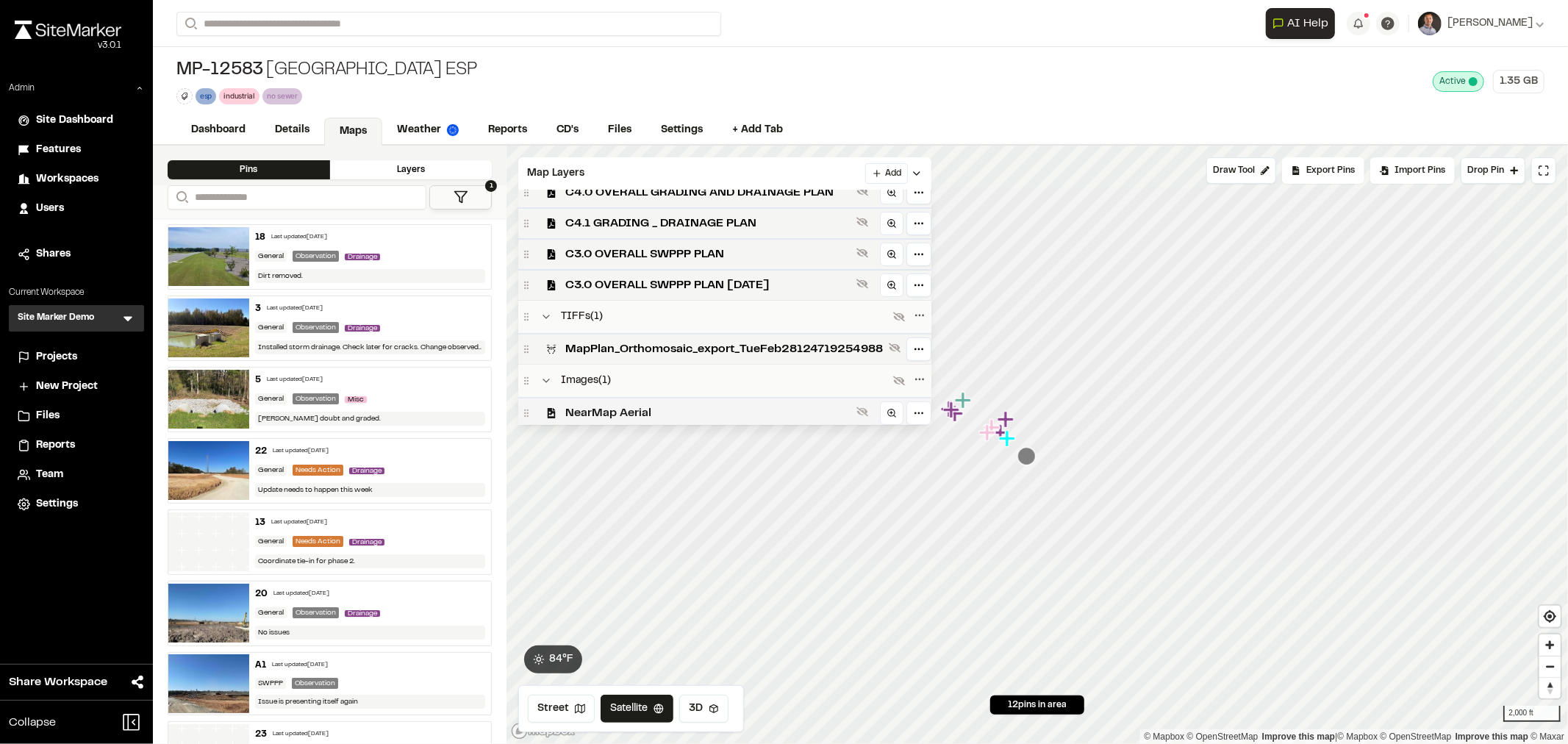
click at [652, 397] on div "NearMap Aerial" at bounding box center [724, 412] width 413 height 31
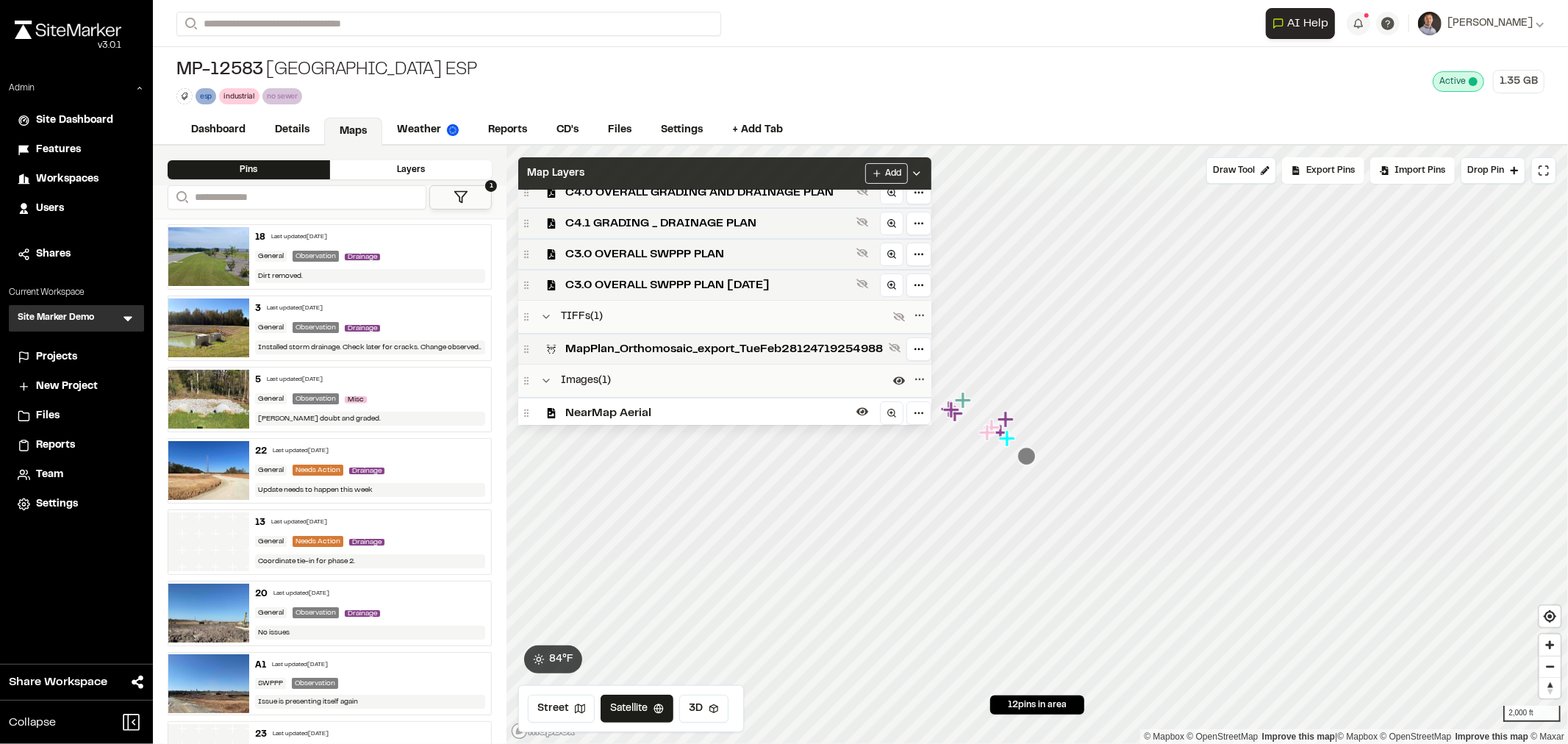
click at [778, 169] on div "Map Layers Add" at bounding box center [724, 174] width 413 height 32
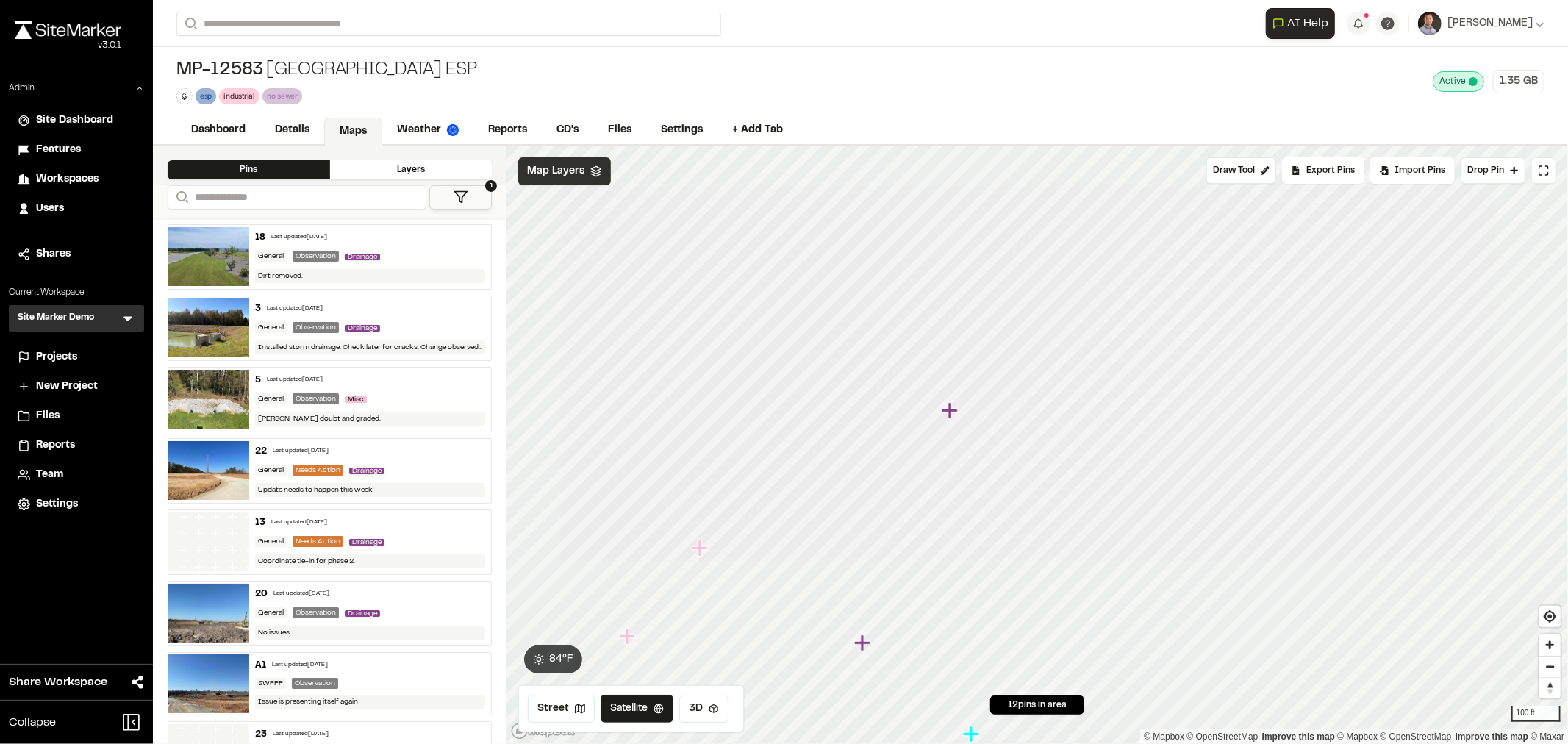
click at [582, 180] on div "Map Layers" at bounding box center [565, 171] width 92 height 28
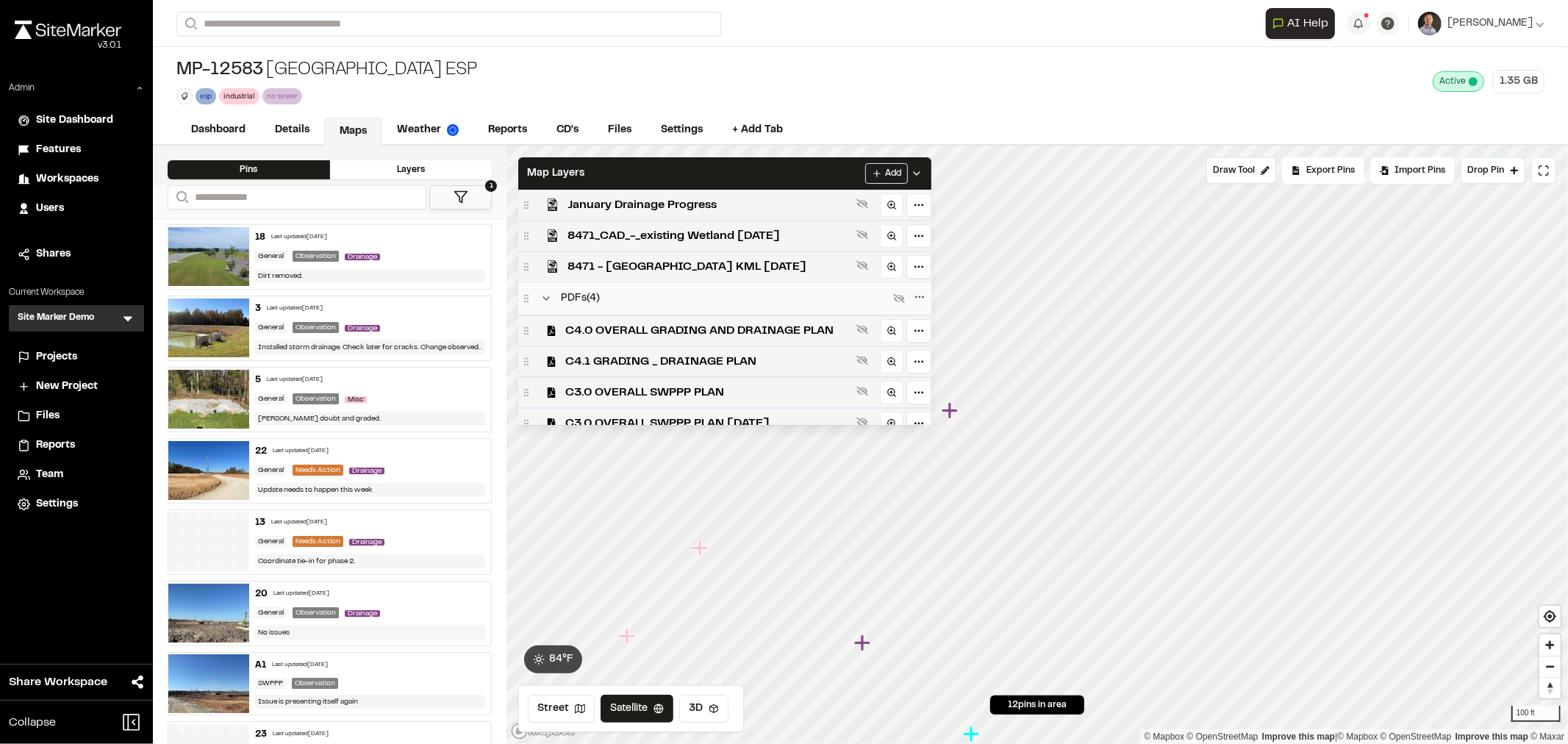
scroll to position [355, 0]
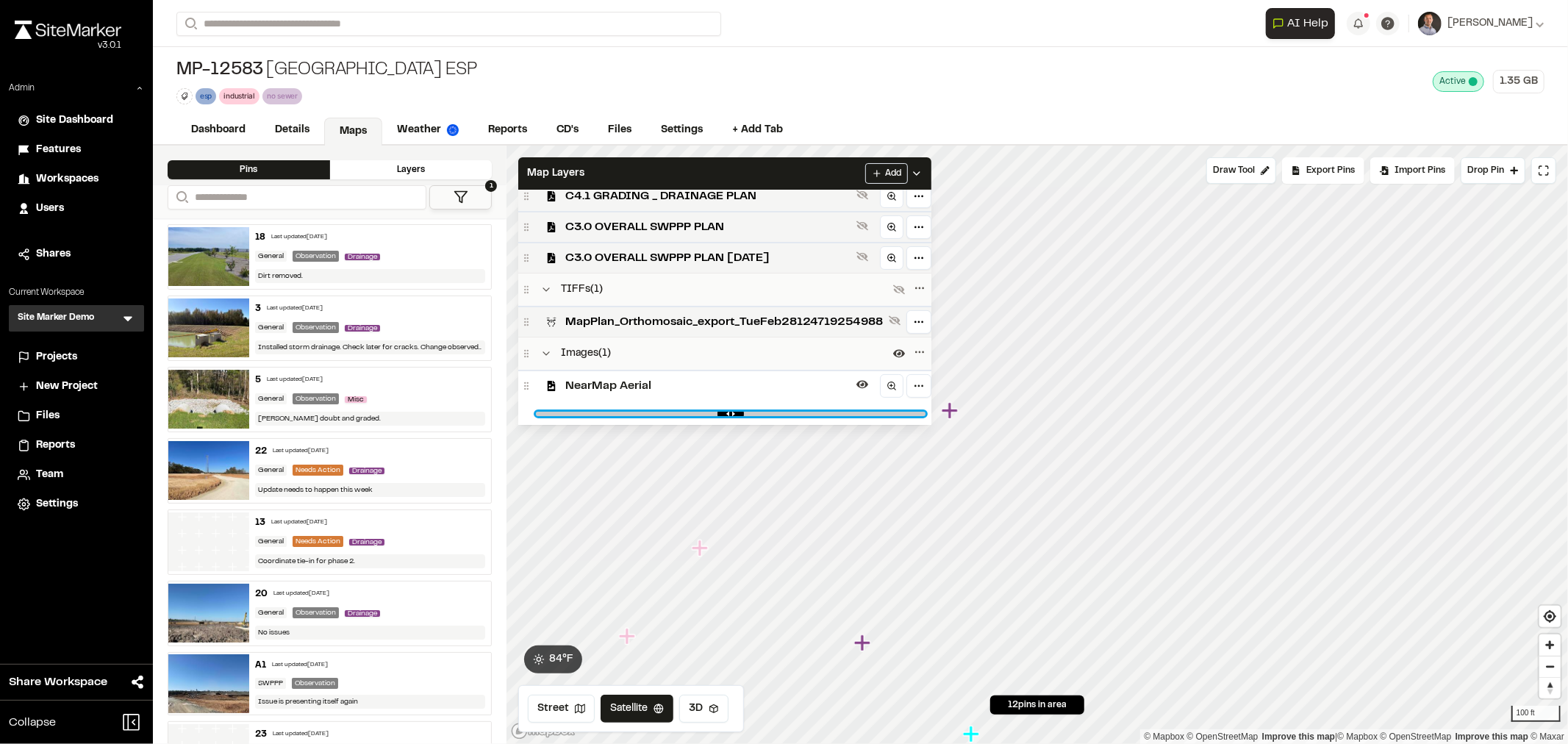
drag, startPoint x: 939, startPoint y: 411, endPoint x: 773, endPoint y: 411, distance: 166.0
click at [774, 412] on input "range" at bounding box center [731, 413] width 389 height 4
drag, startPoint x: 777, startPoint y: 409, endPoint x: 1010, endPoint y: 375, distance: 235.5
type input "*"
click at [926, 411] on input "range" at bounding box center [731, 413] width 389 height 4
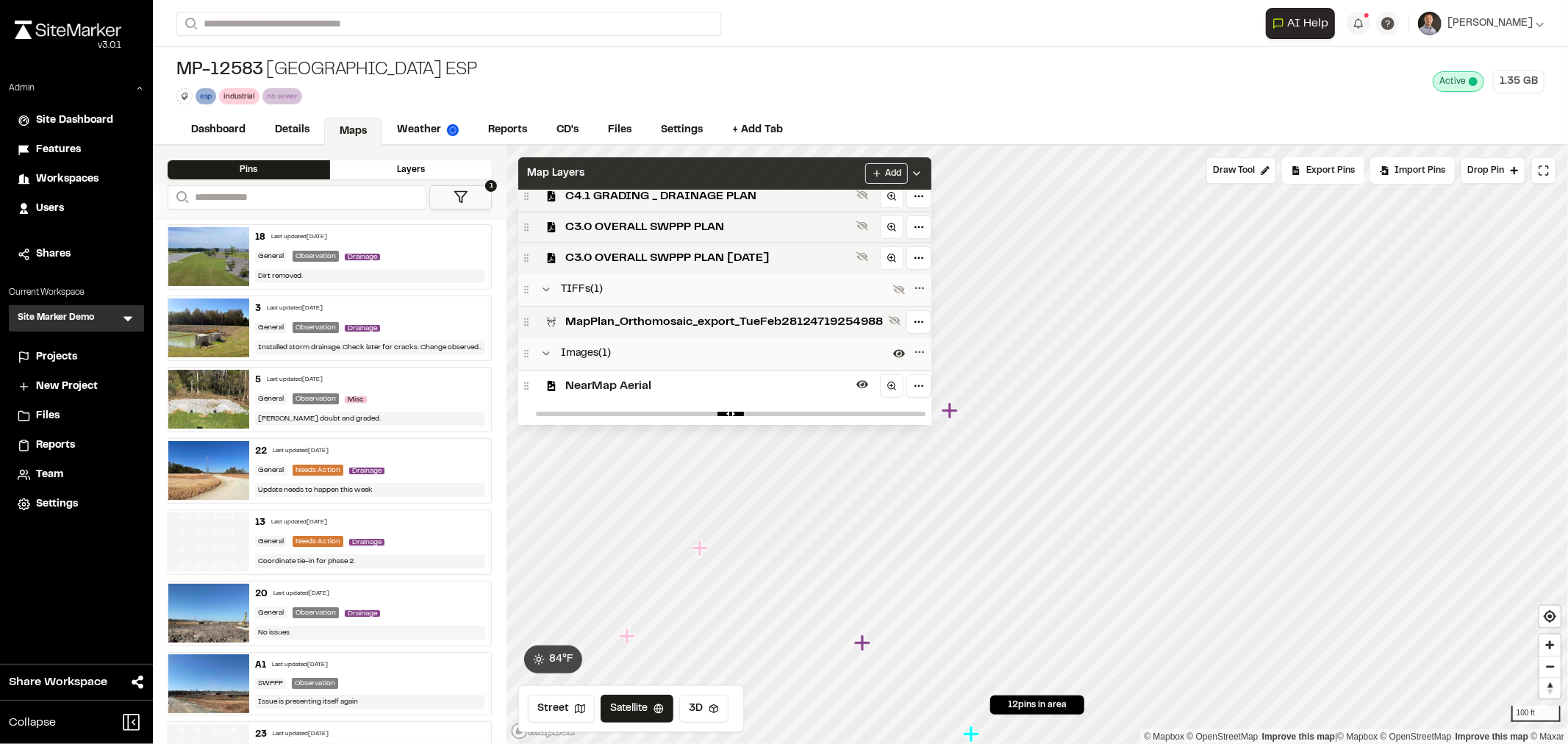
click at [853, 174] on div "Map Layers Add" at bounding box center [724, 174] width 413 height 32
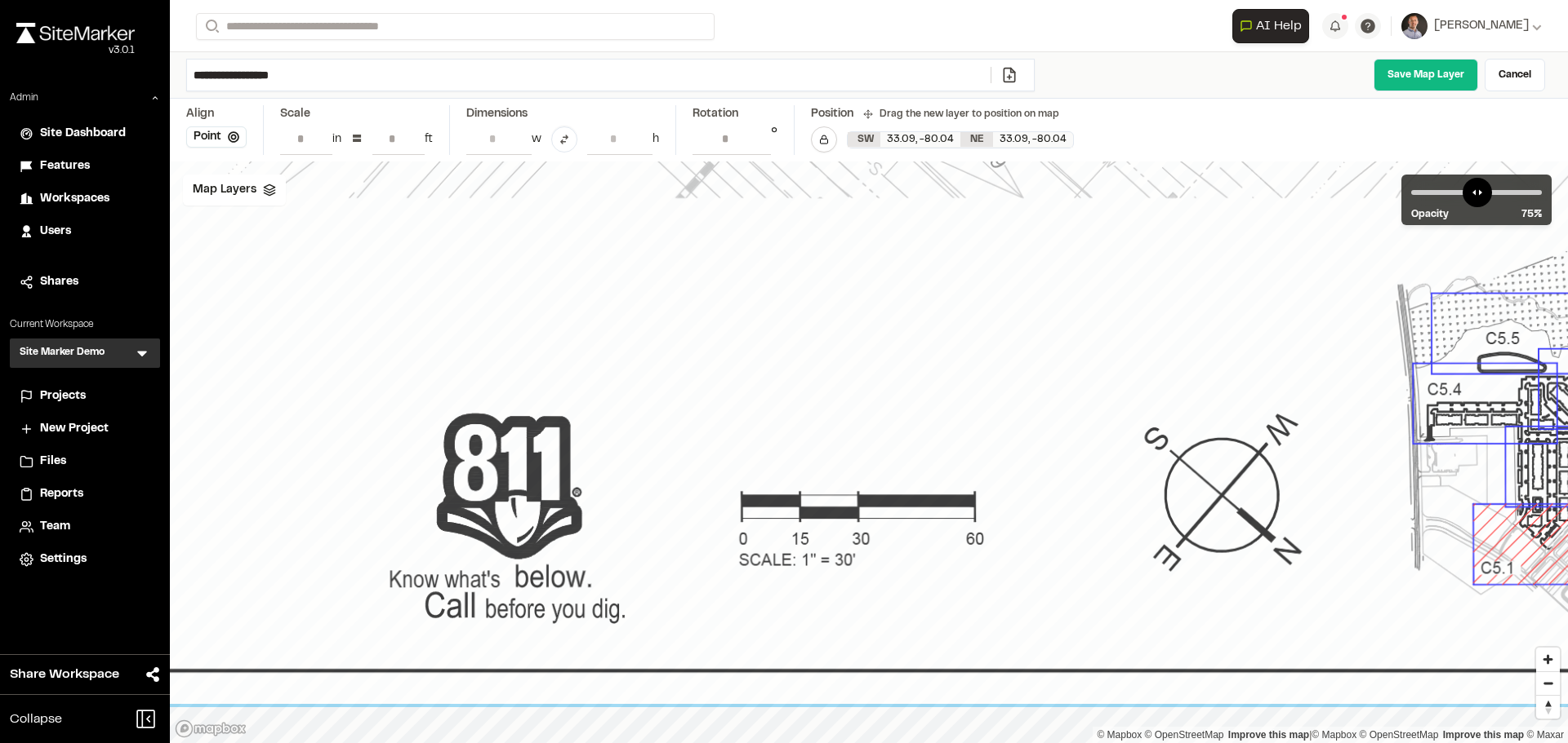
drag, startPoint x: 387, startPoint y: 143, endPoint x: 399, endPoint y: 139, distance: 12.6
click at [399, 139] on input "**" at bounding box center [398, 139] width 52 height 31
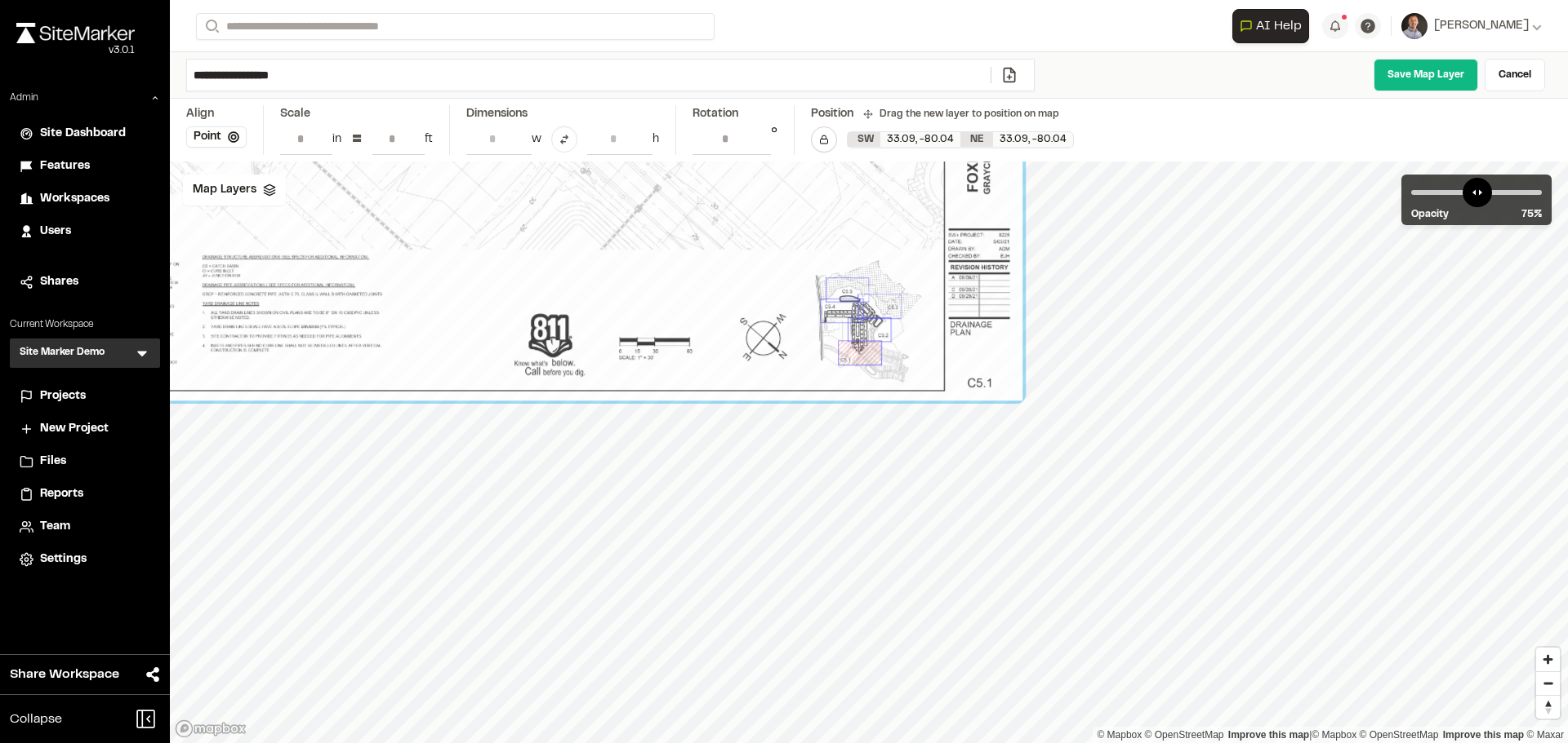
type input "**"
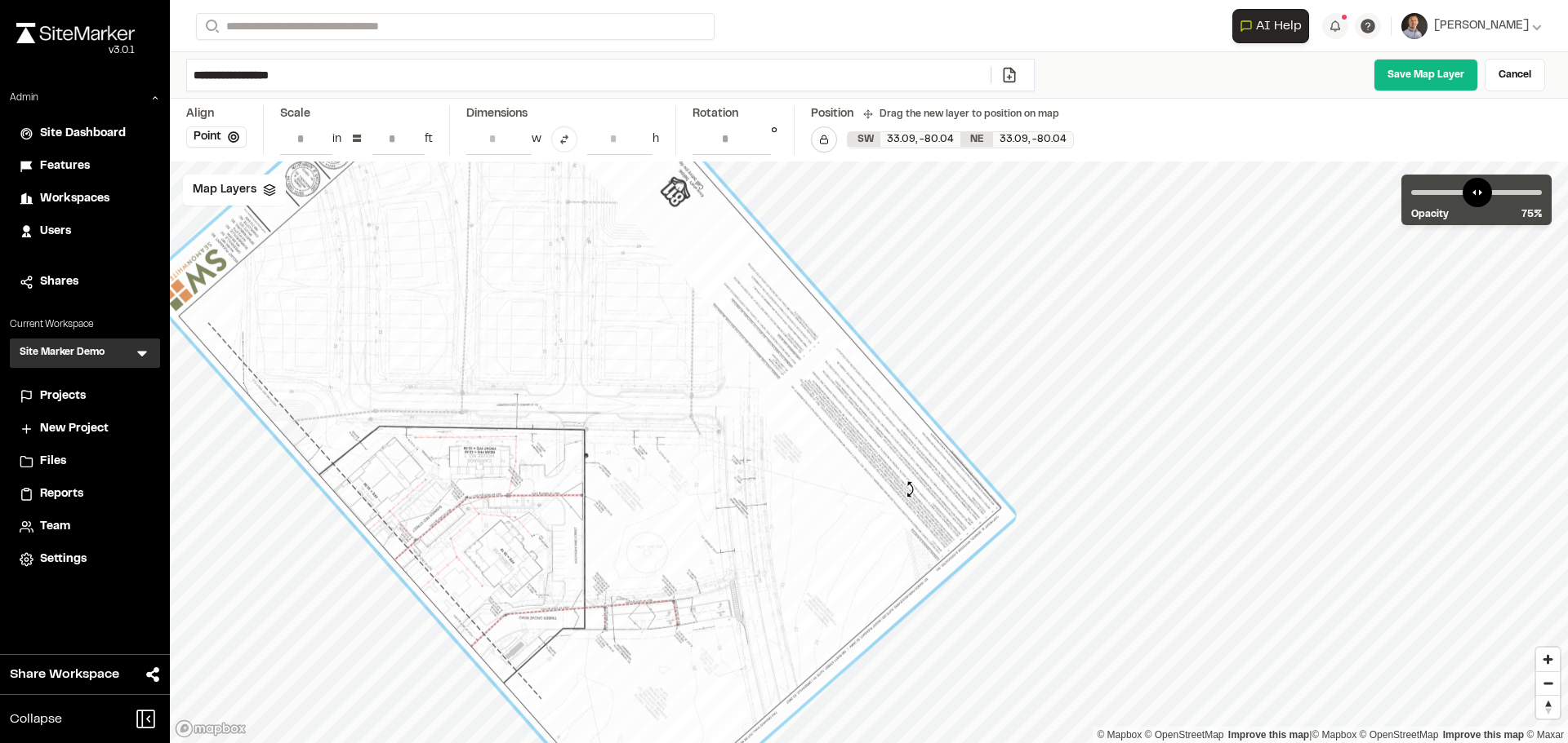
drag, startPoint x: 202, startPoint y: 650, endPoint x: 656, endPoint y: 351, distance: 543.6
click at [908, 493] on div at bounding box center [579, 401] width 872 height 893
type input "**********"
click at [220, 184] on span "Map Layers" at bounding box center [224, 190] width 64 height 18
click at [283, 249] on div "Site Linework" at bounding box center [297, 260] width 229 height 34
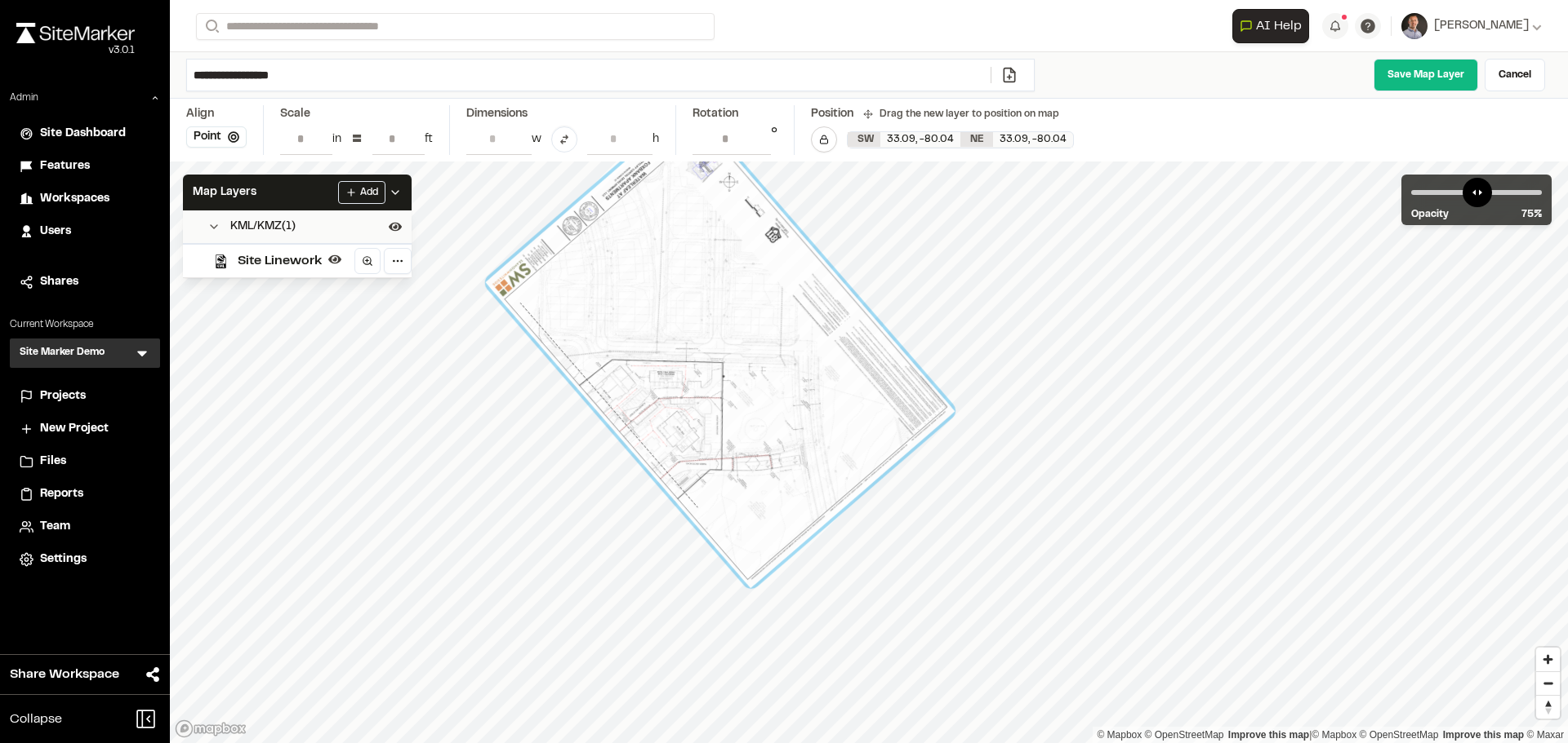
drag, startPoint x: 485, startPoint y: 525, endPoint x: 659, endPoint y: 369, distance: 233.7
click at [641, 369] on div at bounding box center [719, 347] width 469 height 482
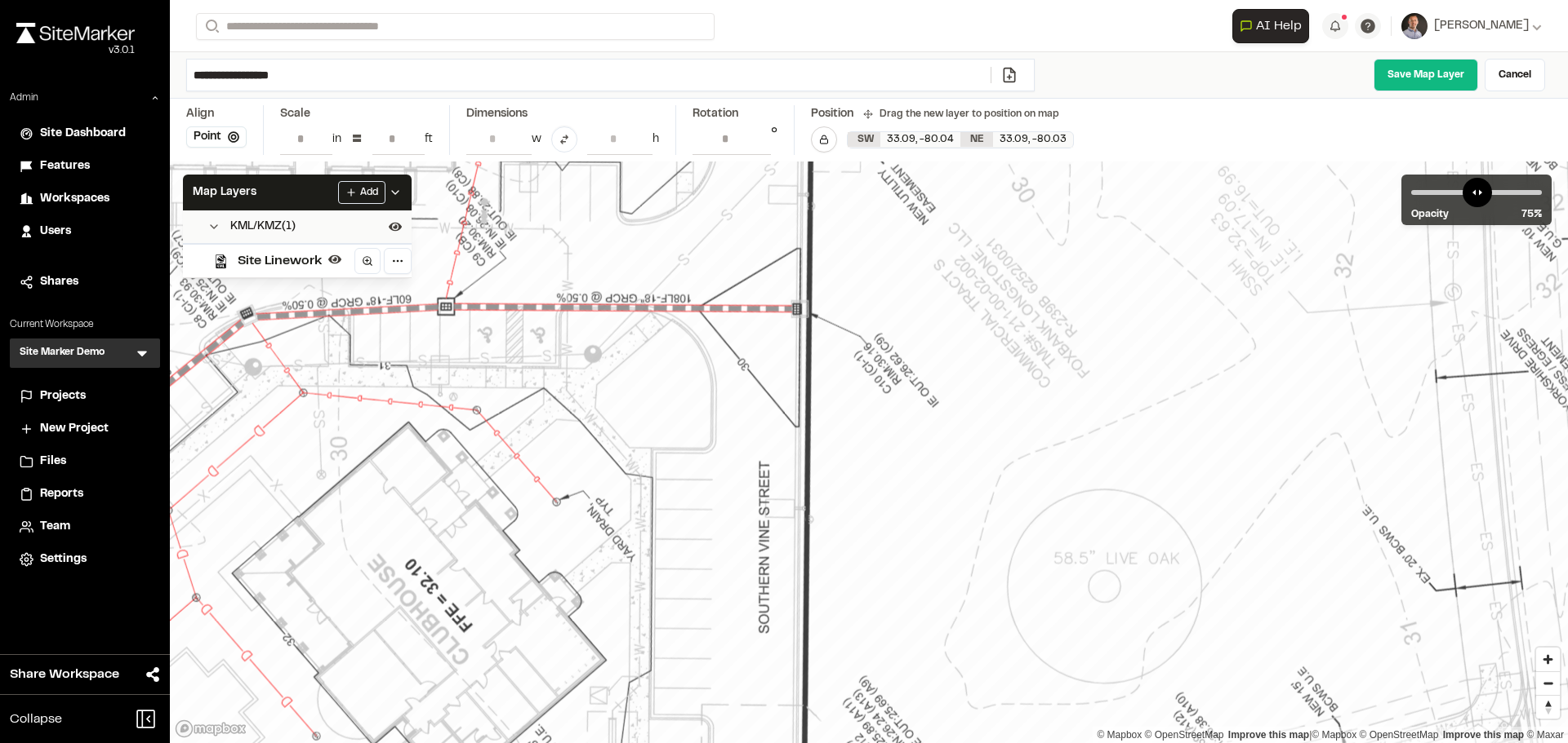
drag, startPoint x: 558, startPoint y: 409, endPoint x: 600, endPoint y: 326, distance: 93.0
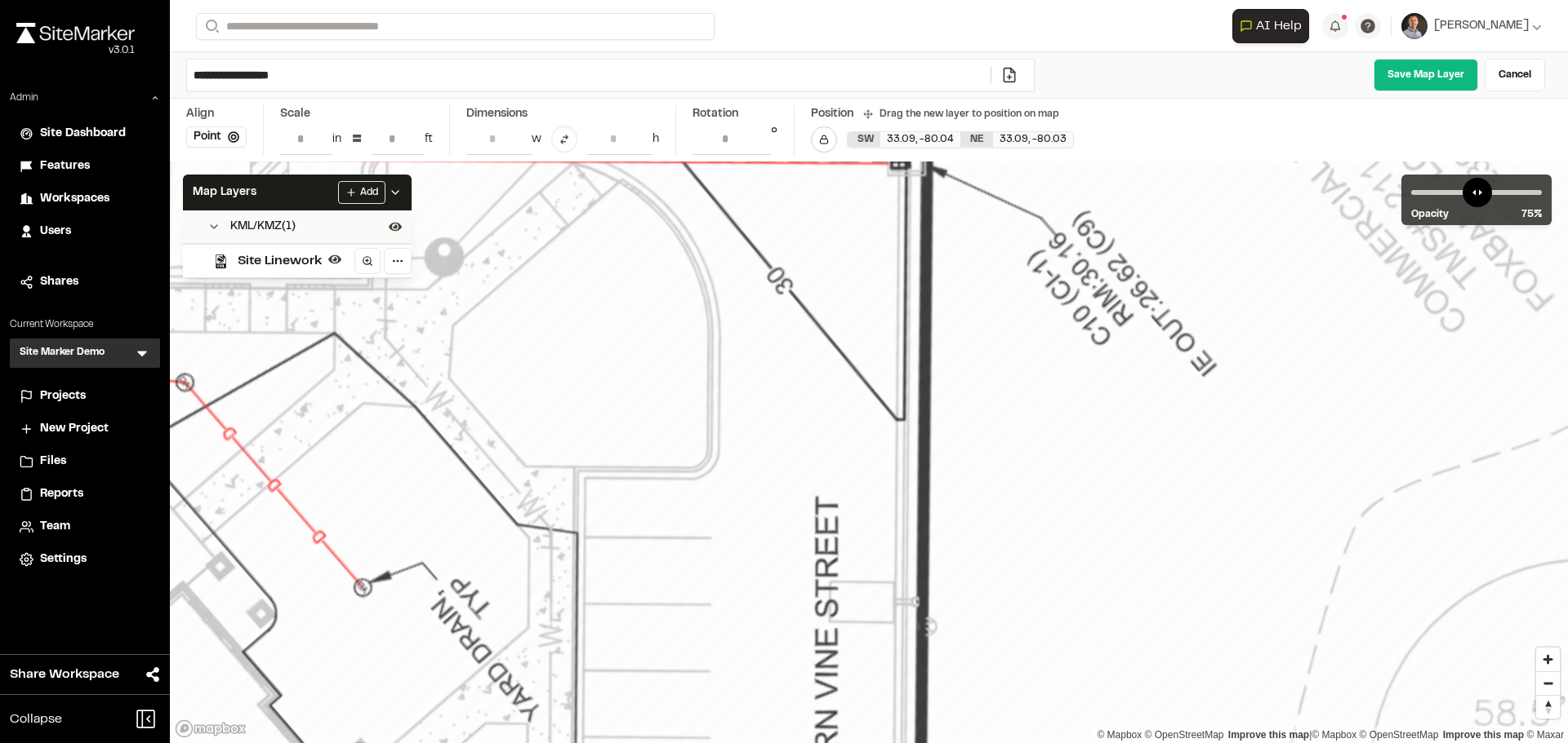
drag, startPoint x: 599, startPoint y: 478, endPoint x: 595, endPoint y: 485, distance: 8.1
click at [1457, 68] on link "Save Map Layer" at bounding box center [1426, 75] width 105 height 32
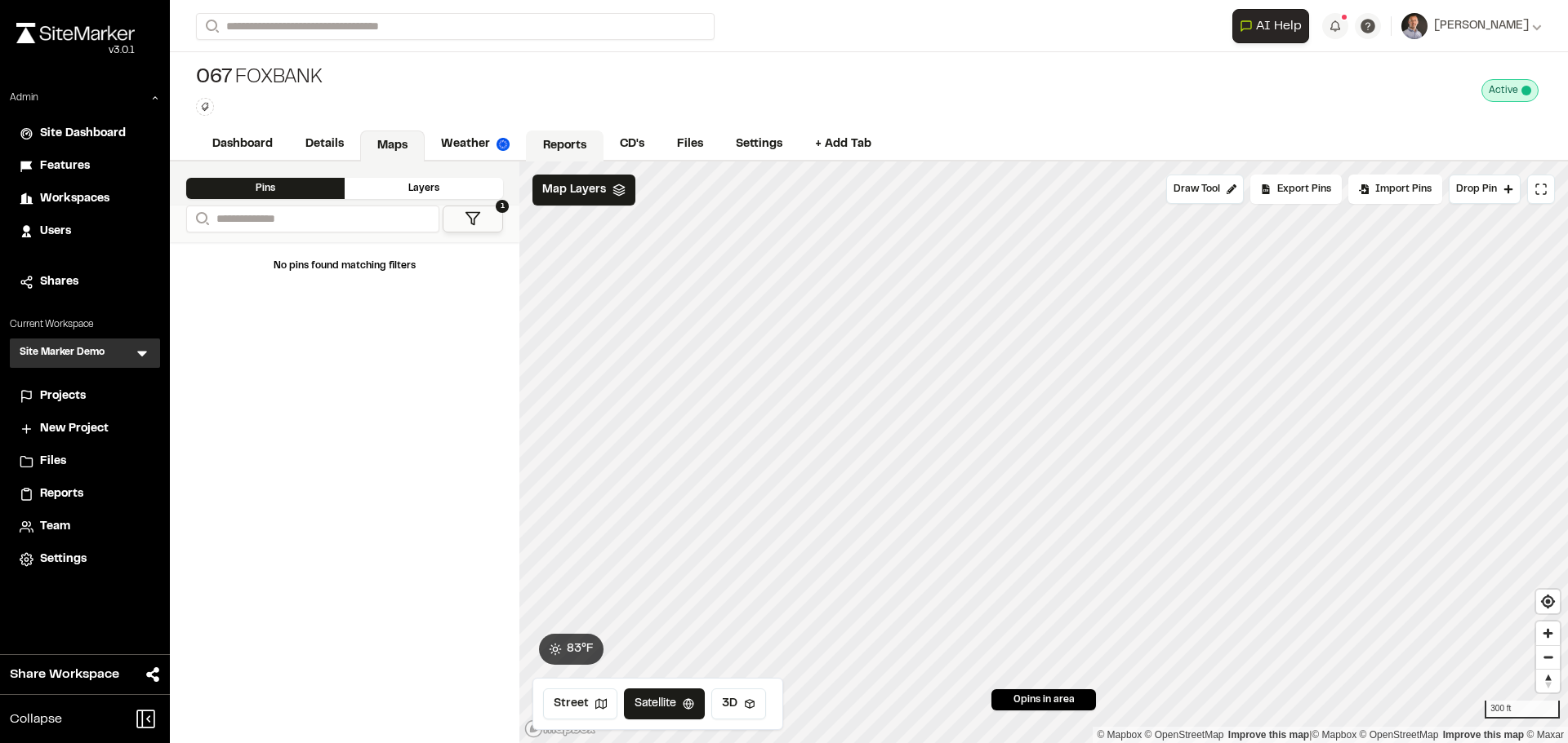
click at [570, 148] on link "Reports" at bounding box center [564, 146] width 77 height 31
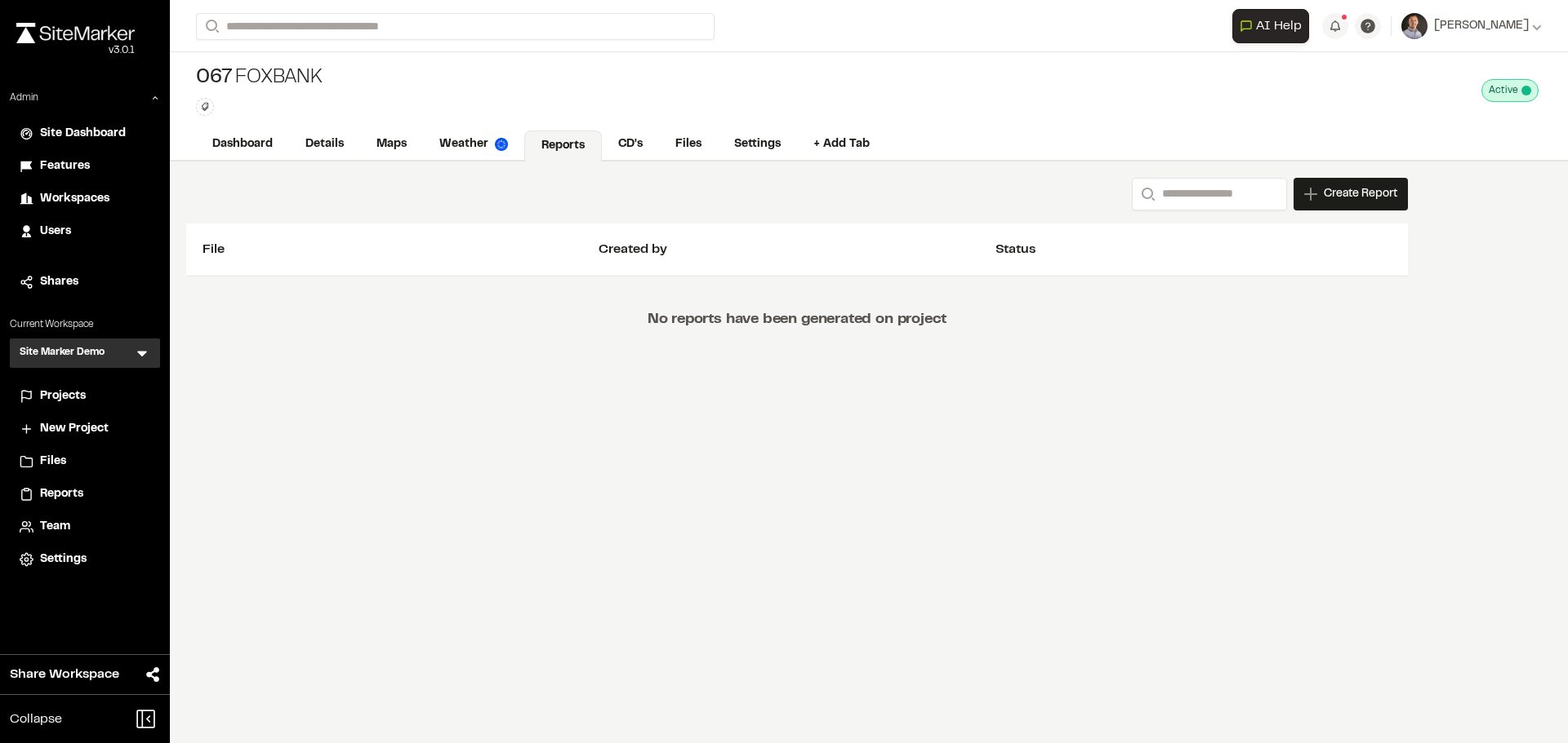
click at [78, 500] on span "Reports" at bounding box center [61, 494] width 43 height 18
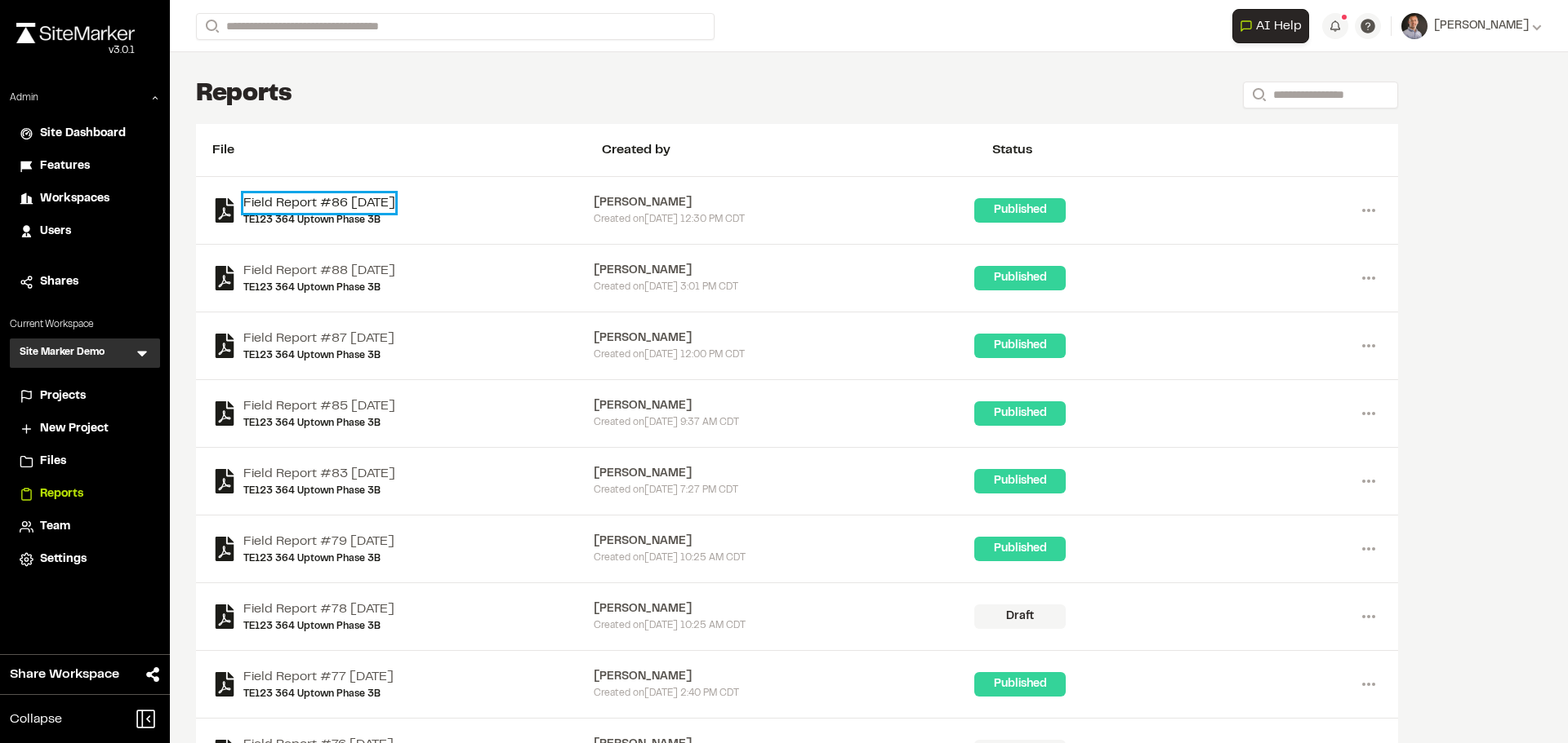
click at [360, 209] on link "Field Report #86 2025-08-27" at bounding box center [319, 204] width 152 height 20
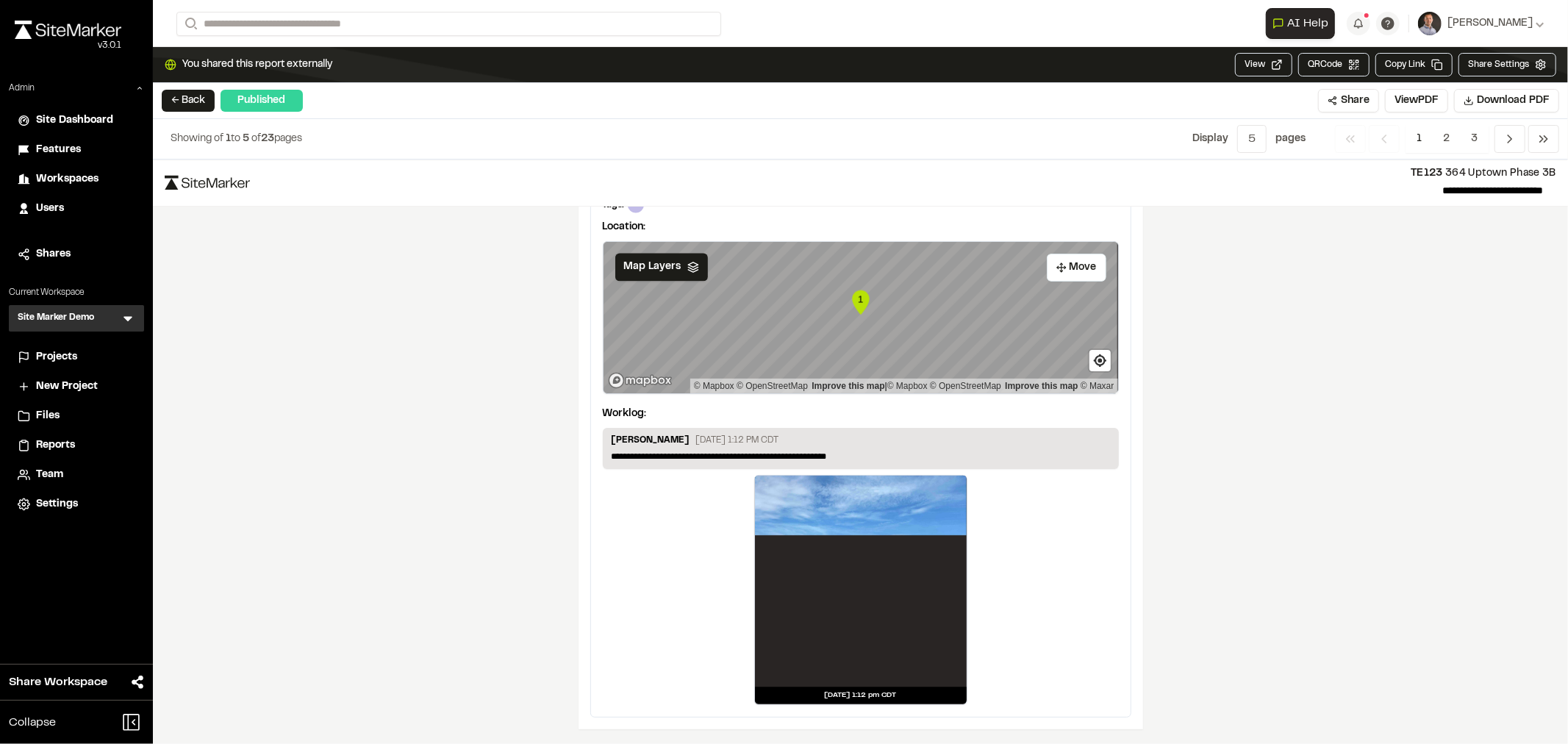
scroll to position [2413, 0]
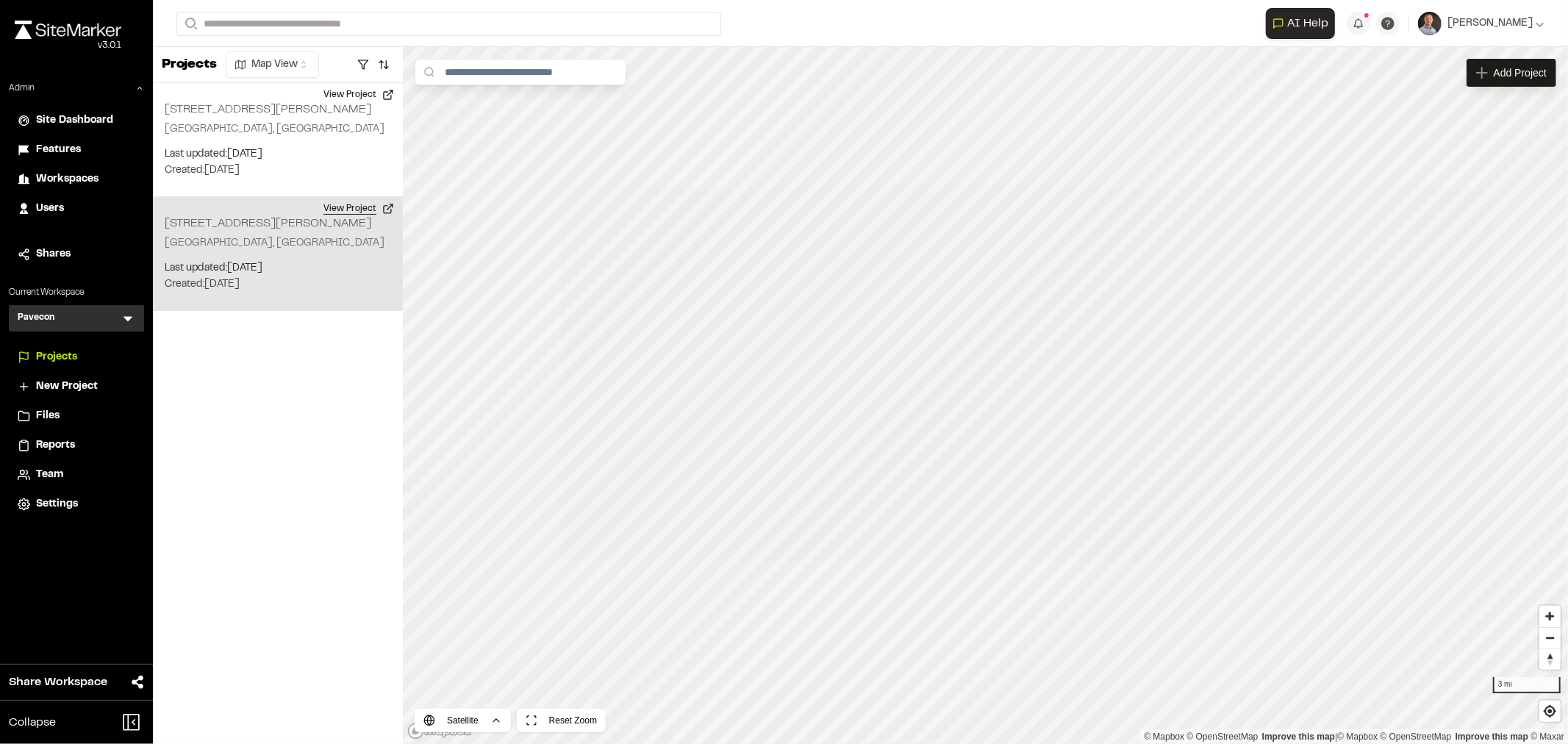
click at [360, 206] on button "View Project" at bounding box center [359, 209] width 88 height 24
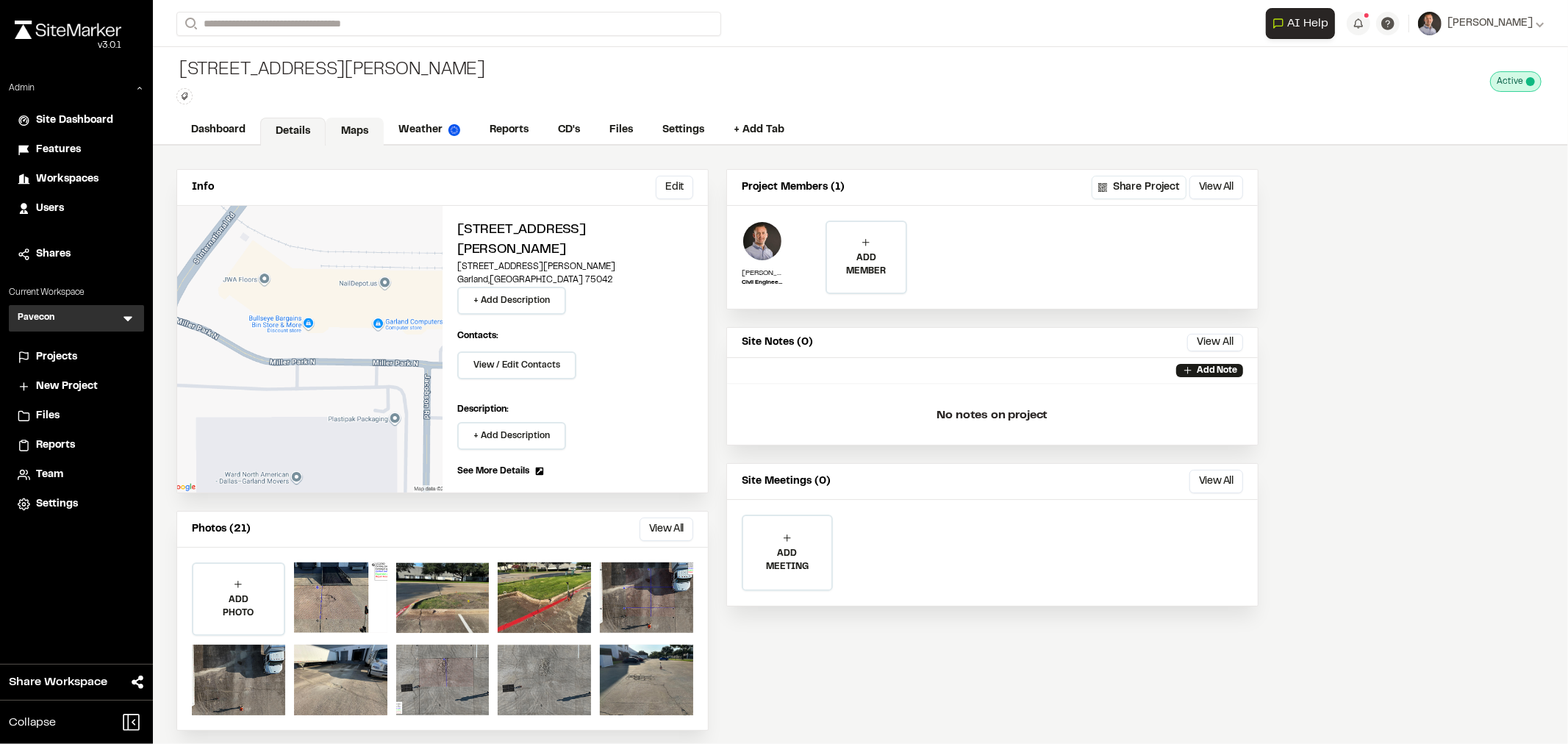
click at [350, 128] on link "Maps" at bounding box center [354, 131] width 58 height 28
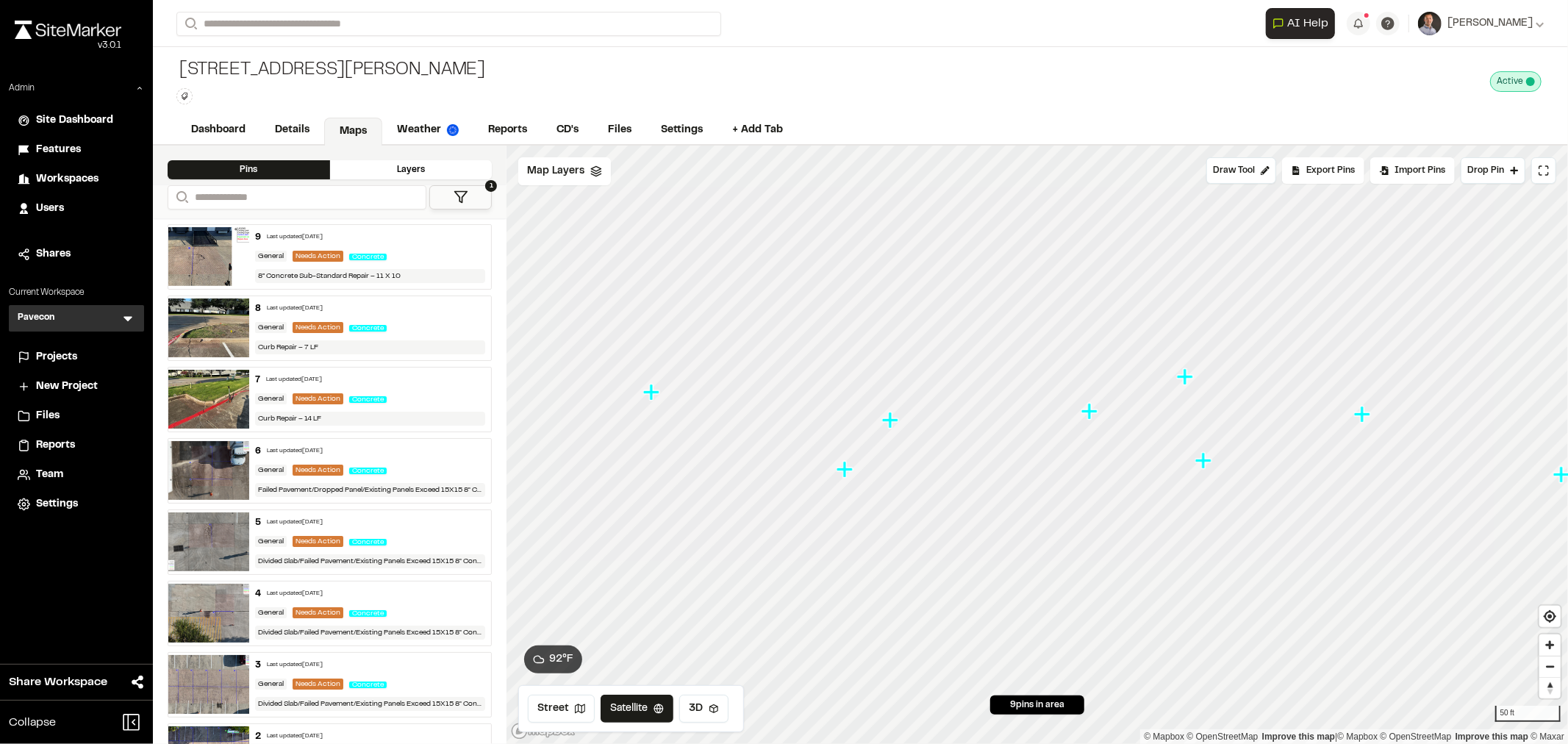
click at [649, 395] on icon "Map marker" at bounding box center [651, 392] width 16 height 16
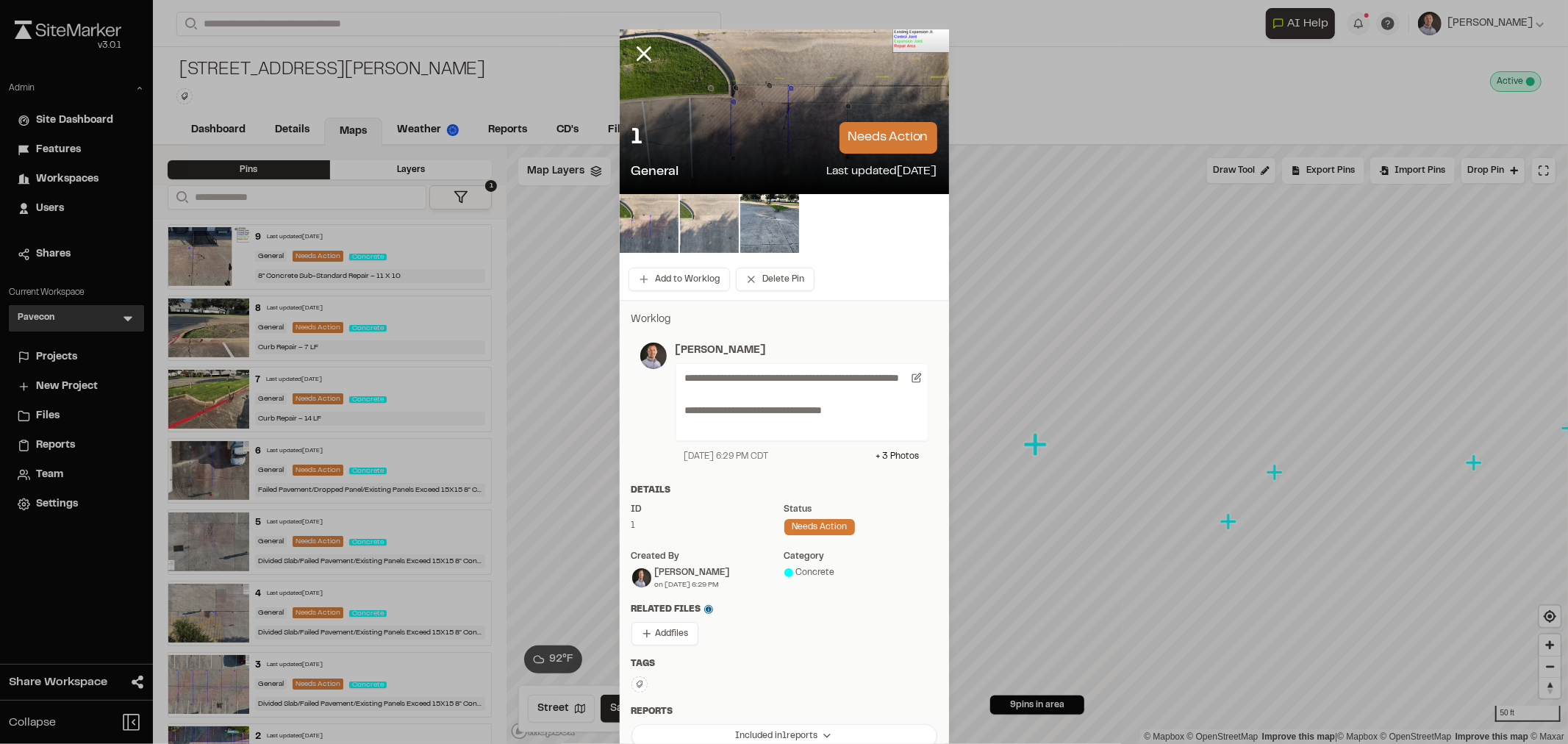
click at [707, 224] on img at bounding box center [709, 223] width 58 height 58
